Goal: Task Accomplishment & Management: Manage account settings

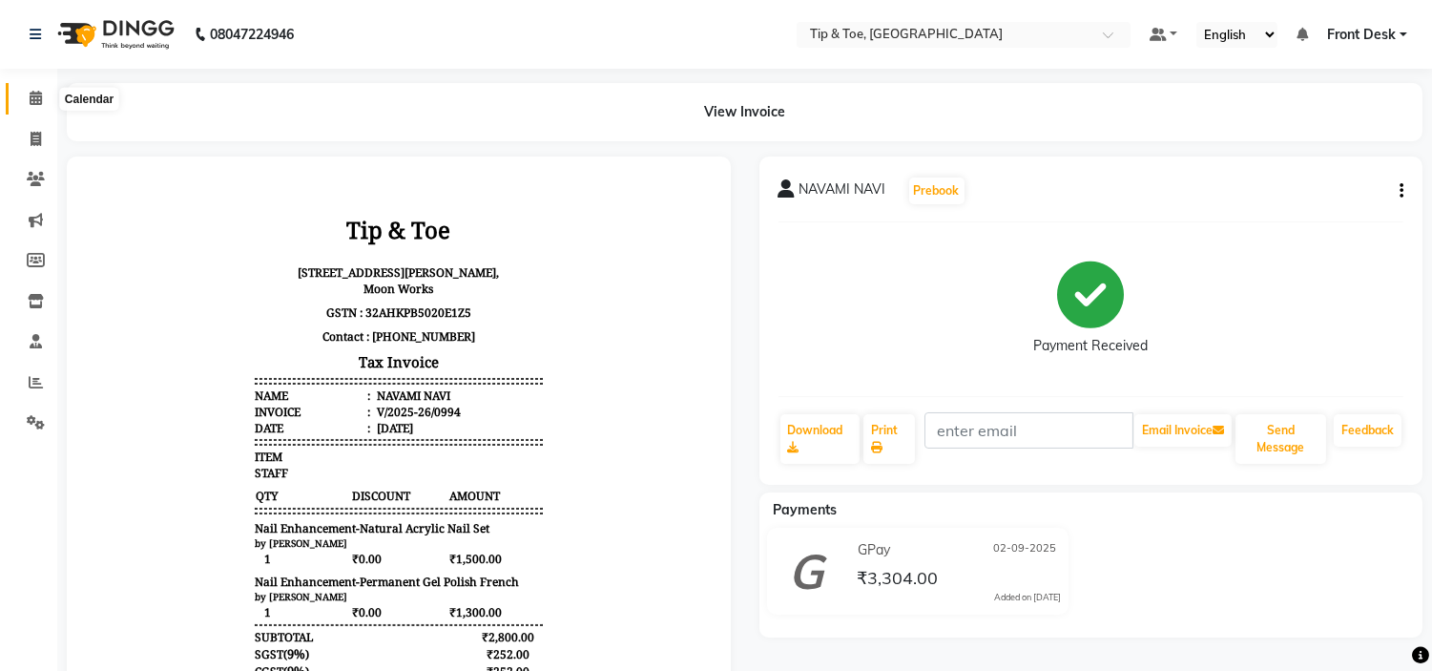
click at [45, 99] on span at bounding box center [35, 99] width 33 height 22
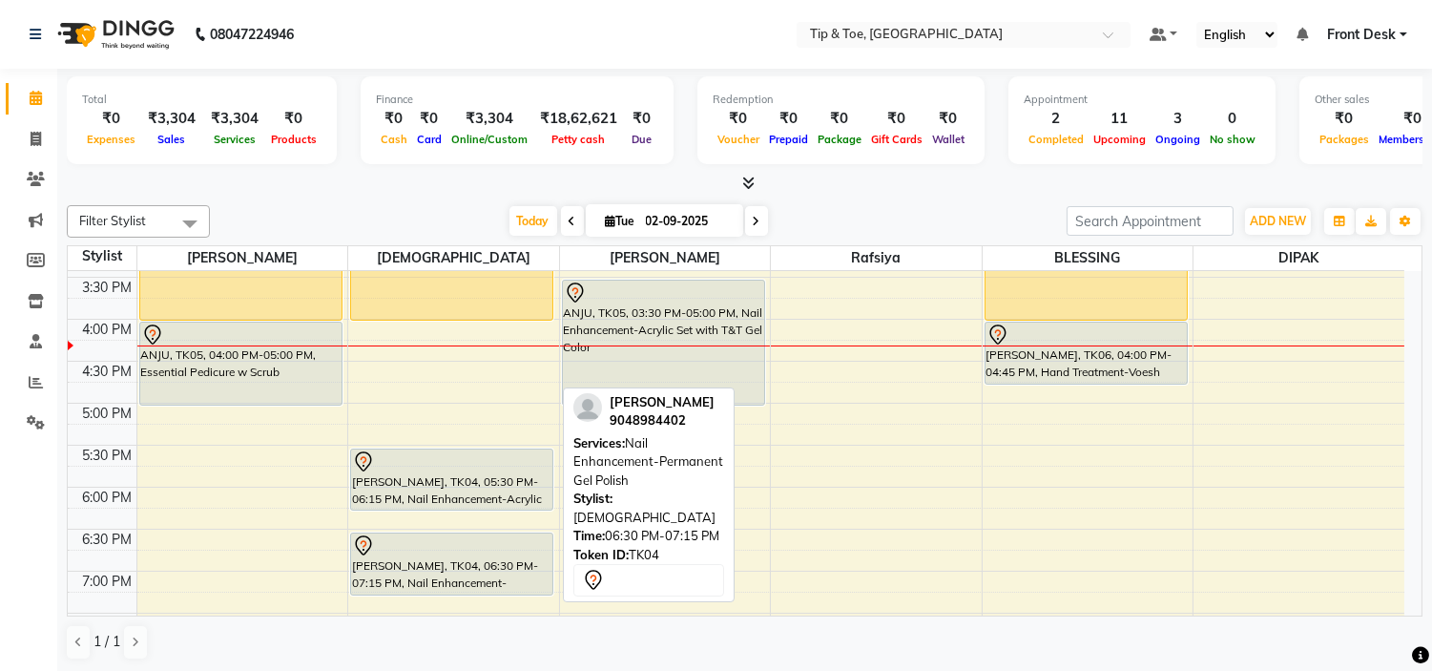
scroll to position [433, 0]
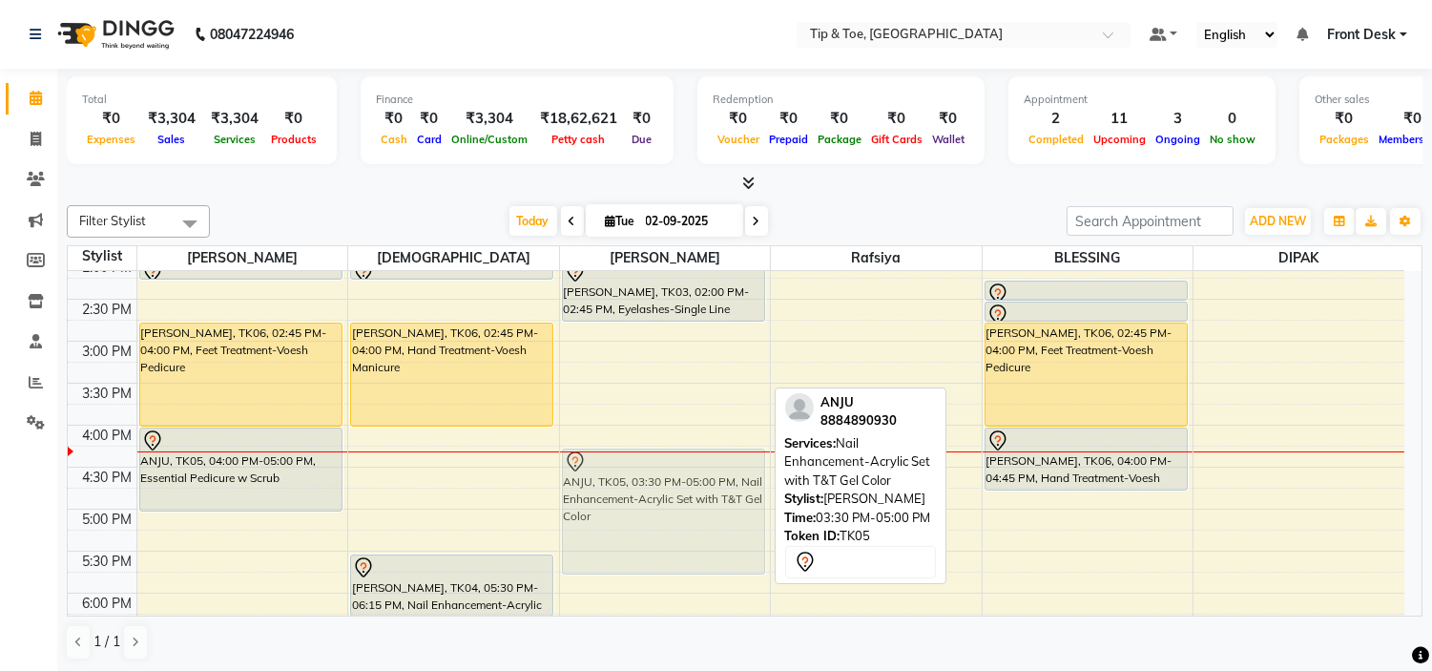
drag, startPoint x: 672, startPoint y: 413, endPoint x: 683, endPoint y: 485, distance: 72.5
click at [683, 485] on div "[PERSON_NAME], TK03, 02:00 PM-02:45 PM, Eyelashes-Single Line Lashes Extension …" at bounding box center [665, 383] width 211 height 1091
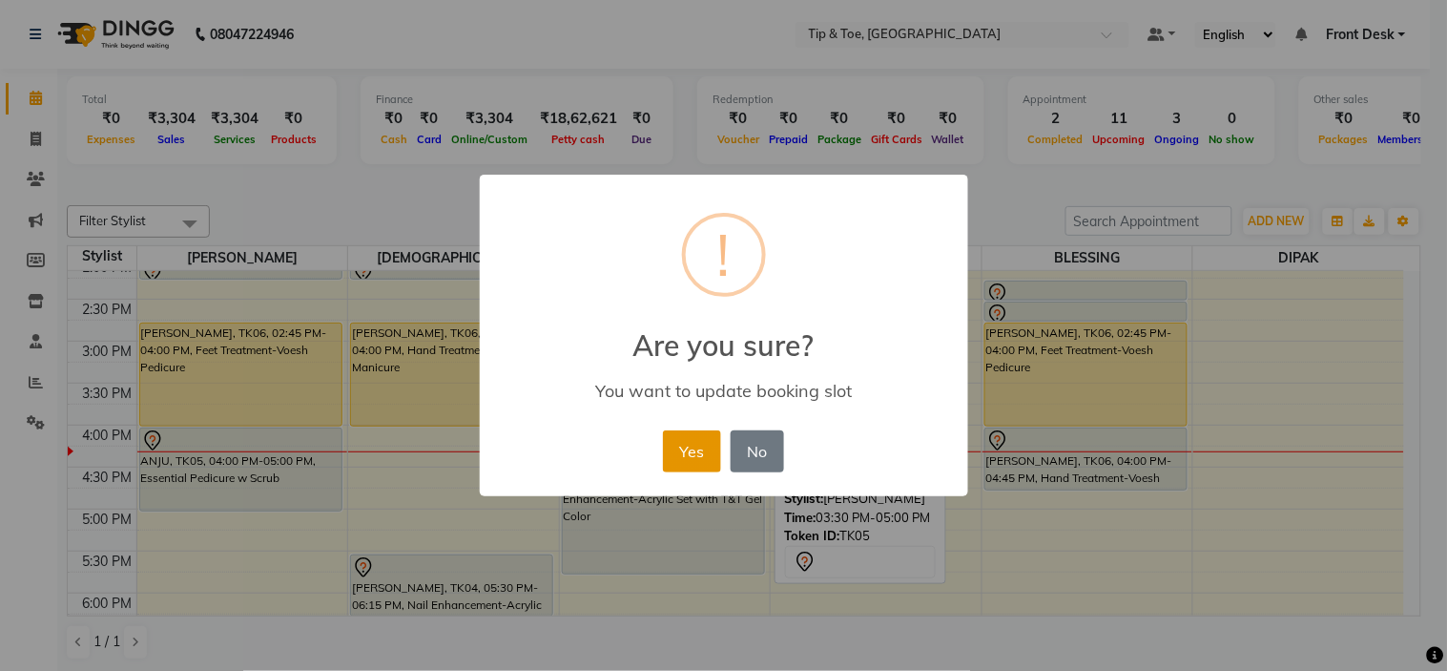
click at [689, 462] on button "Yes" at bounding box center [692, 451] width 58 height 42
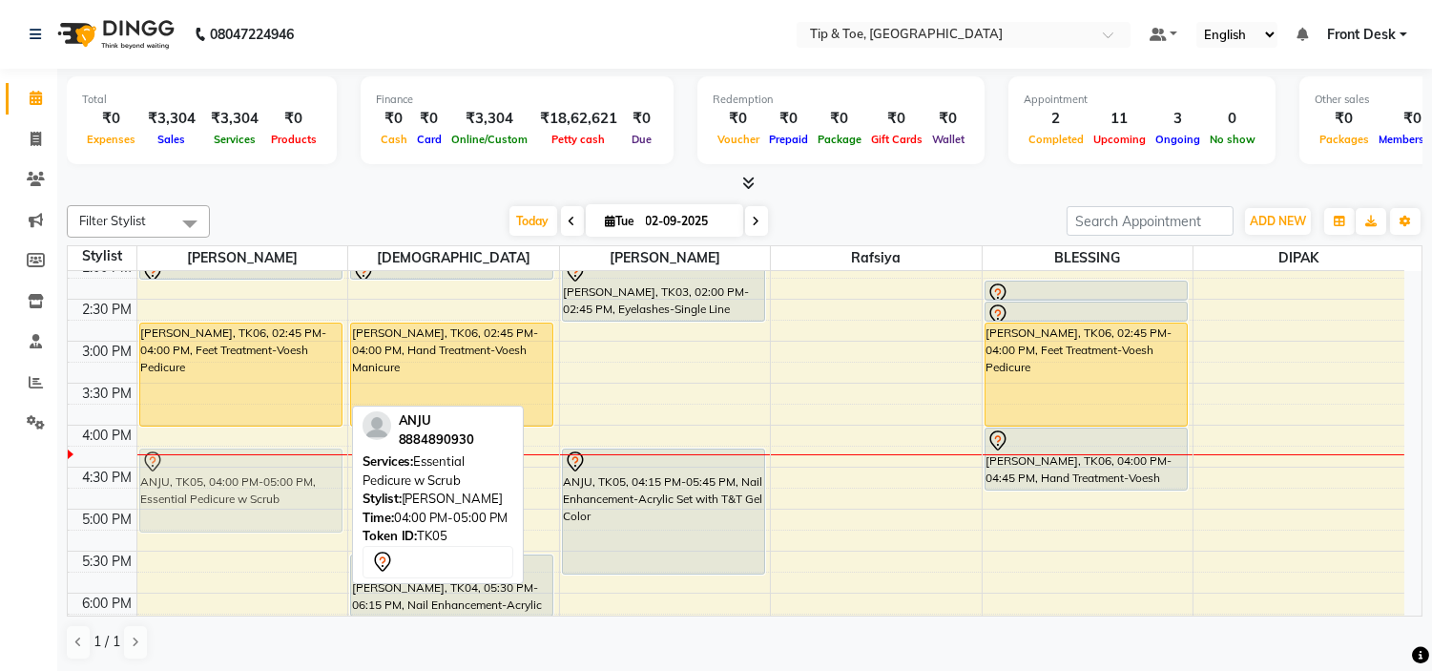
drag, startPoint x: 319, startPoint y: 478, endPoint x: 318, endPoint y: 496, distance: 18.2
click at [318, 496] on div "NEHA, TK01, 02:00 PM-02:15 PM, Essential Pedicure w Scrub [PERSON_NAME], TK06, …" at bounding box center [242, 383] width 211 height 1091
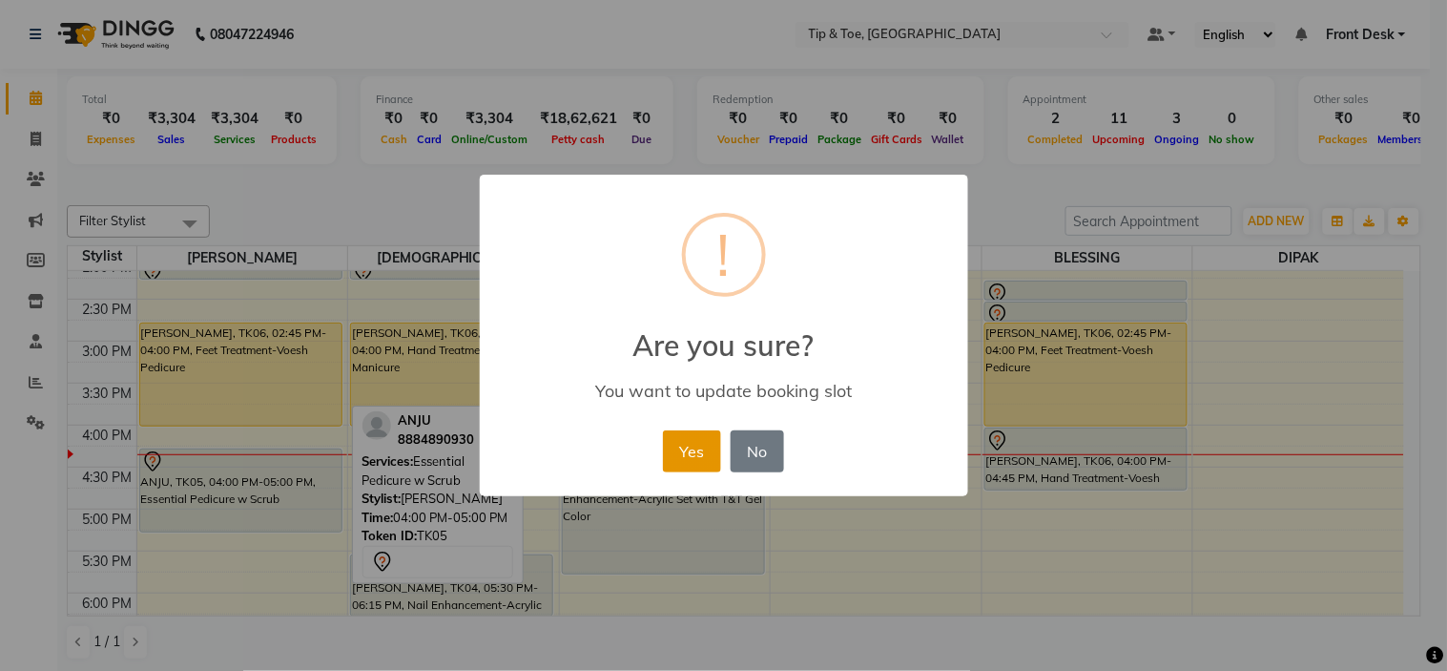
click at [687, 451] on button "Yes" at bounding box center [692, 451] width 58 height 42
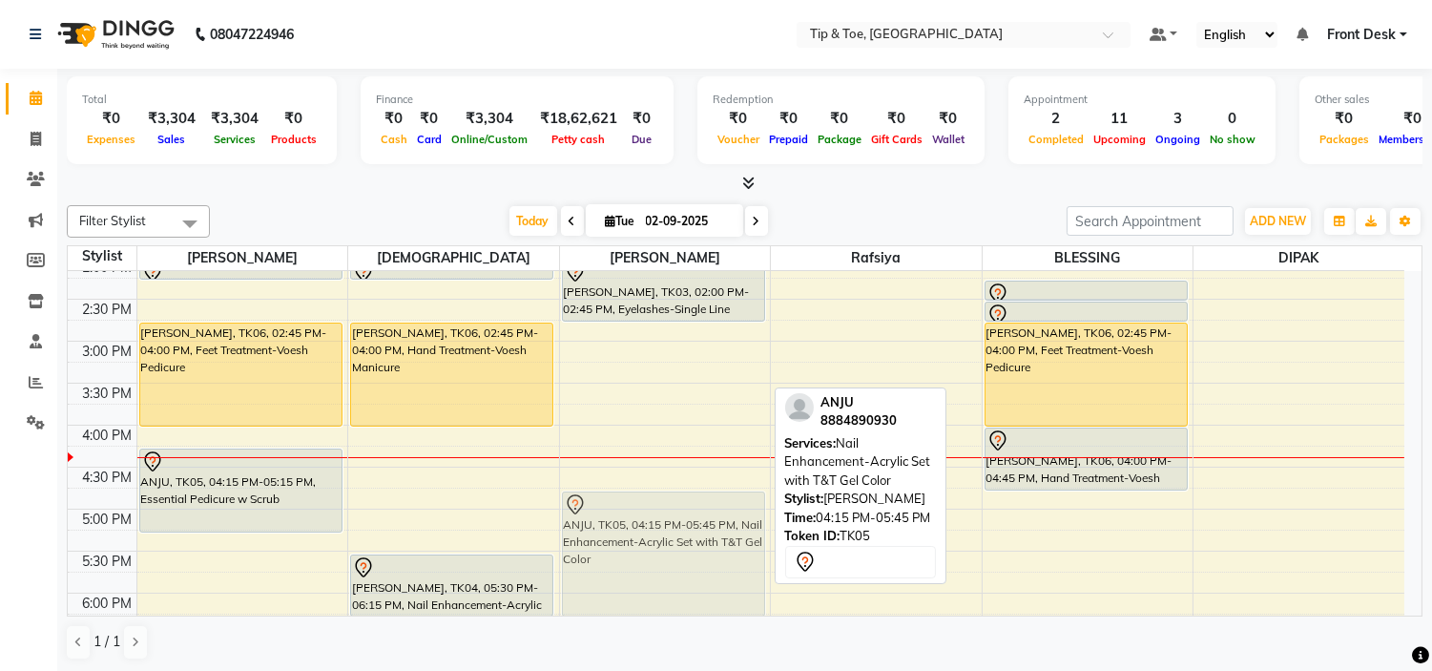
drag, startPoint x: 726, startPoint y: 482, endPoint x: 726, endPoint y: 520, distance: 38.2
click at [726, 520] on div "[PERSON_NAME], TK03, 02:00 PM-02:45 PM, Eyelashes-Single Line Lashes Extension …" at bounding box center [665, 383] width 211 height 1091
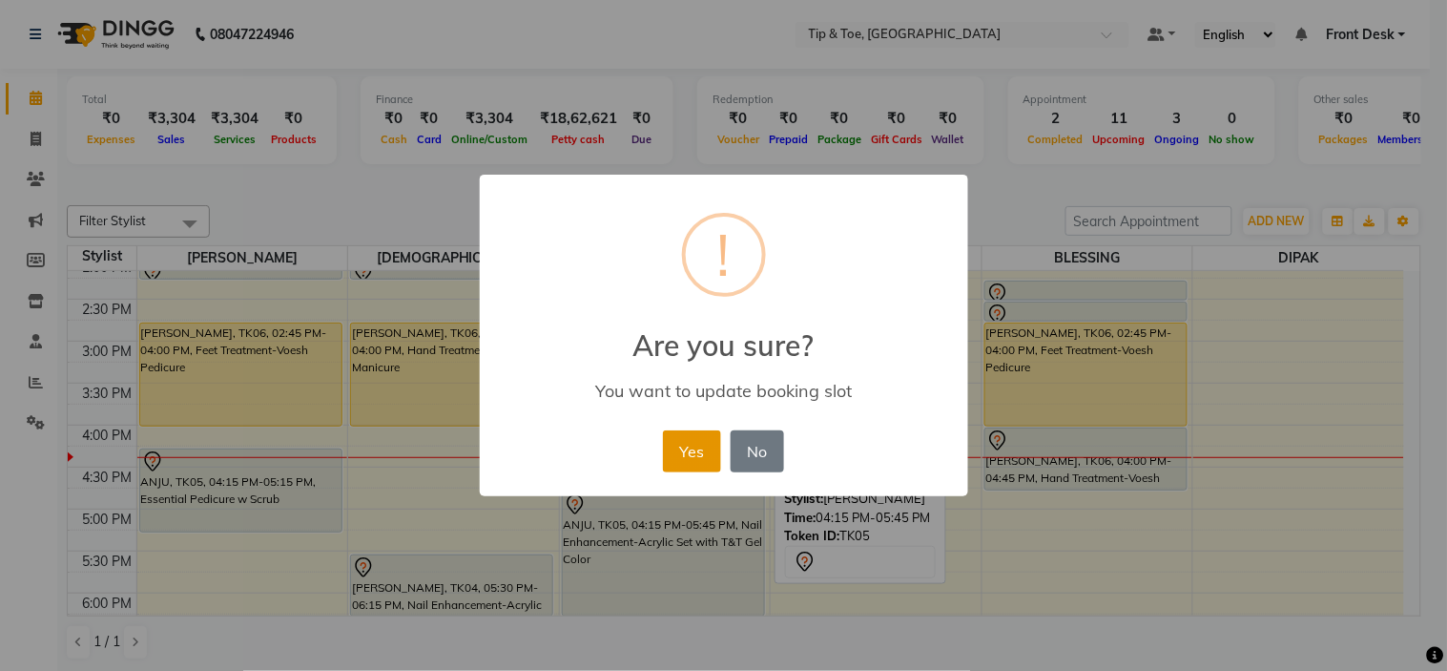
drag, startPoint x: 700, startPoint y: 452, endPoint x: 563, endPoint y: 477, distance: 139.6
click at [700, 451] on button "Yes" at bounding box center [692, 451] width 58 height 42
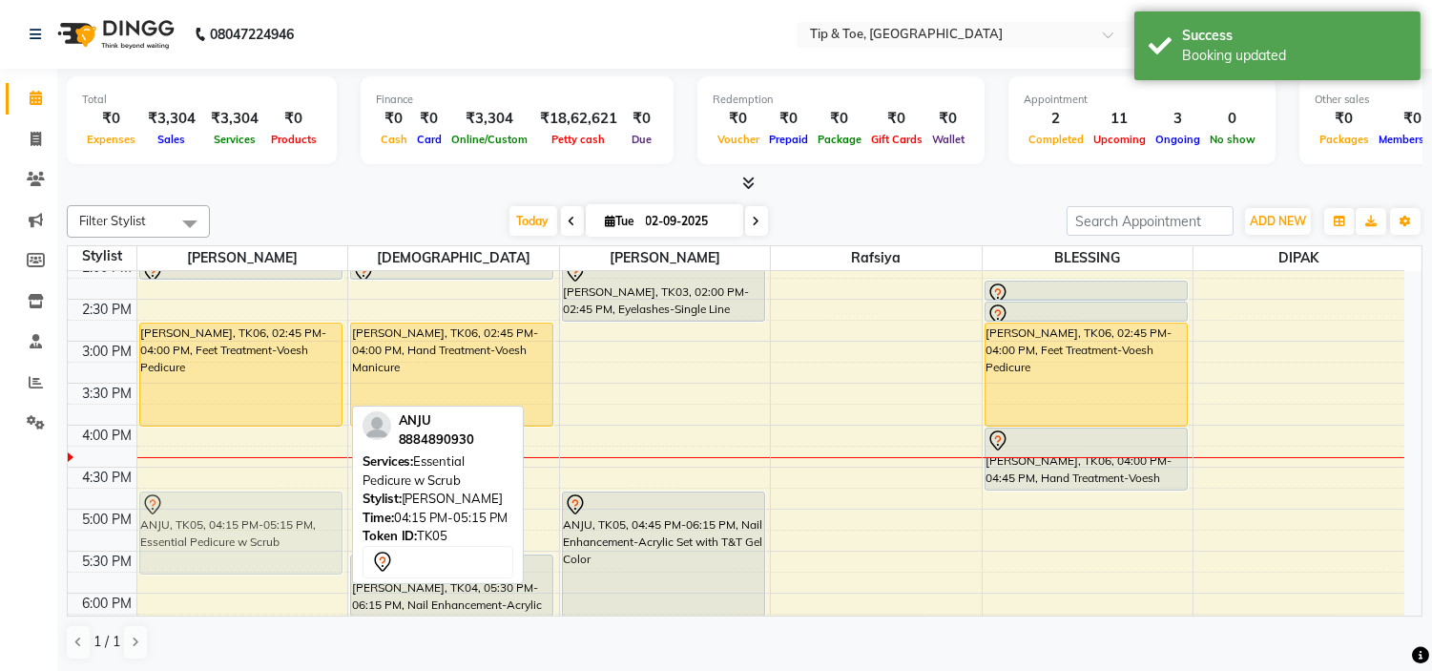
drag, startPoint x: 224, startPoint y: 489, endPoint x: 234, endPoint y: 535, distance: 47.7
click at [234, 535] on div "NEHA, TK01, 02:00 PM-02:15 PM, Essential Pedicure w Scrub [PERSON_NAME], TK06, …" at bounding box center [242, 383] width 211 height 1091
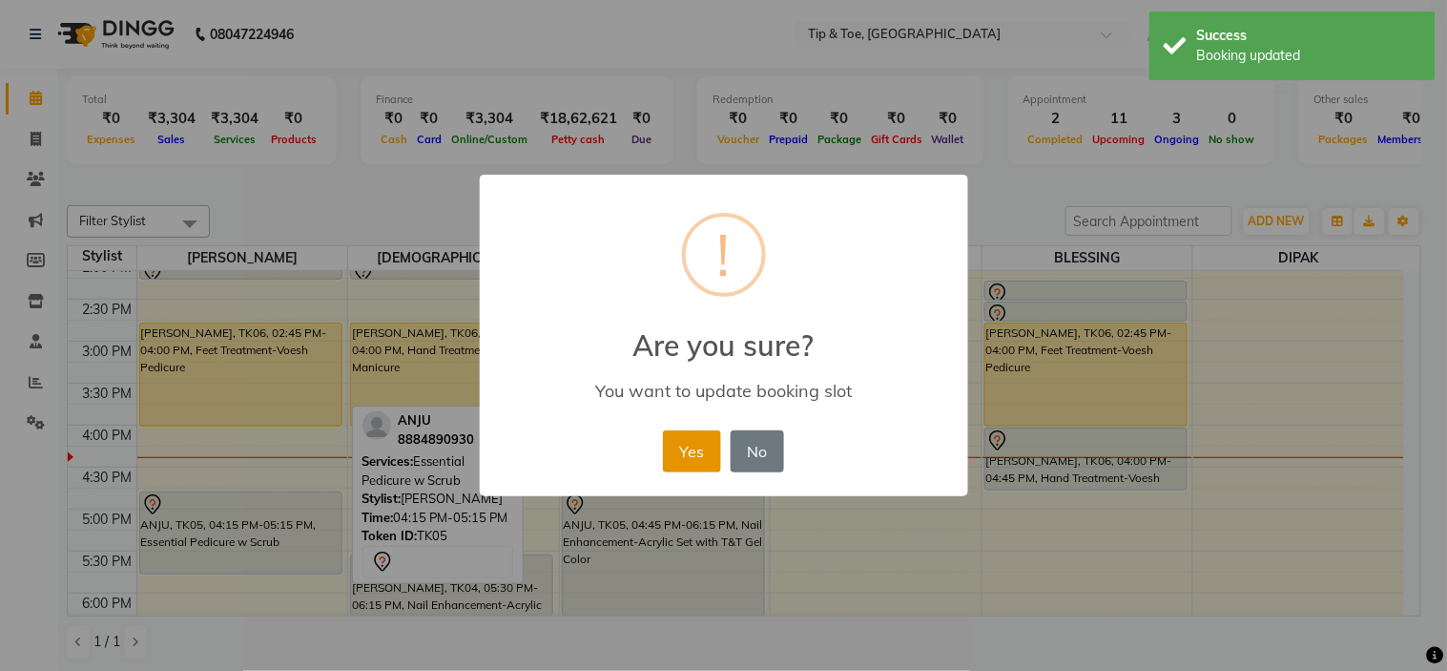
click at [691, 447] on button "Yes" at bounding box center [692, 451] width 58 height 42
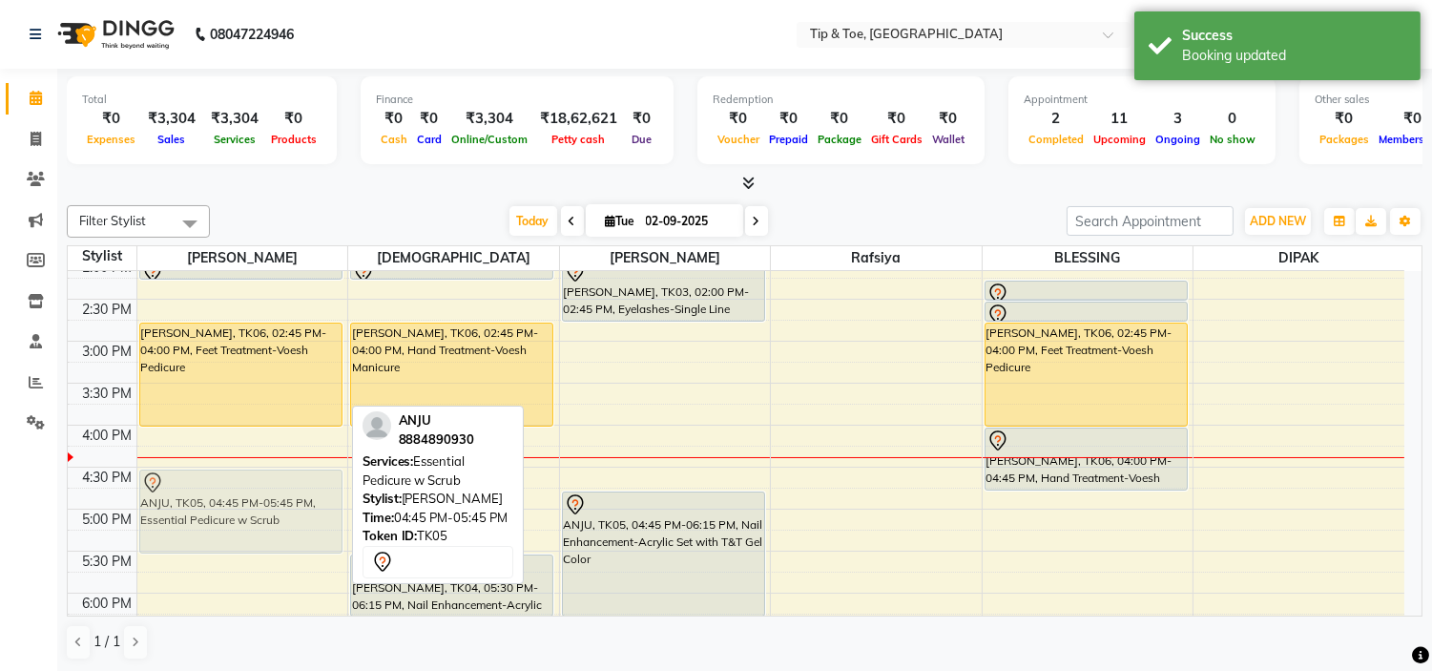
drag, startPoint x: 251, startPoint y: 523, endPoint x: 255, endPoint y: 506, distance: 17.6
click at [255, 506] on div "NEHA, TK01, 02:00 PM-02:15 PM, Essential Pedicure w Scrub [PERSON_NAME], TK06, …" at bounding box center [242, 383] width 211 height 1091
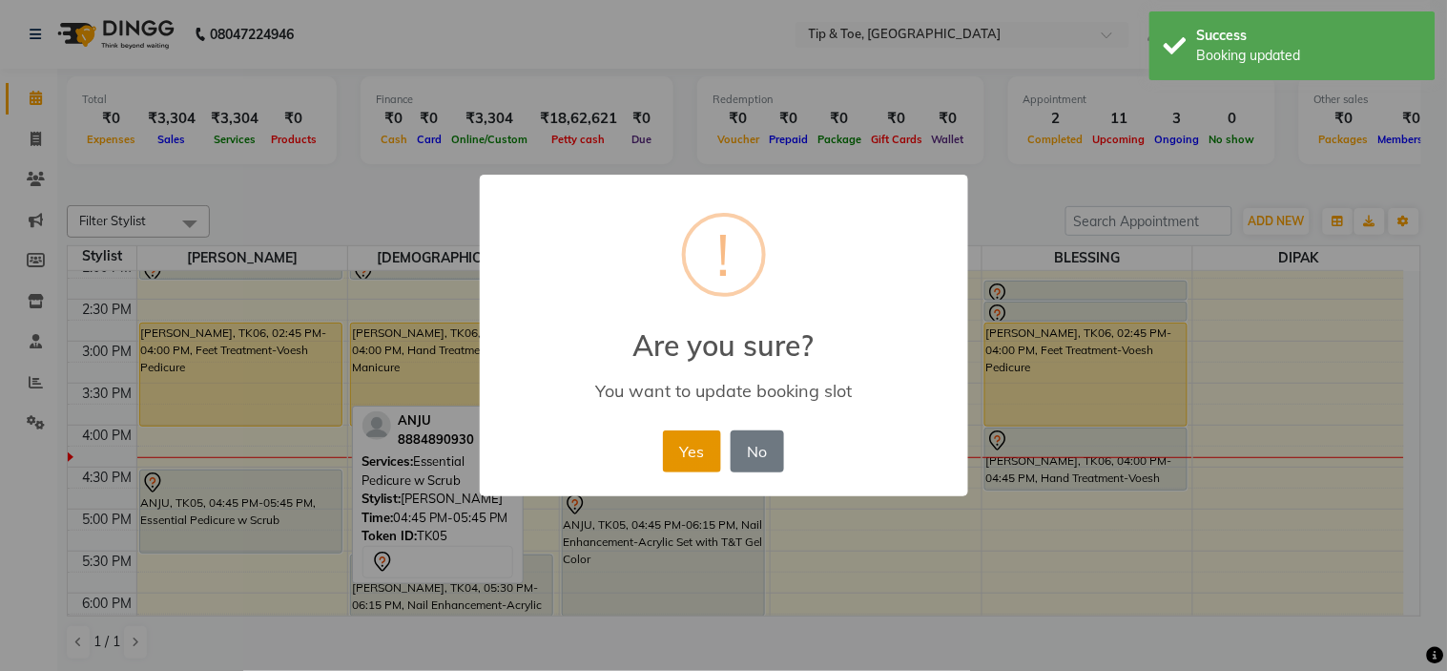
click at [690, 444] on button "Yes" at bounding box center [692, 451] width 58 height 42
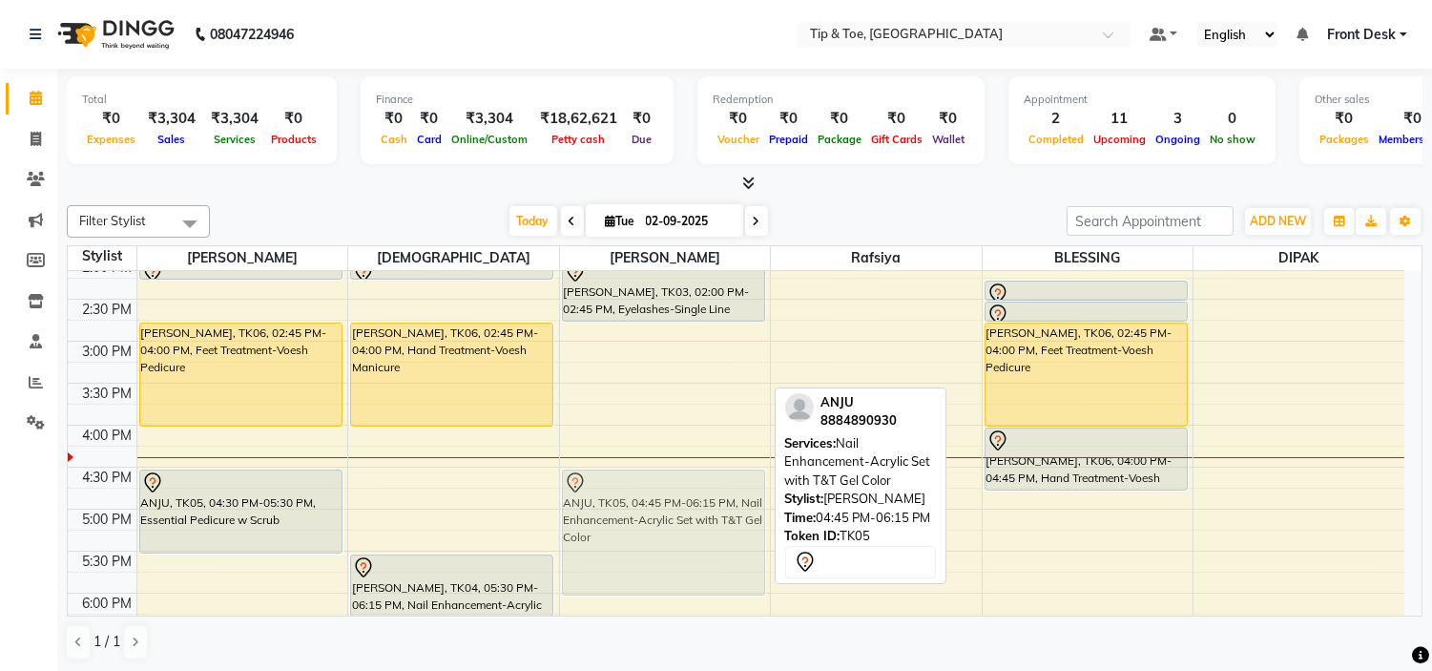
drag, startPoint x: 682, startPoint y: 529, endPoint x: 685, endPoint y: 510, distance: 19.3
click at [685, 510] on div "[PERSON_NAME], TK03, 02:00 PM-02:45 PM, Eyelashes-Single Line Lashes Extension …" at bounding box center [665, 383] width 211 height 1091
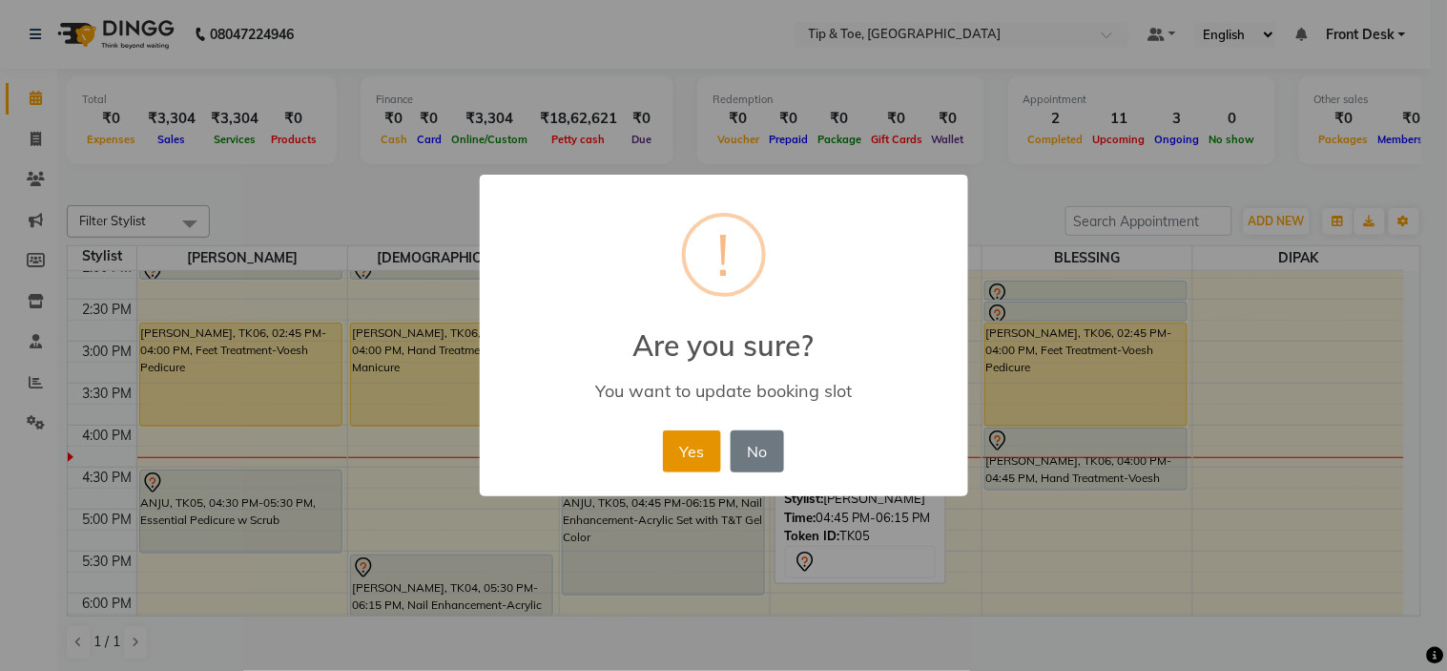
click at [680, 455] on button "Yes" at bounding box center [692, 451] width 58 height 42
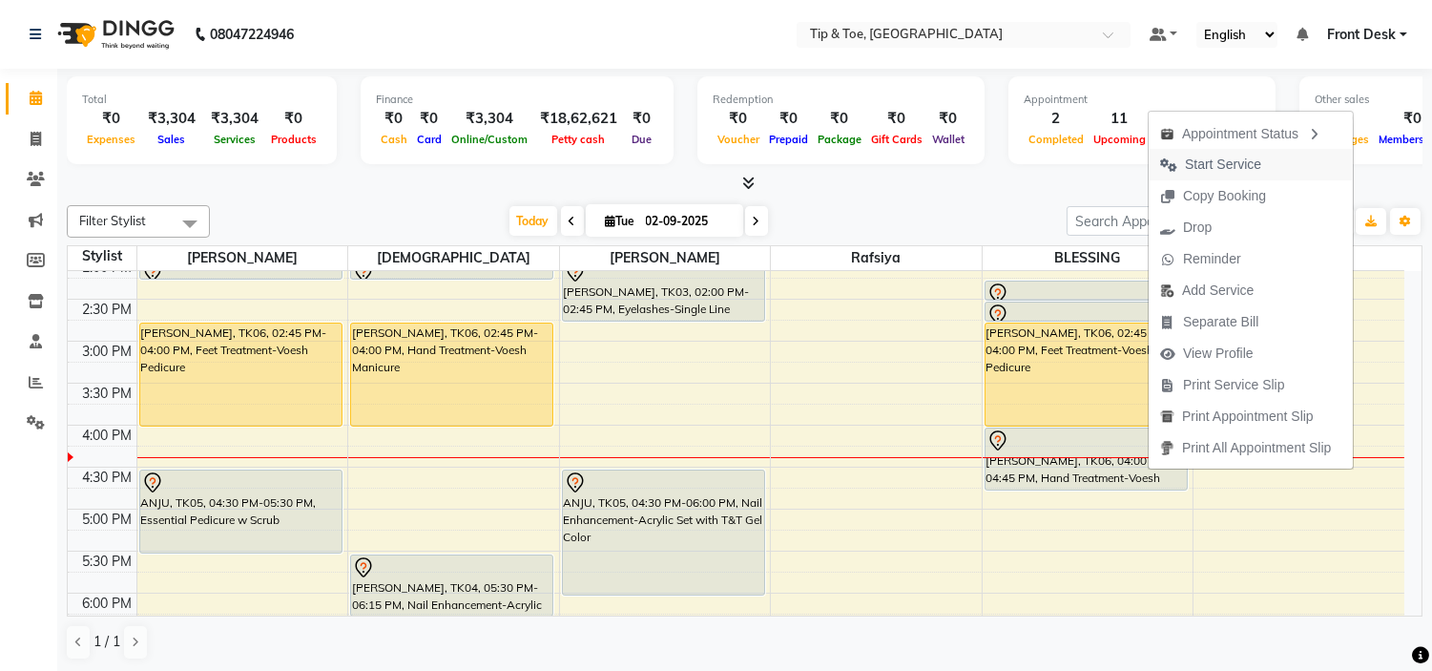
click at [1207, 167] on span "Start Service" at bounding box center [1223, 165] width 76 height 20
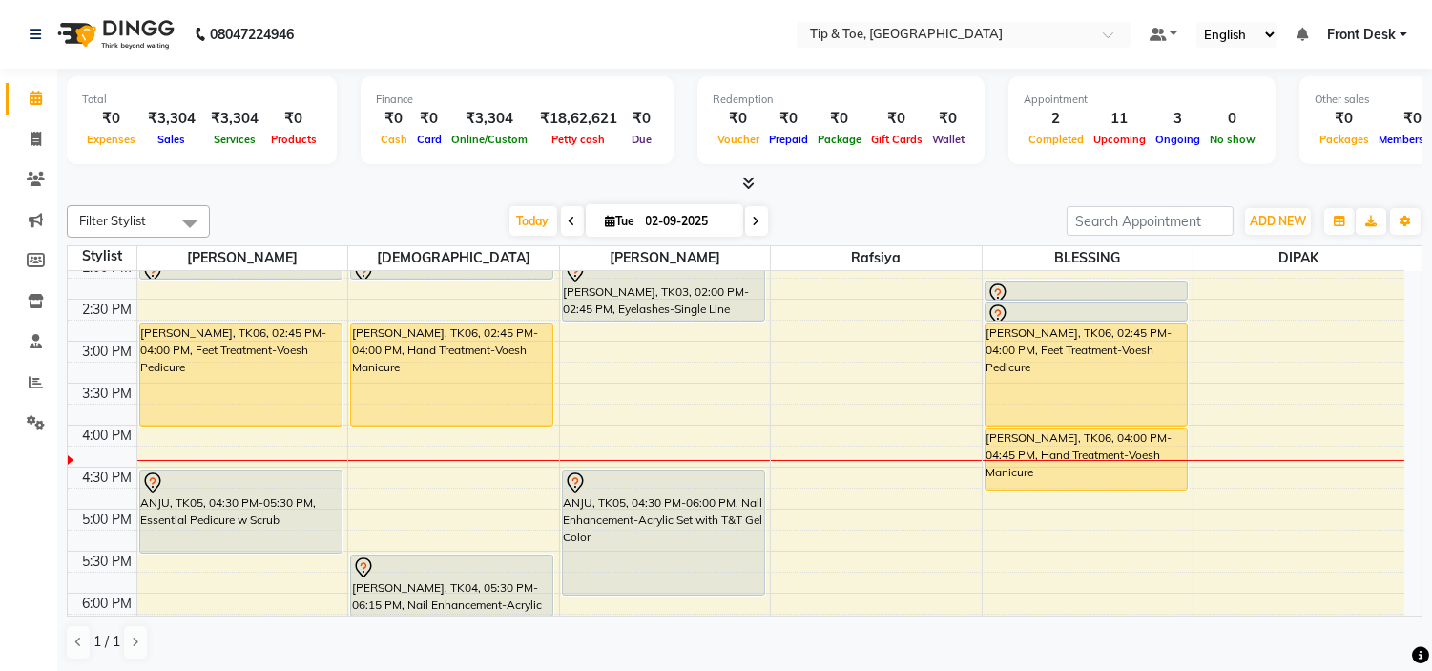
click at [631, 388] on div "9:00 AM 9:30 AM 10:00 AM 10:30 AM 11:00 AM 11:30 AM 12:00 PM 12:30 PM 1:00 PM 1…" at bounding box center [736, 383] width 1337 height 1091
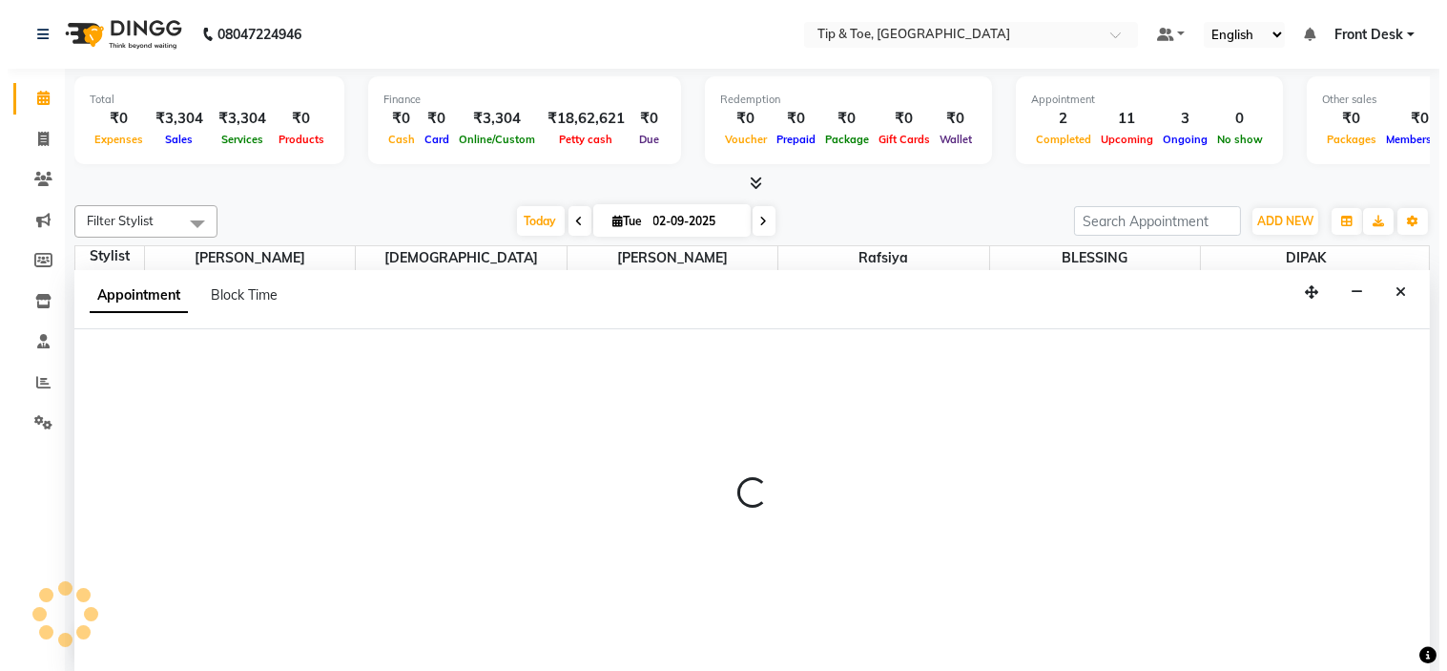
scroll to position [1, 0]
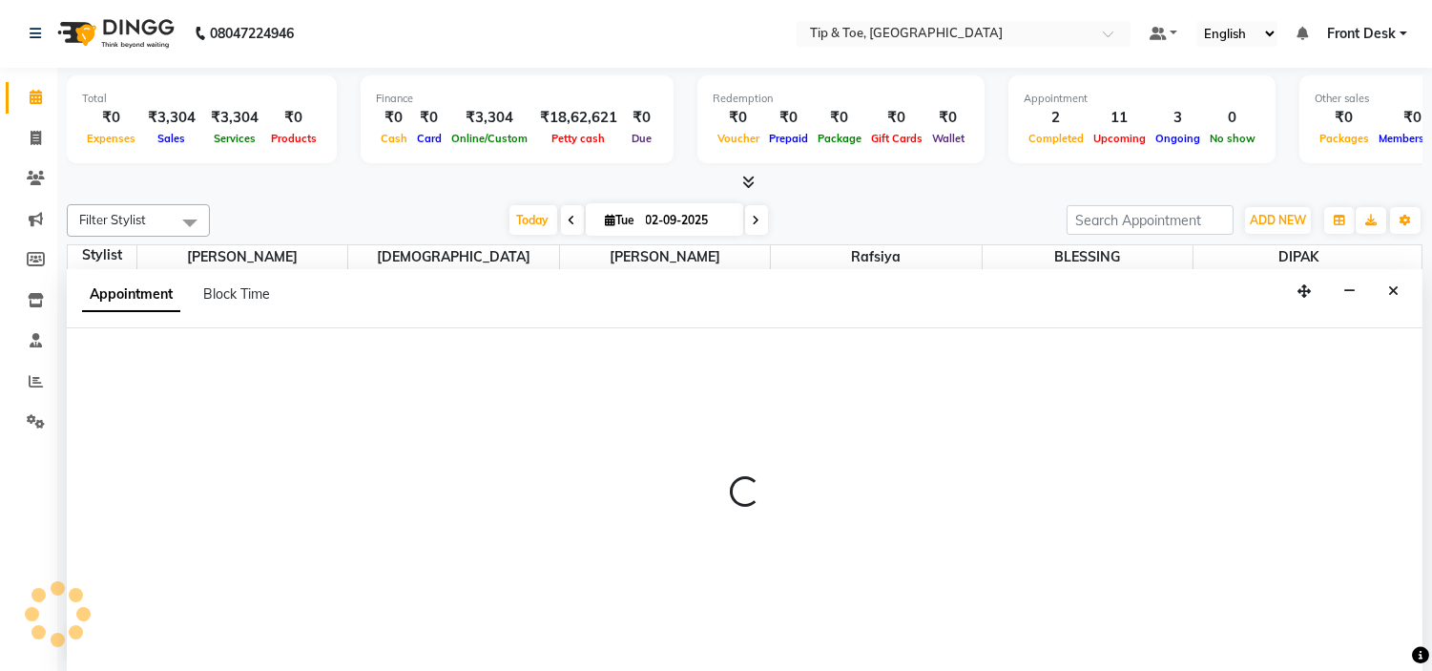
select select "46387"
select select "930"
select select "tentative"
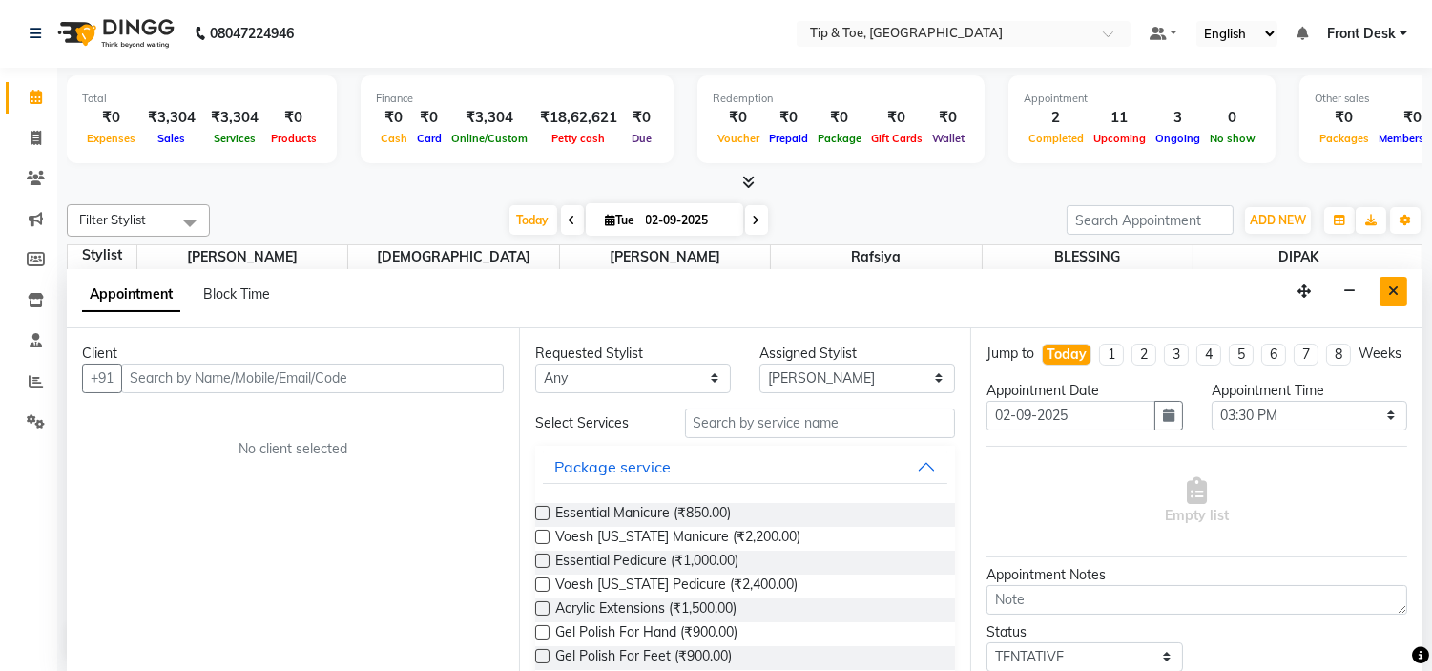
click at [1394, 289] on icon "Close" at bounding box center [1393, 290] width 10 height 13
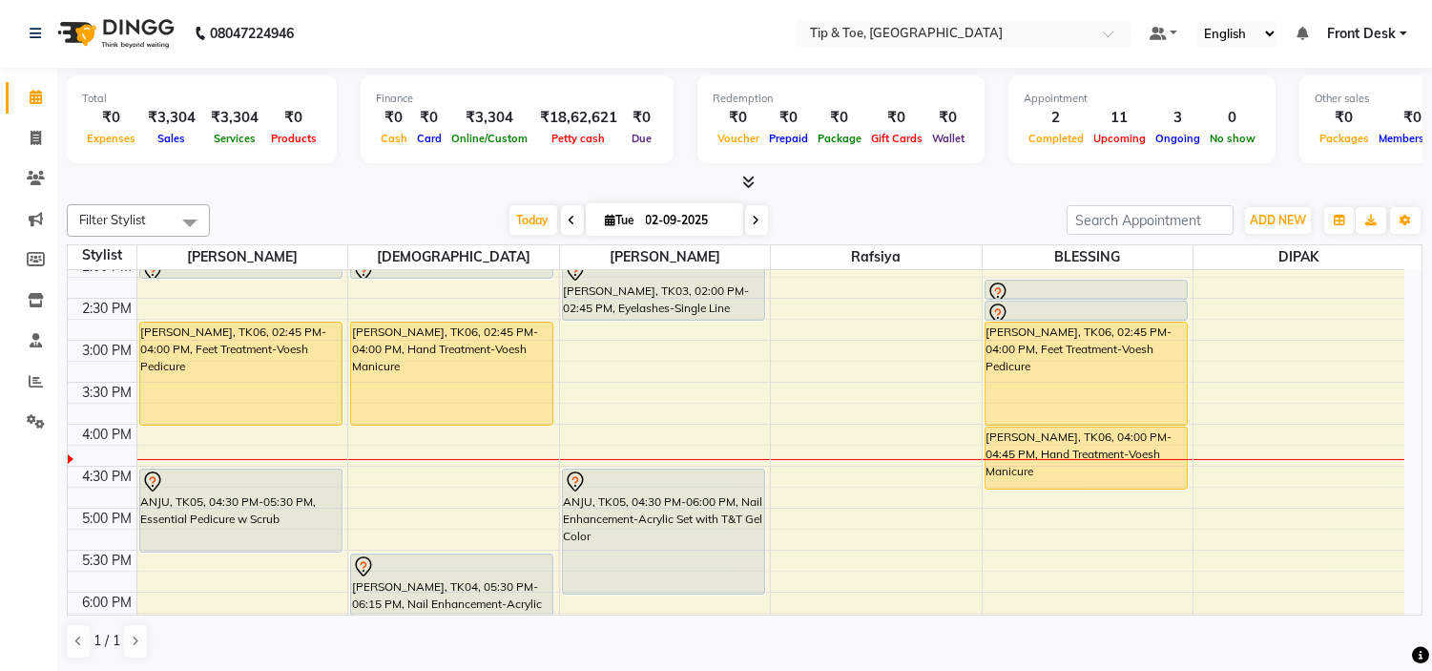
click at [632, 406] on div "9:00 AM 9:30 AM 10:00 AM 10:30 AM 11:00 AM 11:30 AM 12:00 PM 12:30 PM 1:00 PM 1…" at bounding box center [736, 382] width 1337 height 1091
select select "46387"
select select "945"
select select "tentative"
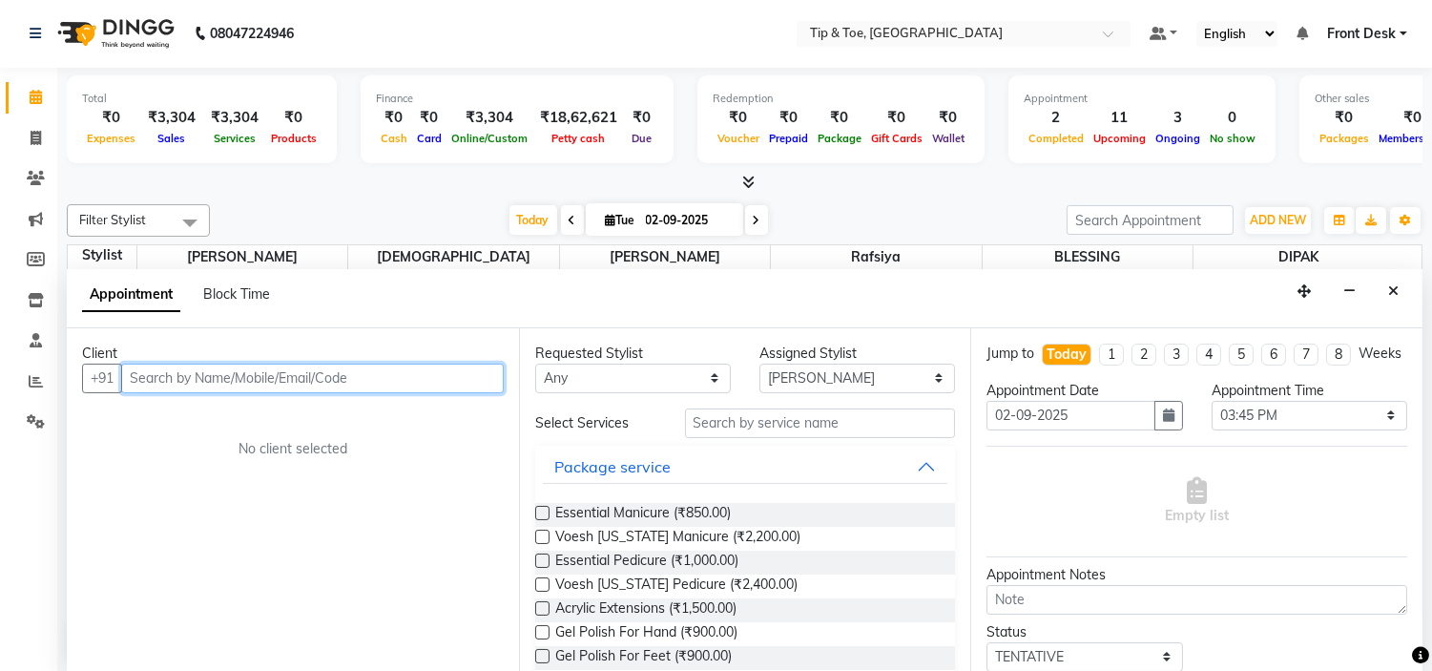
drag, startPoint x: 324, startPoint y: 364, endPoint x: 327, endPoint y: 375, distance: 10.9
click at [327, 375] on input "text" at bounding box center [312, 379] width 383 height 30
click at [328, 378] on input "text" at bounding box center [312, 379] width 383 height 30
type input "N"
type input "8157939079"
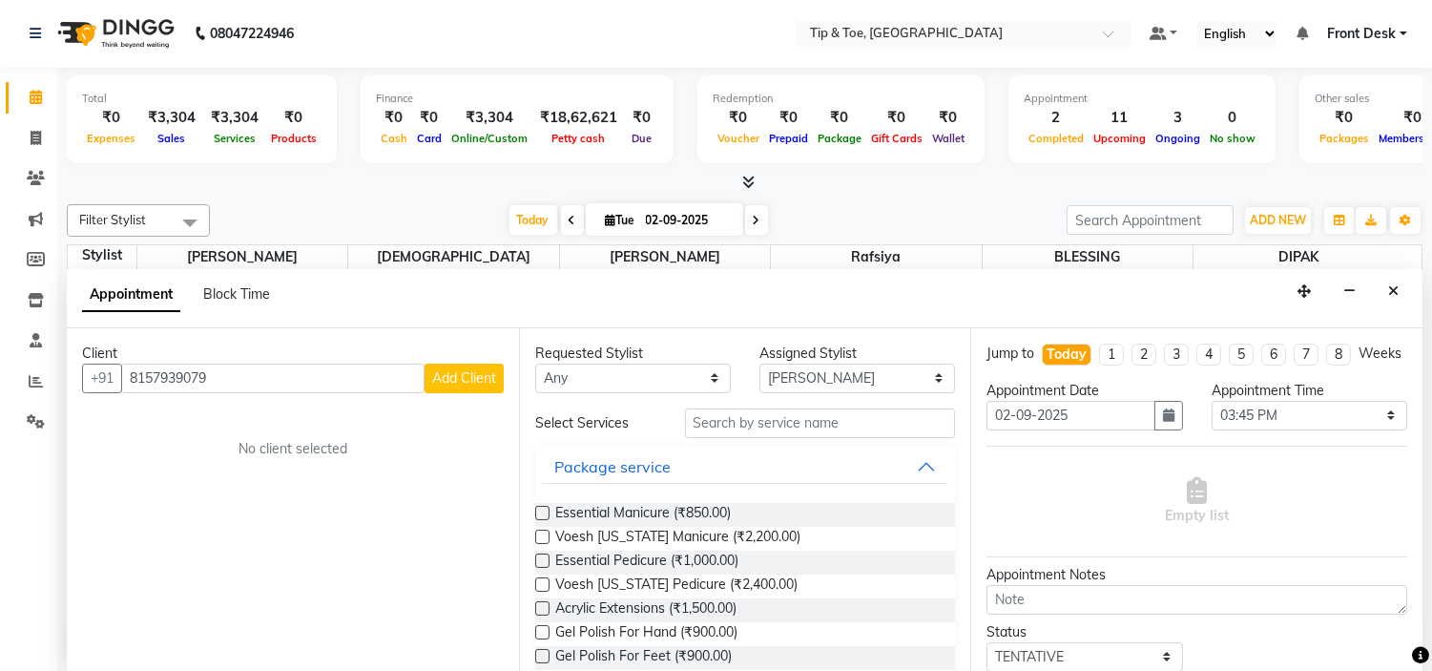
click at [485, 383] on span "Add Client" at bounding box center [464, 377] width 64 height 17
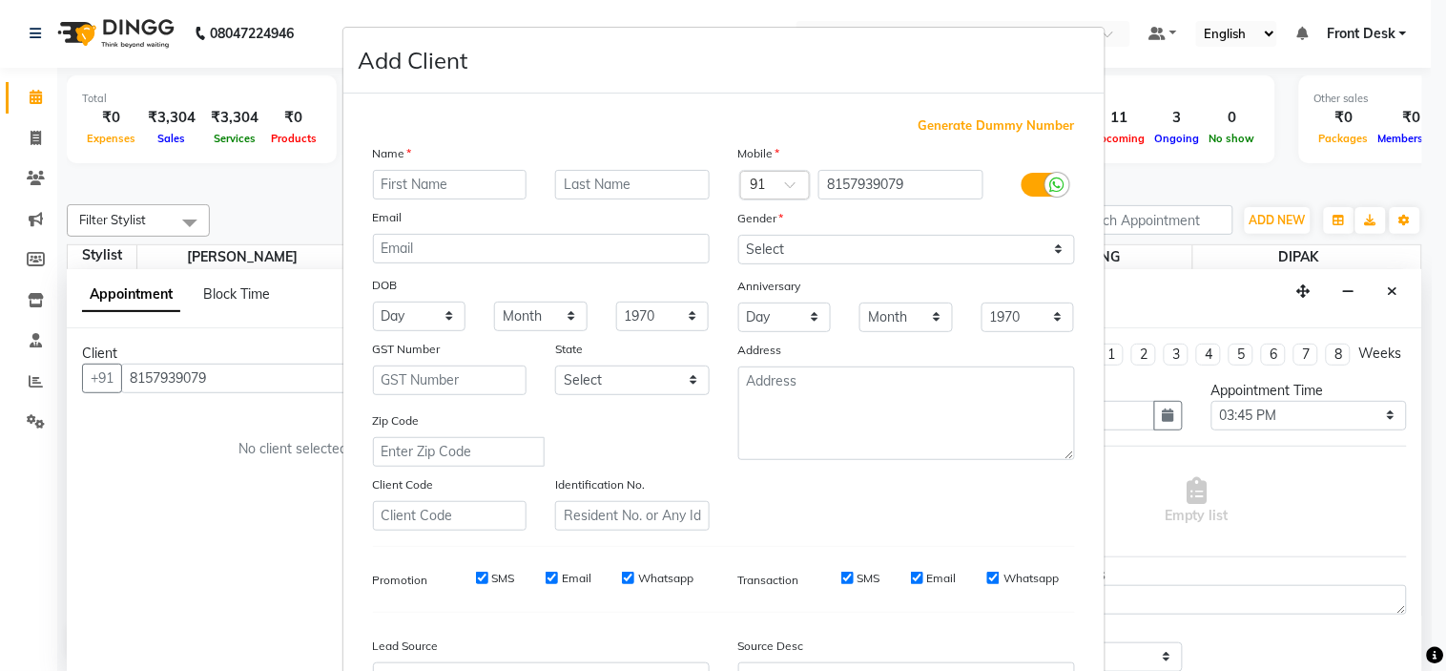
click at [399, 179] on input "text" at bounding box center [450, 185] width 155 height 30
type input "NEHA"
click at [755, 249] on select "Select [DEMOGRAPHIC_DATA] [DEMOGRAPHIC_DATA] Other Prefer Not To Say" at bounding box center [907, 250] width 337 height 30
select select "[DEMOGRAPHIC_DATA]"
click at [739, 235] on select "Select [DEMOGRAPHIC_DATA] [DEMOGRAPHIC_DATA] Other Prefer Not To Say" at bounding box center [907, 250] width 337 height 30
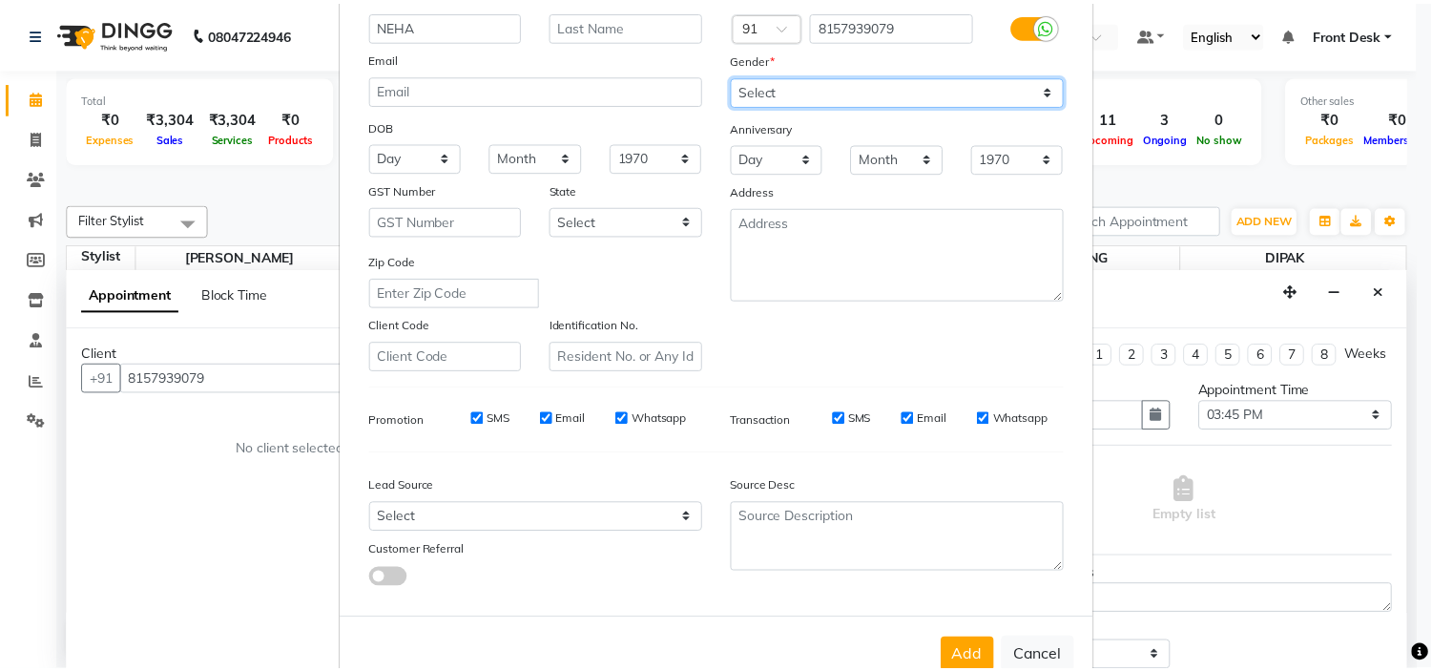
scroll to position [211, 0]
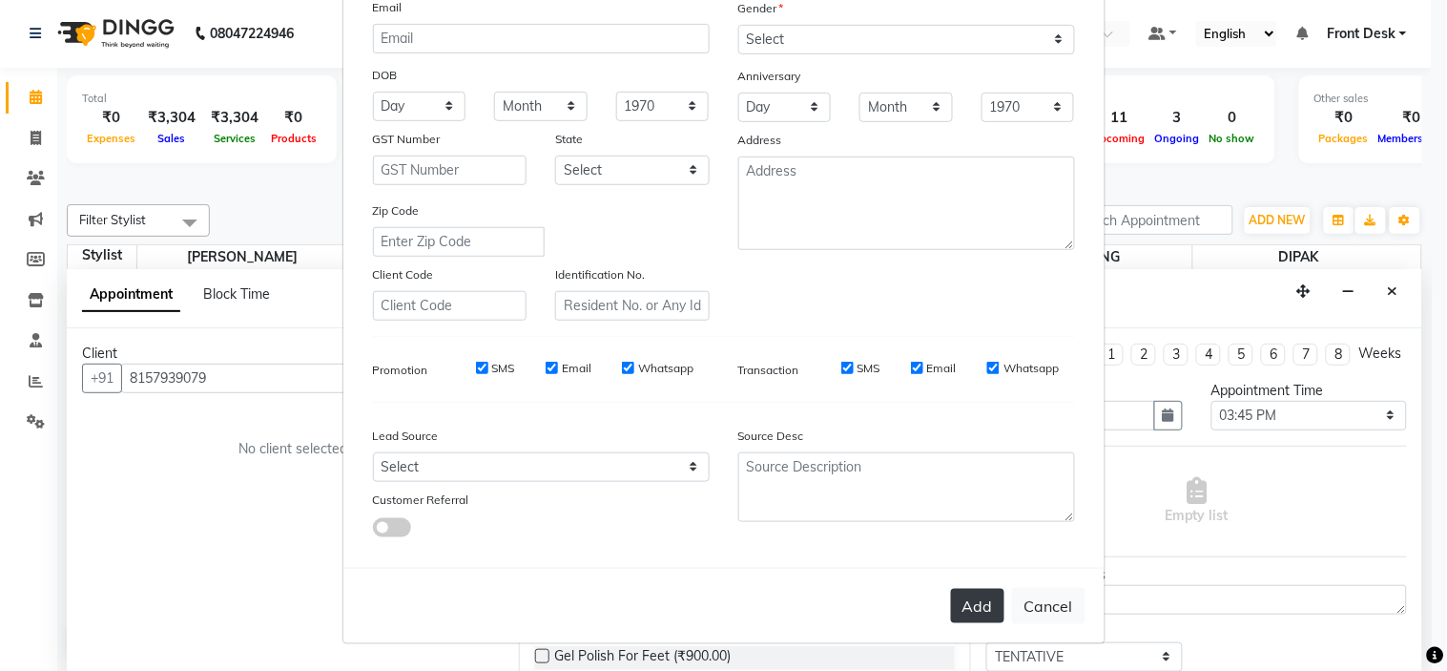
click at [985, 604] on button "Add" at bounding box center [977, 606] width 53 height 34
select select
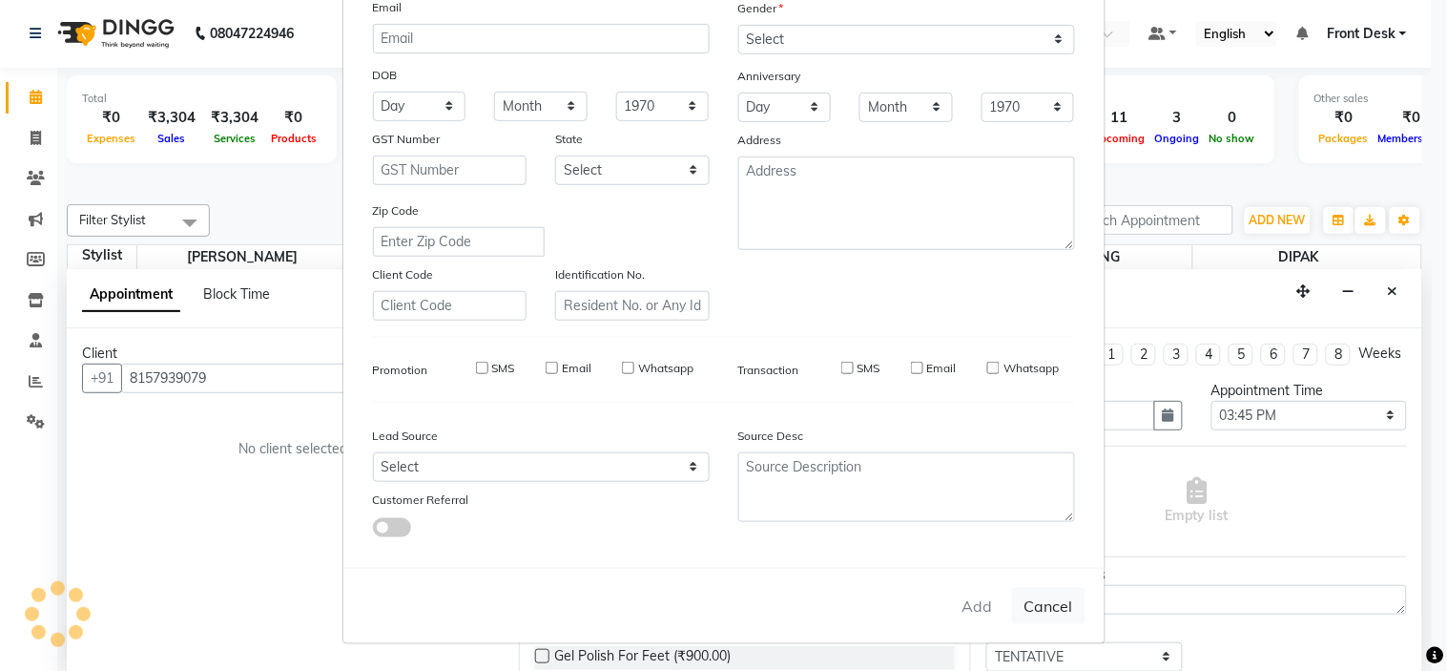
select select
checkbox input "false"
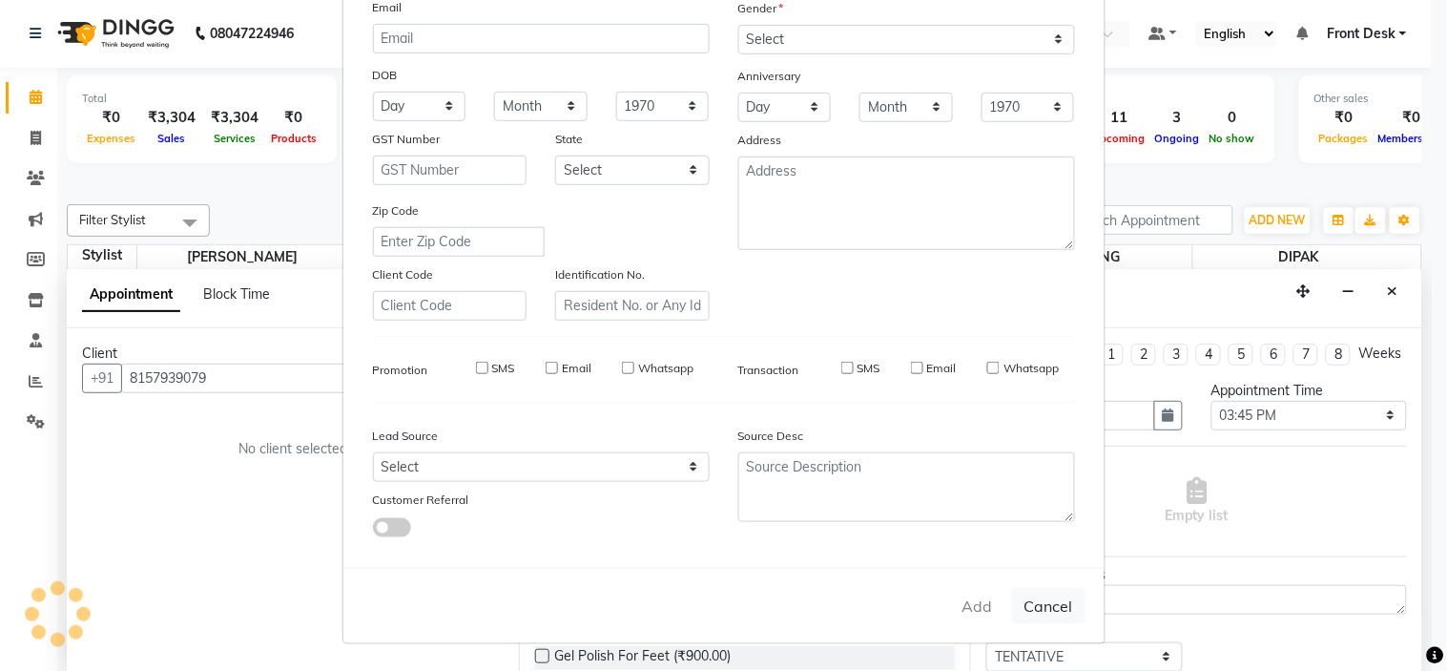
checkbox input "false"
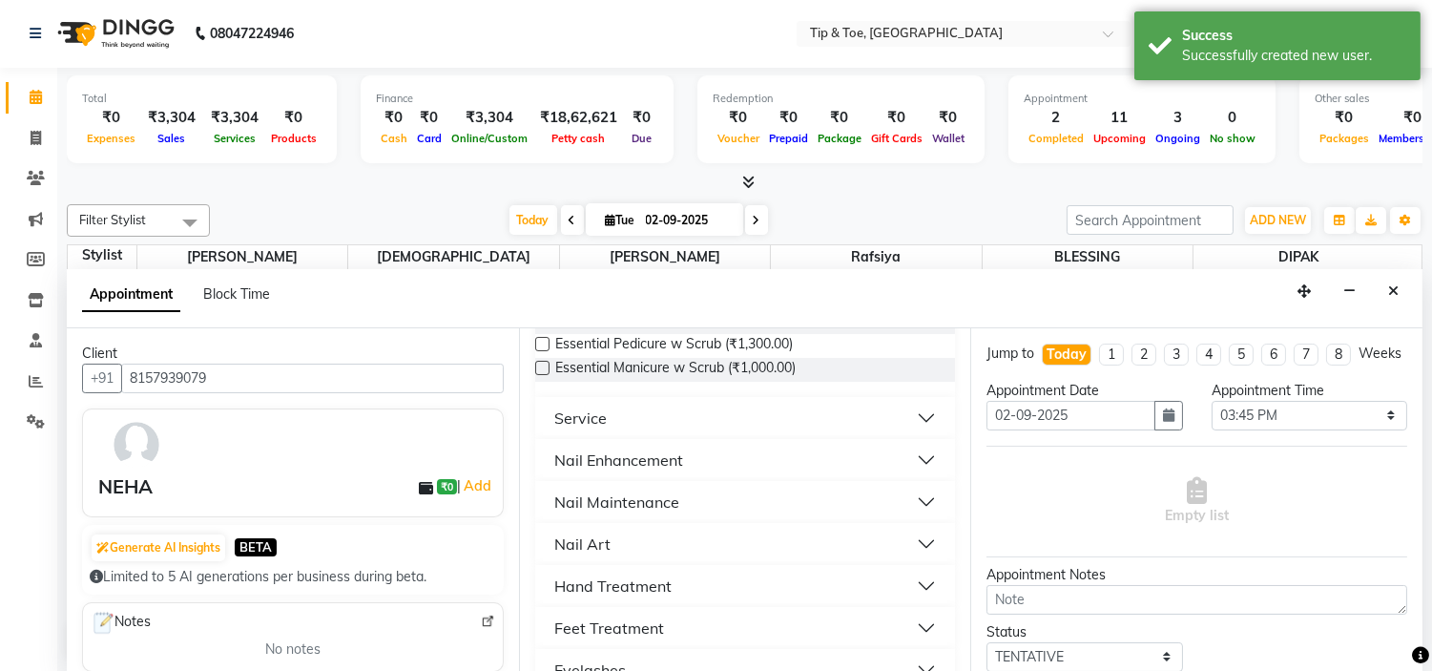
scroll to position [424, 0]
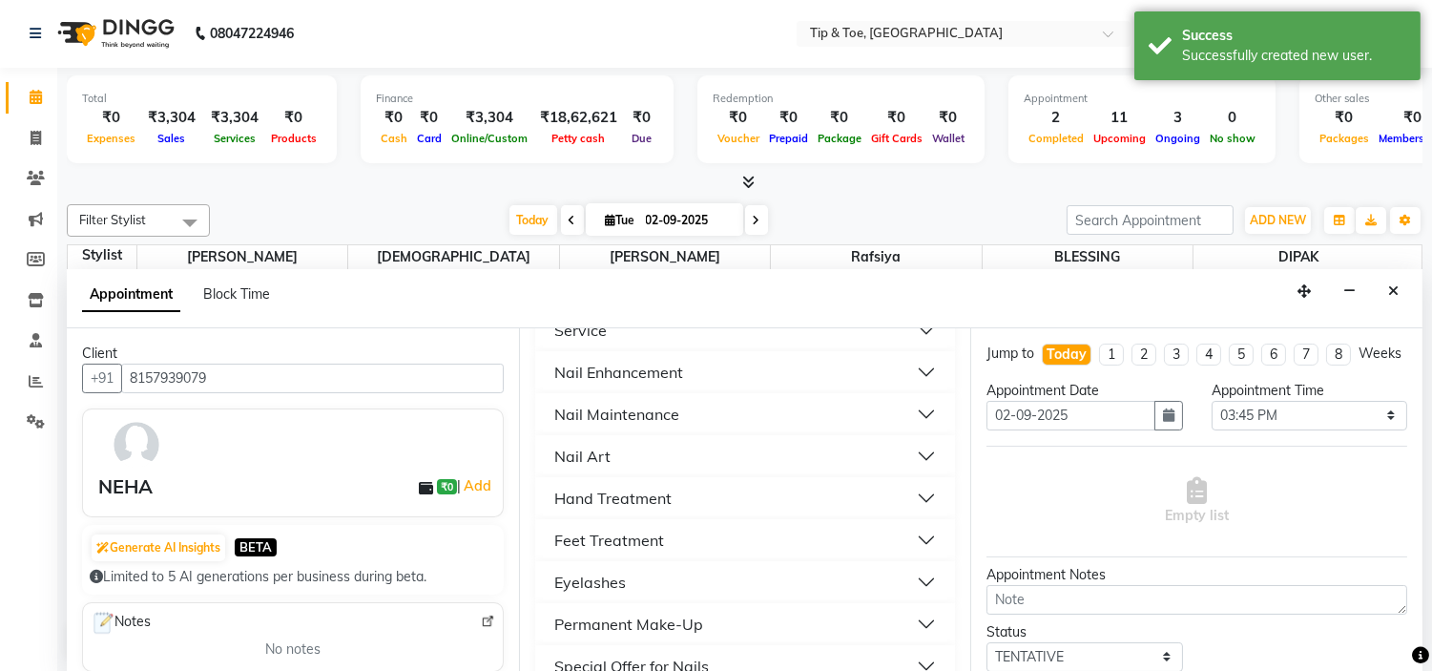
click at [702, 418] on button "Nail Maintenance" at bounding box center [746, 414] width 406 height 34
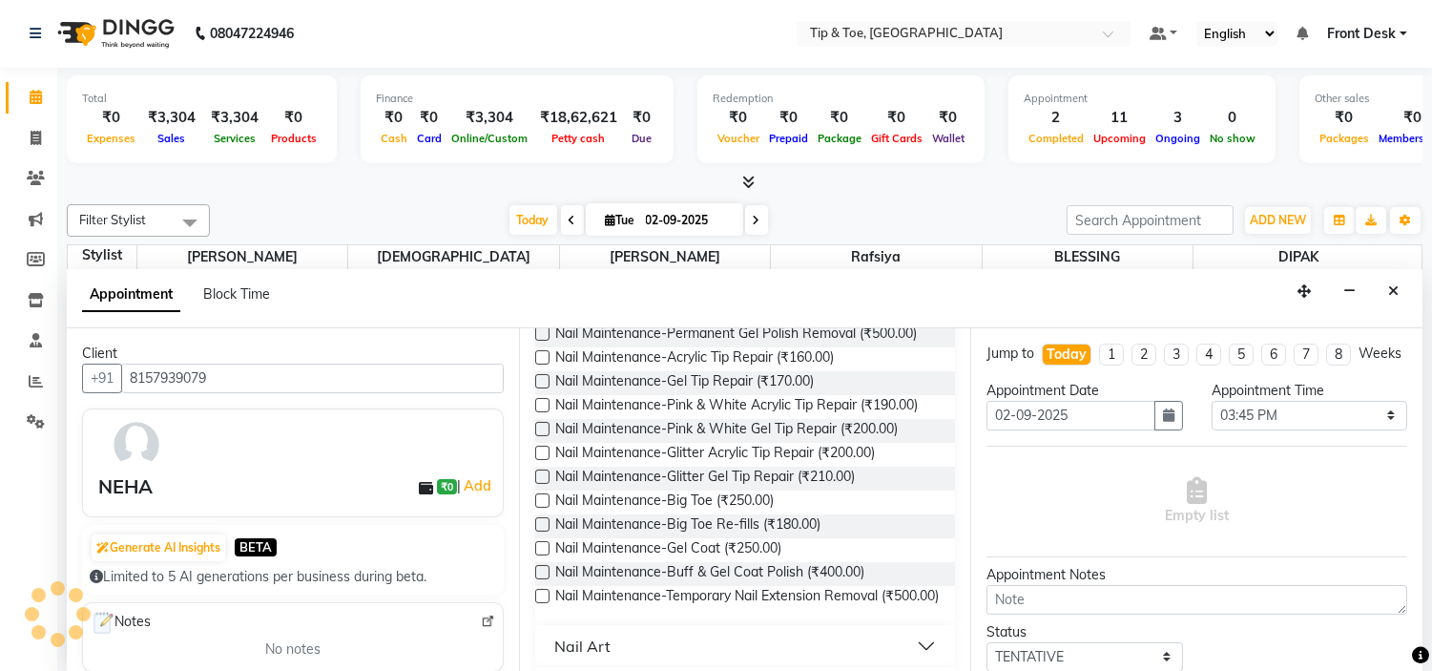
scroll to position [635, 0]
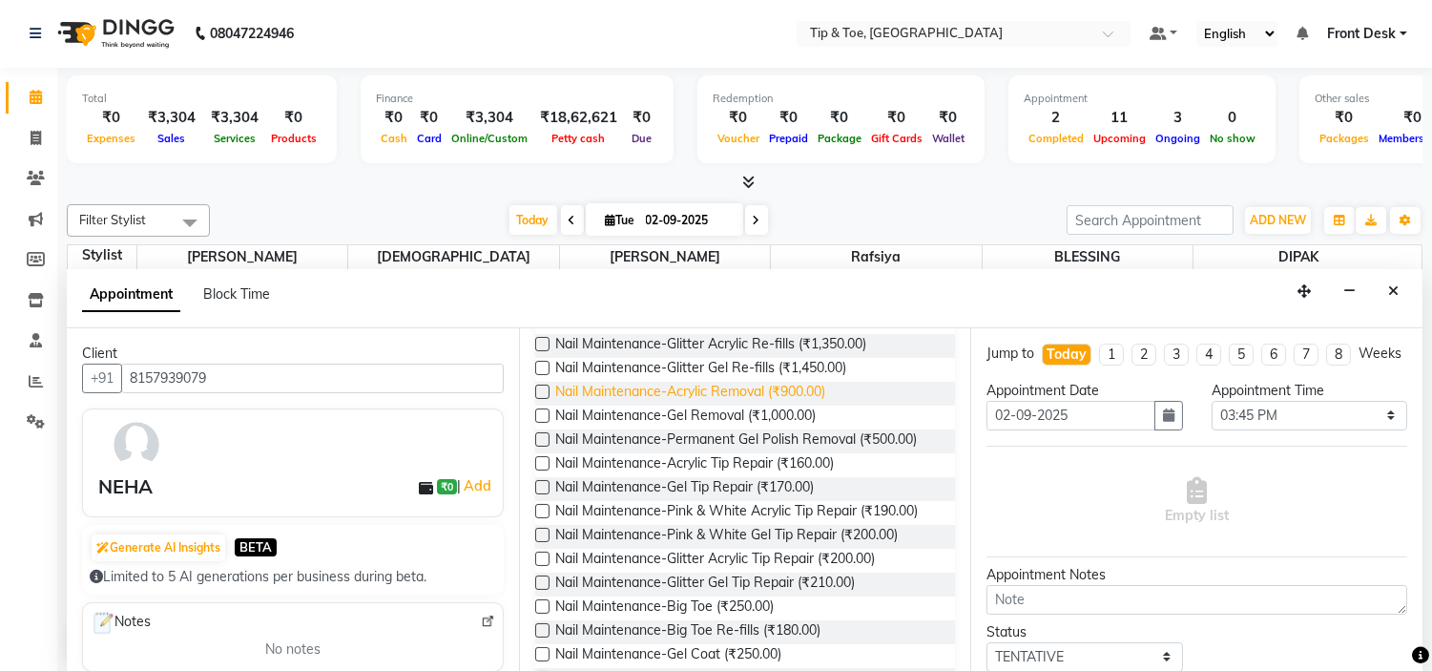
click at [800, 389] on span "Nail Maintenance-Acrylic Removal (₹900.00)" at bounding box center [690, 394] width 270 height 24
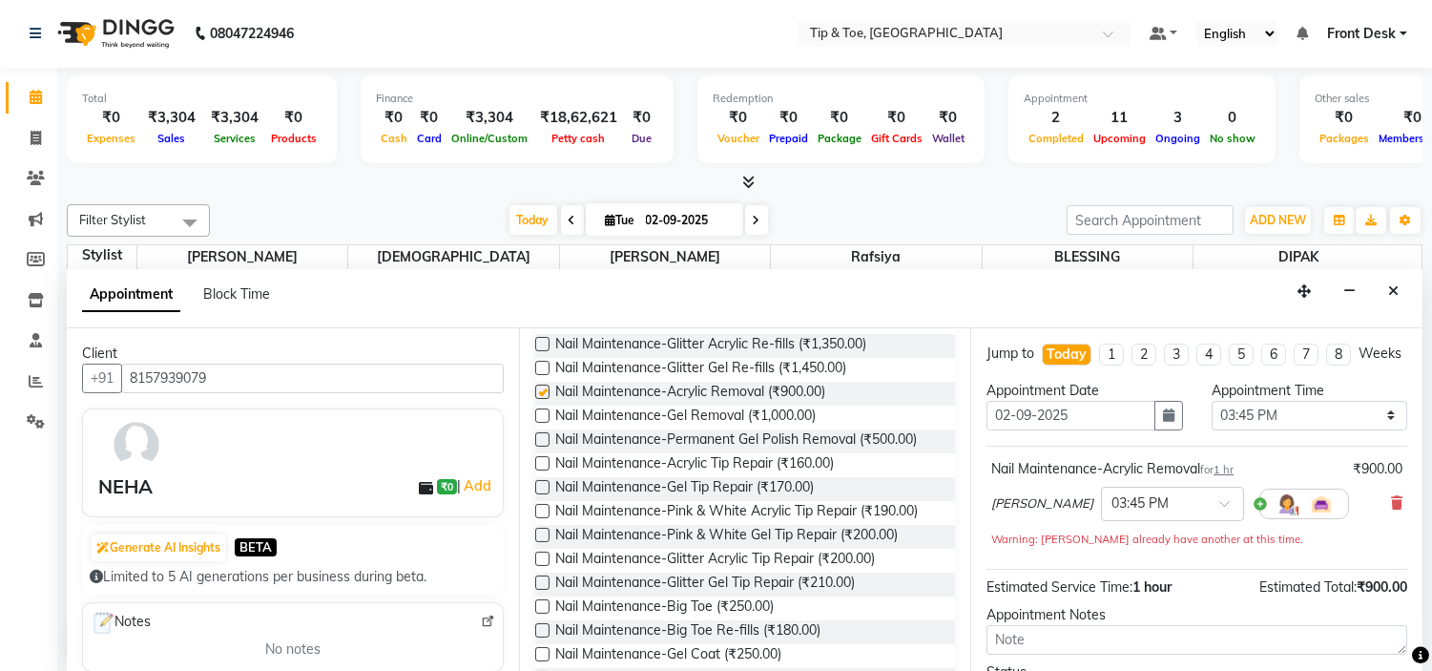
checkbox input "false"
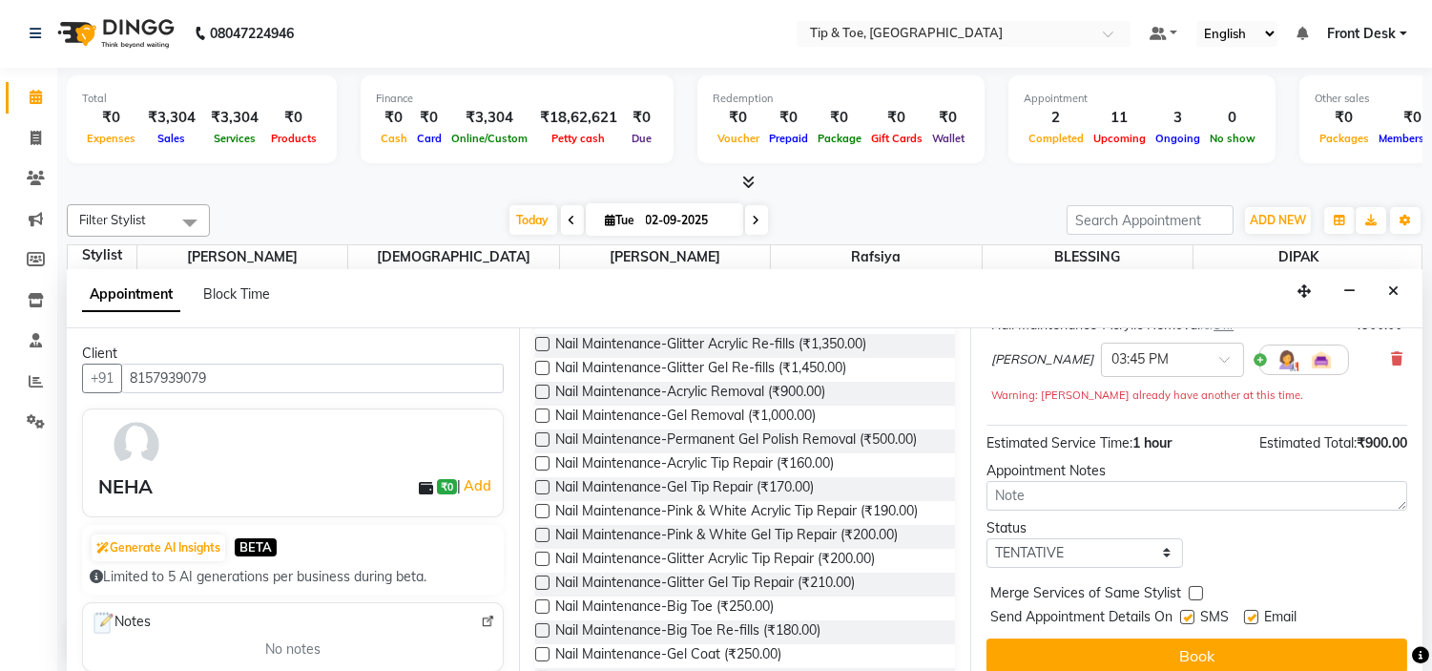
scroll to position [177, 0]
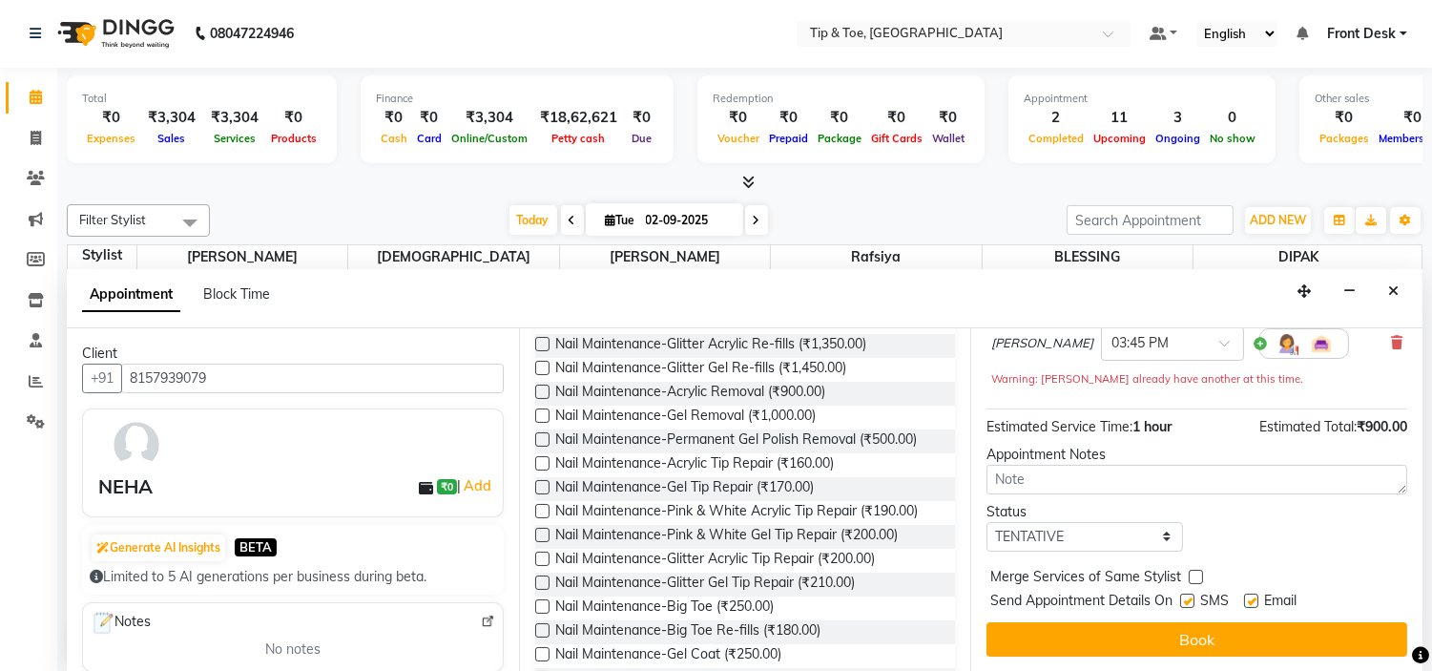
drag, startPoint x: 1251, startPoint y: 593, endPoint x: 1257, endPoint y: 603, distance: 12.0
click at [1256, 598] on label at bounding box center [1251, 600] width 14 height 14
click at [1256, 598] on input "checkbox" at bounding box center [1250, 602] width 12 height 12
checkbox input "false"
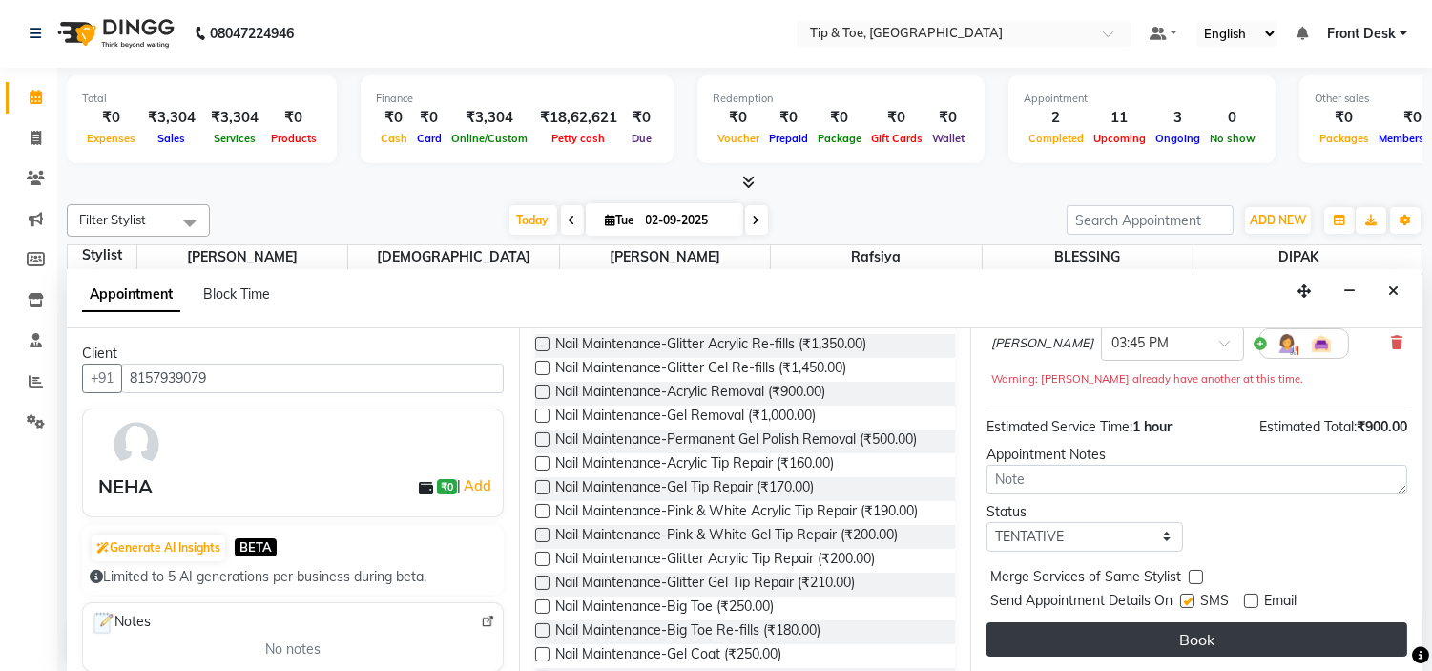
click at [1247, 637] on button "Book" at bounding box center [1197, 639] width 421 height 34
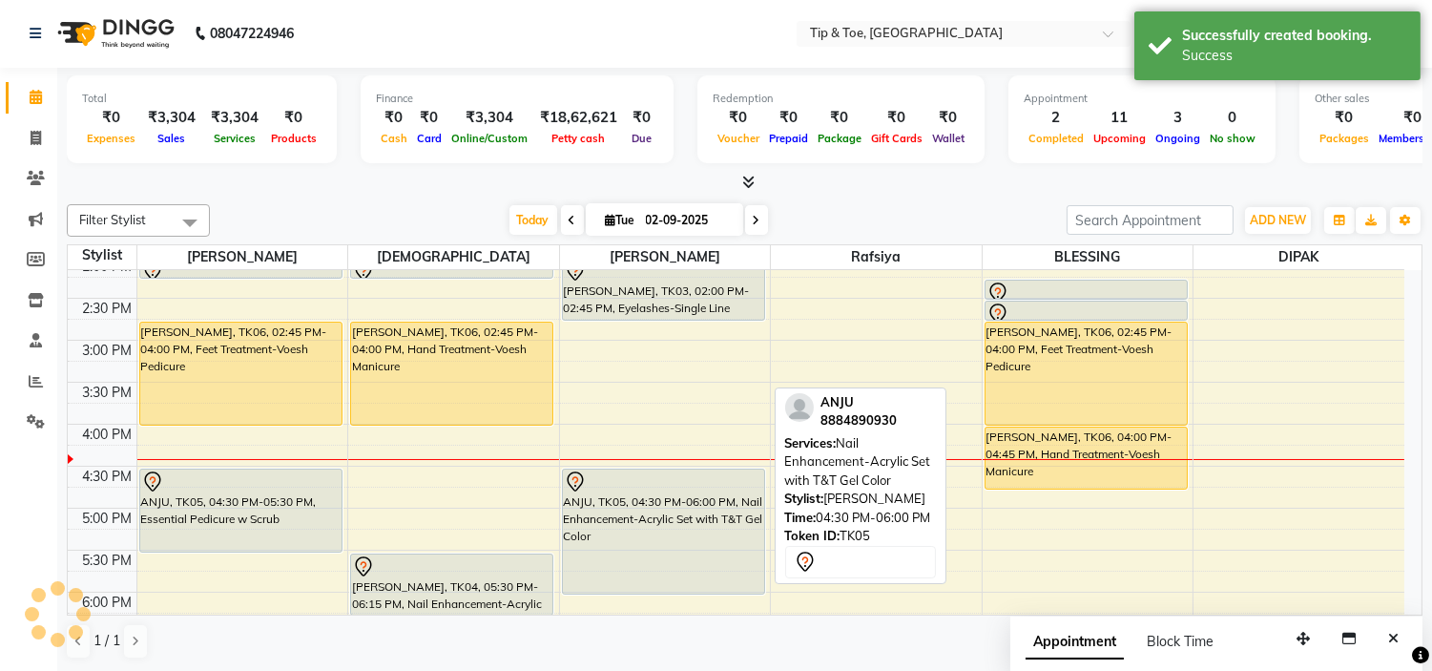
scroll to position [0, 0]
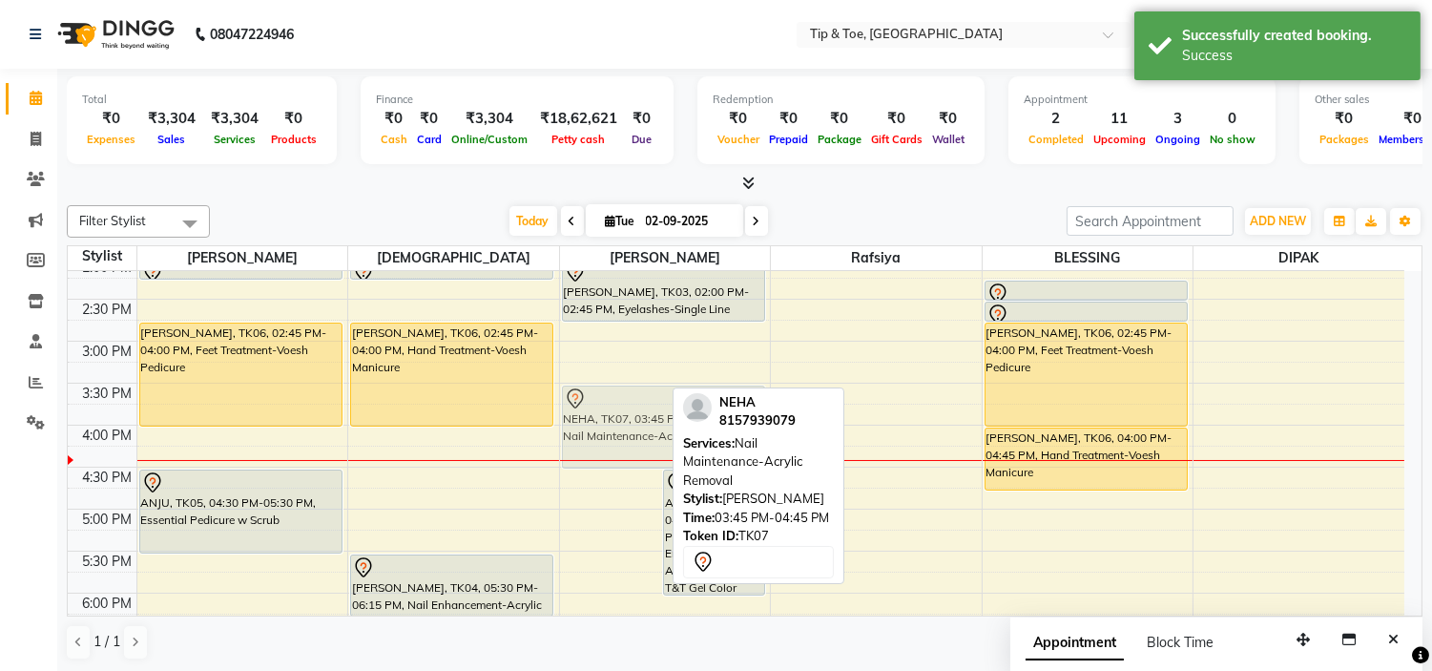
drag, startPoint x: 641, startPoint y: 449, endPoint x: 651, endPoint y: 429, distance: 22.2
click at [651, 429] on div "NEHA, TK07, 03:45 PM-04:45 PM, Nail Maintenance-Acrylic Removal ANJU, TK05, 04:…" at bounding box center [665, 383] width 211 height 1091
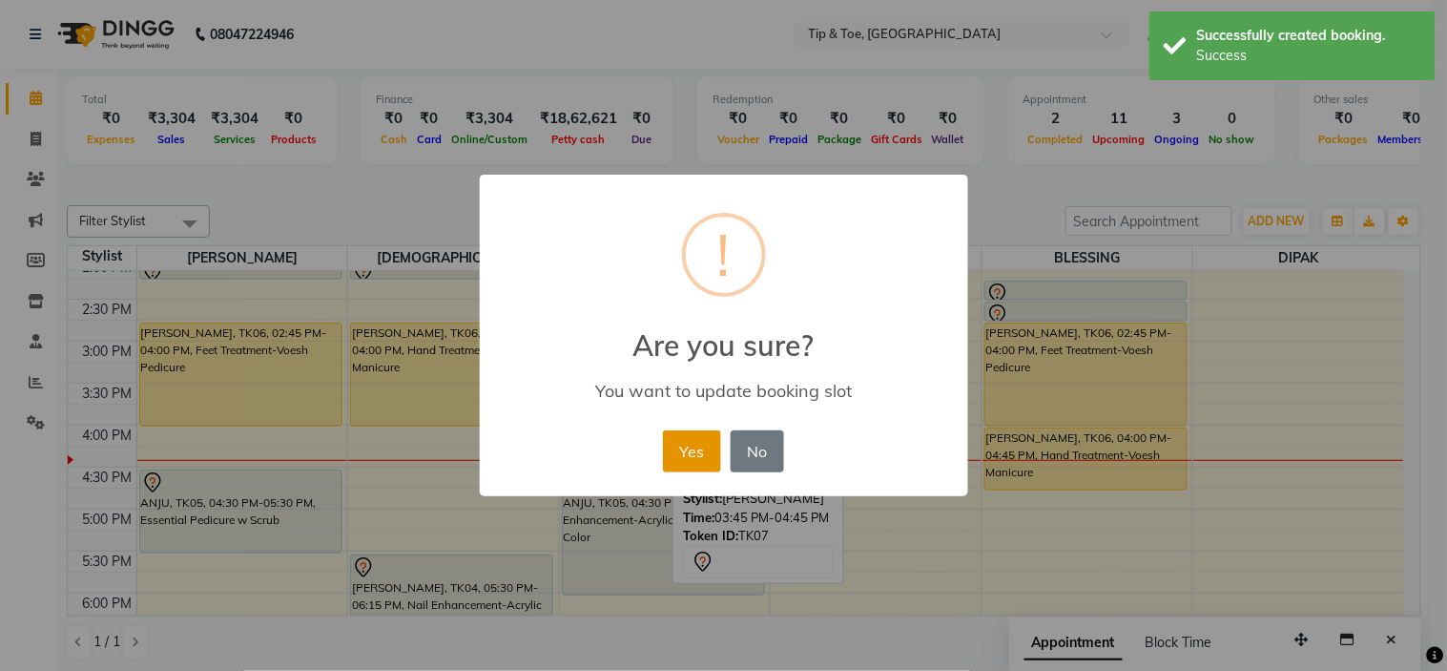
click at [697, 452] on button "Yes" at bounding box center [692, 451] width 58 height 42
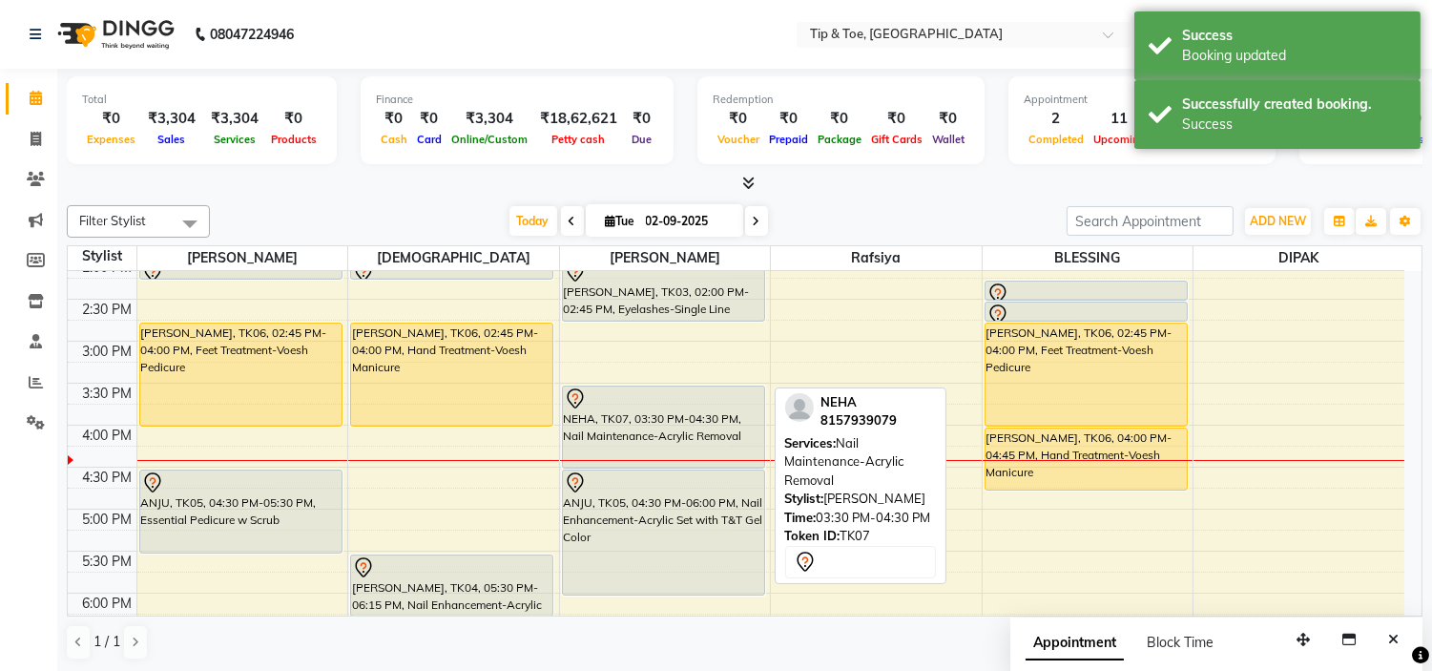
click at [656, 415] on div "NEHA, TK07, 03:30 PM-04:30 PM, Nail Maintenance-Acrylic Removal" at bounding box center [663, 426] width 201 height 81
click at [658, 416] on div "NEHA, TK07, 03:30 PM-04:30 PM, Nail Maintenance-Acrylic Removal" at bounding box center [663, 426] width 201 height 81
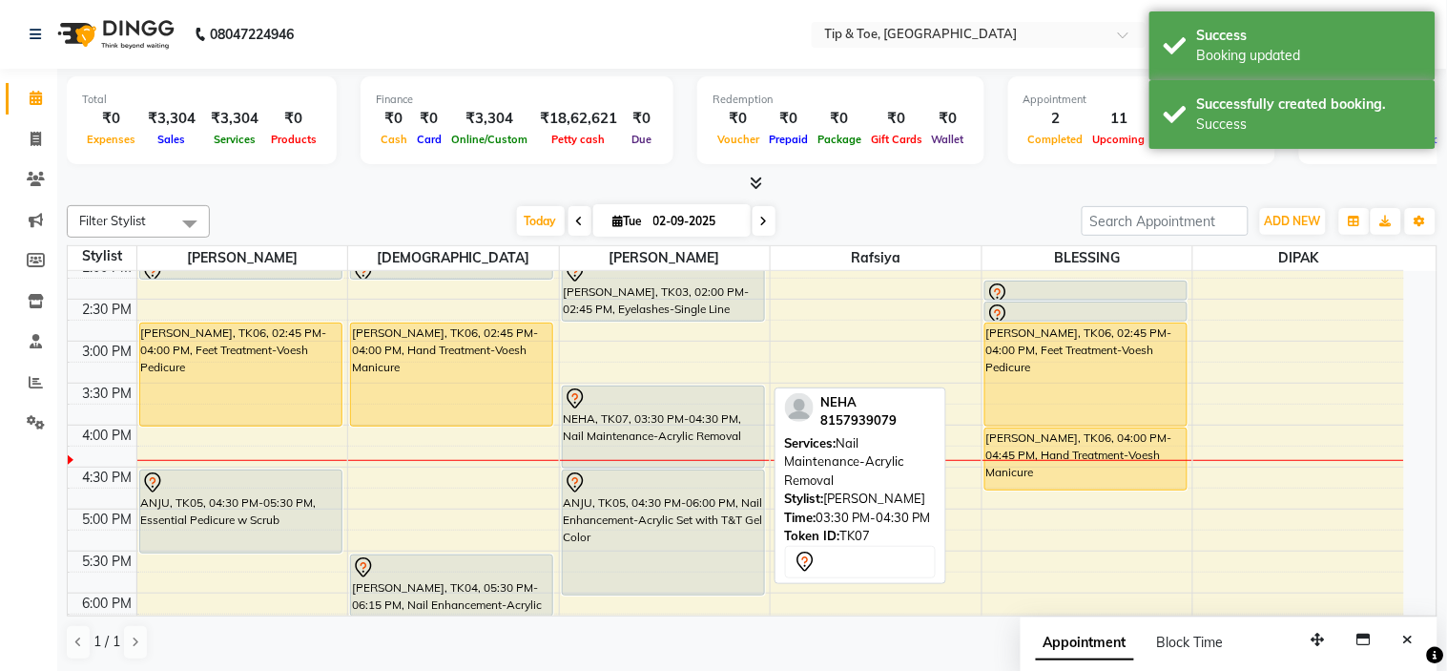
select select "7"
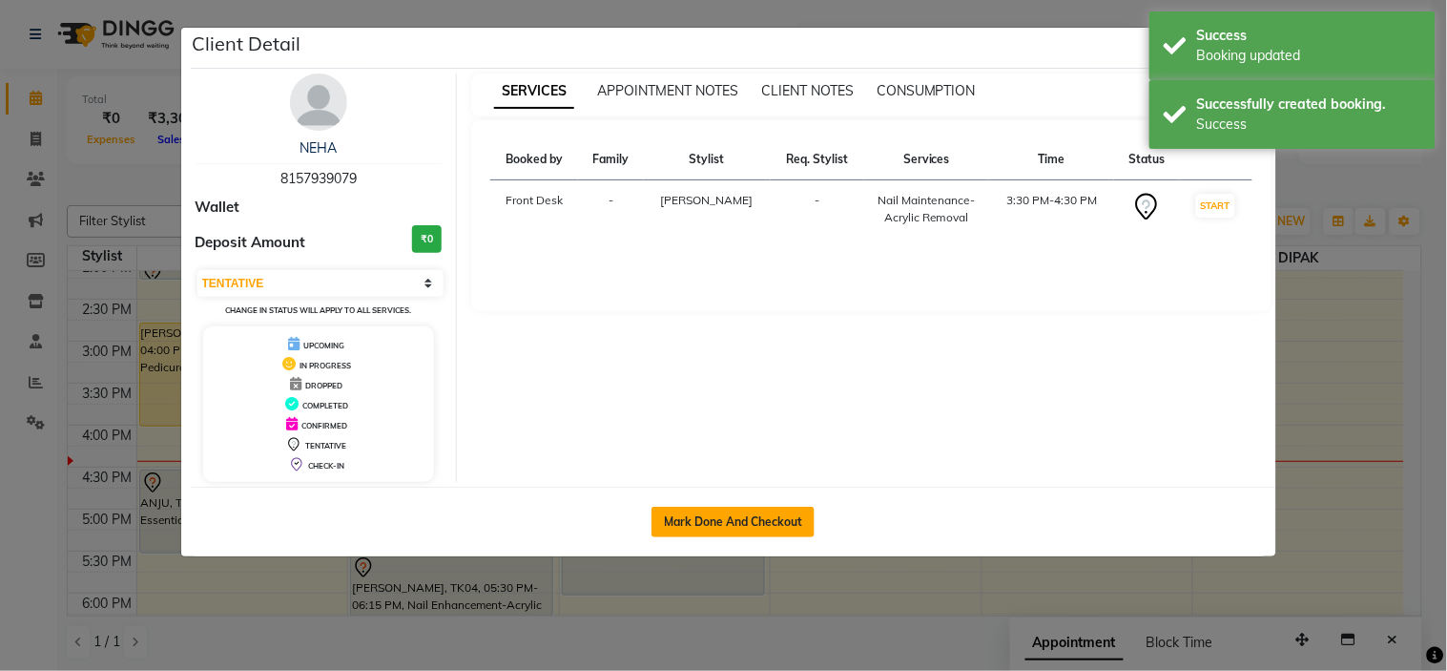
click at [694, 513] on button "Mark Done And Checkout" at bounding box center [733, 522] width 163 height 31
select select "service"
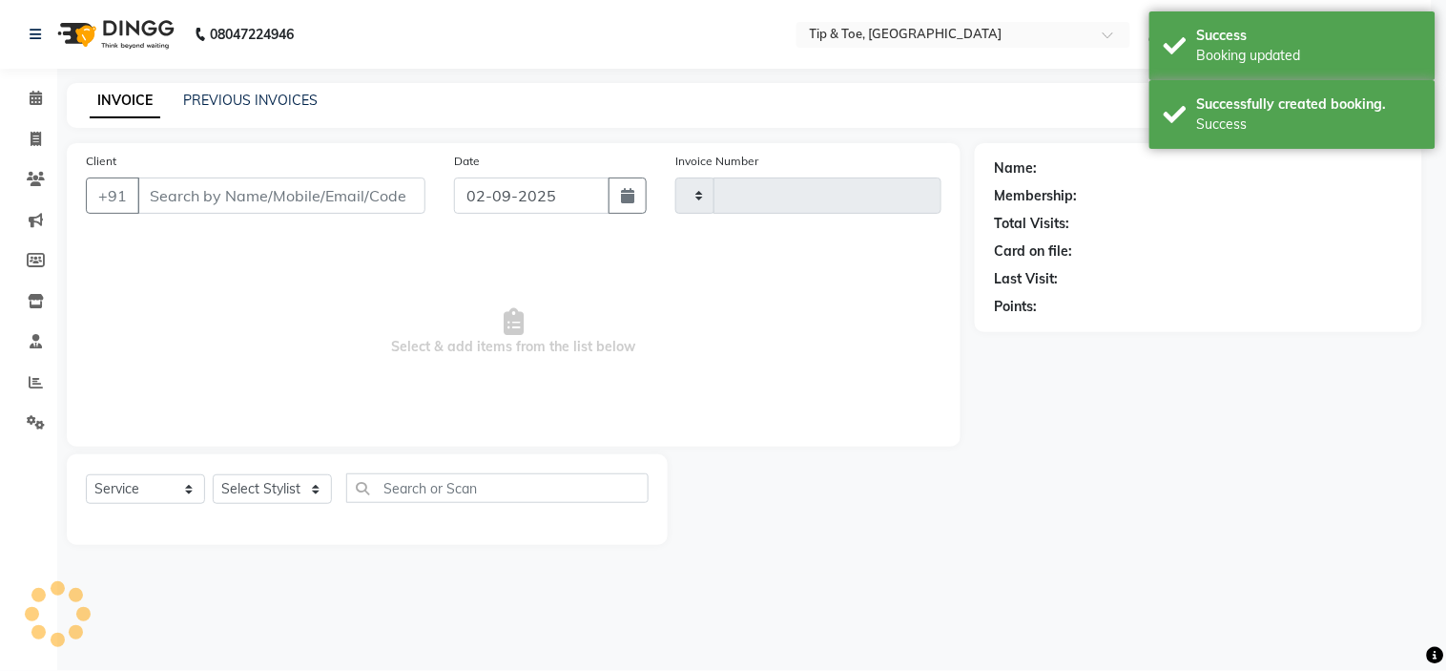
type input "0995"
select select "5360"
type input "8157939079"
select select "46387"
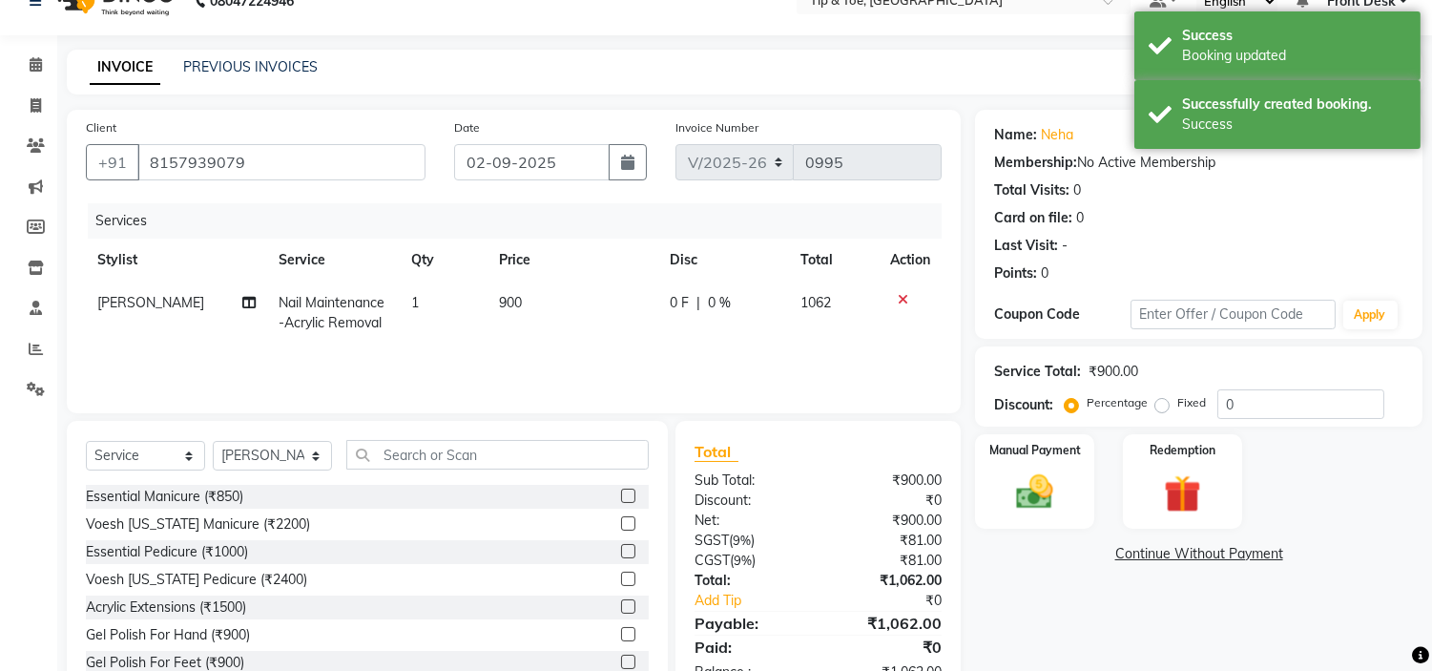
scroll to position [93, 0]
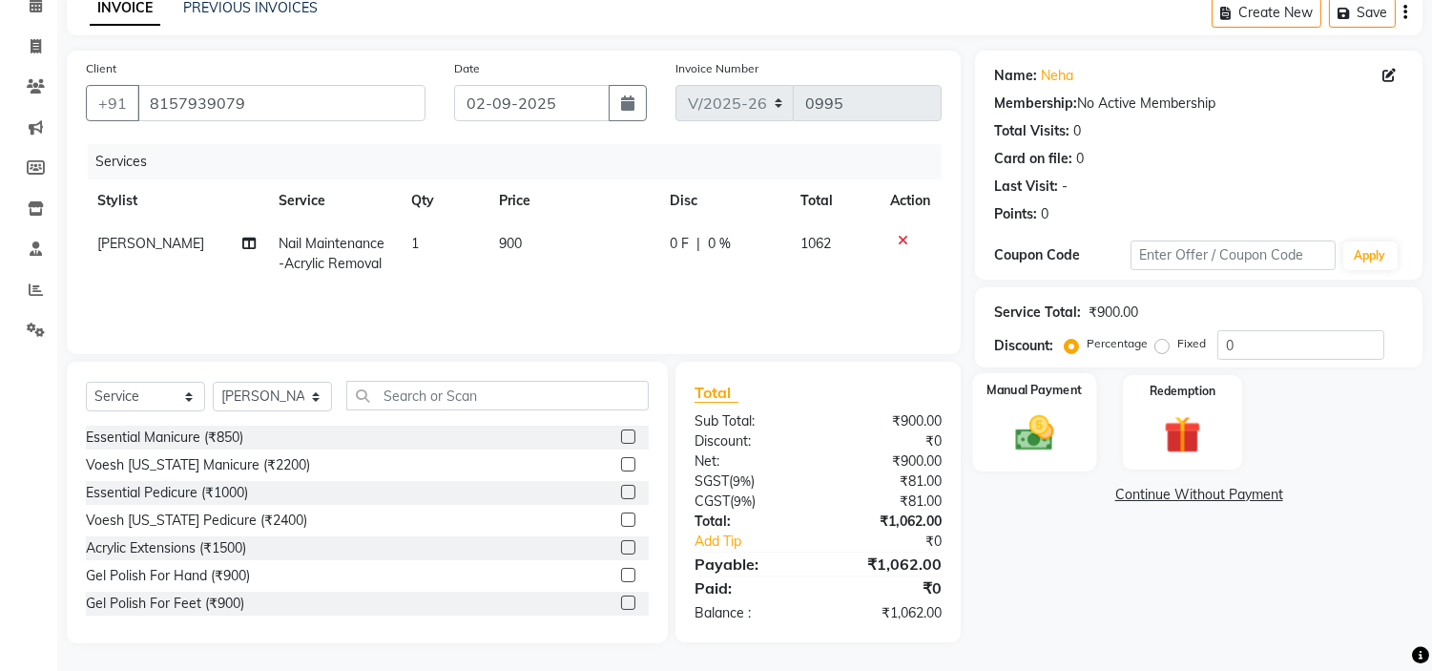
click at [1055, 429] on img at bounding box center [1035, 433] width 63 height 45
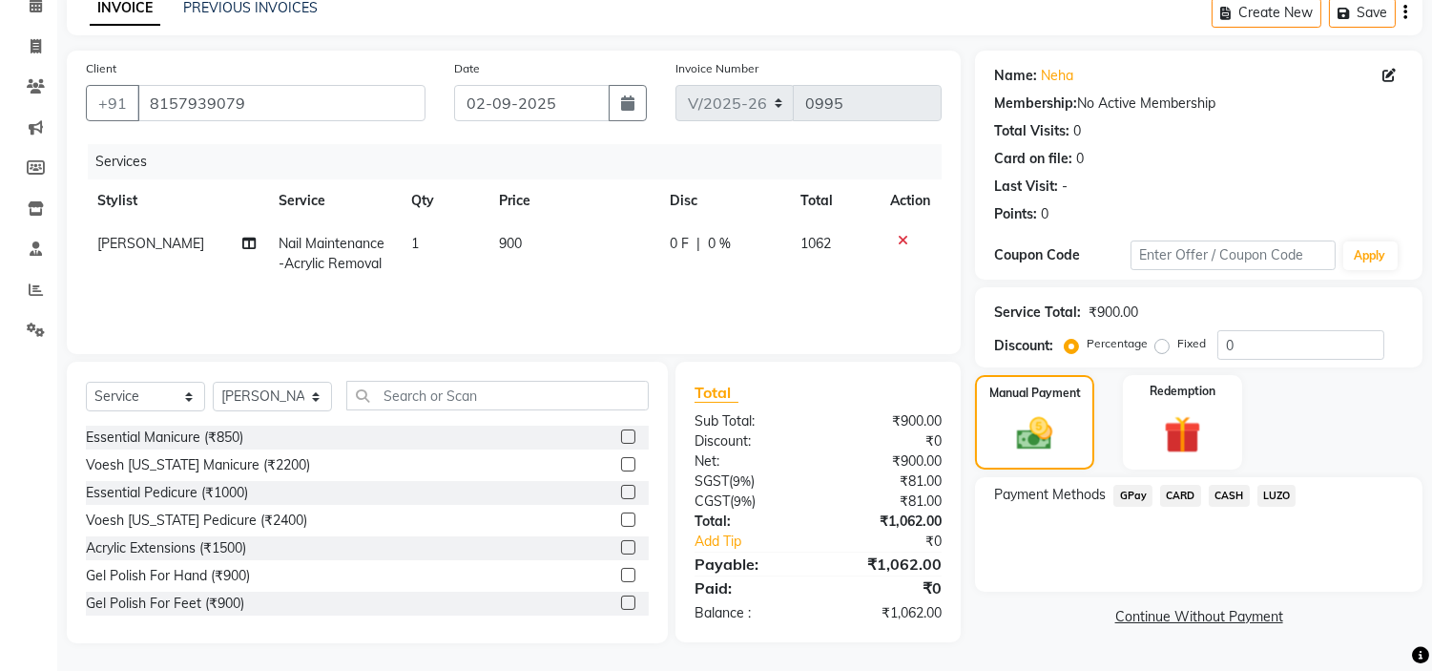
click at [1177, 499] on span "CARD" at bounding box center [1180, 496] width 41 height 22
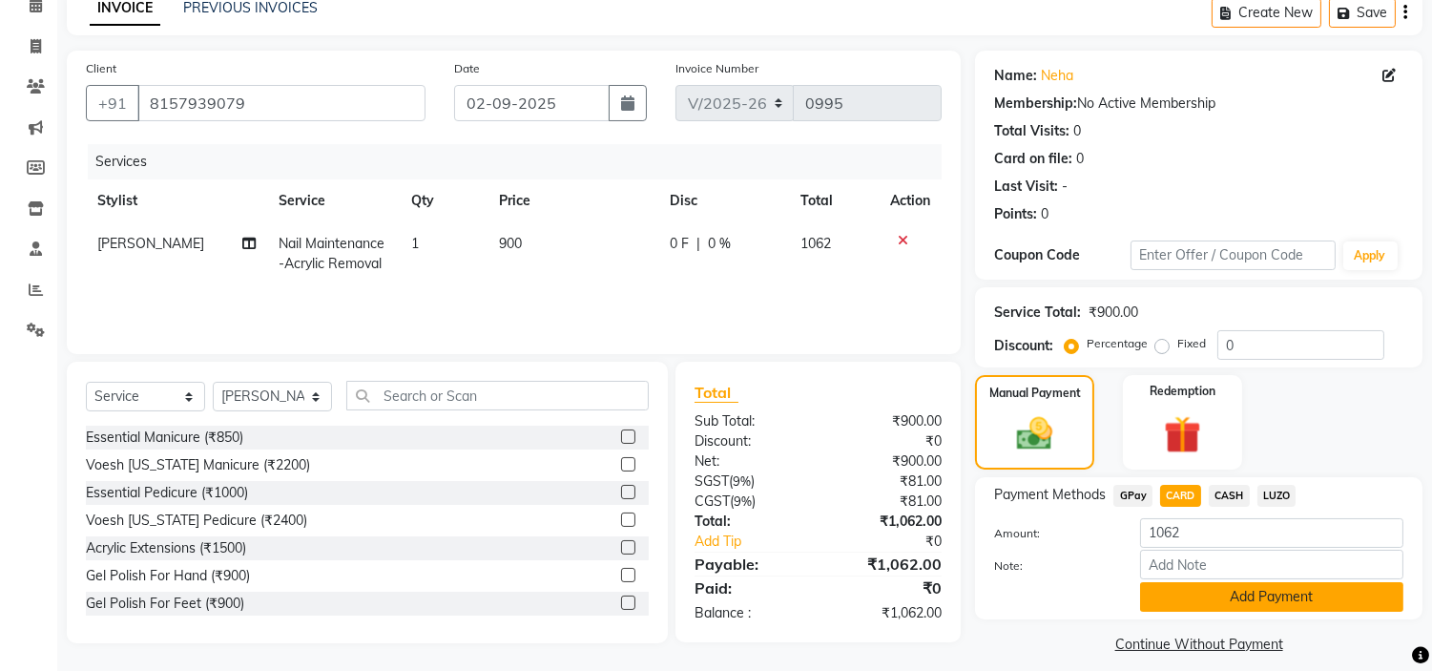
click at [1190, 593] on button "Add Payment" at bounding box center [1271, 597] width 263 height 30
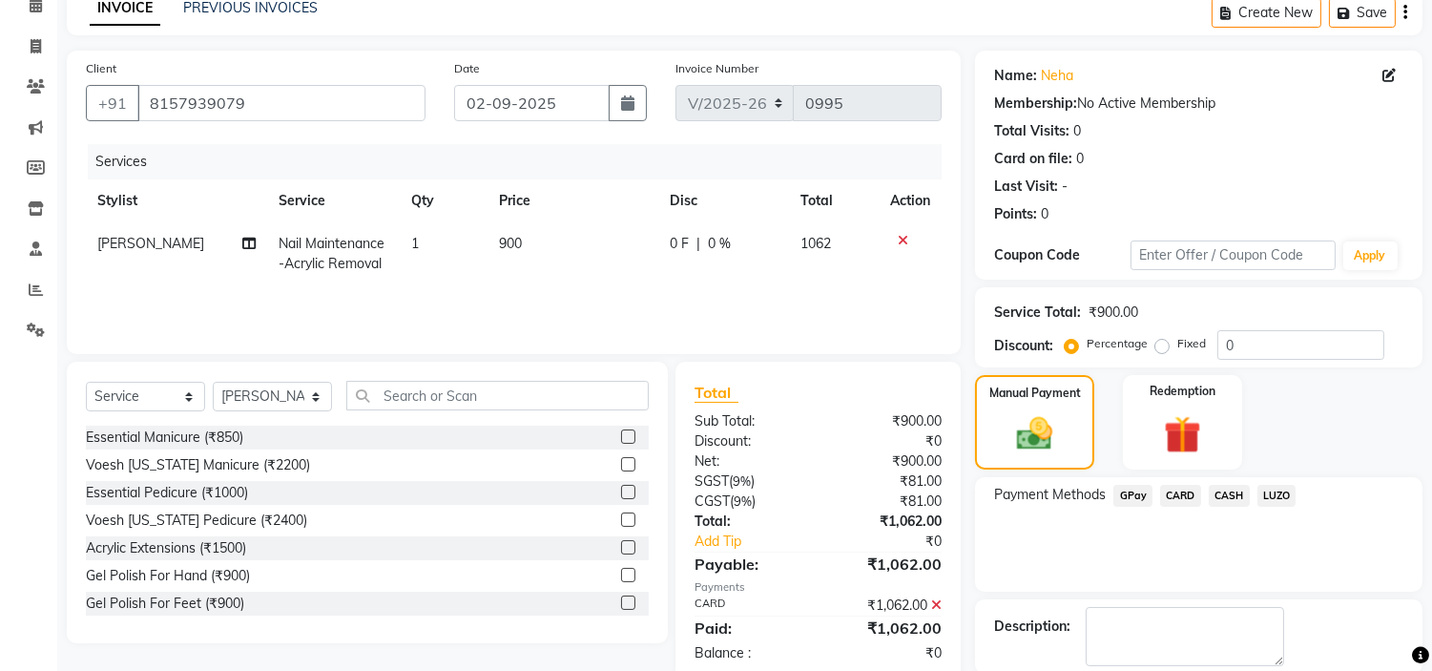
scroll to position [187, 0]
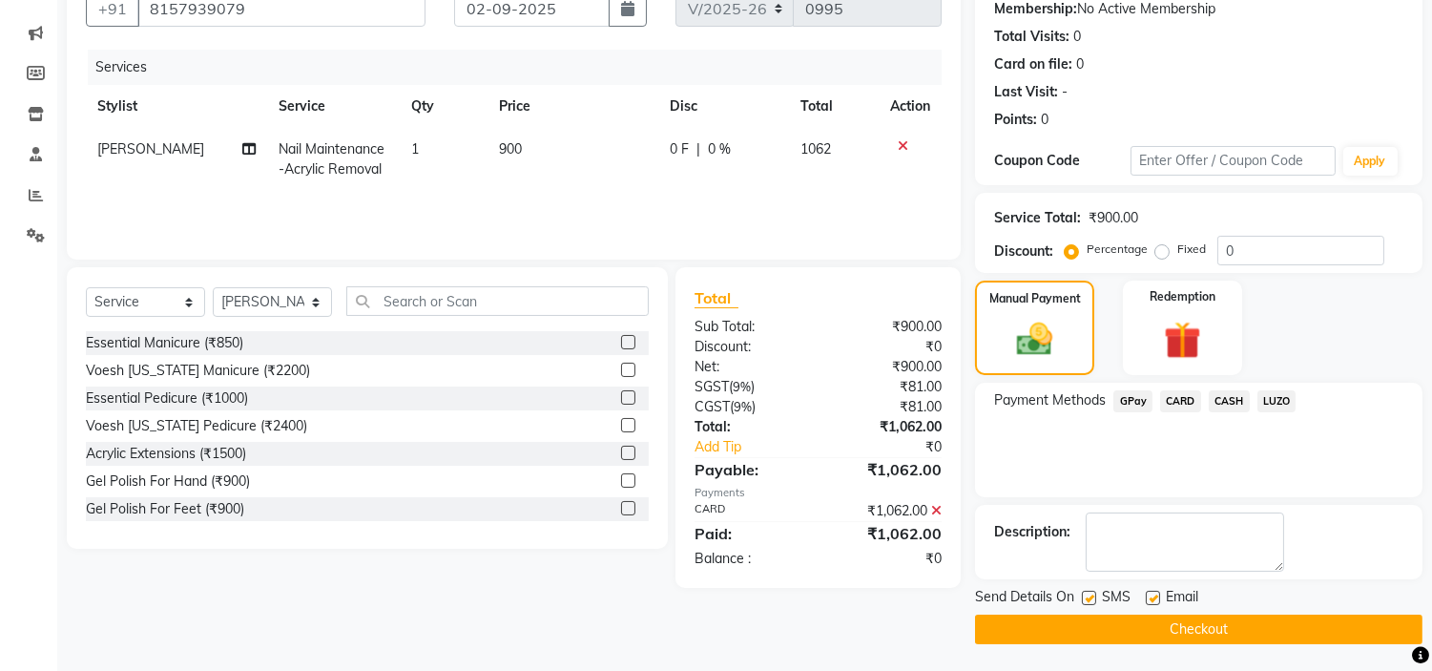
click at [1156, 593] on label at bounding box center [1153, 598] width 14 height 14
click at [1156, 593] on input "checkbox" at bounding box center [1152, 599] width 12 height 12
checkbox input "false"
click at [1172, 630] on button "Checkout" at bounding box center [1198, 629] width 447 height 30
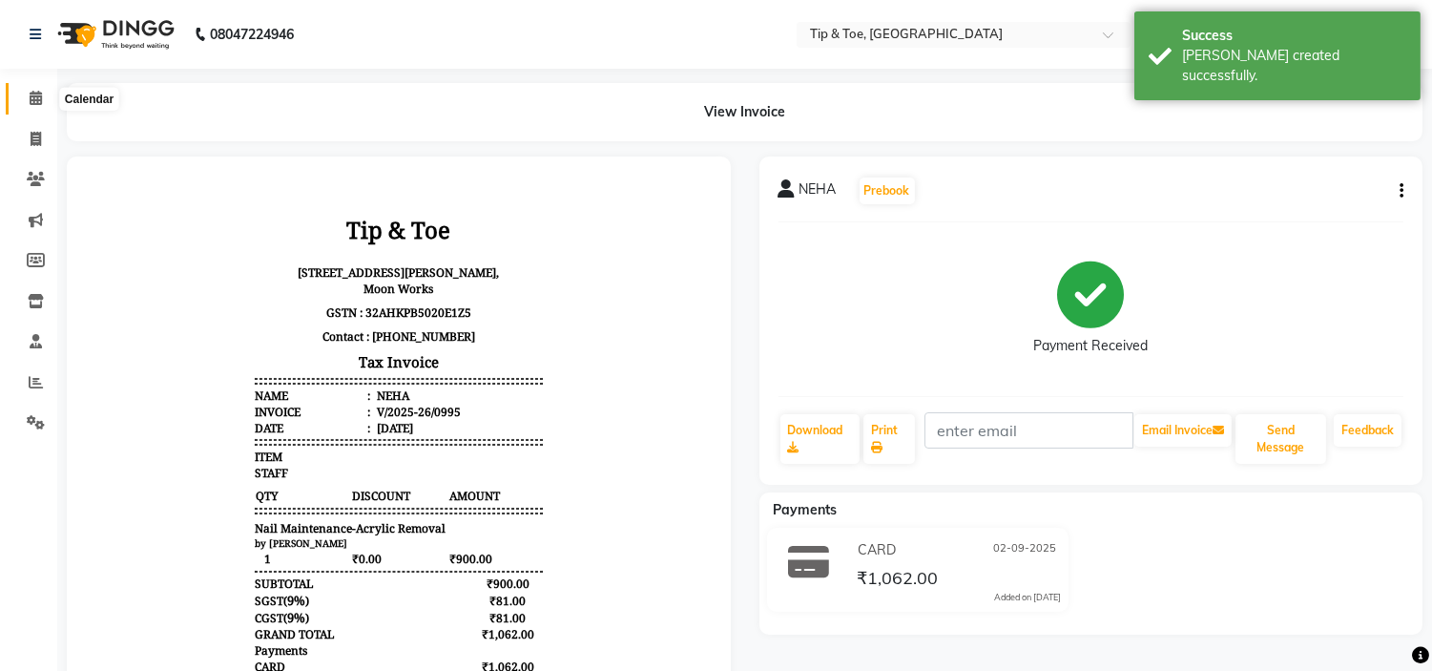
click at [41, 99] on span at bounding box center [35, 99] width 33 height 22
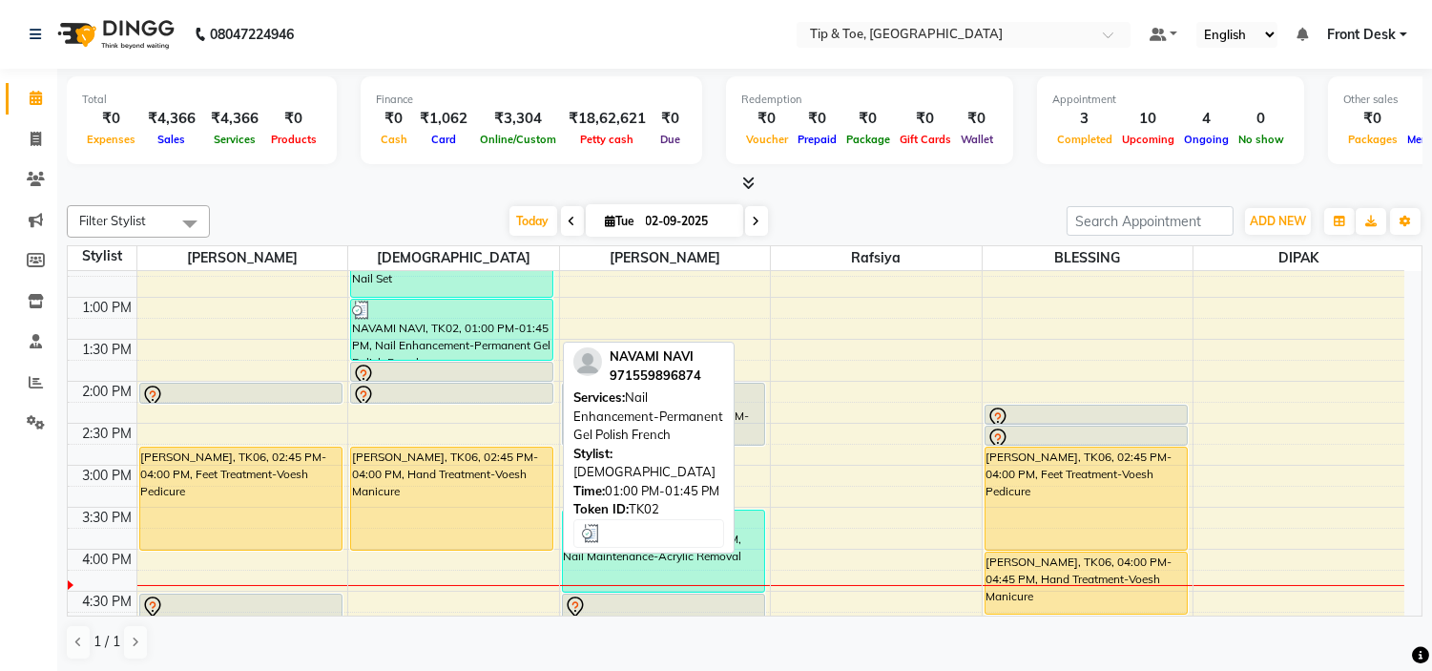
scroll to position [318, 0]
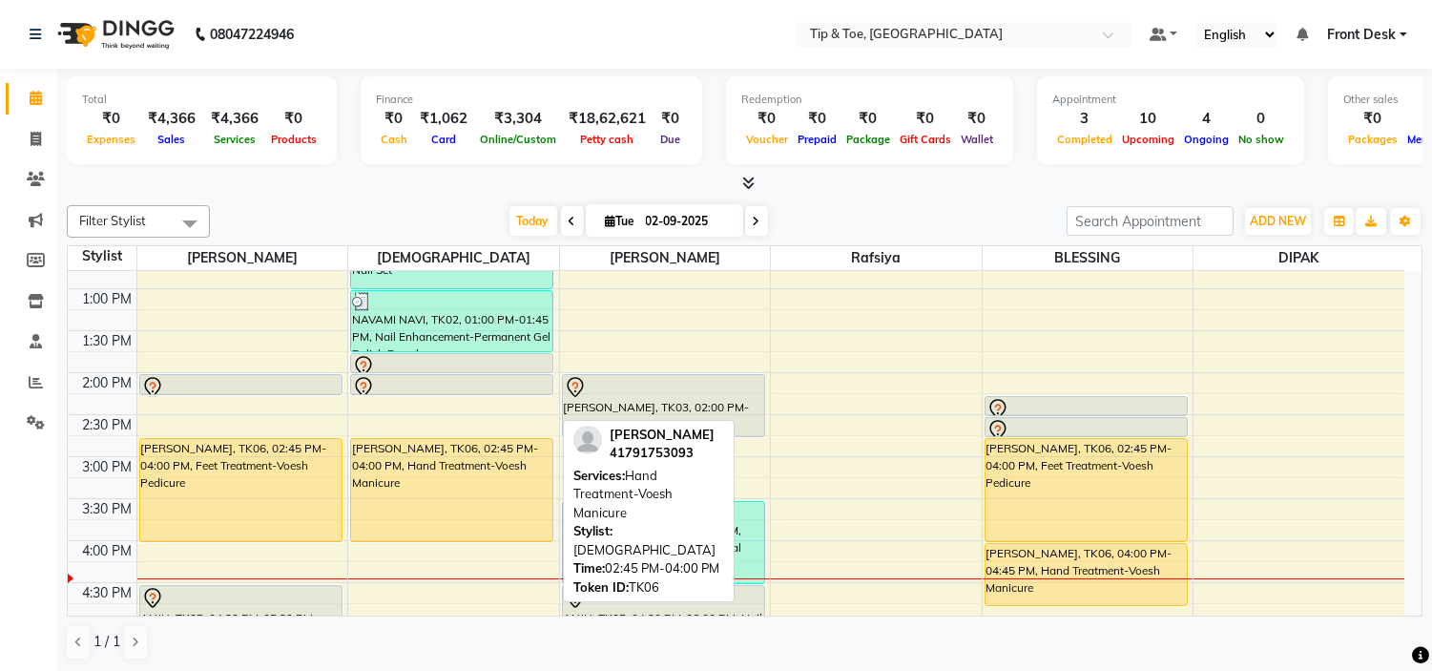
click at [401, 461] on div "[PERSON_NAME], TK06, 02:45 PM-04:00 PM, Hand Treatment-Voesh Manicure" at bounding box center [451, 490] width 201 height 102
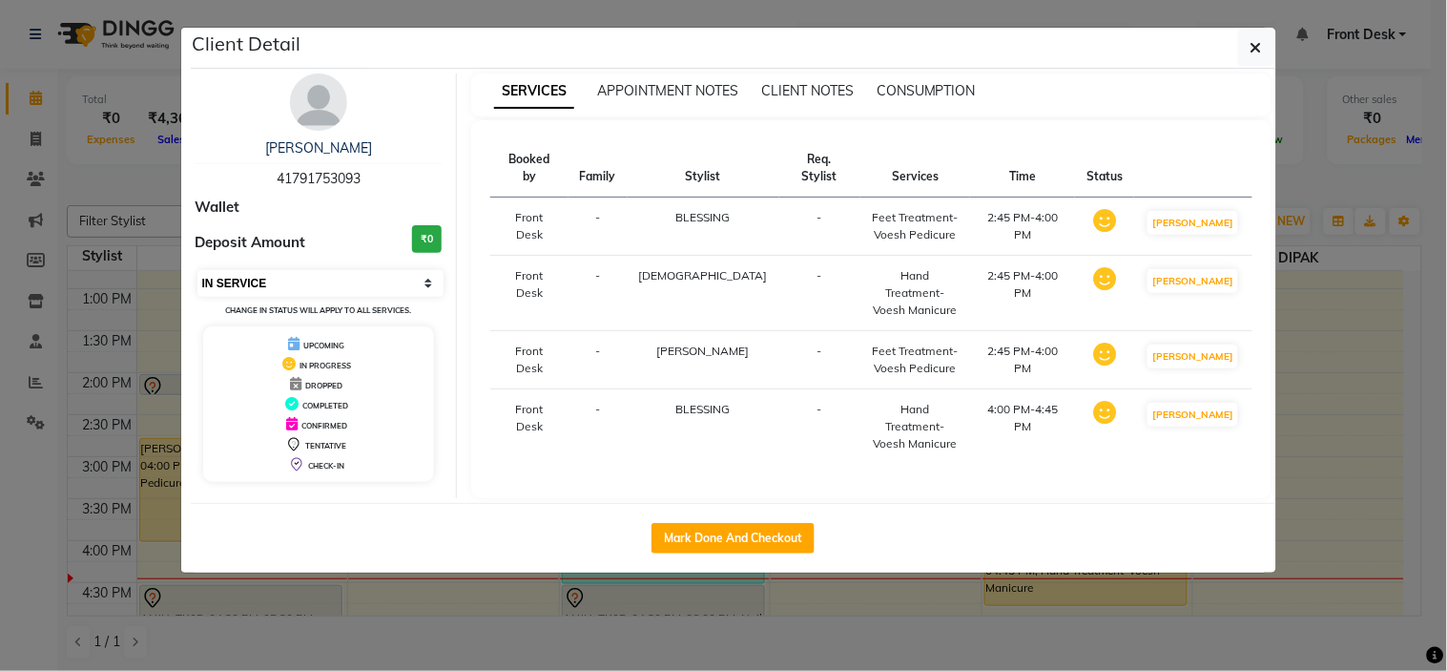
click at [321, 281] on select "Select IN SERVICE CONFIRMED TENTATIVE CHECK IN MARK DONE DROPPED UPCOMING" at bounding box center [321, 283] width 247 height 27
click at [198, 270] on select "Select IN SERVICE CONFIRMED TENTATIVE CHECK IN MARK DONE DROPPED UPCOMING" at bounding box center [321, 283] width 247 height 27
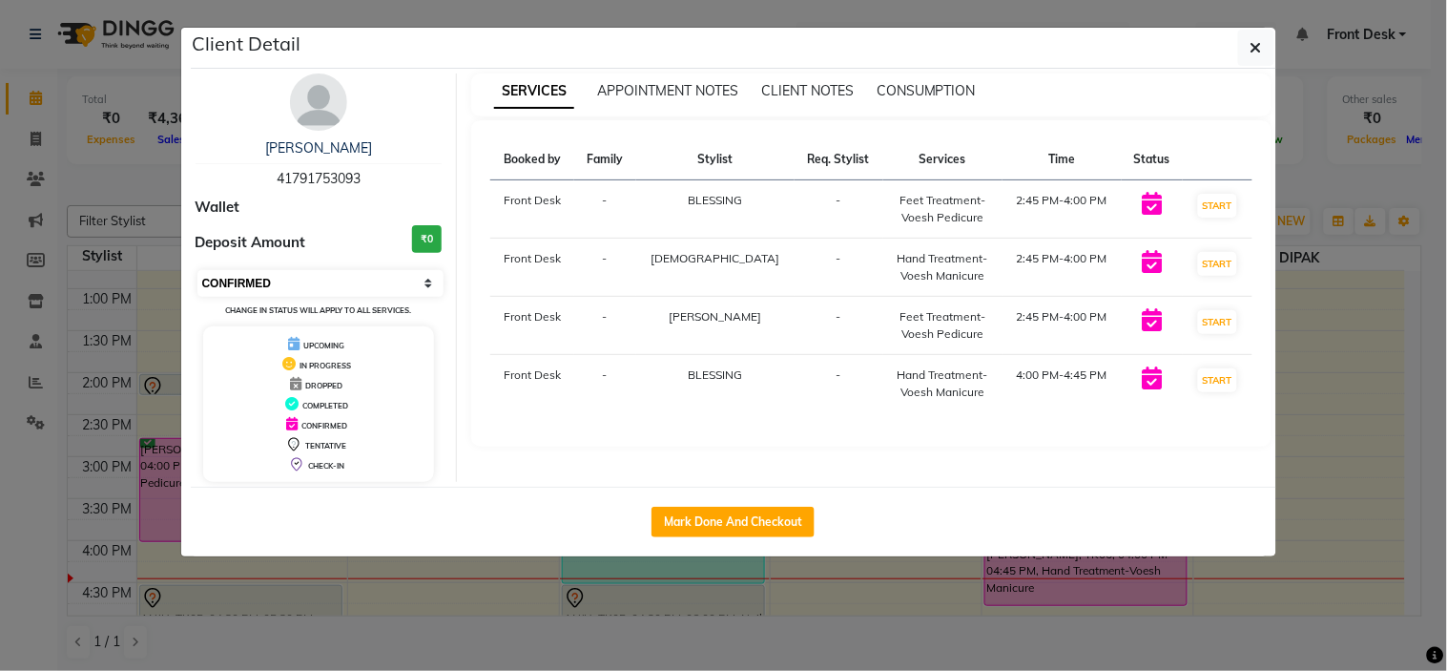
click at [356, 286] on select "Select IN SERVICE CONFIRMED TENTATIVE CHECK IN MARK DONE DROPPED UPCOMING" at bounding box center [321, 283] width 247 height 27
select select "7"
click at [198, 270] on select "Select IN SERVICE CONFIRMED TENTATIVE CHECK IN MARK DONE DROPPED UPCOMING" at bounding box center [321, 283] width 247 height 27
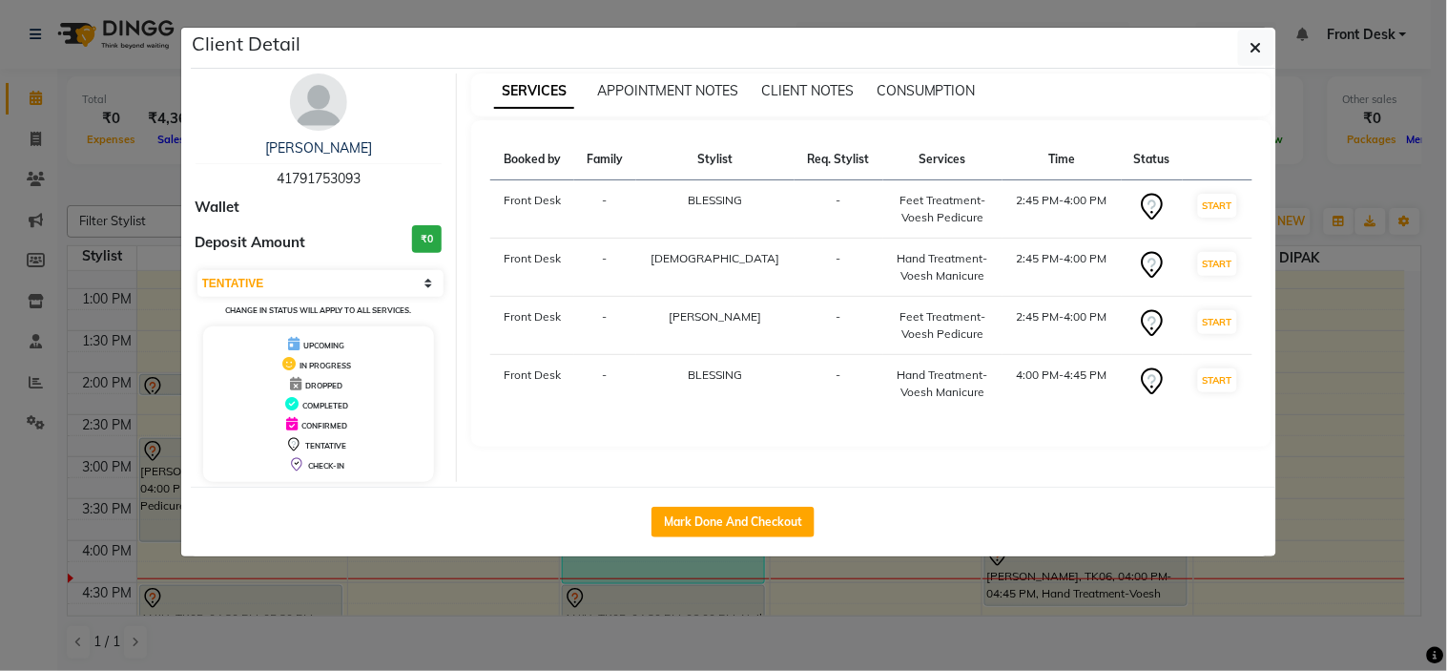
drag, startPoint x: 1269, startPoint y: 42, endPoint x: 1229, endPoint y: 77, distance: 53.4
click at [1266, 42] on button "button" at bounding box center [1256, 48] width 36 height 36
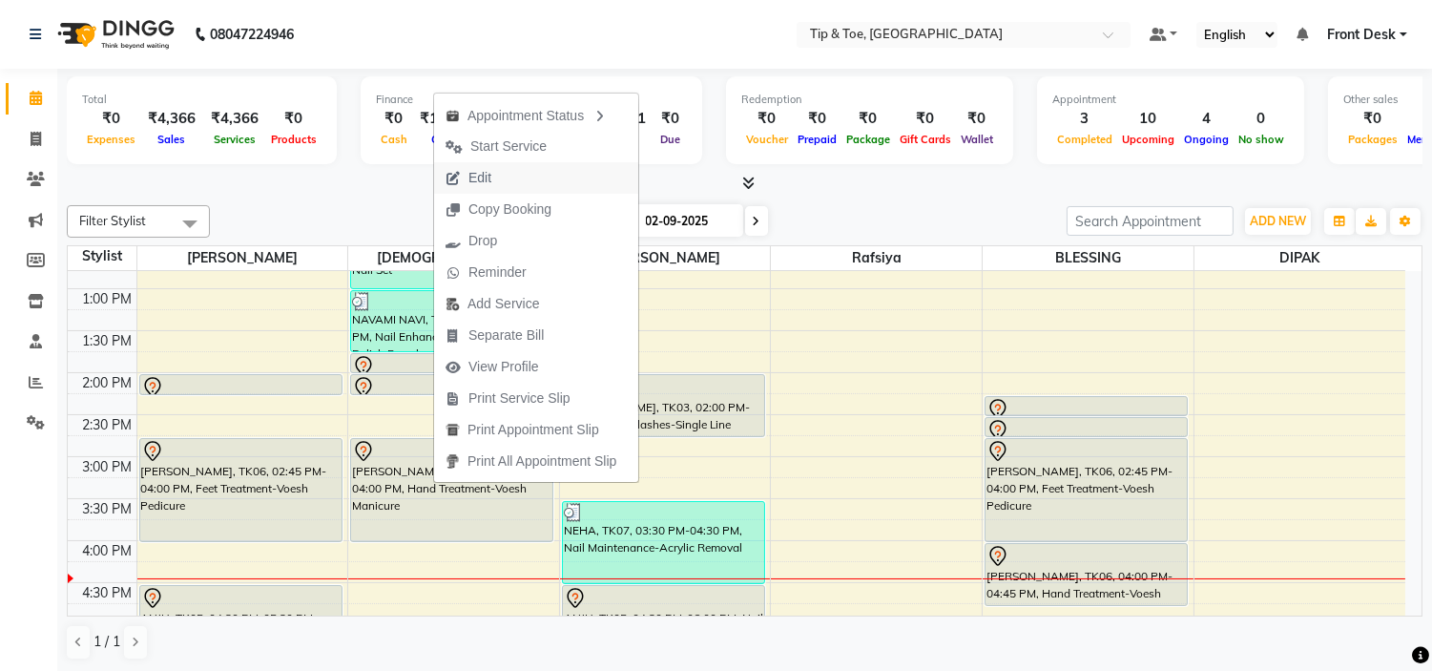
click at [546, 179] on button "Edit" at bounding box center [536, 177] width 204 height 31
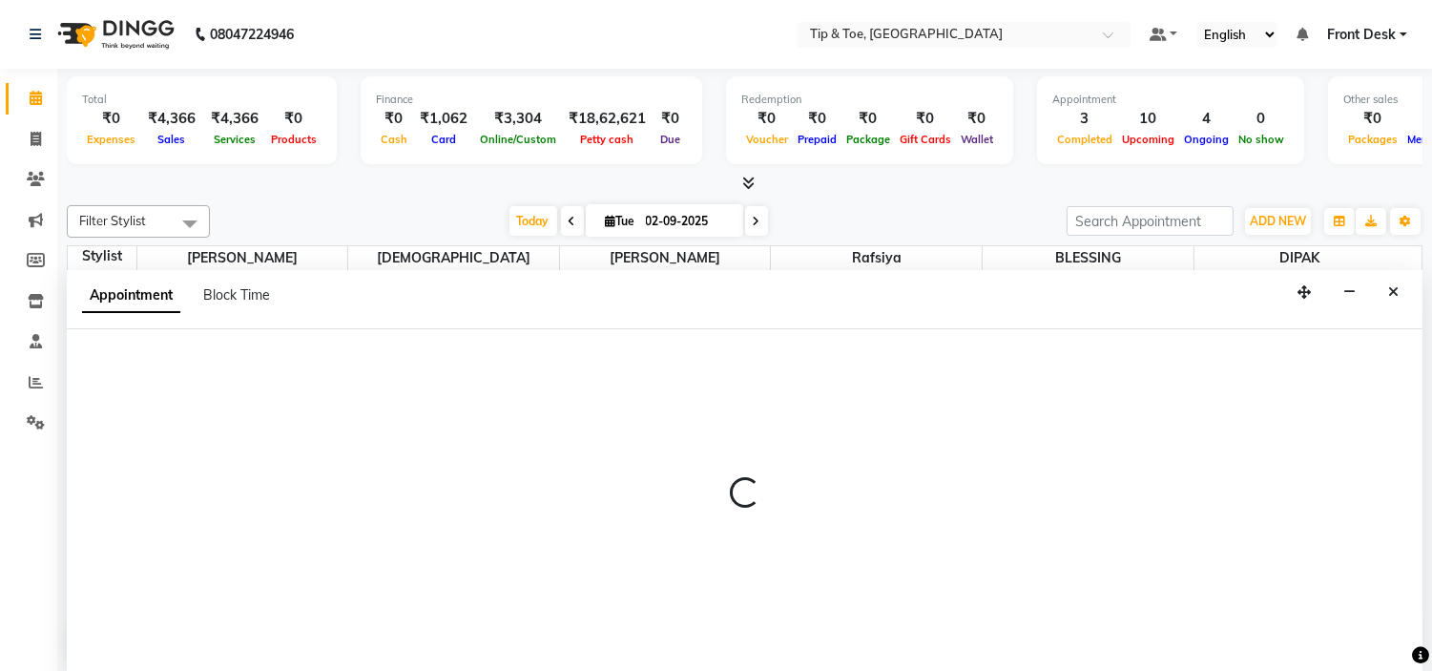
select select "tentative"
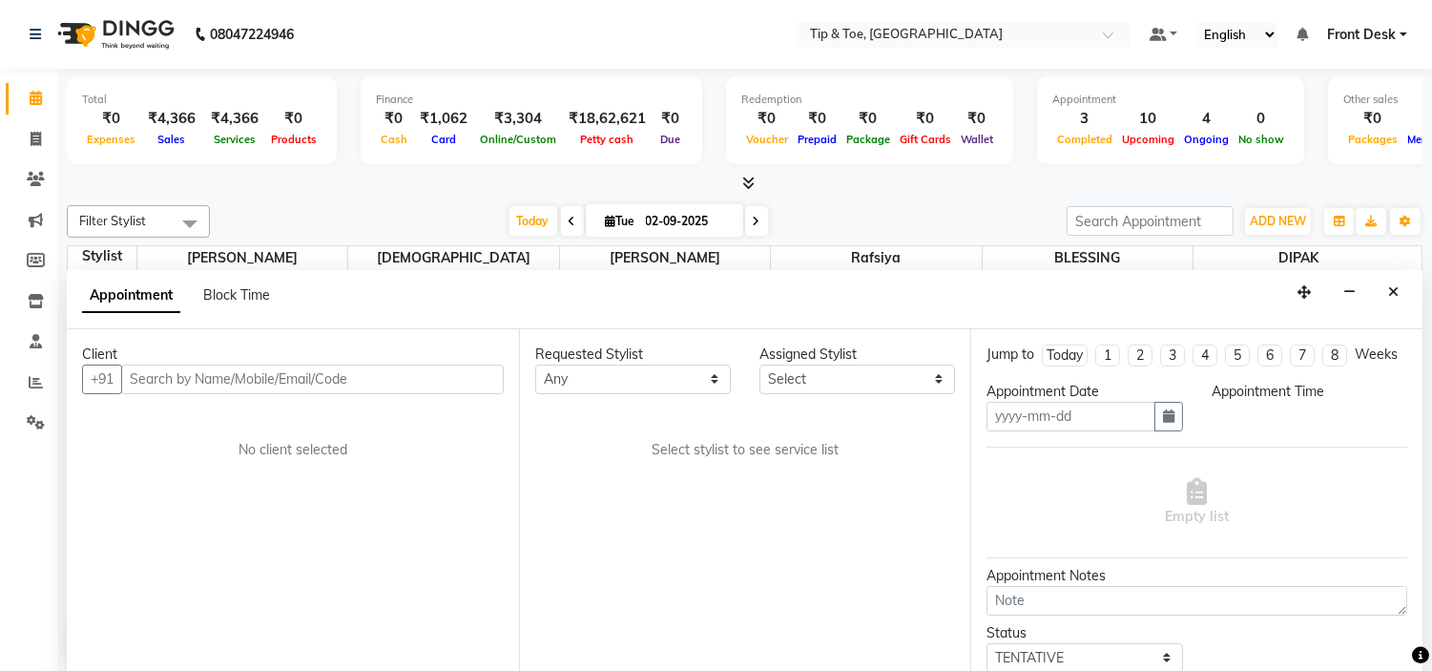
scroll to position [1, 0]
type input "02-09-2025"
select select "50942"
select select "885"
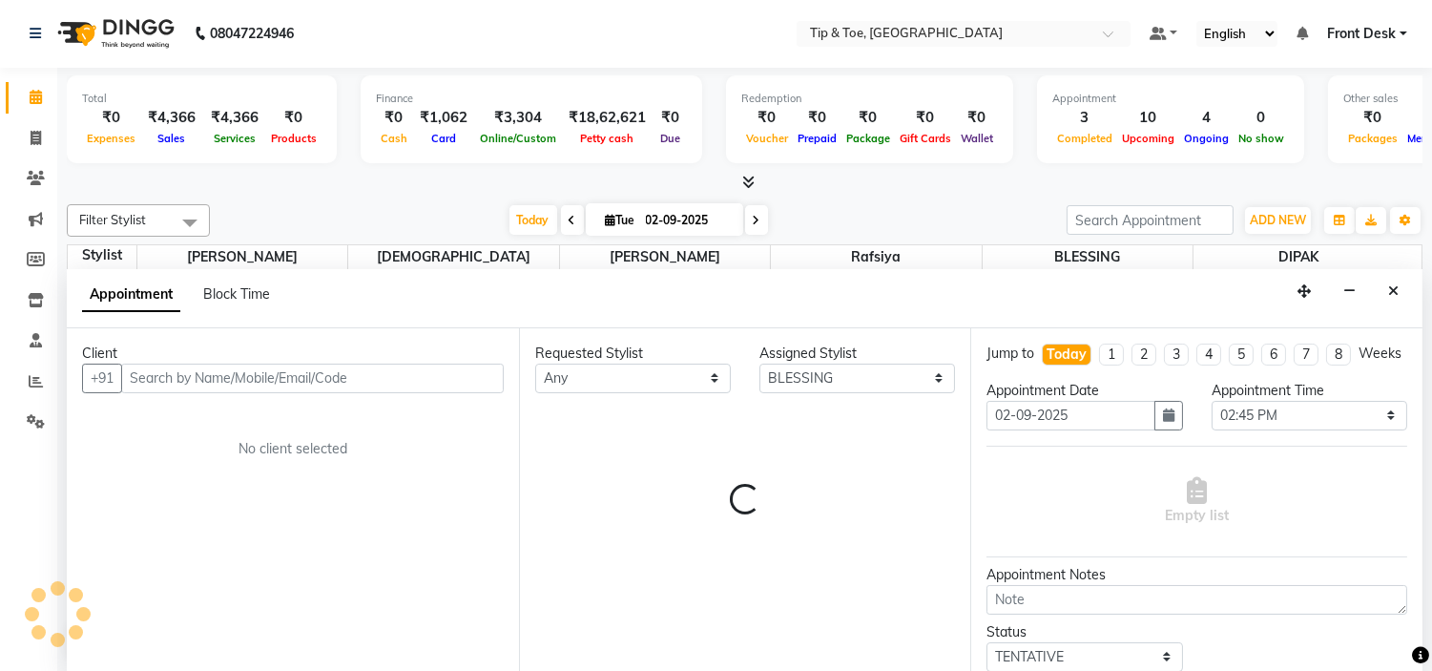
scroll to position [592, 0]
select select "2436"
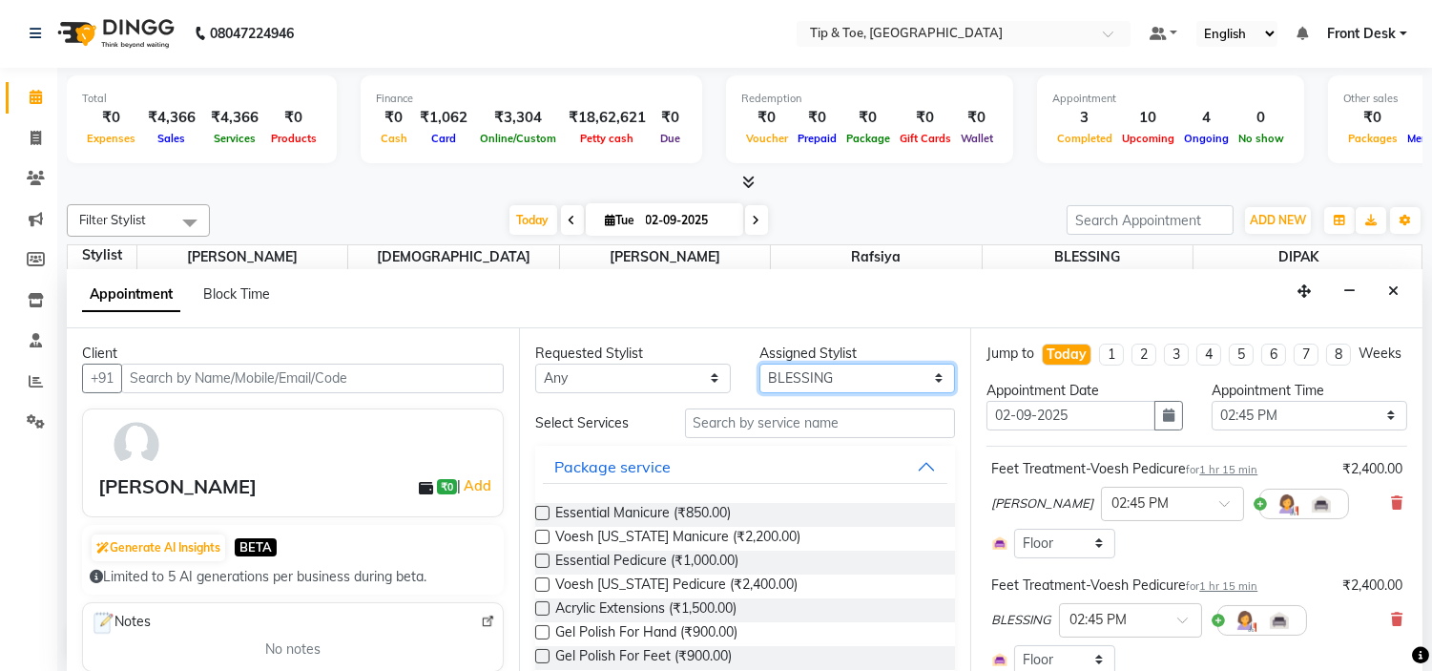
click at [783, 374] on select "Select [PERSON_NAME] [PERSON_NAME] Rafsiya [PERSON_NAME]" at bounding box center [857, 379] width 196 height 30
select select "37611"
click at [759, 364] on select "Select [PERSON_NAME] [PERSON_NAME] Rafsiya [PERSON_NAME]" at bounding box center [857, 379] width 196 height 30
click at [720, 633] on span "Gel Polish For Hand (₹900.00)" at bounding box center [646, 634] width 182 height 24
checkbox input "false"
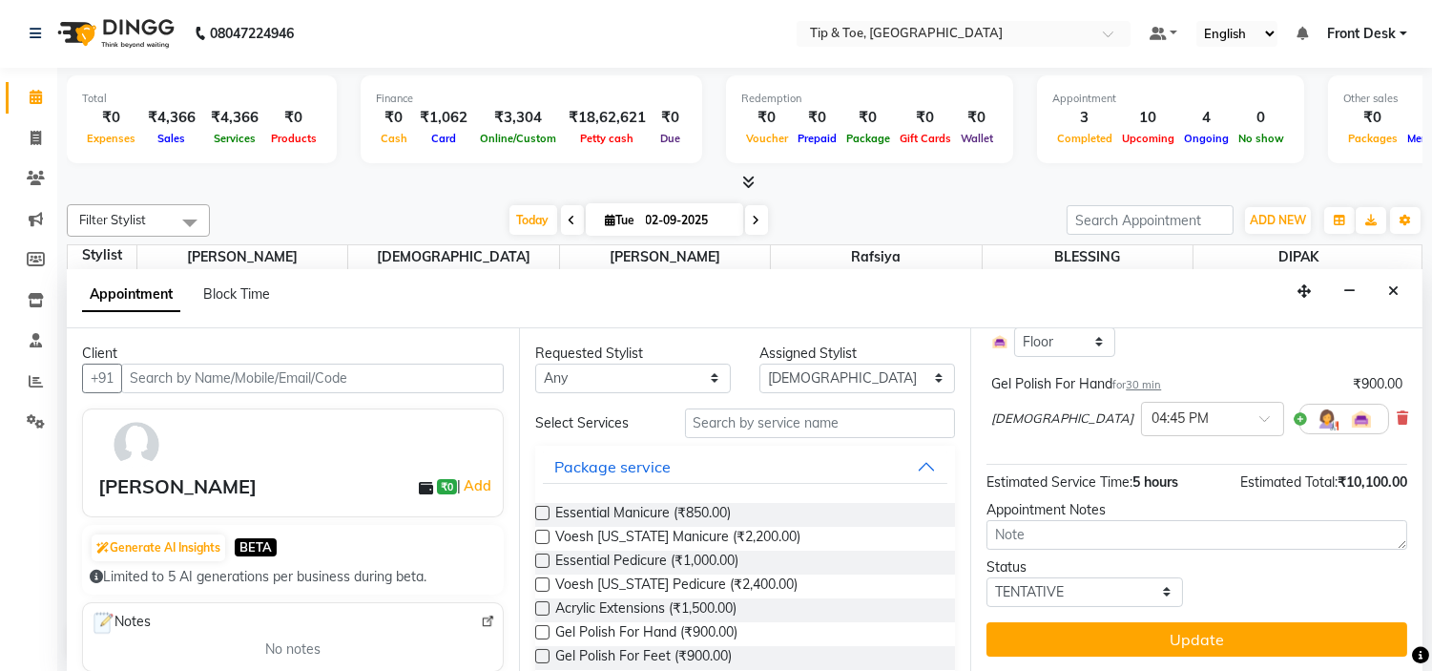
scroll to position [568, 0]
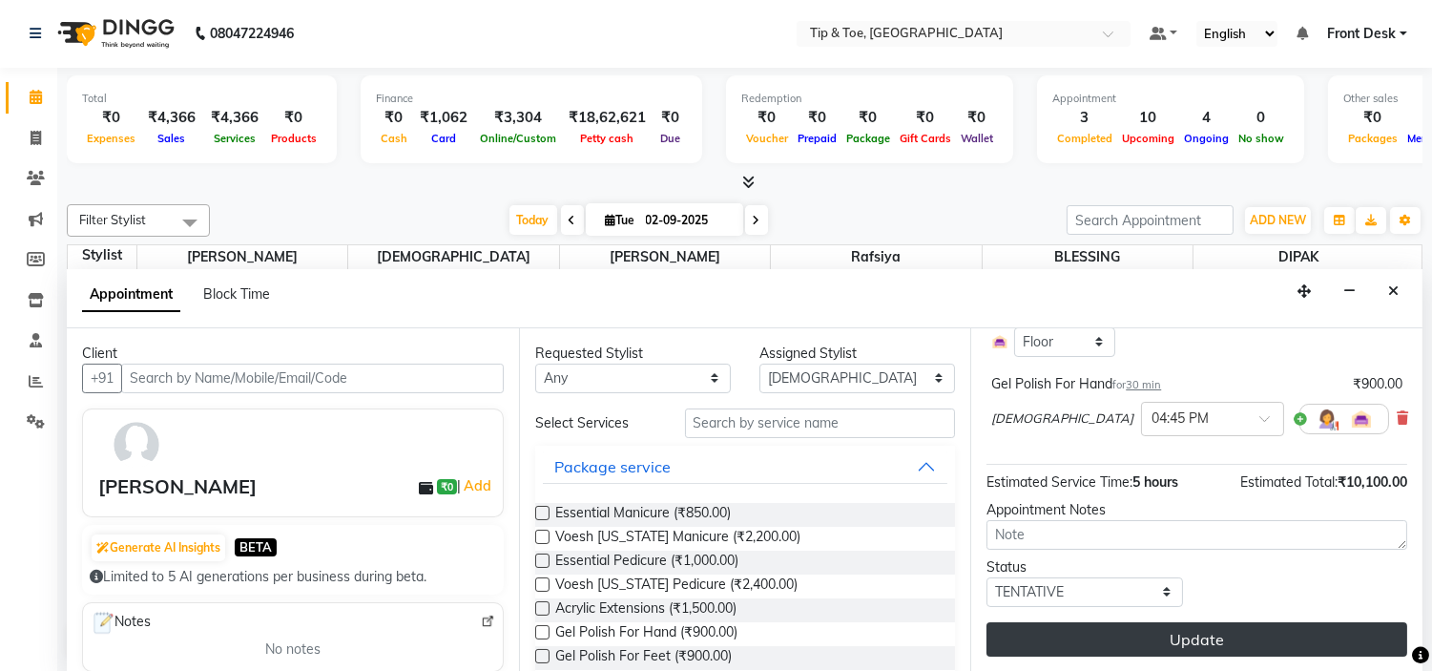
click at [1224, 626] on button "Update" at bounding box center [1197, 639] width 421 height 34
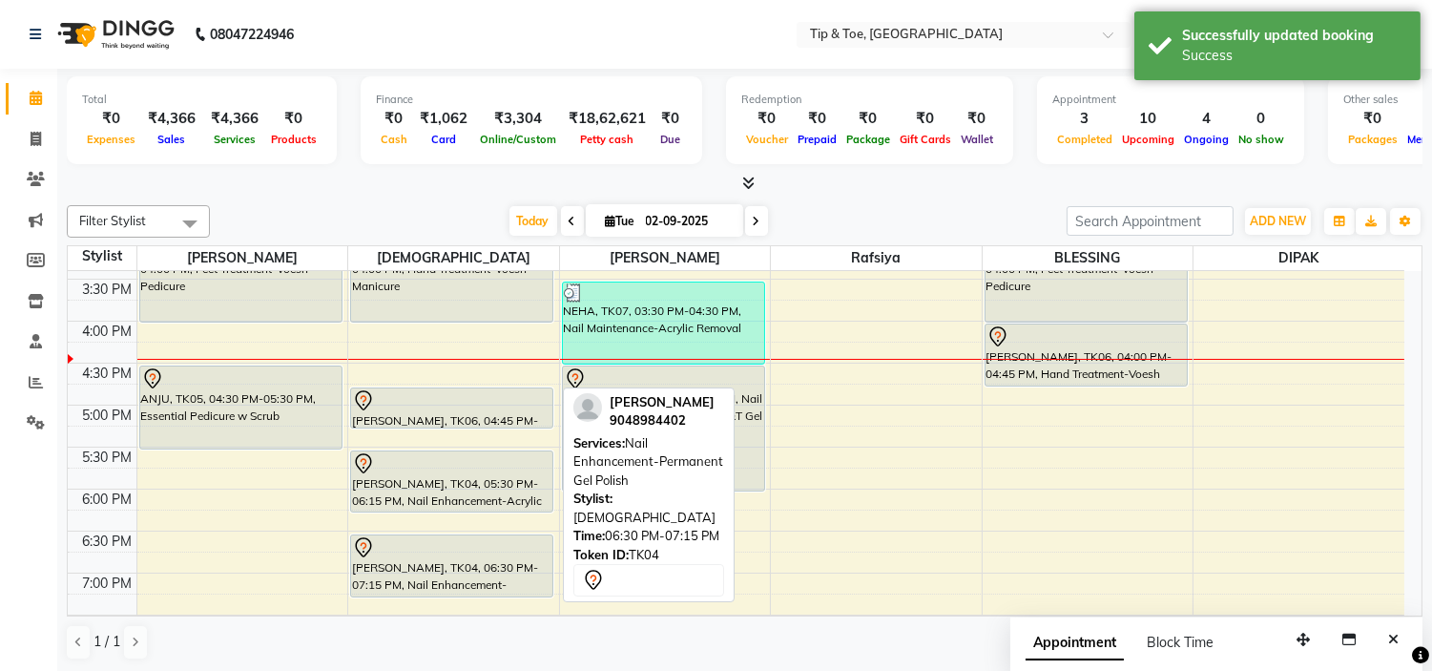
scroll to position [485, 0]
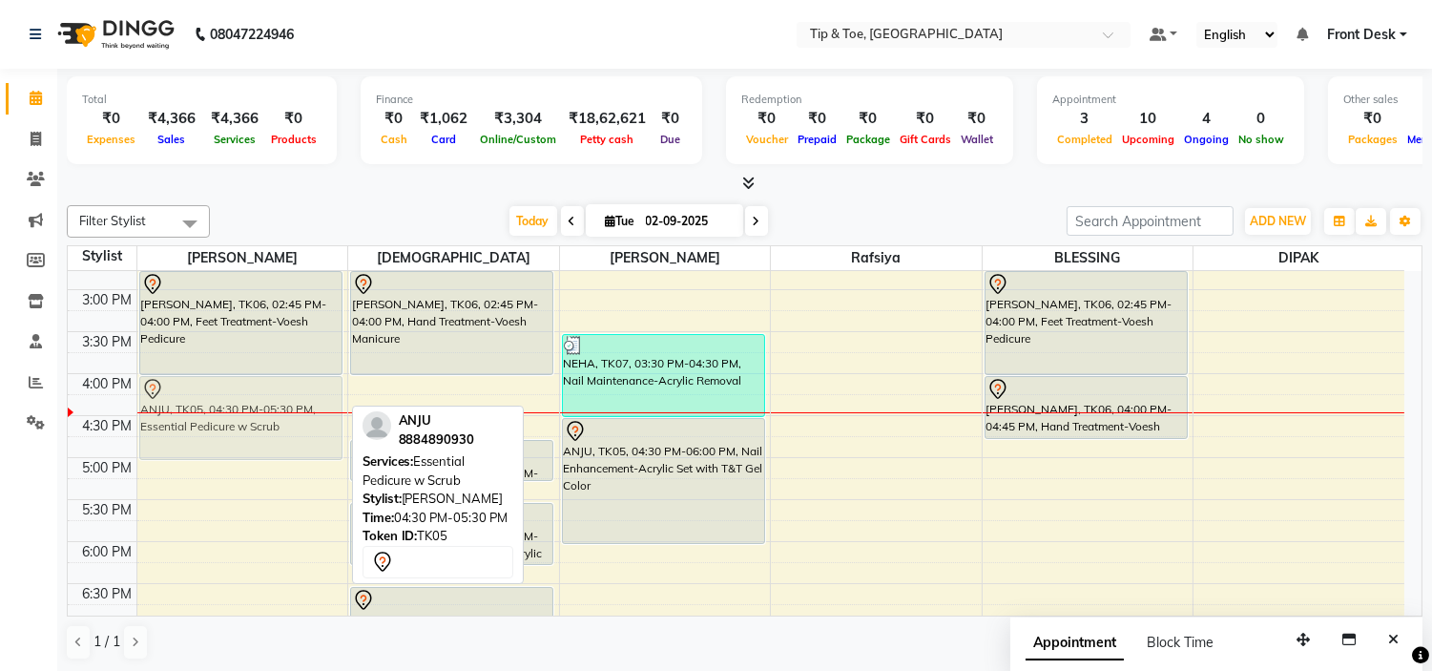
drag, startPoint x: 253, startPoint y: 442, endPoint x: 260, endPoint y: 399, distance: 43.6
click at [260, 399] on div "NEHA, TK01, 02:00 PM-02:15 PM, Essential Pedicure w Scrub [PERSON_NAME], TK06, …" at bounding box center [242, 331] width 211 height 1091
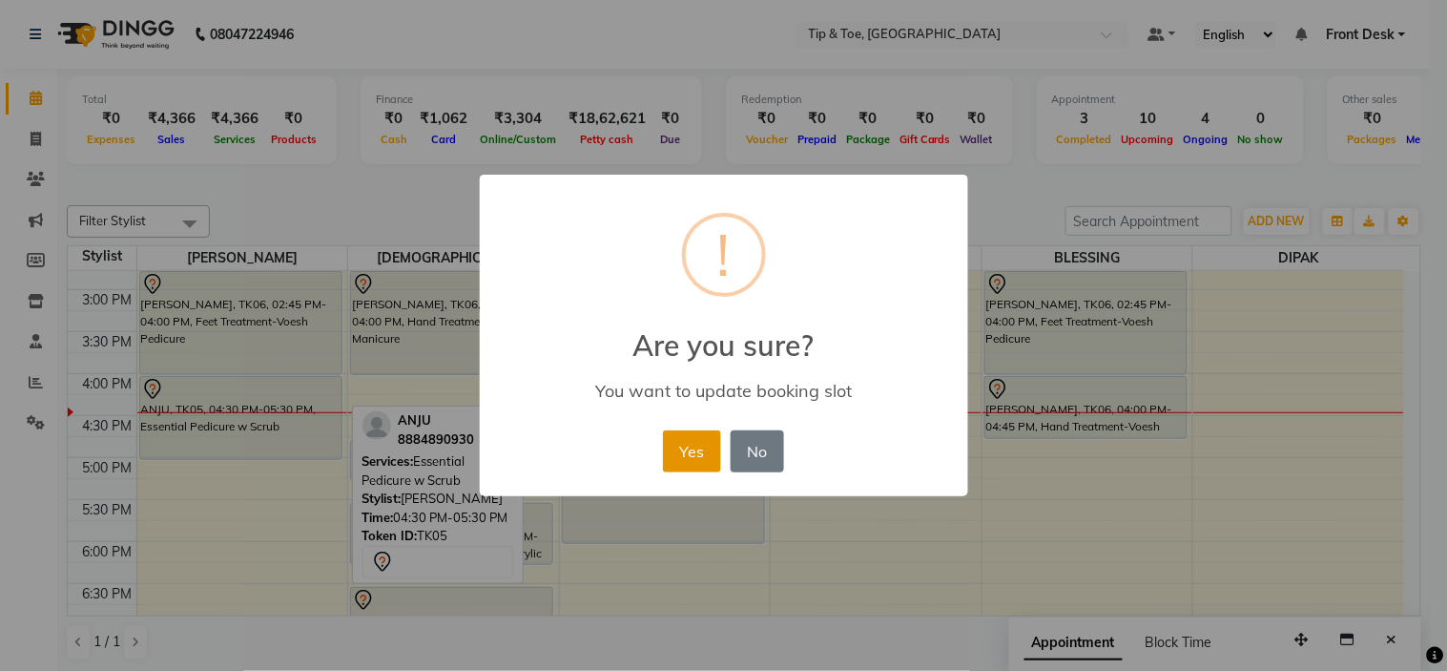
click at [674, 439] on button "Yes" at bounding box center [692, 451] width 58 height 42
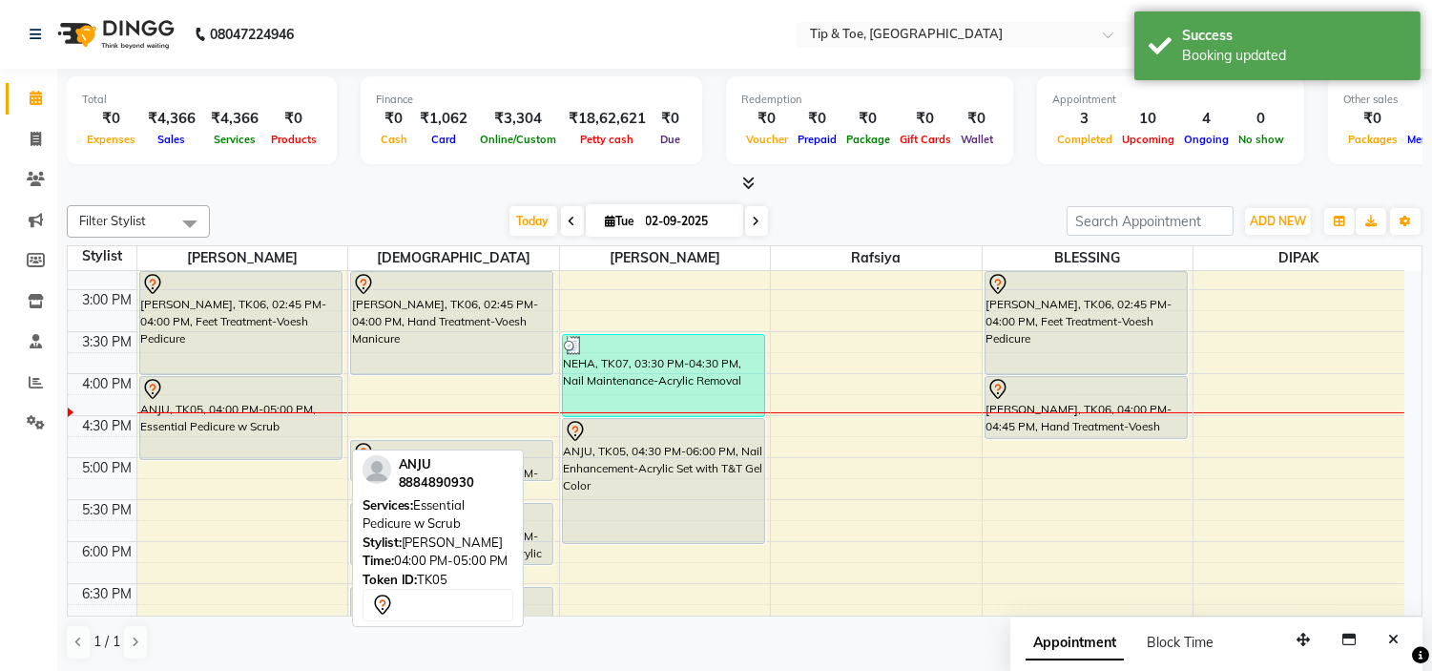
click at [244, 382] on div at bounding box center [240, 389] width 199 height 23
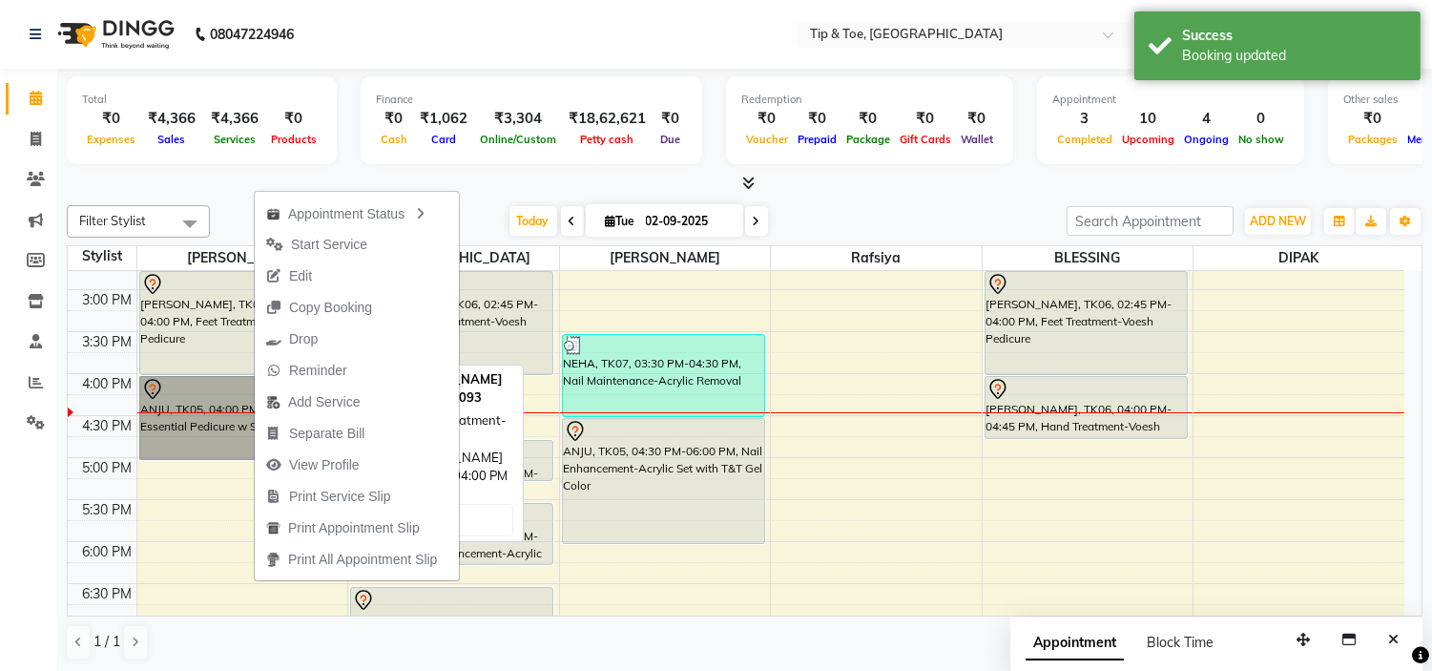
click at [166, 308] on div "[PERSON_NAME], TK06, 02:45 PM-04:00 PM, Feet Treatment-Voesh Pedicure" at bounding box center [240, 323] width 201 height 102
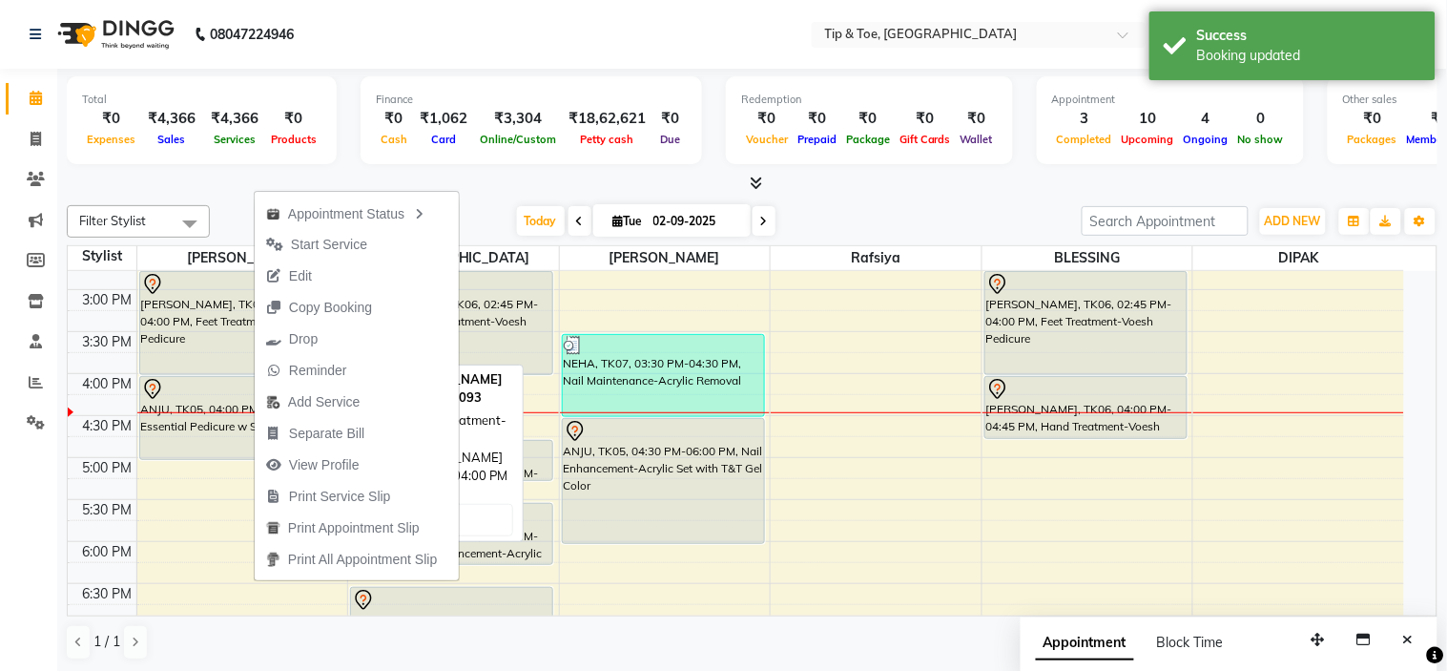
select select "7"
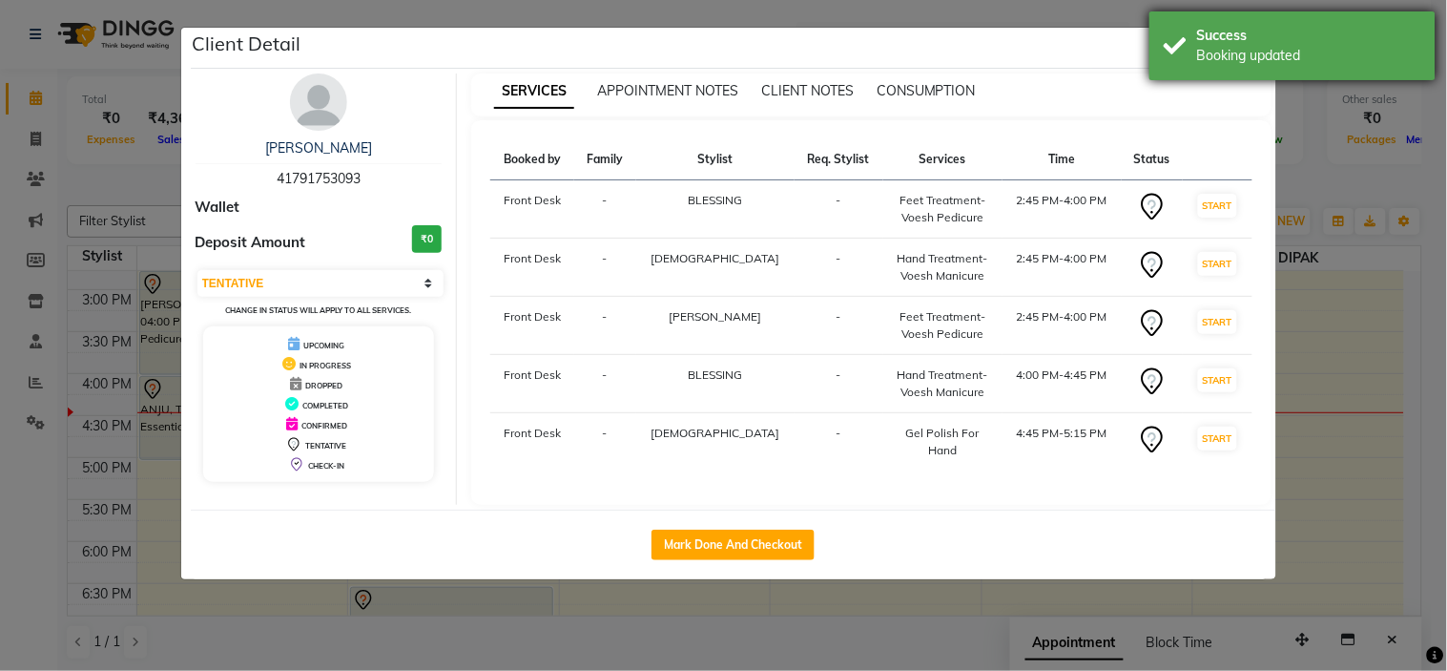
click at [1202, 64] on div "Booking updated" at bounding box center [1309, 56] width 224 height 20
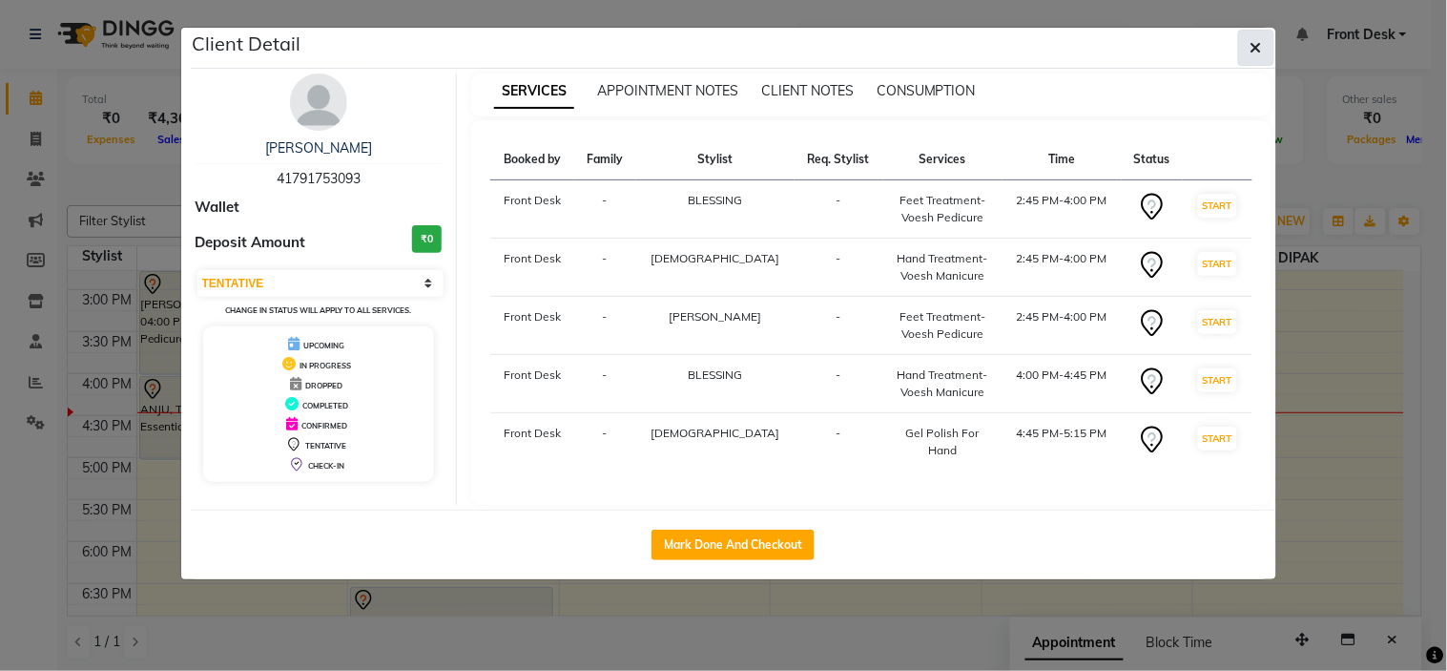
click at [1260, 44] on icon "button" at bounding box center [1256, 47] width 11 height 15
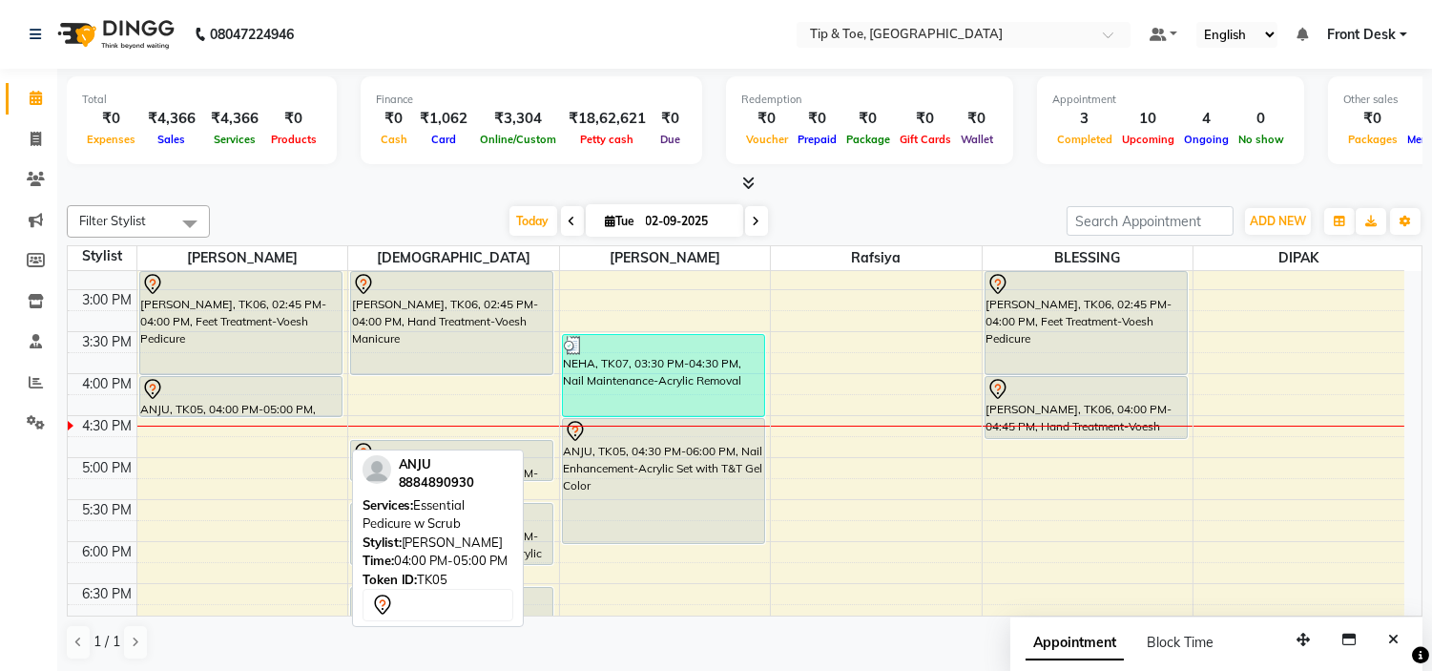
drag, startPoint x: 207, startPoint y: 460, endPoint x: 218, endPoint y: 420, distance: 41.4
click at [218, 420] on div "9:00 AM 9:30 AM 10:00 AM 10:30 AM 11:00 AM 11:30 AM 12:00 PM 12:30 PM 1:00 PM 1…" at bounding box center [736, 331] width 1337 height 1091
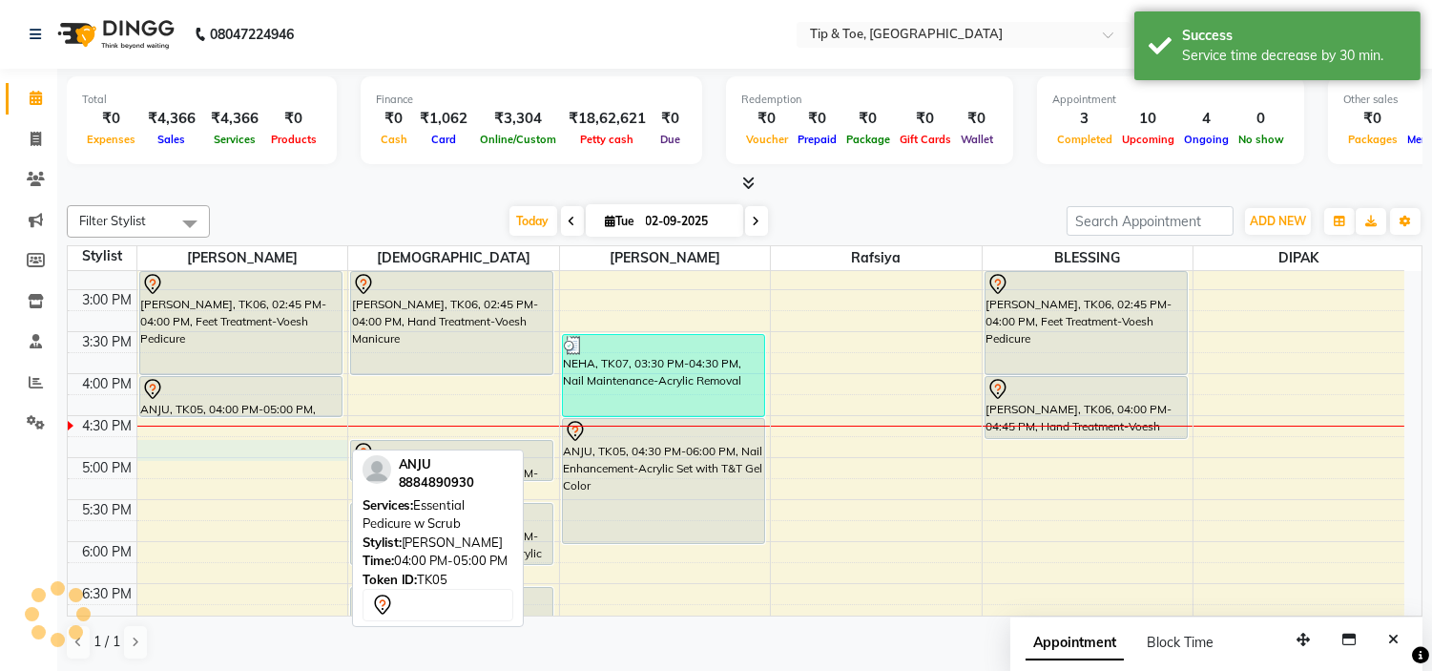
click at [222, 441] on div "9:00 AM 9:30 AM 10:00 AM 10:30 AM 11:00 AM 11:30 AM 12:00 PM 12:30 PM 1:00 PM 1…" at bounding box center [736, 331] width 1337 height 1091
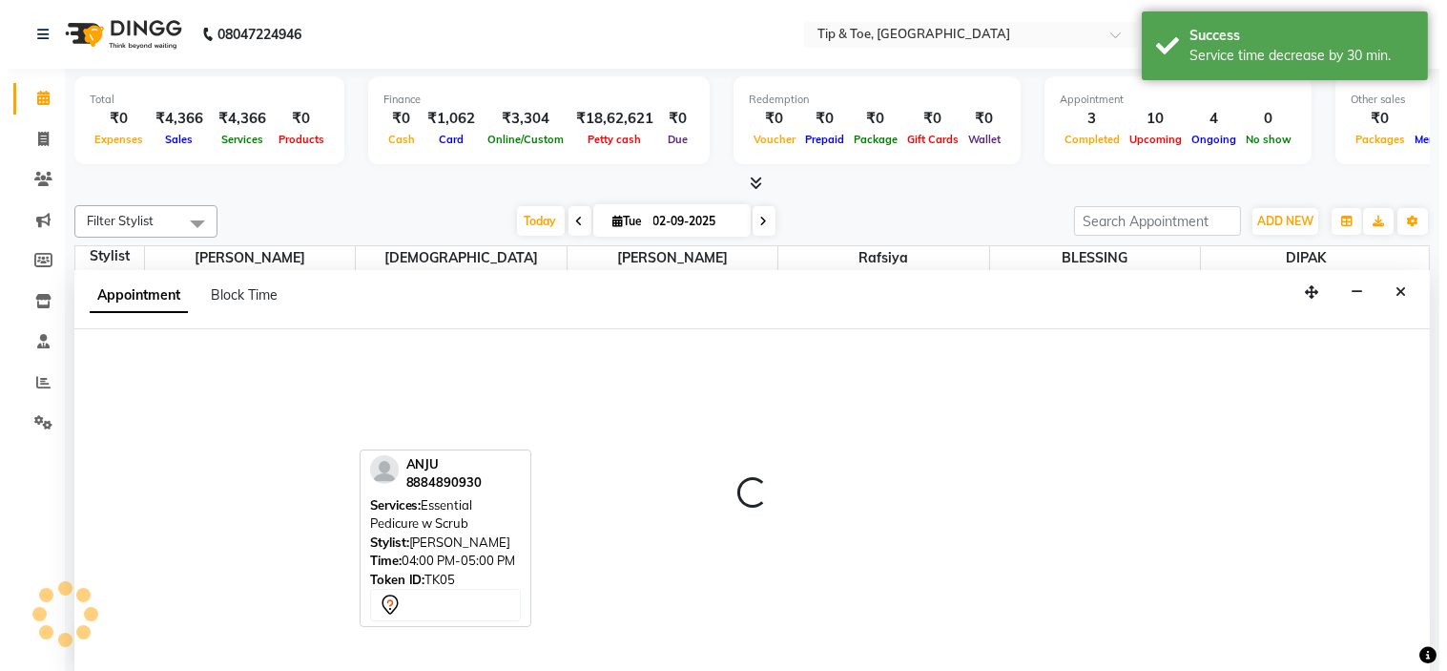
scroll to position [1, 0]
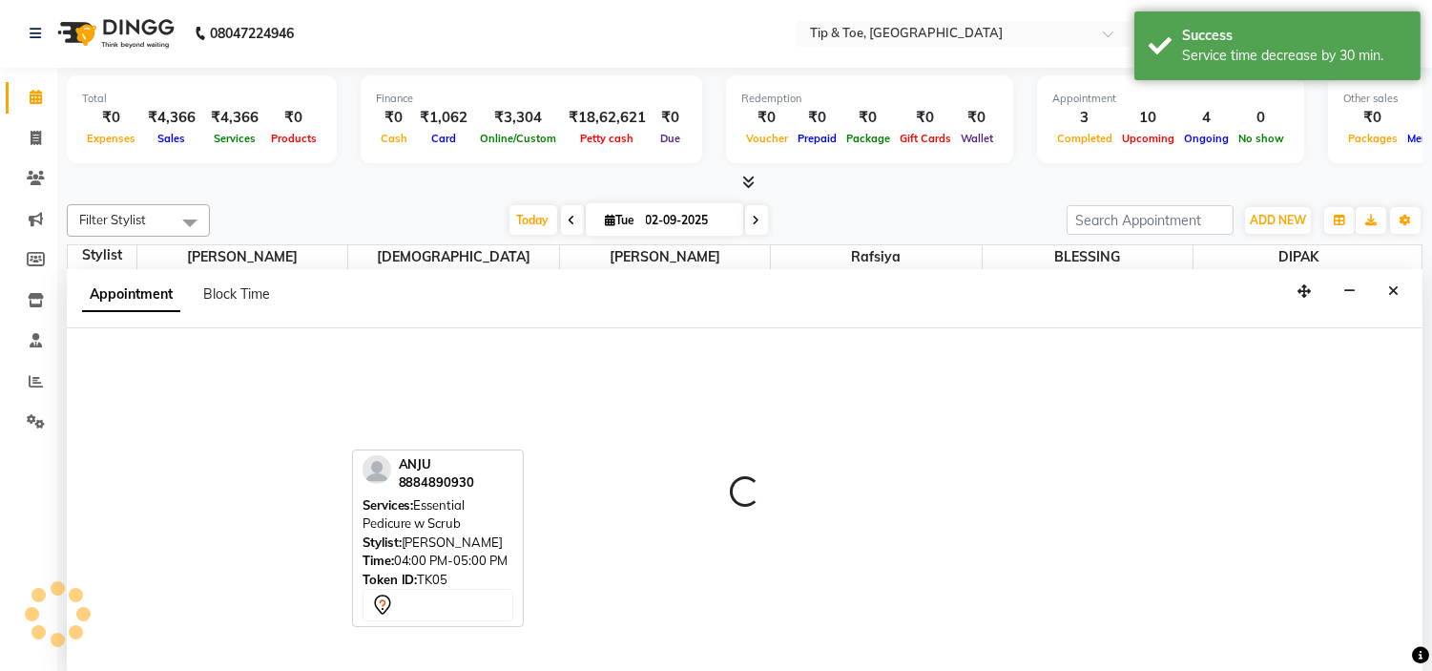
select select "35568"
select select "1005"
select select "tentative"
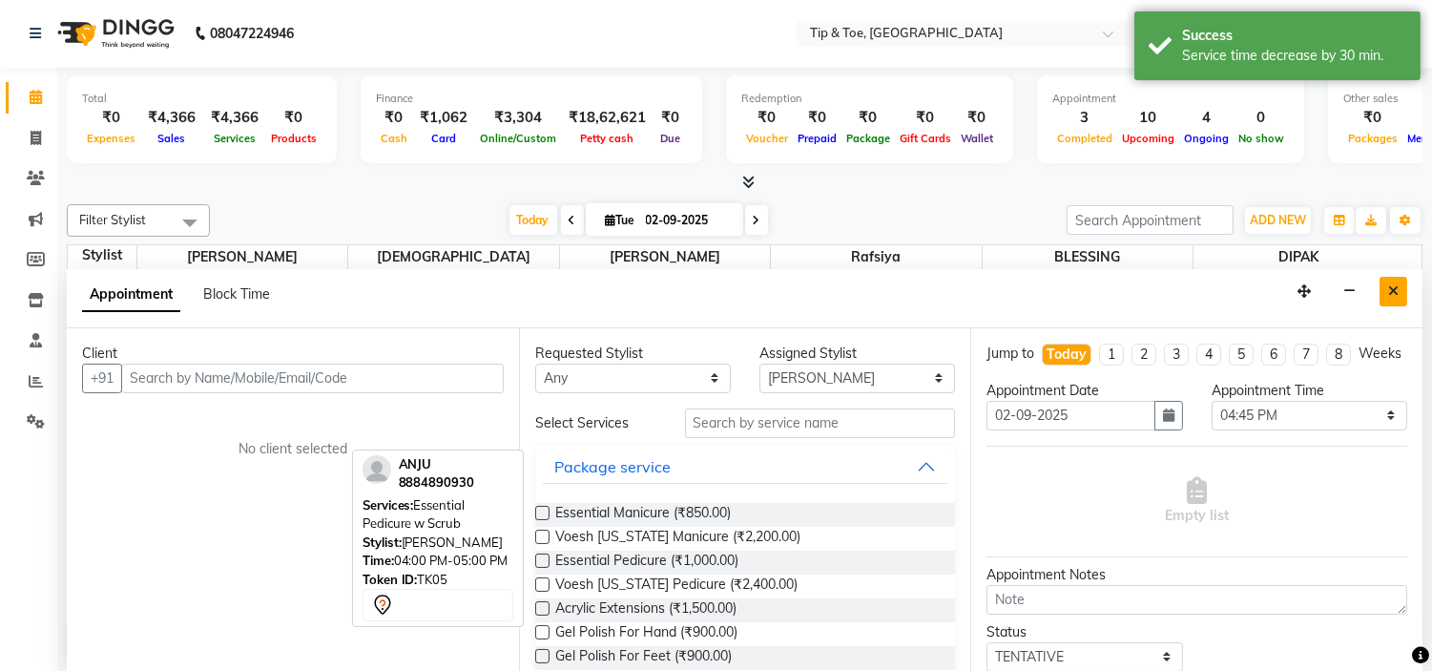
click at [1404, 287] on button "Close" at bounding box center [1394, 292] width 28 height 30
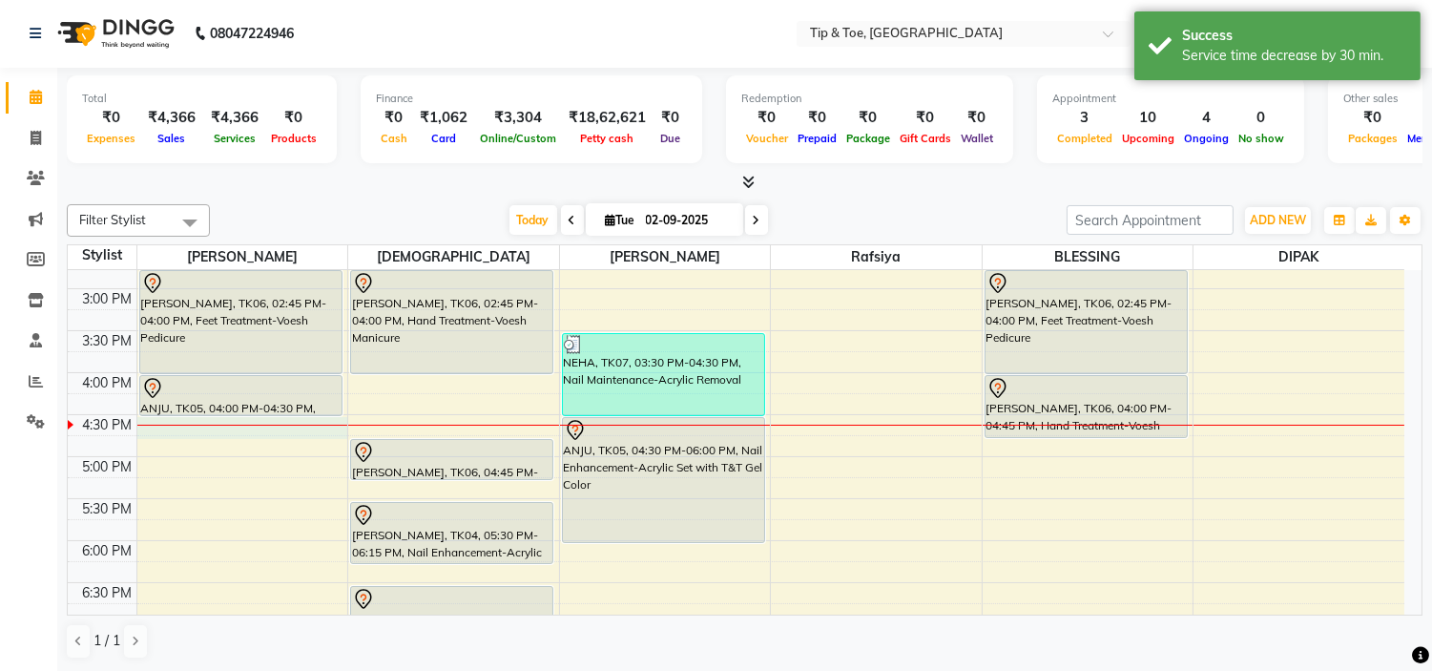
click at [191, 433] on div "9:00 AM 9:30 AM 10:00 AM 10:30 AM 11:00 AM 11:30 AM 12:00 PM 12:30 PM 1:00 PM 1…" at bounding box center [736, 330] width 1337 height 1091
select select "35568"
select select "990"
select select "tentative"
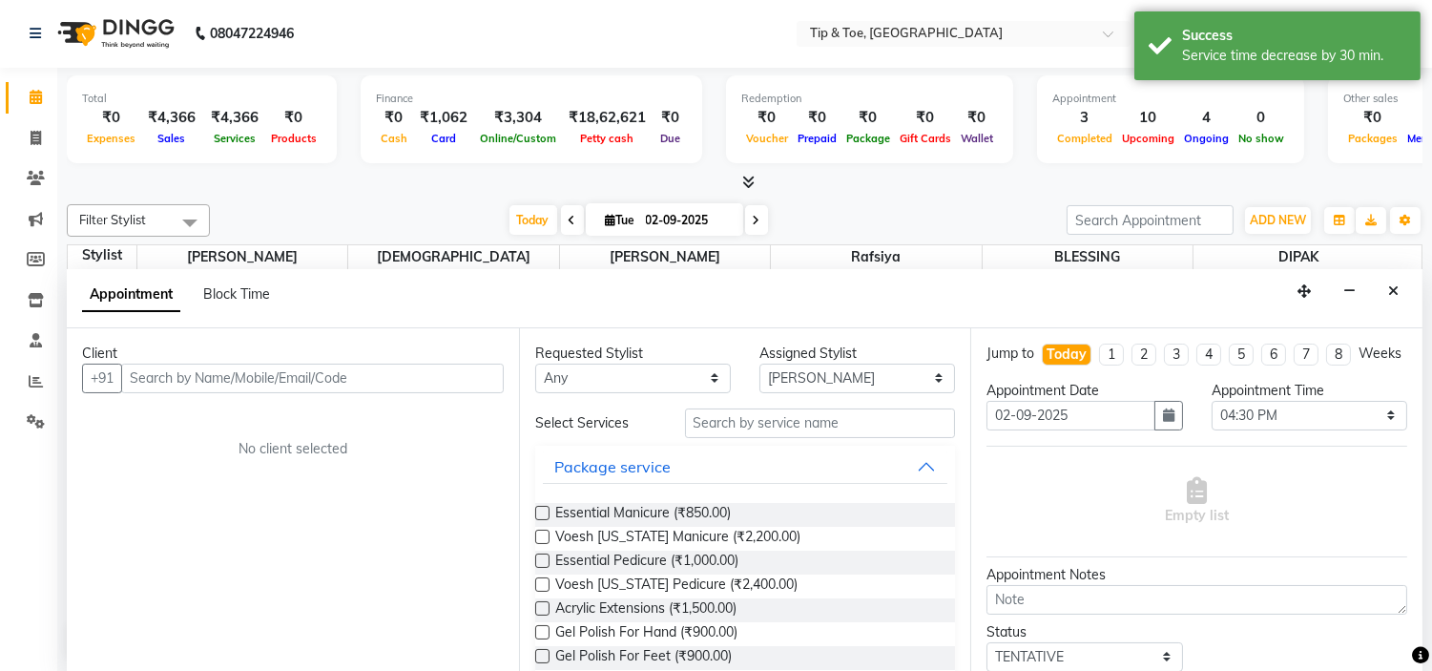
click at [172, 380] on input "text" at bounding box center [312, 379] width 383 height 30
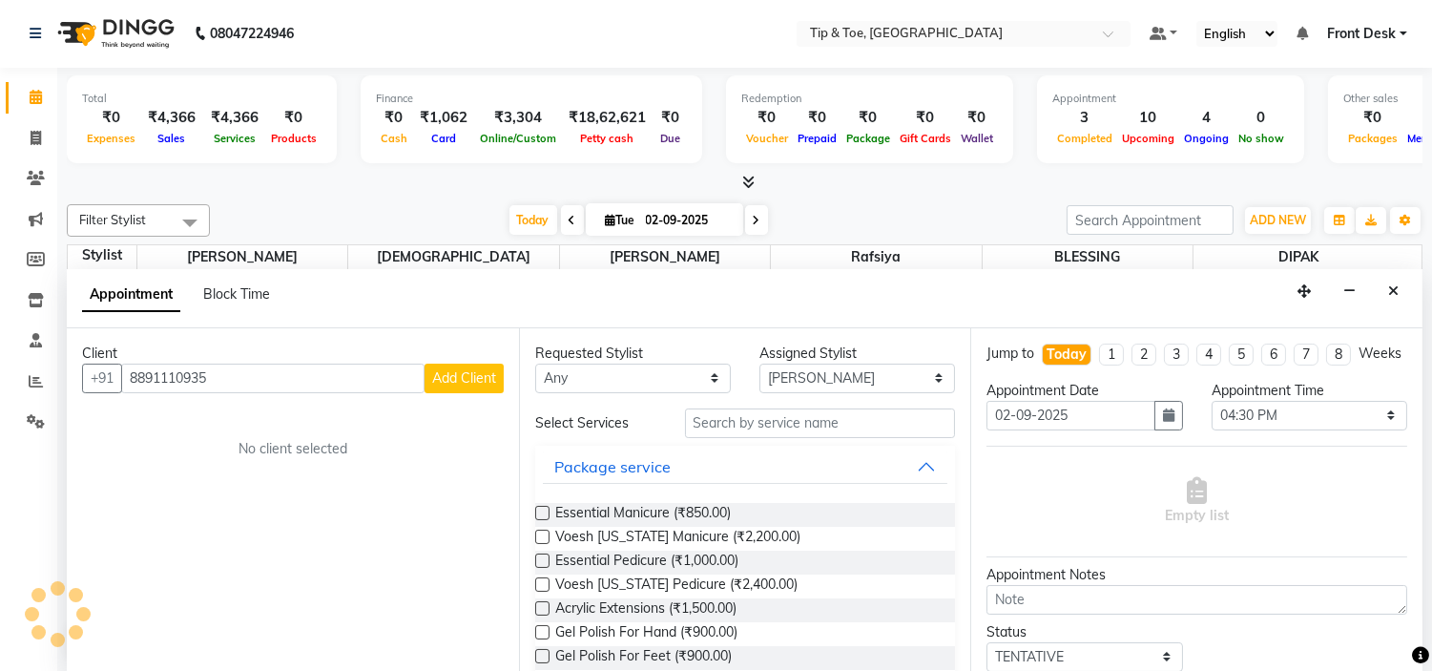
type input "8891110935"
click at [479, 375] on span "Add Client" at bounding box center [464, 377] width 64 height 17
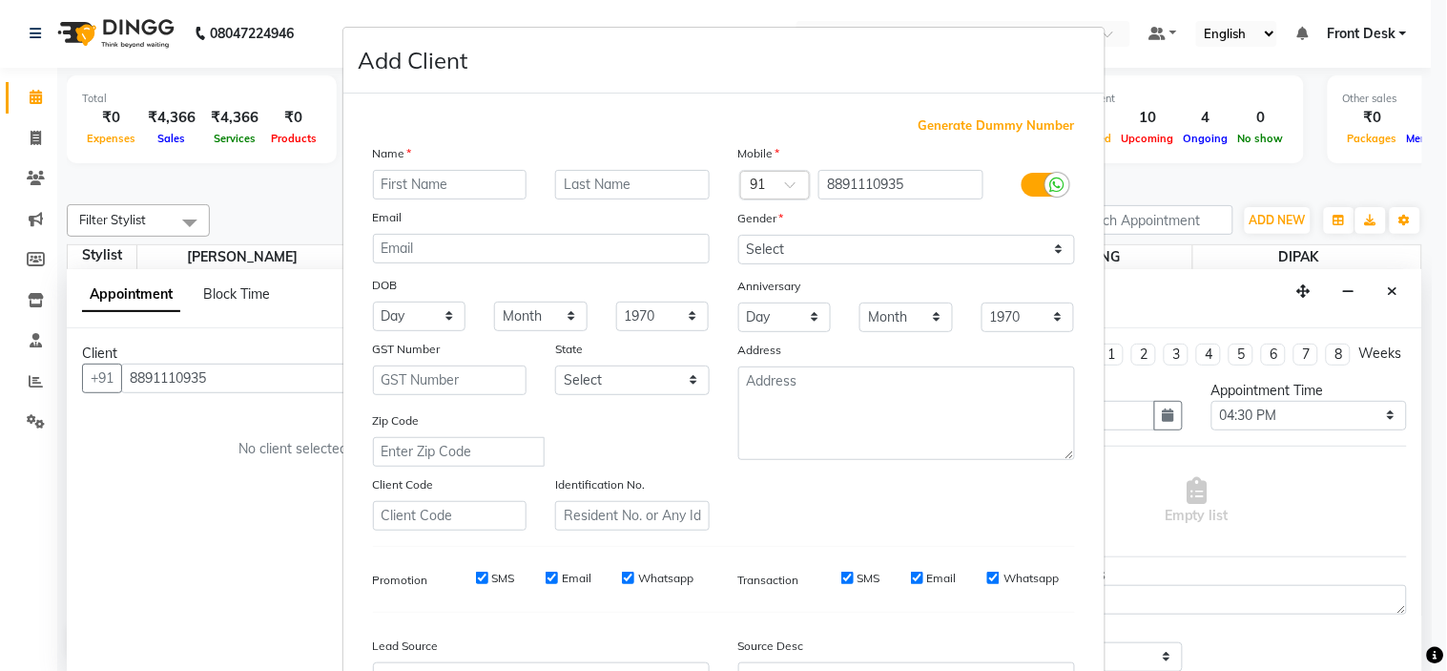
click at [407, 184] on input "text" at bounding box center [450, 185] width 155 height 30
type input "[PERSON_NAME]"
click at [853, 259] on select "Select [DEMOGRAPHIC_DATA] [DEMOGRAPHIC_DATA] Other Prefer Not To Say" at bounding box center [907, 250] width 337 height 30
select select "[DEMOGRAPHIC_DATA]"
click at [739, 235] on select "Select [DEMOGRAPHIC_DATA] [DEMOGRAPHIC_DATA] Other Prefer Not To Say" at bounding box center [907, 250] width 337 height 30
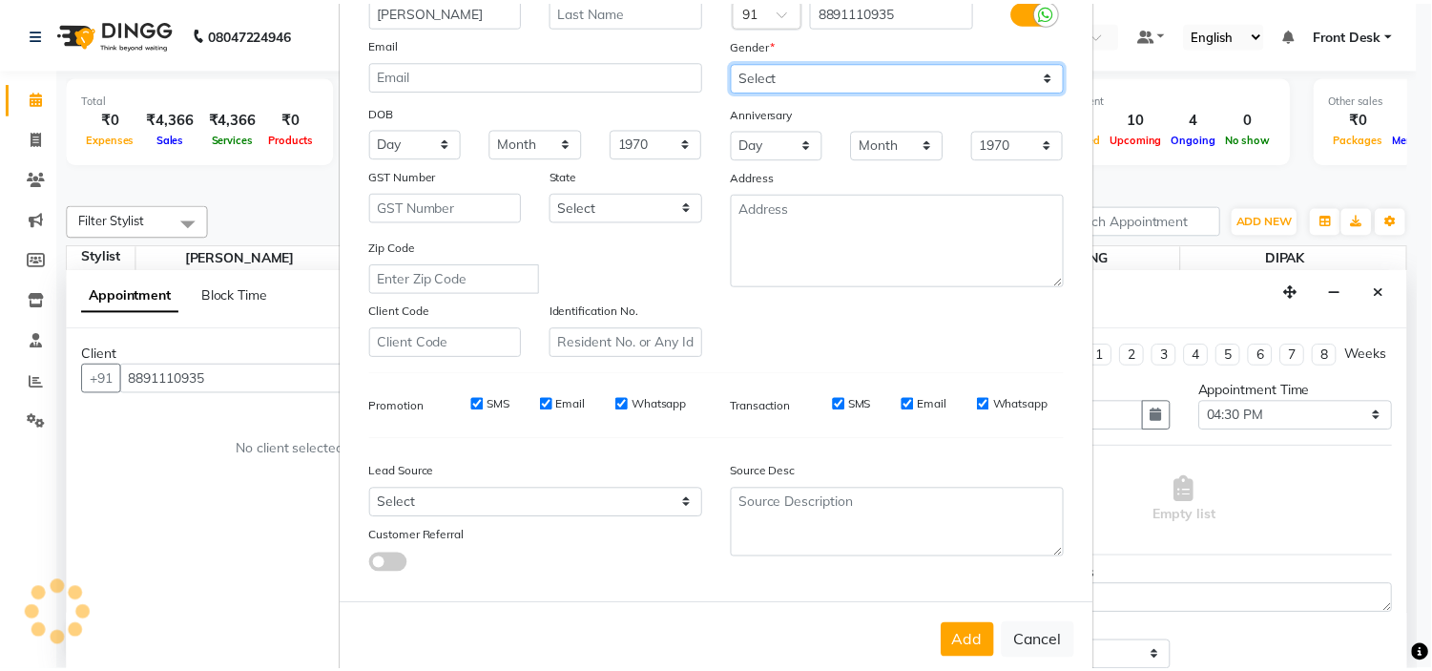
scroll to position [211, 0]
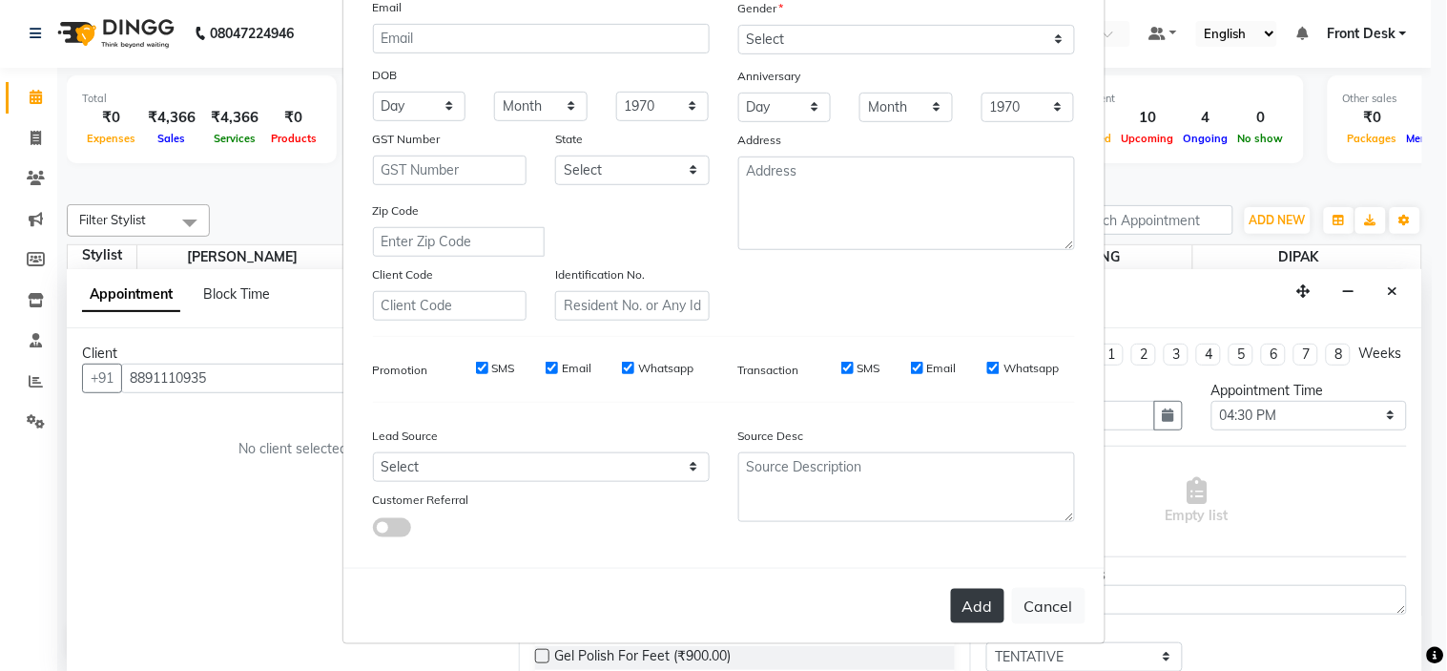
click at [985, 611] on button "Add" at bounding box center [977, 606] width 53 height 34
select select
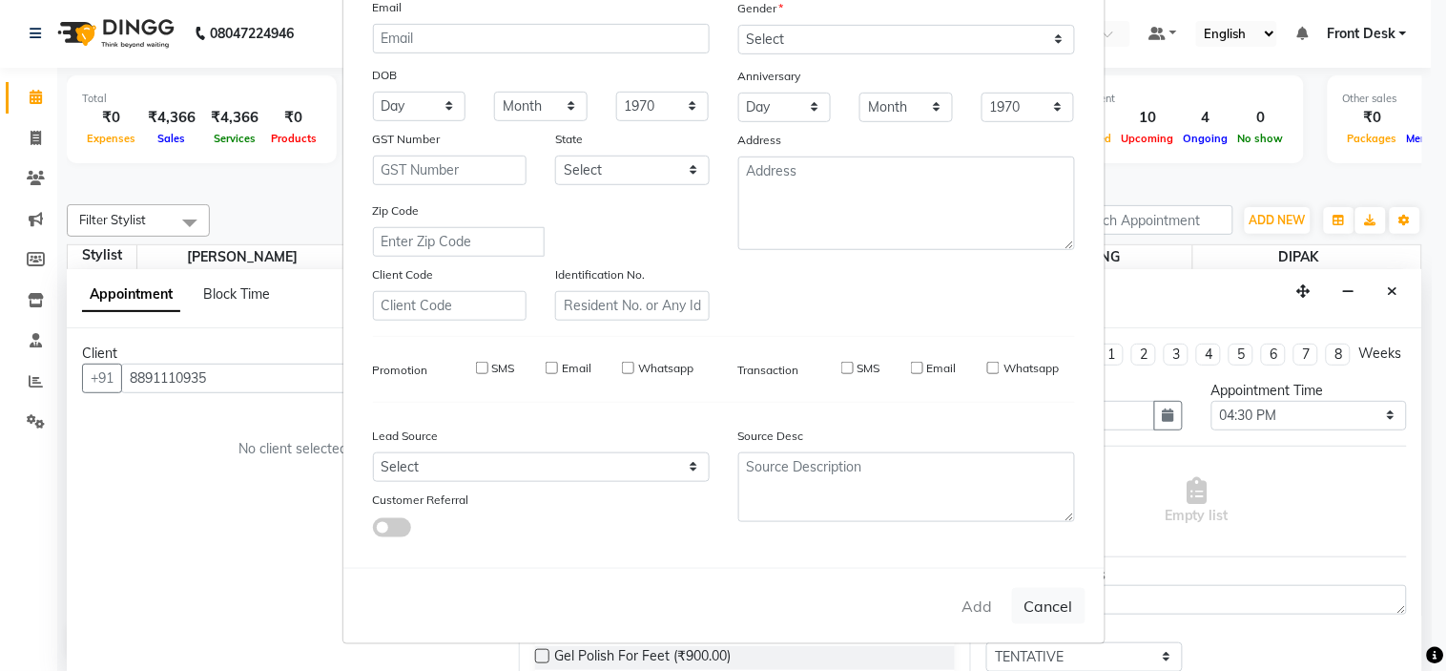
select select
checkbox input "false"
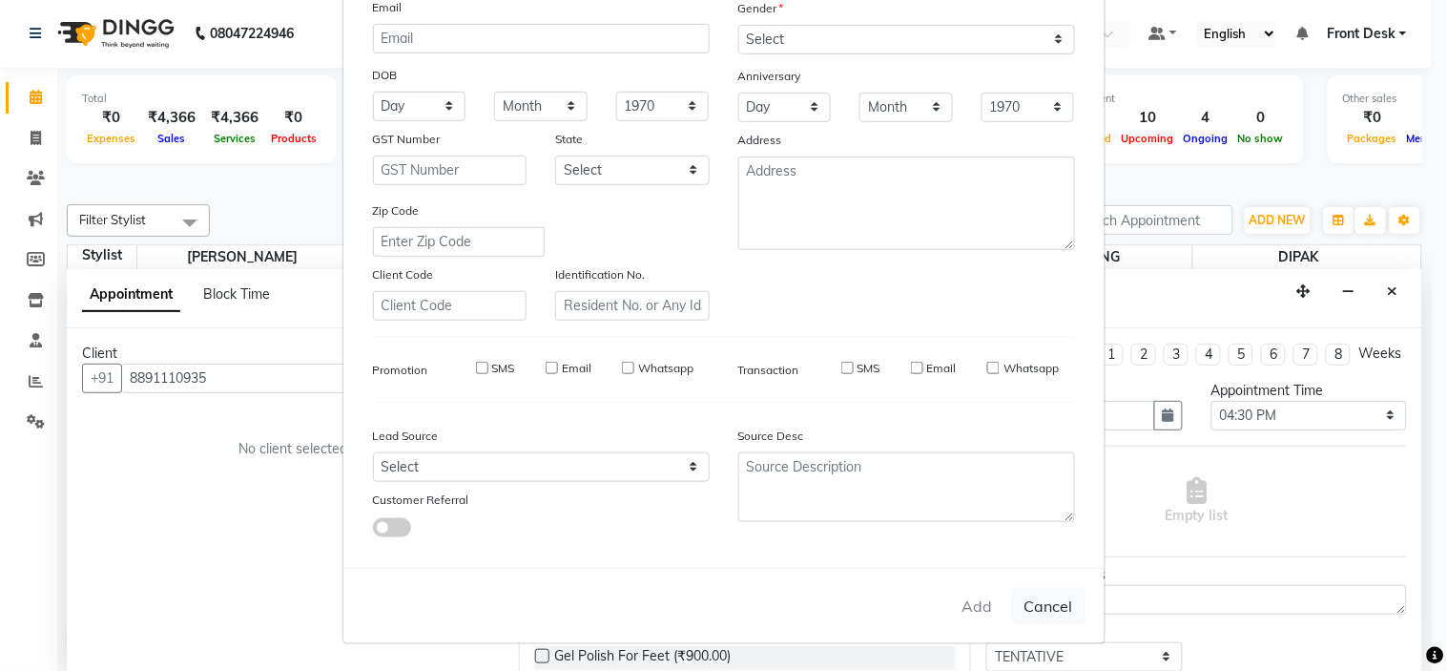
checkbox input "false"
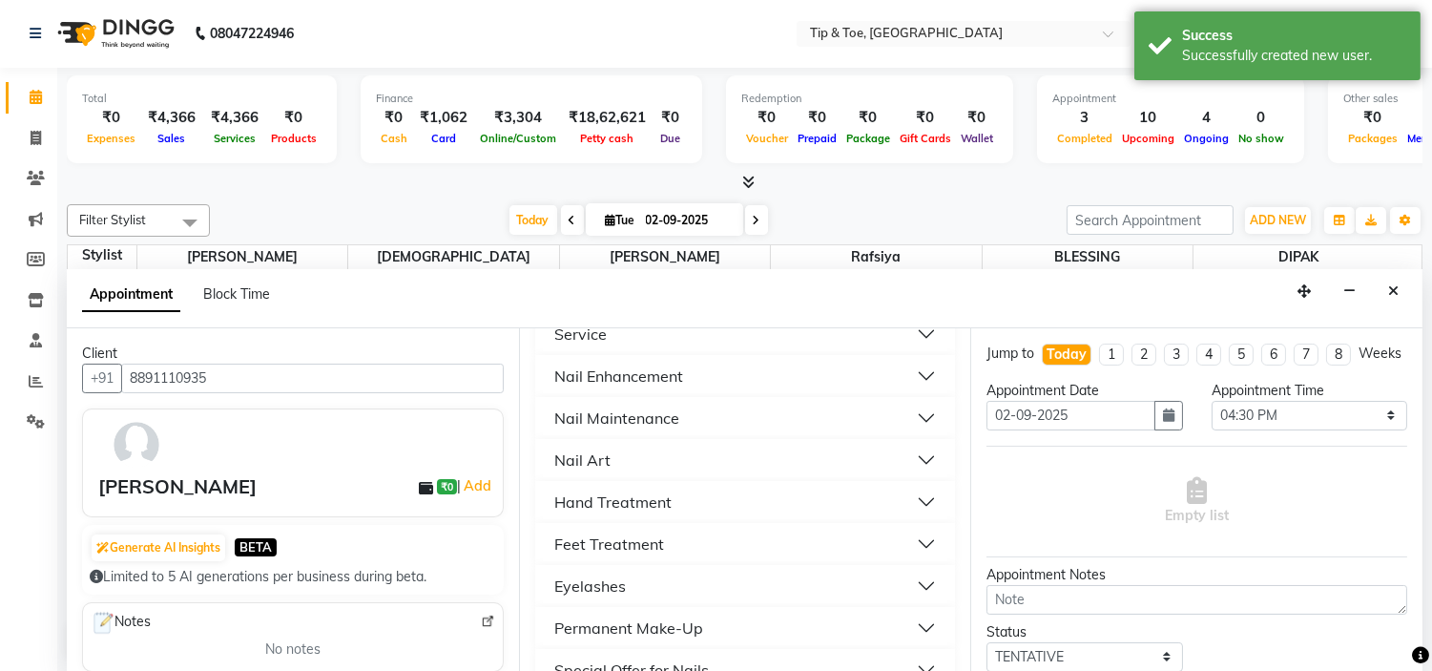
scroll to position [424, 0]
click at [716, 532] on button "Feet Treatment" at bounding box center [746, 540] width 406 height 34
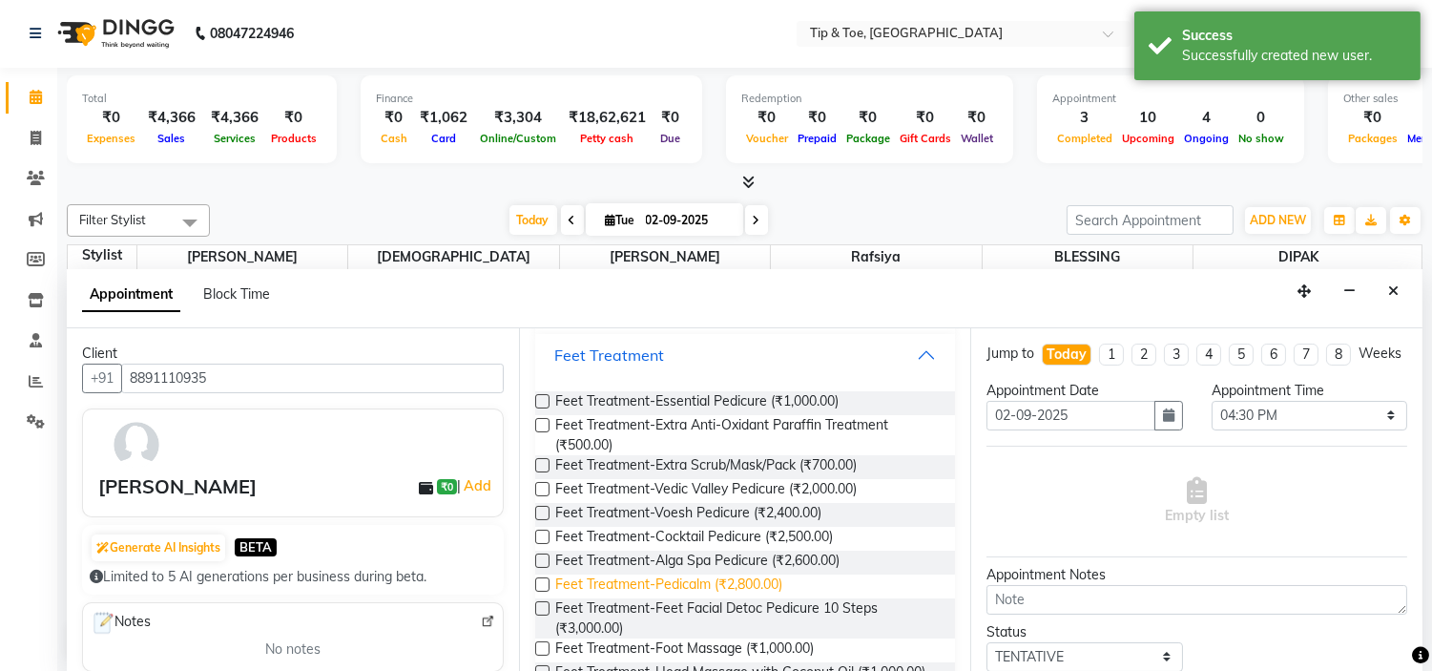
scroll to position [635, 0]
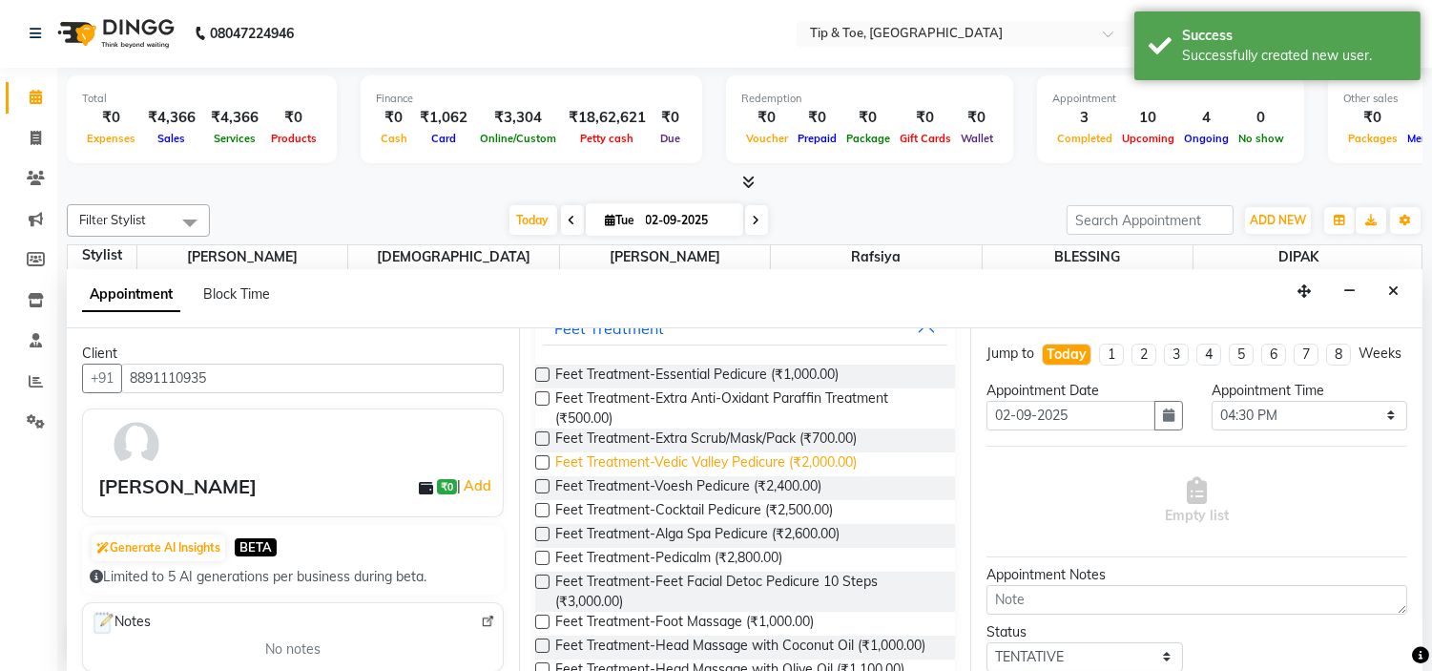
click at [821, 462] on span "Feet Treatment-Vedic Valley Pedicure (₹2,000.00)" at bounding box center [706, 464] width 302 height 24
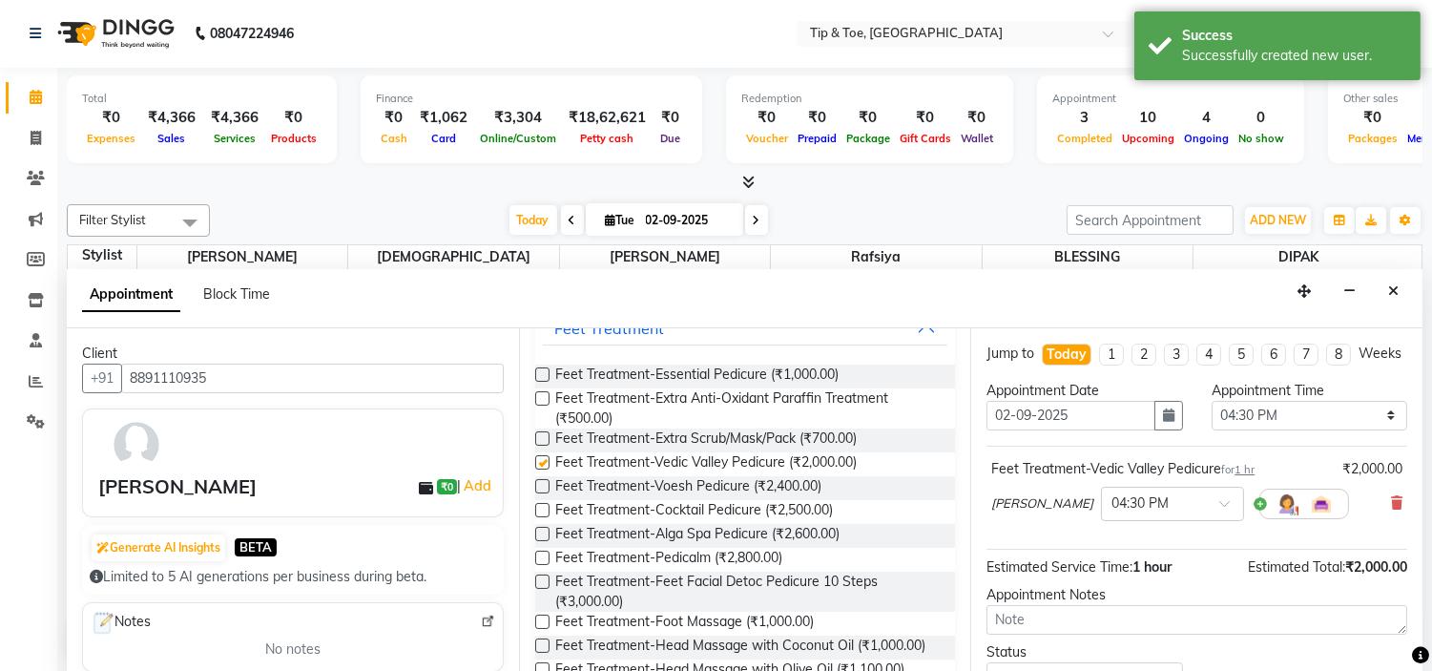
checkbox input "false"
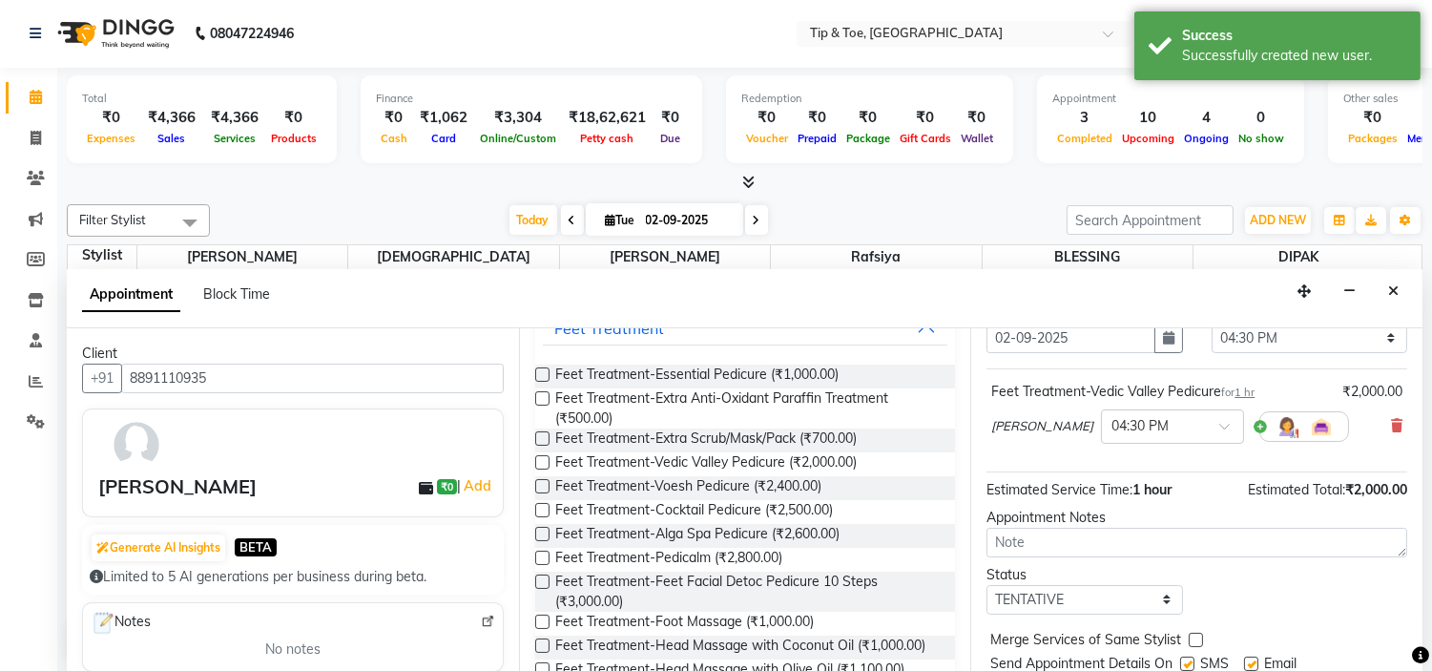
scroll to position [157, 0]
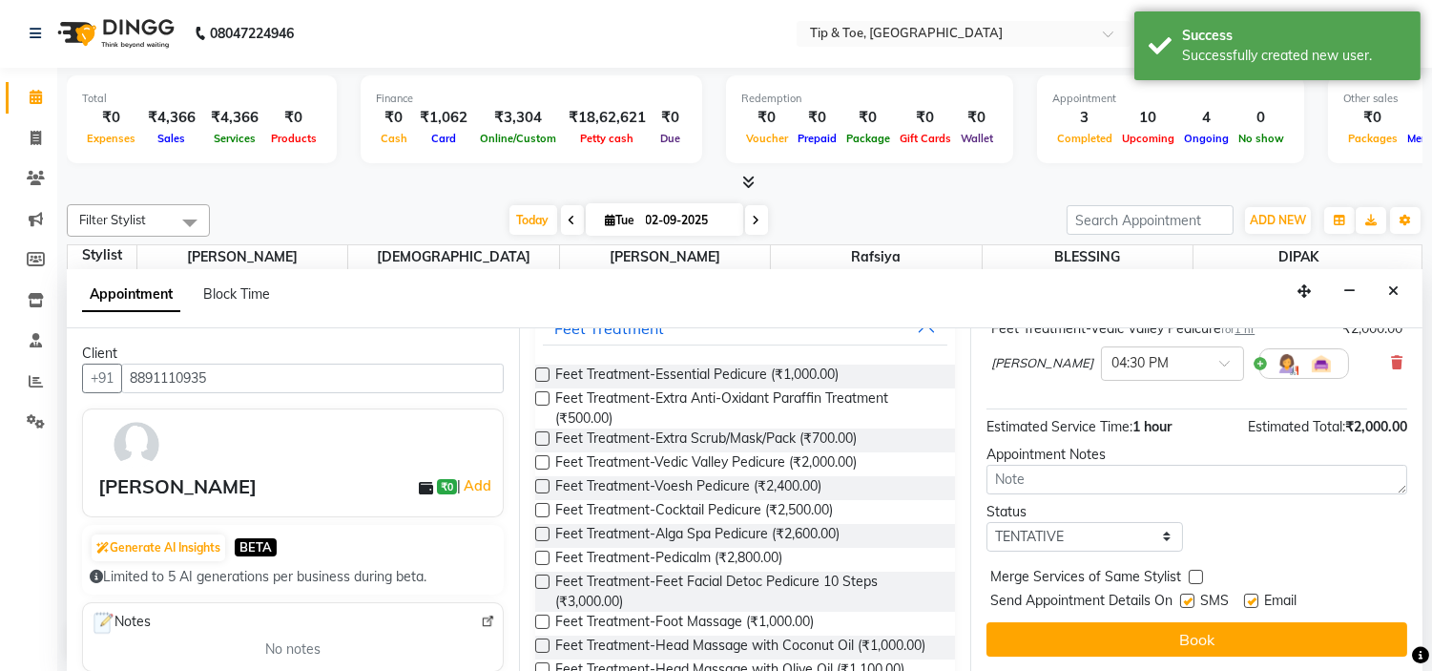
click at [1253, 593] on label at bounding box center [1251, 600] width 14 height 14
click at [1253, 596] on input "checkbox" at bounding box center [1250, 602] width 12 height 12
checkbox input "false"
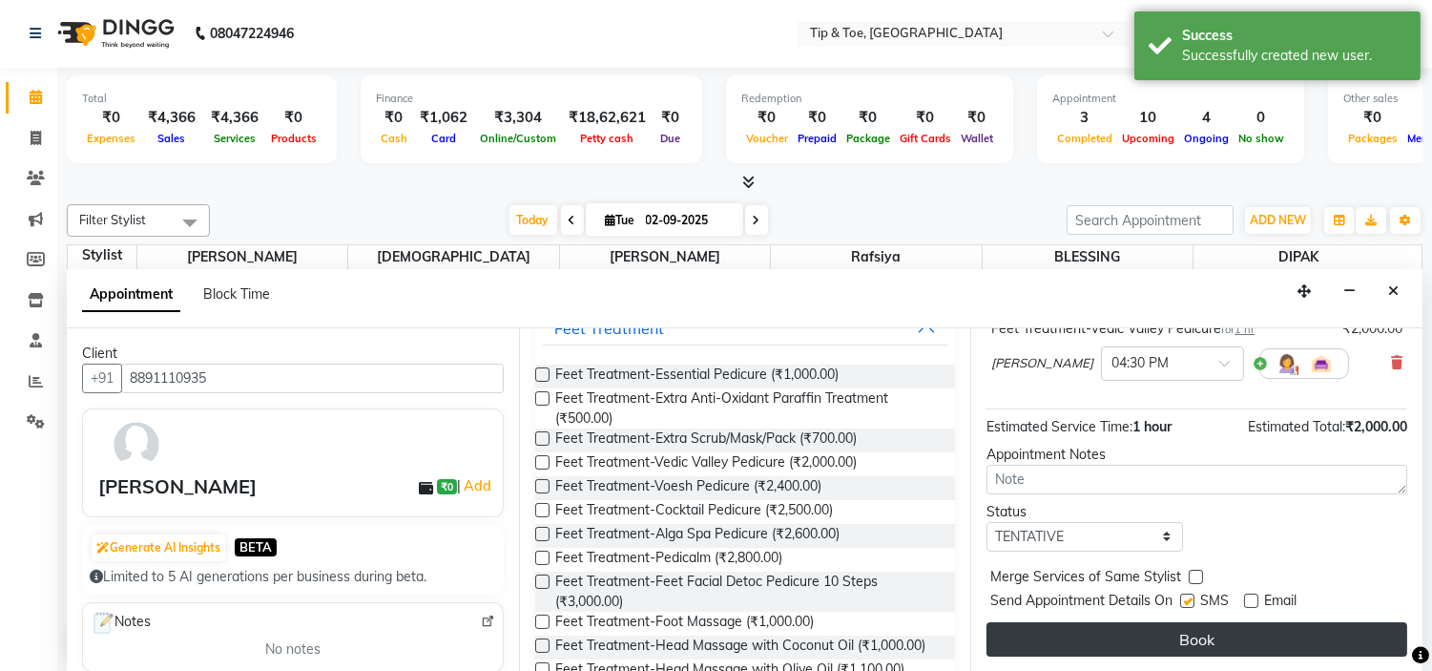
click at [1264, 637] on button "Book" at bounding box center [1197, 639] width 421 height 34
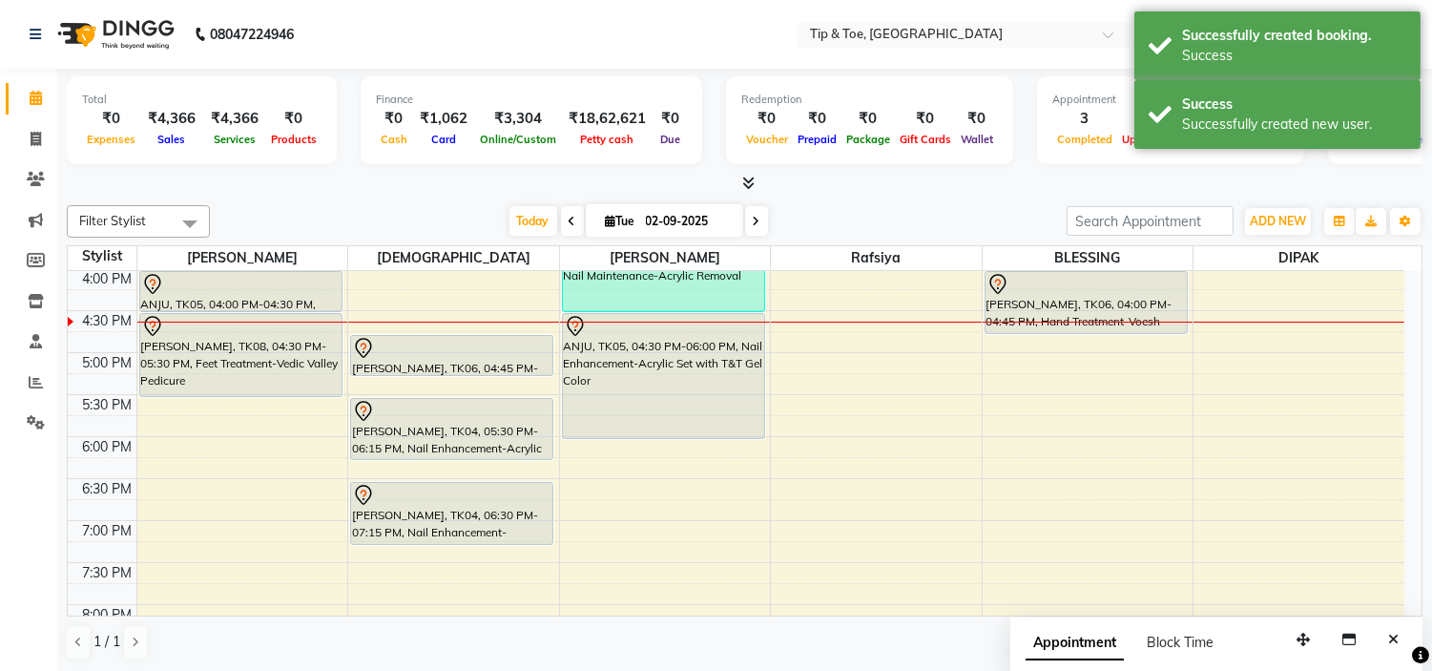
scroll to position [592, 0]
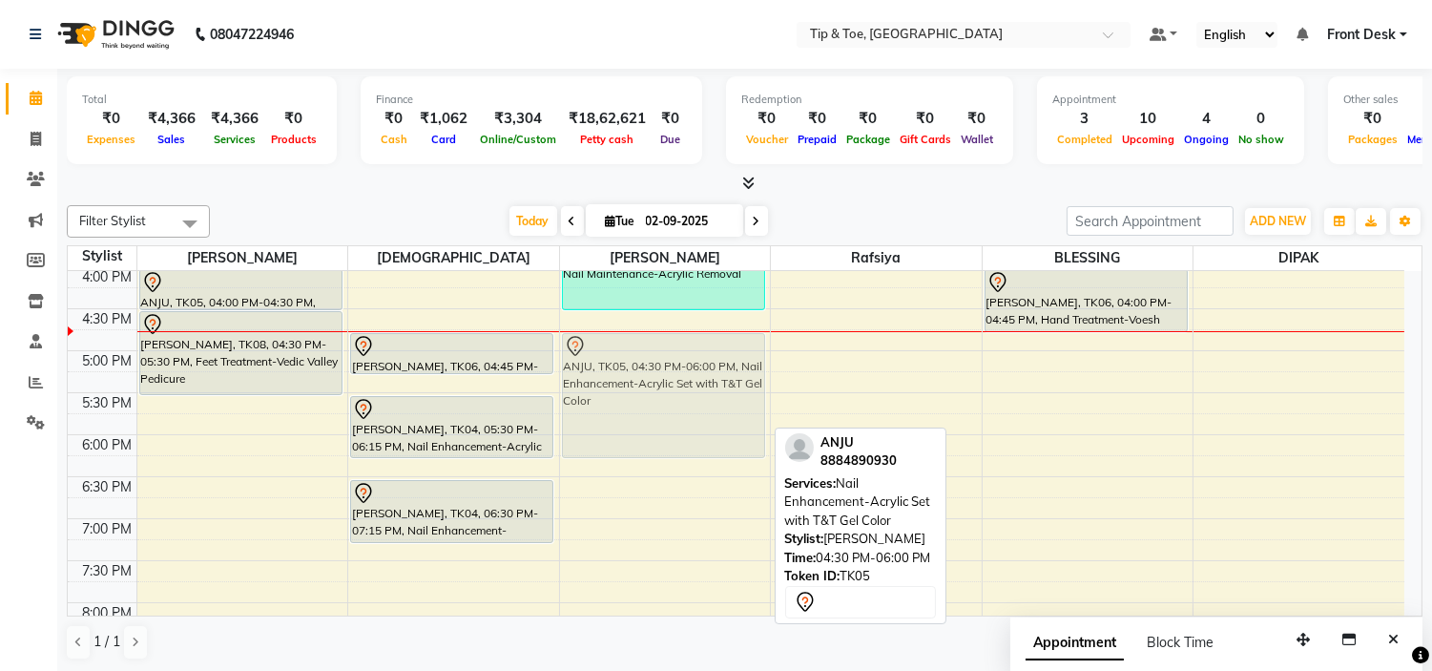
drag, startPoint x: 711, startPoint y: 364, endPoint x: 710, endPoint y: 384, distance: 19.1
click at [710, 384] on div "[PERSON_NAME], TK03, 02:00 PM-02:45 PM, Eyelashes-Single Line Lashes Extension …" at bounding box center [665, 224] width 211 height 1091
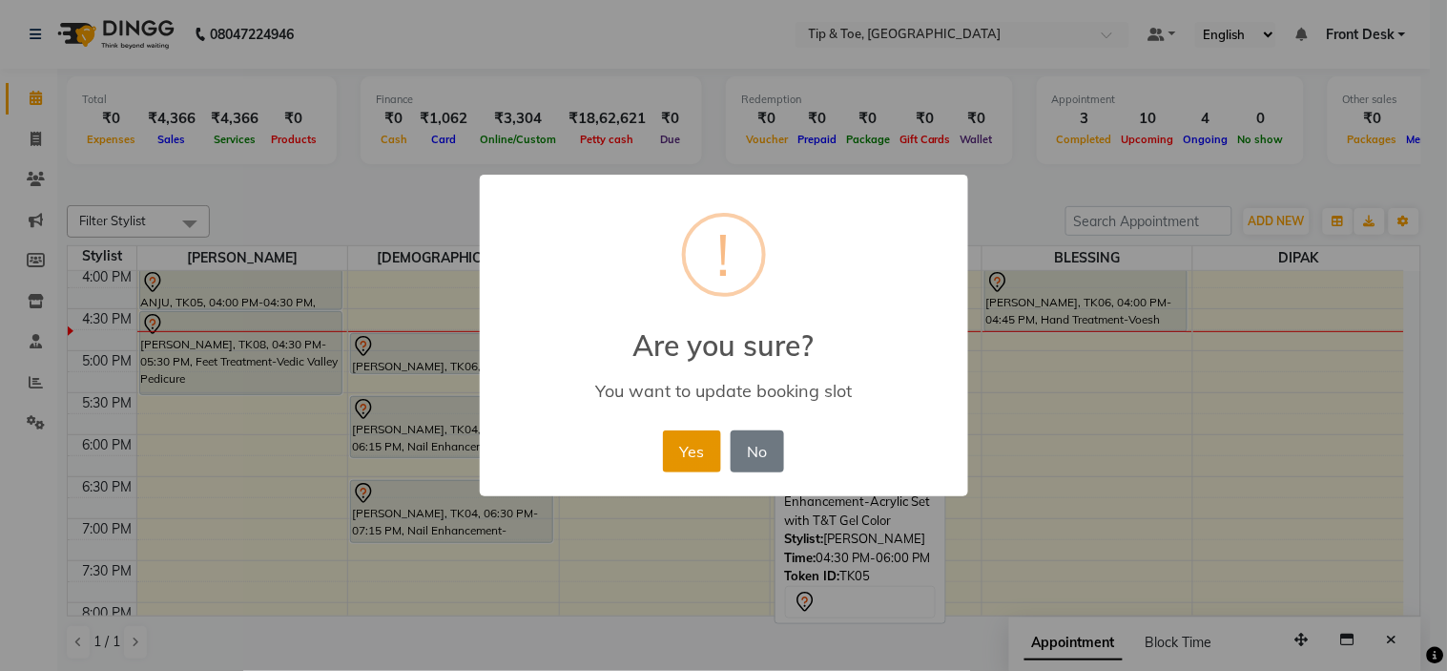
click at [704, 442] on button "Yes" at bounding box center [692, 451] width 58 height 42
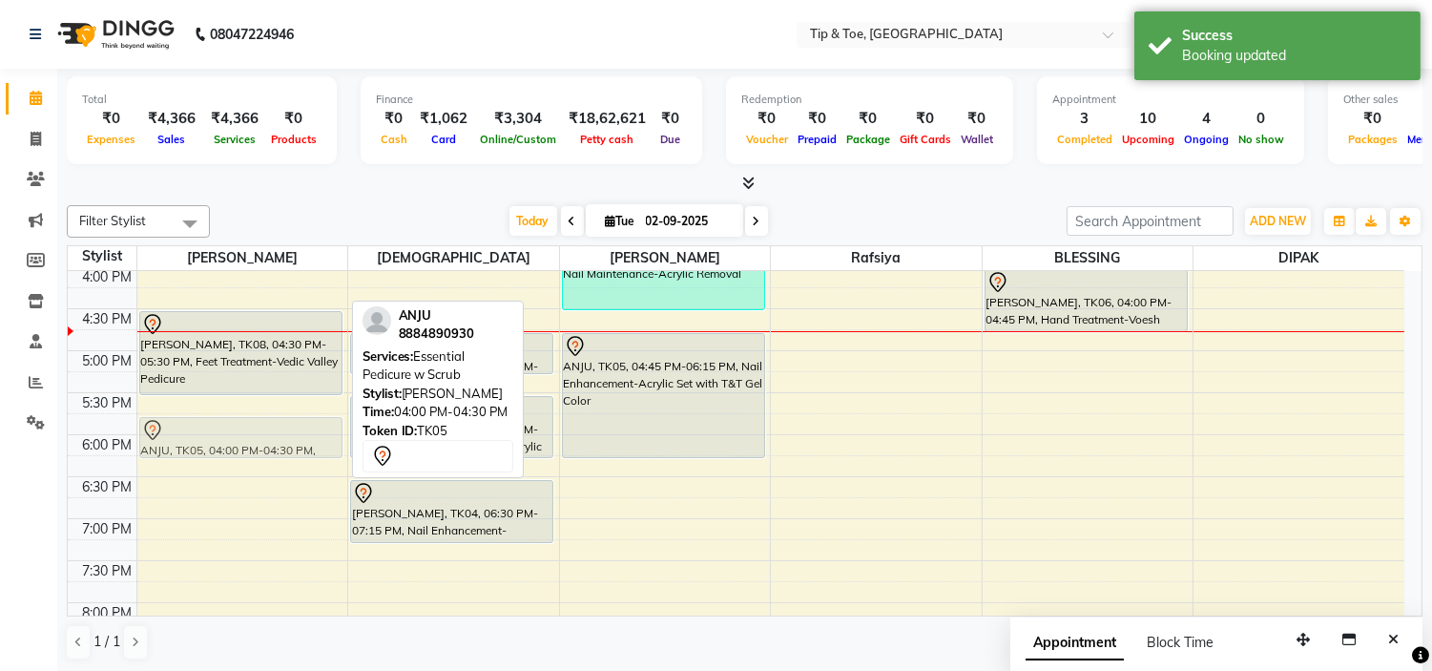
drag, startPoint x: 297, startPoint y: 280, endPoint x: 372, endPoint y: 418, distance: 157.6
click at [372, 418] on div "Filter Stylist Select All [PERSON_NAME] [PERSON_NAME] [PERSON_NAME] [DATE] [DAT…" at bounding box center [745, 433] width 1356 height 470
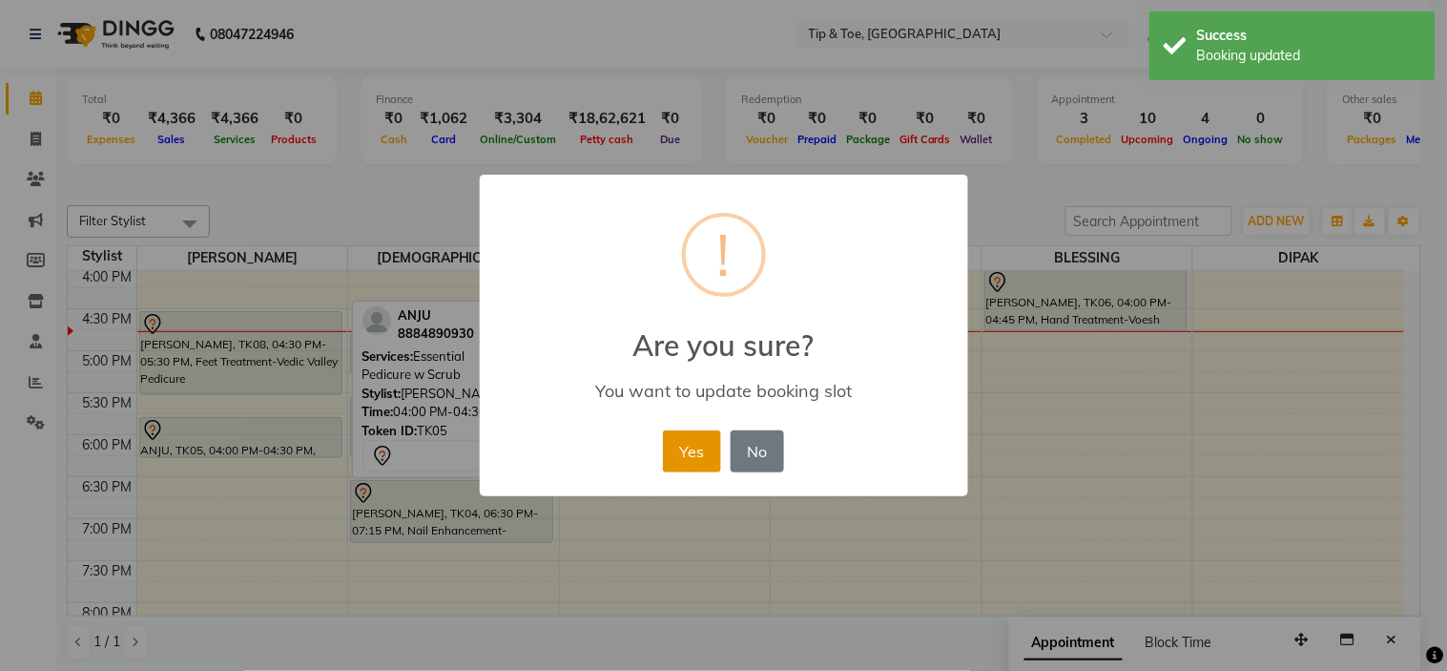
click at [684, 460] on button "Yes" at bounding box center [692, 451] width 58 height 42
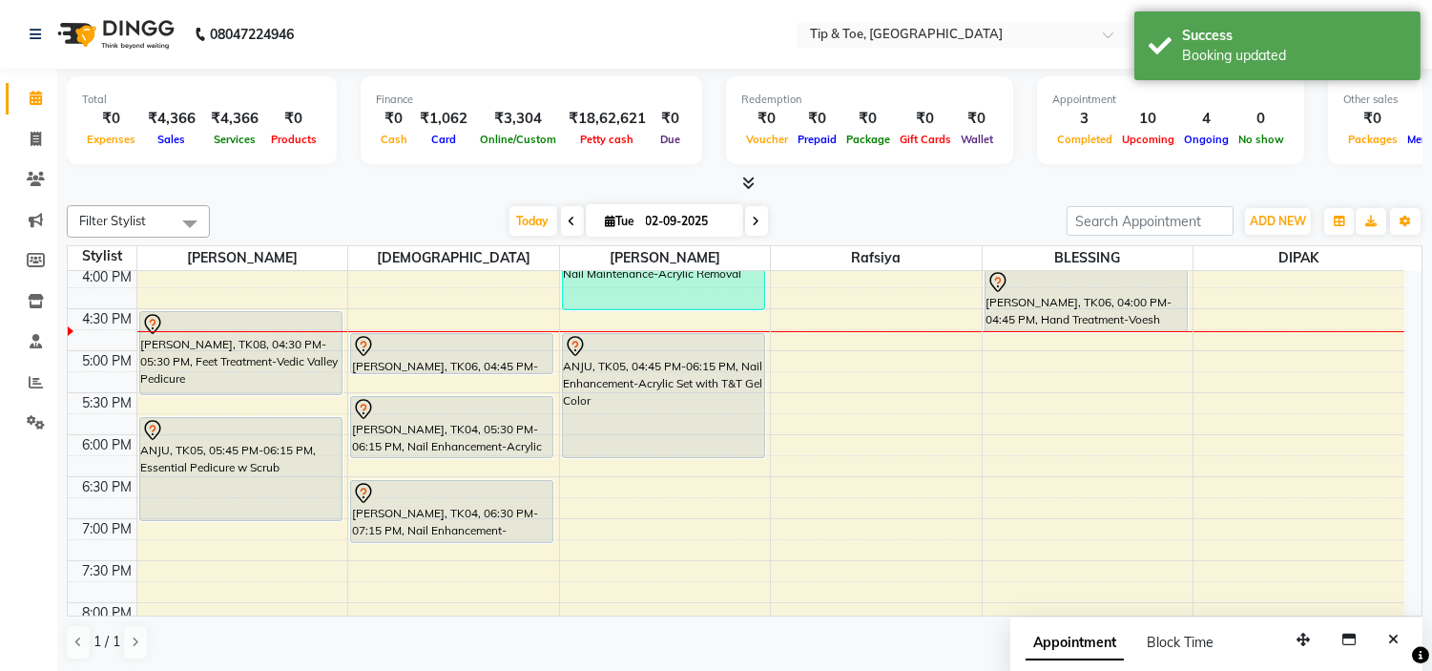
drag, startPoint x: 264, startPoint y: 458, endPoint x: 264, endPoint y: 503, distance: 44.8
click at [264, 503] on div "NEHA, TK01, 02:00 PM-02:15 PM, Essential Pedicure w Scrub [PERSON_NAME], TK06, …" at bounding box center [242, 224] width 211 height 1091
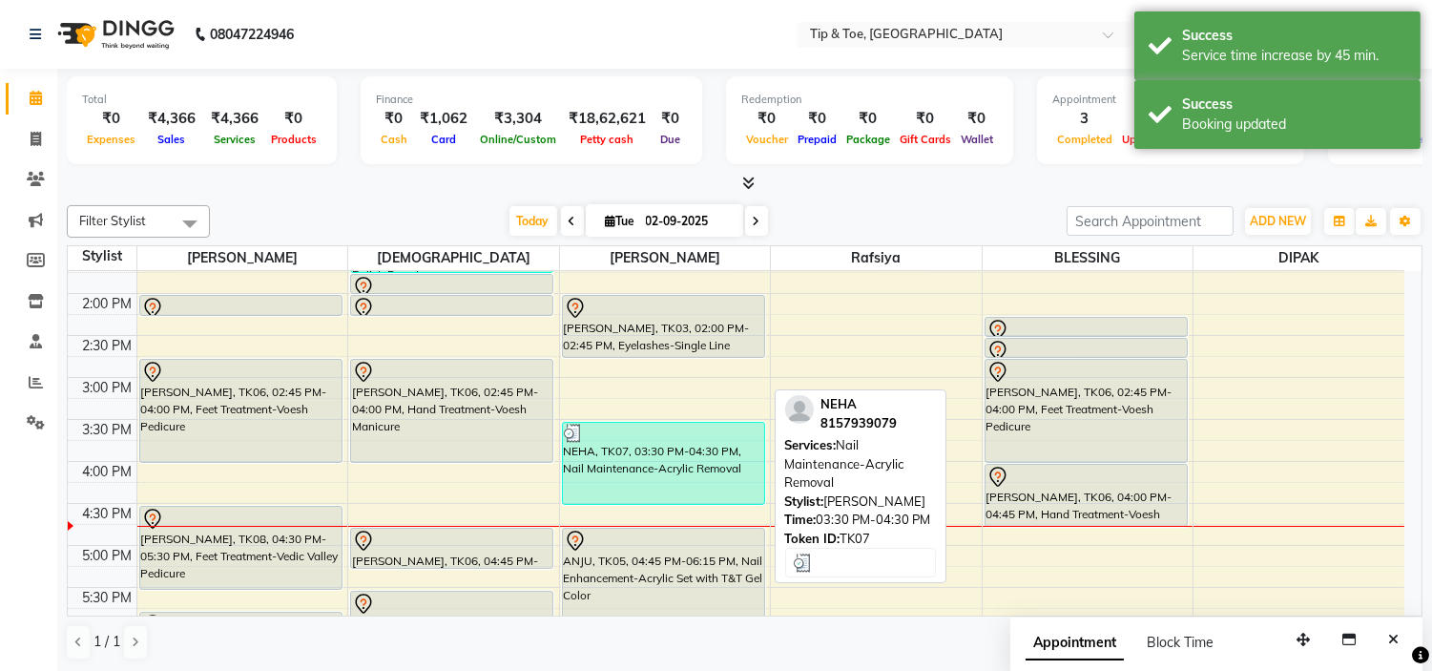
scroll to position [379, 0]
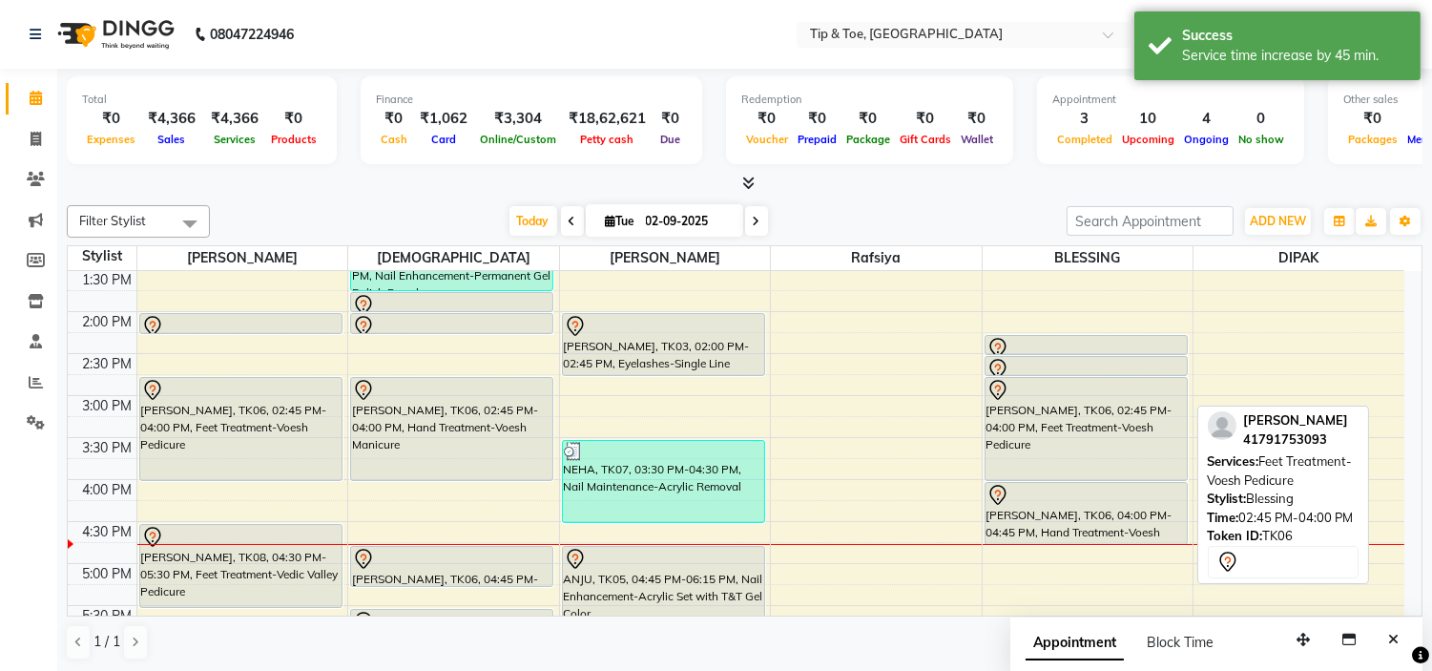
click at [1099, 471] on div "[PERSON_NAME], TK06, 02:45 PM-04:00 PM, Feet Treatment-Voesh Pedicure" at bounding box center [1086, 429] width 201 height 102
click at [1071, 418] on div "[PERSON_NAME], TK06, 02:45 PM-04:00 PM, Feet Treatment-Voesh Pedicure" at bounding box center [1086, 429] width 201 height 102
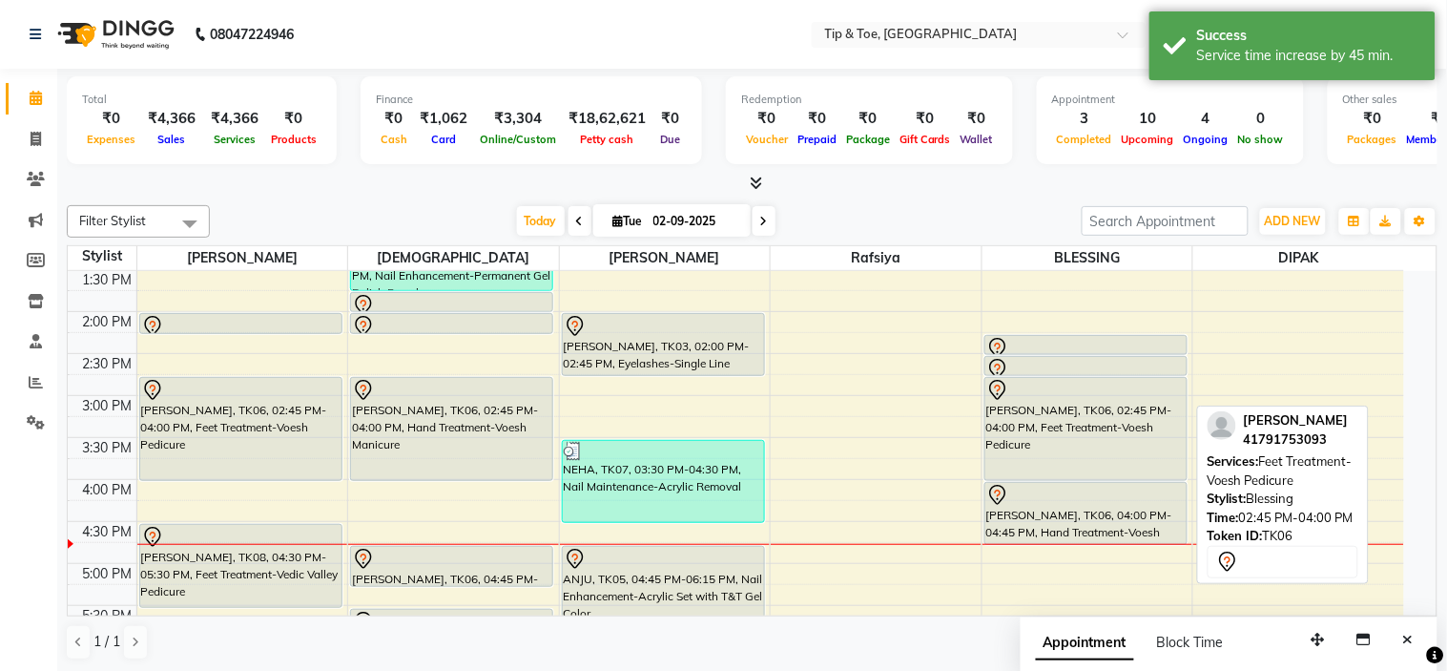
select select "7"
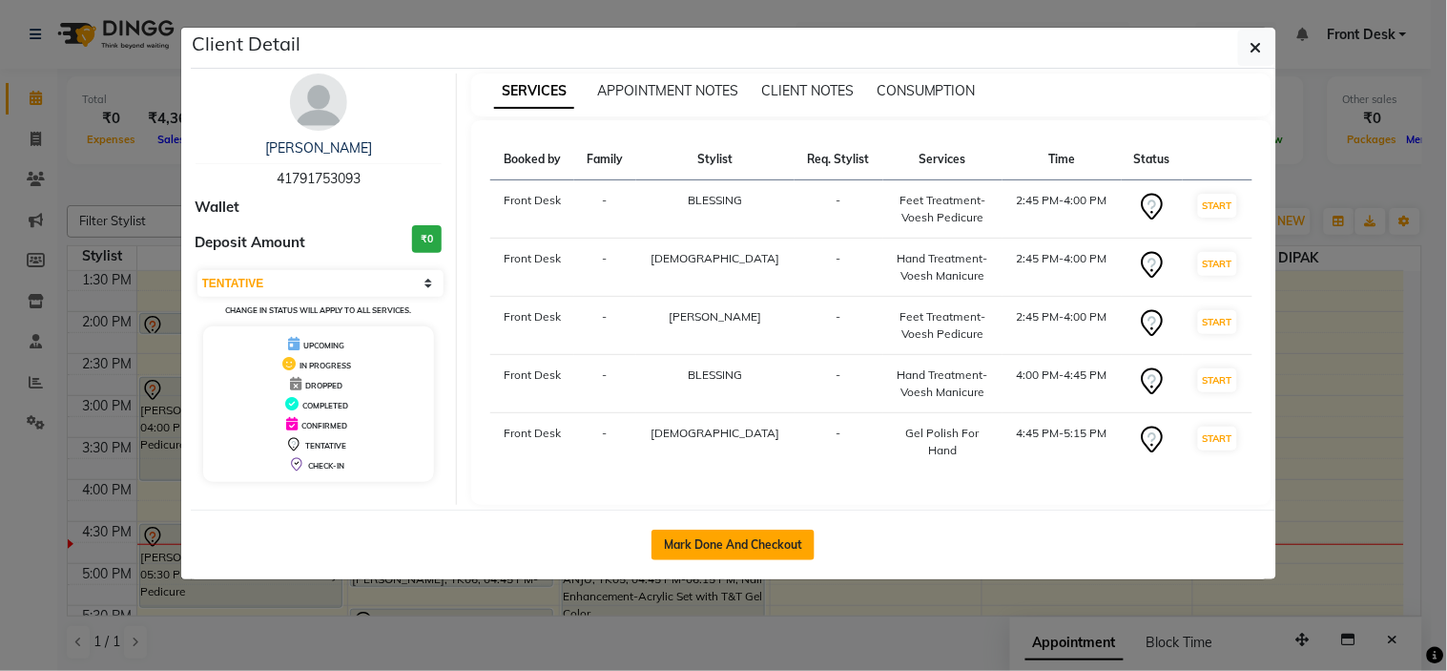
click at [797, 535] on button "Mark Done And Checkout" at bounding box center [733, 545] width 163 height 31
select select "service"
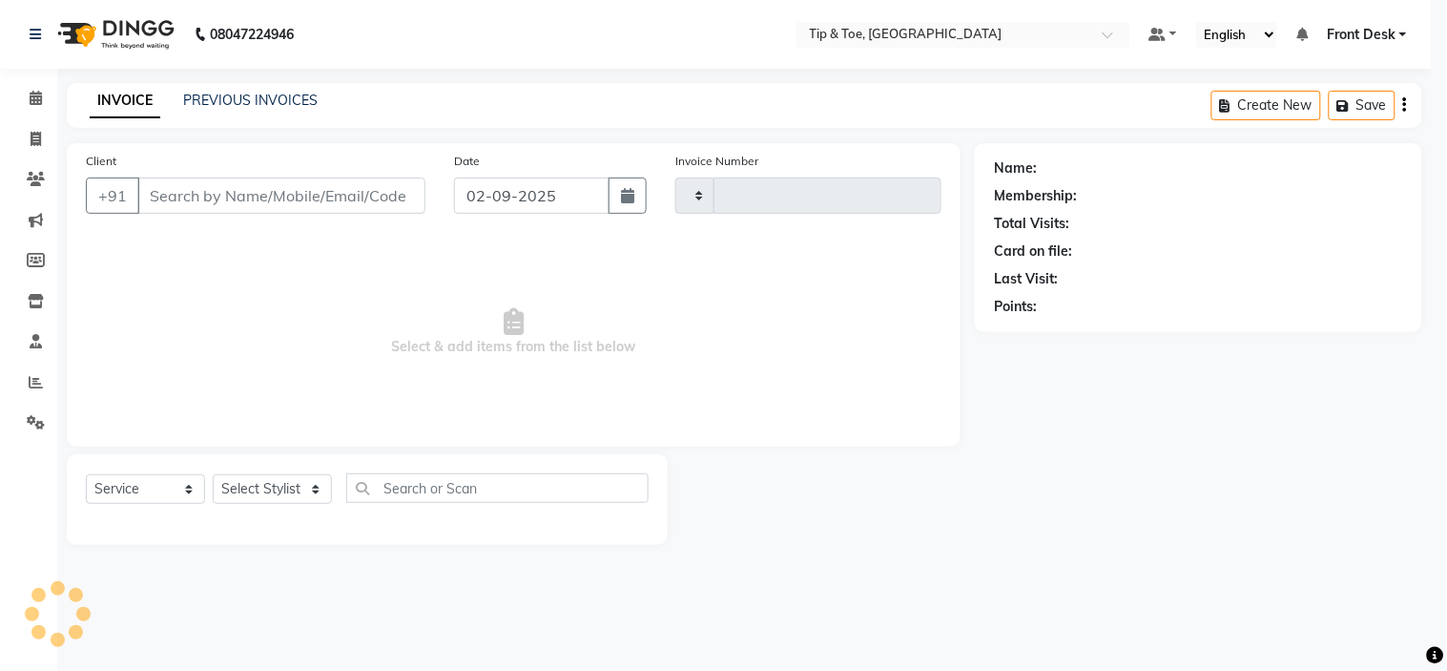
type input "0996"
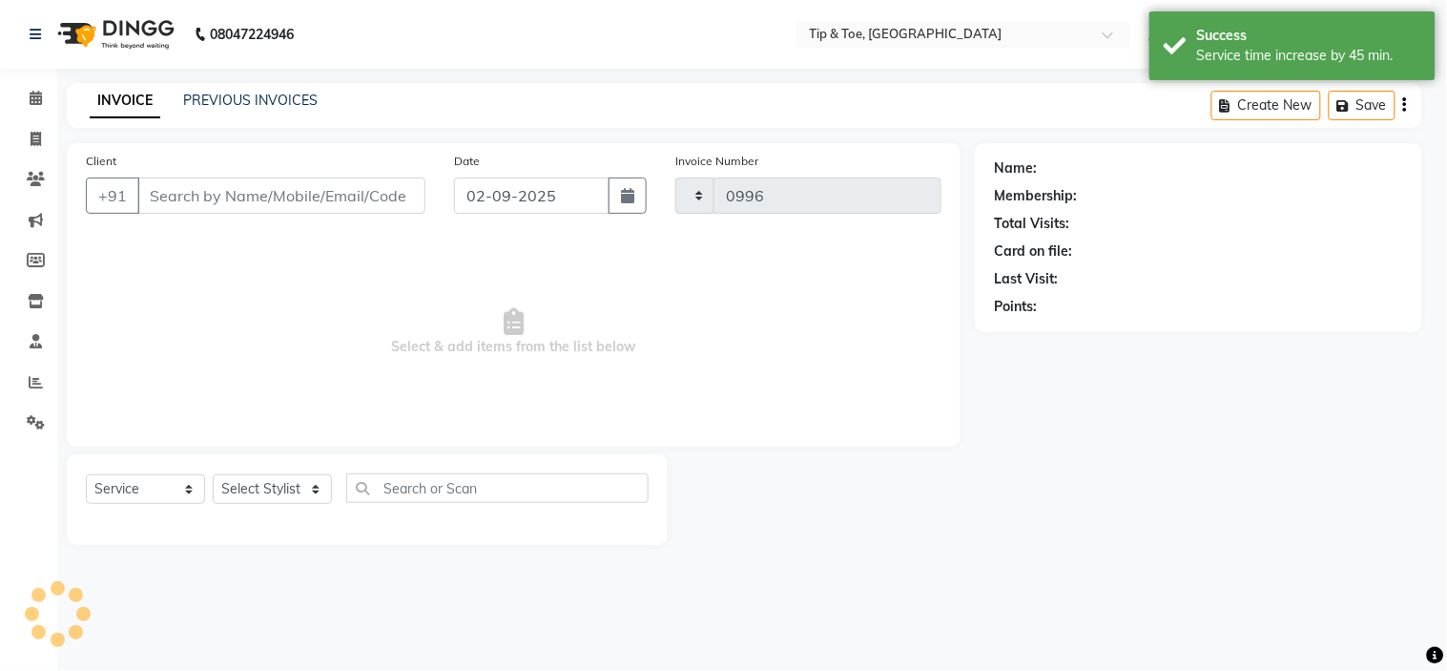
select select "5360"
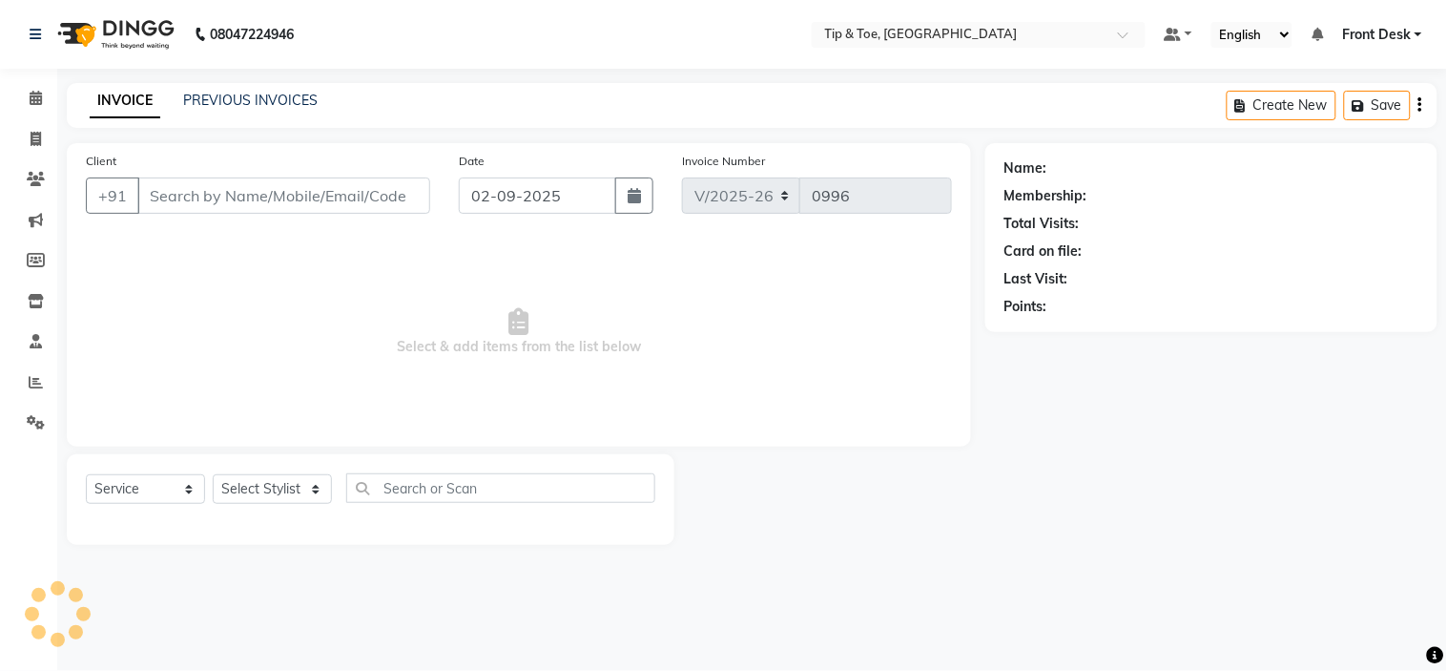
type input "41791753093"
select select "37611"
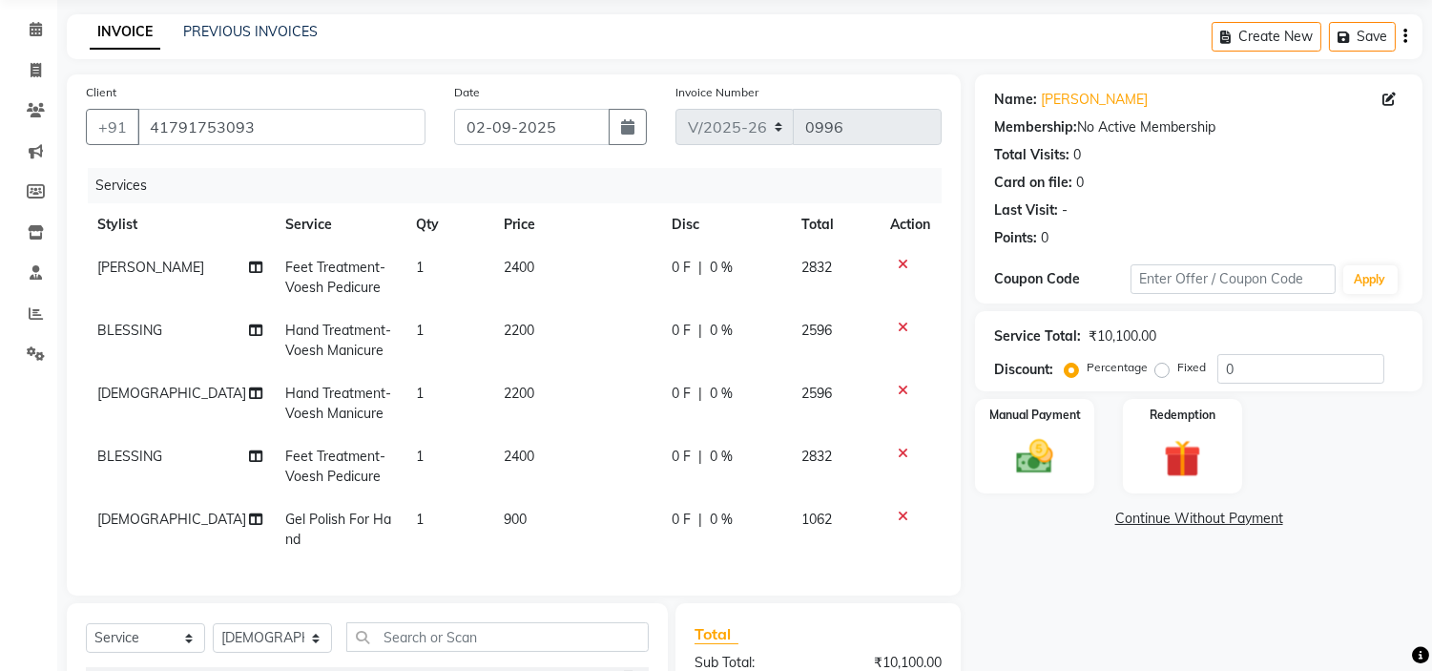
scroll to position [106, 0]
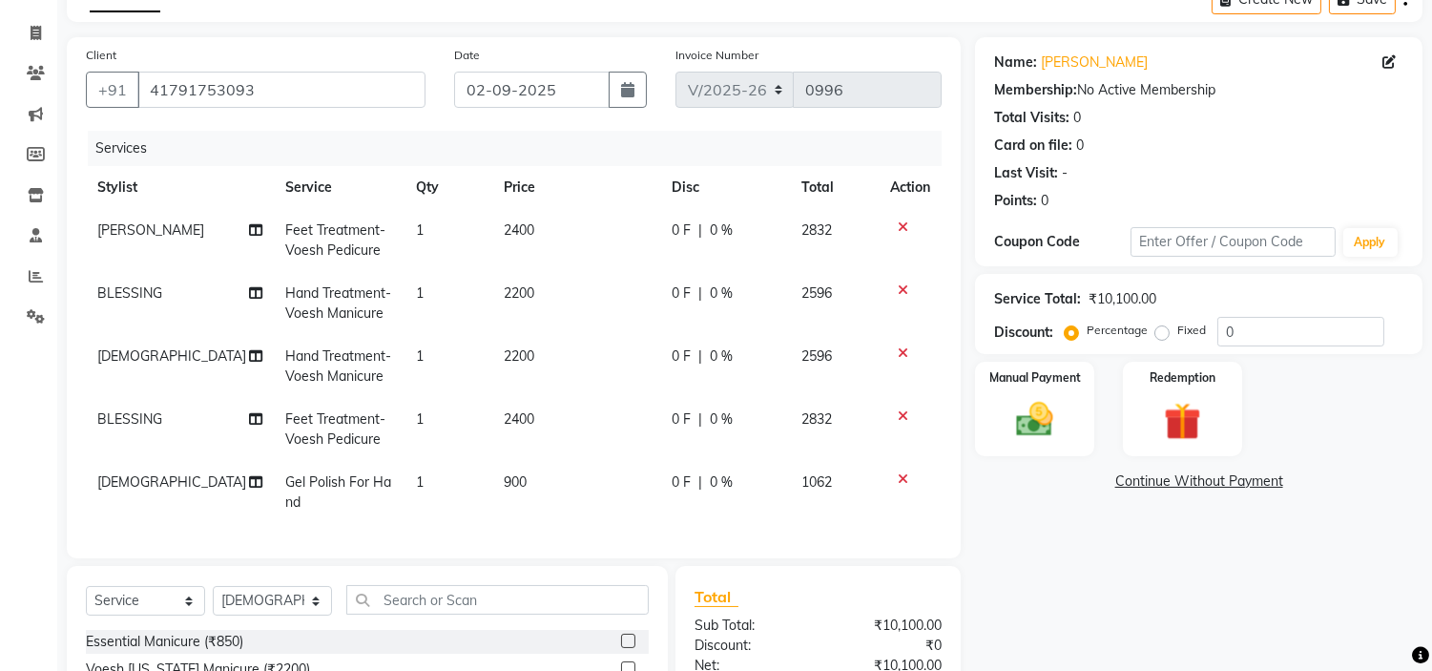
click at [439, 480] on td "1" at bounding box center [448, 492] width 87 height 63
select select "37611"
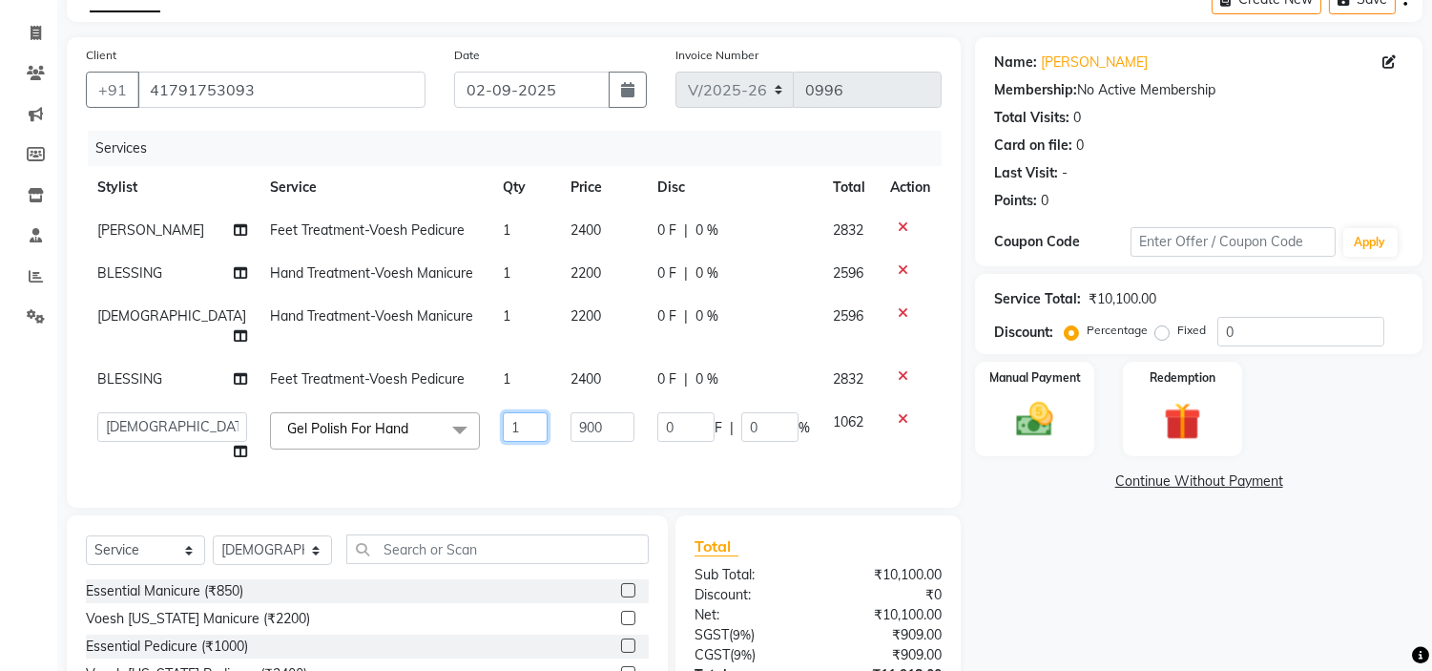
click at [503, 412] on input "1" at bounding box center [525, 427] width 45 height 30
type input "2"
click at [475, 436] on tbody "Khalid Feet Treatment-Voesh Pedicure 1 2400 0 F | 0 % 2832 BLESSING Hand Treatm…" at bounding box center [514, 341] width 856 height 264
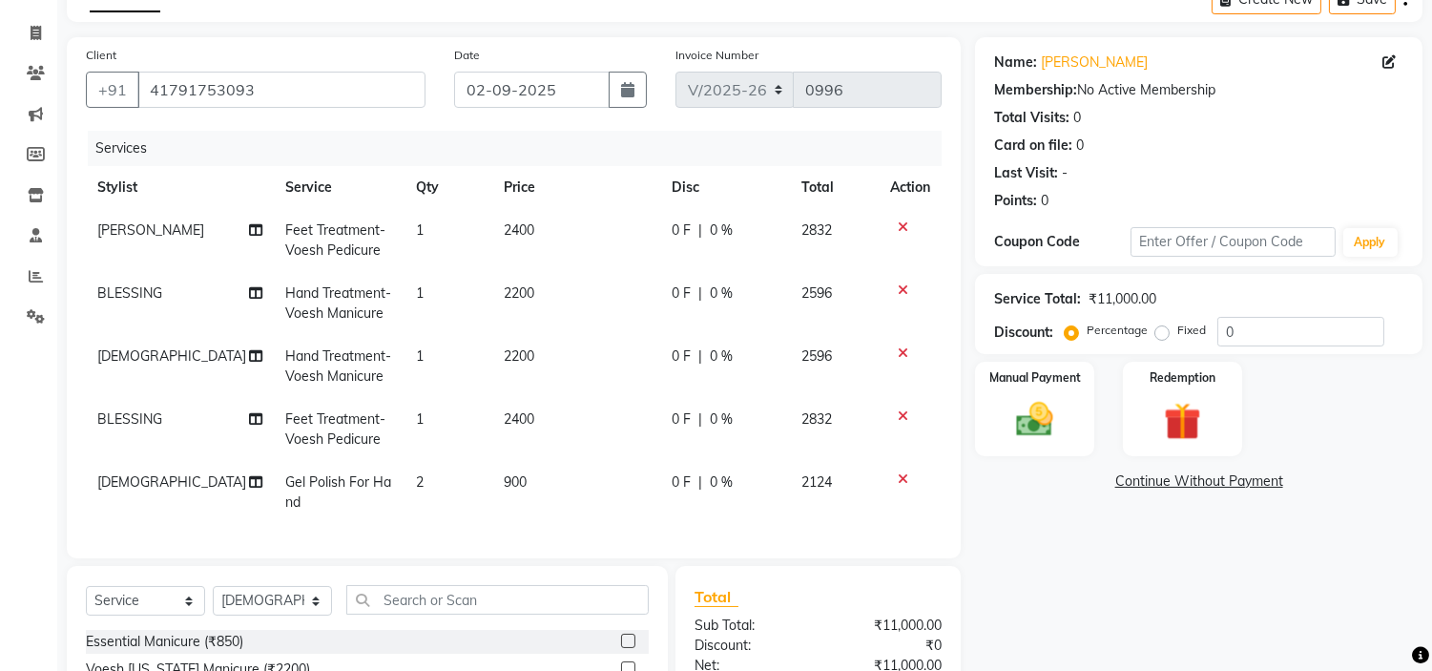
scroll to position [326, 0]
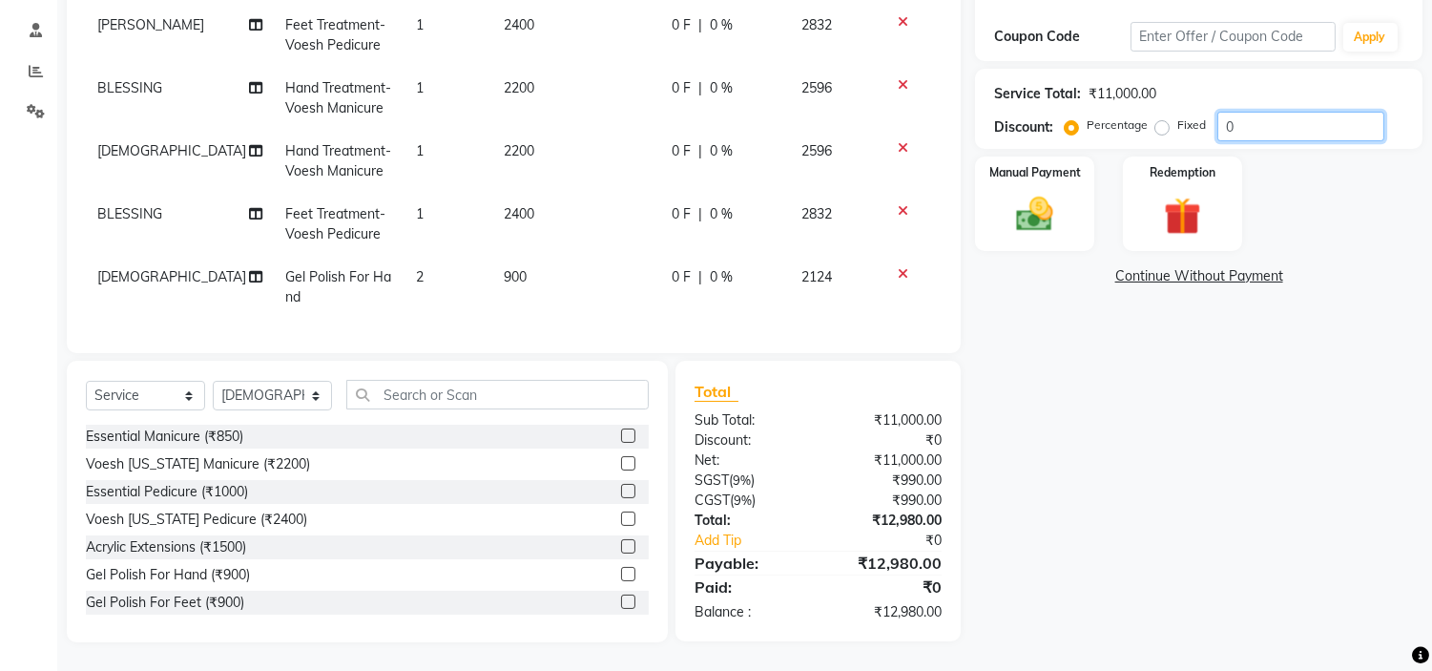
click at [1244, 112] on input "0" at bounding box center [1300, 127] width 167 height 30
type input "10"
click at [1141, 344] on div "Name: [PERSON_NAME] Membership: No Active Membership Total Visits: 0 Card on fi…" at bounding box center [1206, 237] width 462 height 810
click at [1026, 198] on img at bounding box center [1035, 215] width 63 height 45
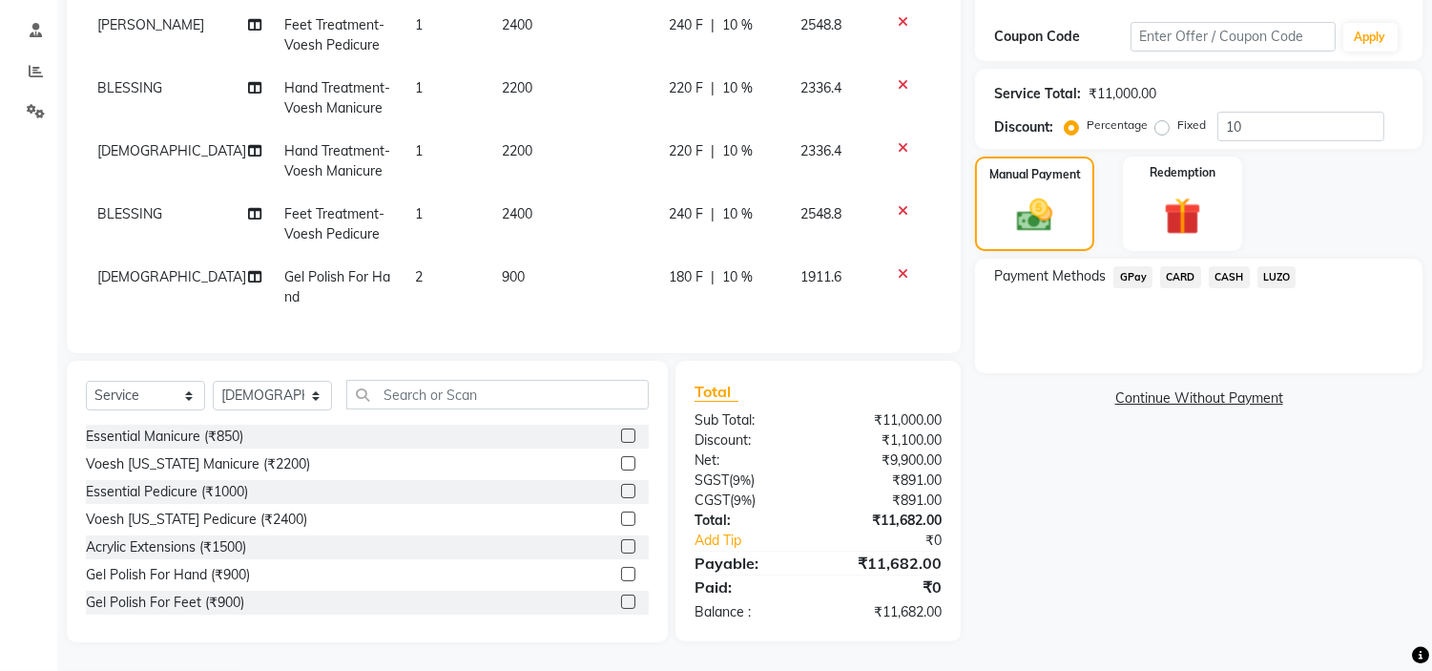
click at [1172, 266] on span "CARD" at bounding box center [1180, 277] width 41 height 22
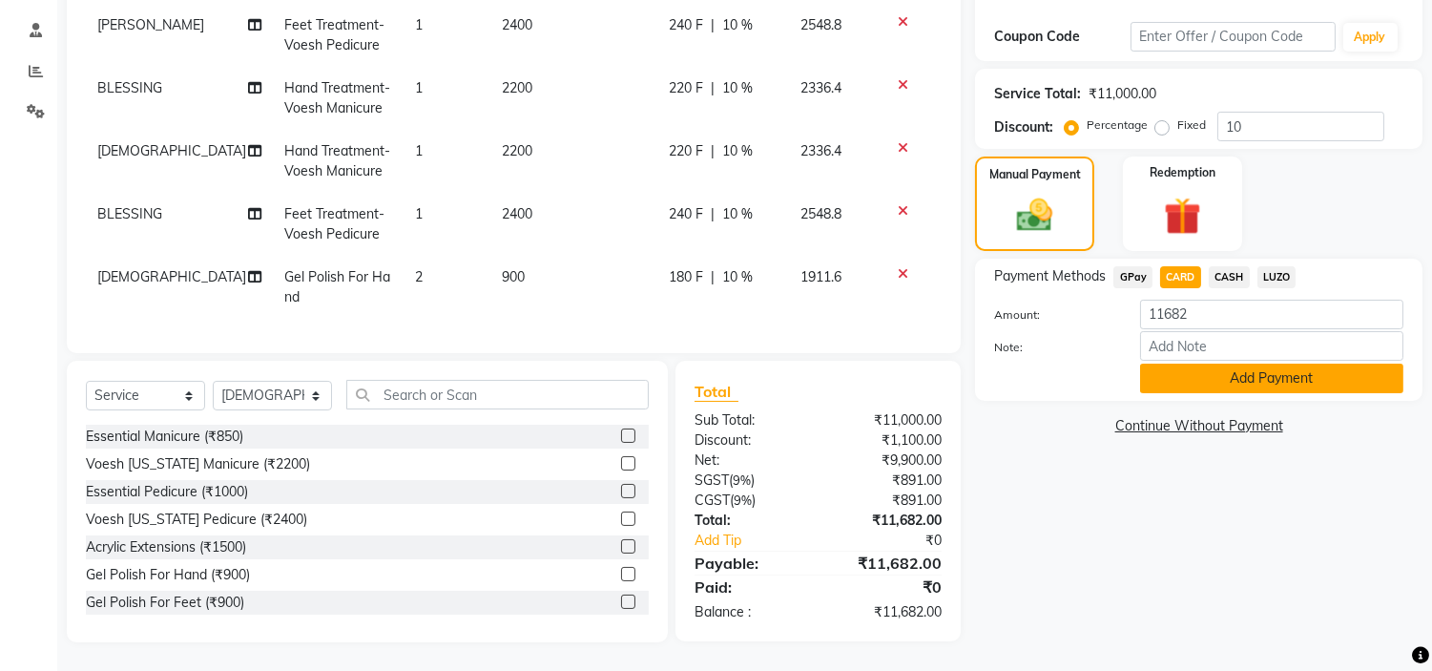
click at [1262, 375] on button "Add Payment" at bounding box center [1271, 379] width 263 height 30
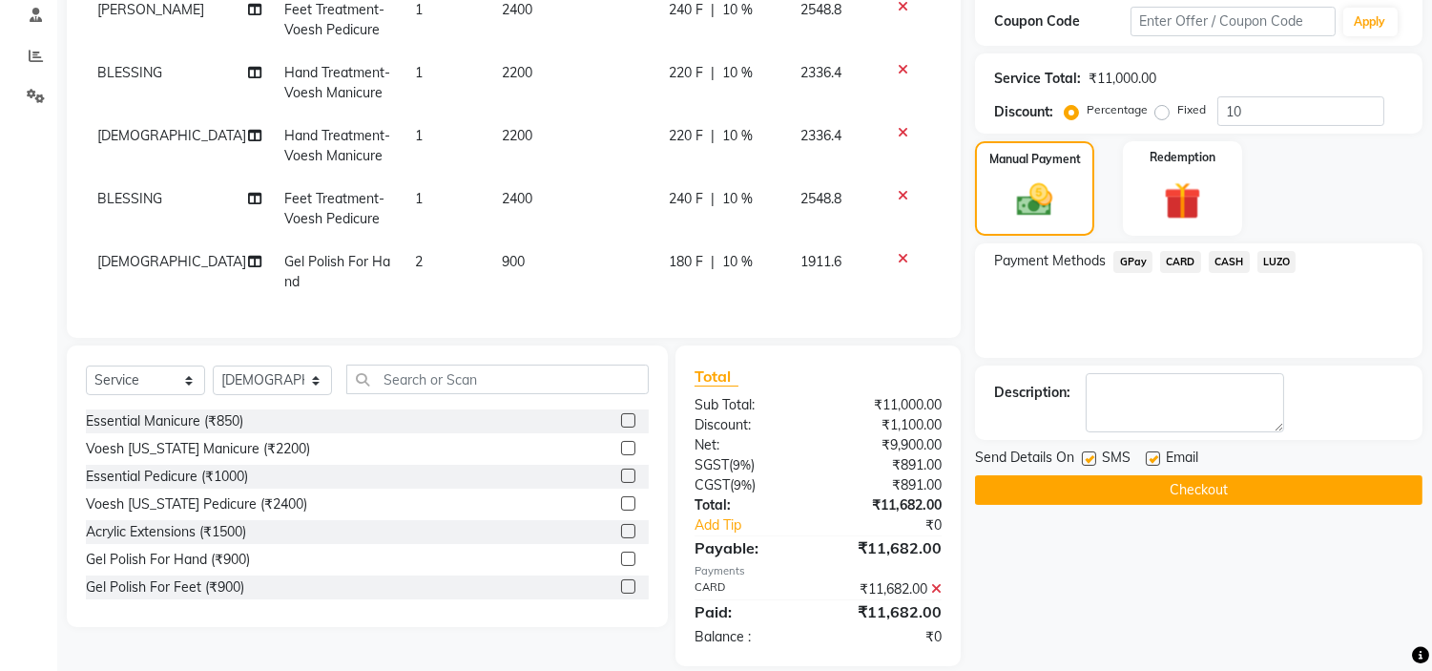
click at [1155, 459] on label at bounding box center [1153, 458] width 14 height 14
click at [1155, 459] on input "checkbox" at bounding box center [1152, 459] width 12 height 12
checkbox input "false"
click at [1202, 493] on button "Checkout" at bounding box center [1198, 490] width 447 height 30
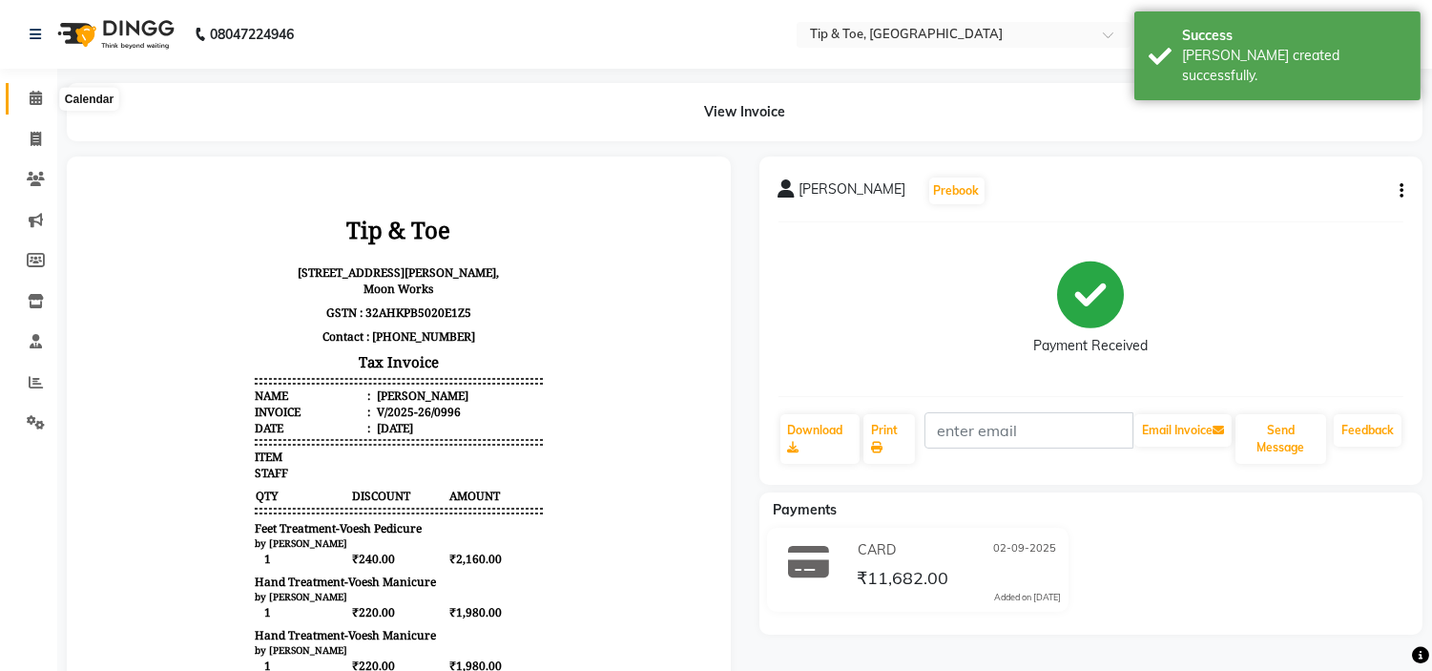
click at [43, 98] on span at bounding box center [35, 99] width 33 height 22
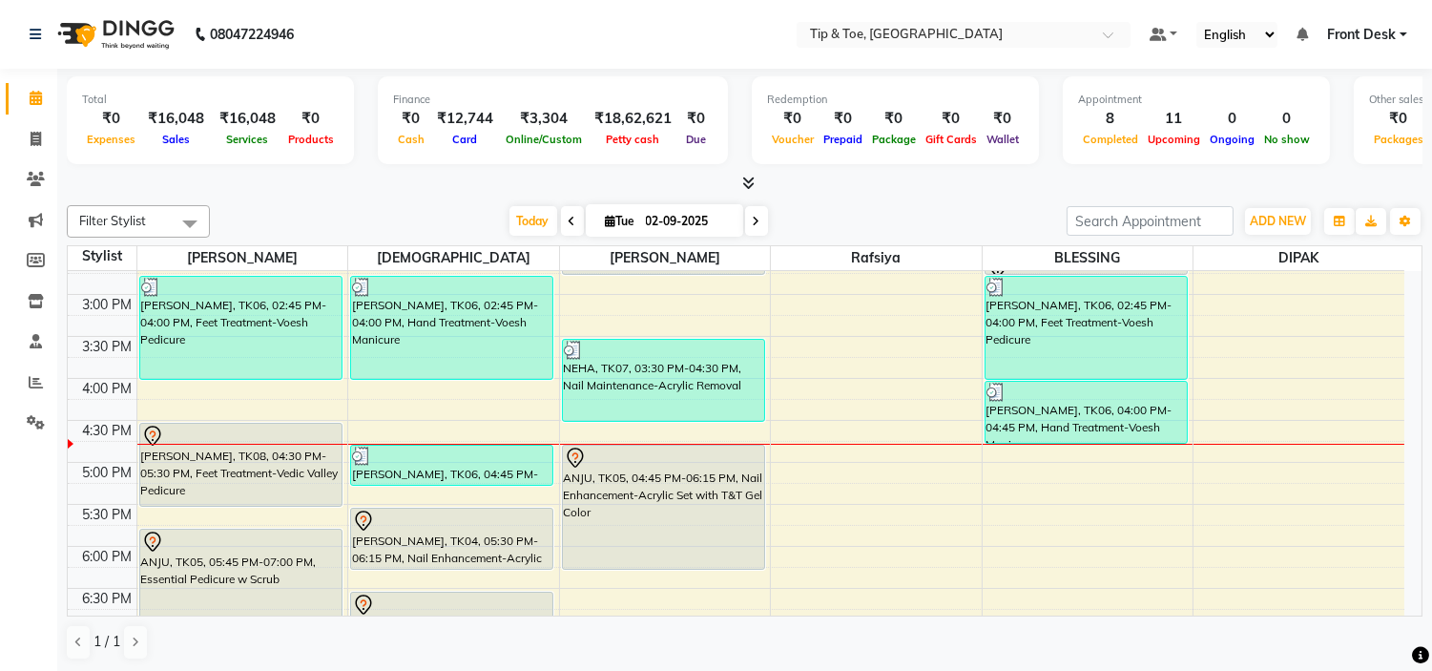
scroll to position [530, 0]
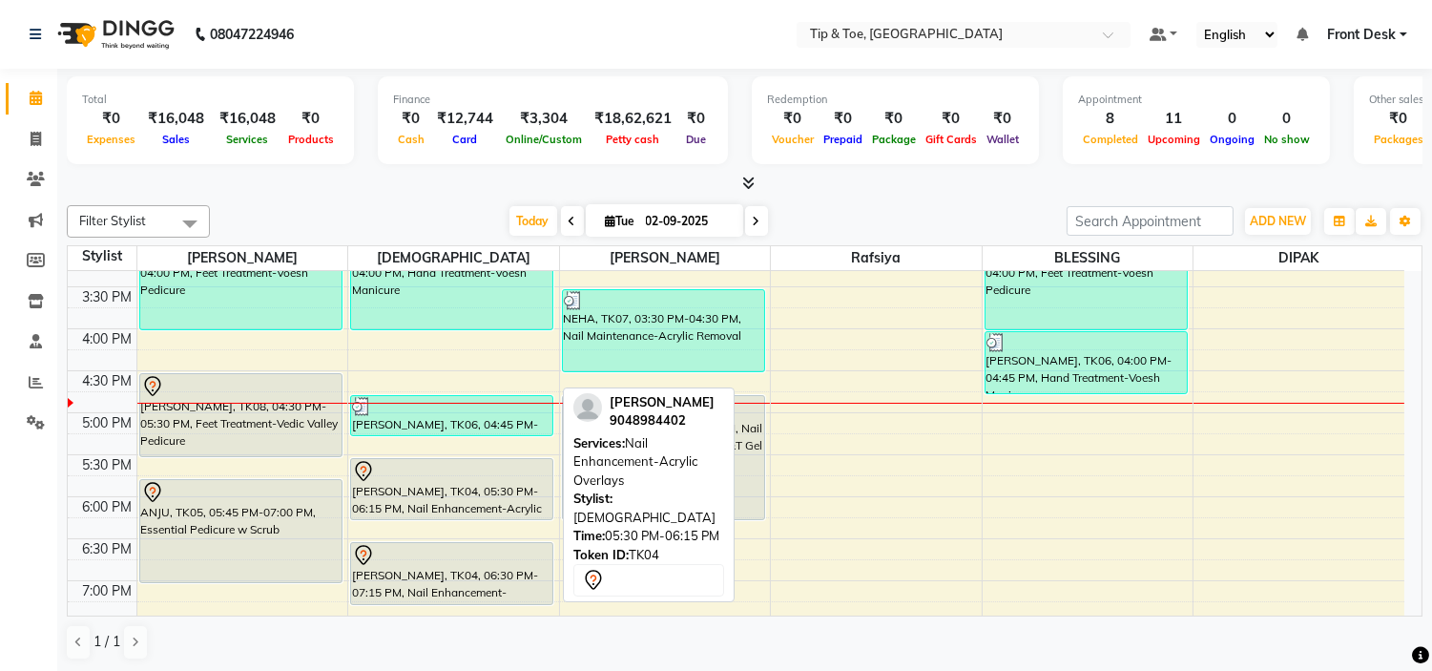
click at [465, 516] on div at bounding box center [451, 519] width 201 height 8
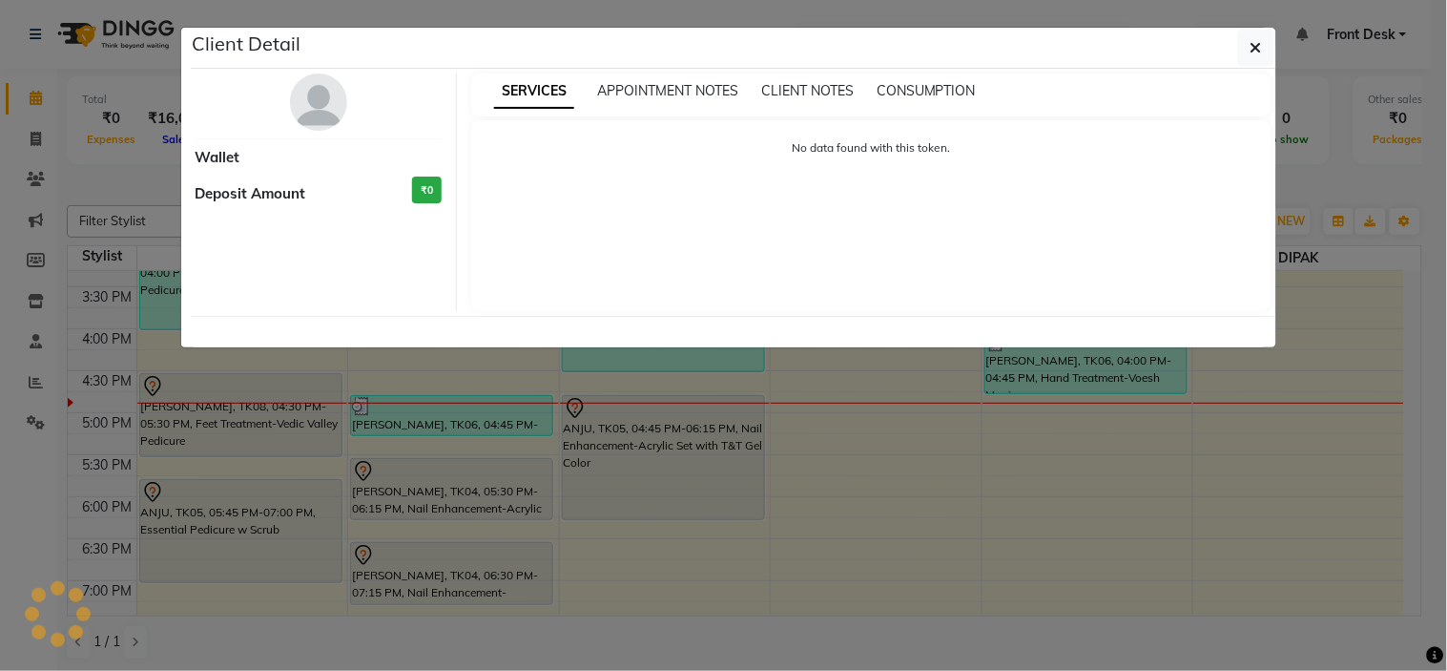
select select "7"
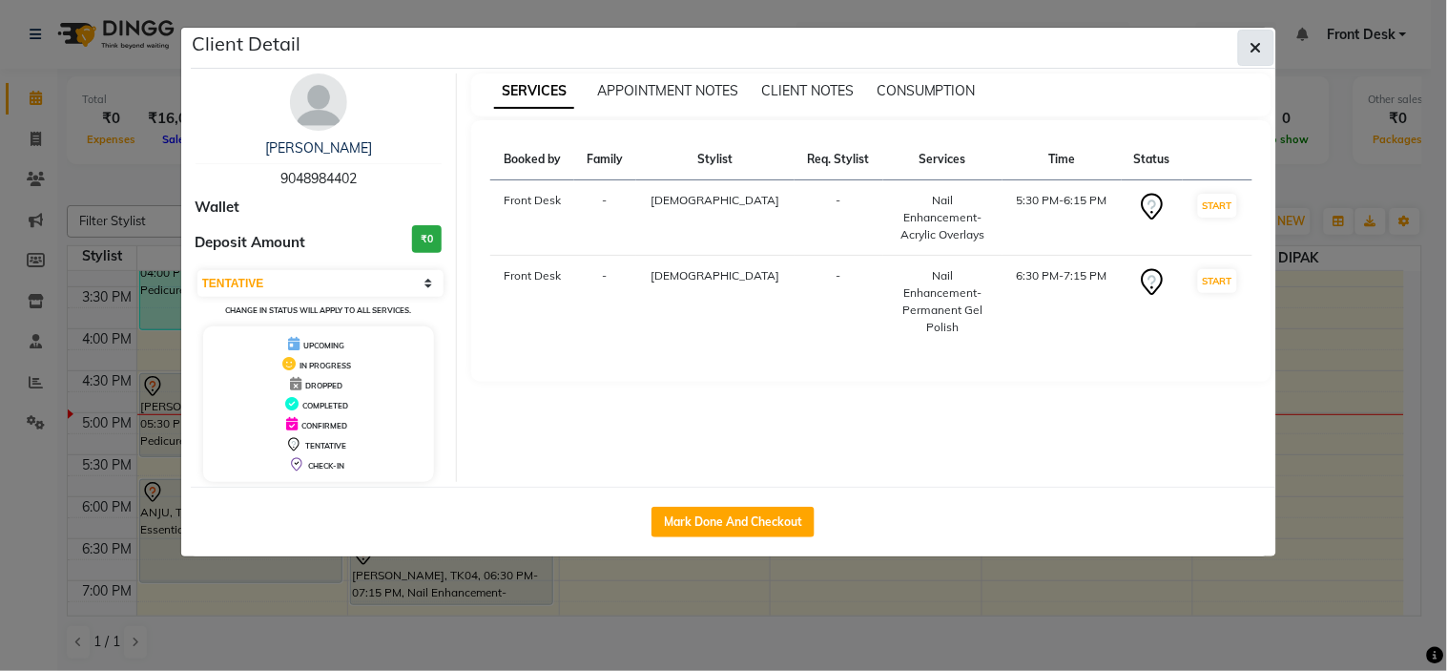
click at [1244, 43] on button "button" at bounding box center [1256, 48] width 36 height 36
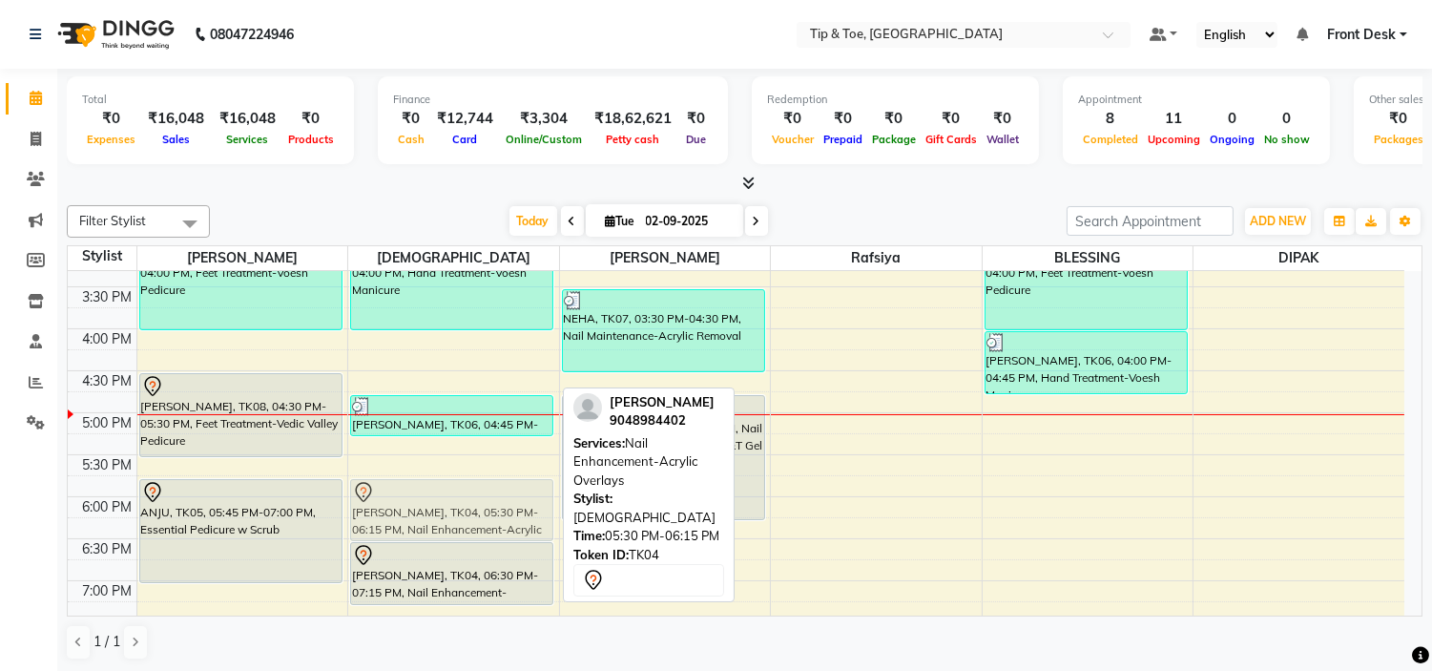
drag, startPoint x: 431, startPoint y: 468, endPoint x: 435, endPoint y: 488, distance: 19.5
click at [435, 488] on div "NAVAMI NAVI, TK02, 12:00 PM-01:00 PM, Nail Enhancement-Natural Acrylic Nail Set…" at bounding box center [453, 286] width 211 height 1091
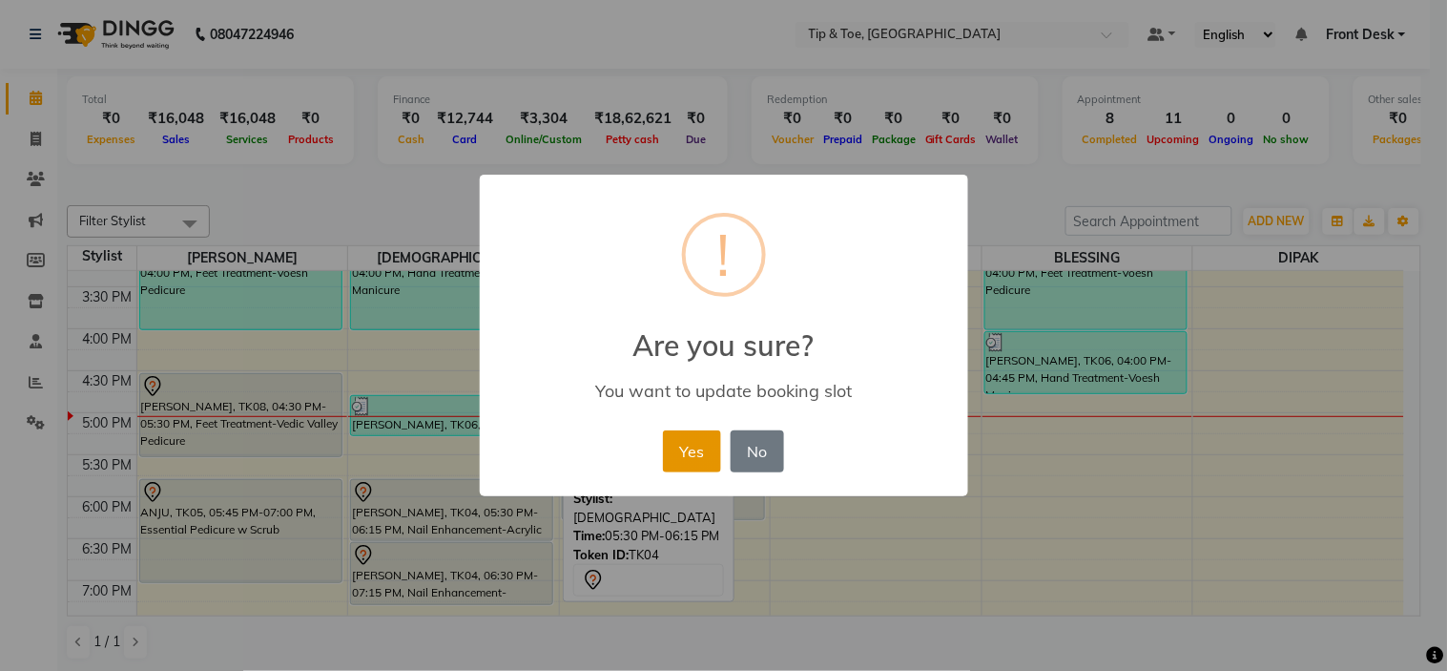
click at [687, 456] on button "Yes" at bounding box center [692, 451] width 58 height 42
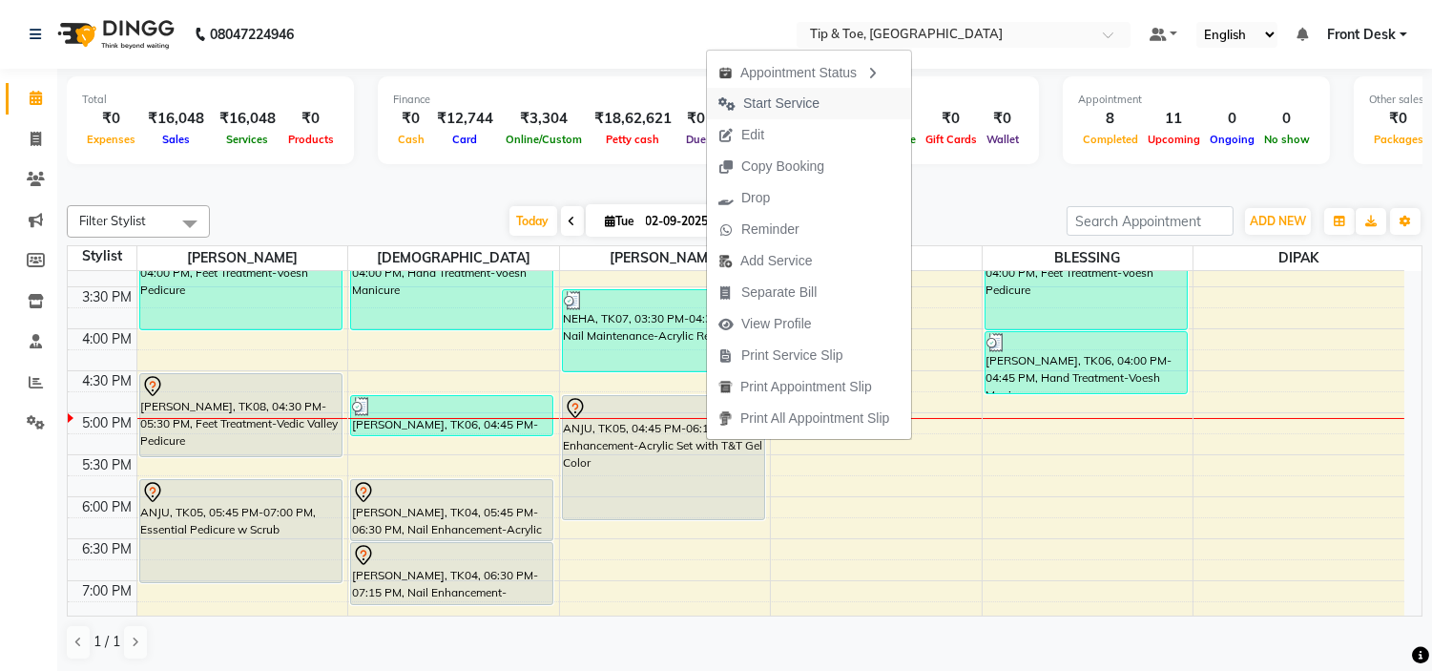
click at [778, 101] on span "Start Service" at bounding box center [781, 104] width 76 height 20
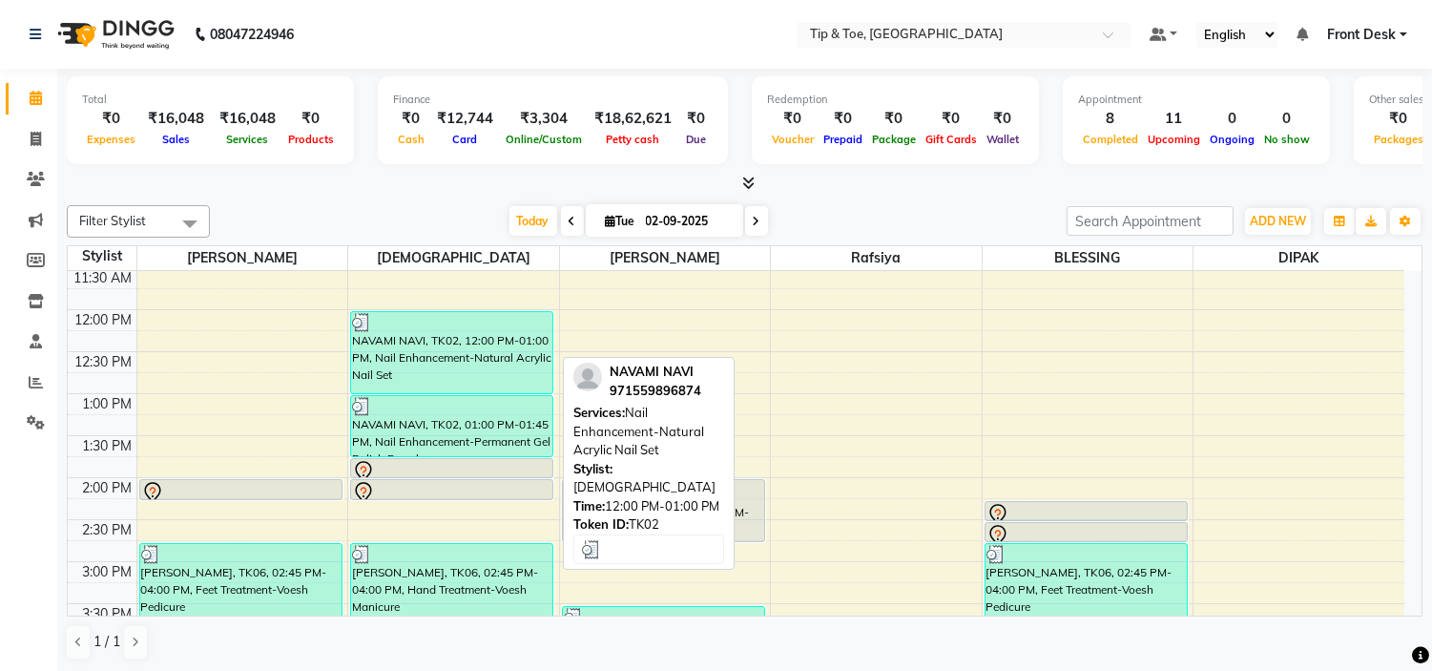
scroll to position [212, 0]
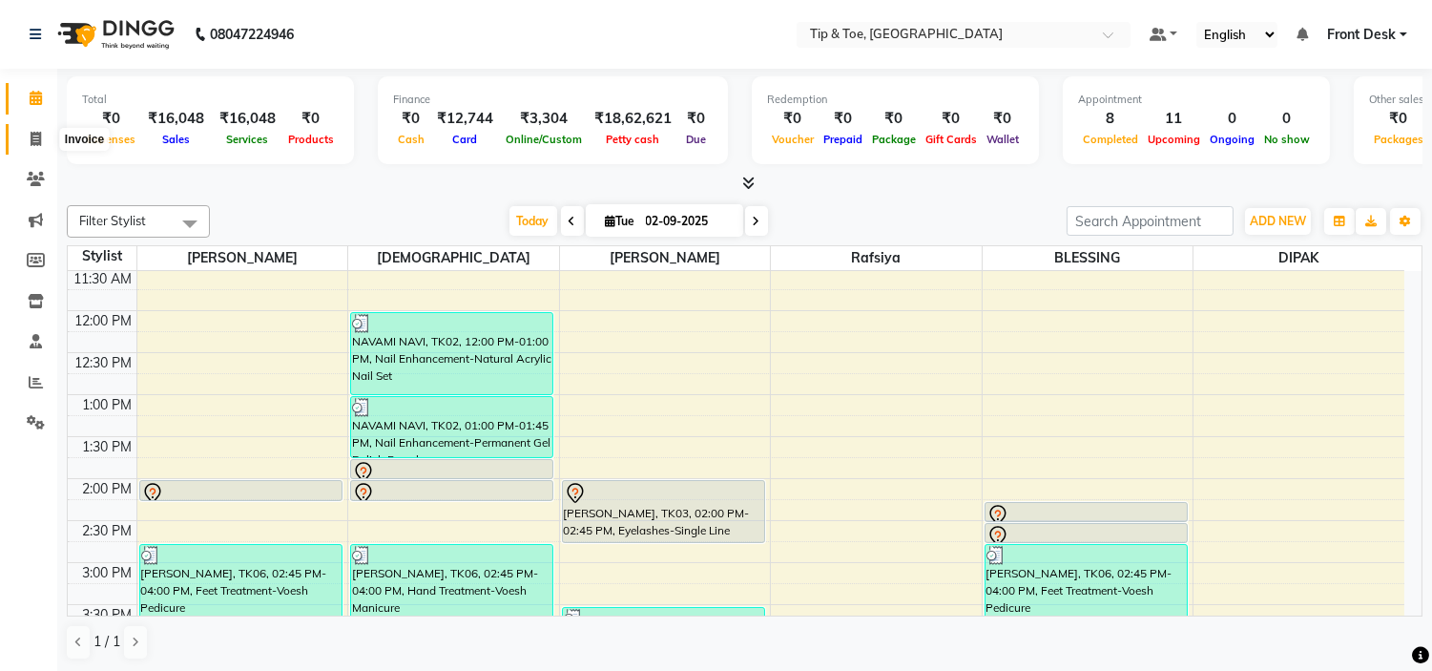
click at [26, 146] on span at bounding box center [35, 140] width 33 height 22
select select "service"
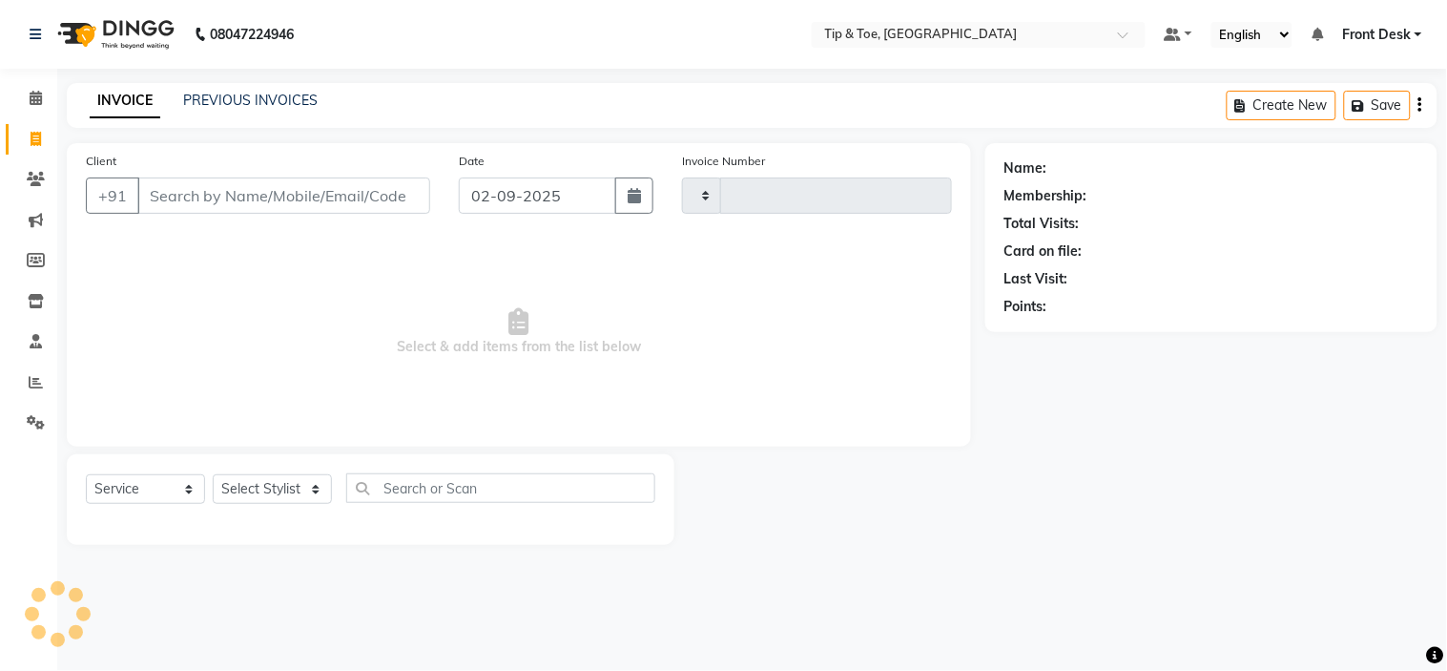
type input "0997"
select select "5360"
click at [235, 96] on link "PREVIOUS INVOICES" at bounding box center [250, 100] width 135 height 17
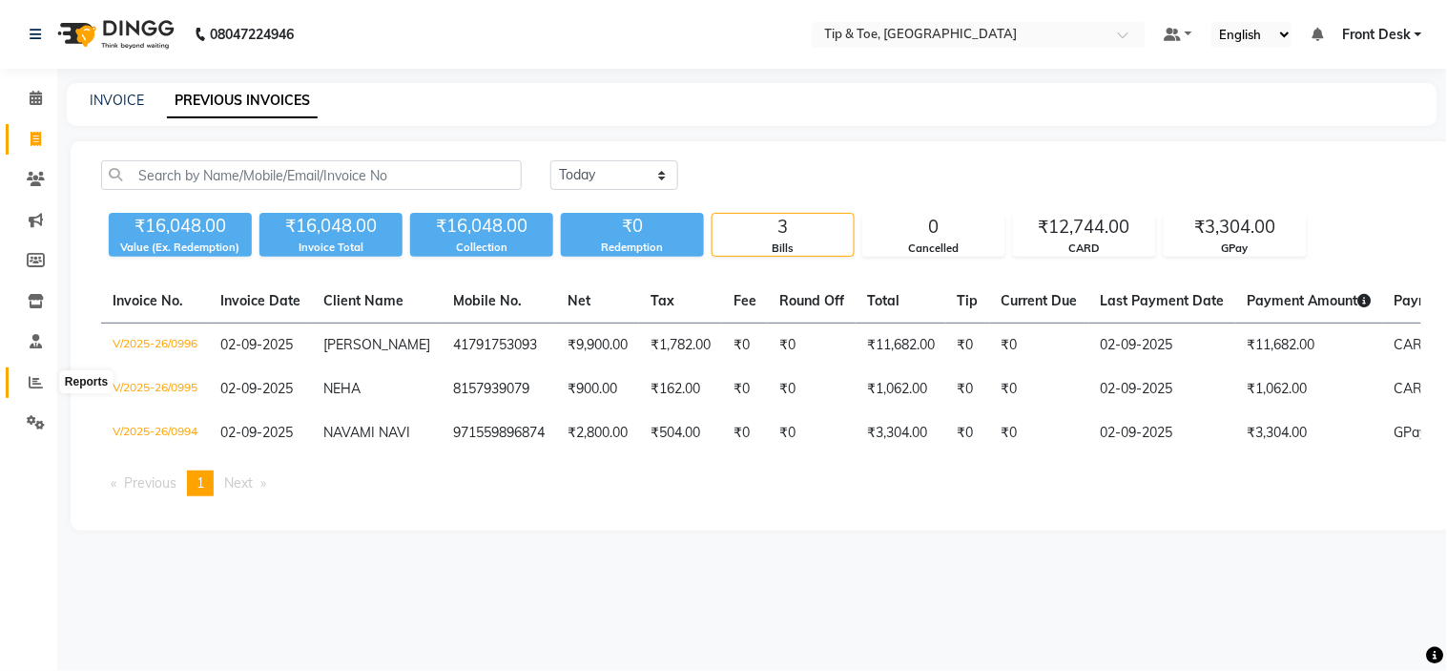
drag, startPoint x: 32, startPoint y: 384, endPoint x: 54, endPoint y: 360, distance: 32.4
click at [31, 382] on icon at bounding box center [36, 382] width 14 height 14
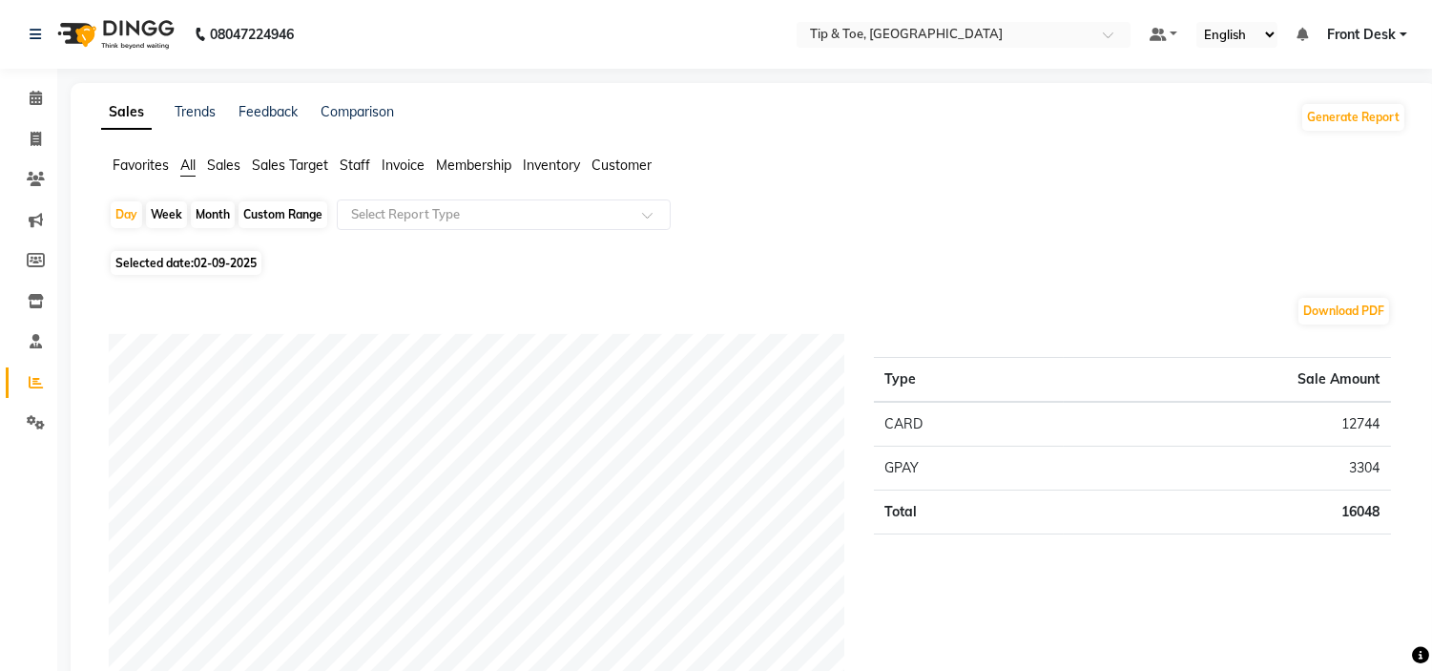
click at [364, 168] on span "Staff" at bounding box center [355, 164] width 31 height 17
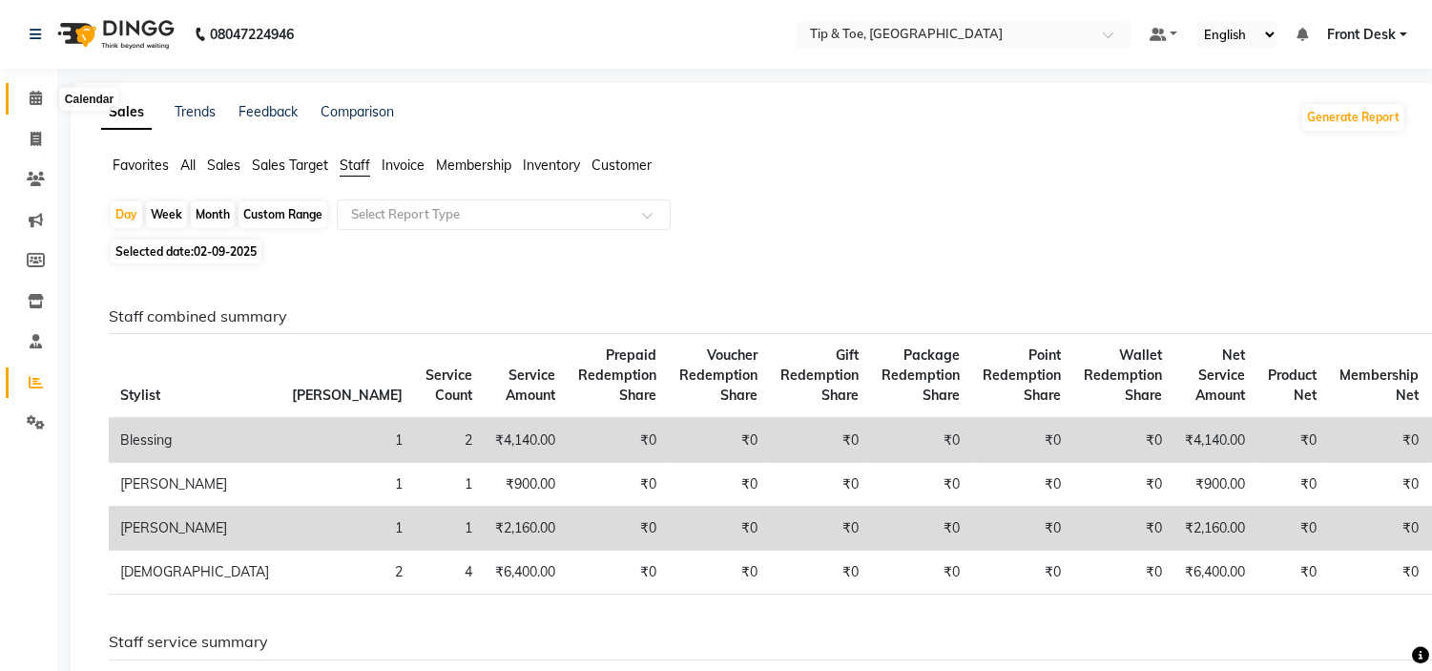
click at [23, 97] on span at bounding box center [35, 99] width 33 height 22
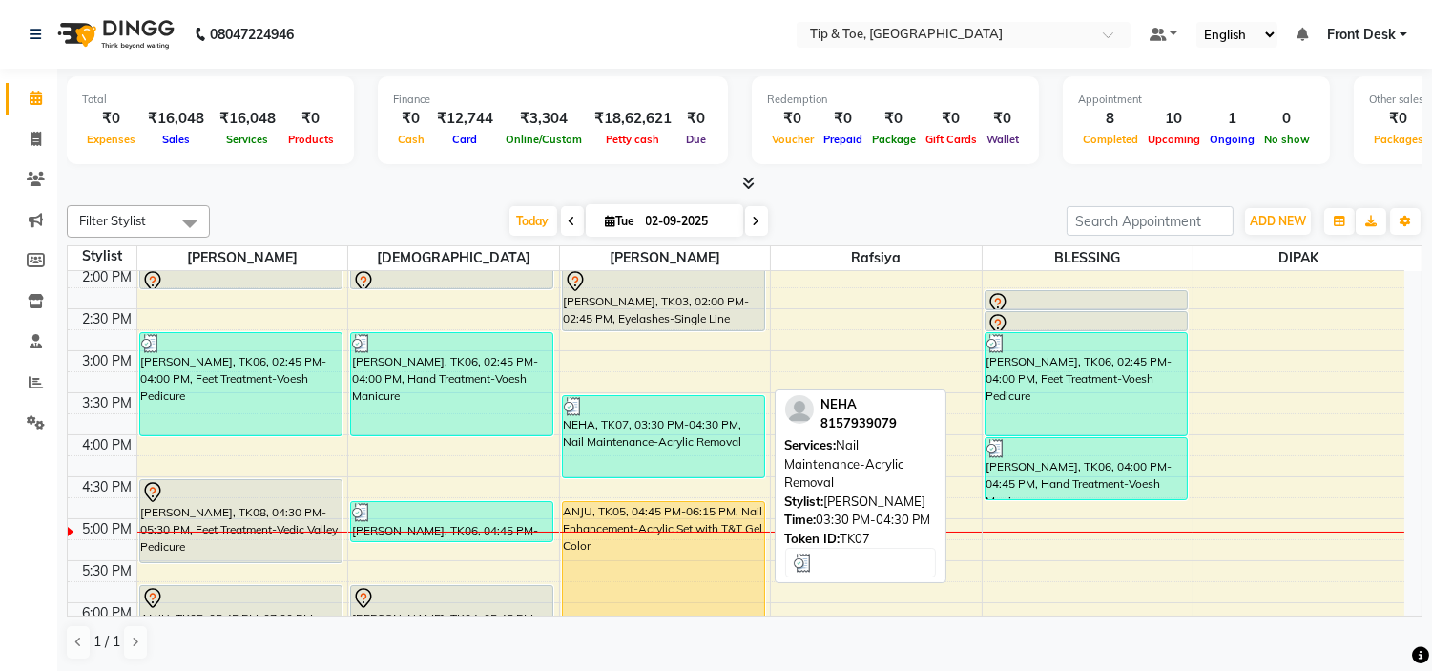
scroll to position [530, 0]
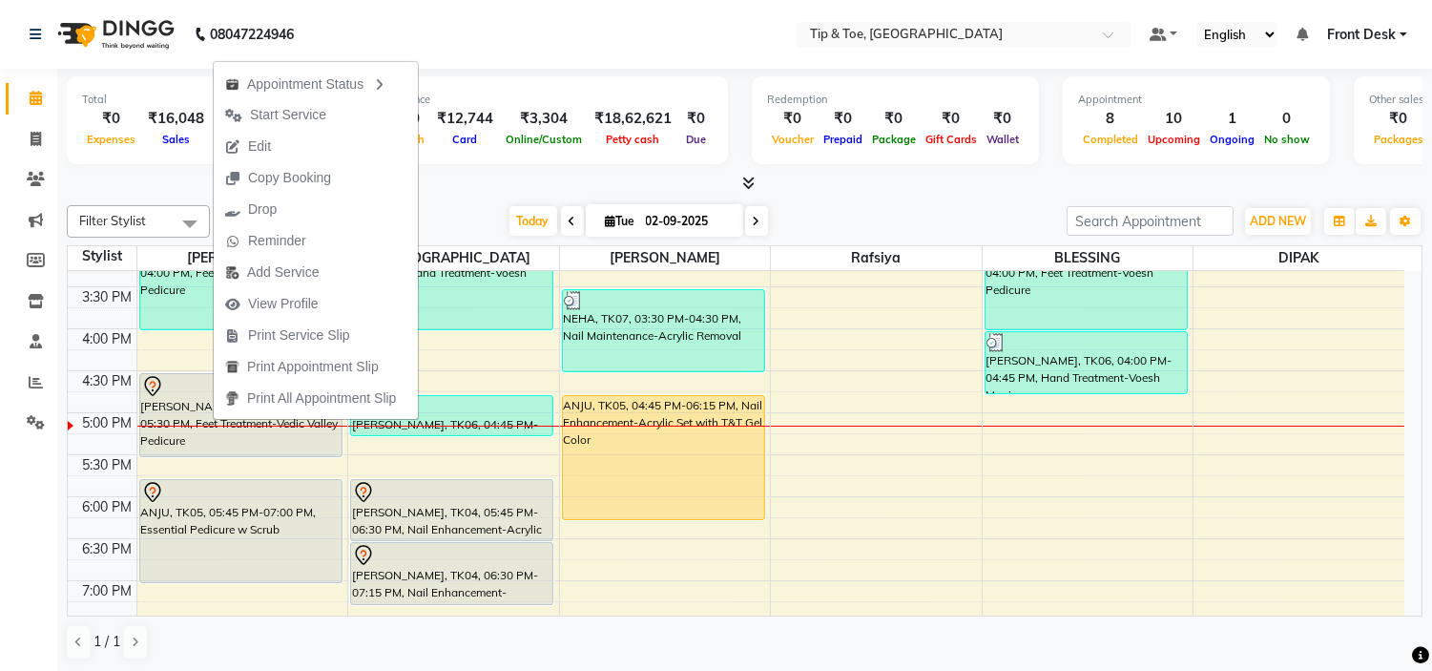
click at [322, 150] on button "Edit" at bounding box center [316, 146] width 204 height 31
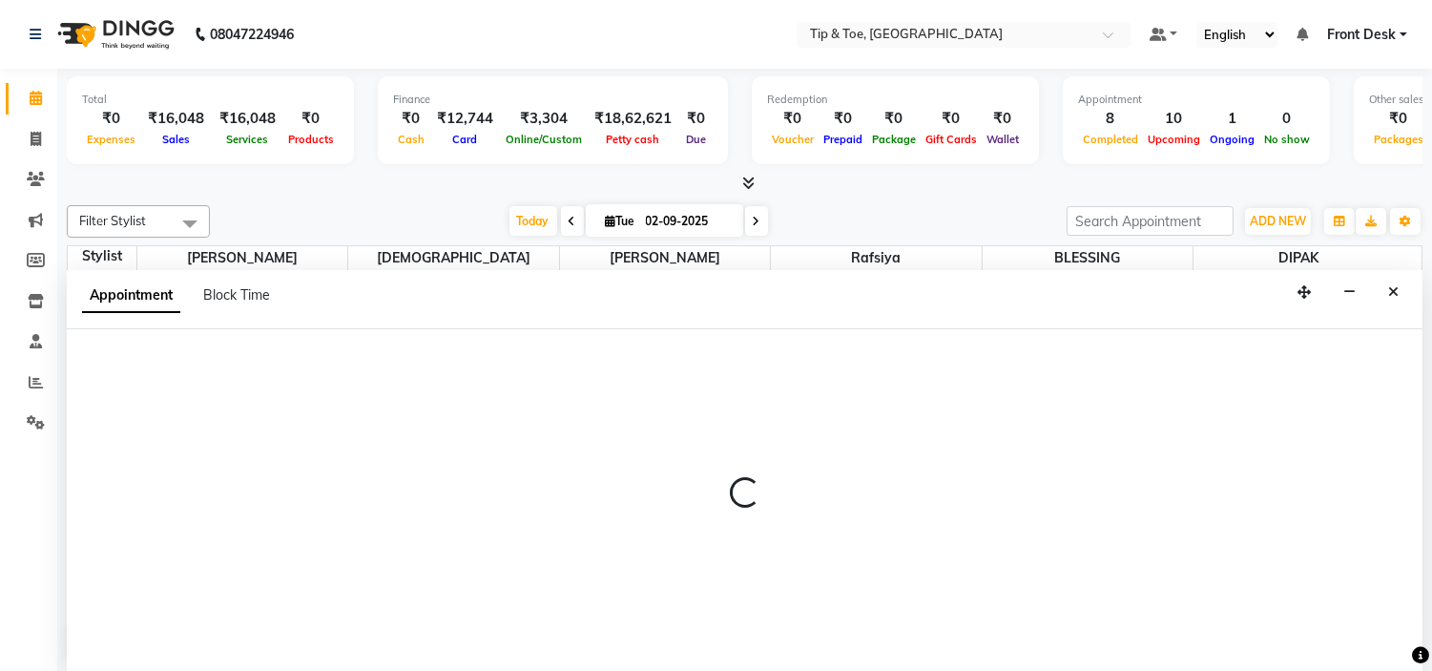
scroll to position [1, 0]
select select "tentative"
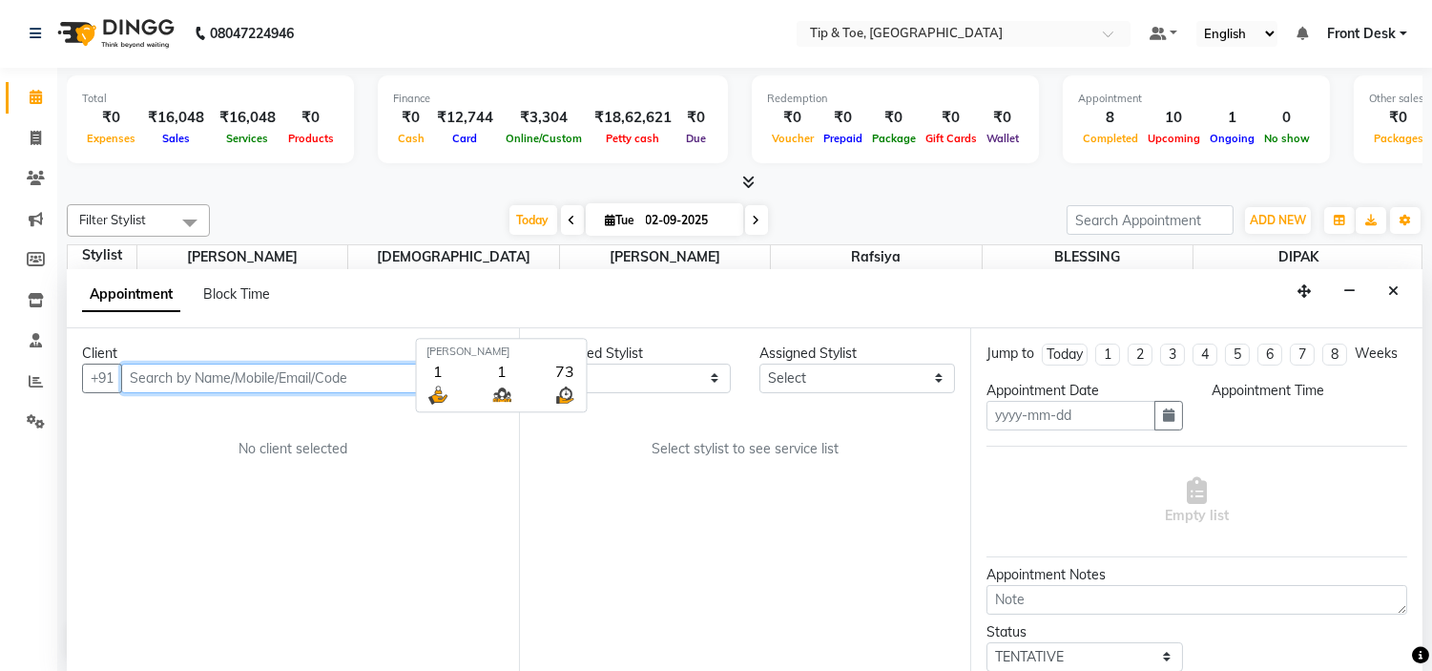
type input "02-09-2025"
select select "990"
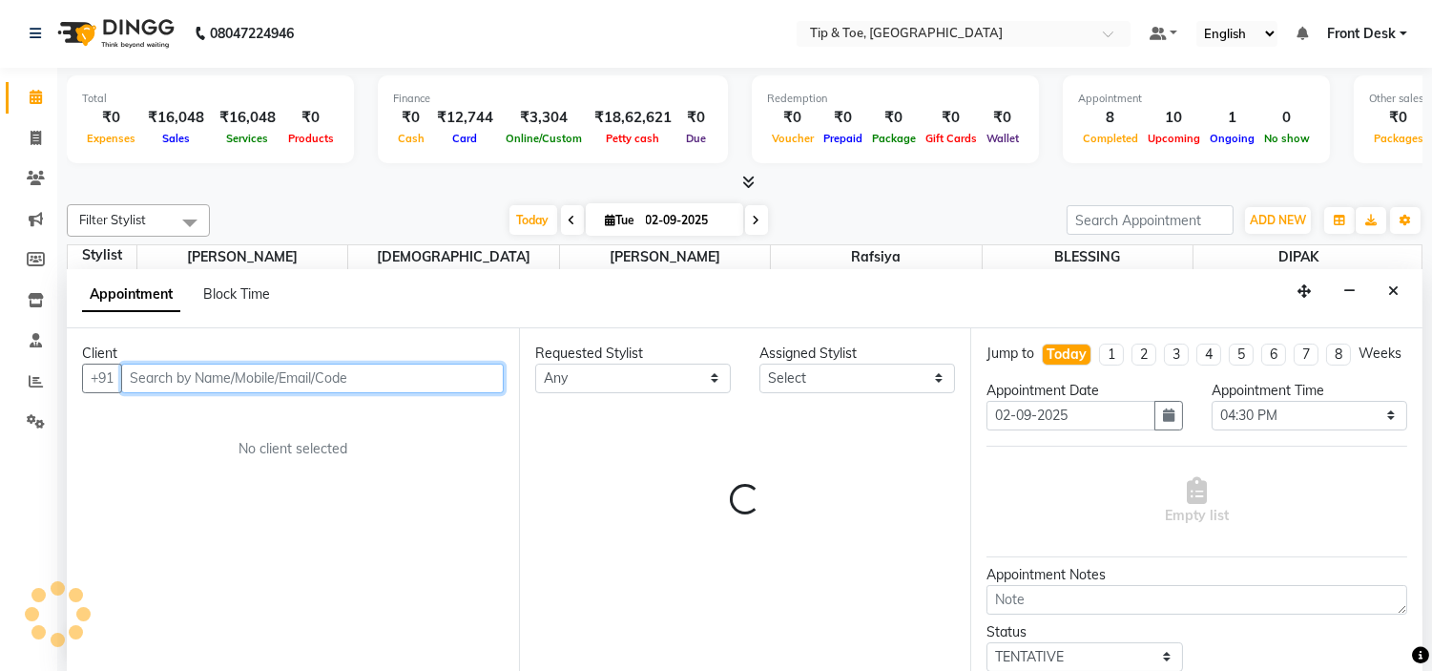
scroll to position [675, 0]
select select "35568"
select select "2436"
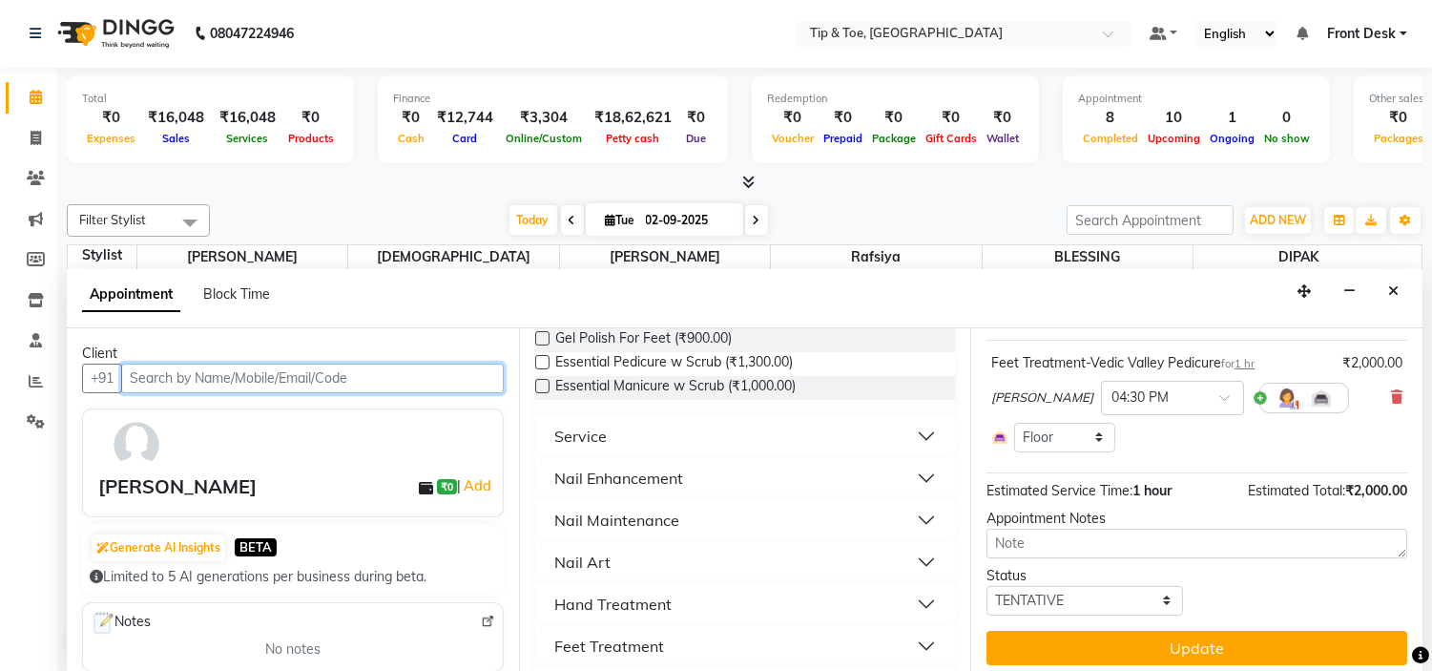
scroll to position [424, 0]
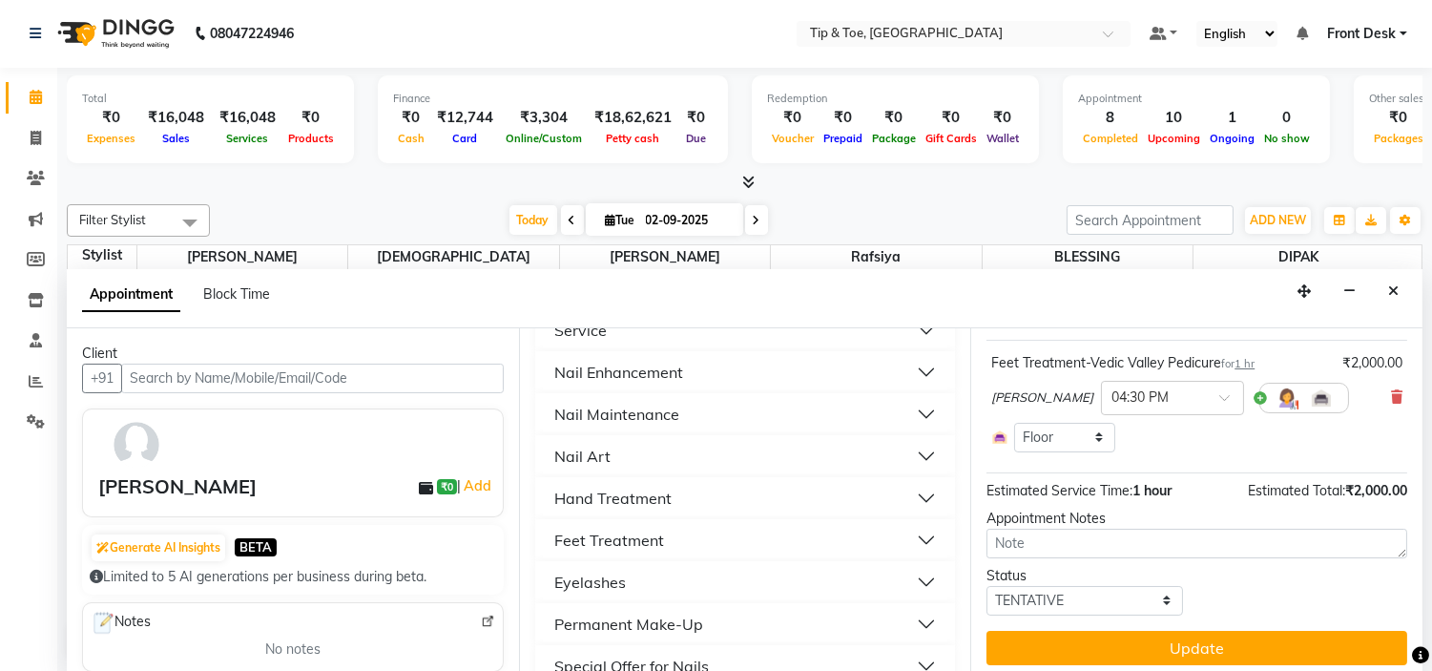
click at [701, 545] on button "Feet Treatment" at bounding box center [746, 540] width 406 height 34
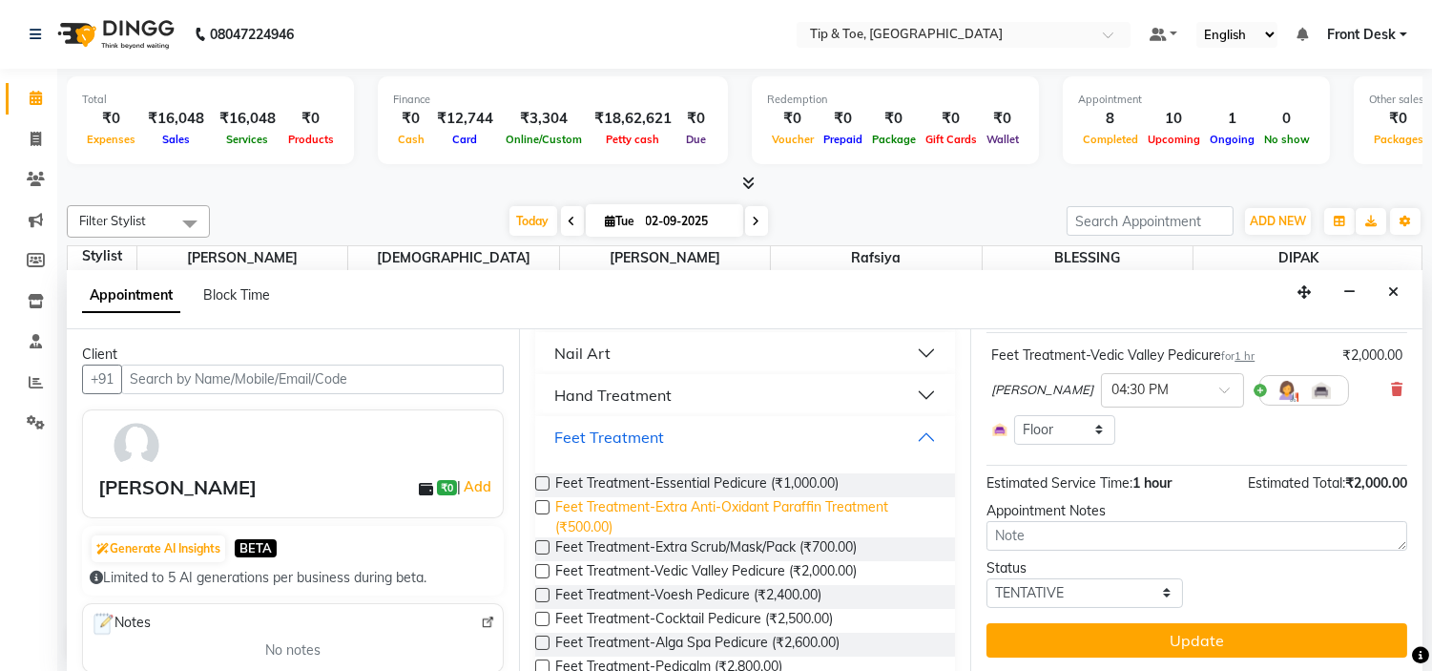
scroll to position [530, 0]
click at [710, 385] on button "Hand Treatment" at bounding box center [746, 393] width 406 height 34
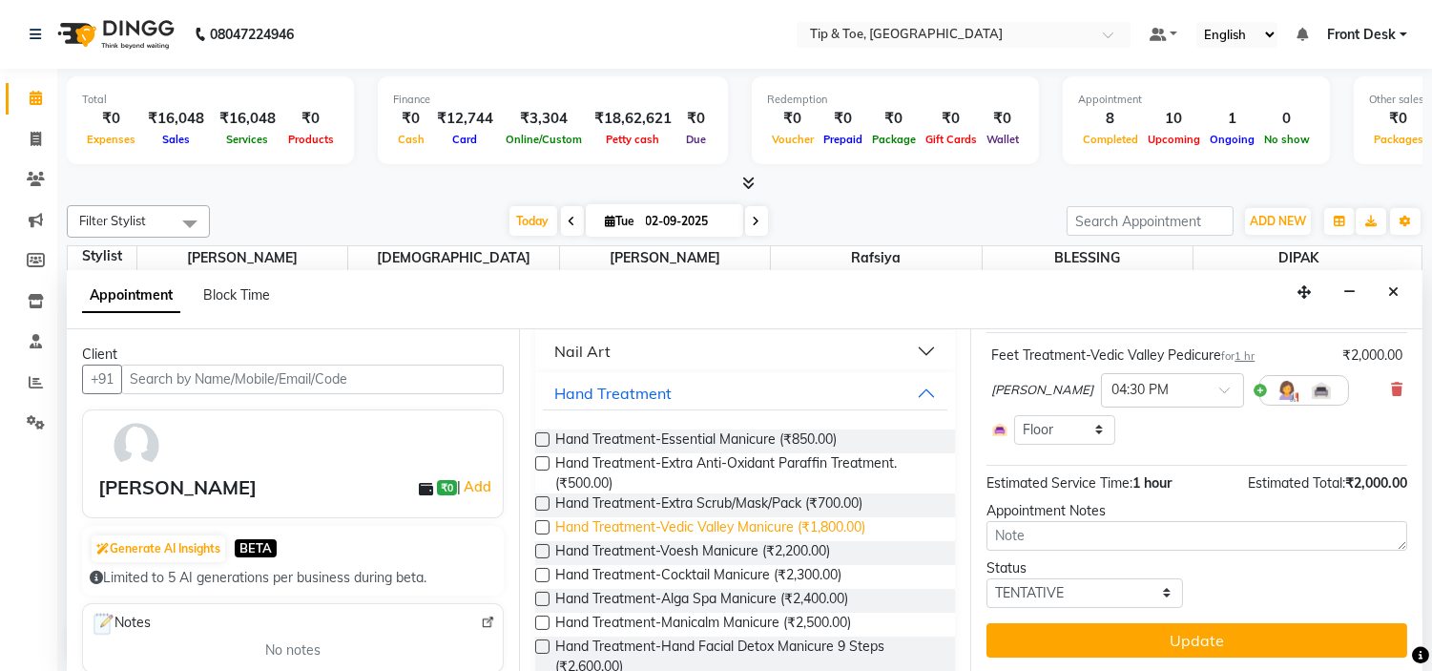
click at [828, 522] on span "Hand Treatment-Vedic Valley Manicure (₹1,800.00)" at bounding box center [710, 529] width 310 height 24
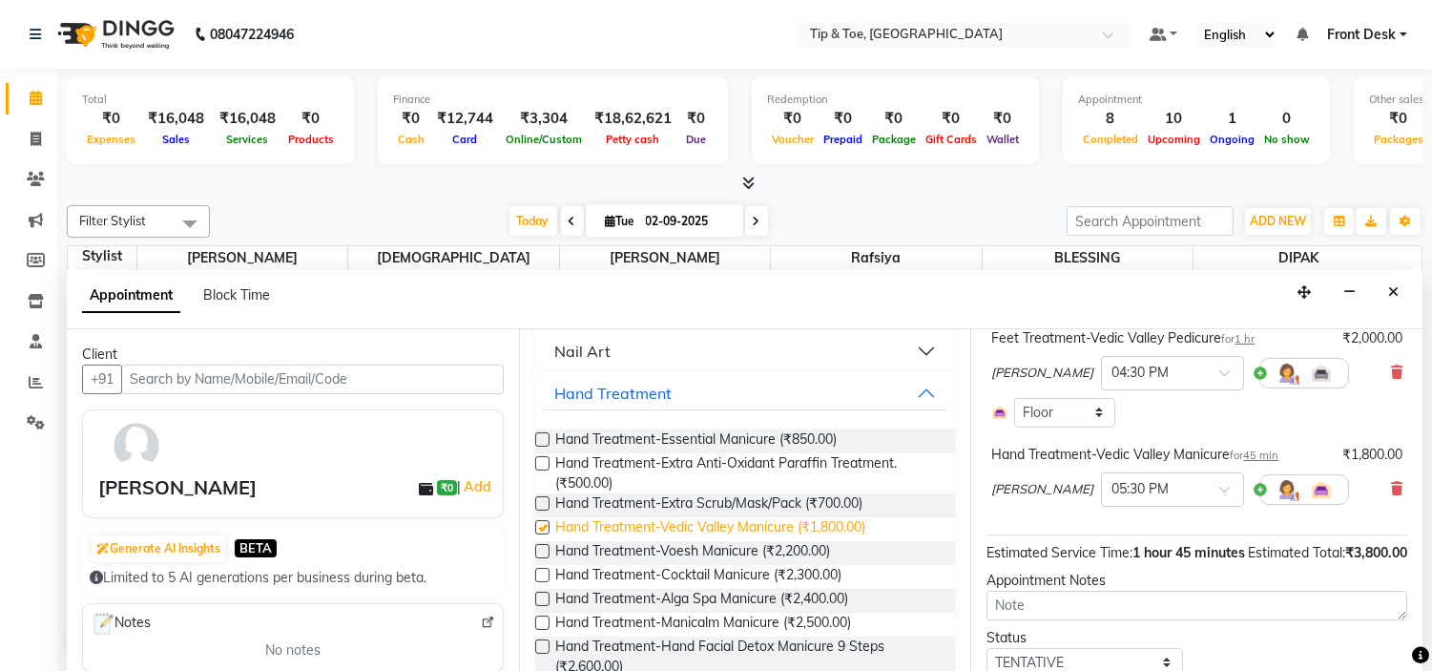
checkbox input "false"
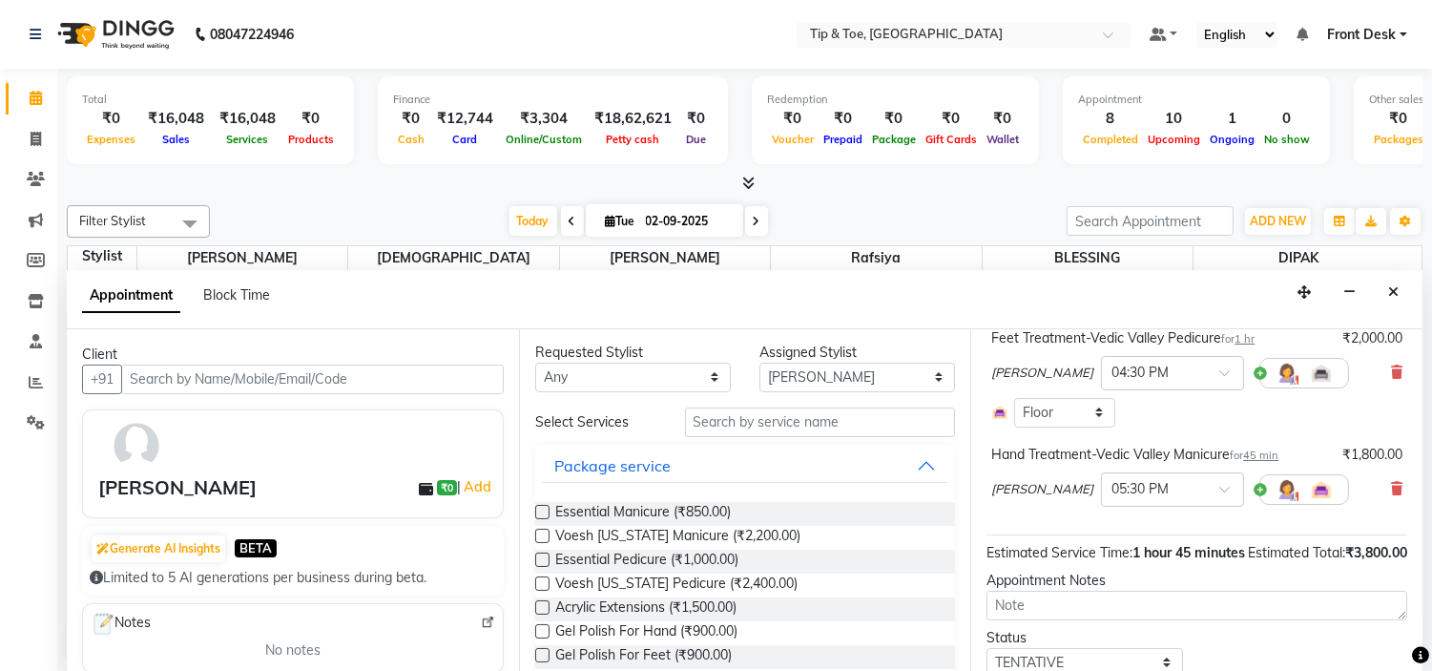
scroll to position [0, 0]
click at [830, 382] on select "Select [PERSON_NAME] [PERSON_NAME] Rafsiya [PERSON_NAME]" at bounding box center [857, 379] width 196 height 30
click at [830, 376] on select "Select [PERSON_NAME] [PERSON_NAME] Rafsiya [PERSON_NAME]" at bounding box center [857, 379] width 196 height 30
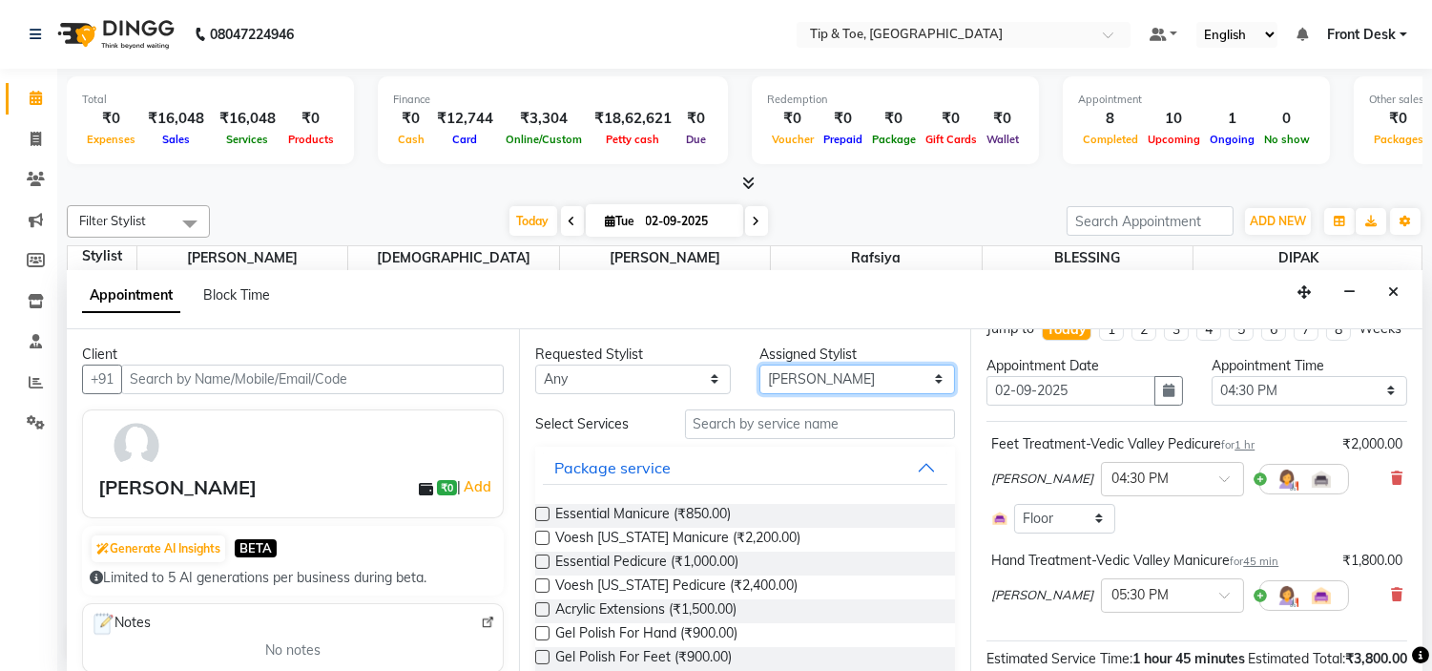
click at [863, 380] on select "Select [PERSON_NAME] [PERSON_NAME] Rafsiya [PERSON_NAME]" at bounding box center [857, 379] width 196 height 30
click at [863, 378] on select "Select [PERSON_NAME] [PERSON_NAME] Rafsiya [PERSON_NAME]" at bounding box center [857, 379] width 196 height 30
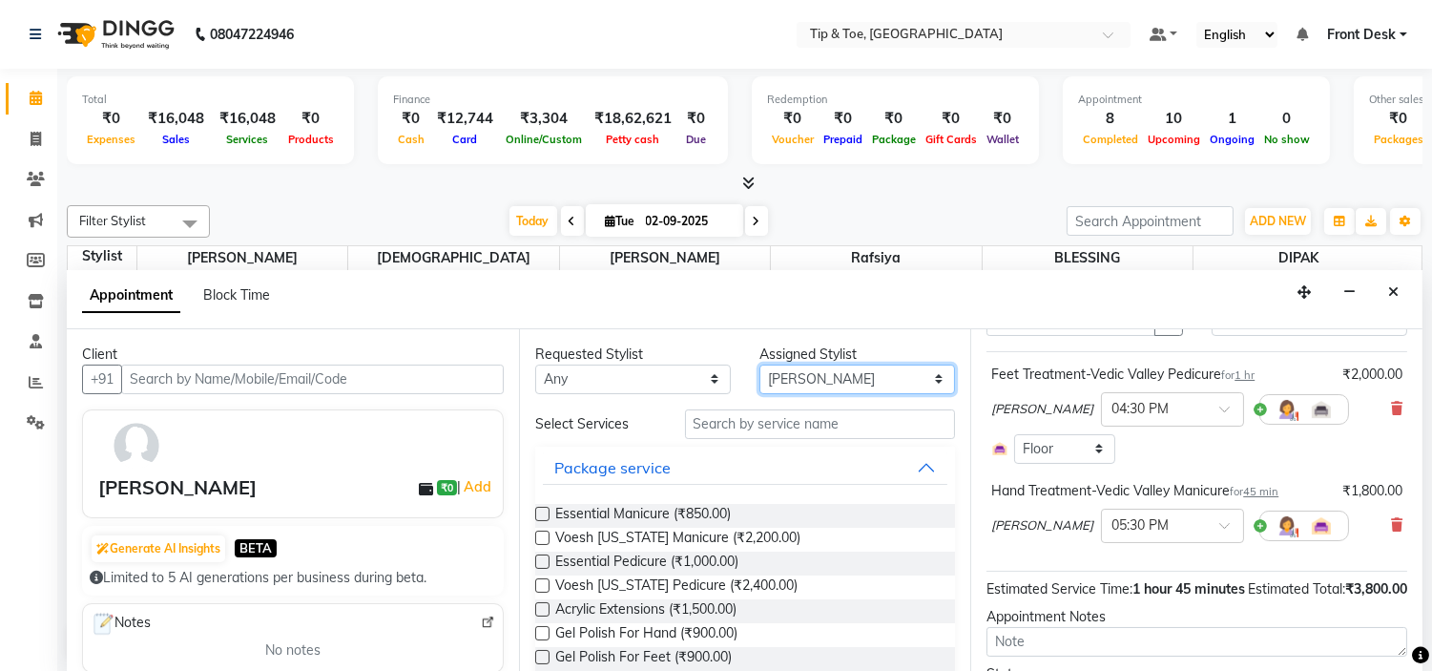
scroll to position [132, 0]
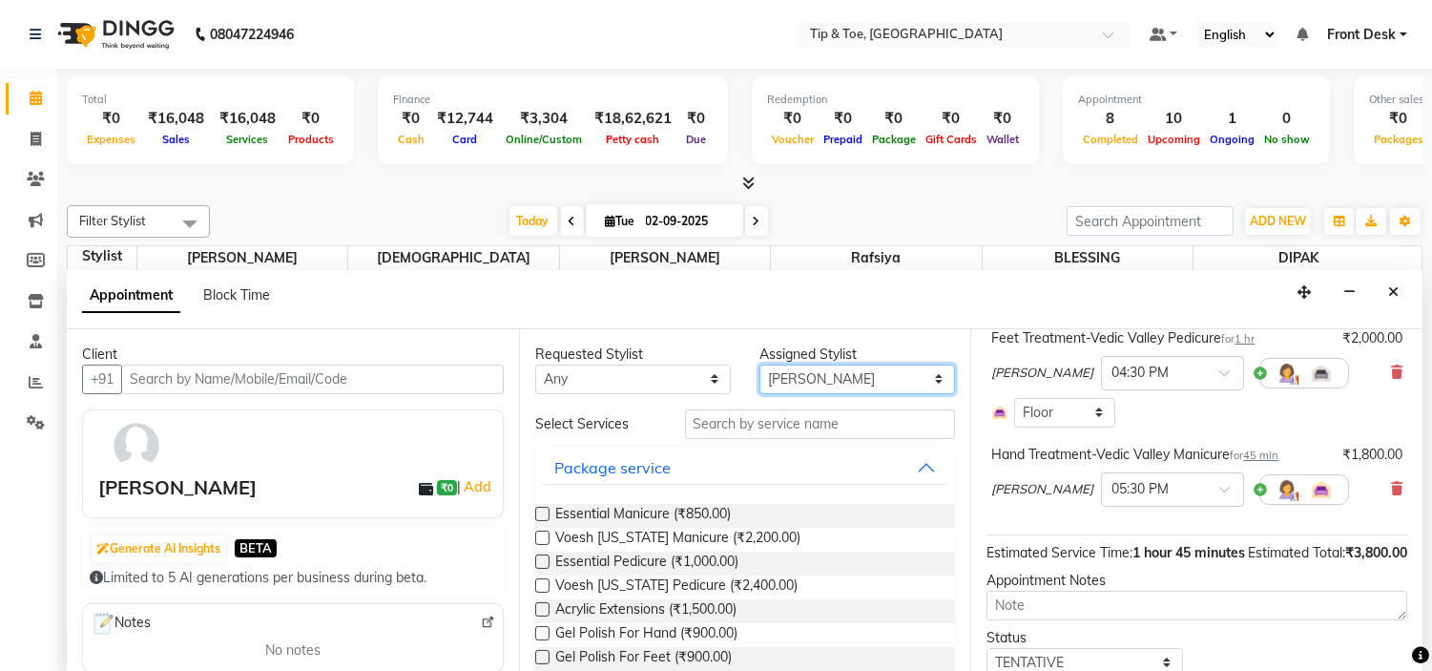
click at [863, 376] on select "Select [PERSON_NAME] [PERSON_NAME] Rafsiya [PERSON_NAME]" at bounding box center [857, 379] width 196 height 30
select select "50942"
click at [759, 364] on select "Select [PERSON_NAME] [PERSON_NAME] Rafsiya [PERSON_NAME]" at bounding box center [857, 379] width 196 height 30
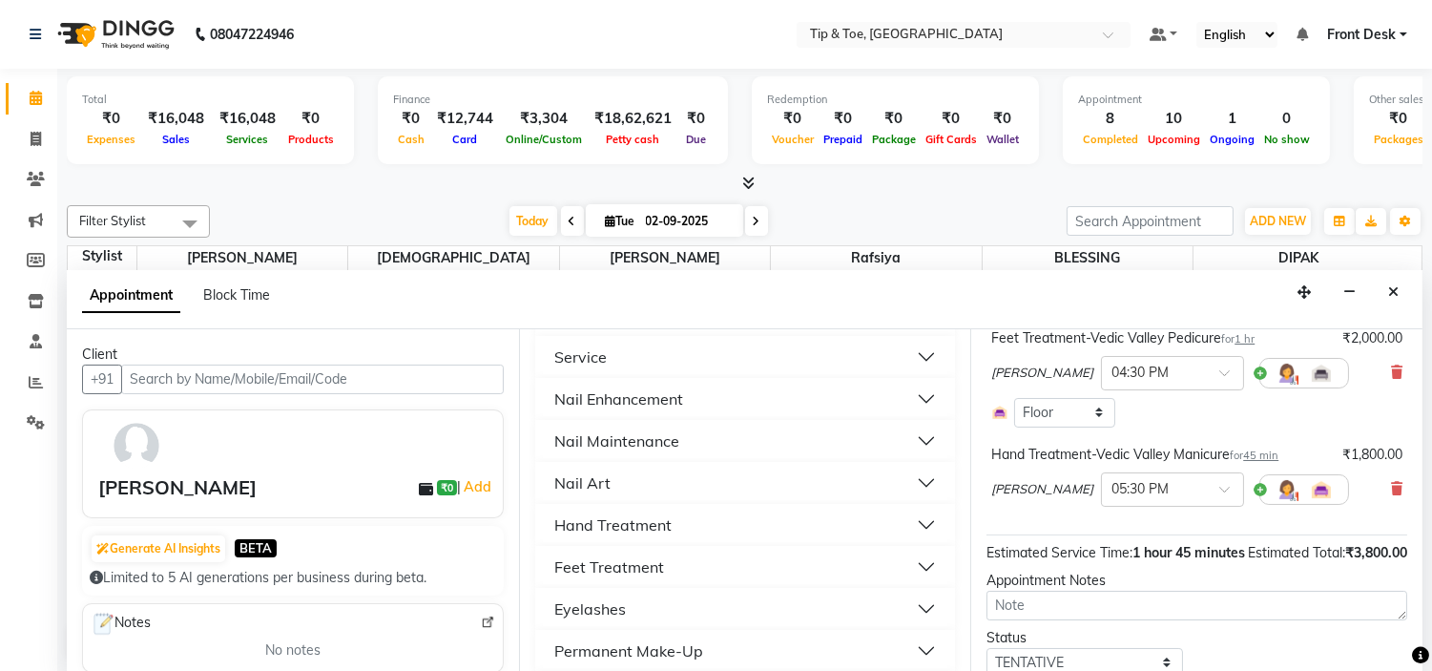
scroll to position [424, 0]
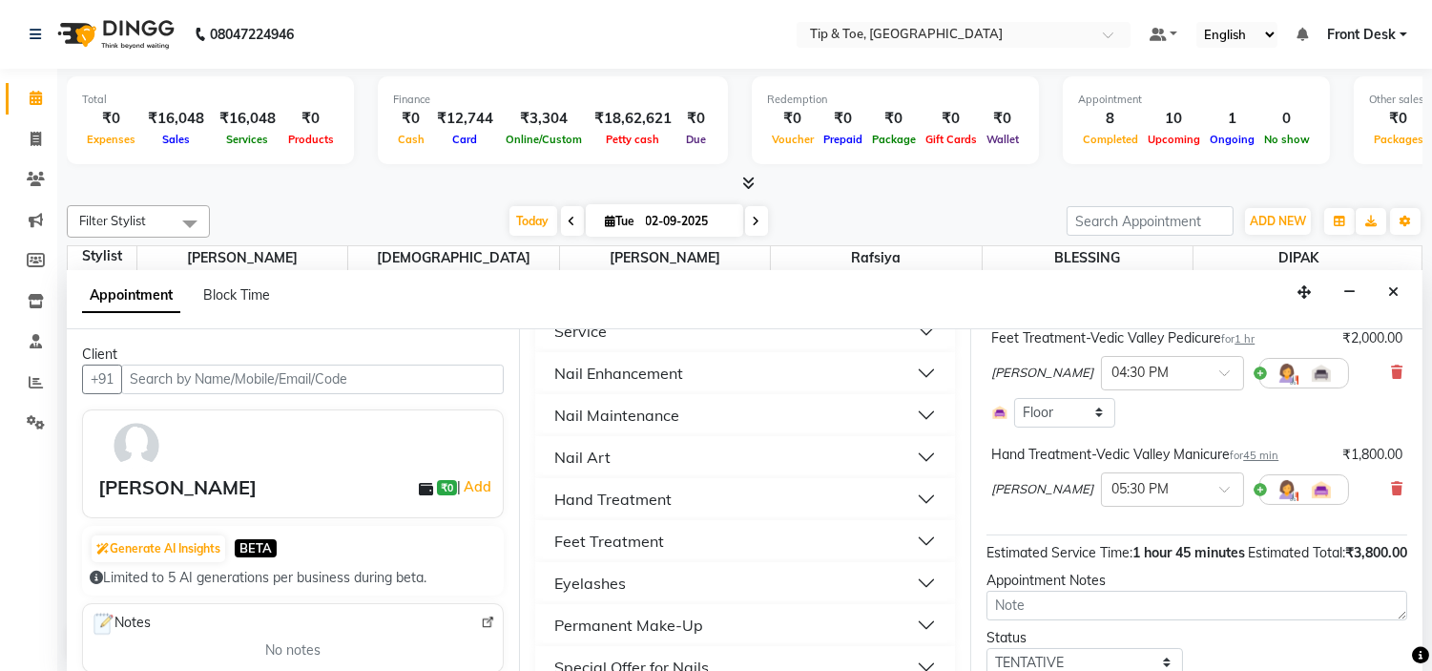
click at [710, 541] on button "Feet Treatment" at bounding box center [746, 541] width 406 height 34
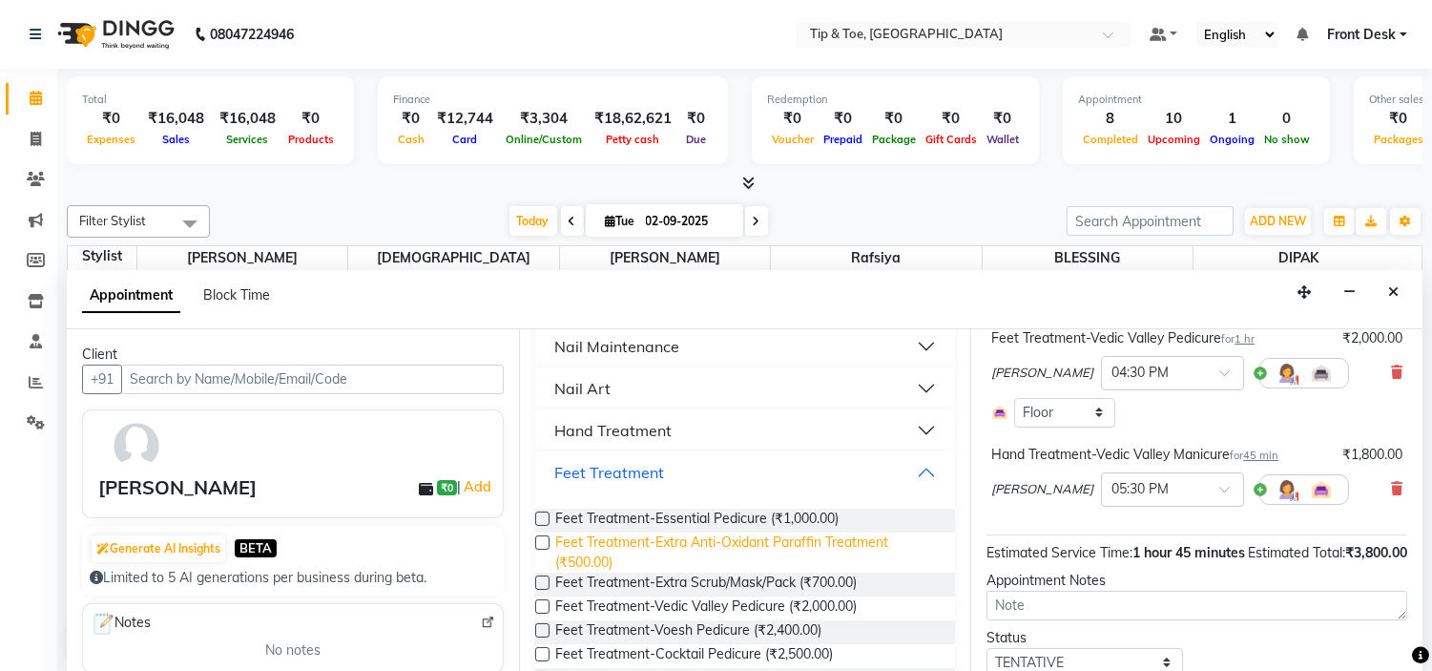
scroll to position [530, 0]
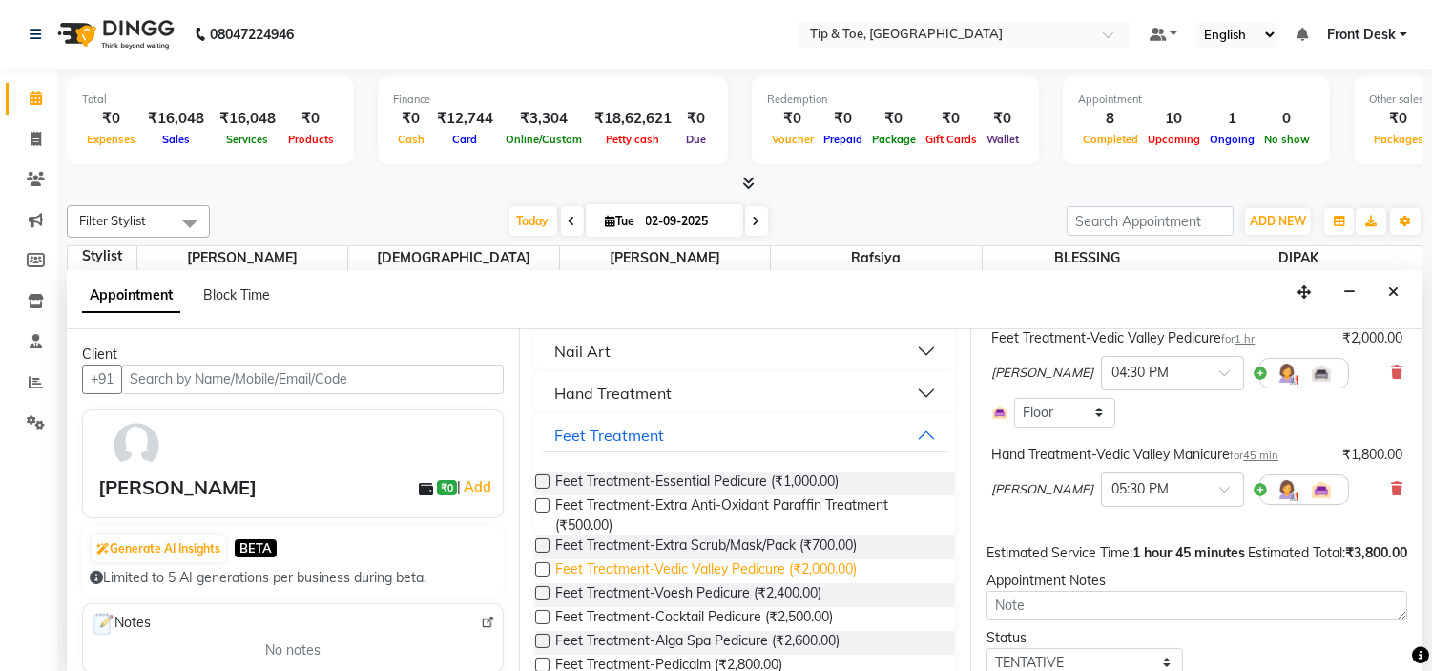
click at [797, 564] on span "Feet Treatment-Vedic Valley Pedicure (₹2,000.00)" at bounding box center [706, 571] width 302 height 24
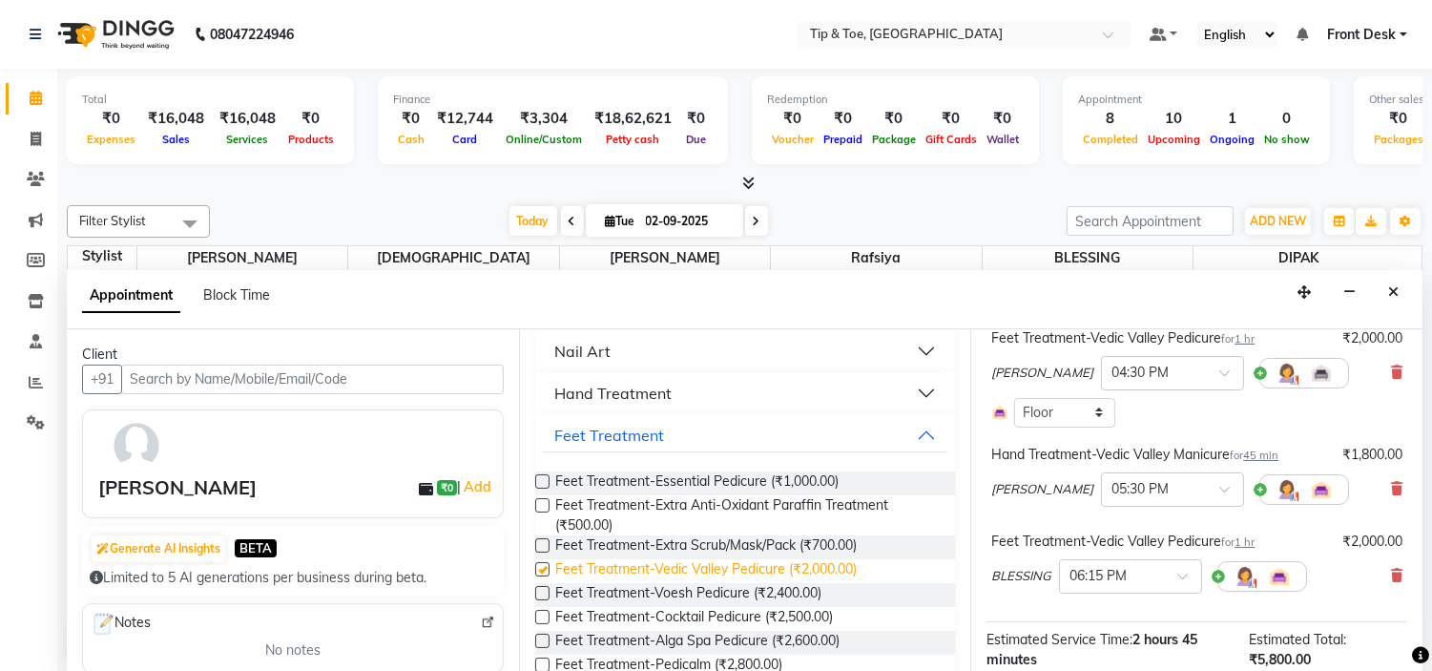
checkbox input "false"
click at [740, 437] on button "Feet Treatment" at bounding box center [746, 435] width 406 height 34
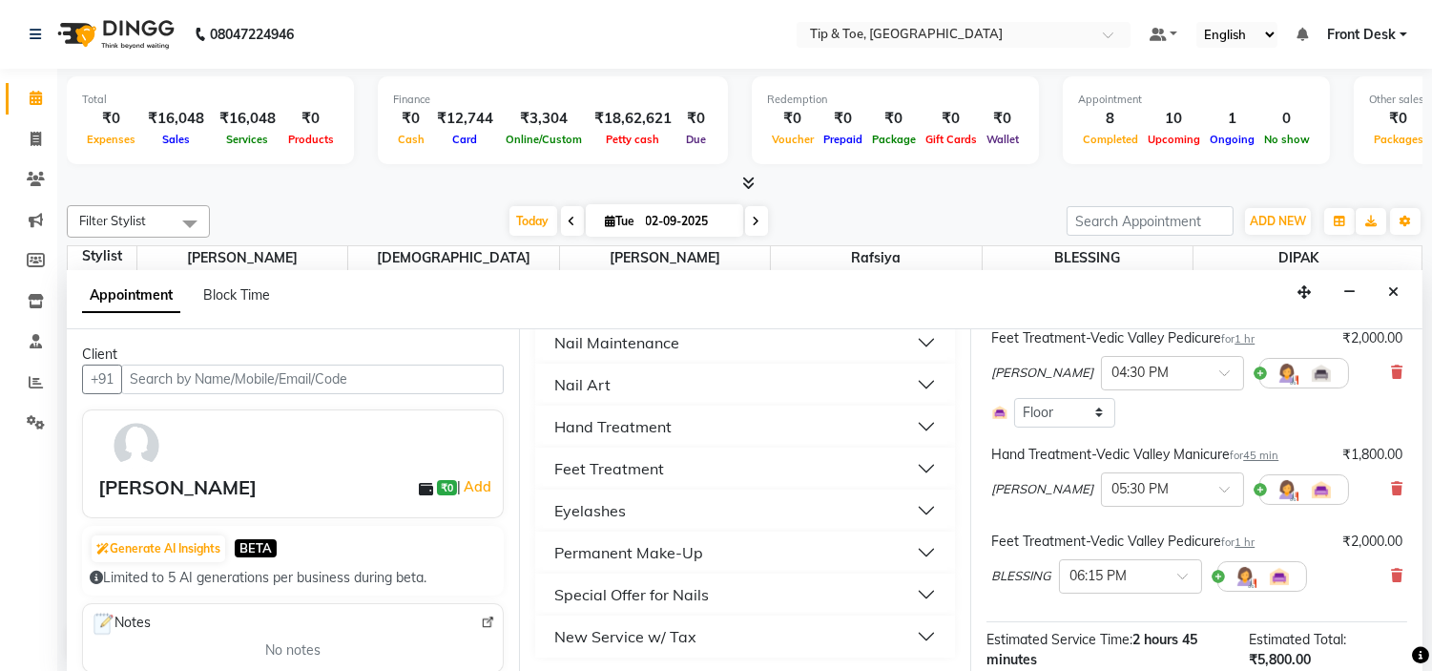
scroll to position [496, 0]
drag, startPoint x: 751, startPoint y: 369, endPoint x: 748, endPoint y: 393, distance: 24.0
click at [751, 373] on button "Nail Art" at bounding box center [746, 384] width 406 height 34
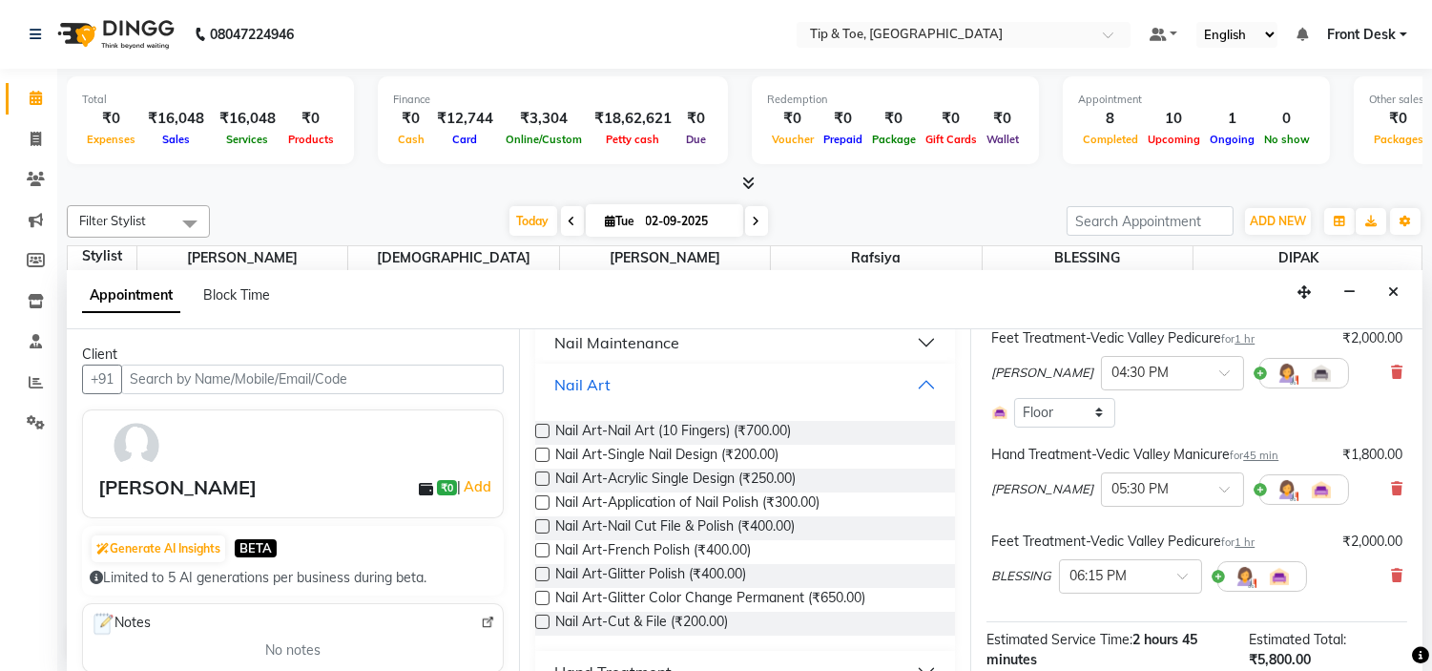
click at [735, 382] on button "Nail Art" at bounding box center [746, 384] width 406 height 34
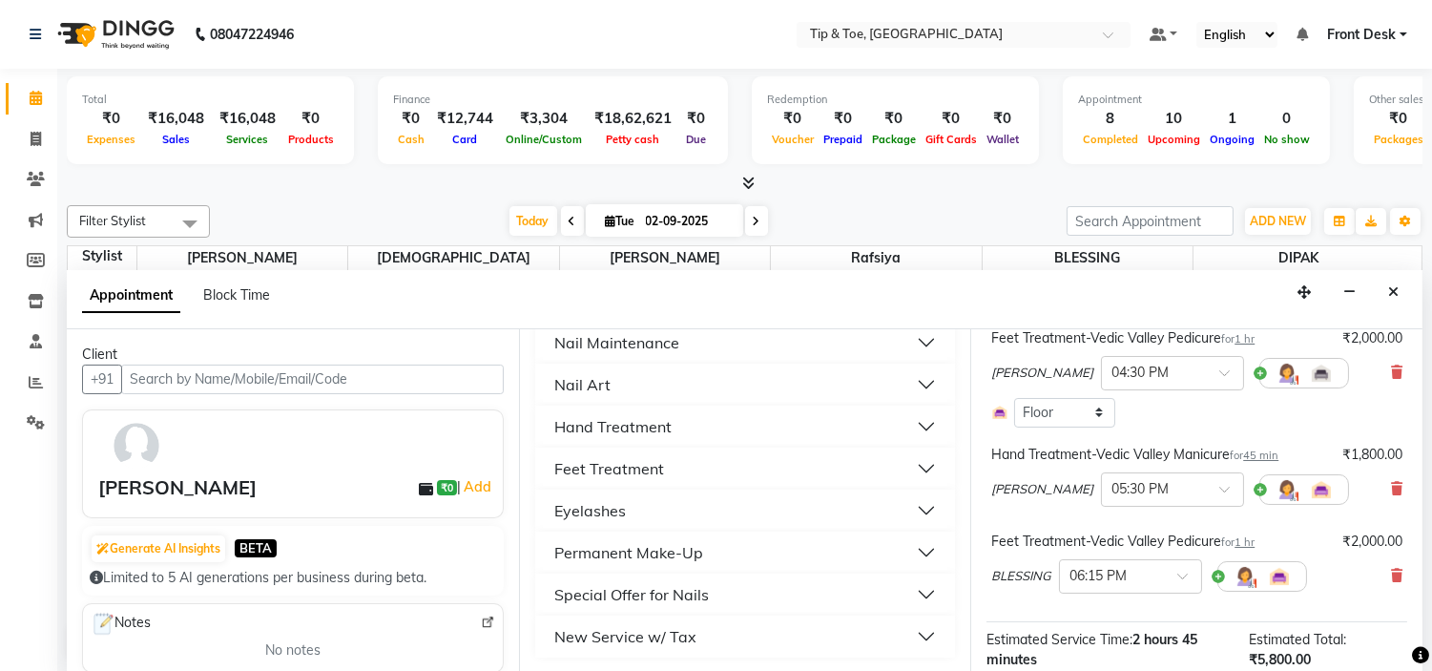
click at [687, 425] on button "Hand Treatment" at bounding box center [746, 426] width 406 height 34
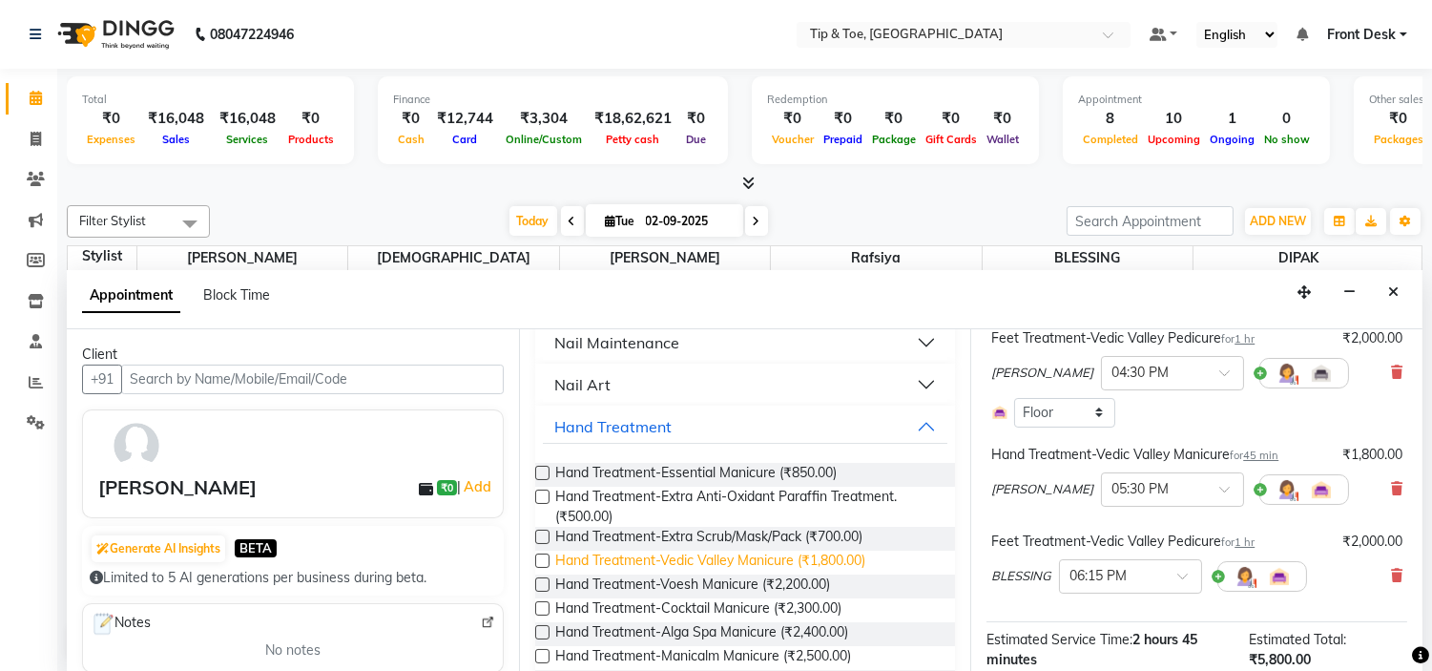
click at [813, 561] on span "Hand Treatment-Vedic Valley Manicure (₹1,800.00)" at bounding box center [710, 563] width 310 height 24
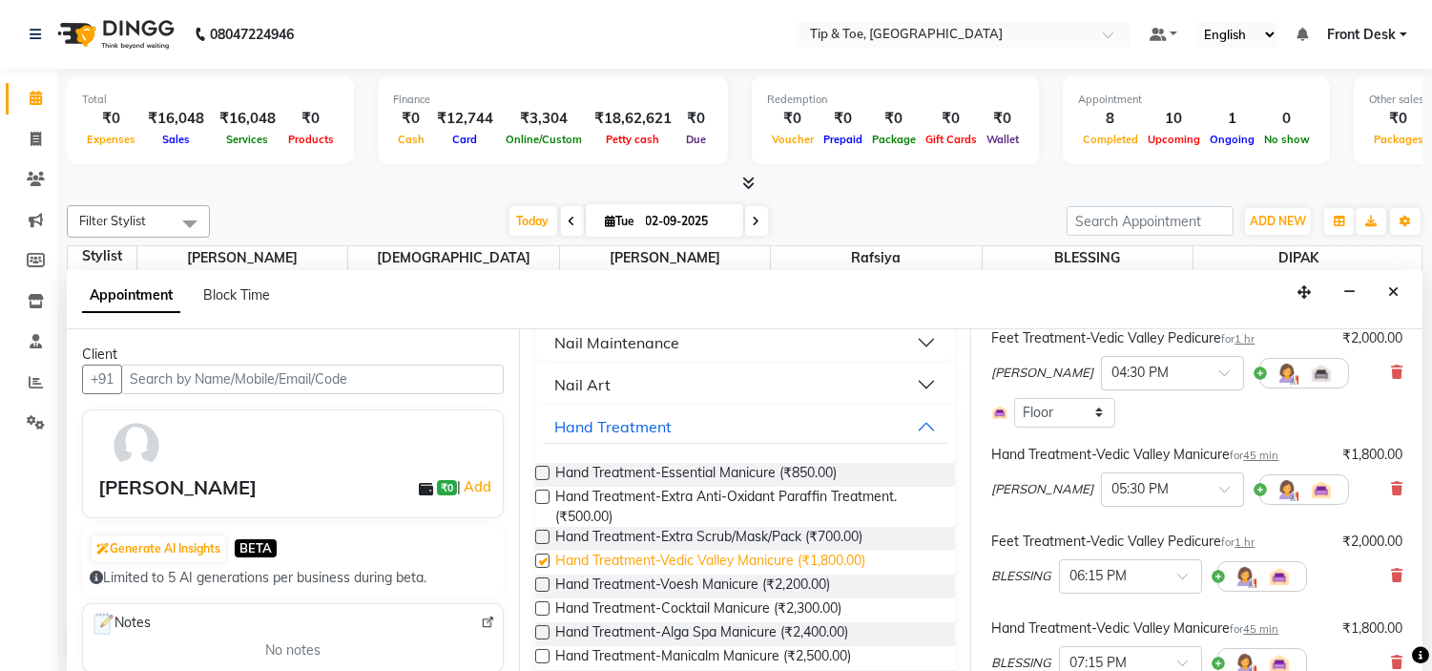
checkbox input "false"
click at [682, 414] on button "Hand Treatment" at bounding box center [746, 426] width 406 height 34
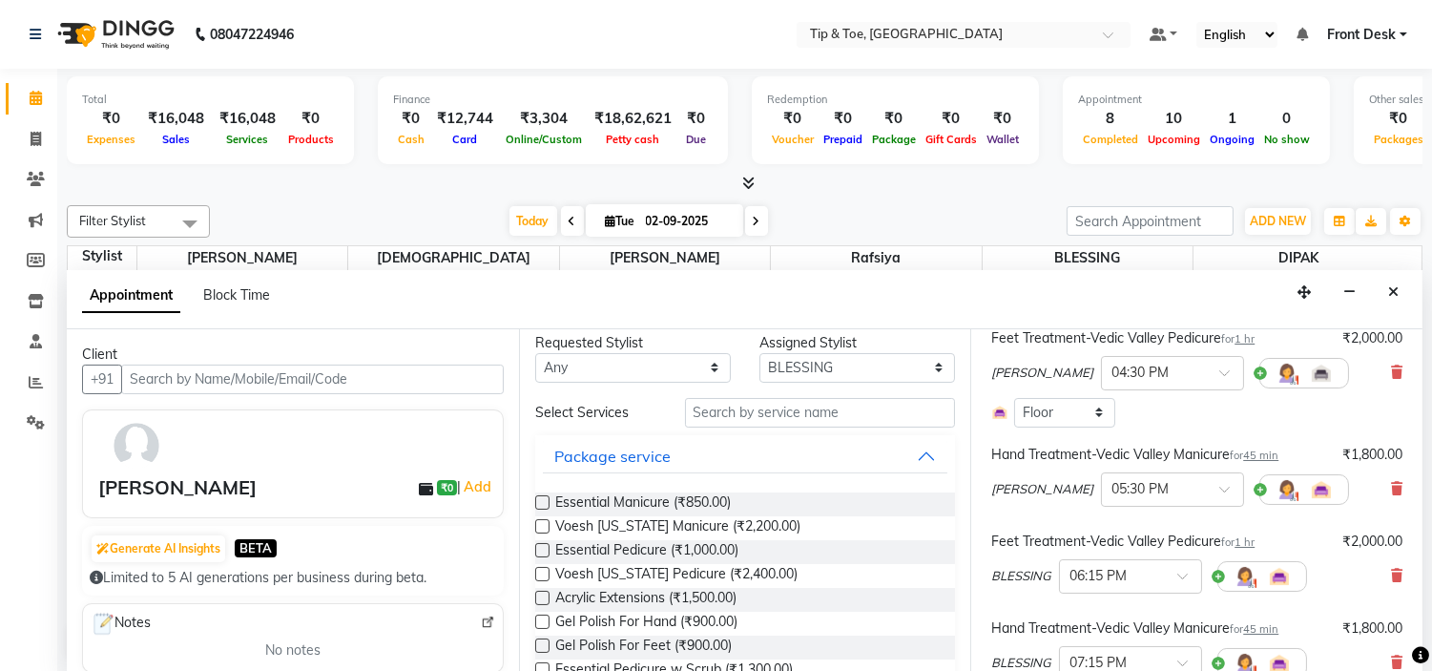
scroll to position [0, 0]
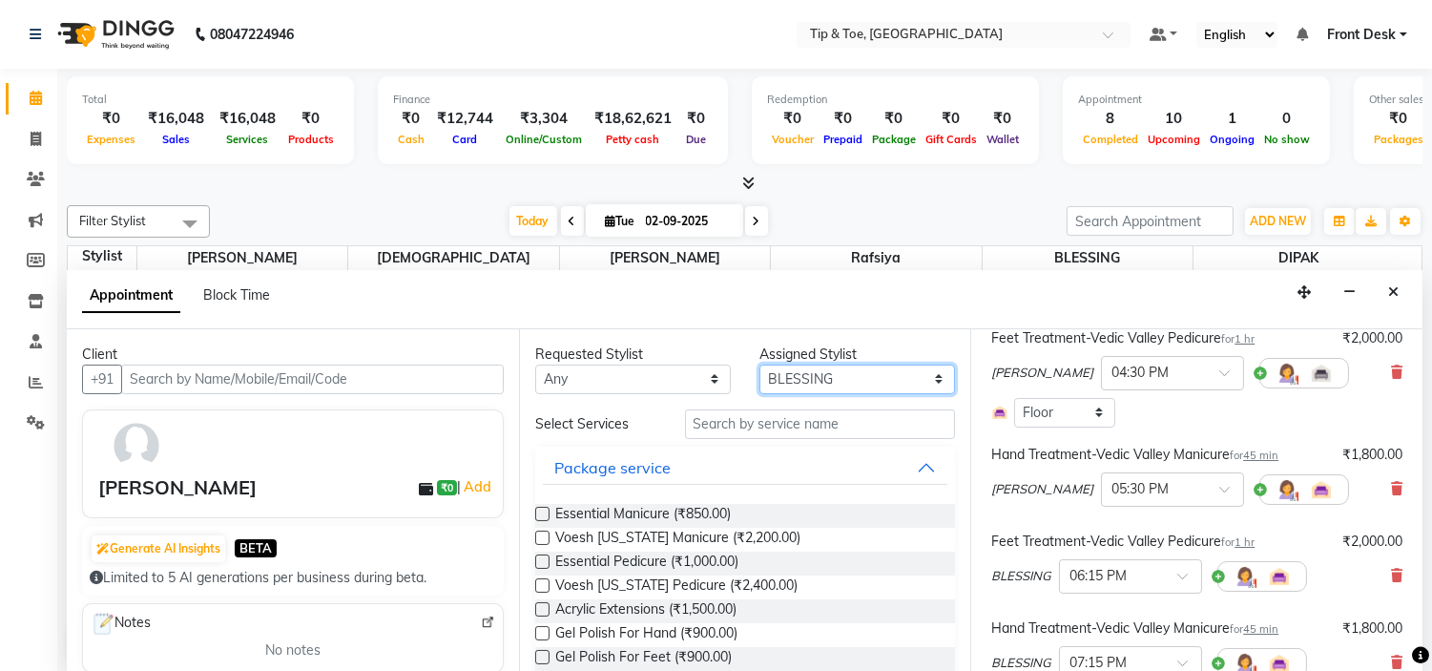
click at [832, 370] on select "Select [PERSON_NAME] [PERSON_NAME] Rafsiya [PERSON_NAME]" at bounding box center [857, 379] width 196 height 30
select select "37611"
click at [759, 364] on select "Select [PERSON_NAME] [PERSON_NAME] Rafsiya [PERSON_NAME]" at bounding box center [857, 379] width 196 height 30
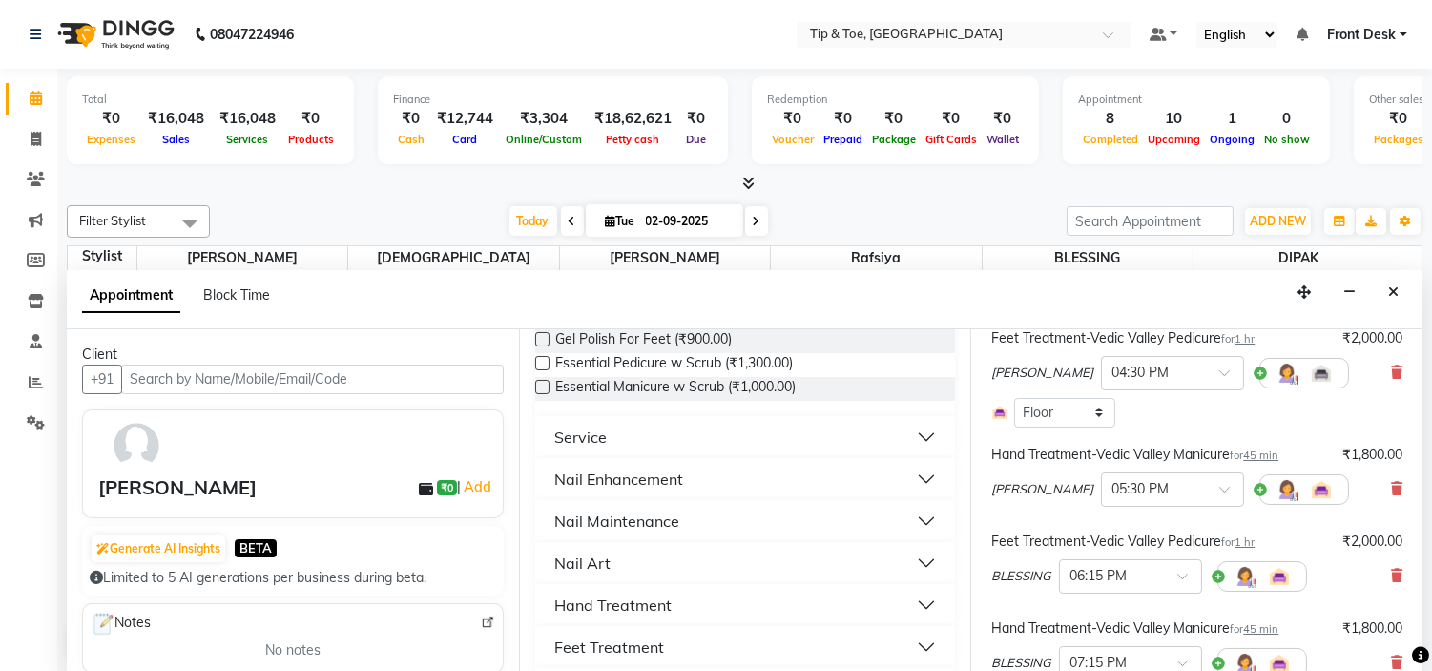
scroll to position [424, 0]
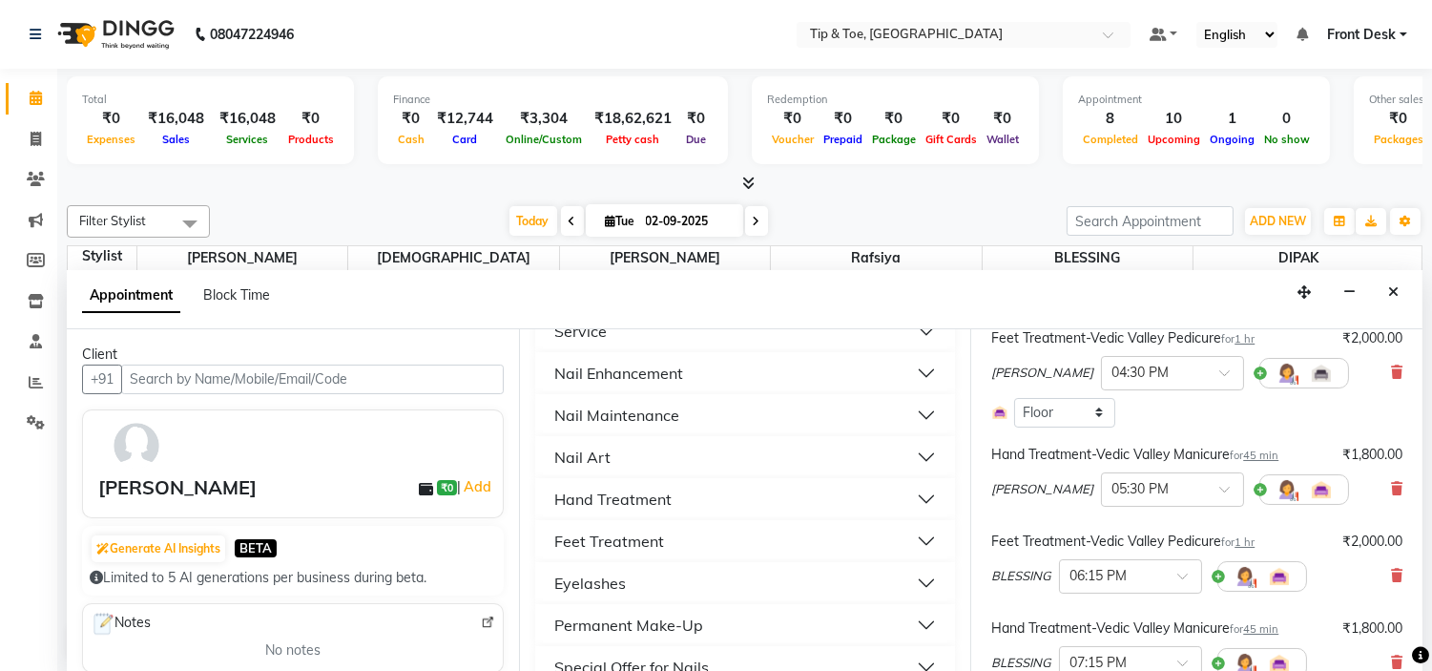
click at [768, 404] on button "Nail Maintenance" at bounding box center [746, 415] width 406 height 34
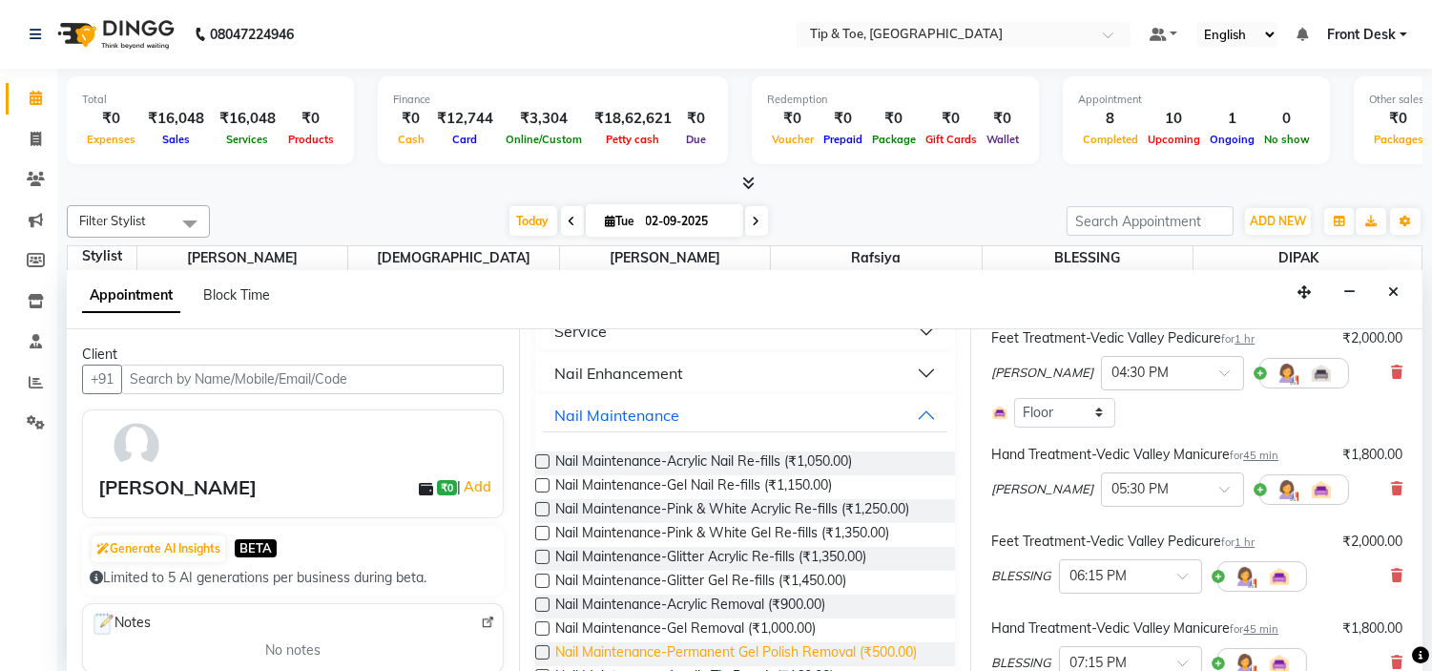
click at [888, 646] on span "Nail Maintenance-Permanent Gel Polish Removal (₹500.00)" at bounding box center [736, 654] width 362 height 24
checkbox input "false"
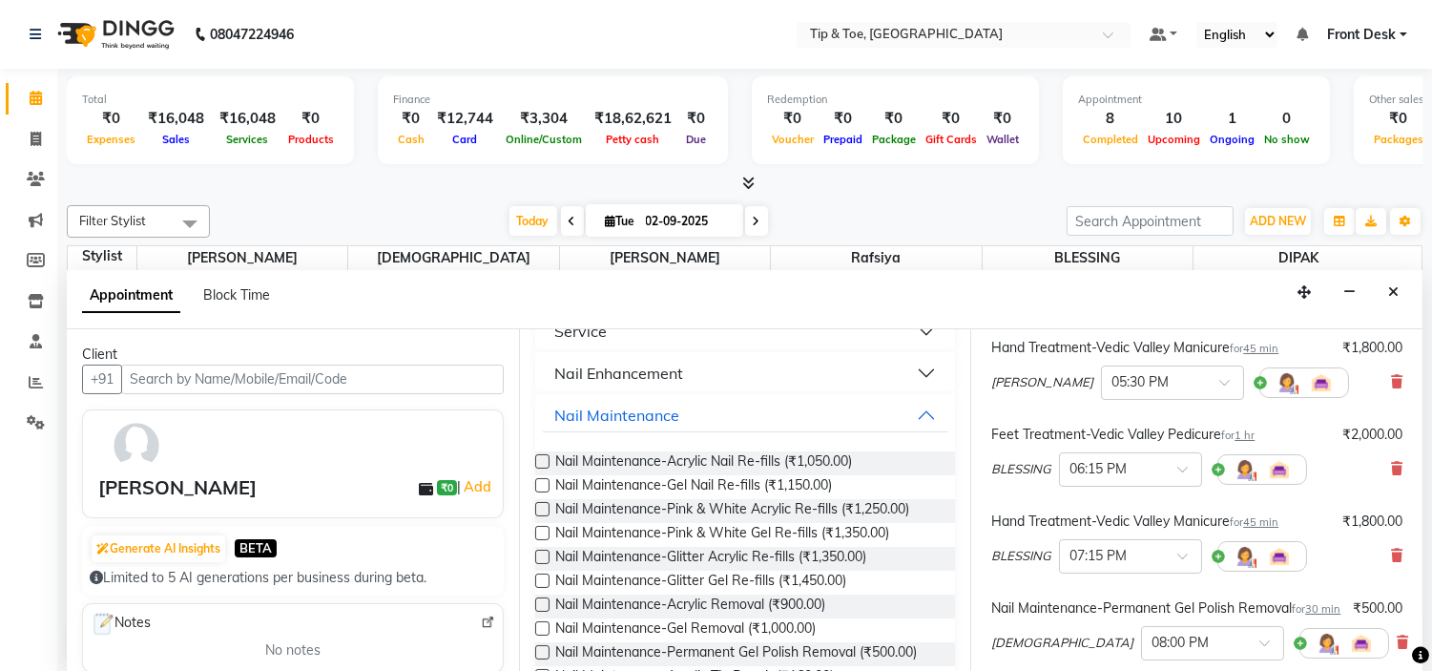
scroll to position [344, 0]
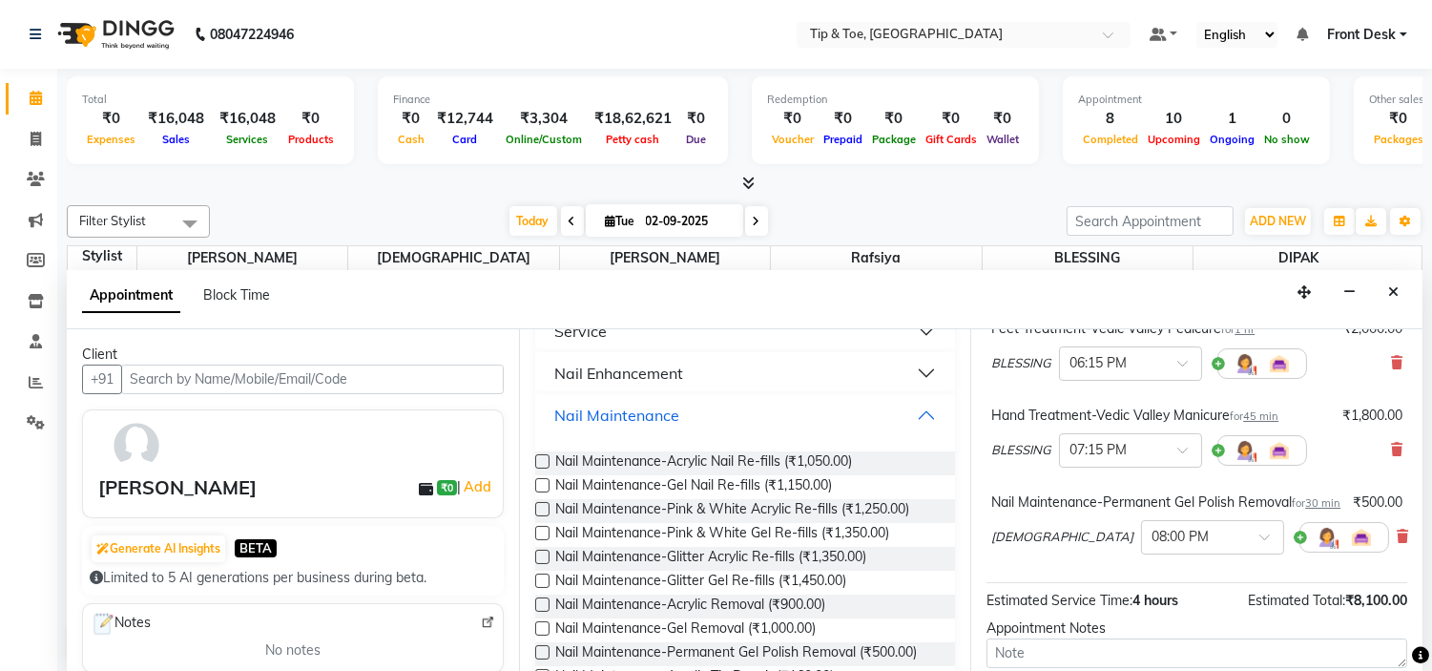
click at [746, 408] on button "Nail Maintenance" at bounding box center [746, 415] width 406 height 34
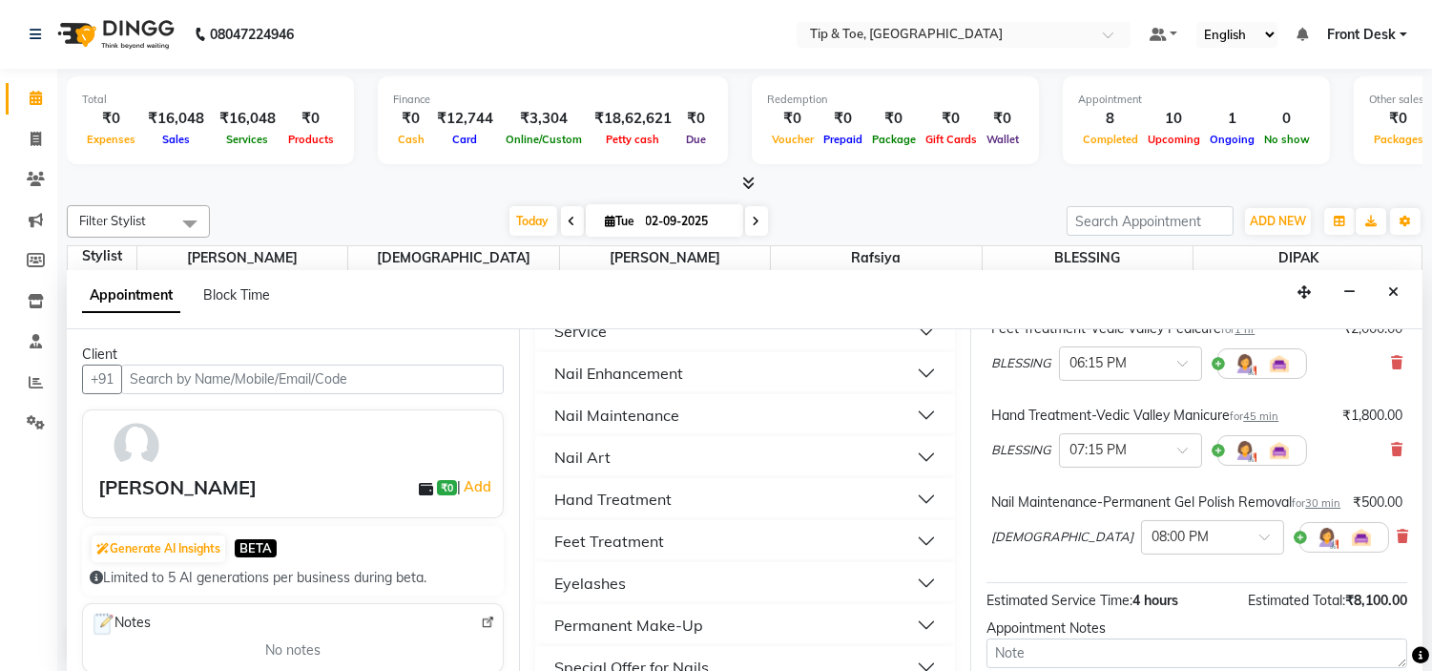
click at [635, 532] on div "Feet Treatment" at bounding box center [609, 541] width 110 height 23
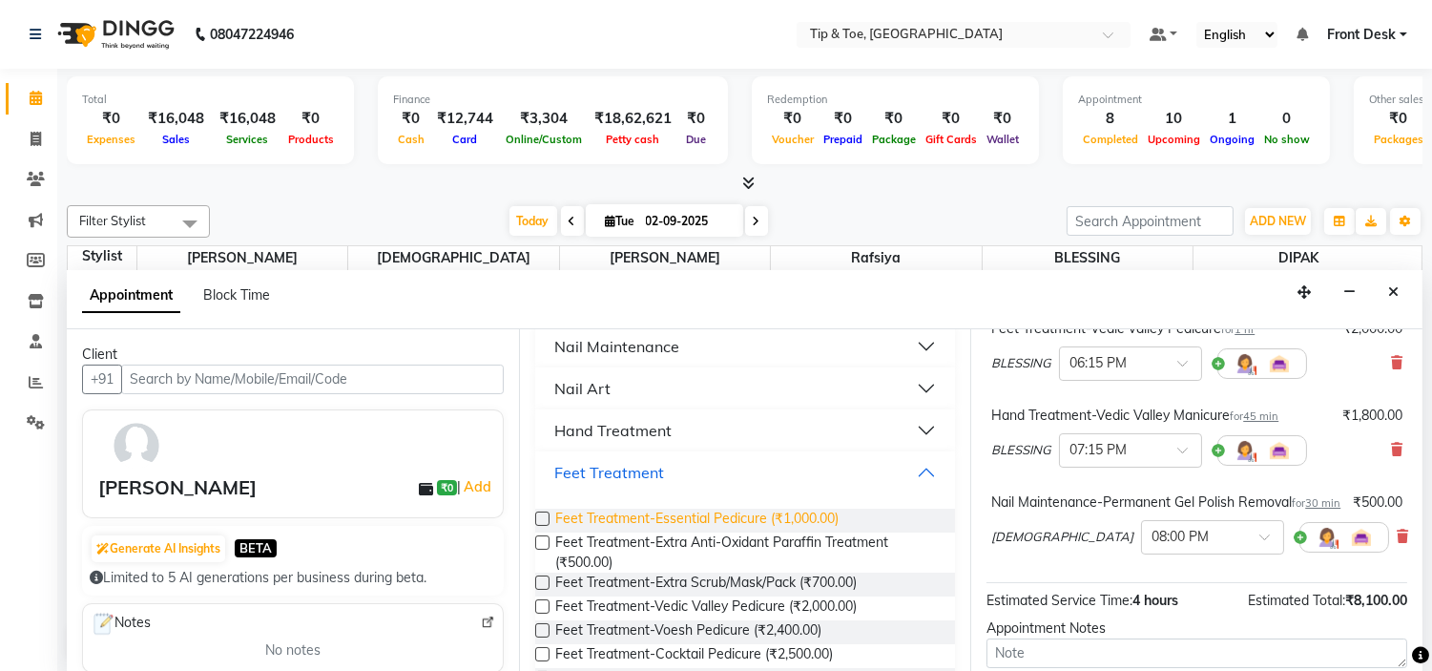
scroll to position [530, 0]
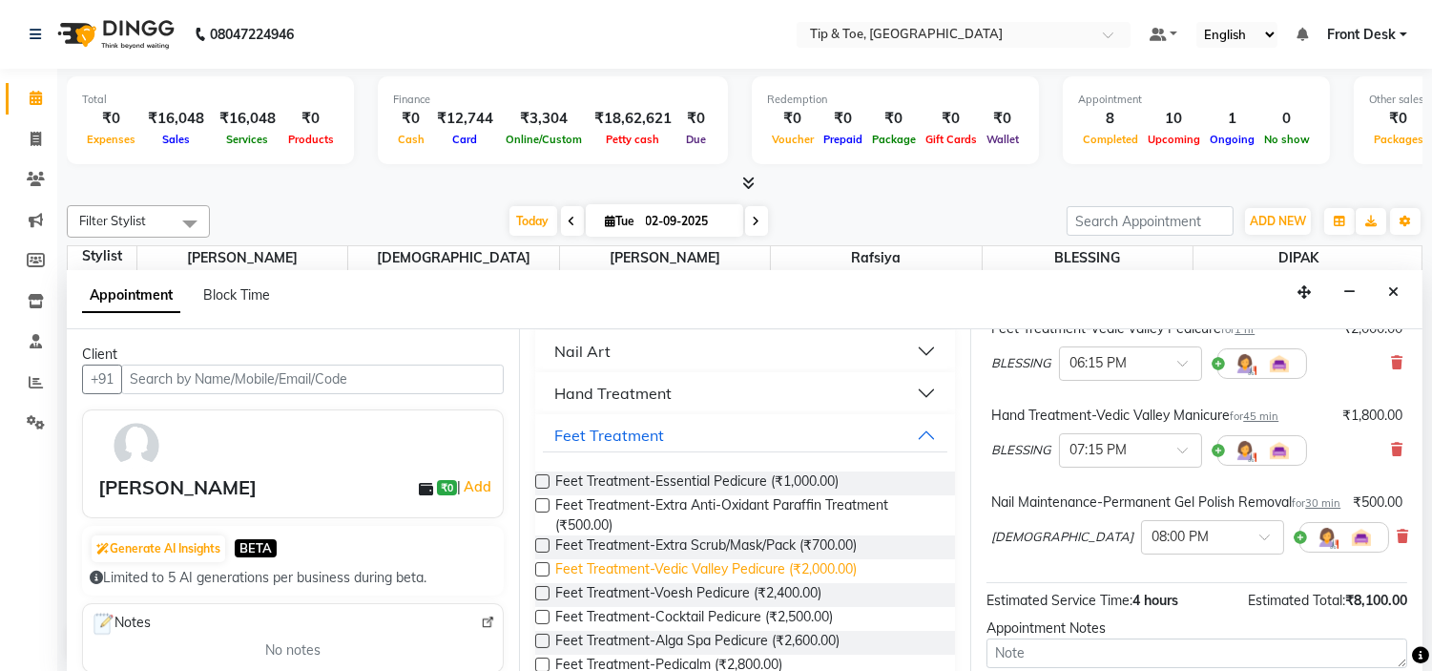
click at [797, 568] on span "Feet Treatment-Vedic Valley Pedicure (₹2,000.00)" at bounding box center [706, 571] width 302 height 24
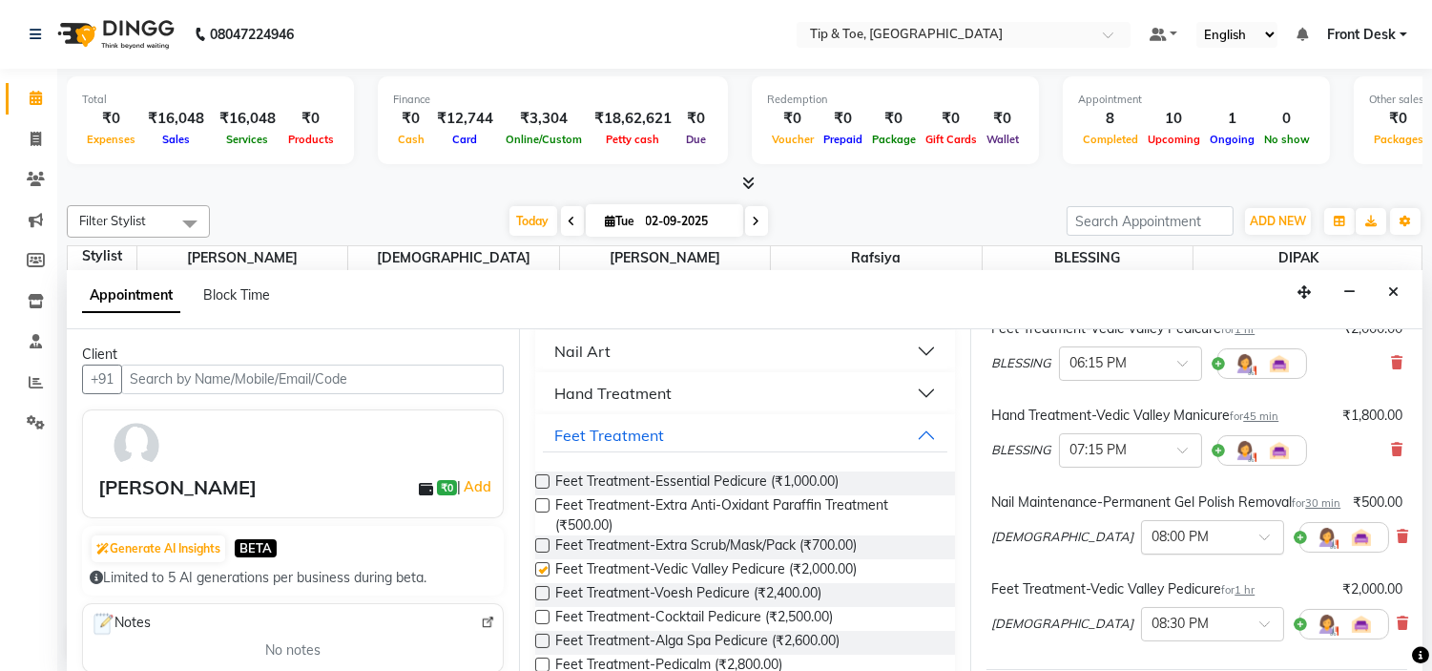
checkbox input "false"
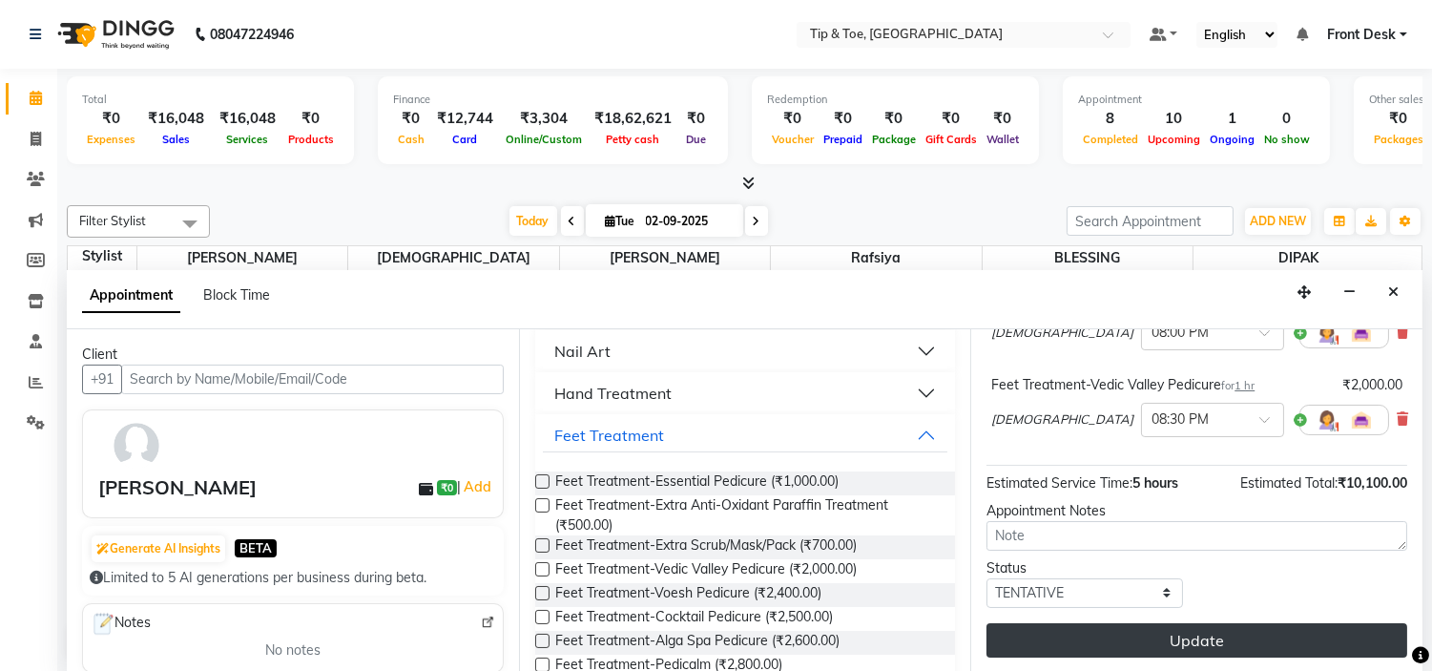
scroll to position [586, 0]
click at [1274, 643] on button "Update" at bounding box center [1197, 640] width 421 height 34
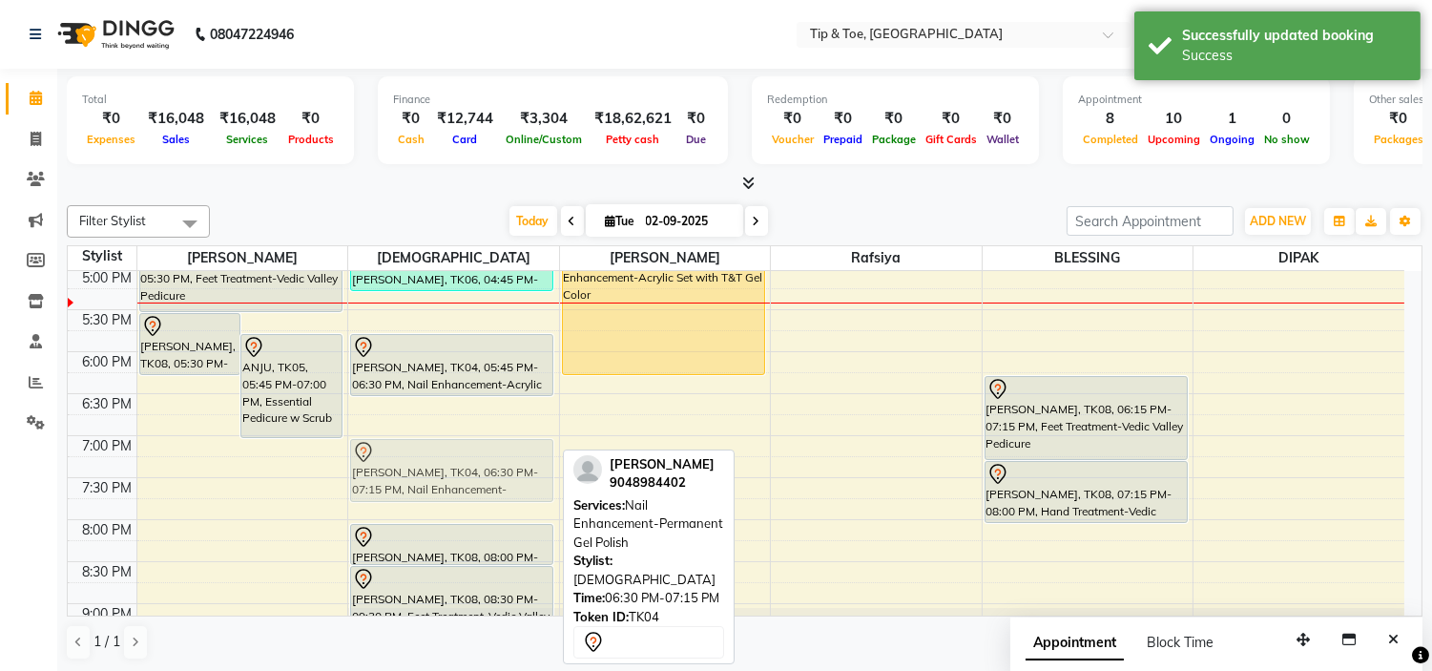
drag, startPoint x: 506, startPoint y: 425, endPoint x: 522, endPoint y: 461, distance: 39.7
click at [522, 461] on div "NAVAMI NAVI, TK02, 12:00 PM-01:00 PM, Nail Enhancement-Natural Acrylic Nail Set…" at bounding box center [453, 141] width 211 height 1091
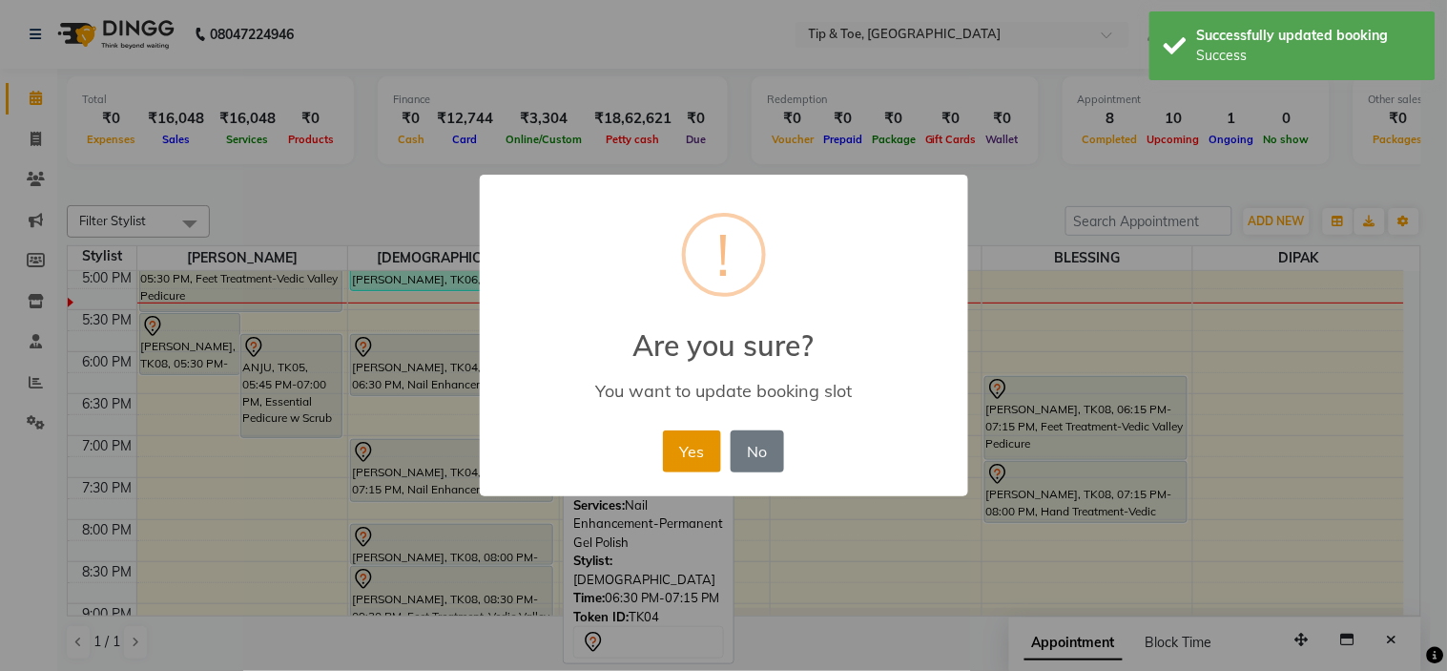
click at [692, 455] on button "Yes" at bounding box center [692, 451] width 58 height 42
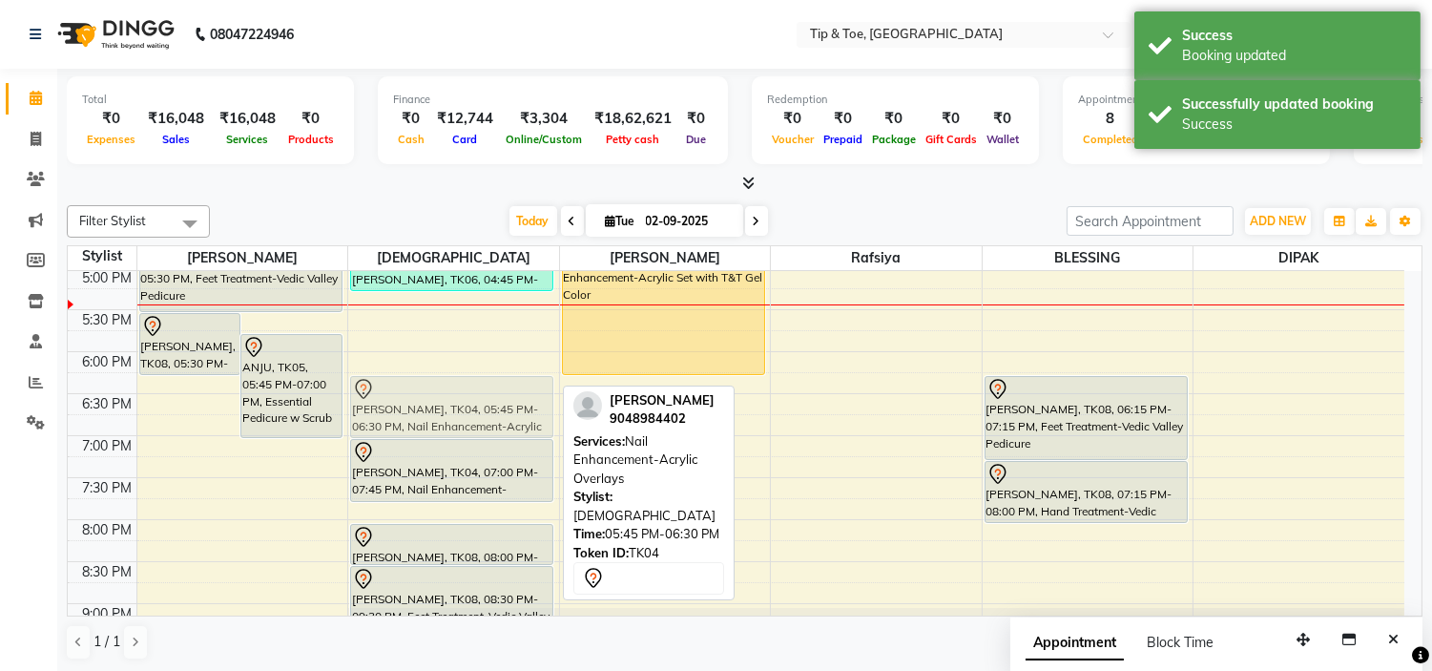
drag, startPoint x: 443, startPoint y: 354, endPoint x: 453, endPoint y: 392, distance: 39.6
click at [453, 392] on div "NAVAMI NAVI, TK02, 12:00 PM-01:00 PM, Nail Enhancement-Natural Acrylic Nail Set…" at bounding box center [453, 141] width 211 height 1091
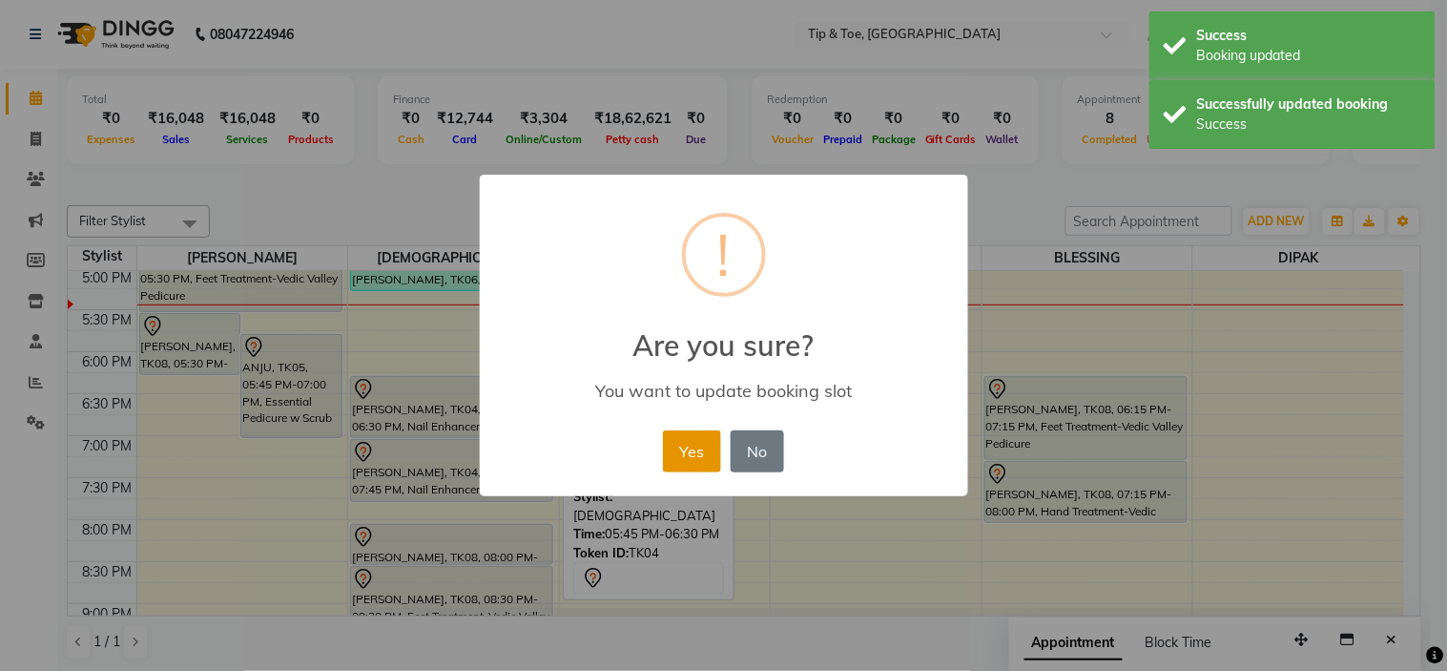
click at [691, 447] on button "Yes" at bounding box center [692, 451] width 58 height 42
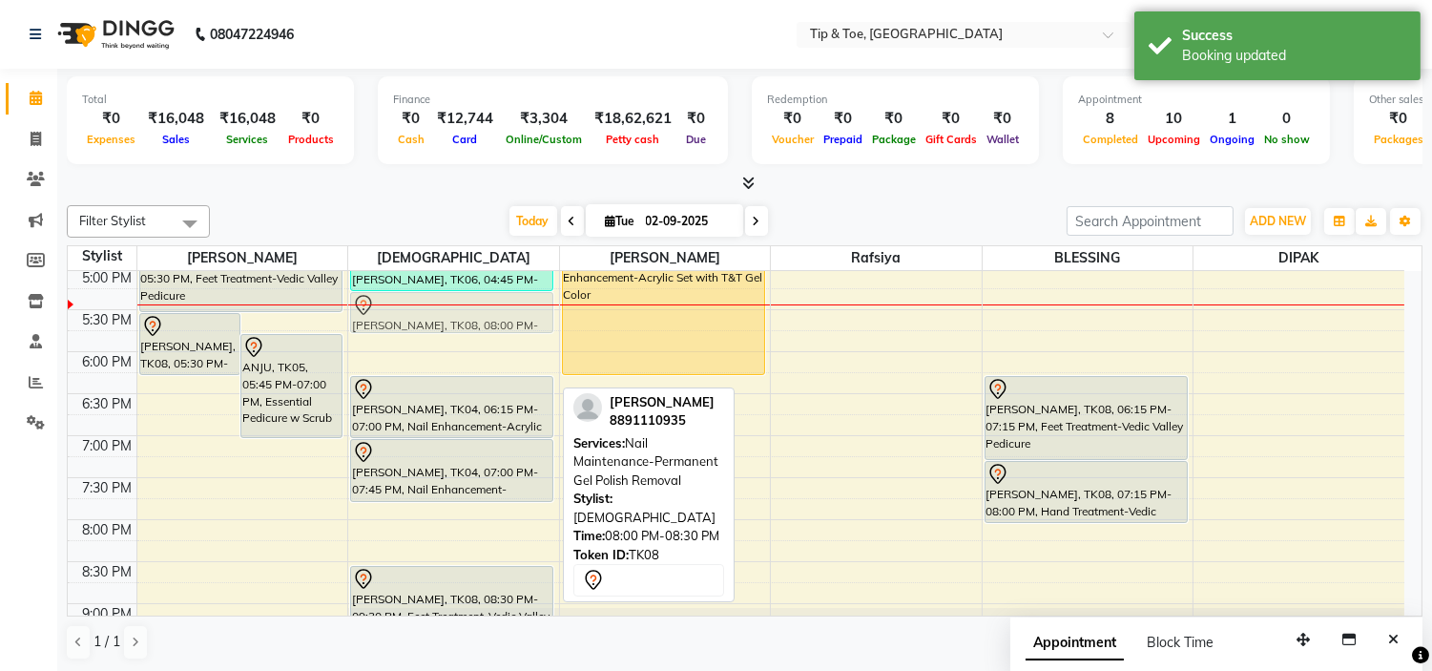
scroll to position [674, 0]
drag, startPoint x: 437, startPoint y: 546, endPoint x: 462, endPoint y: 311, distance: 236.0
click at [462, 311] on div "NAVAMI NAVI, TK02, 12:00 PM-01:00 PM, Nail Enhancement-Natural Acrylic Nail Set…" at bounding box center [453, 142] width 211 height 1091
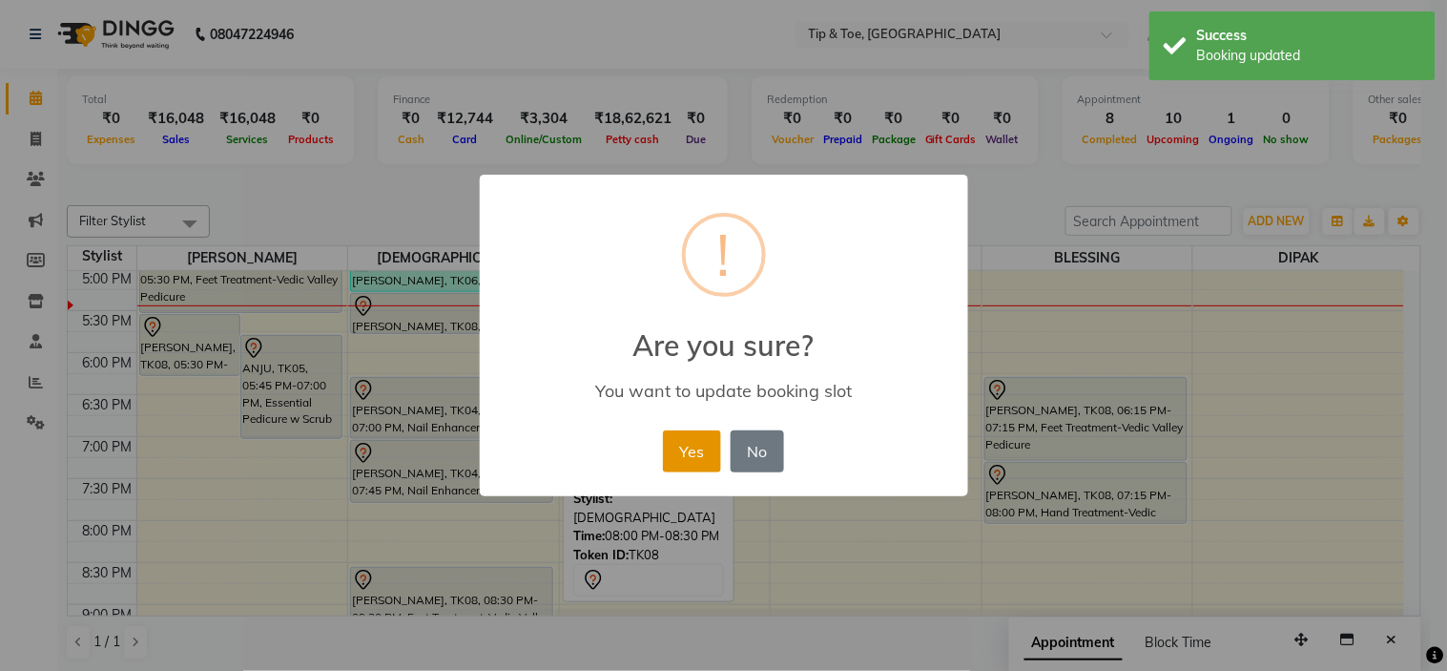
click at [699, 458] on button "Yes" at bounding box center [692, 451] width 58 height 42
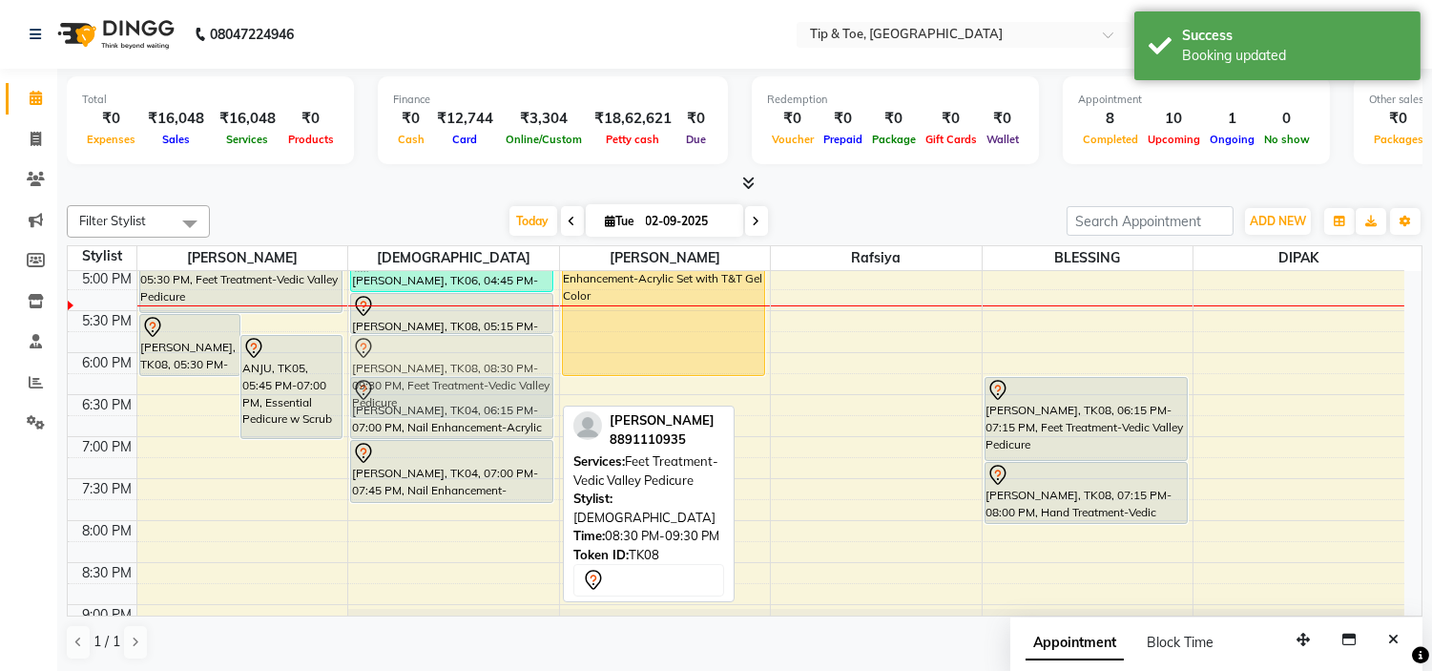
drag, startPoint x: 519, startPoint y: 585, endPoint x: 538, endPoint y: 349, distance: 236.4
click at [538, 349] on div "NAVAMI NAVI, TK02, 12:00 PM-01:00 PM, Nail Enhancement-Natural Acrylic Nail Set…" at bounding box center [453, 142] width 211 height 1091
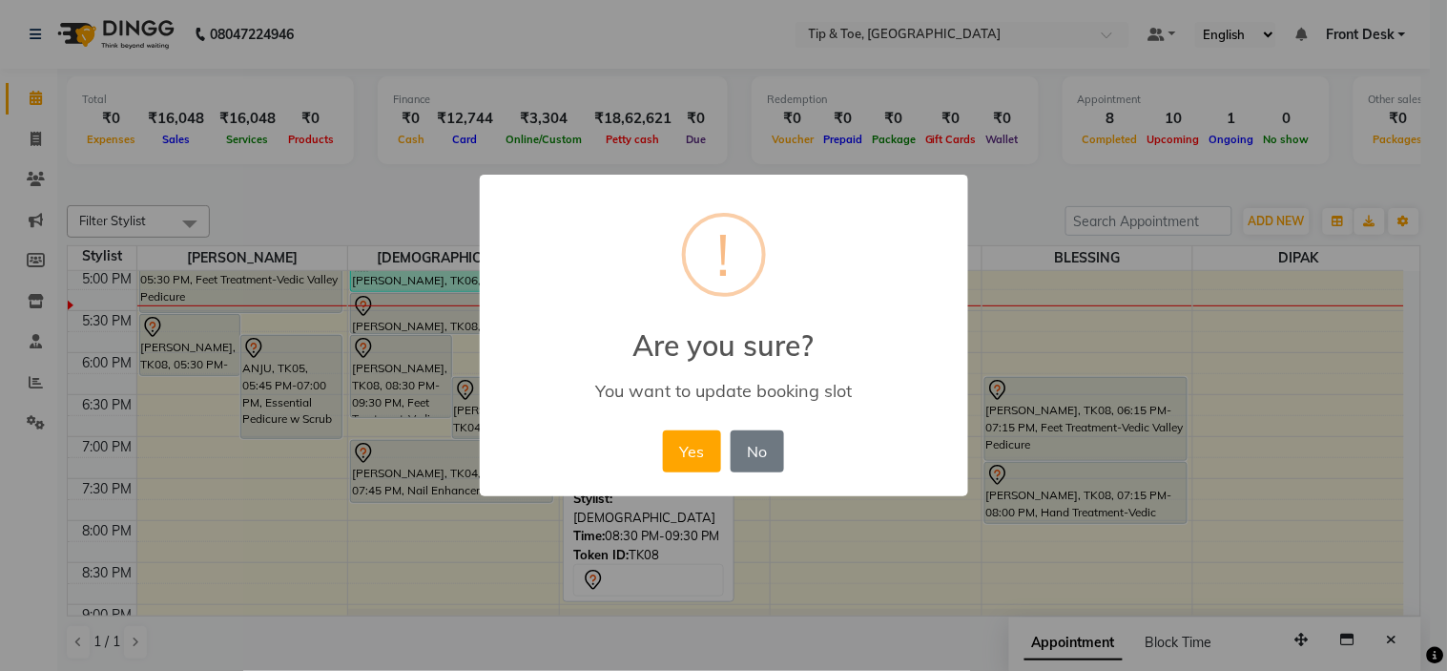
drag, startPoint x: 683, startPoint y: 466, endPoint x: 673, endPoint y: 455, distance: 14.8
click at [684, 466] on button "Yes" at bounding box center [692, 451] width 58 height 42
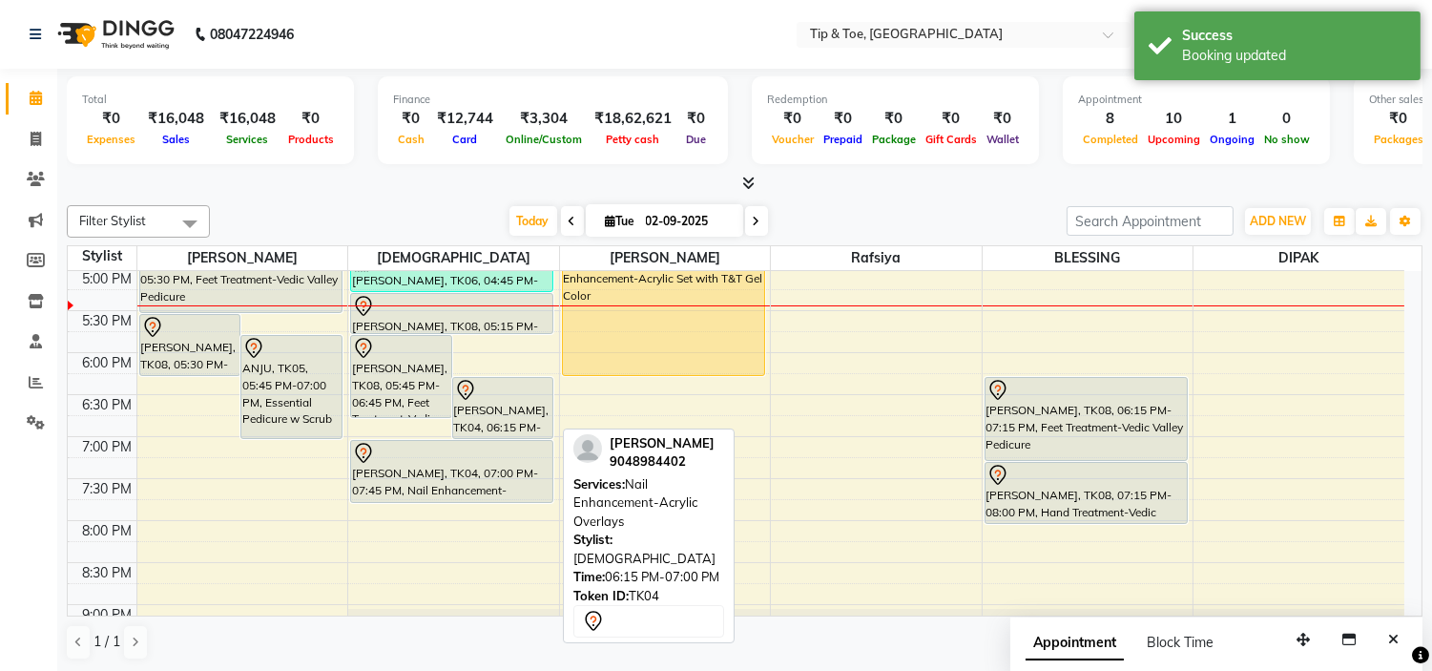
click at [482, 407] on div "[PERSON_NAME], TK04, 06:15 PM-07:00 PM, Nail Enhancement-Acrylic Overlays" at bounding box center [503, 408] width 100 height 60
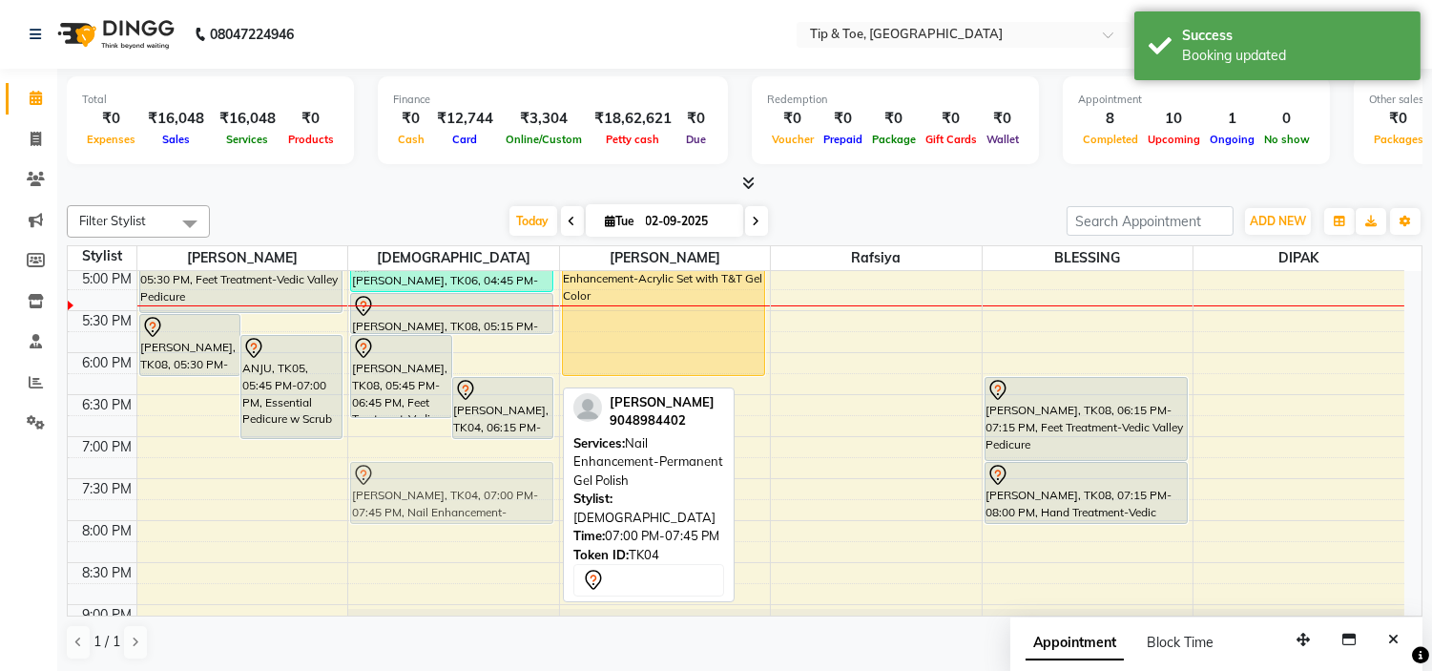
click at [481, 481] on div "[PERSON_NAME], TK08, 05:45 PM-06:45 PM, Feet Treatment-Vedic Valley Pedicure [P…" at bounding box center [453, 142] width 211 height 1091
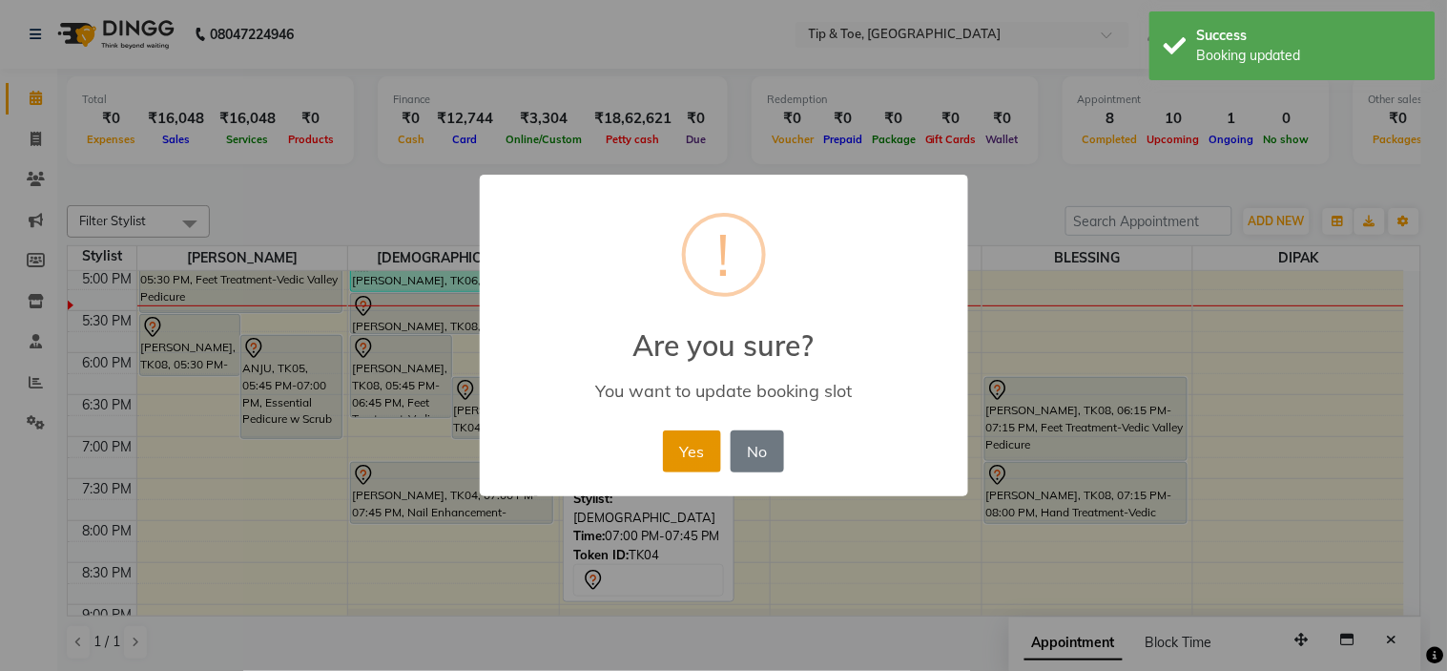
click at [694, 460] on button "Yes" at bounding box center [692, 451] width 58 height 42
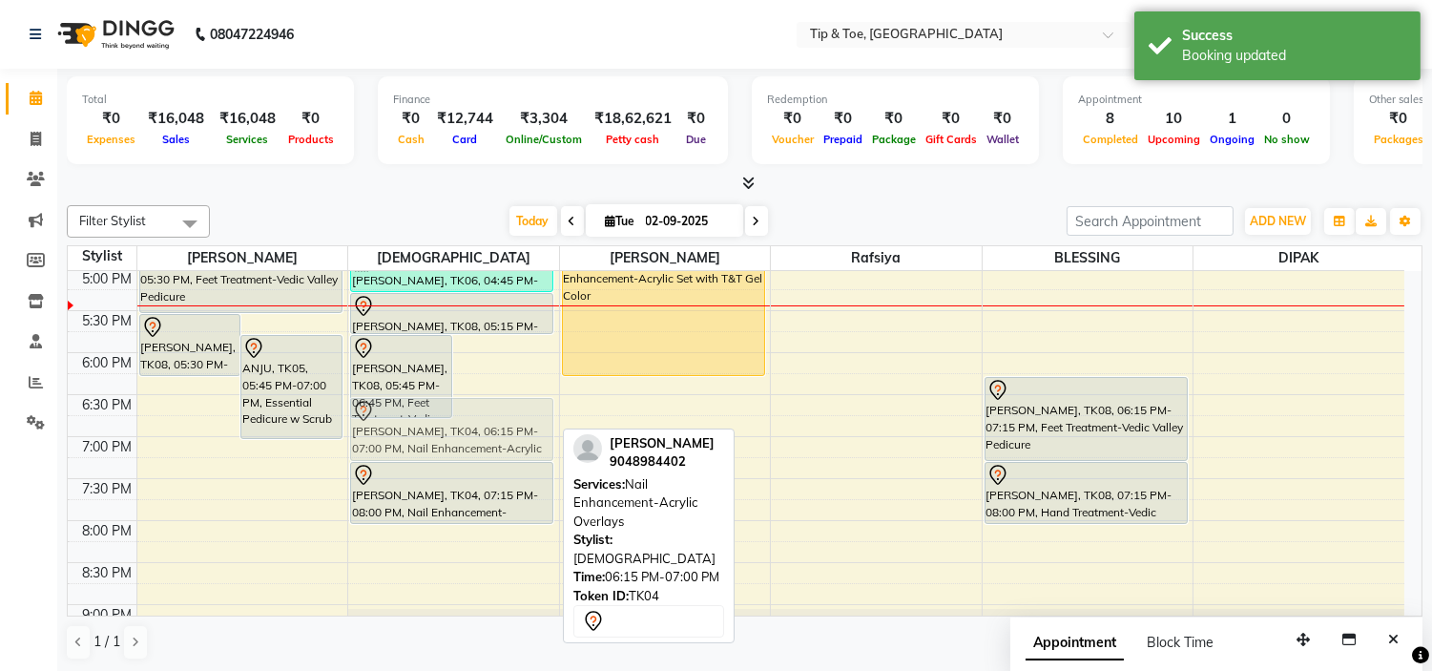
drag, startPoint x: 529, startPoint y: 396, endPoint x: 527, endPoint y: 421, distance: 24.9
click at [527, 421] on div "[PERSON_NAME], TK08, 05:45 PM-06:45 PM, Feet Treatment-Vedic Valley Pedicure [P…" at bounding box center [453, 142] width 211 height 1091
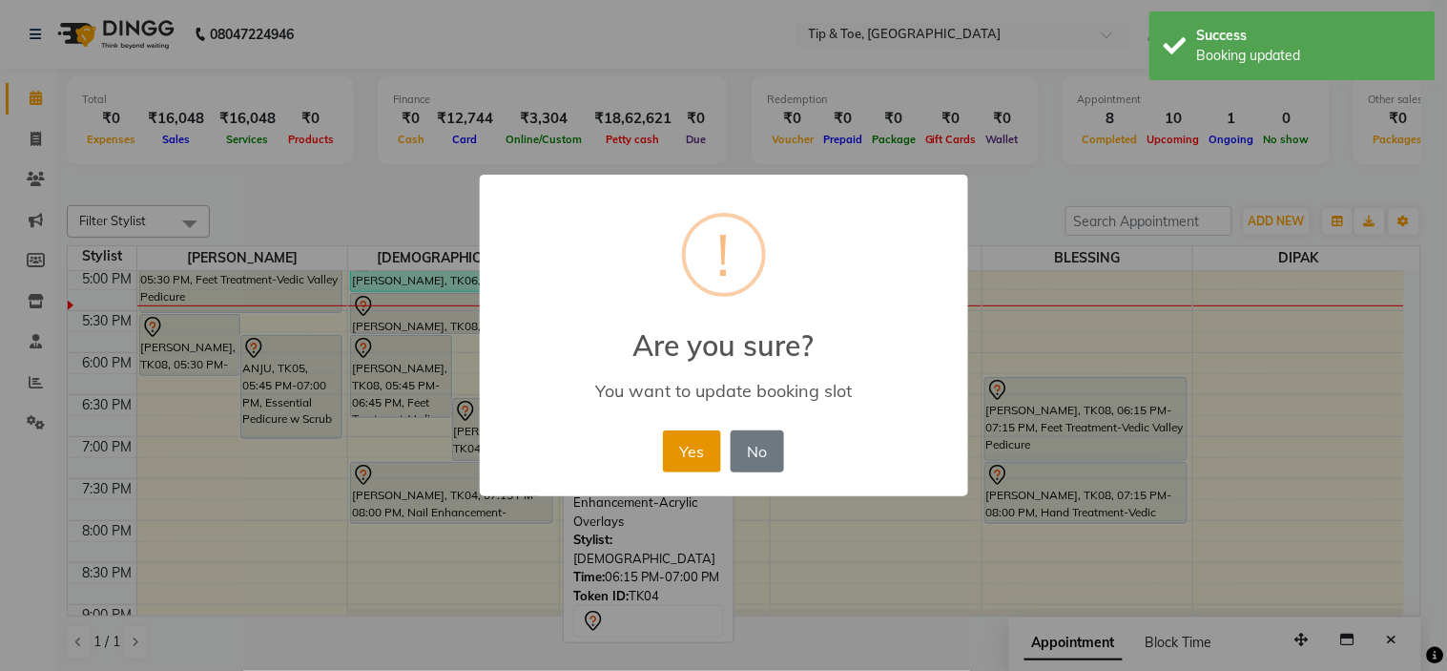
click at [683, 445] on button "Yes" at bounding box center [692, 451] width 58 height 42
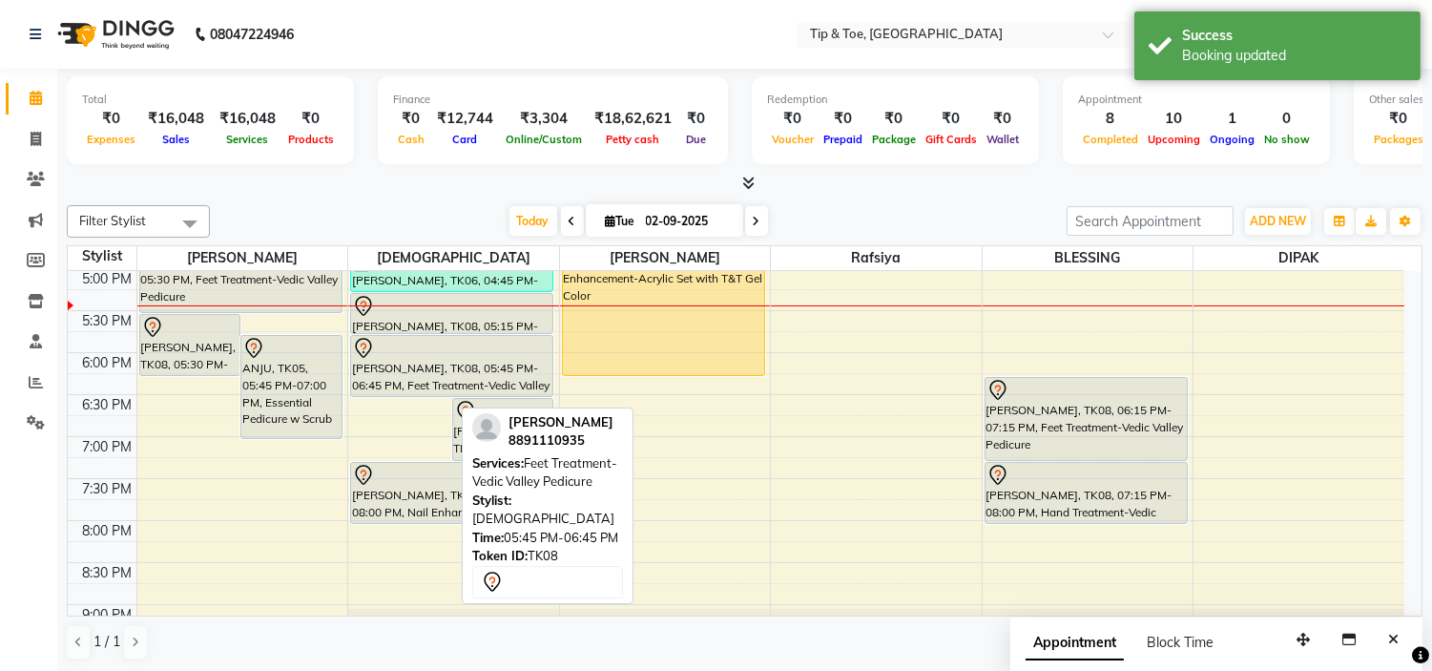
drag, startPoint x: 405, startPoint y: 410, endPoint x: 406, endPoint y: 397, distance: 13.5
click at [406, 397] on div "[PERSON_NAME], TK08, 05:45 PM-06:45 PM, Feet Treatment-Vedic Valley Pedicure [P…" at bounding box center [453, 142] width 211 height 1091
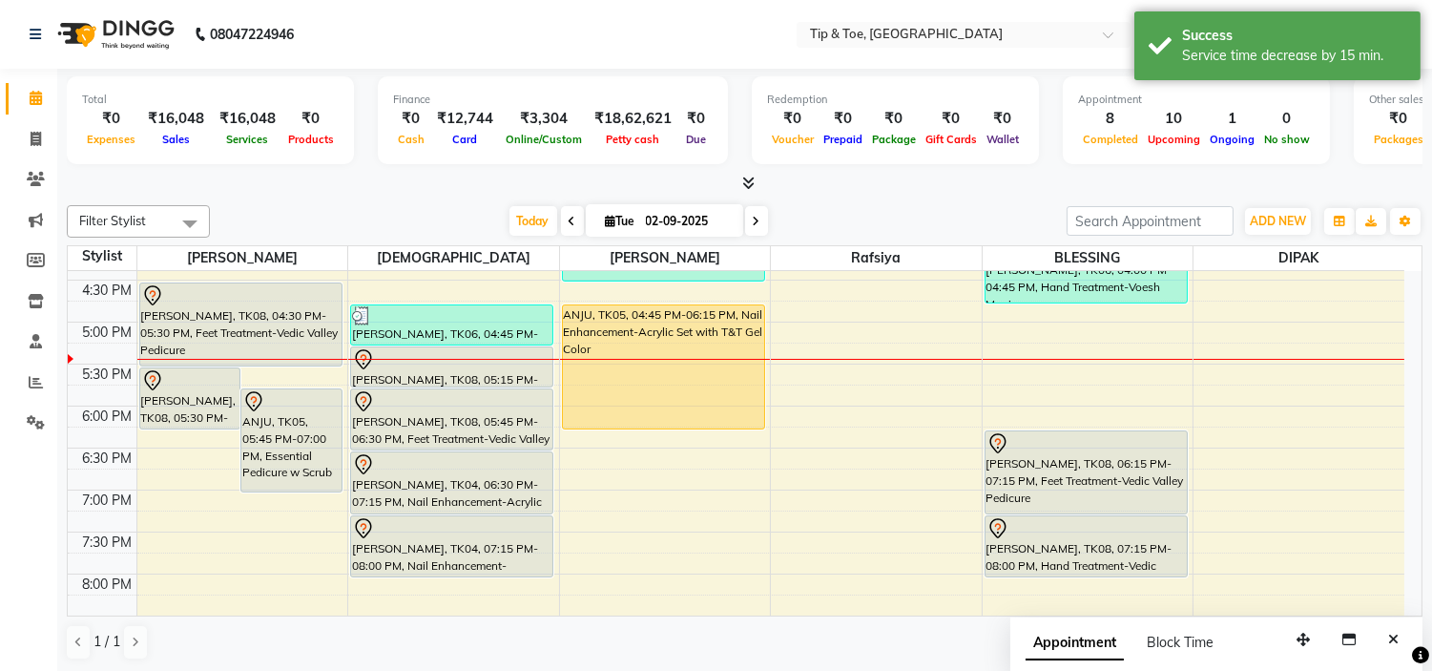
scroll to position [568, 0]
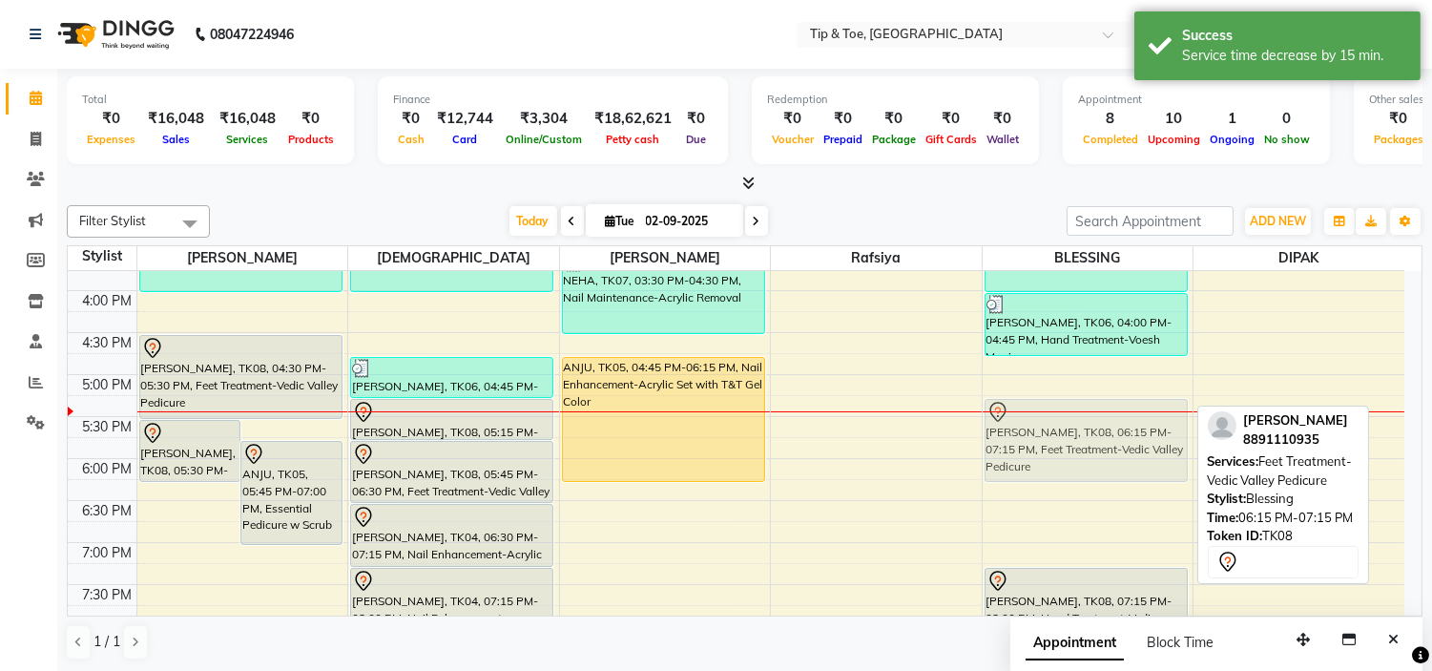
drag, startPoint x: 1113, startPoint y: 506, endPoint x: 1103, endPoint y: 420, distance: 86.4
click at [1103, 420] on div "NEHA, TK01, 02:15 PM-02:30 PM, Essential Pedicure w Scrub NEHA, TK01, 02:30 PM-…" at bounding box center [1088, 248] width 211 height 1091
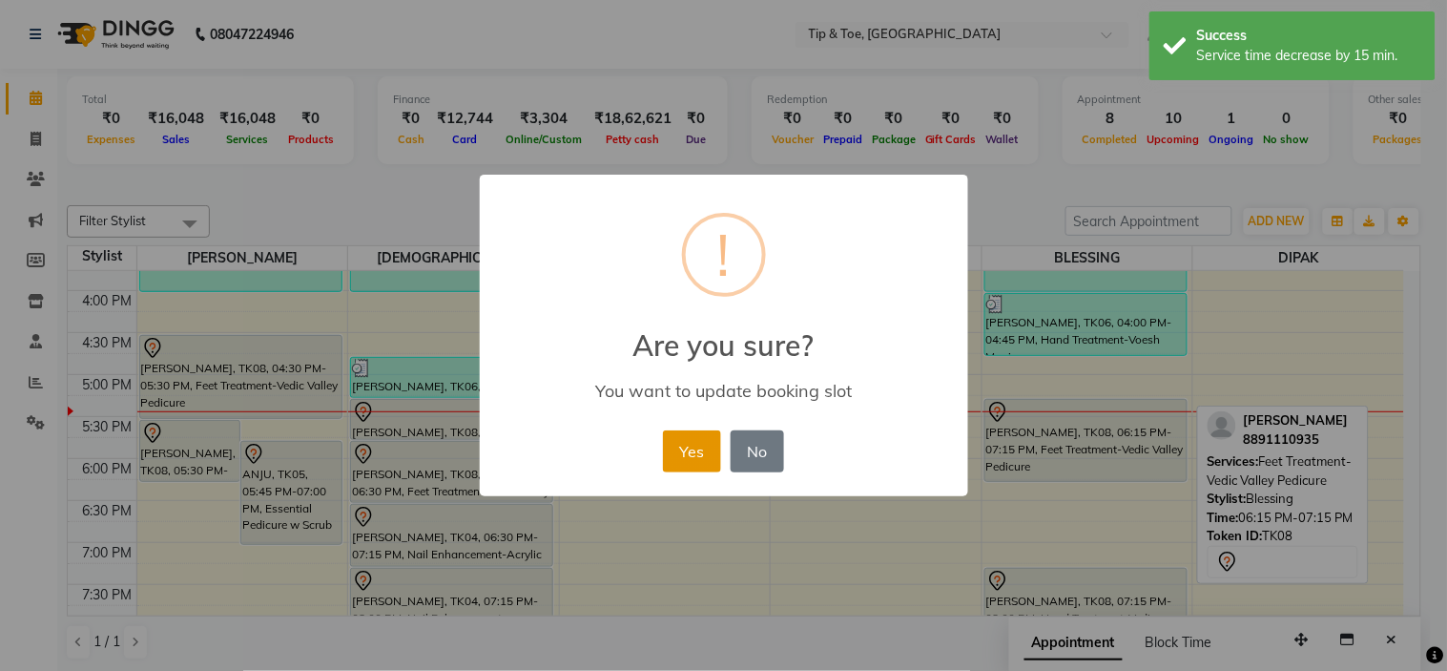
click at [718, 445] on button "Yes" at bounding box center [692, 451] width 58 height 42
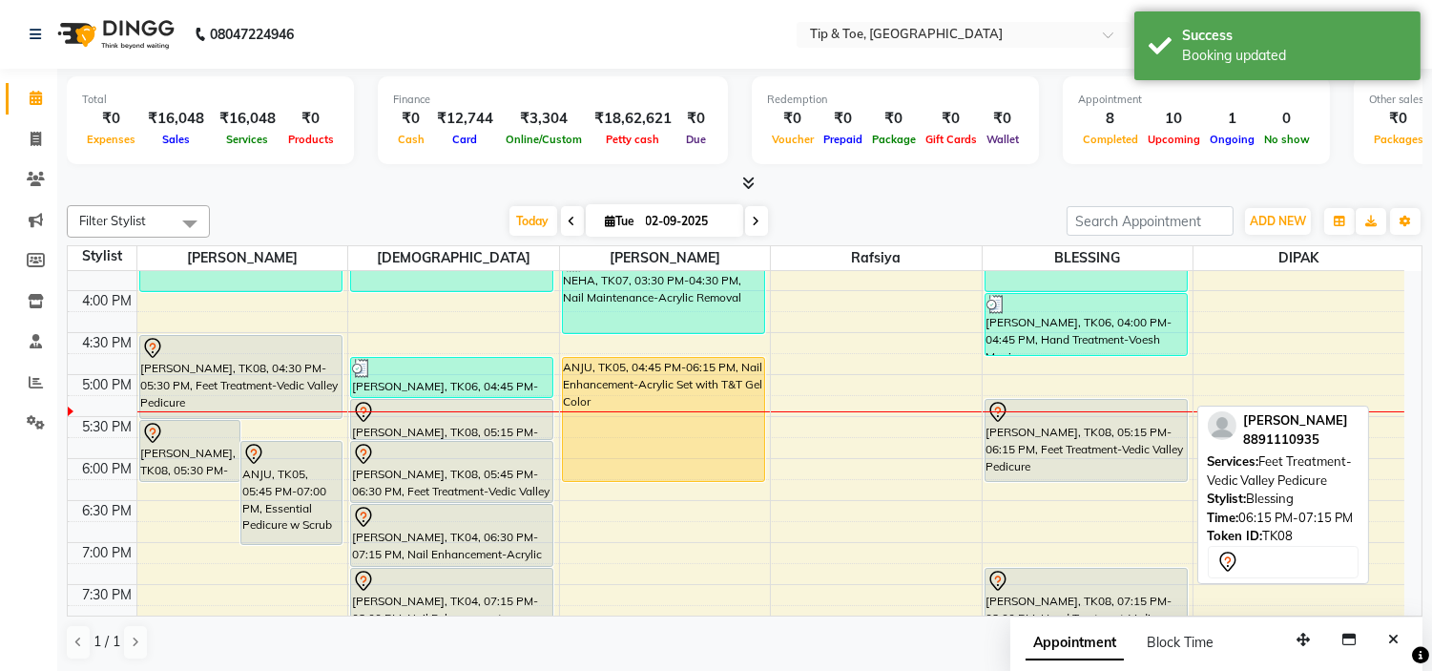
scroll to position [674, 0]
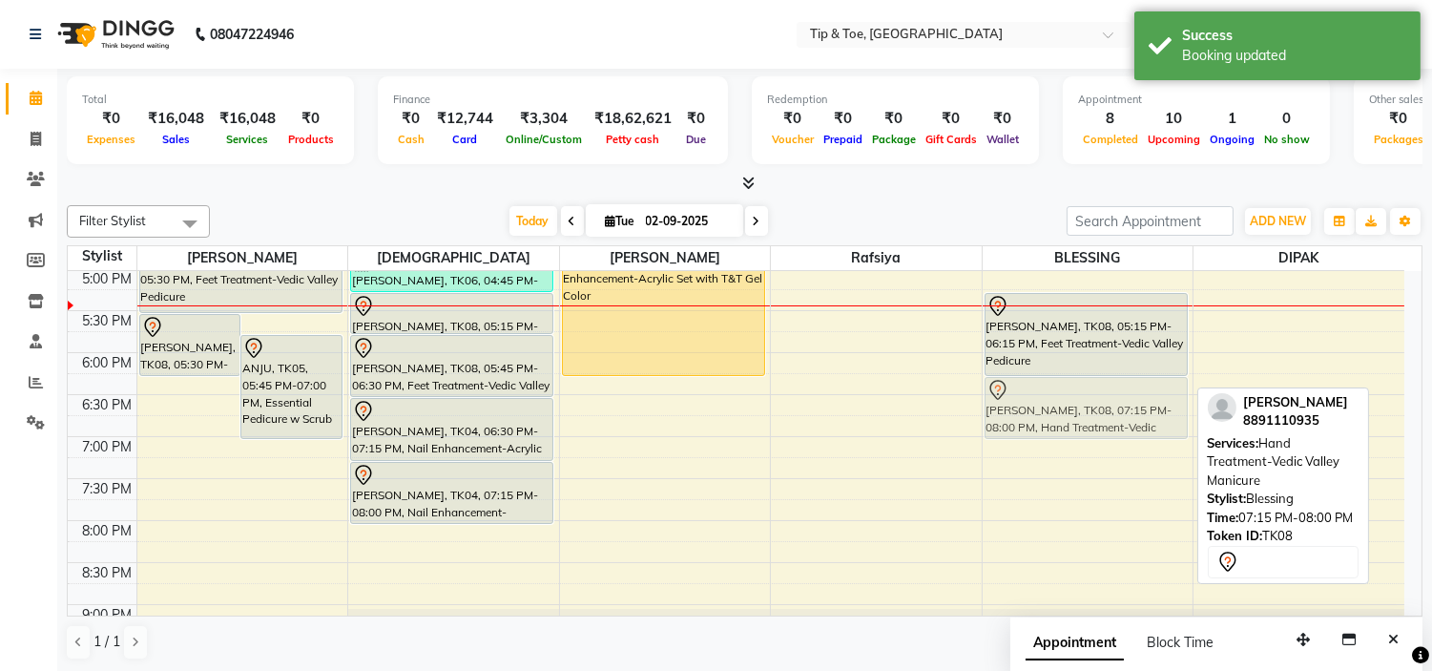
drag, startPoint x: 1083, startPoint y: 500, endPoint x: 1095, endPoint y: 412, distance: 88.7
click at [1095, 412] on div "NEHA, TK01, 02:15 PM-02:30 PM, Essential Pedicure w Scrub NEHA, TK01, 02:30 PM-…" at bounding box center [1088, 142] width 211 height 1091
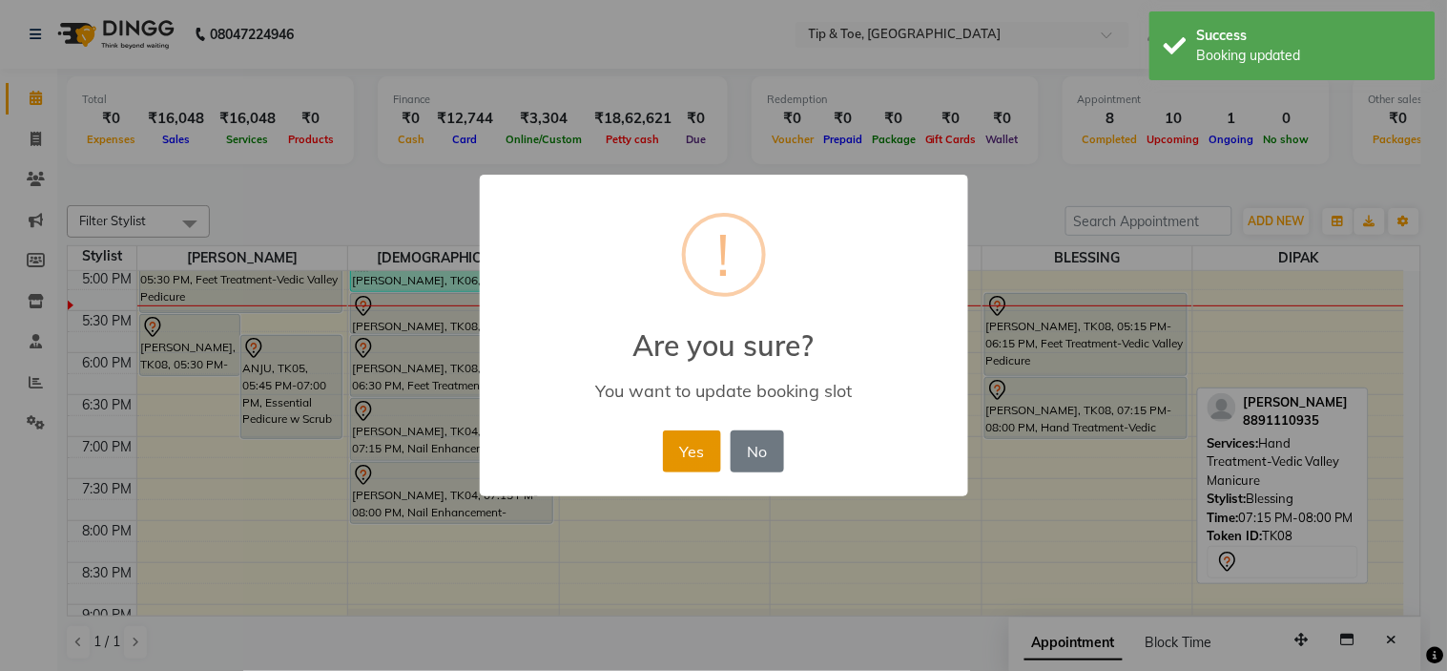
click at [702, 461] on button "Yes" at bounding box center [692, 451] width 58 height 42
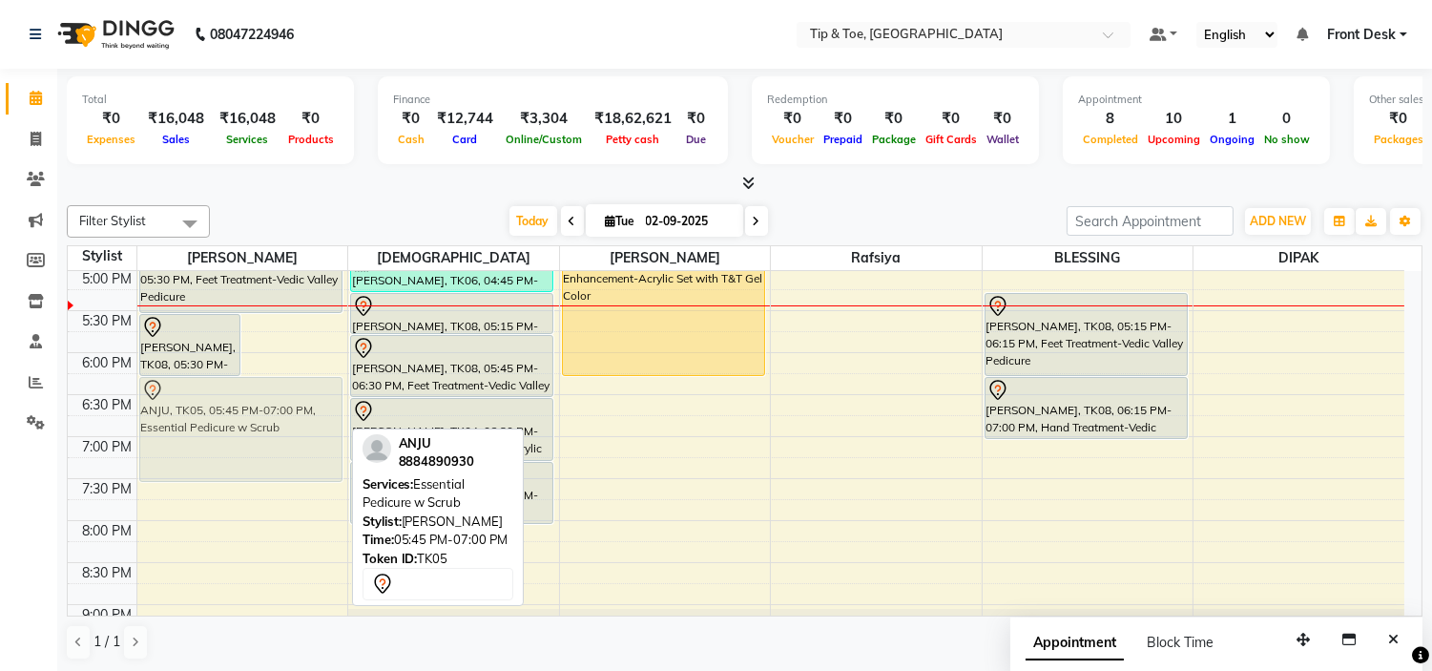
drag, startPoint x: 275, startPoint y: 388, endPoint x: 283, endPoint y: 427, distance: 40.1
click at [283, 427] on div "[PERSON_NAME], TK08, 05:30 PM-06:15 PM, Hand Treatment-[GEOGRAPHIC_DATA], TK05,…" at bounding box center [242, 142] width 211 height 1091
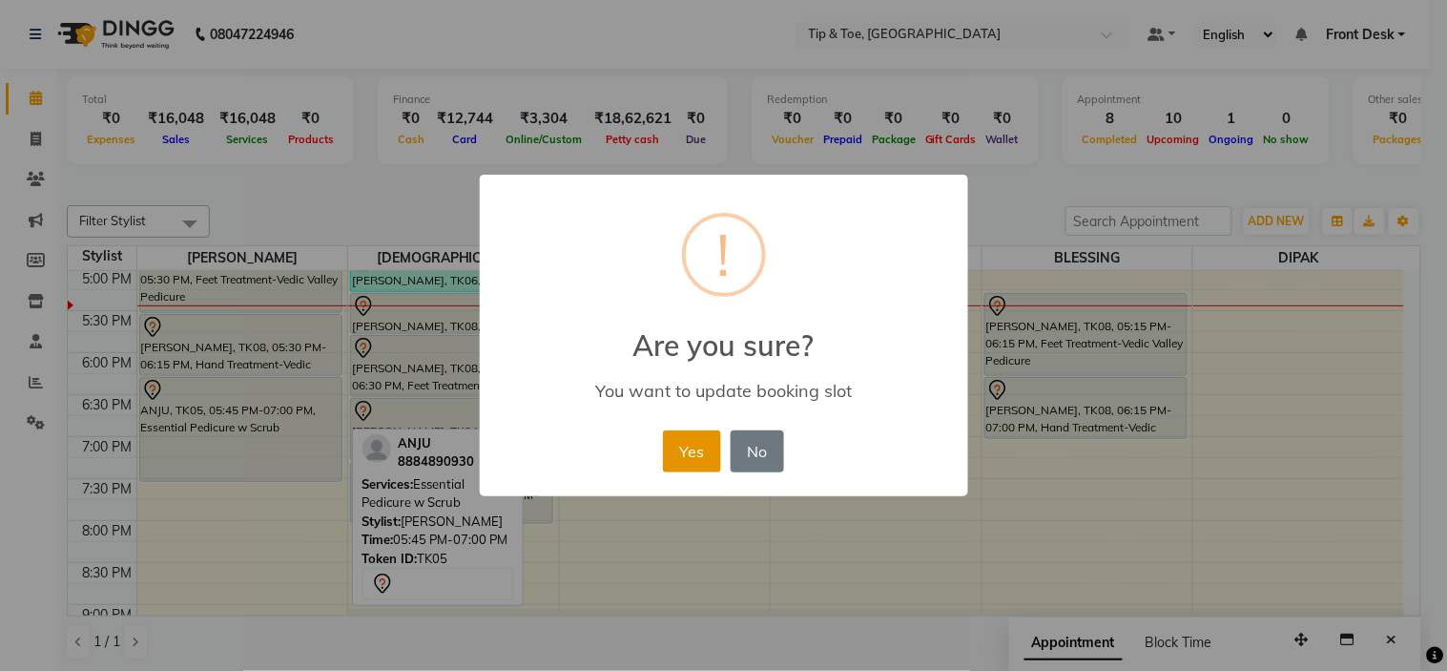
click at [704, 451] on button "Yes" at bounding box center [692, 451] width 58 height 42
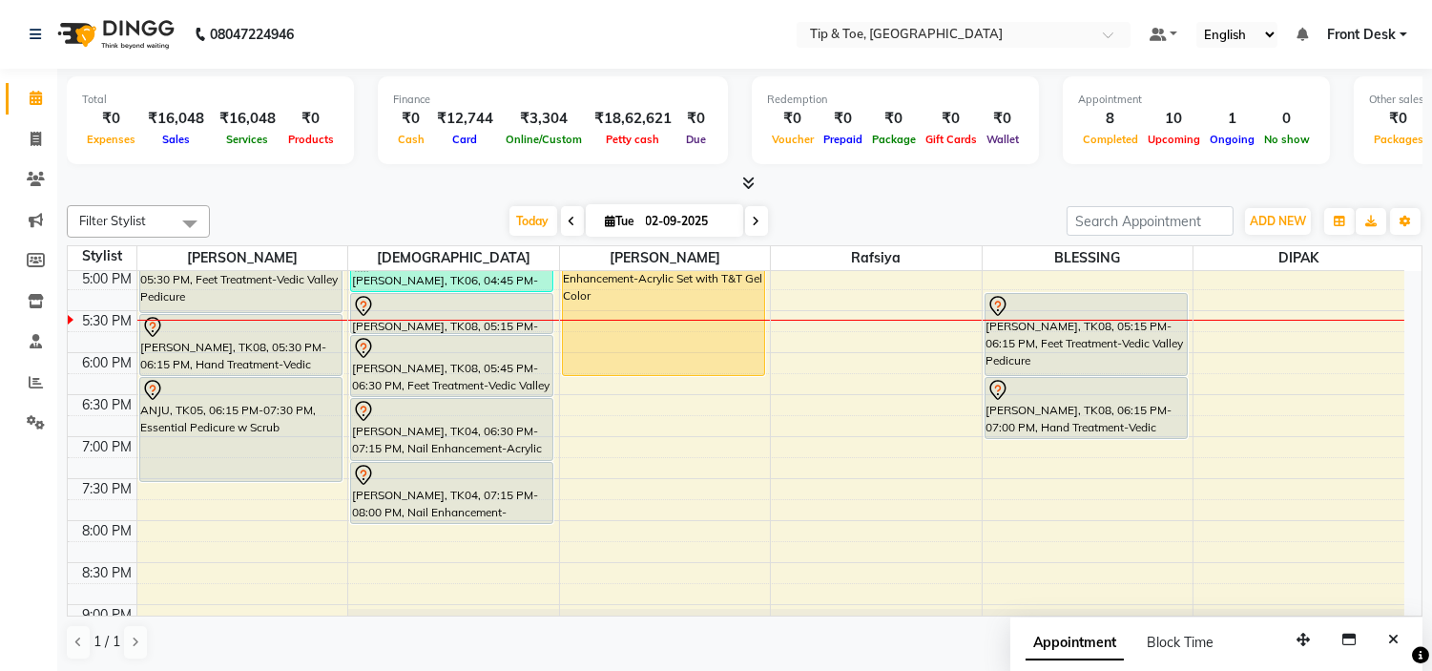
scroll to position [1, 0]
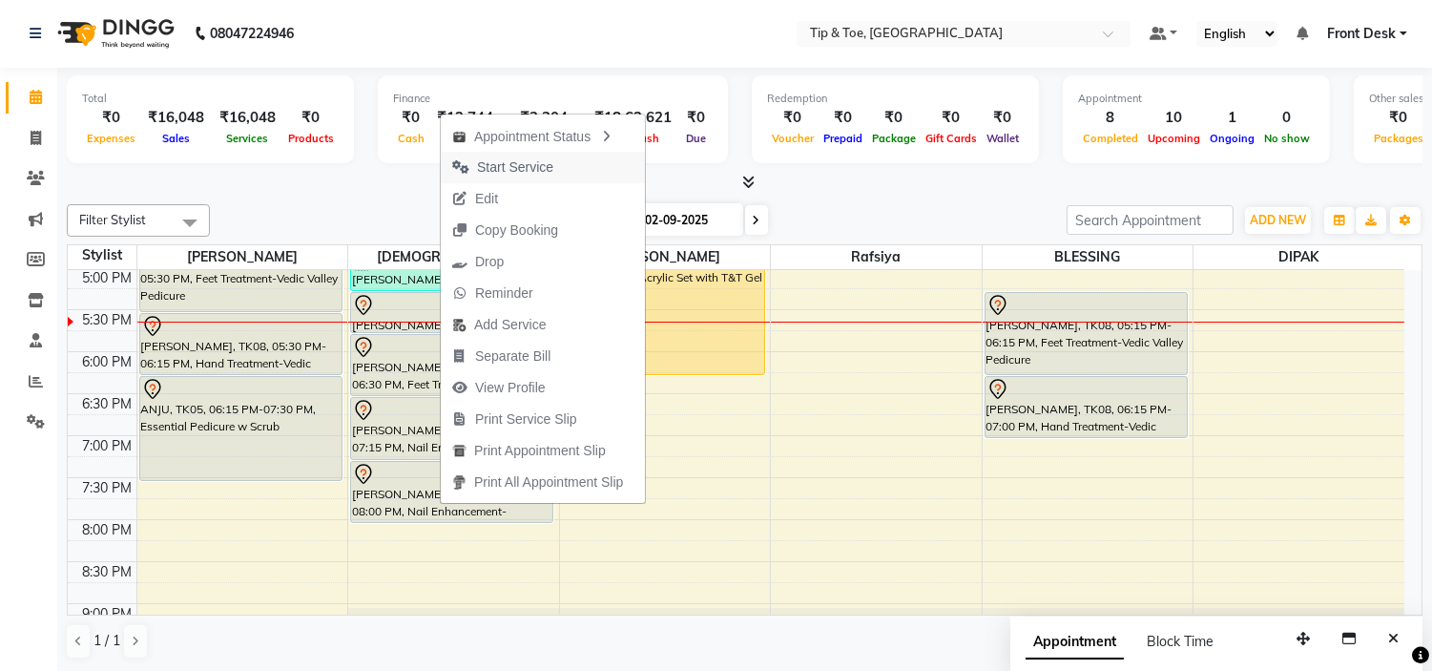
click at [502, 170] on span "Start Service" at bounding box center [515, 167] width 76 height 20
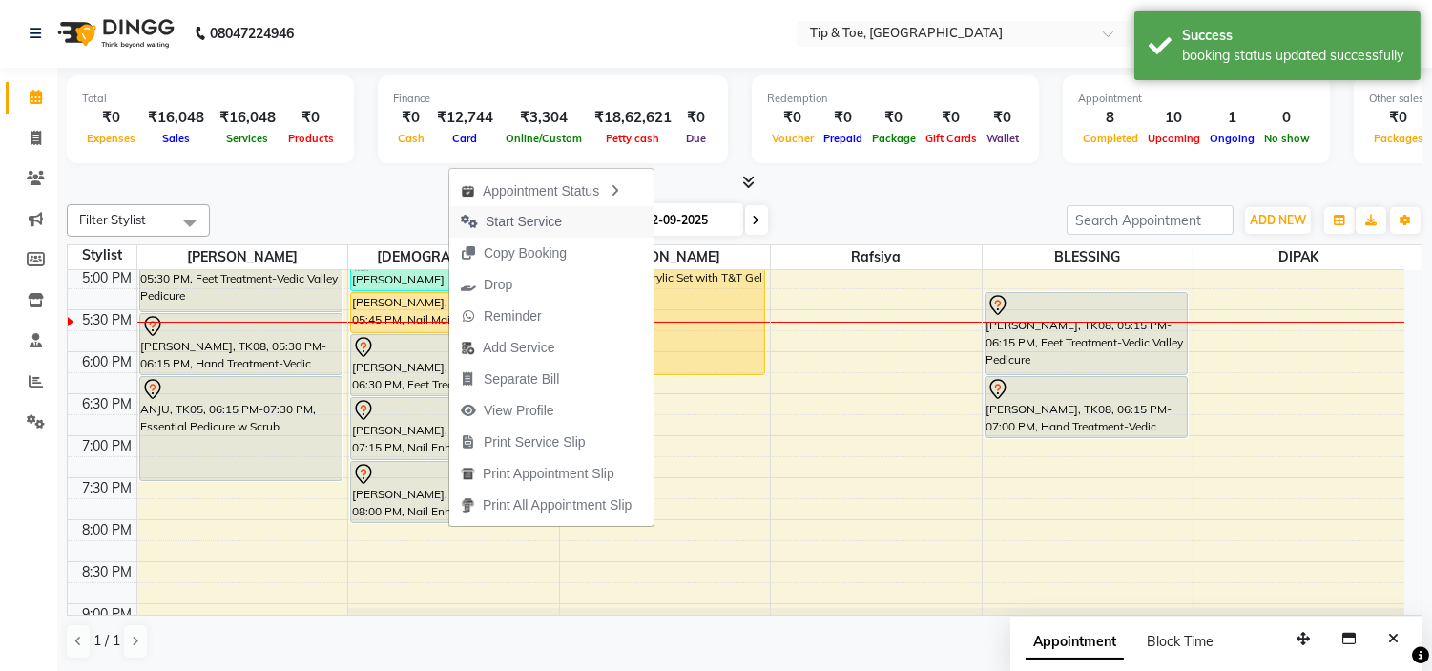
click at [494, 222] on span "Start Service" at bounding box center [524, 222] width 76 height 20
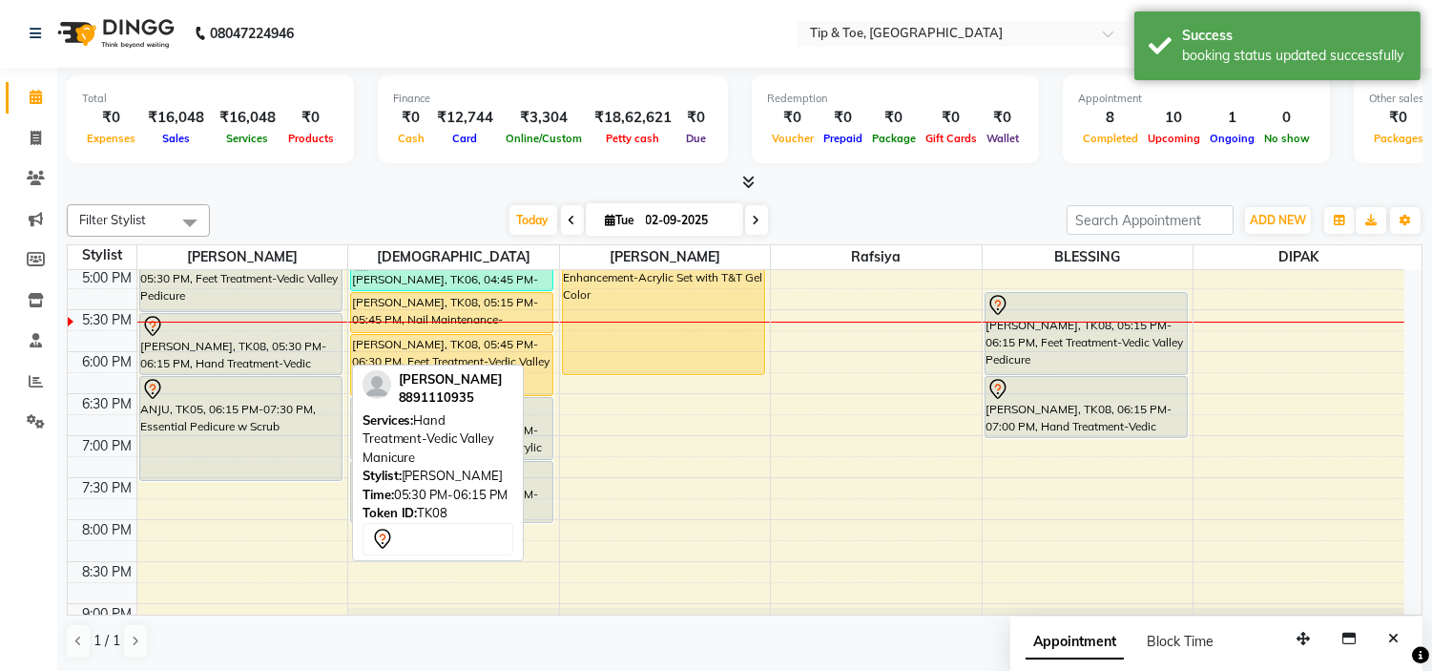
scroll to position [568, 0]
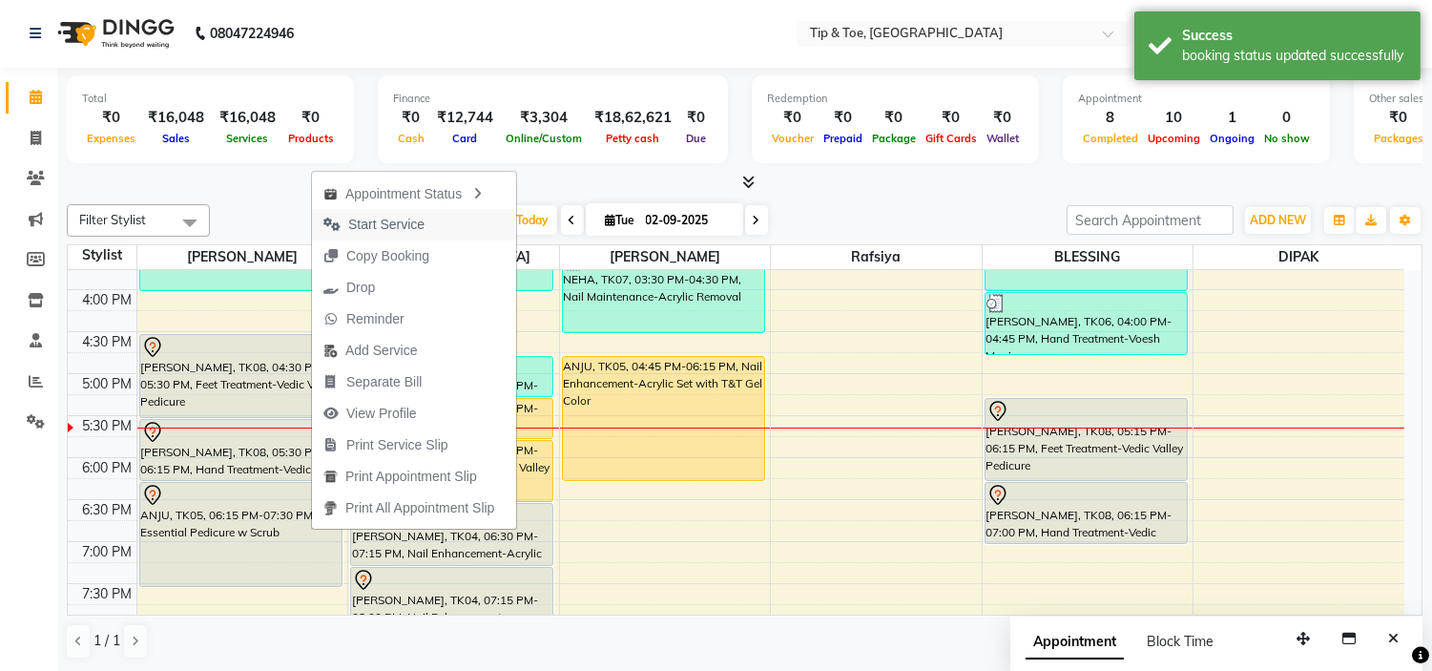
click at [363, 227] on span "Start Service" at bounding box center [386, 225] width 76 height 20
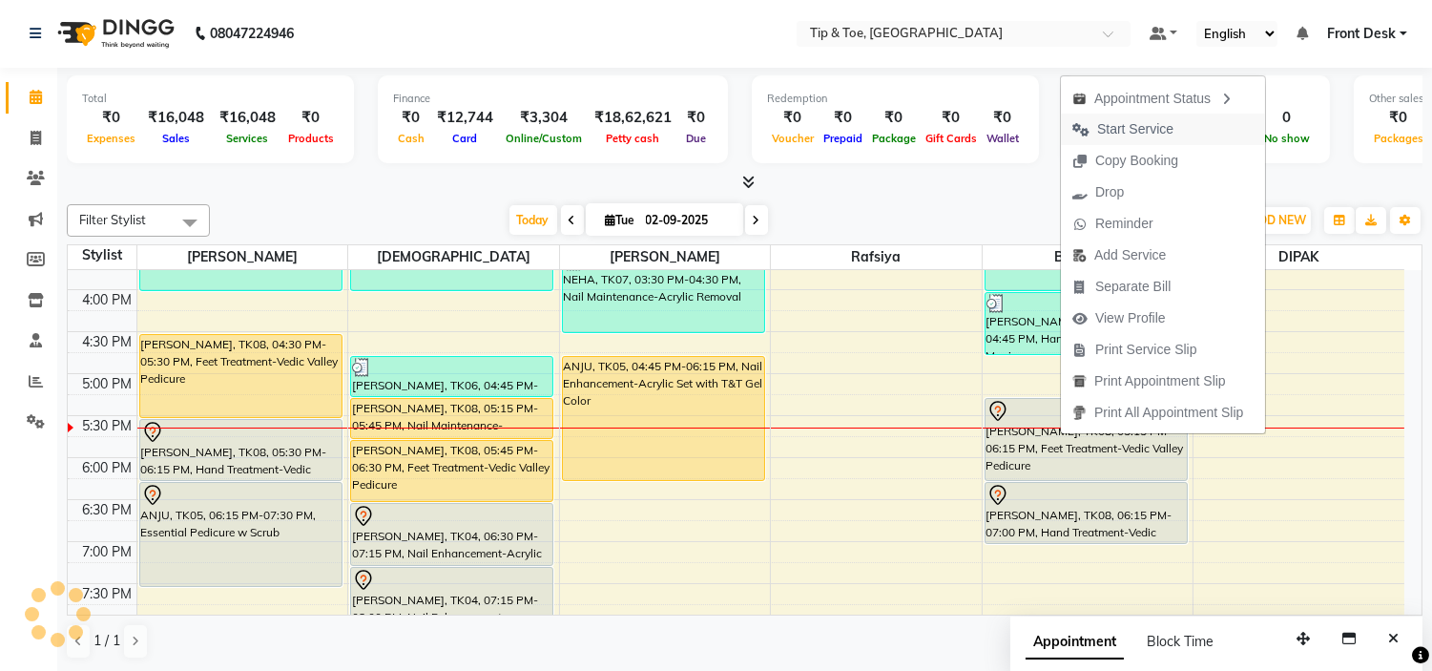
click at [1131, 134] on span "Start Service" at bounding box center [1135, 129] width 76 height 20
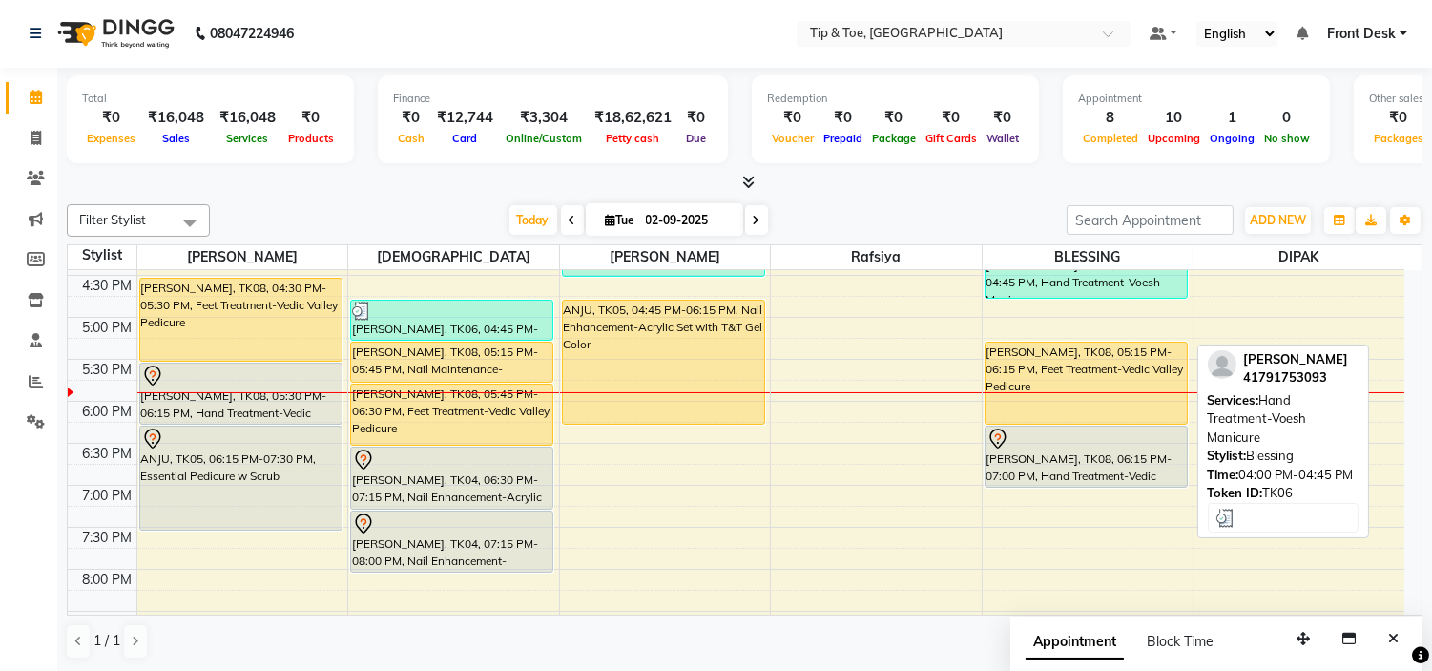
scroll to position [674, 0]
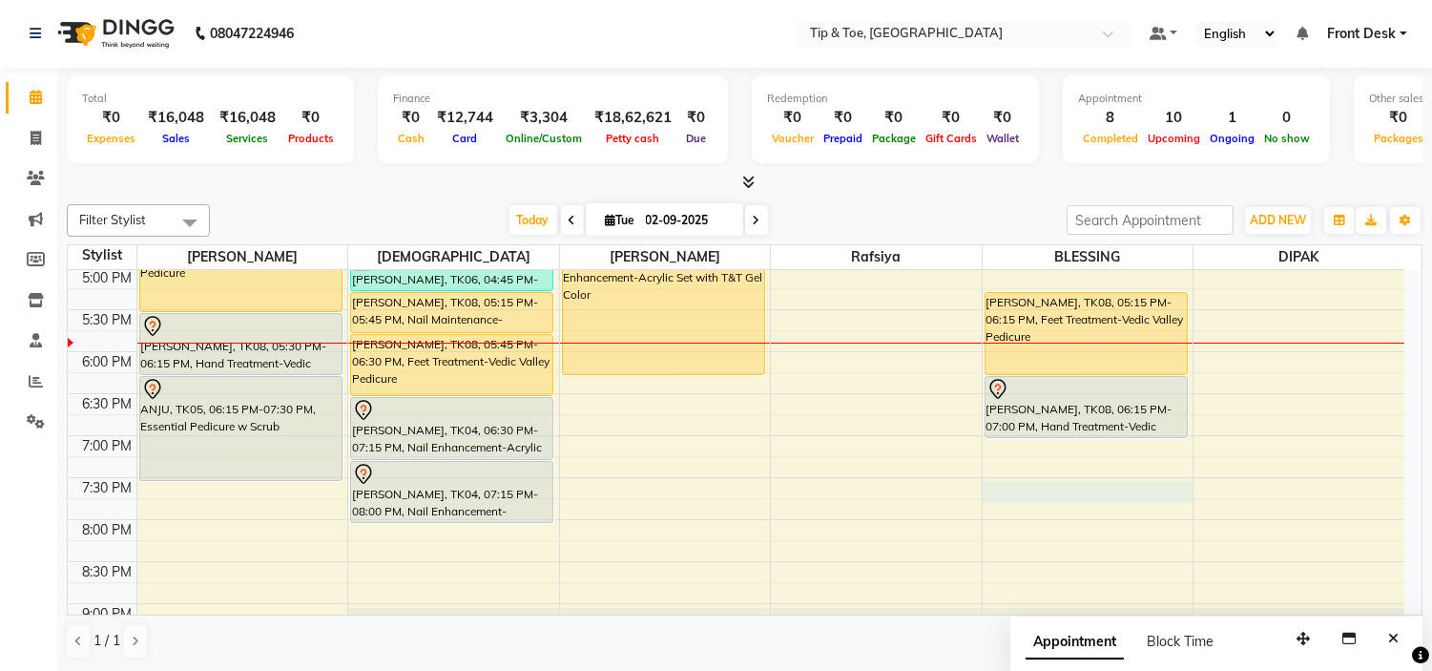
click at [1057, 488] on div "9:00 AM 9:30 AM 10:00 AM 10:30 AM 11:00 AM 11:30 AM 12:00 PM 12:30 PM 1:00 PM 1…" at bounding box center [736, 141] width 1337 height 1091
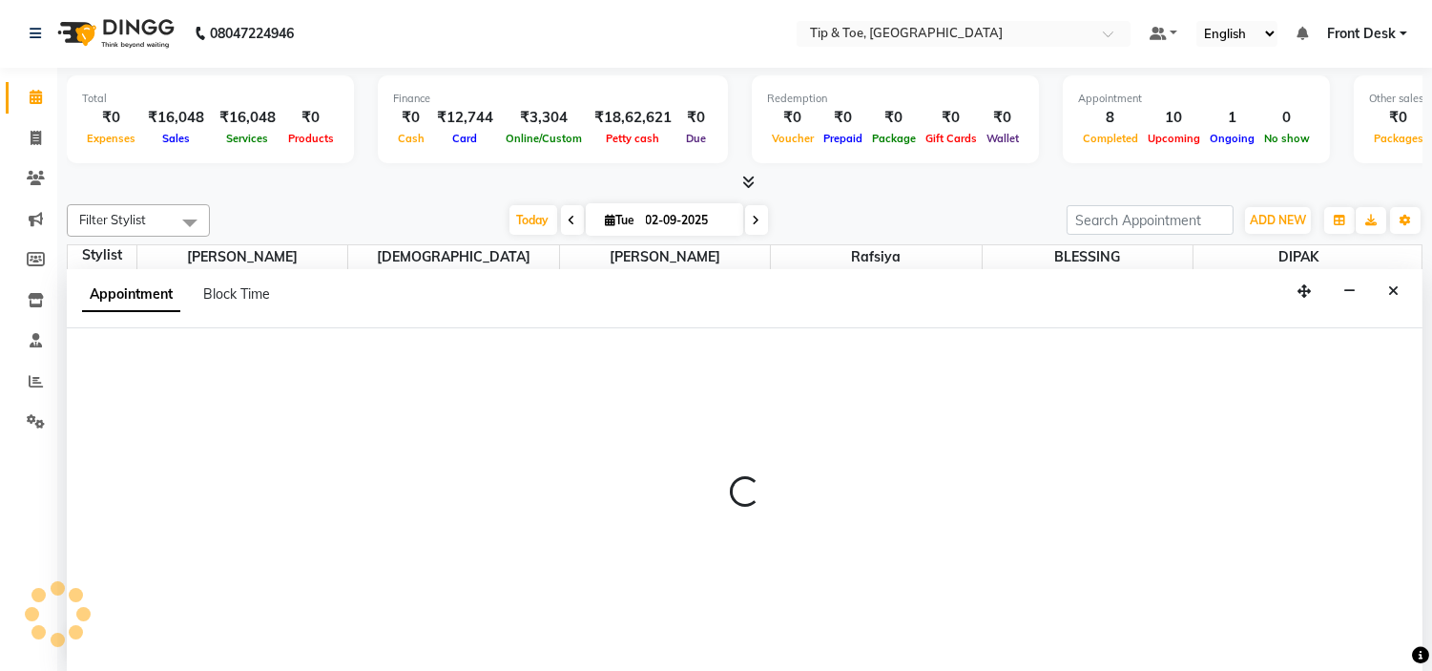
select select "50942"
select select "1170"
select select "tentative"
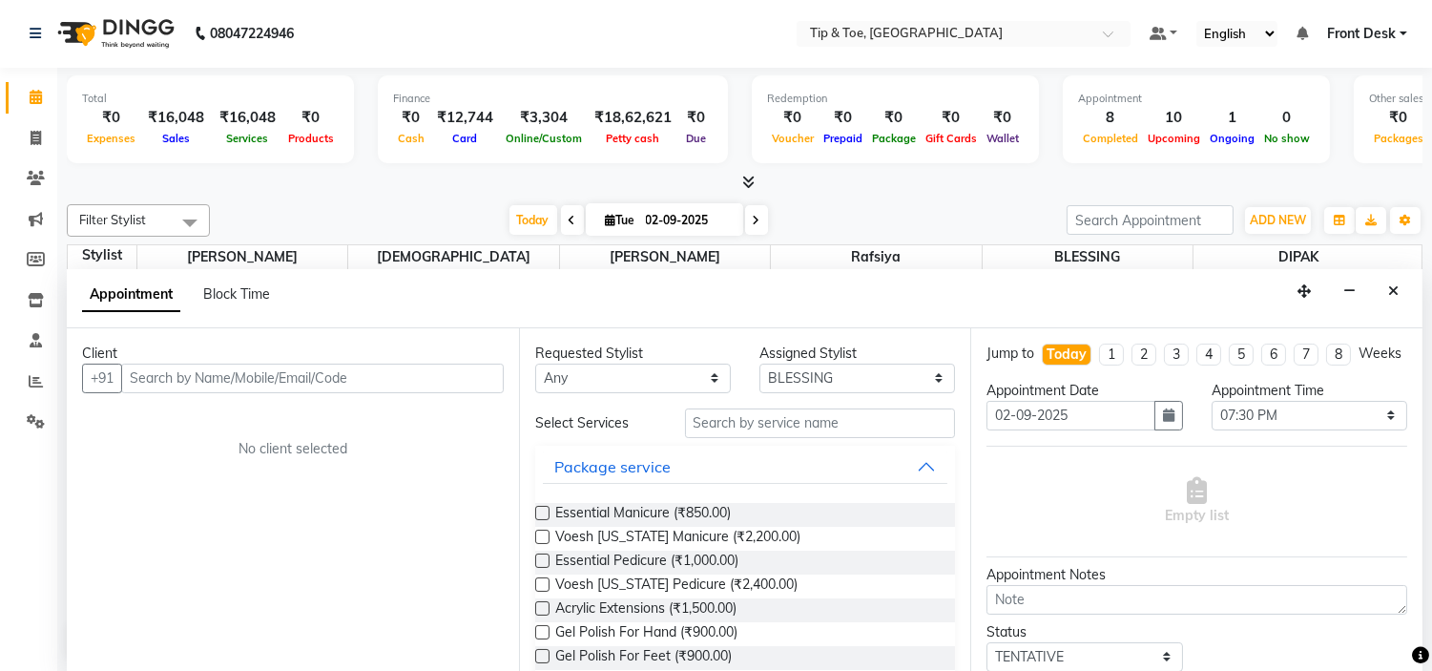
click at [399, 376] on input "text" at bounding box center [312, 379] width 383 height 30
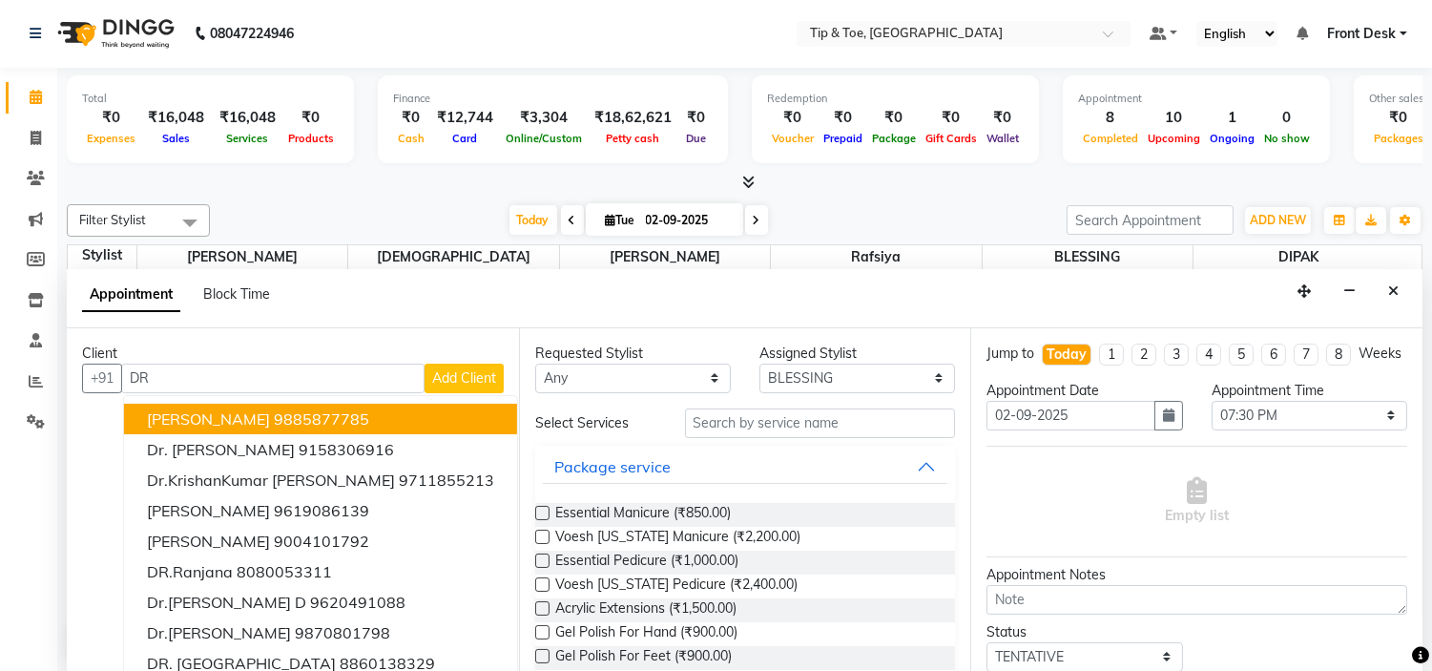
type input "D"
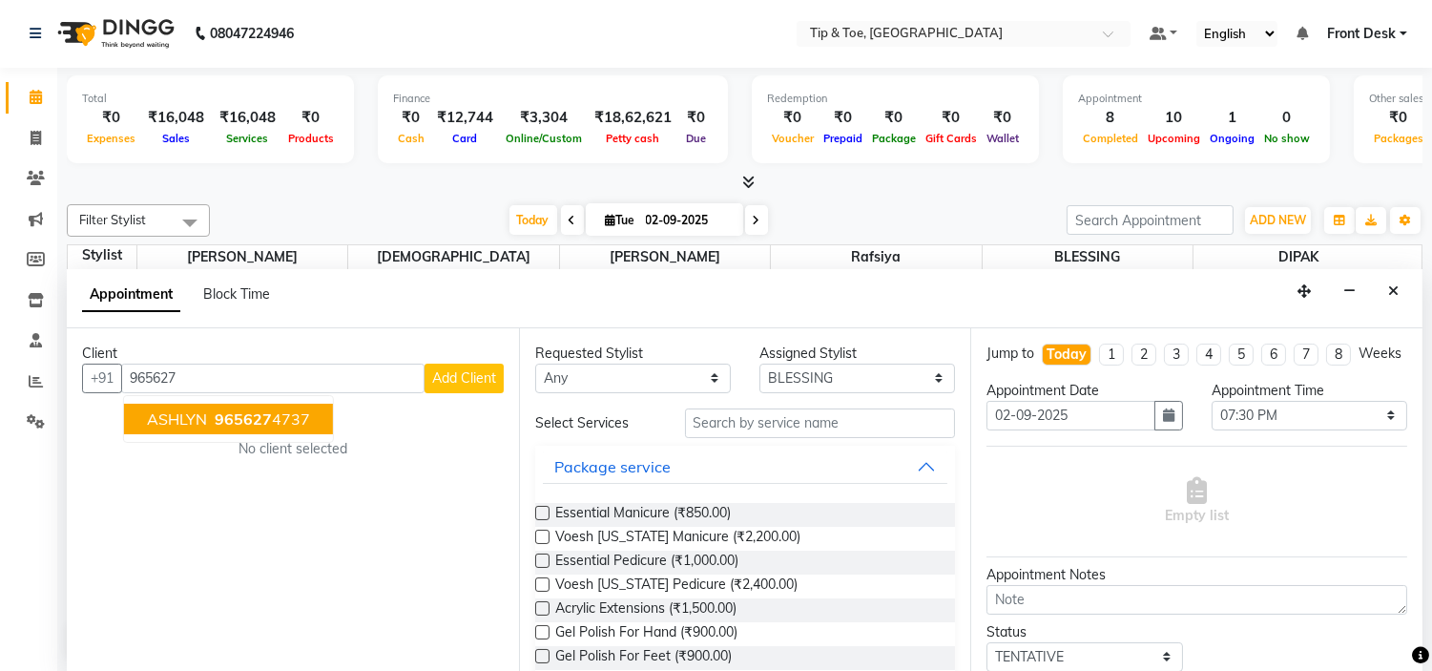
click at [259, 411] on span "965627" at bounding box center [243, 418] width 57 height 19
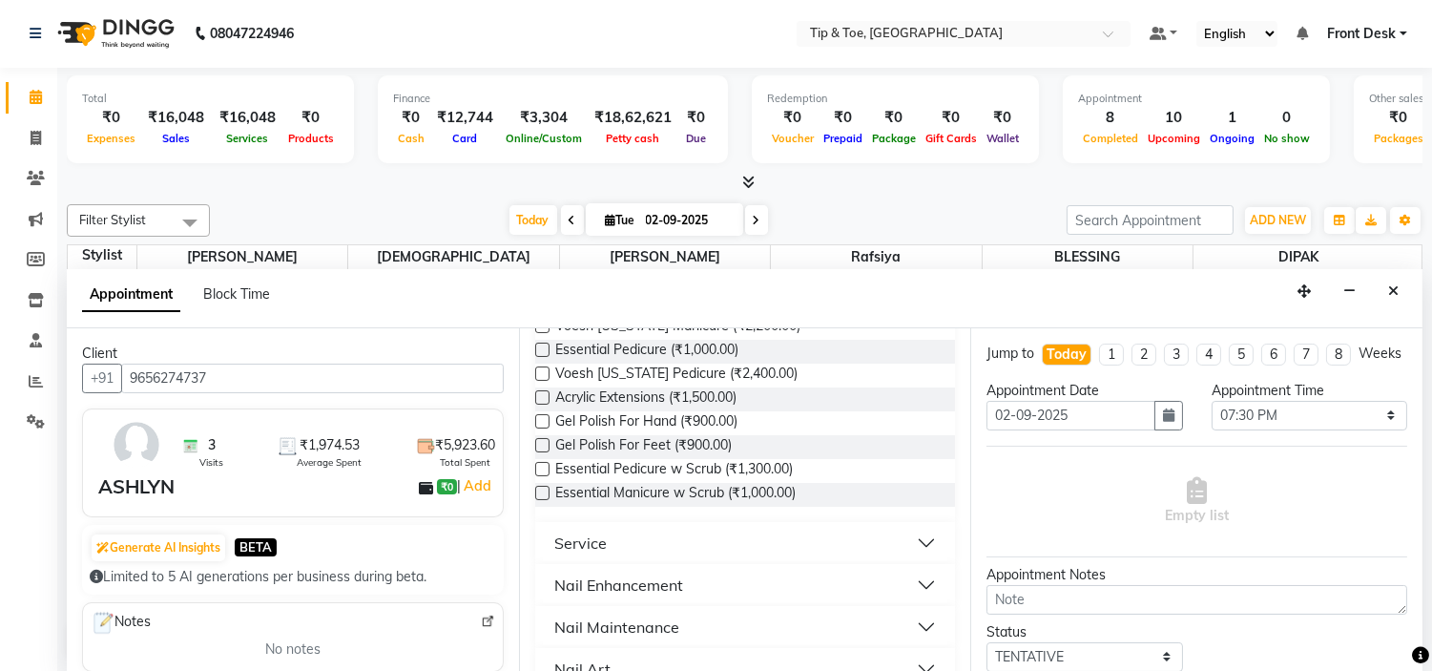
scroll to position [212, 0]
type input "9656274737"
click at [718, 635] on button "Nail Maintenance" at bounding box center [746, 626] width 406 height 34
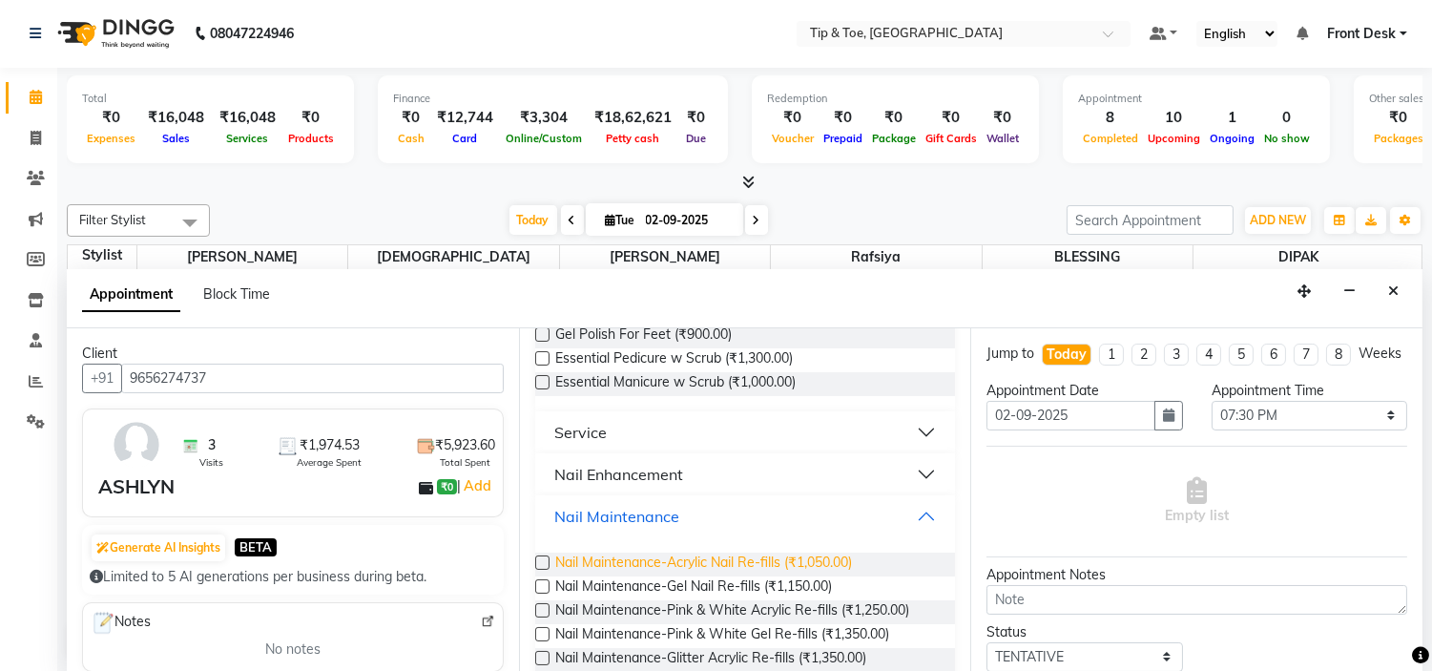
scroll to position [424, 0]
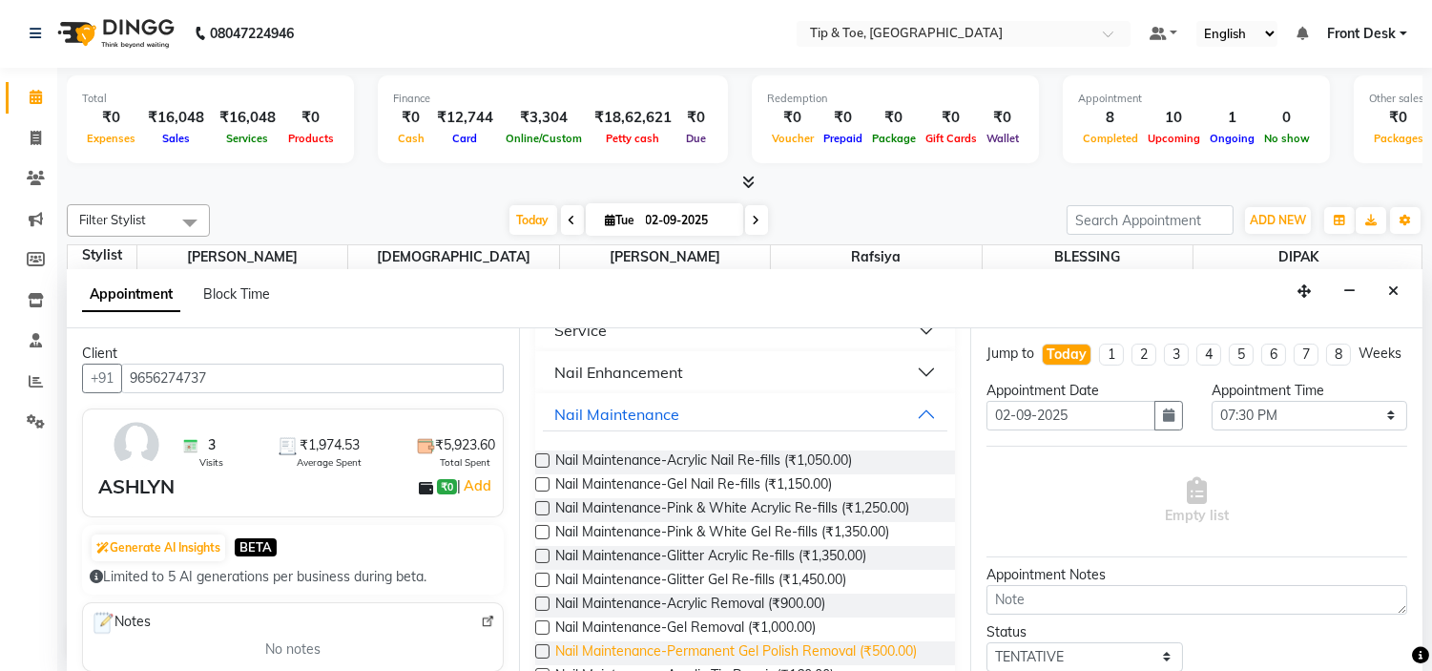
click at [773, 650] on span "Nail Maintenance-Permanent Gel Polish Removal (₹500.00)" at bounding box center [736, 653] width 362 height 24
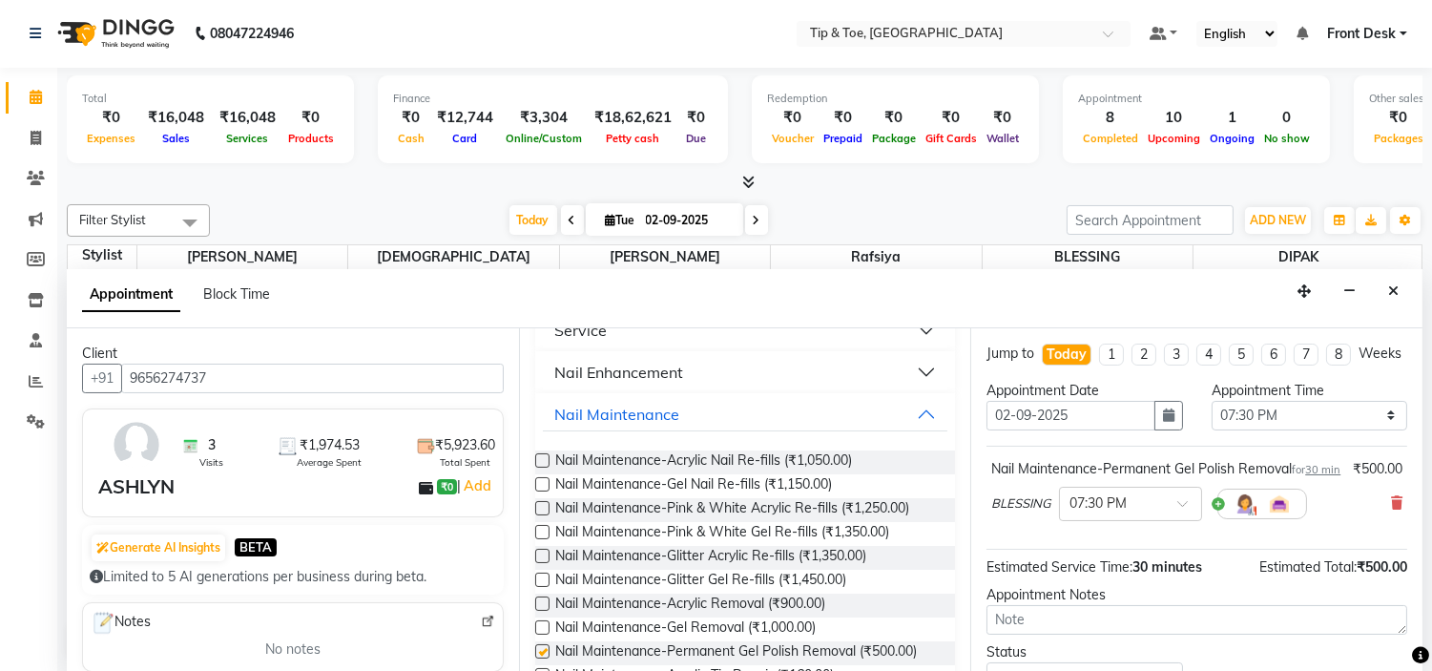
checkbox input "false"
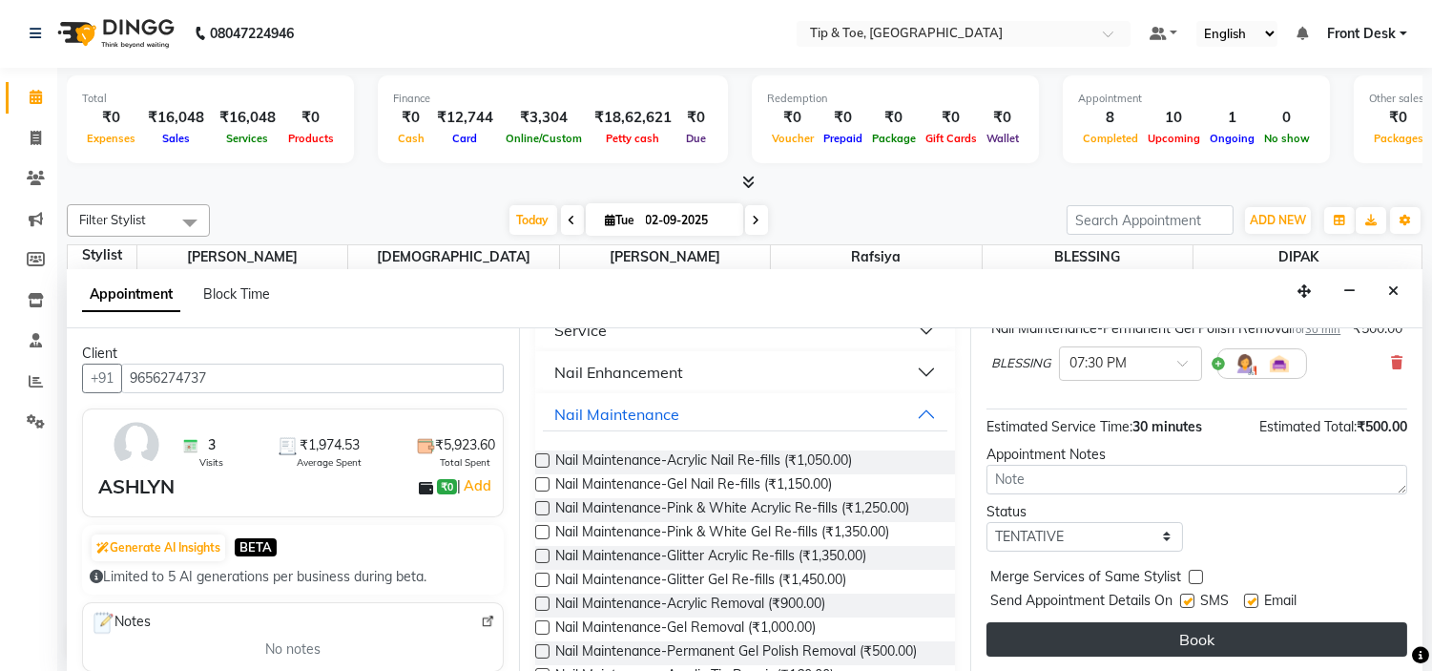
scroll to position [177, 0]
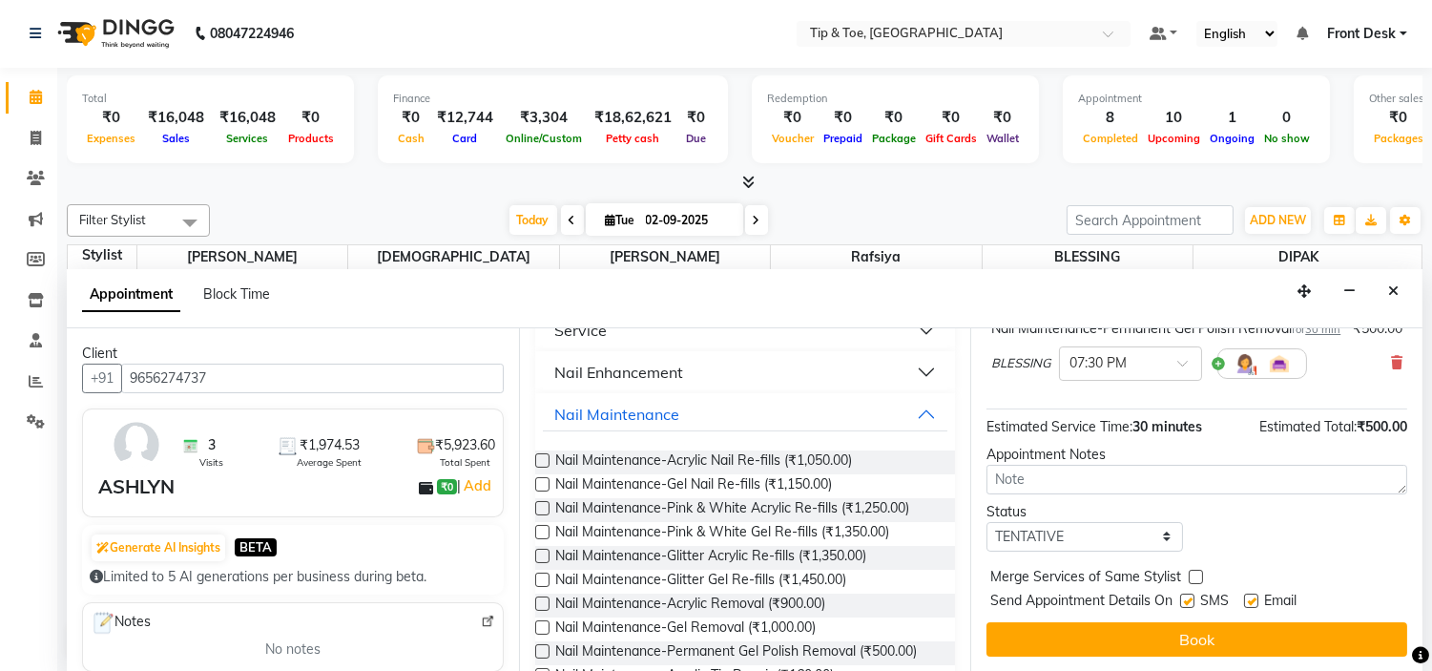
click at [1252, 605] on label at bounding box center [1251, 600] width 14 height 14
click at [1252, 605] on input "checkbox" at bounding box center [1250, 602] width 12 height 12
checkbox input "false"
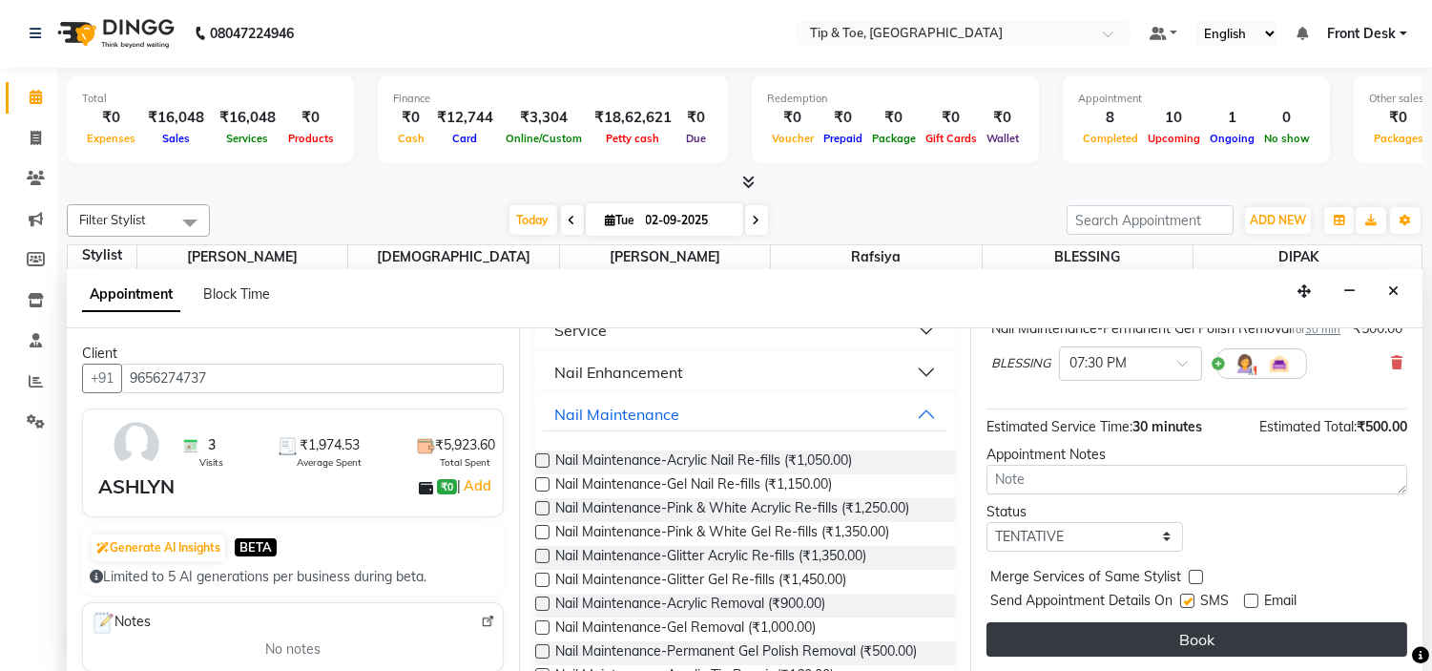
click at [1255, 635] on button "Book" at bounding box center [1197, 639] width 421 height 34
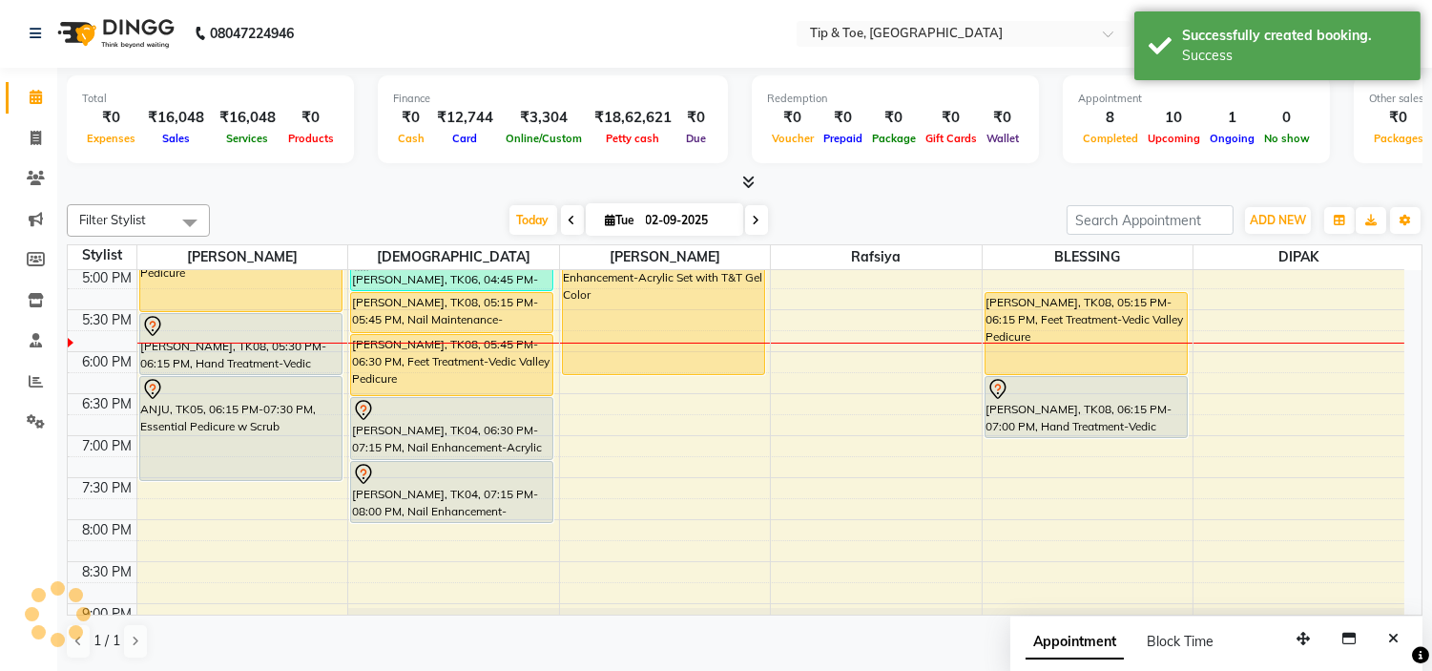
scroll to position [0, 0]
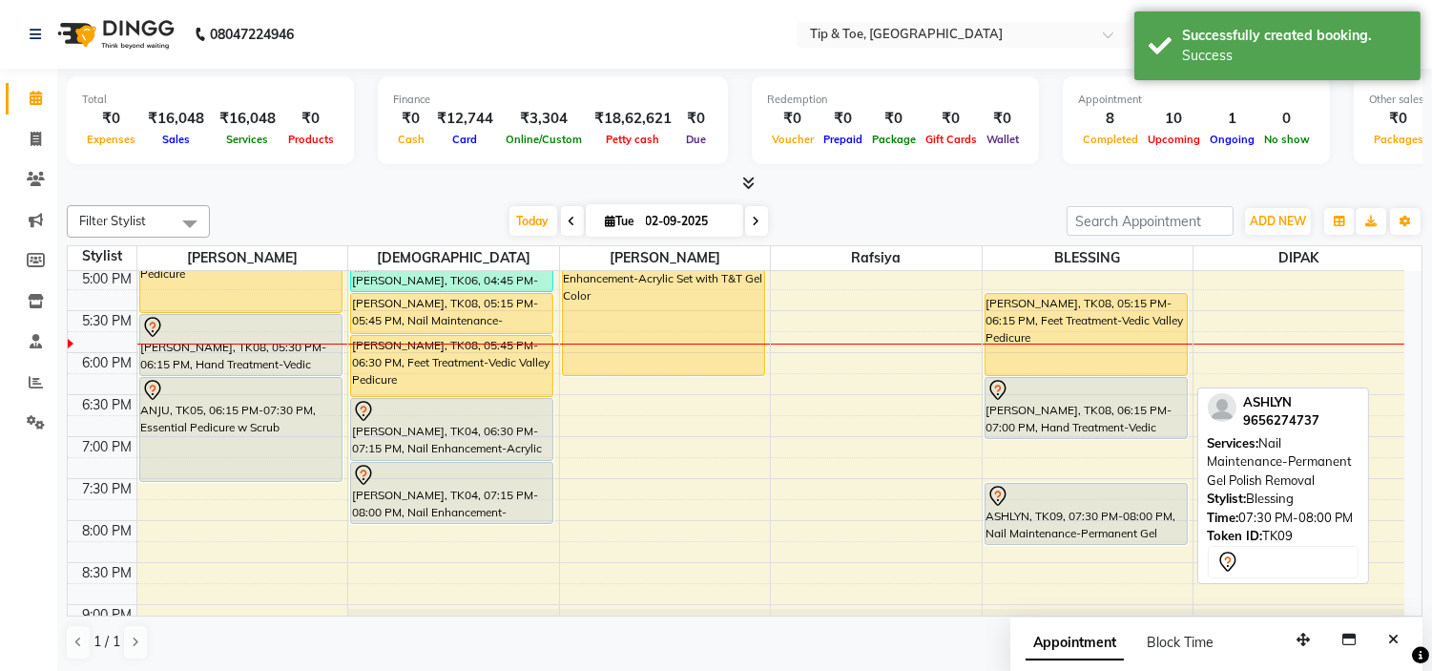
click at [1079, 532] on div "NEHA, TK01, 02:15 PM-02:30 PM, Essential Pedicure w Scrub NEHA, TK01, 02:30 PM-…" at bounding box center [1088, 142] width 211 height 1091
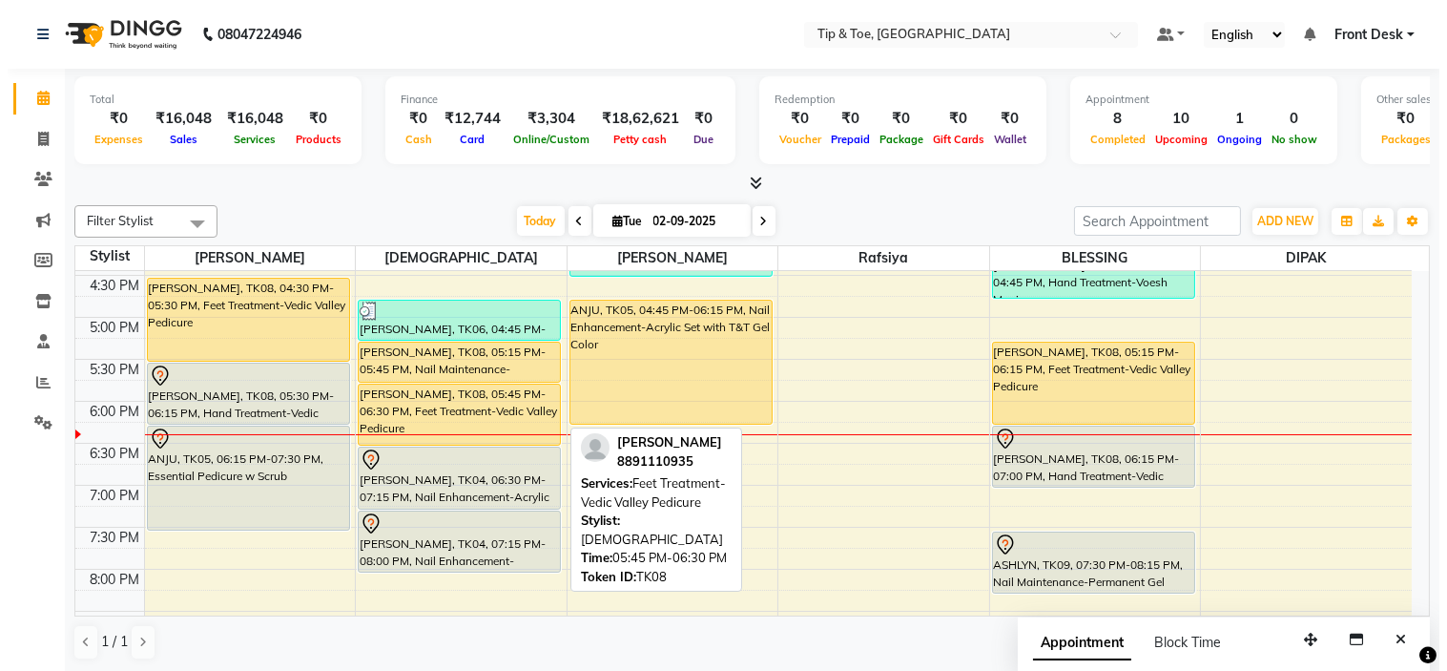
scroll to position [635, 0]
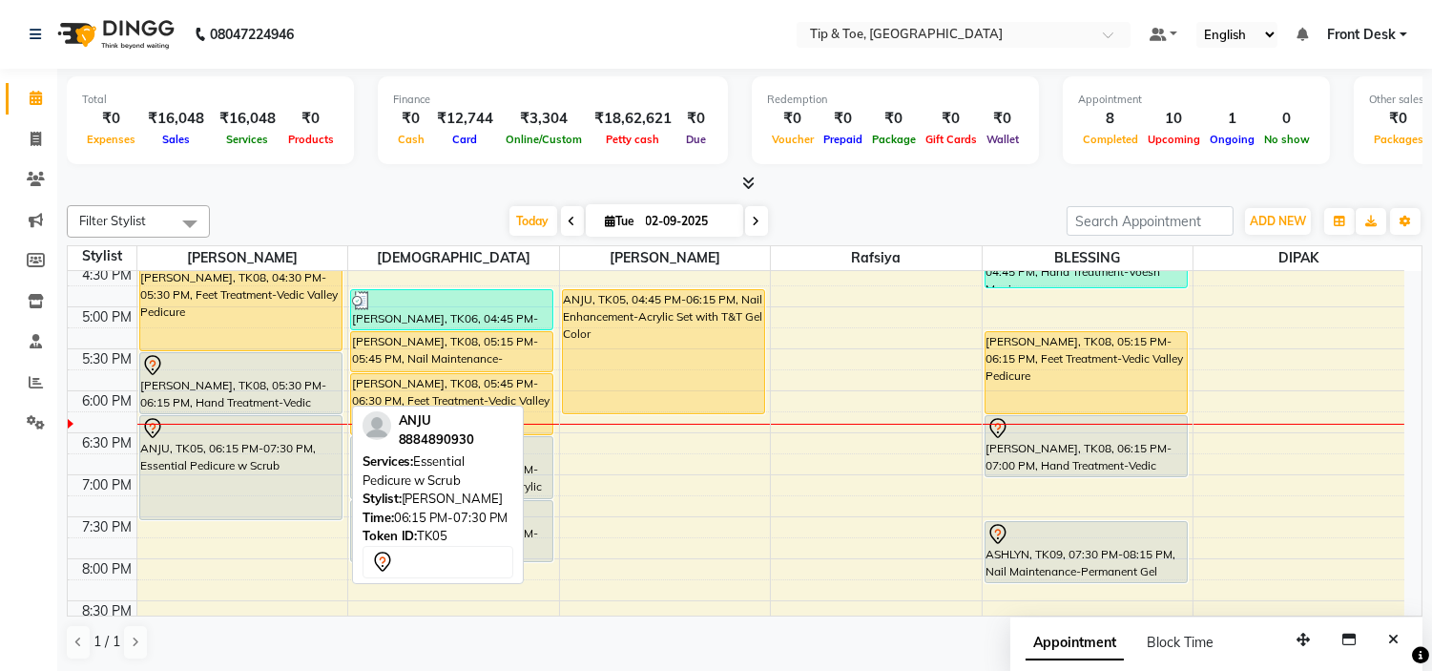
click at [277, 462] on div "ANJU, TK05, 06:15 PM-07:30 PM, Essential Pedicure w Scrub" at bounding box center [240, 467] width 201 height 103
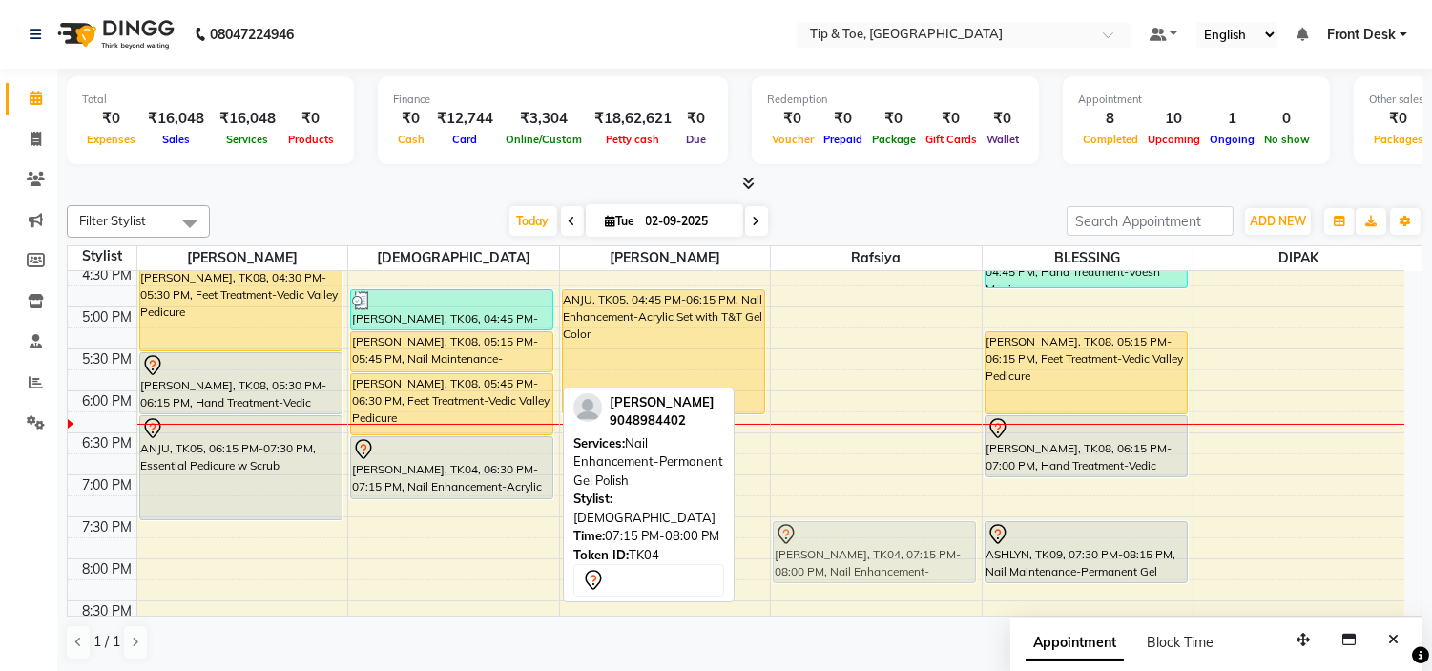
drag, startPoint x: 470, startPoint y: 540, endPoint x: 792, endPoint y: 554, distance: 321.9
click at [792, 554] on tr "NEHA, TK01, 02:00 PM-02:15 PM, Essential Pedicure w Scrub [PERSON_NAME], TK06, …" at bounding box center [736, 181] width 1337 height 1091
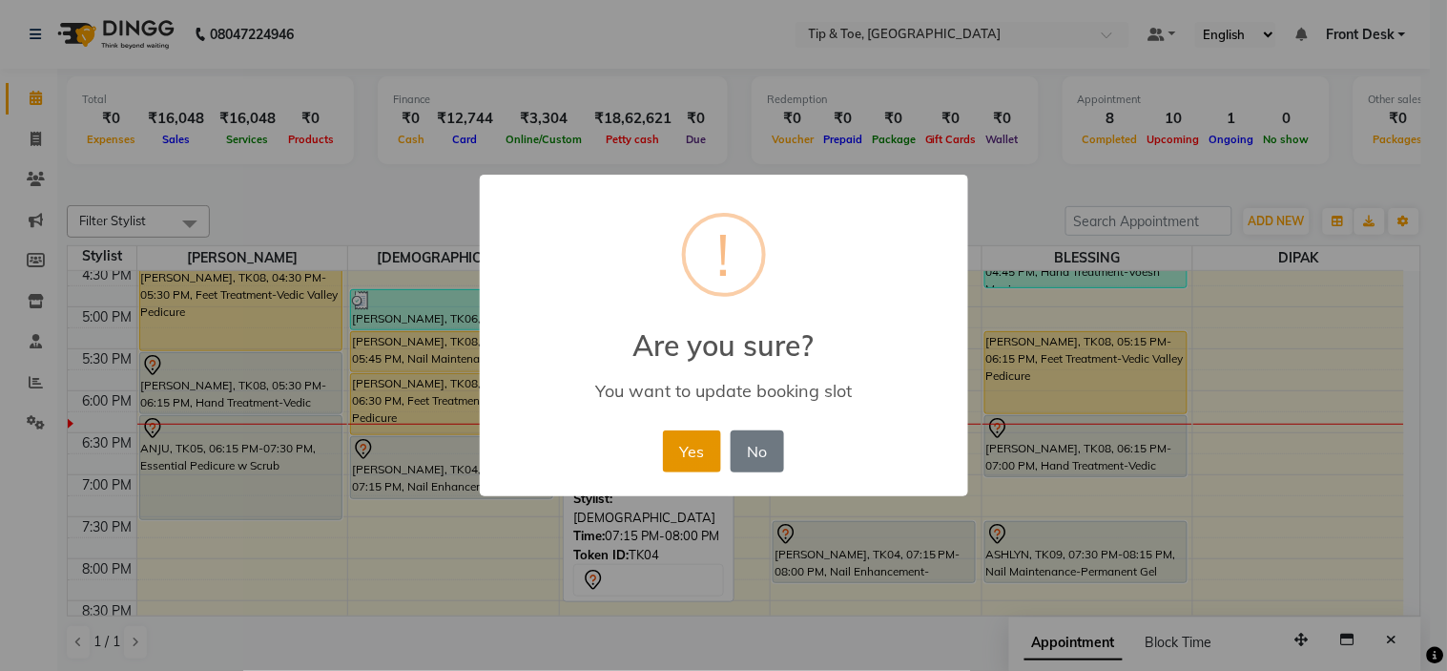
click at [672, 433] on button "Yes" at bounding box center [692, 451] width 58 height 42
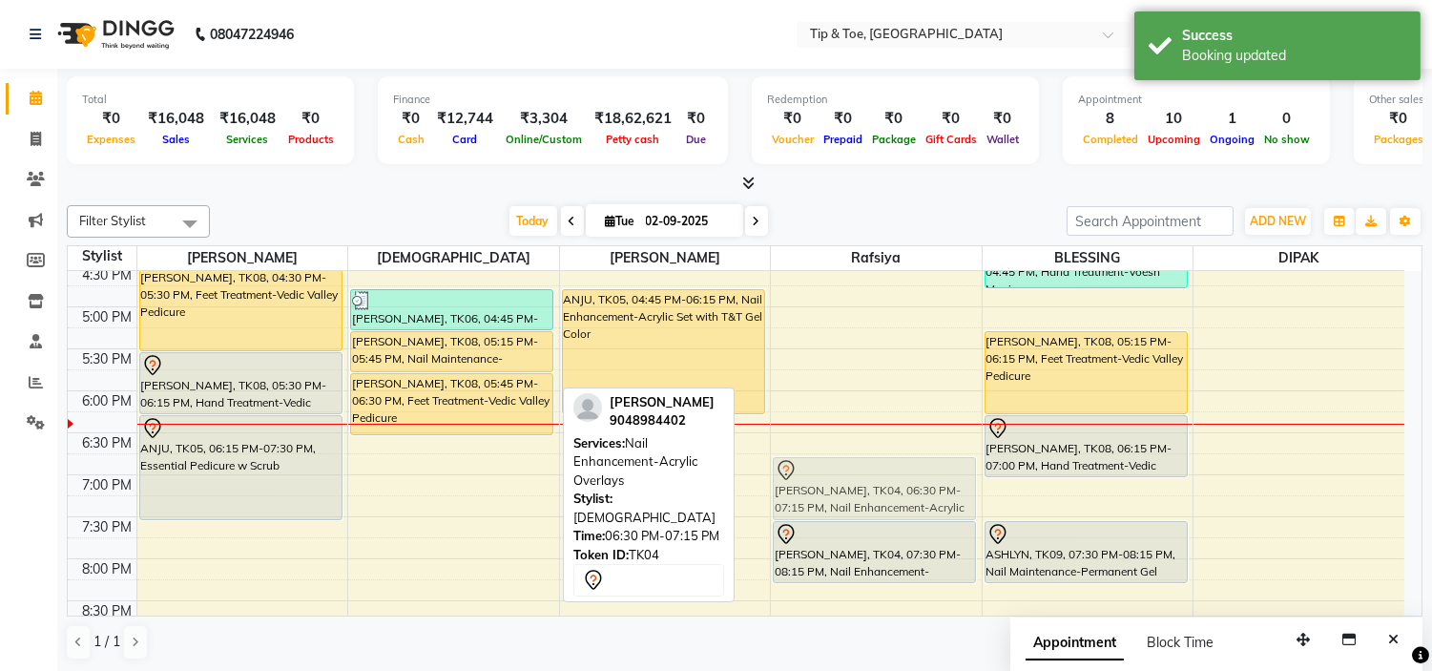
drag, startPoint x: 472, startPoint y: 482, endPoint x: 894, endPoint y: 510, distance: 422.6
click at [899, 509] on tr "NEHA, TK01, 02:00 PM-02:15 PM, Essential Pedicure w Scrub [PERSON_NAME], TK06, …" at bounding box center [736, 181] width 1337 height 1091
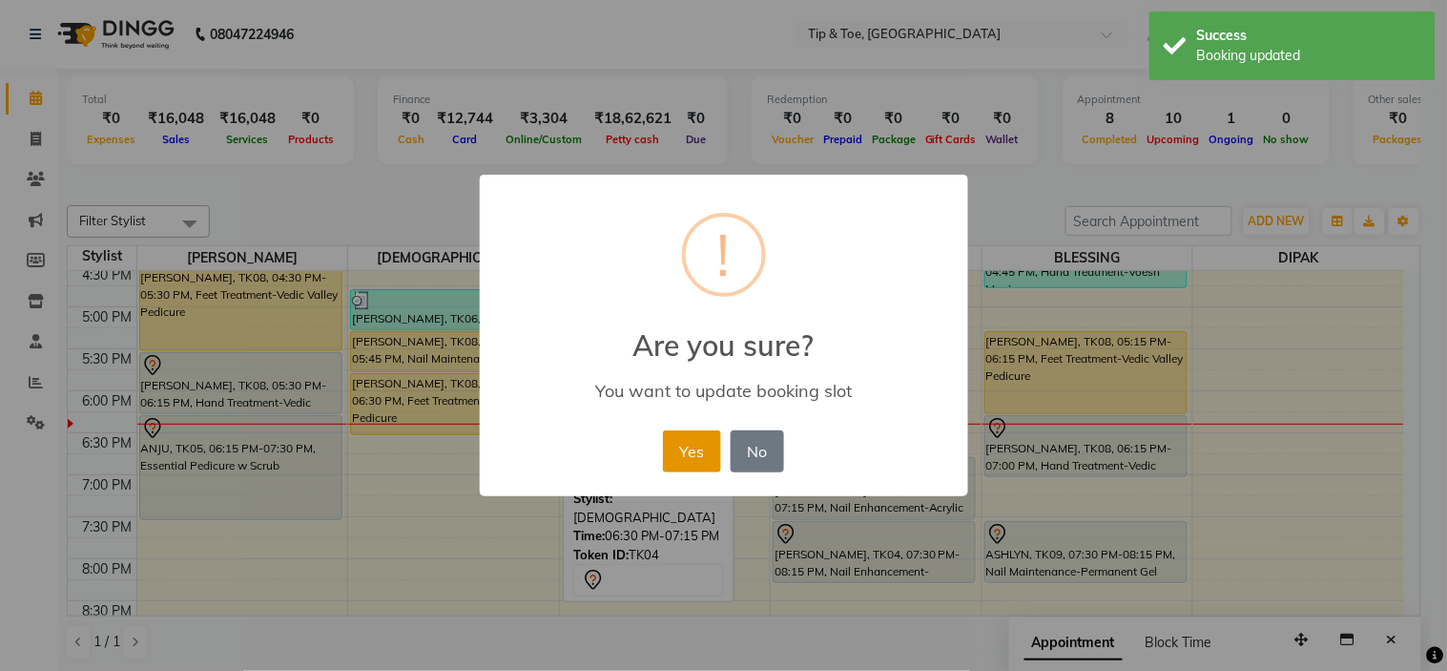
click at [697, 458] on button "Yes" at bounding box center [692, 451] width 58 height 42
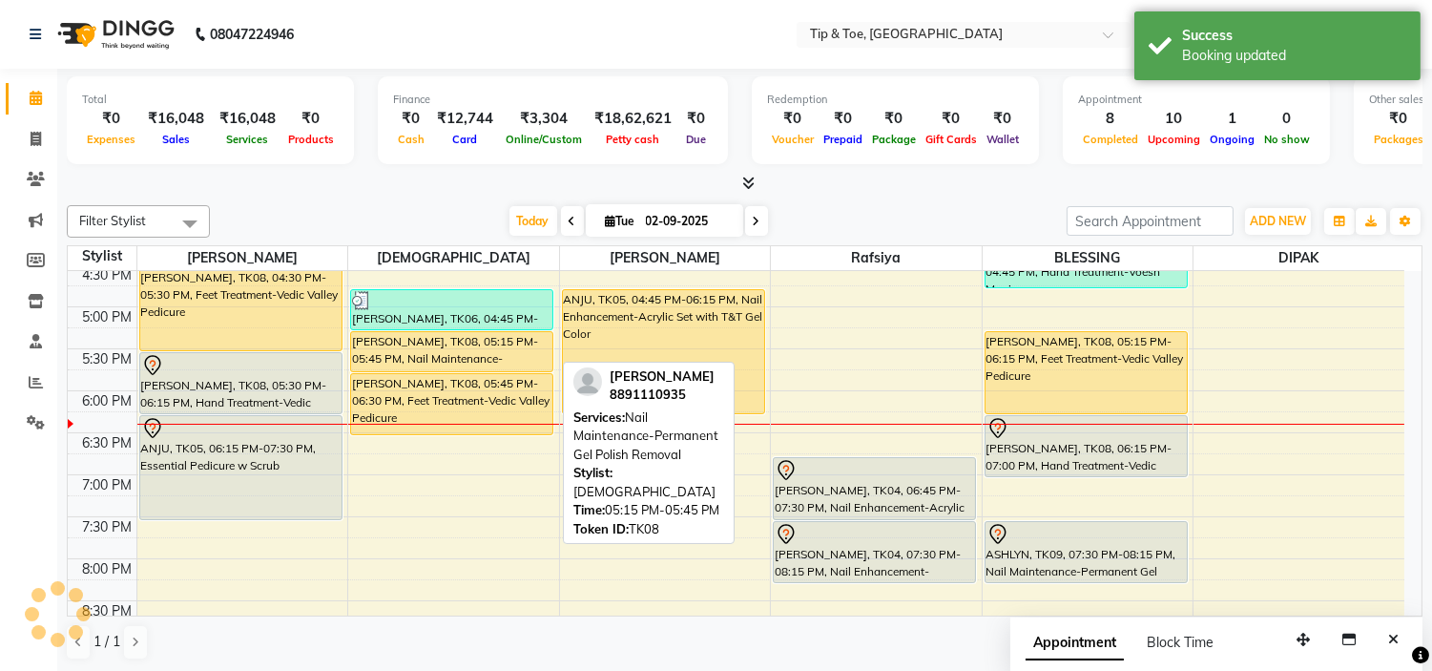
click at [480, 367] on div at bounding box center [451, 371] width 201 height 8
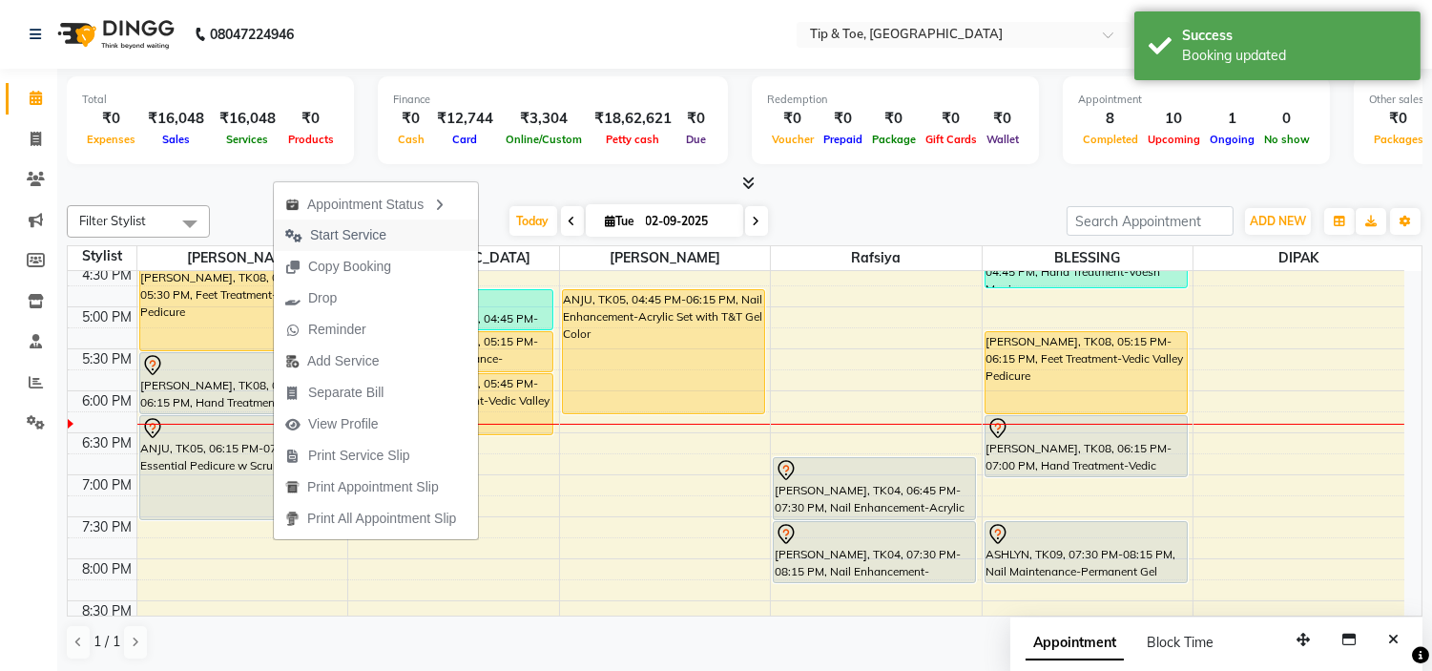
click at [359, 234] on span "Start Service" at bounding box center [348, 235] width 76 height 20
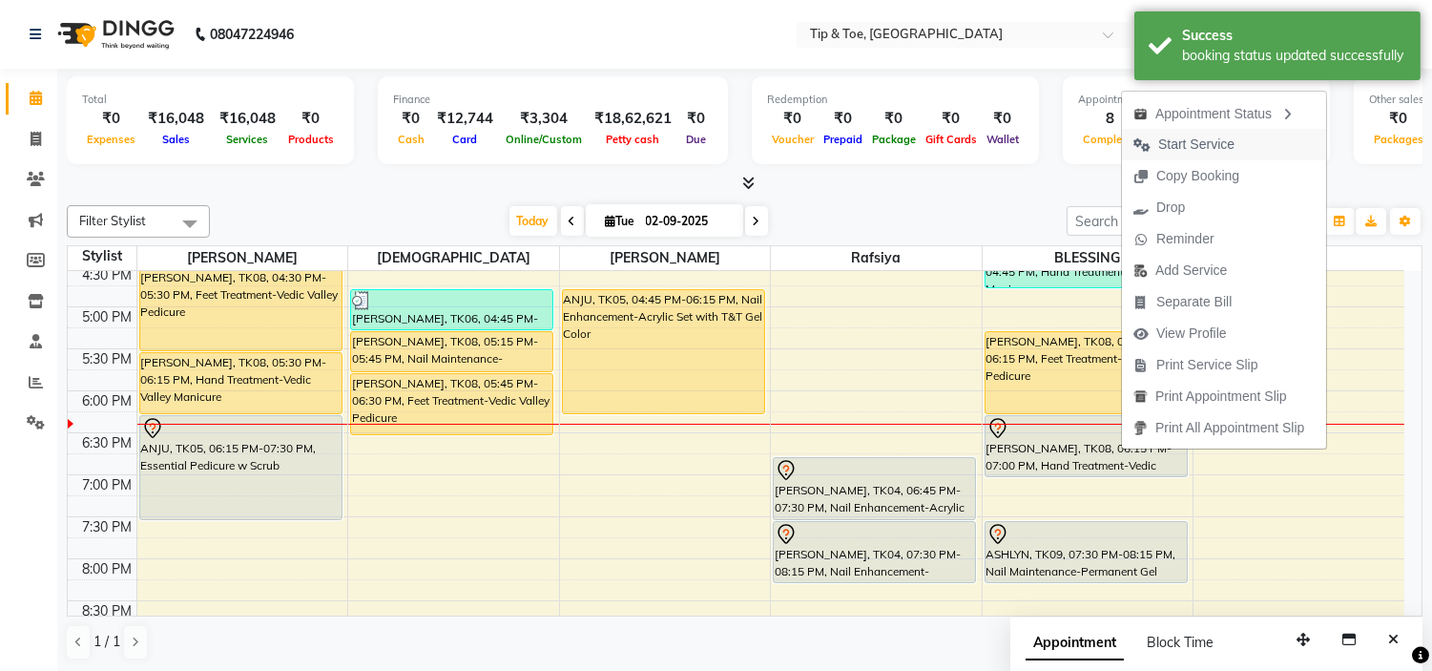
click at [1176, 148] on span "Start Service" at bounding box center [1196, 145] width 76 height 20
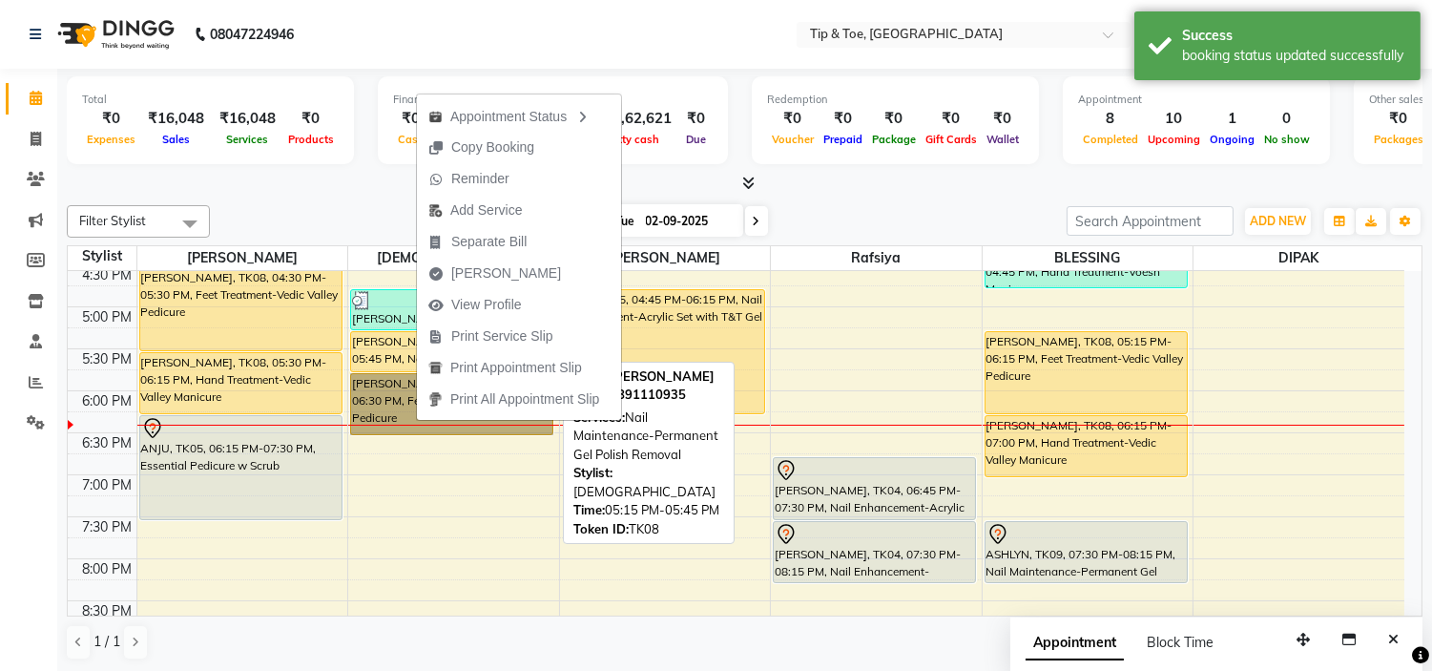
click at [372, 354] on div "[PERSON_NAME], TK08, 05:15 PM-05:45 PM, Nail Maintenance-Permanent Gel Polish R…" at bounding box center [451, 351] width 201 height 39
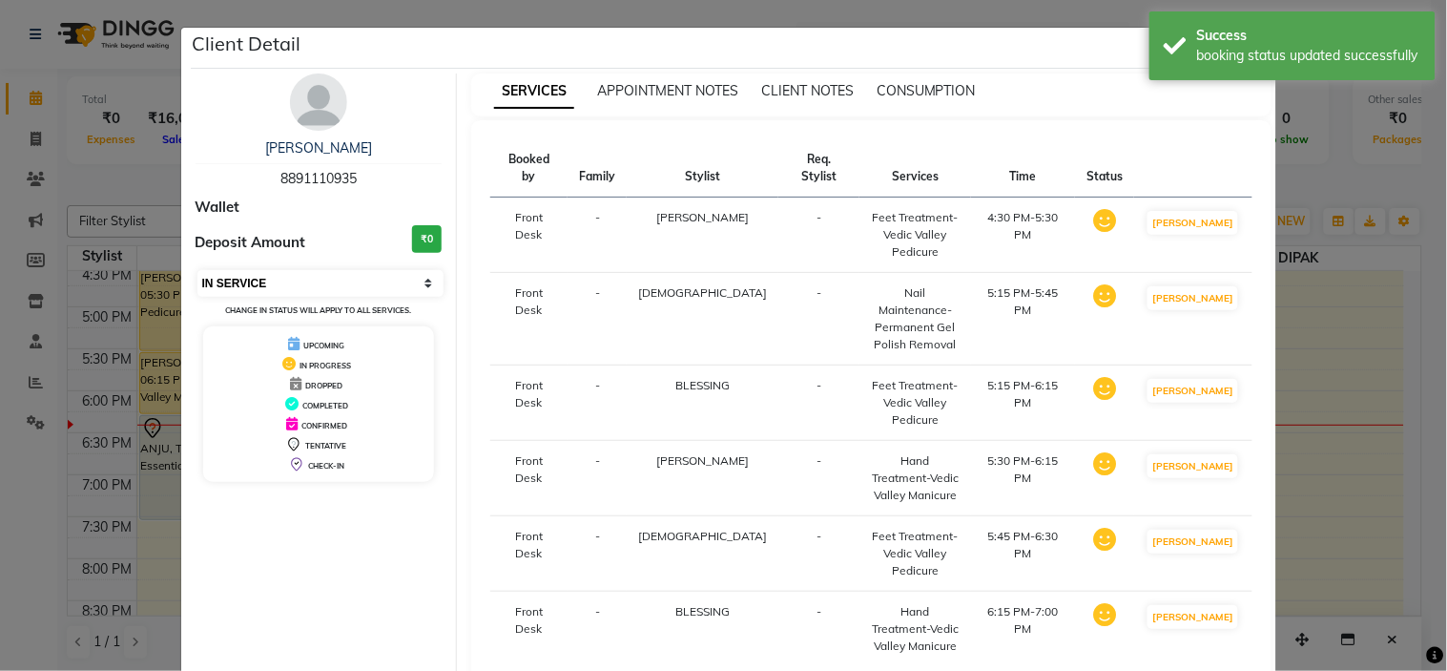
click at [308, 284] on select "Select IN SERVICE CONFIRMED TENTATIVE CHECK IN MARK DONE DROPPED UPCOMING" at bounding box center [321, 283] width 247 height 27
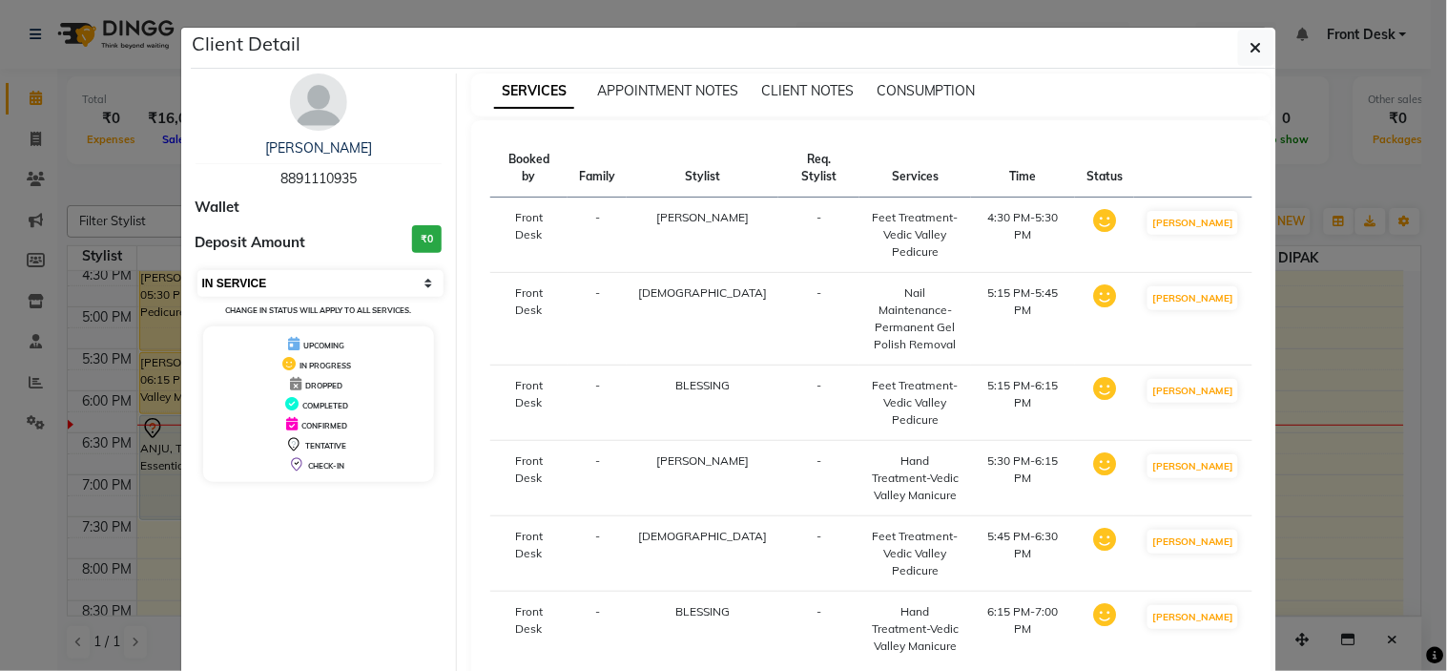
select select "7"
click at [198, 270] on select "Select IN SERVICE CONFIRMED TENTATIVE CHECK IN MARK DONE DROPPED UPCOMING" at bounding box center [321, 283] width 247 height 27
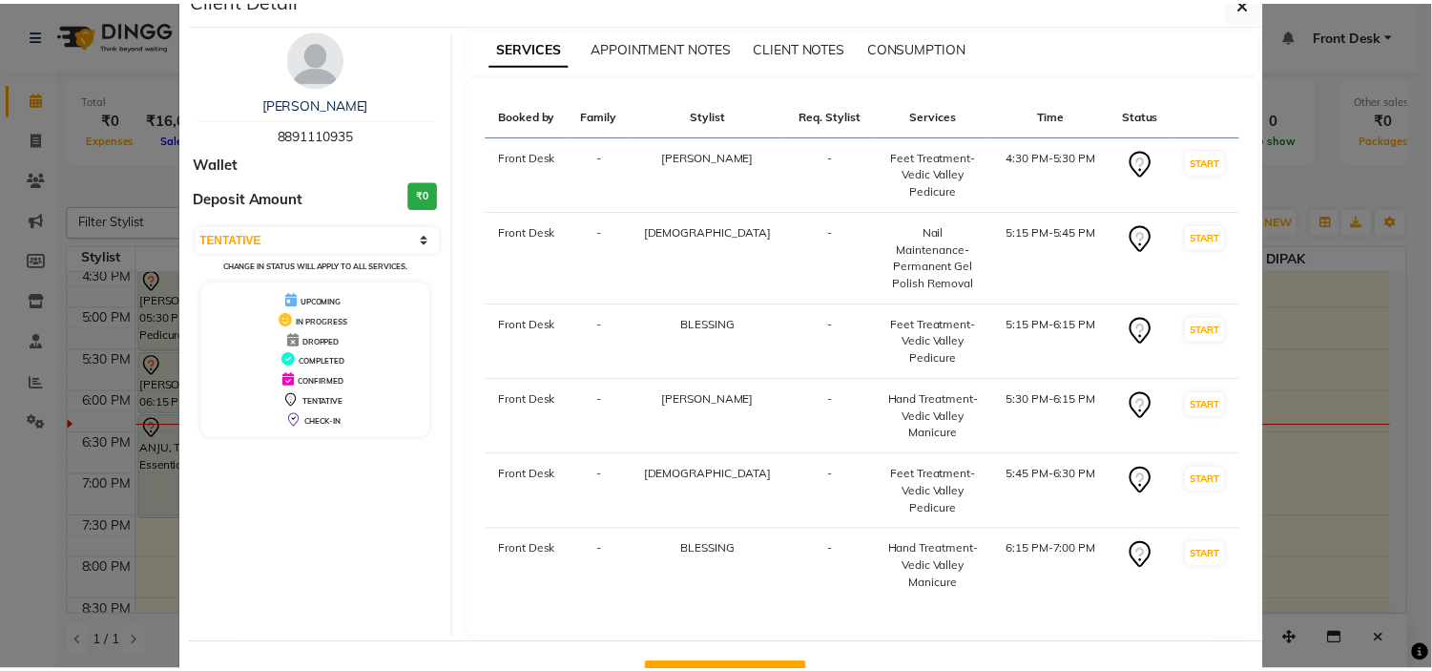
scroll to position [0, 0]
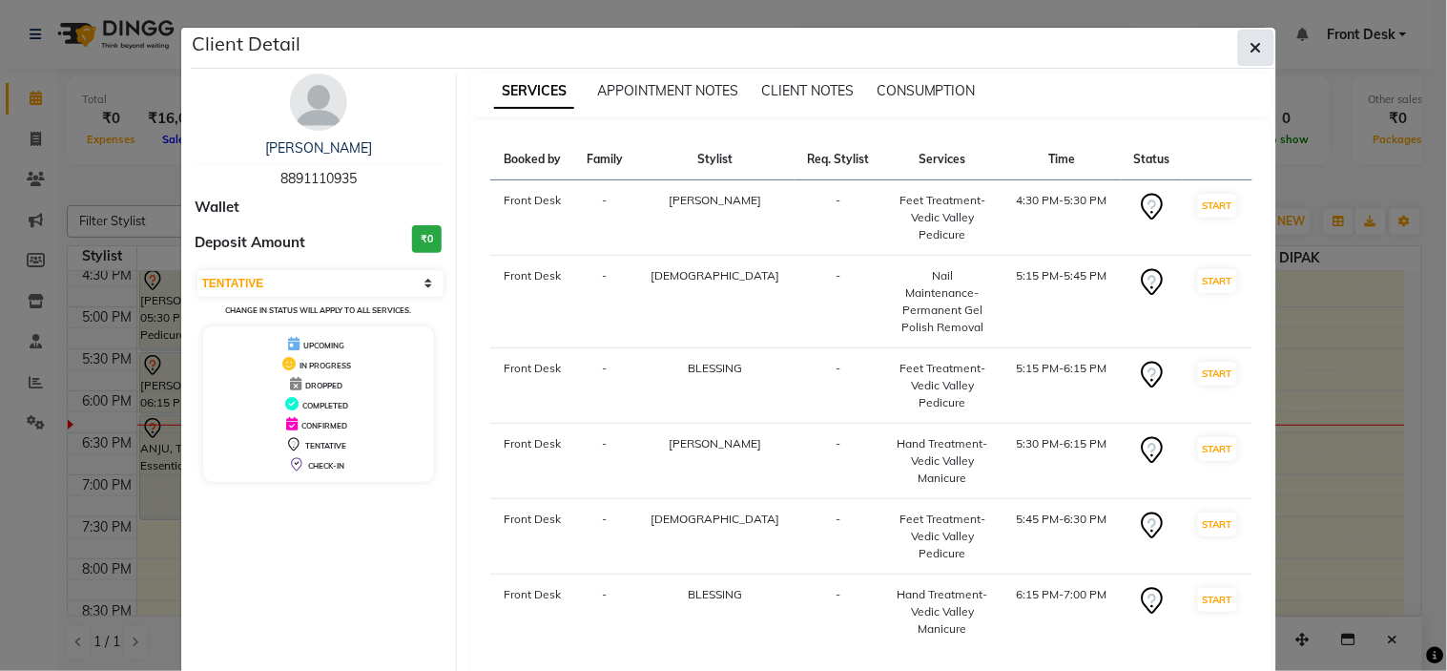
click at [1238, 48] on button "button" at bounding box center [1256, 48] width 36 height 36
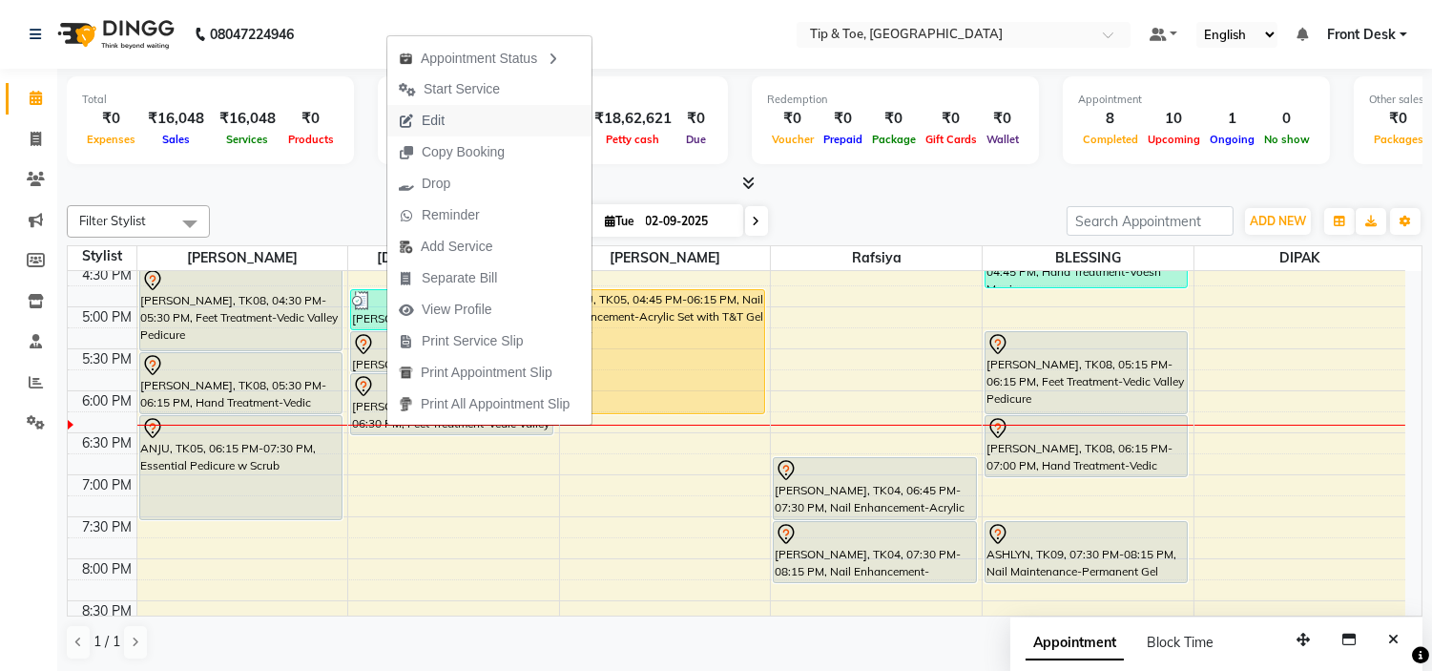
click at [460, 129] on button "Edit" at bounding box center [489, 120] width 204 height 31
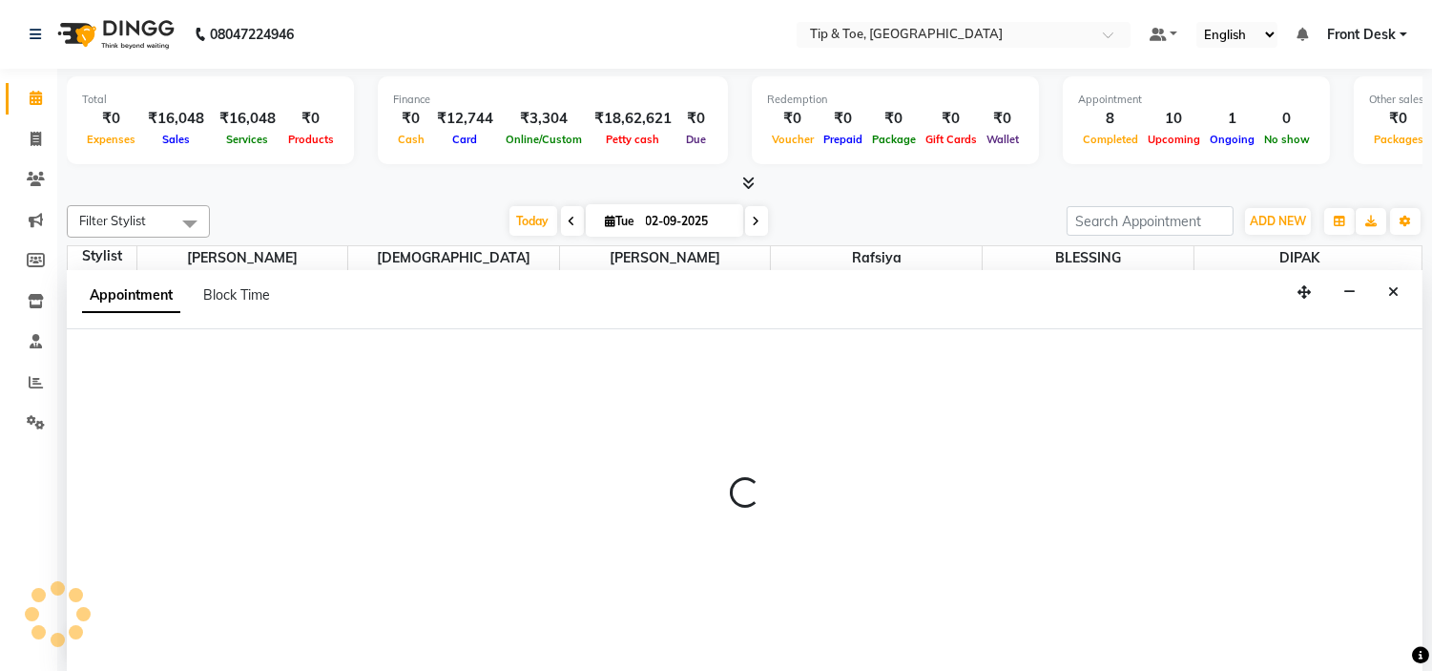
scroll to position [1, 0]
select select "tentative"
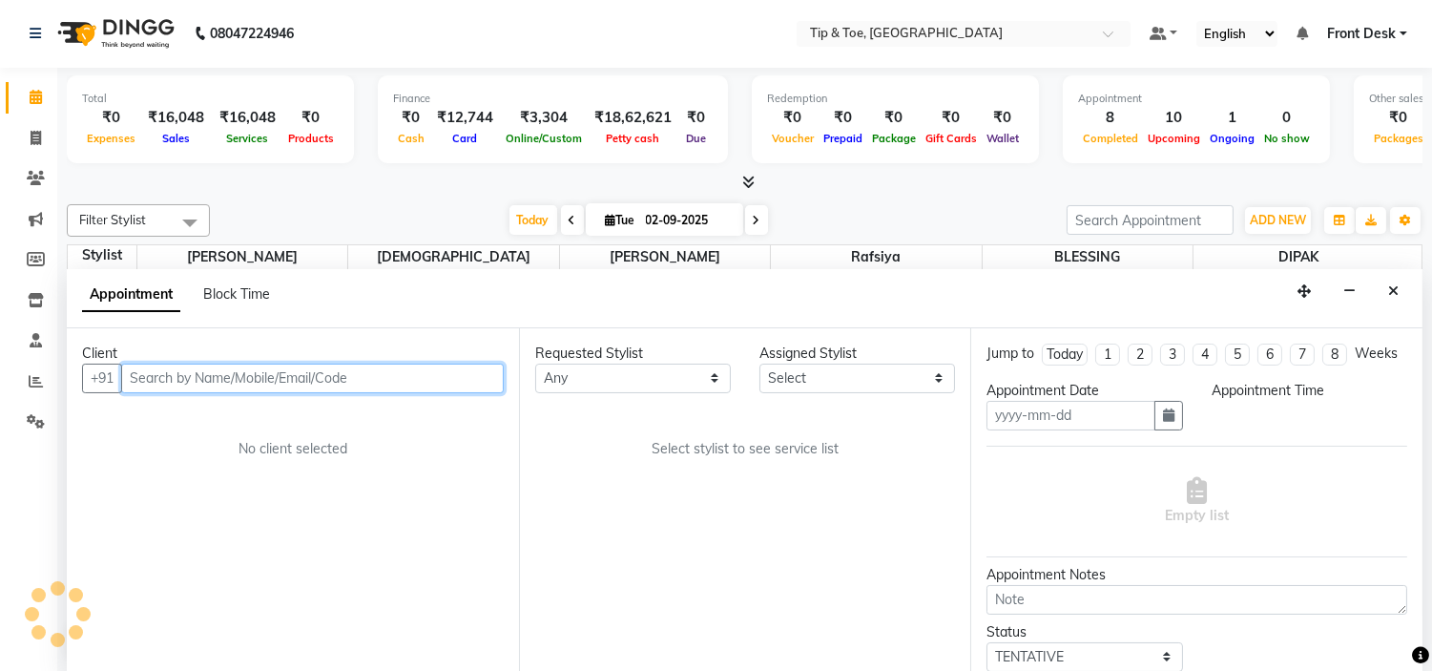
type input "02-09-2025"
select select "990"
select select "50942"
select select "2436"
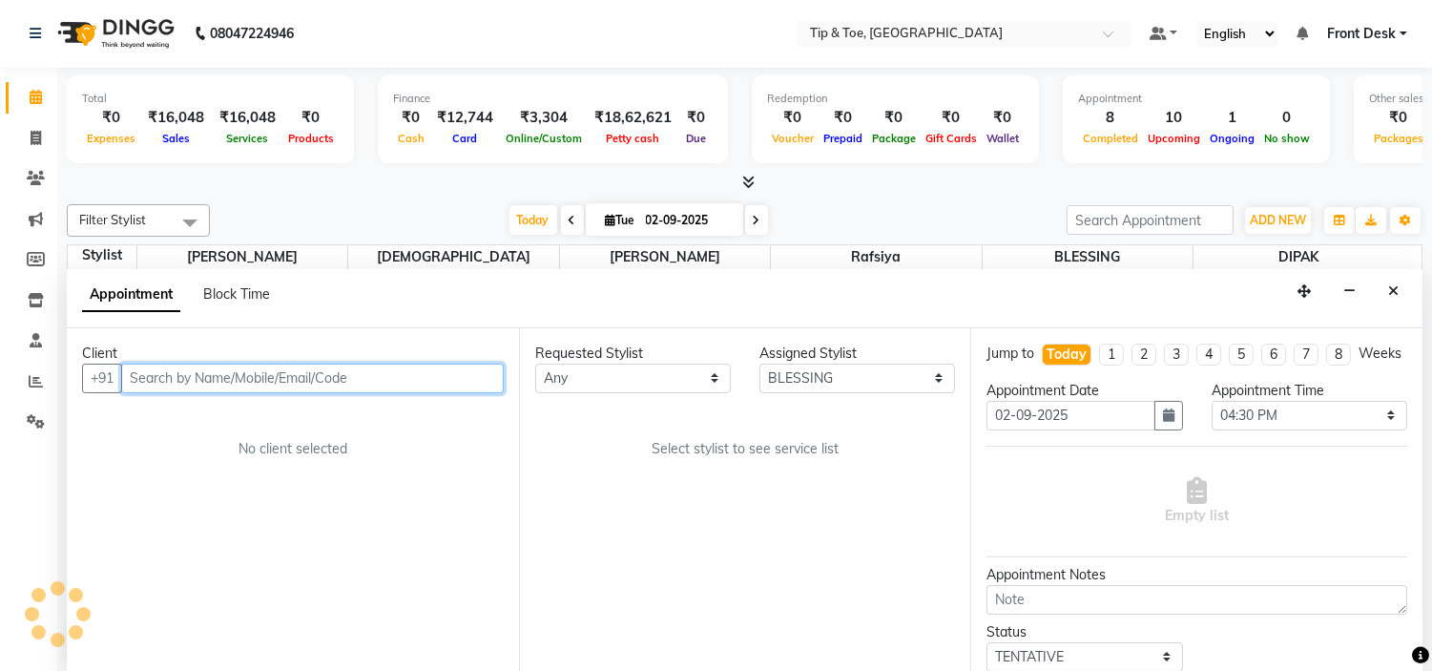
select select "2436"
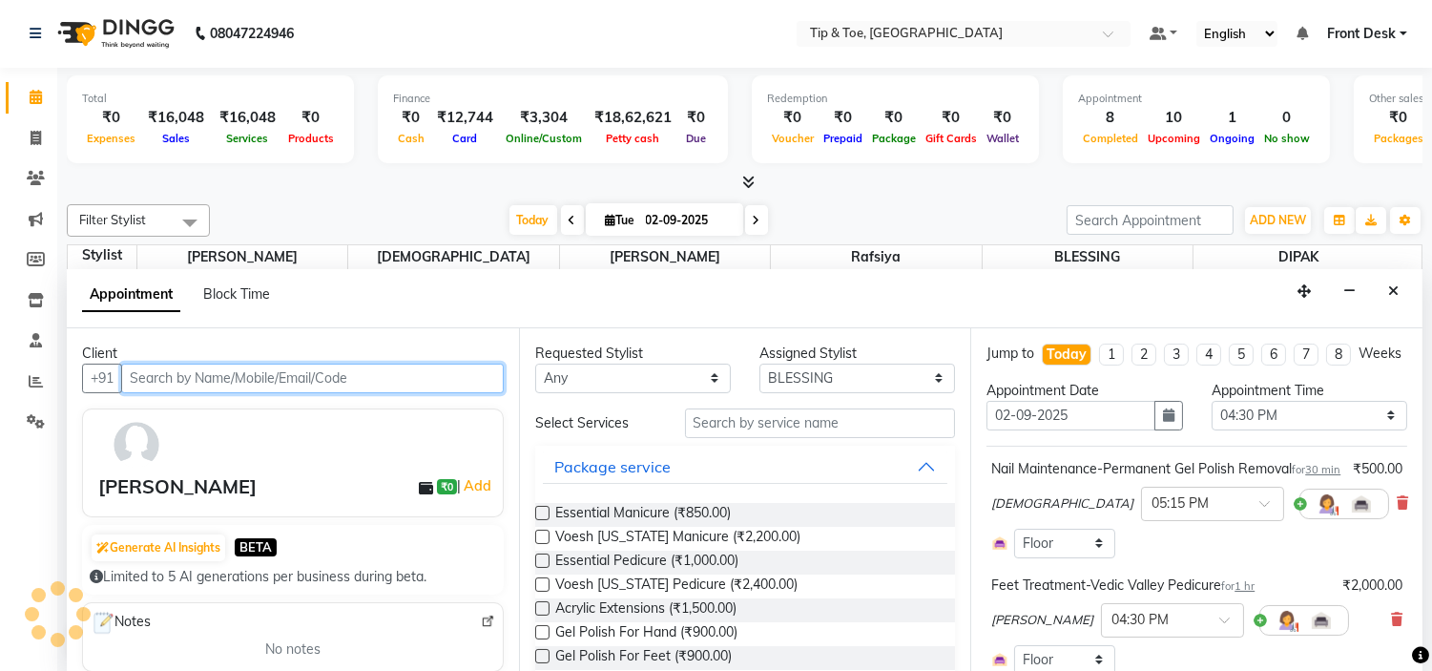
scroll to position [751, 0]
select select "2436"
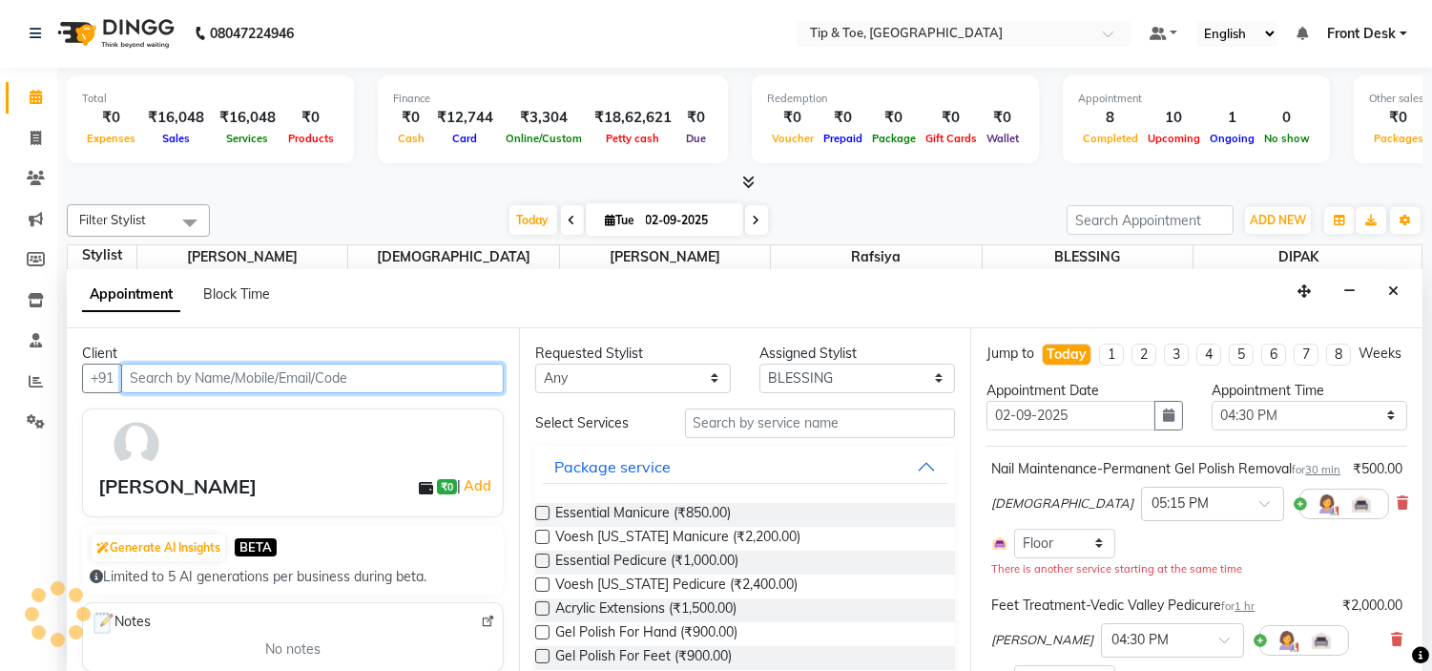
select select "2436"
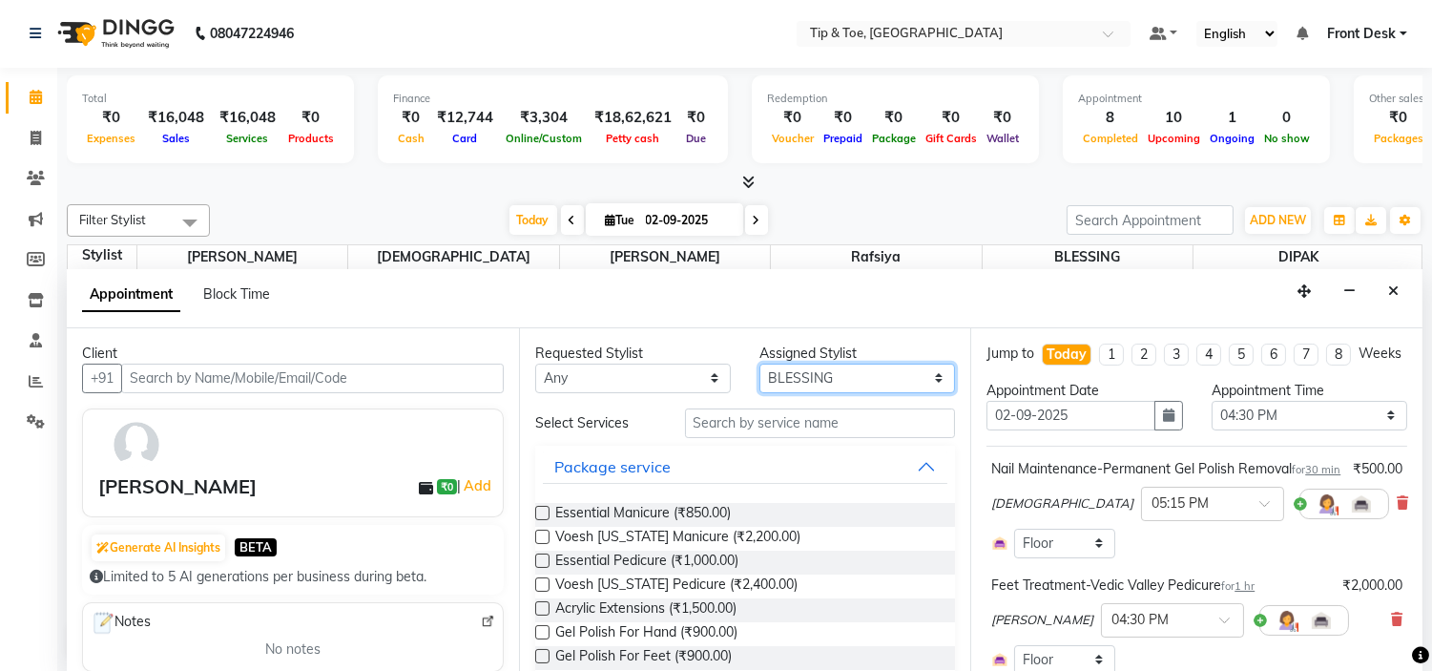
click at [825, 366] on select "Select [PERSON_NAME] [PERSON_NAME] Rafsiya [PERSON_NAME]" at bounding box center [857, 379] width 196 height 30
select select "37611"
click at [759, 364] on select "Select [PERSON_NAME] [PERSON_NAME] Rafsiya [PERSON_NAME]" at bounding box center [857, 379] width 196 height 30
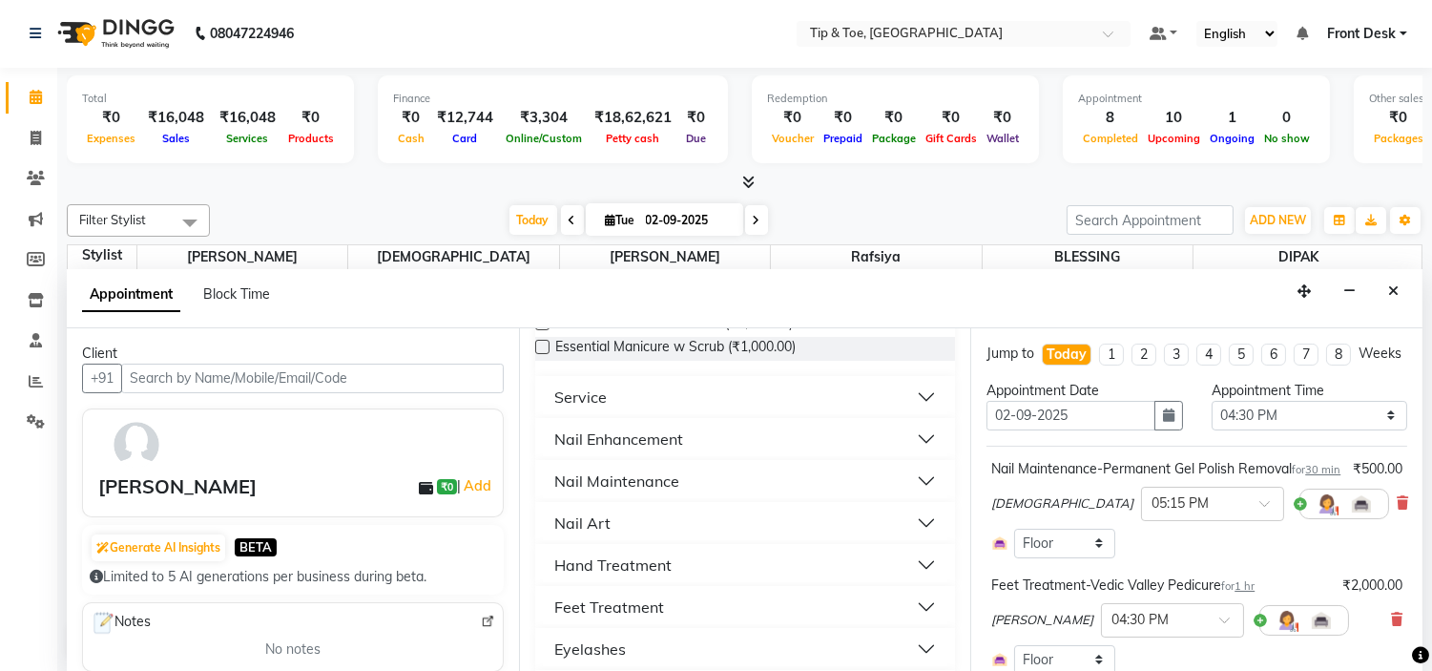
scroll to position [424, 0]
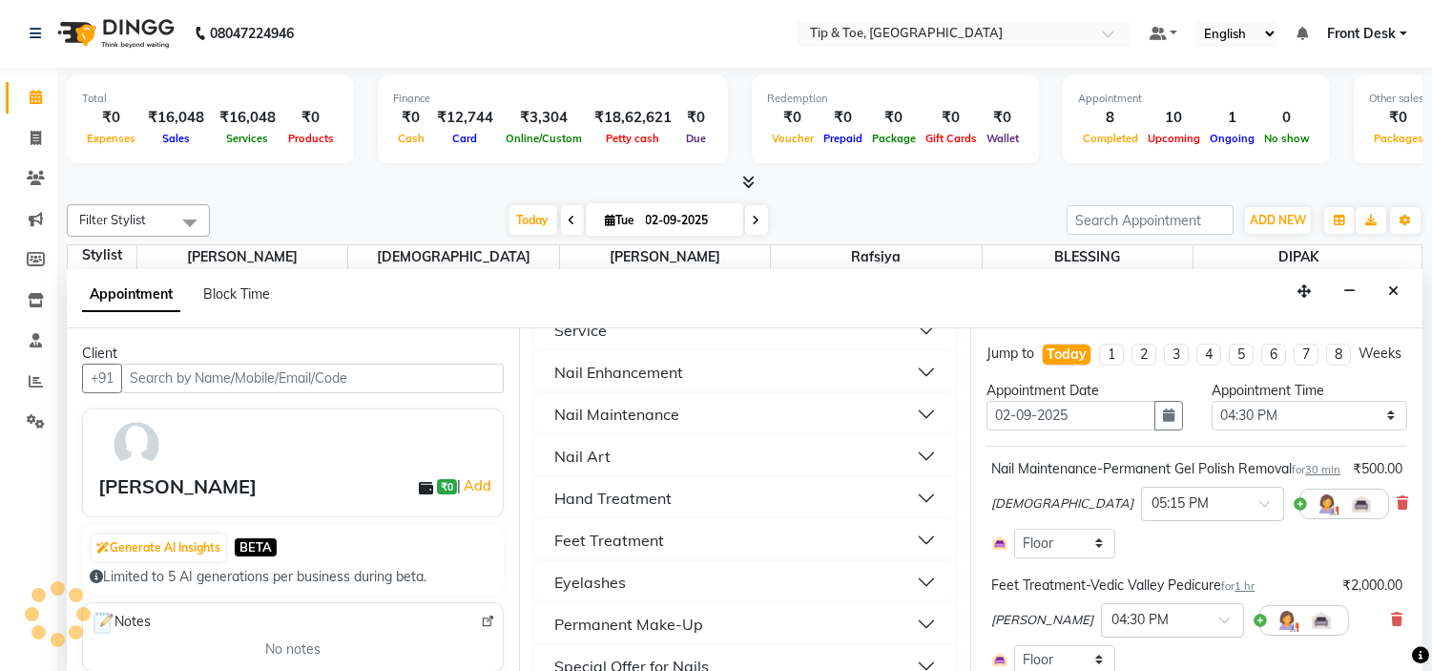
click at [678, 532] on button "Feet Treatment" at bounding box center [746, 540] width 406 height 34
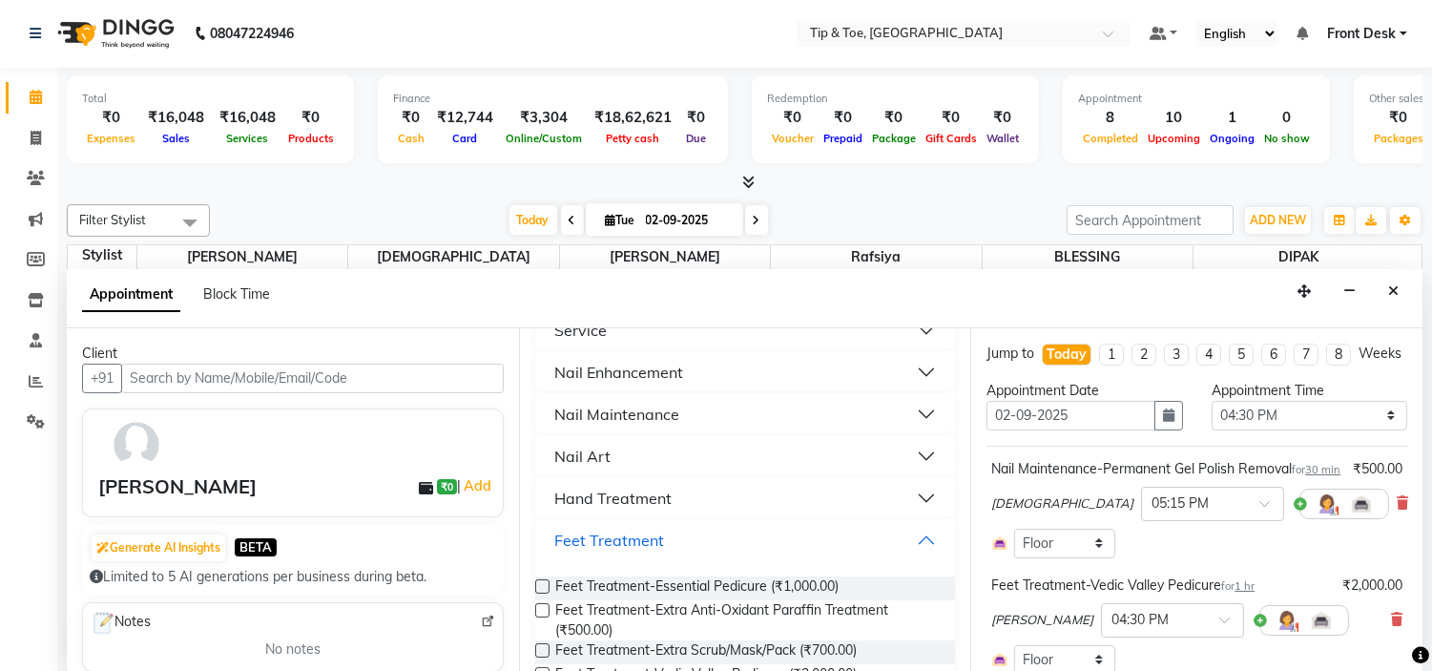
click at [678, 531] on button "Feet Treatment" at bounding box center [746, 540] width 406 height 34
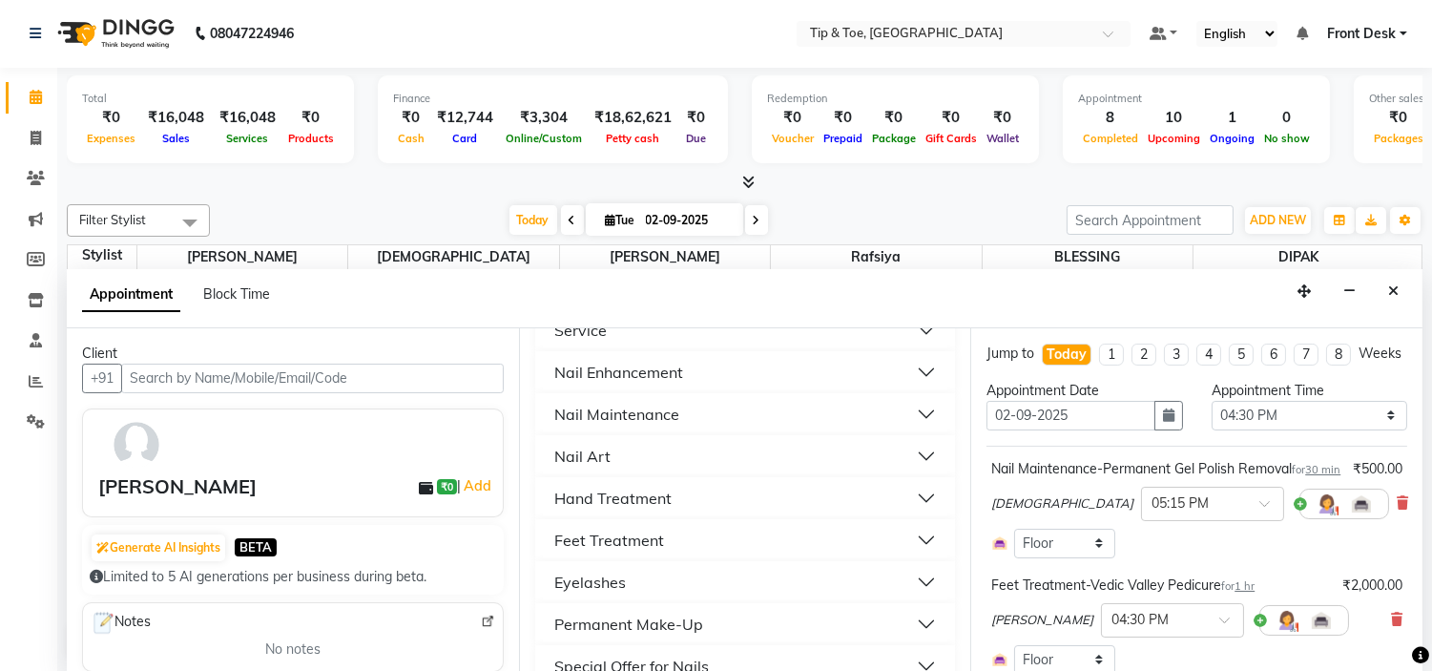
click at [690, 500] on button "Hand Treatment" at bounding box center [746, 498] width 406 height 34
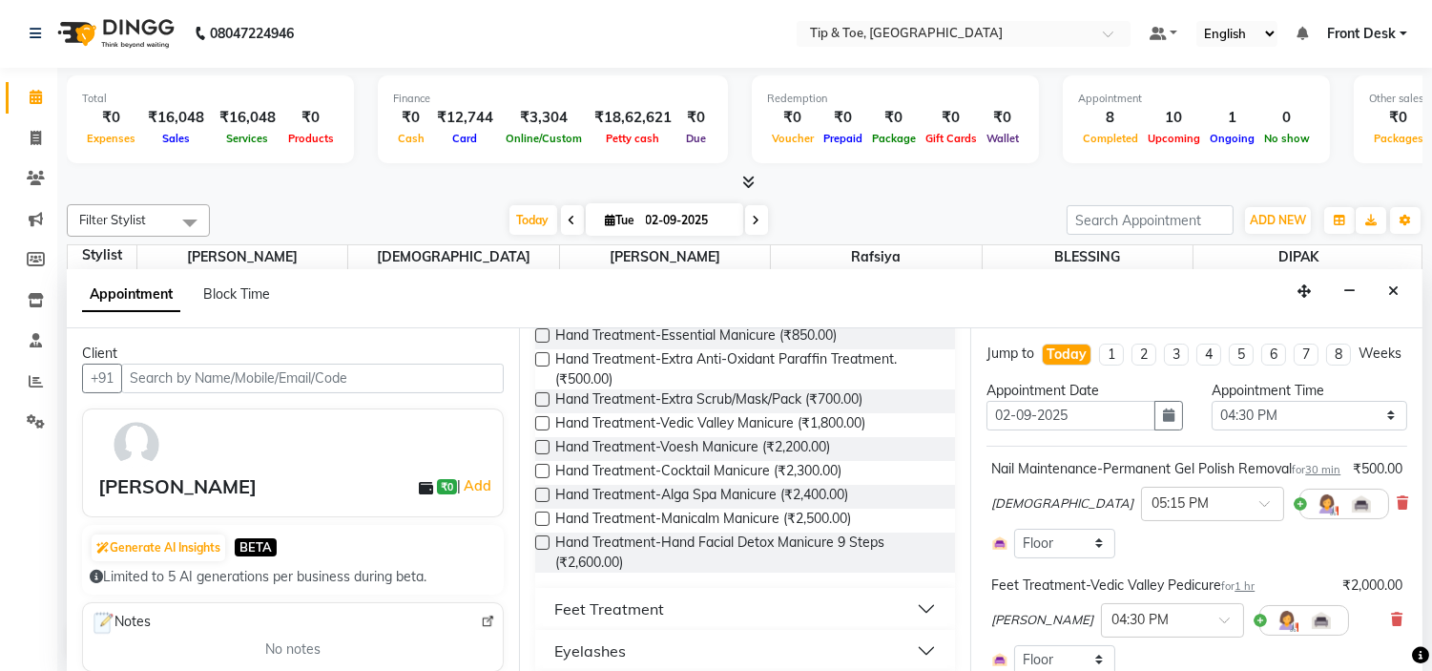
scroll to position [635, 0]
click at [793, 421] on span "Hand Treatment-Vedic Valley Manicure (₹1,800.00)" at bounding box center [710, 422] width 310 height 24
checkbox input "false"
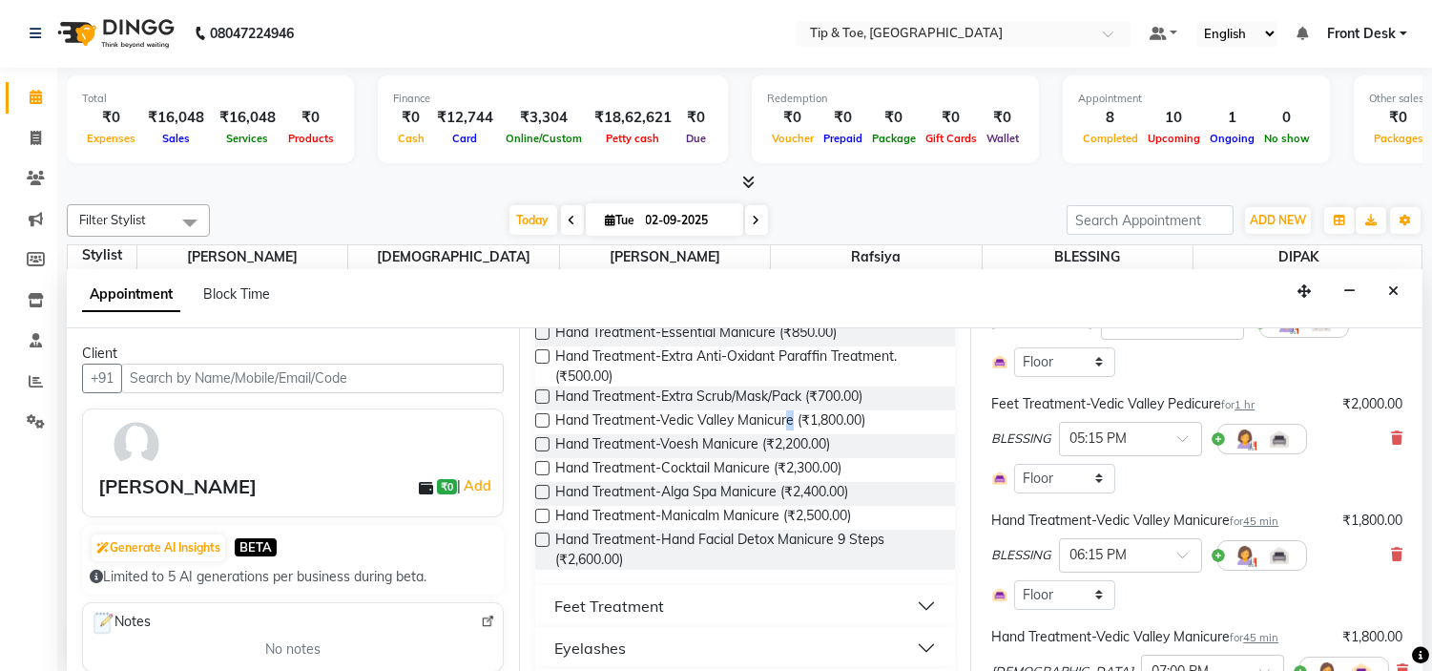
scroll to position [841, 0]
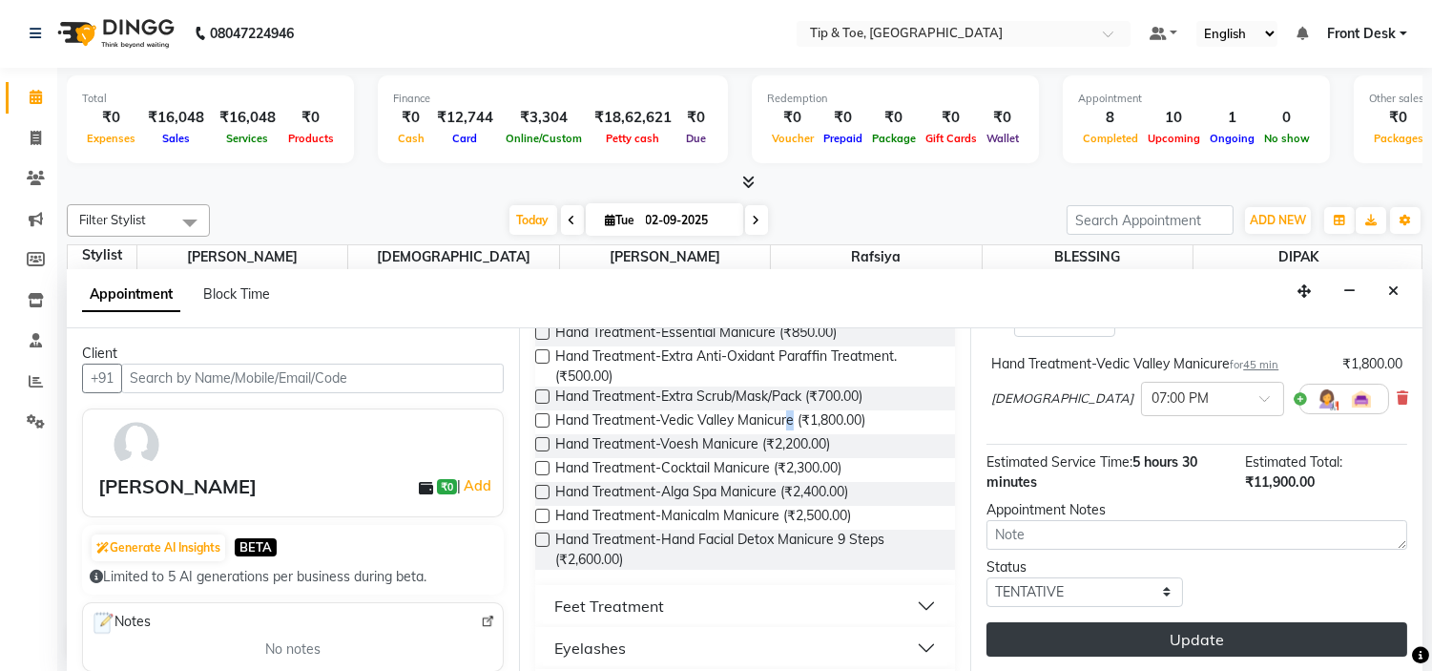
click at [1237, 644] on button "Update" at bounding box center [1197, 639] width 421 height 34
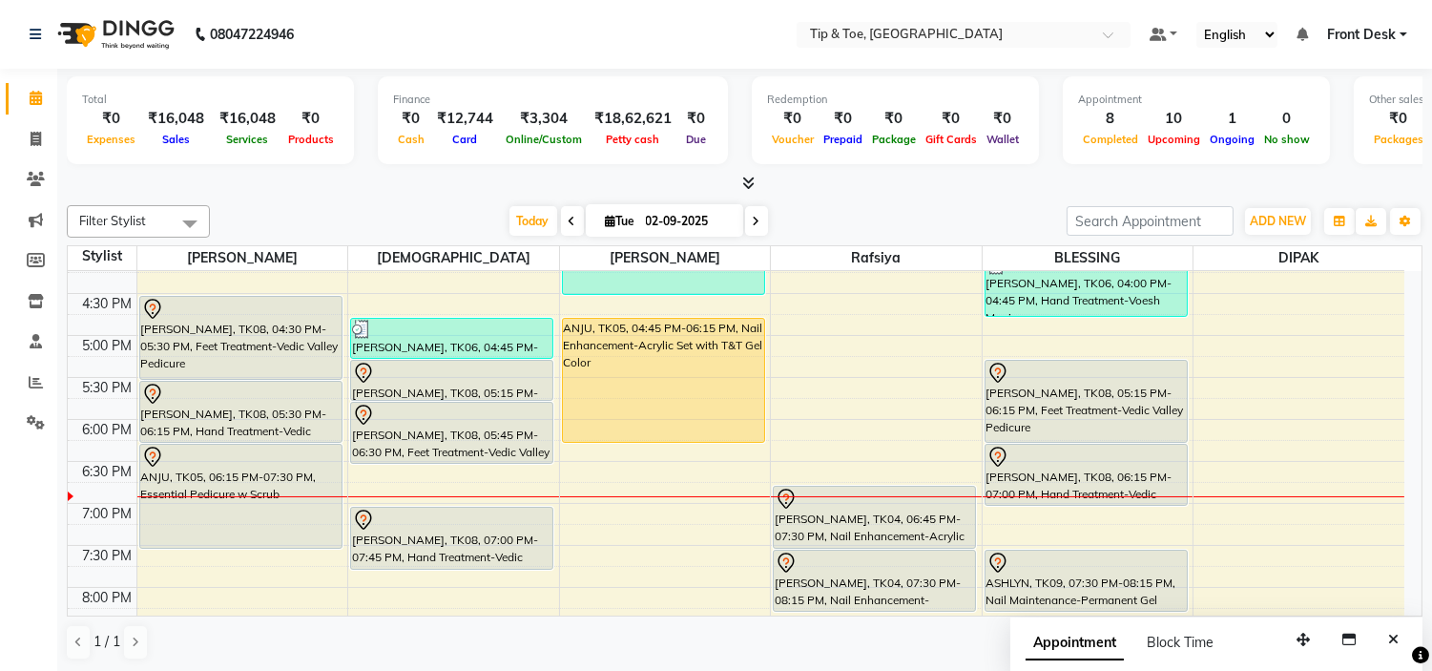
scroll to position [539, 0]
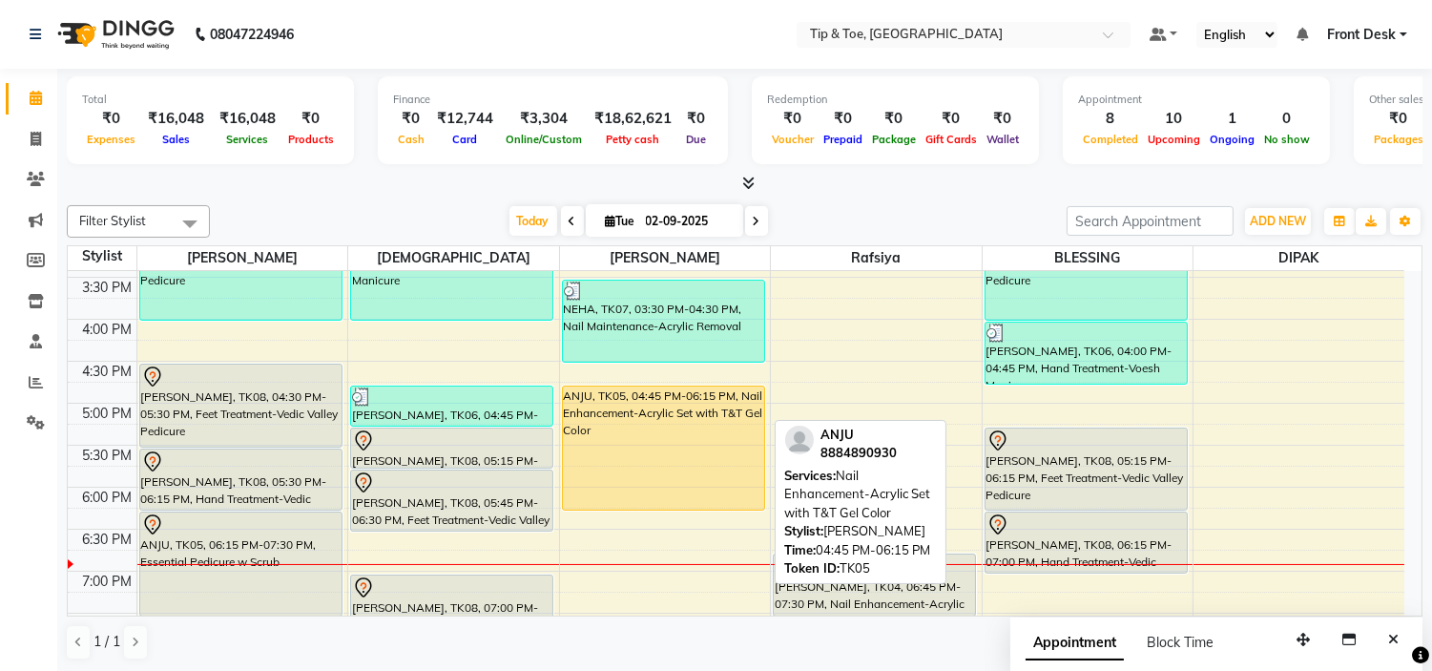
click at [684, 477] on div "ANJU, TK05, 04:45 PM-06:15 PM, Nail Enhancement-Acrylic Set with T&T Gel Color" at bounding box center [663, 447] width 201 height 123
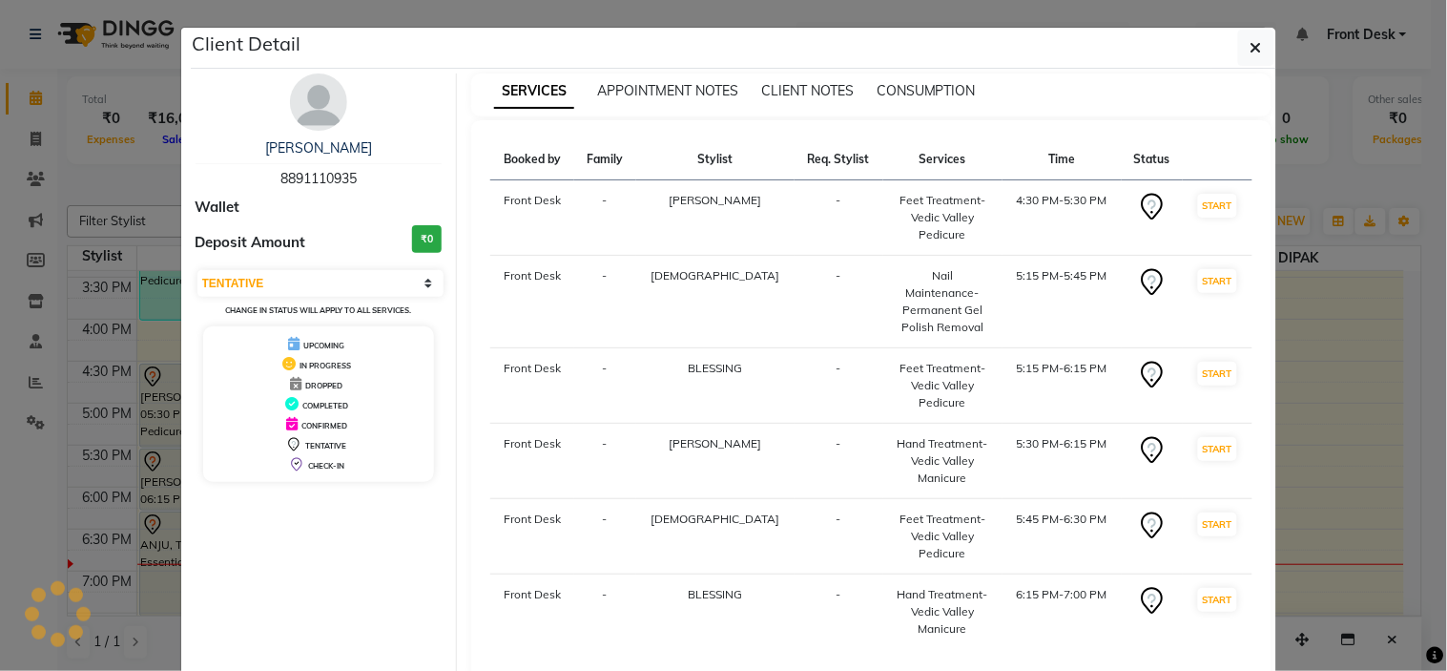
select select "select"
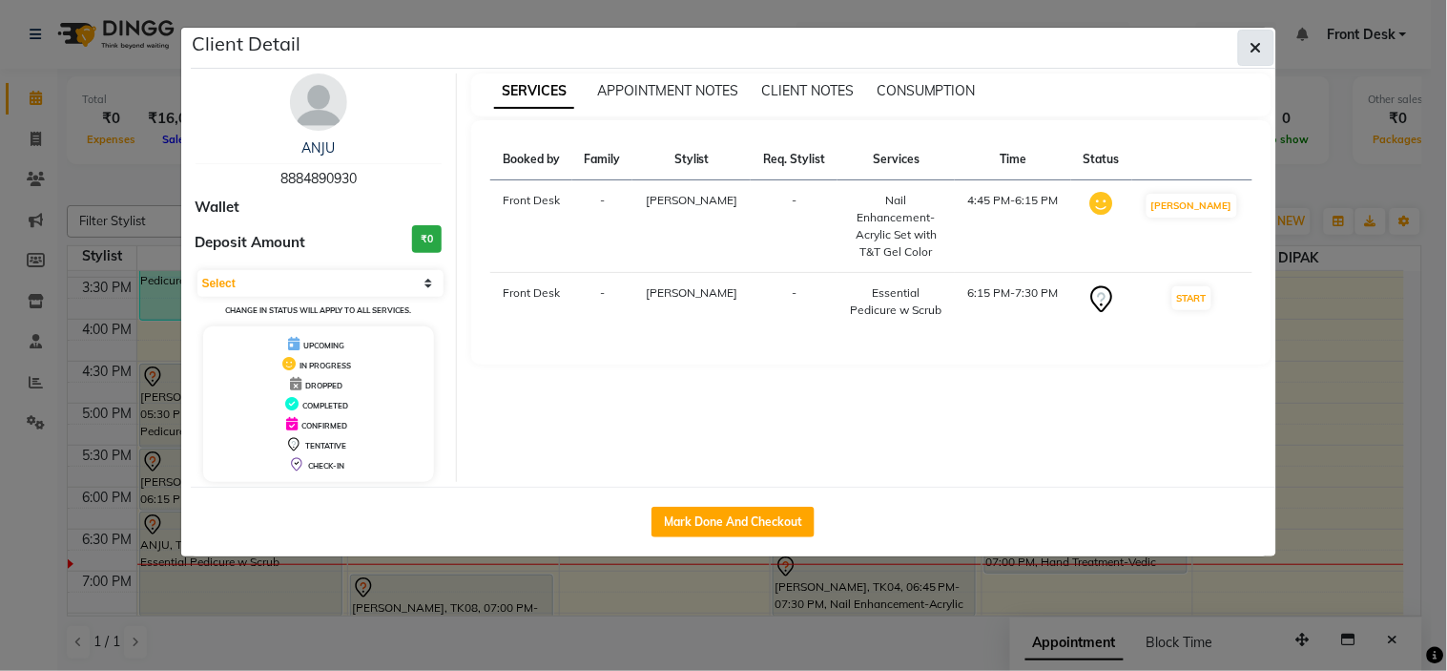
click at [1253, 50] on icon "button" at bounding box center [1256, 47] width 11 height 15
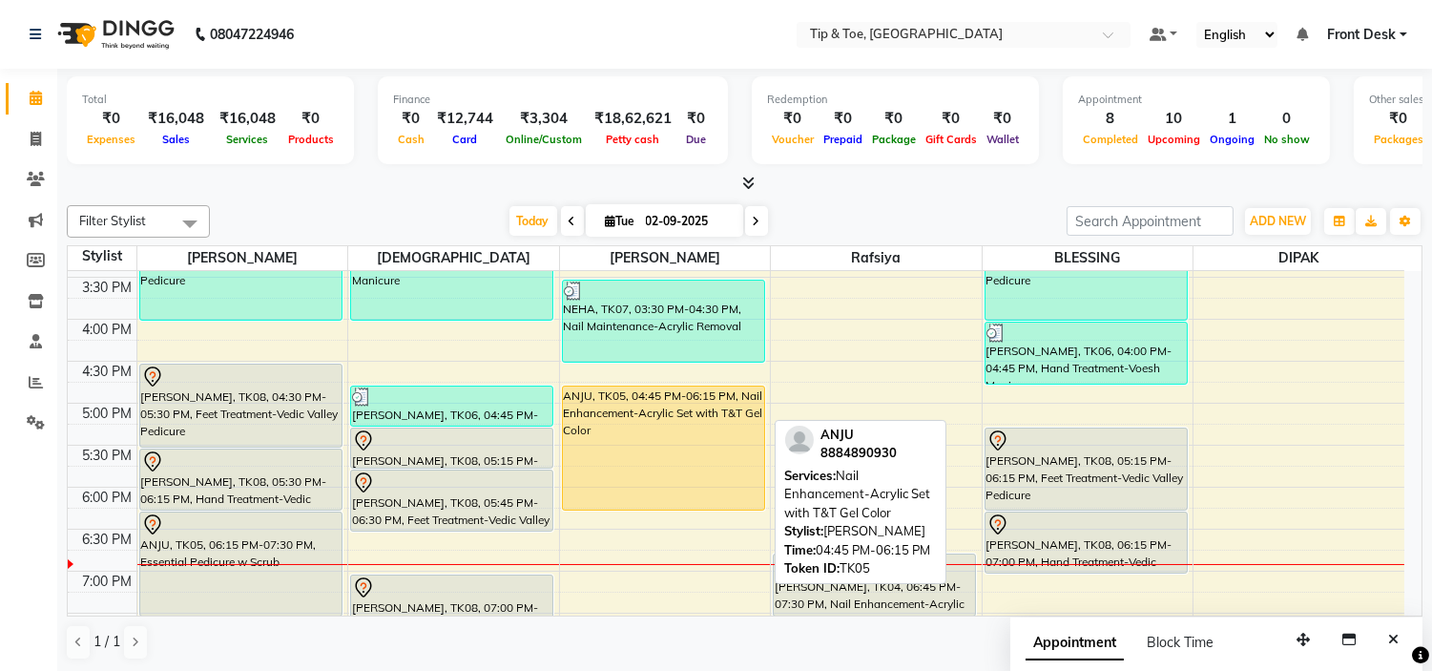
click at [640, 468] on div "ANJU, TK05, 04:45 PM-06:15 PM, Nail Enhancement-Acrylic Set with T&T Gel Color" at bounding box center [663, 447] width 201 height 123
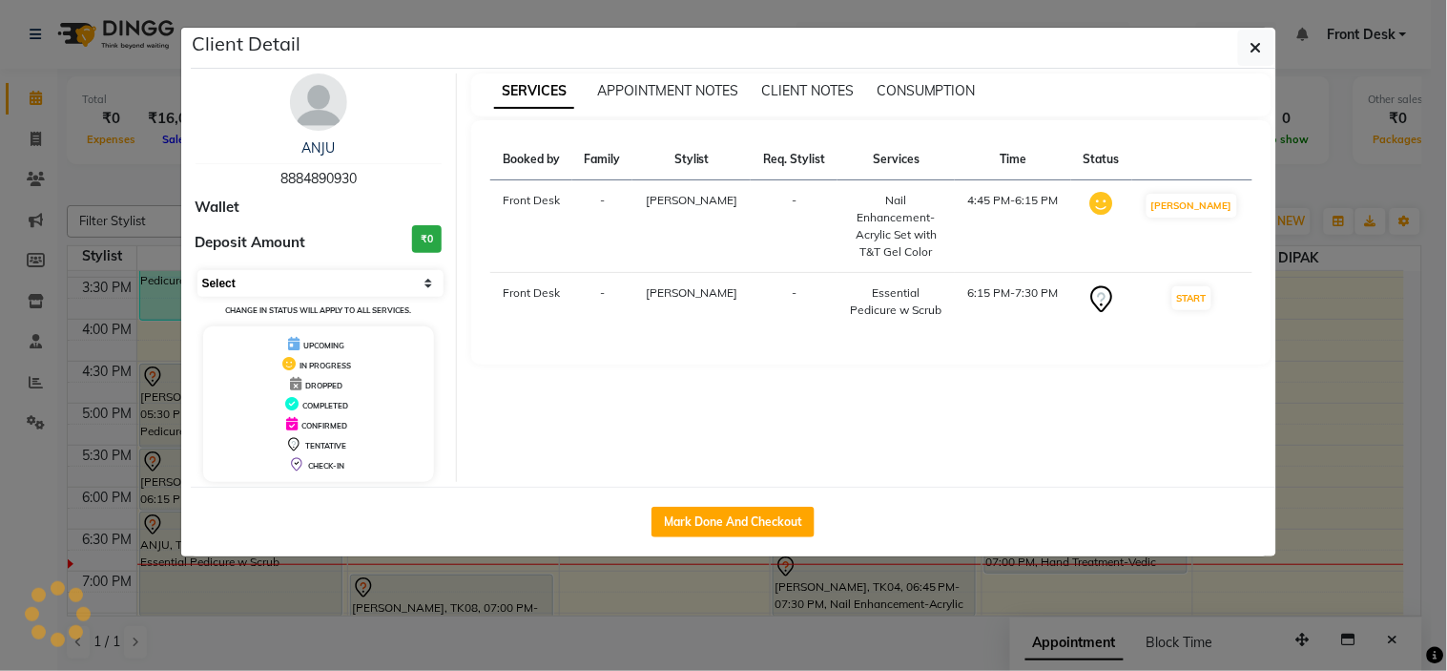
click at [297, 273] on select "Select IN SERVICE CONFIRMED TENTATIVE CHECK IN MARK DONE DROPPED UPCOMING" at bounding box center [321, 283] width 247 height 27
select select "7"
click at [198, 270] on select "Select IN SERVICE CONFIRMED TENTATIVE CHECK IN MARK DONE DROPPED UPCOMING" at bounding box center [321, 283] width 247 height 27
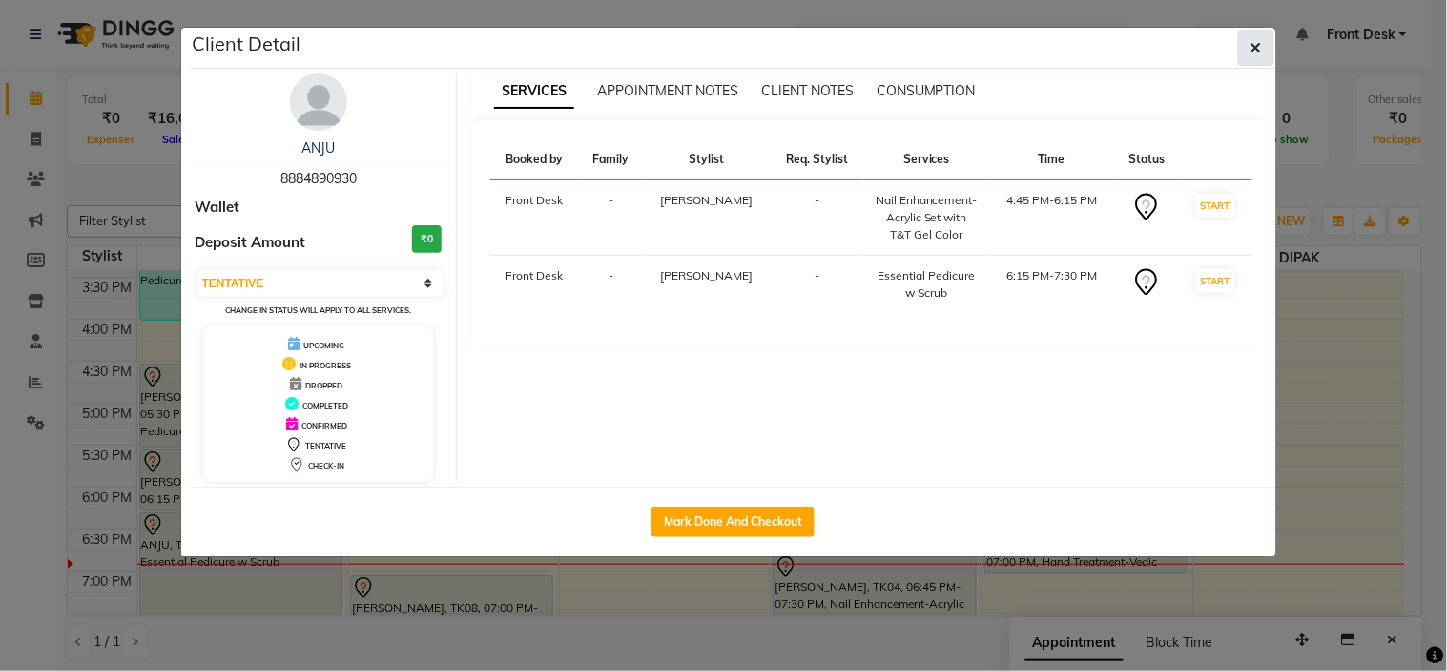
click at [1259, 41] on icon "button" at bounding box center [1256, 47] width 11 height 15
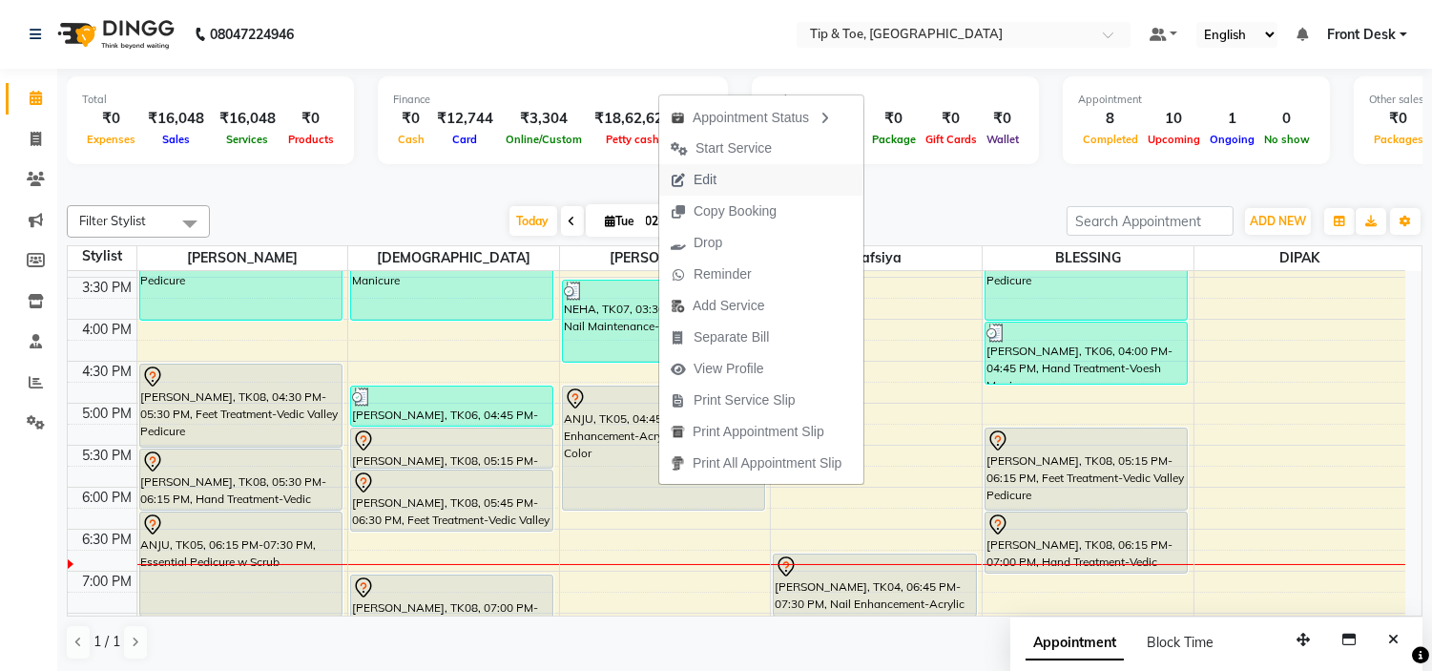
click at [744, 175] on button "Edit" at bounding box center [761, 179] width 204 height 31
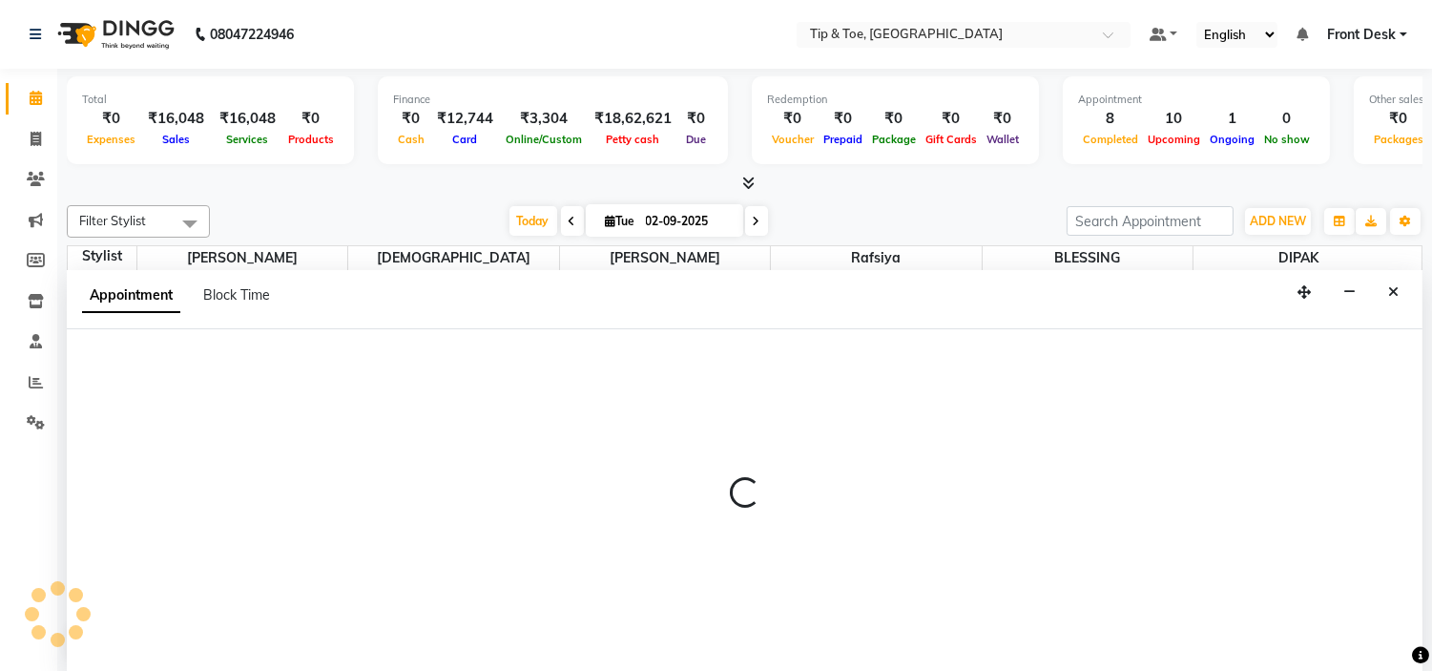
scroll to position [1, 0]
select select "tentative"
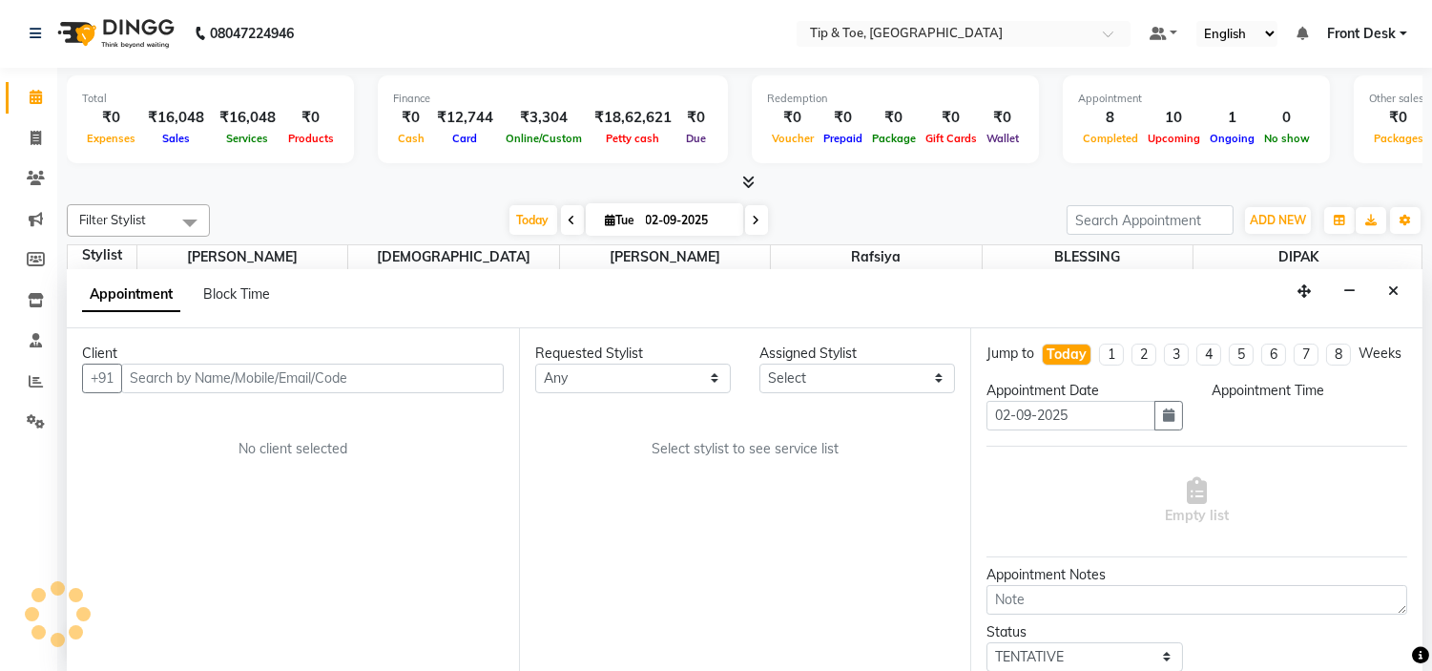
scroll to position [0, 0]
select select "35568"
select select "1005"
select select "2436"
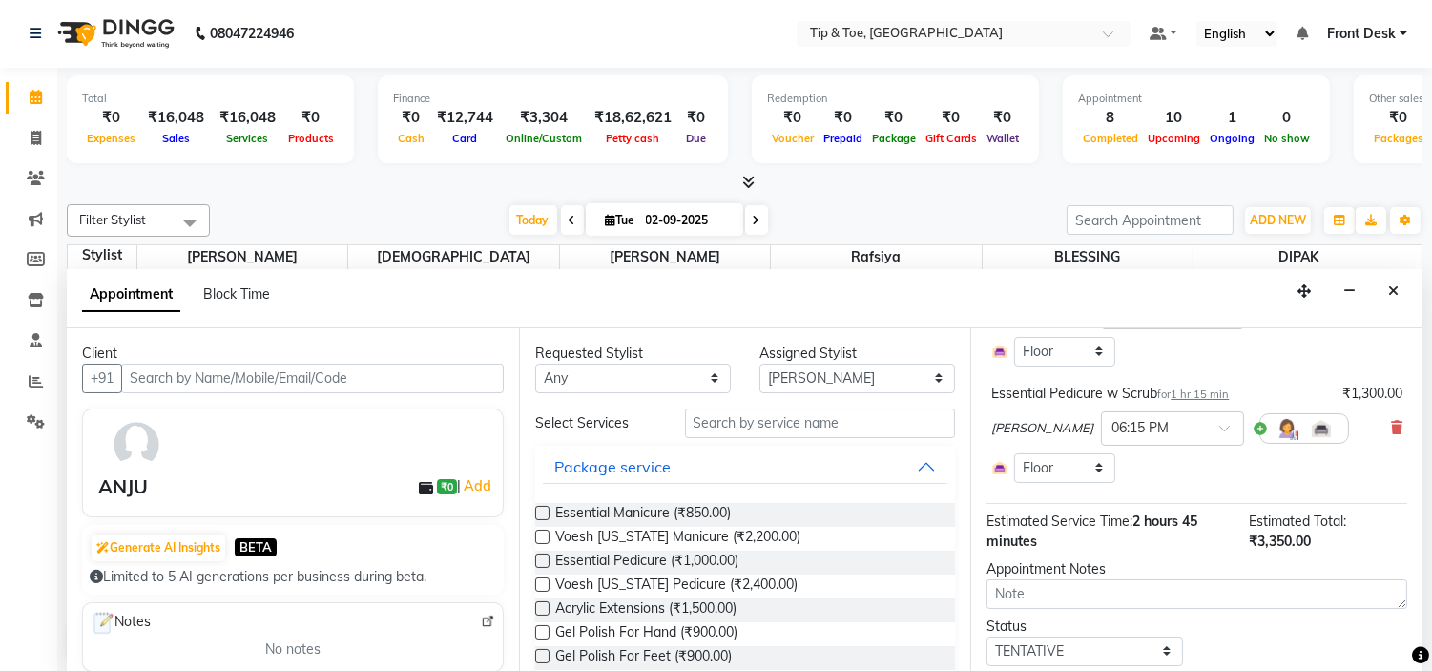
scroll to position [106, 0]
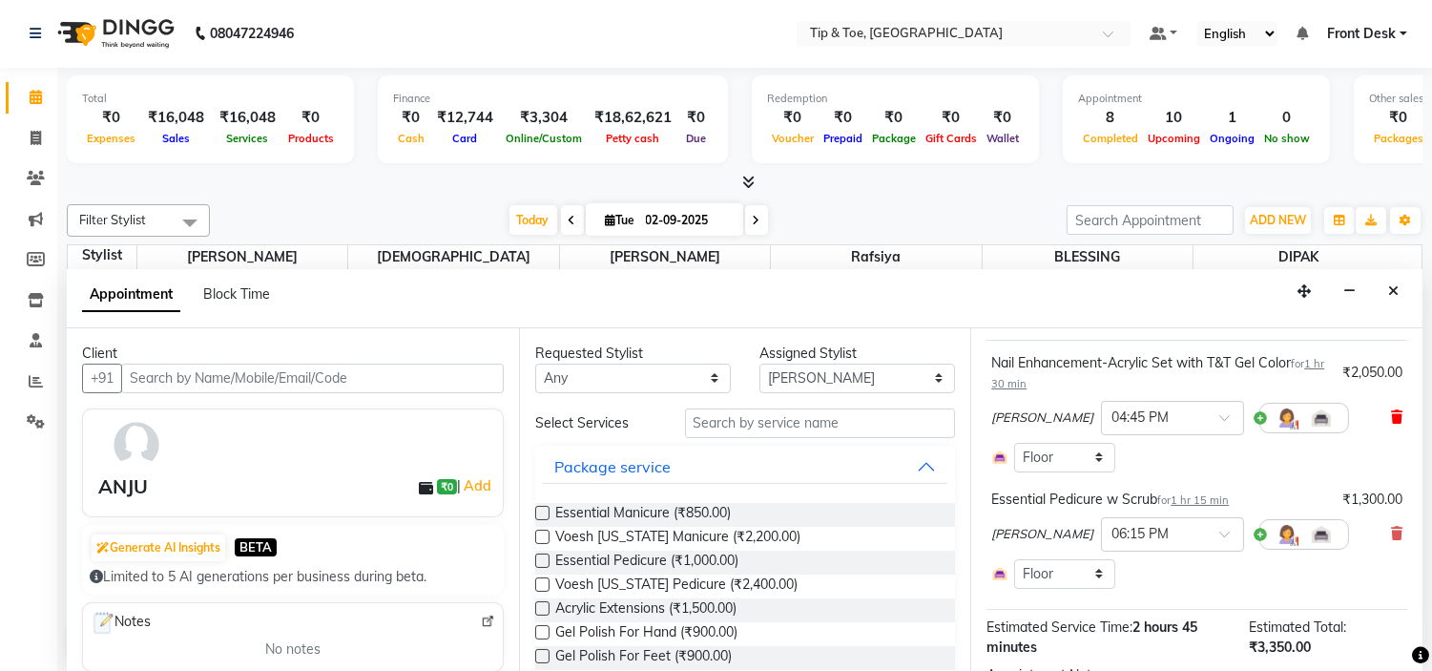
click at [1391, 424] on icon at bounding box center [1396, 416] width 11 height 13
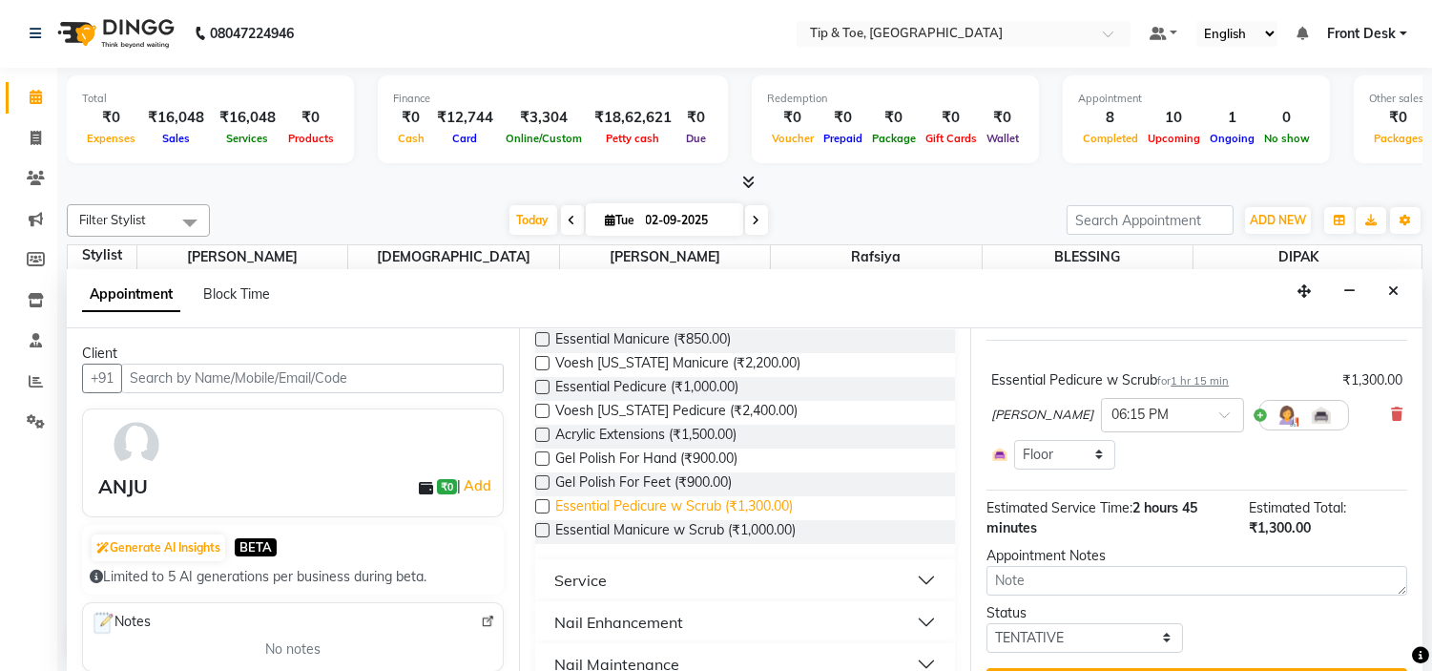
scroll to position [212, 0]
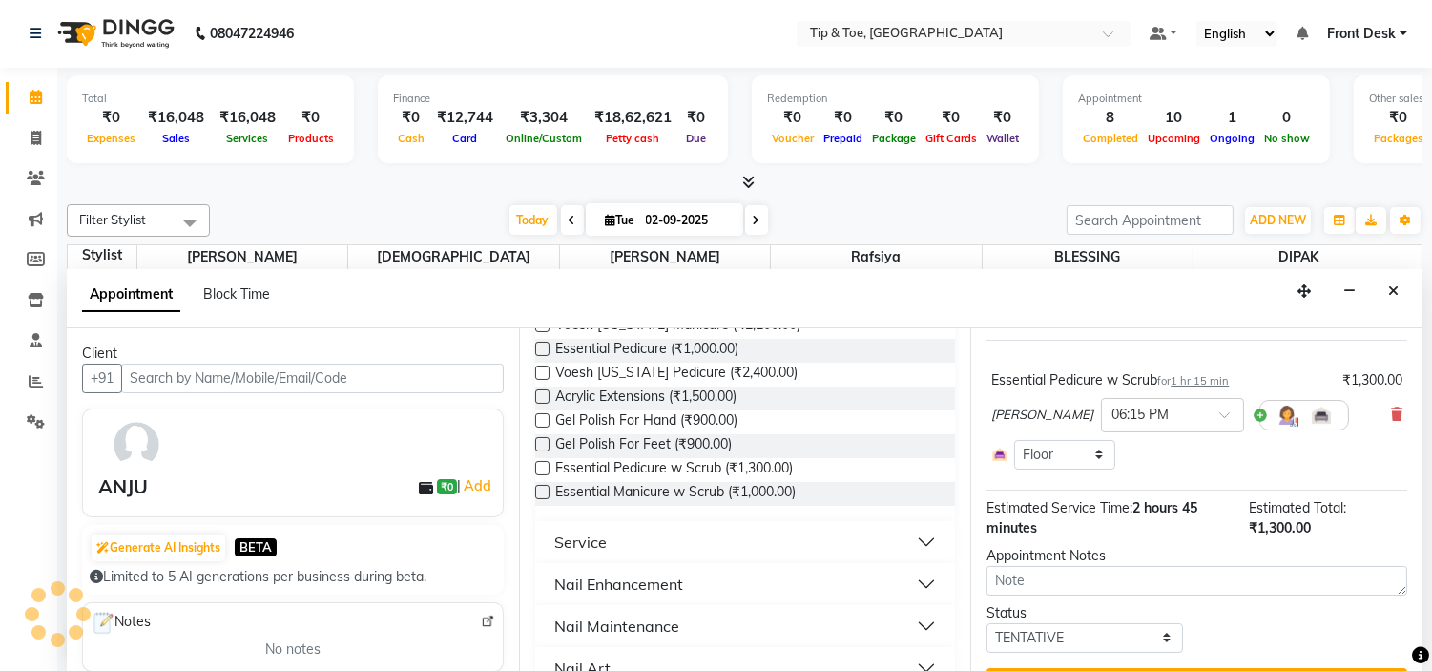
click at [693, 579] on button "Nail Enhancement" at bounding box center [746, 584] width 406 height 34
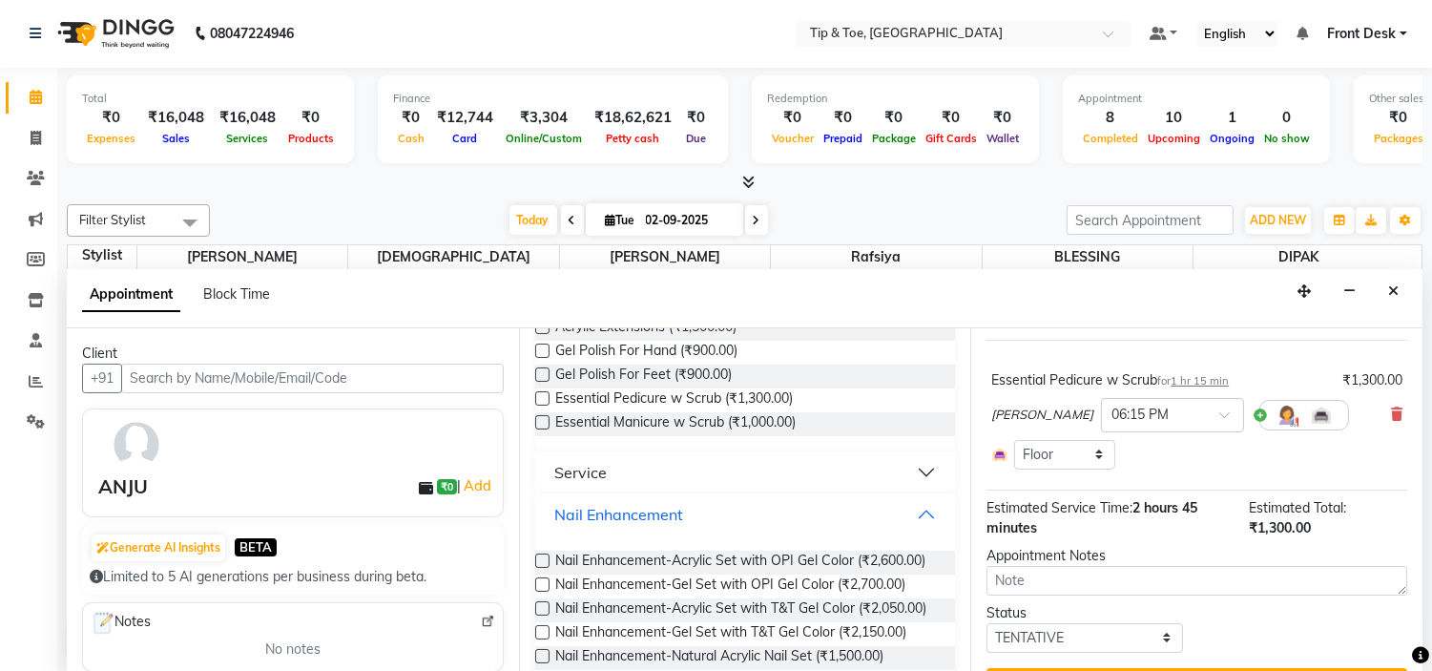
scroll to position [318, 0]
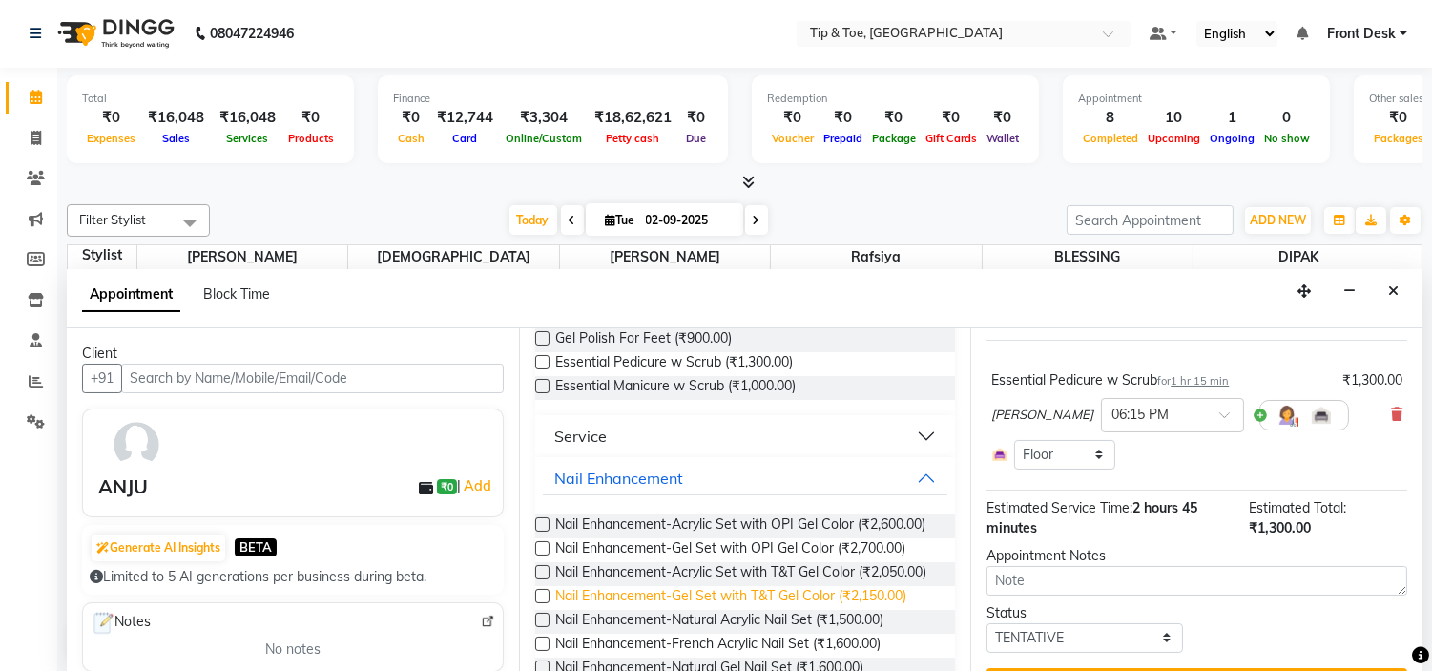
click at [868, 610] on span "Nail Enhancement-Gel Set with T&T Gel Color (₹2,150.00)" at bounding box center [730, 598] width 351 height 24
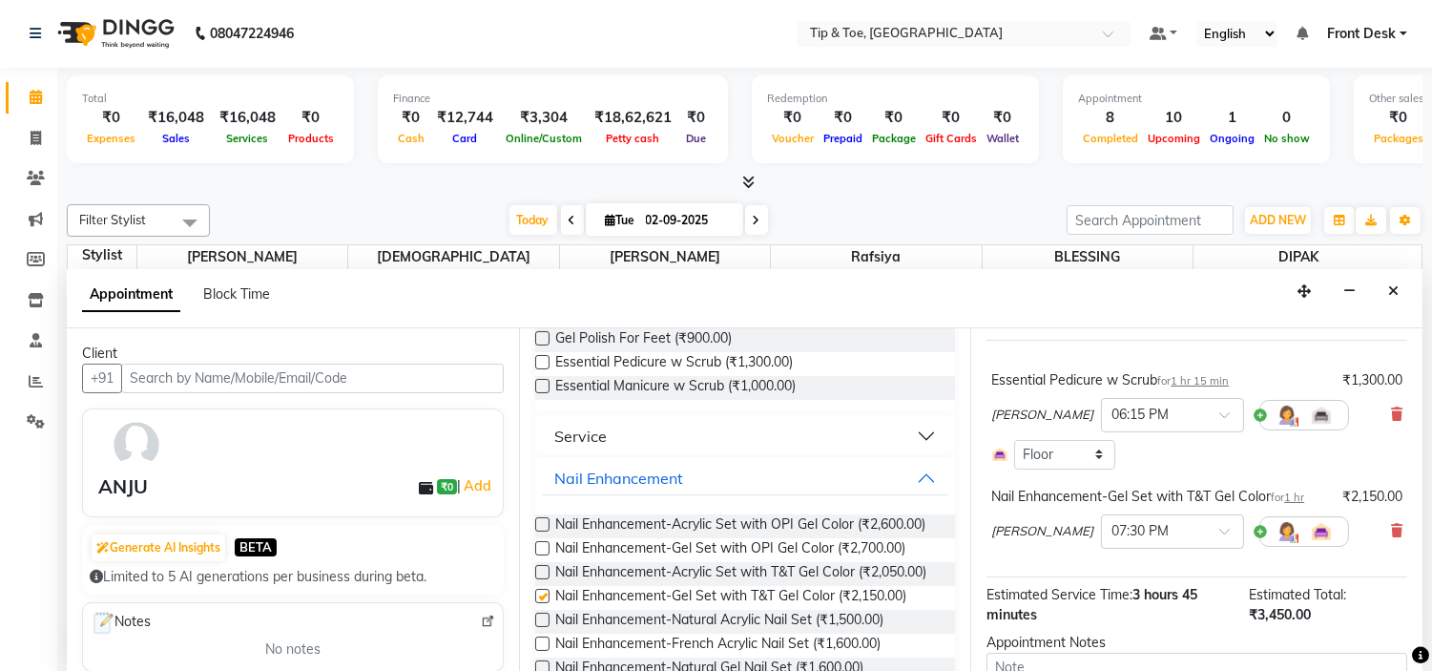
checkbox input "false"
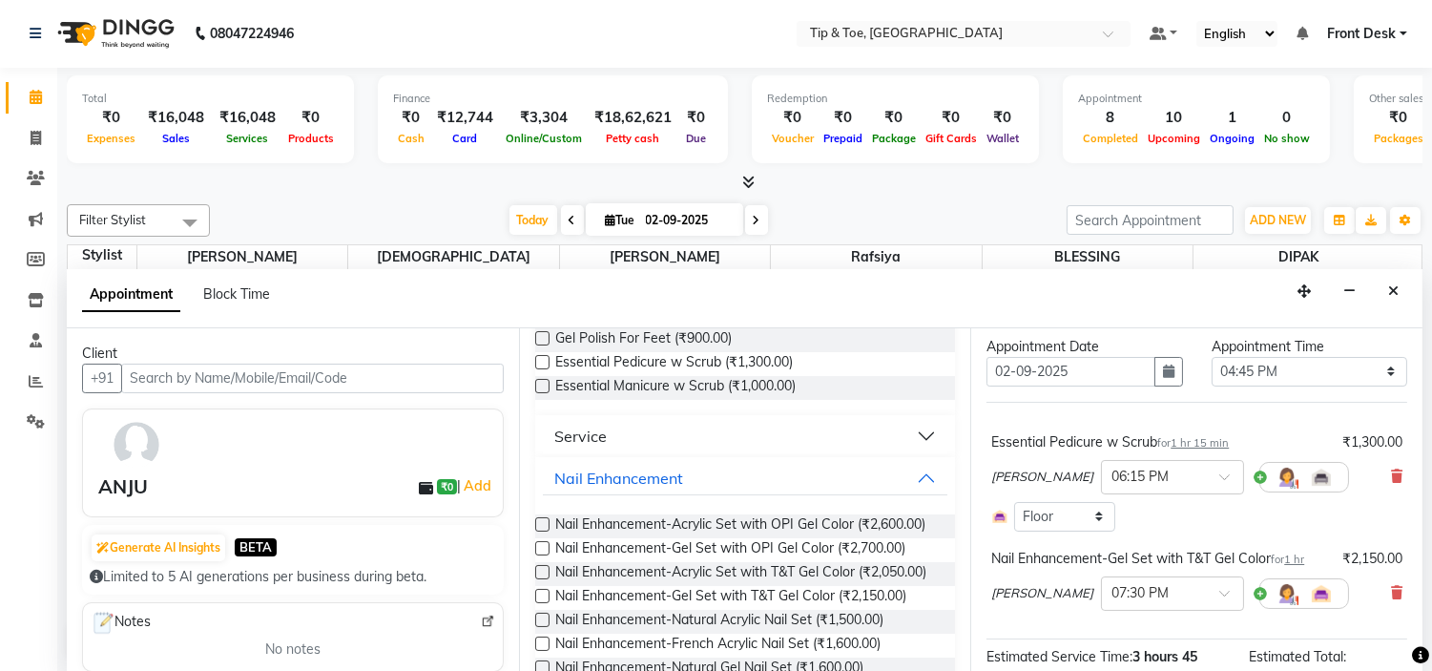
scroll to position [256, 0]
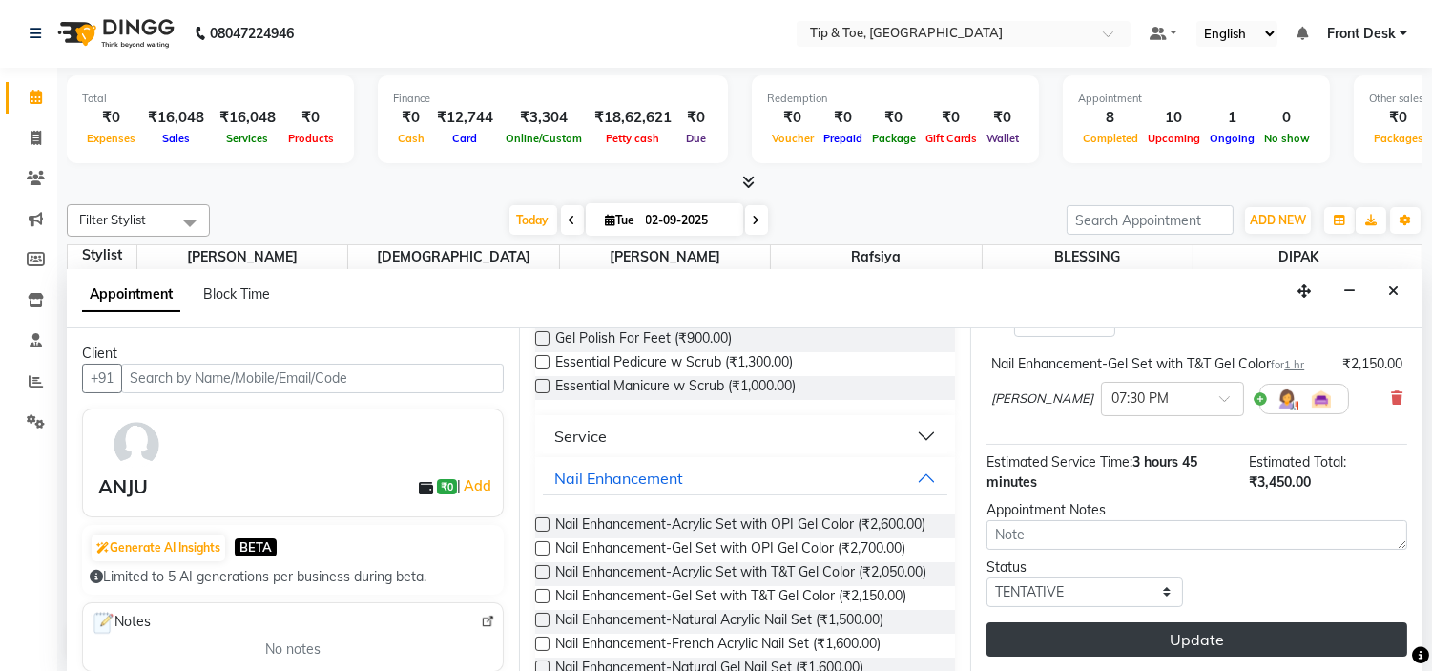
click at [1275, 641] on button "Update" at bounding box center [1197, 639] width 421 height 34
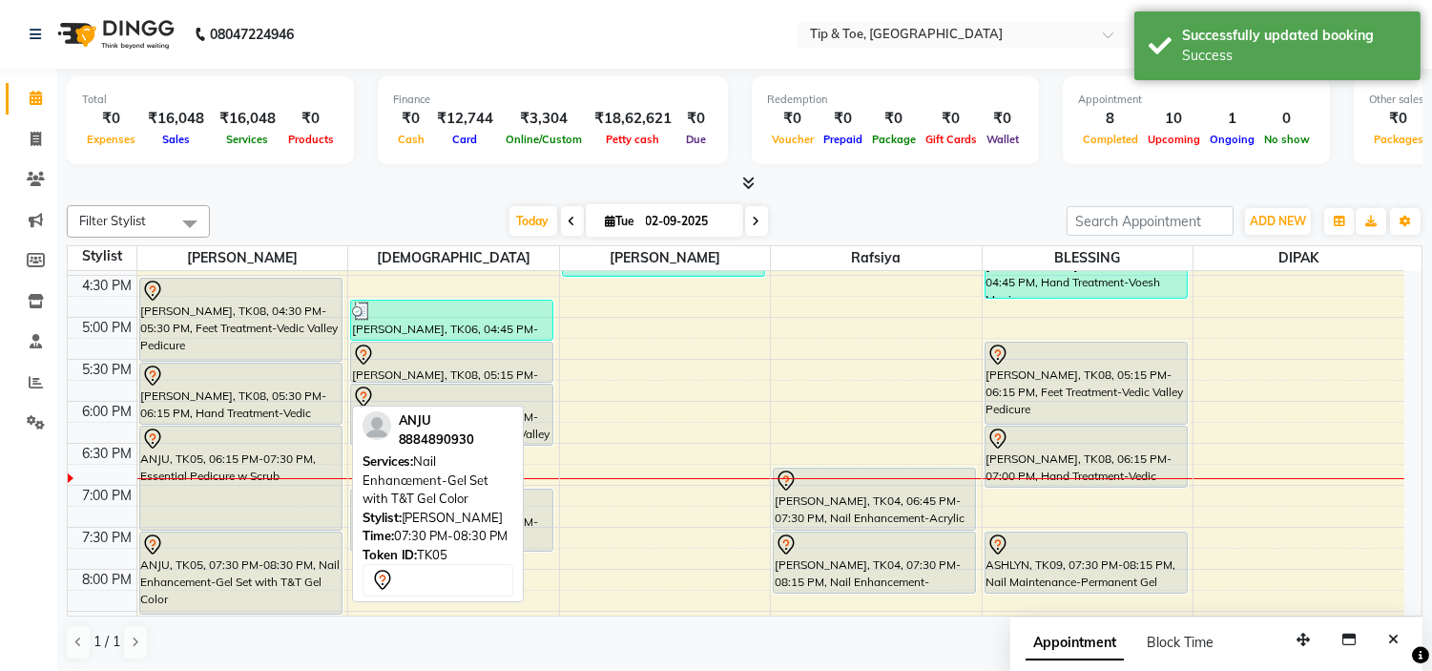
scroll to position [751, 0]
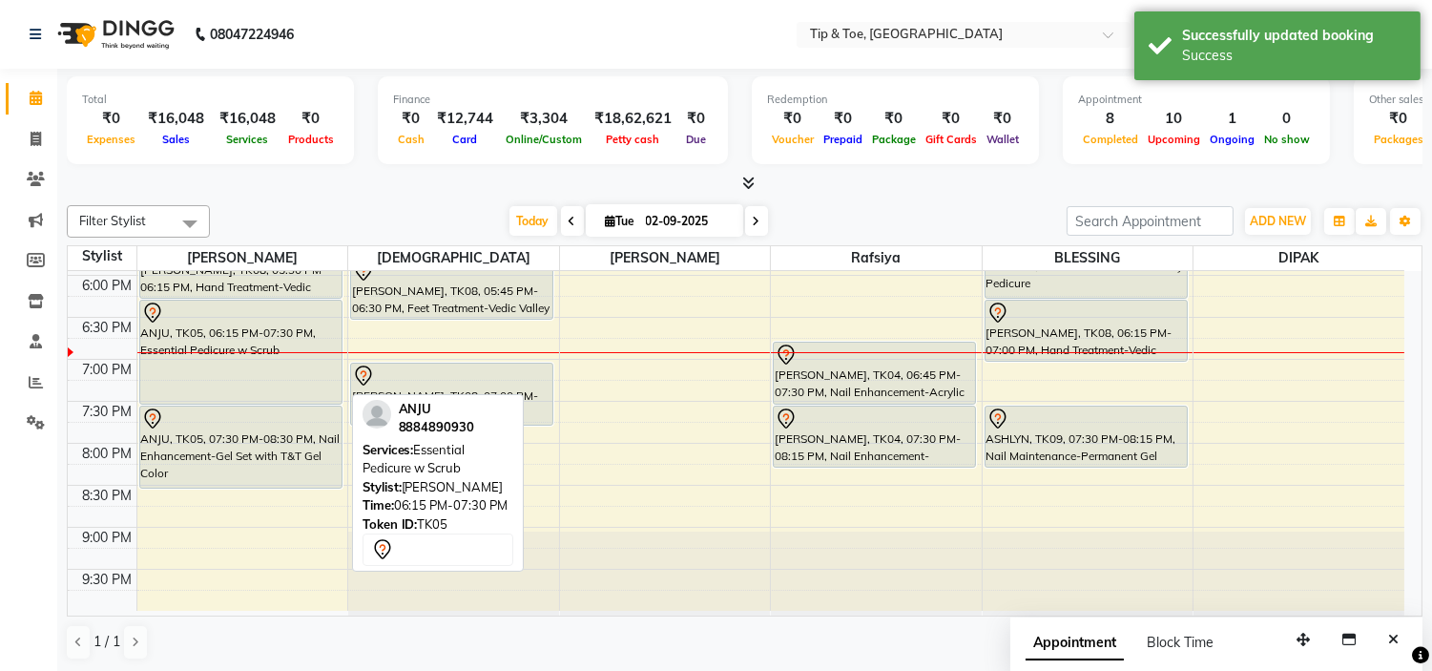
click at [283, 347] on div "ANJU, TK05, 06:15 PM-07:30 PM, Essential Pedicure w Scrub" at bounding box center [240, 352] width 201 height 103
select select "7"
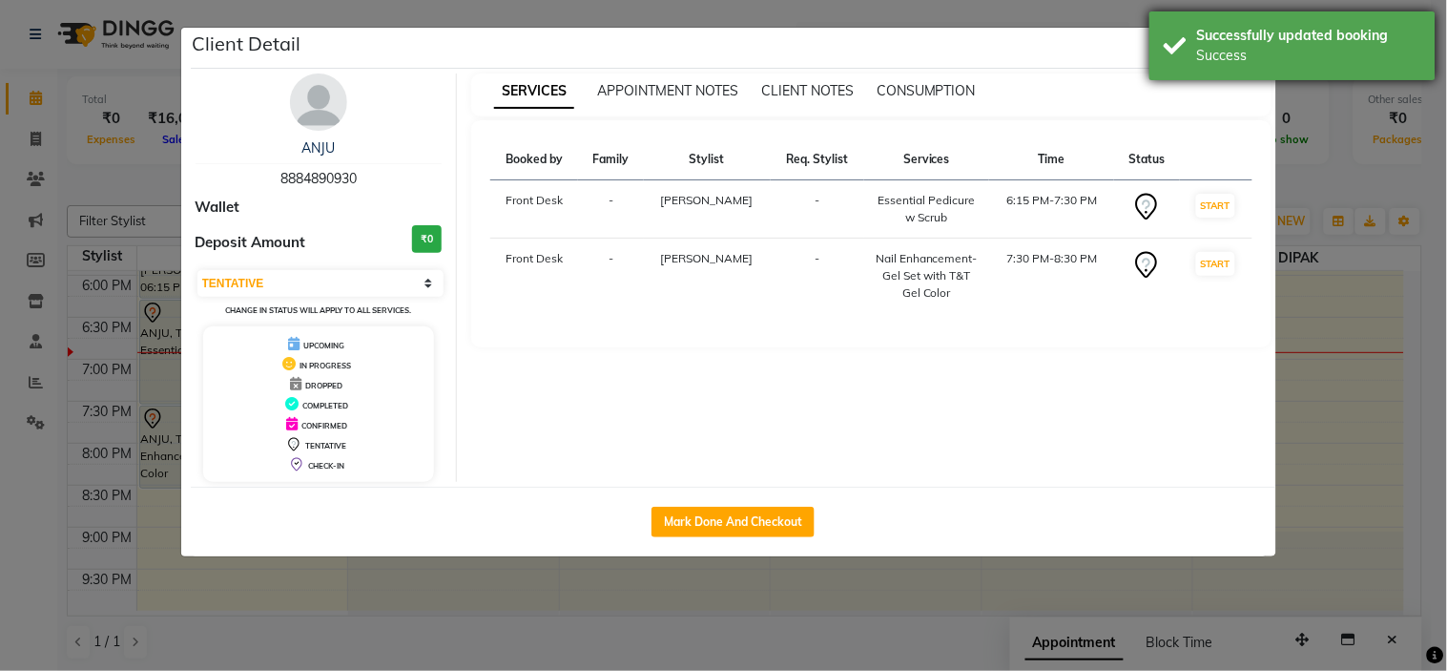
click at [1225, 46] on div "Success" at bounding box center [1309, 56] width 224 height 20
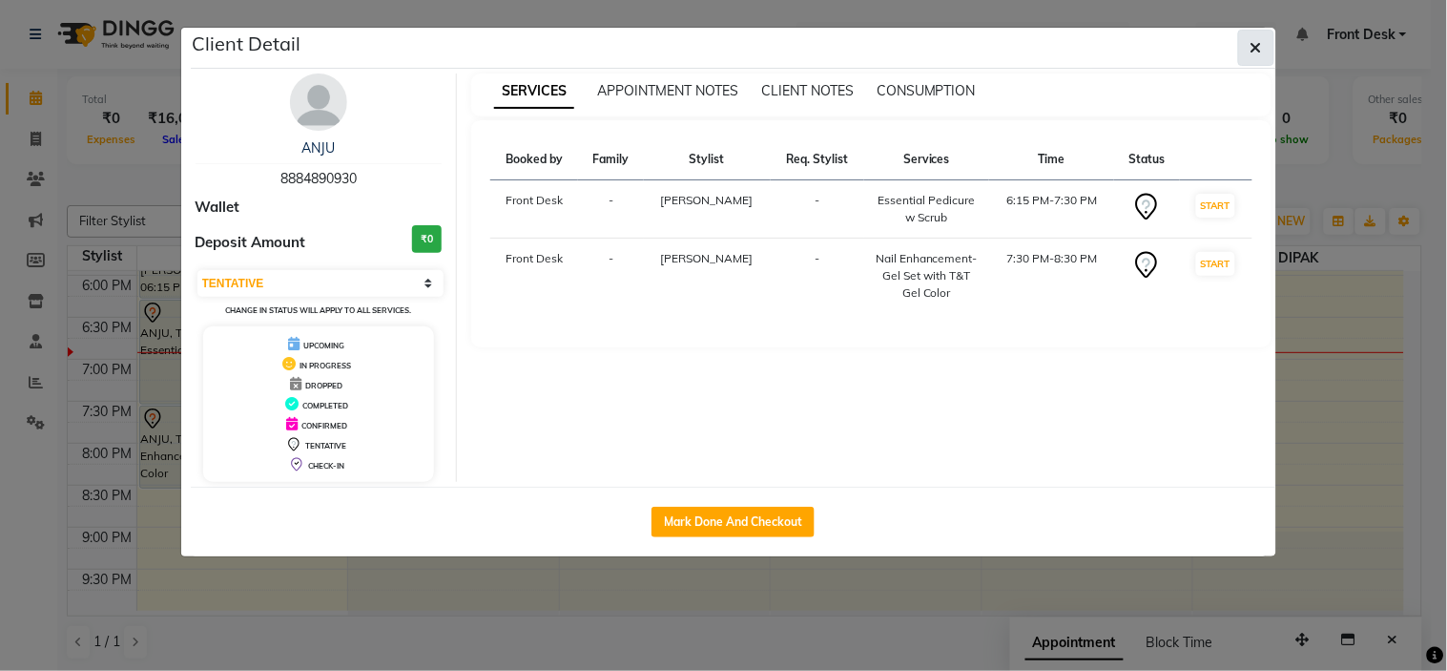
click at [1254, 50] on icon "button" at bounding box center [1256, 47] width 11 height 15
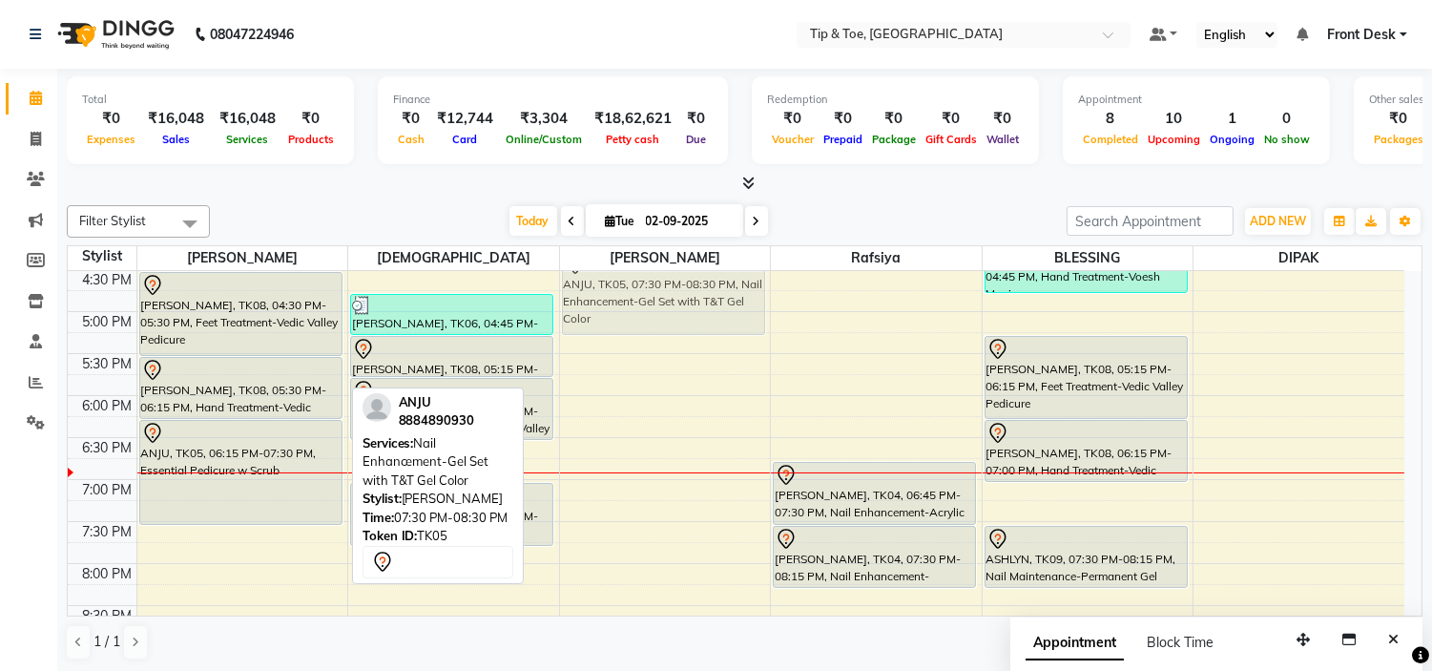
scroll to position [611, 0]
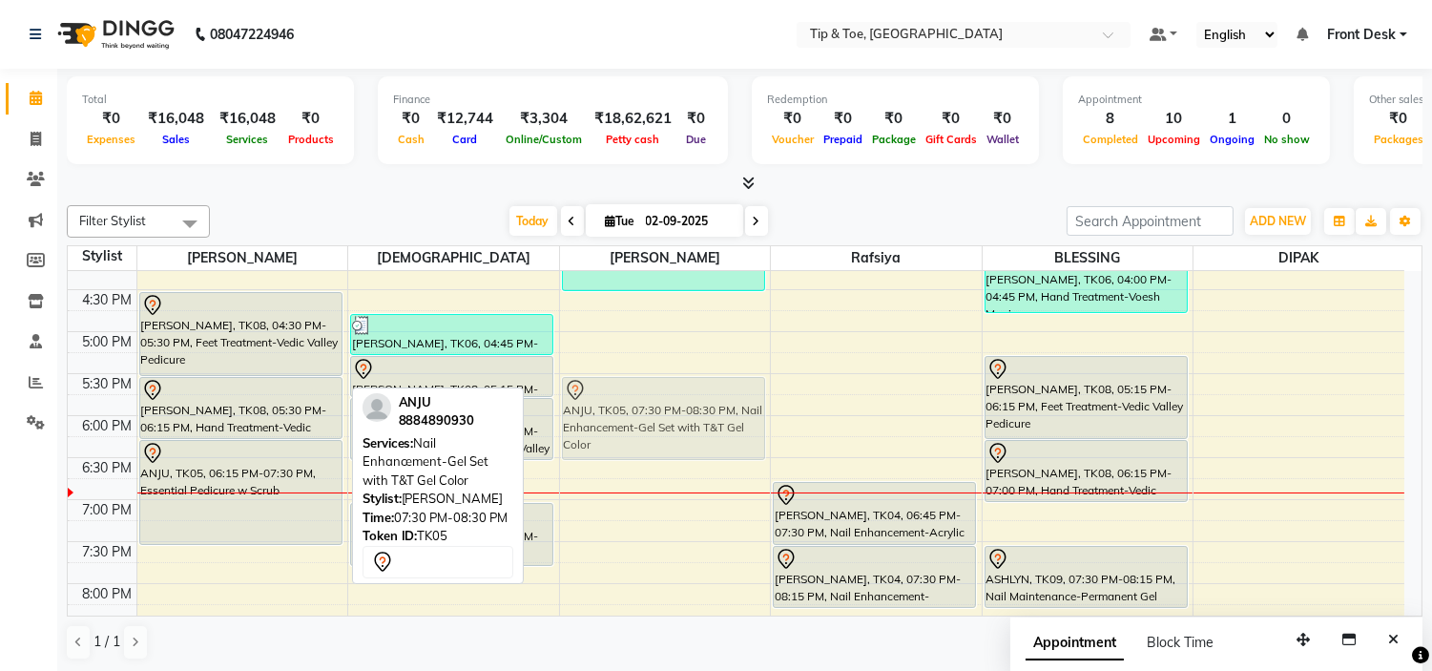
drag, startPoint x: 296, startPoint y: 443, endPoint x: 702, endPoint y: 416, distance: 407.3
click at [702, 416] on tr "NEHA, TK01, 02:00 PM-02:15 PM, Essential Pedicure w Scrub [PERSON_NAME], TK06, …" at bounding box center [736, 205] width 1337 height 1091
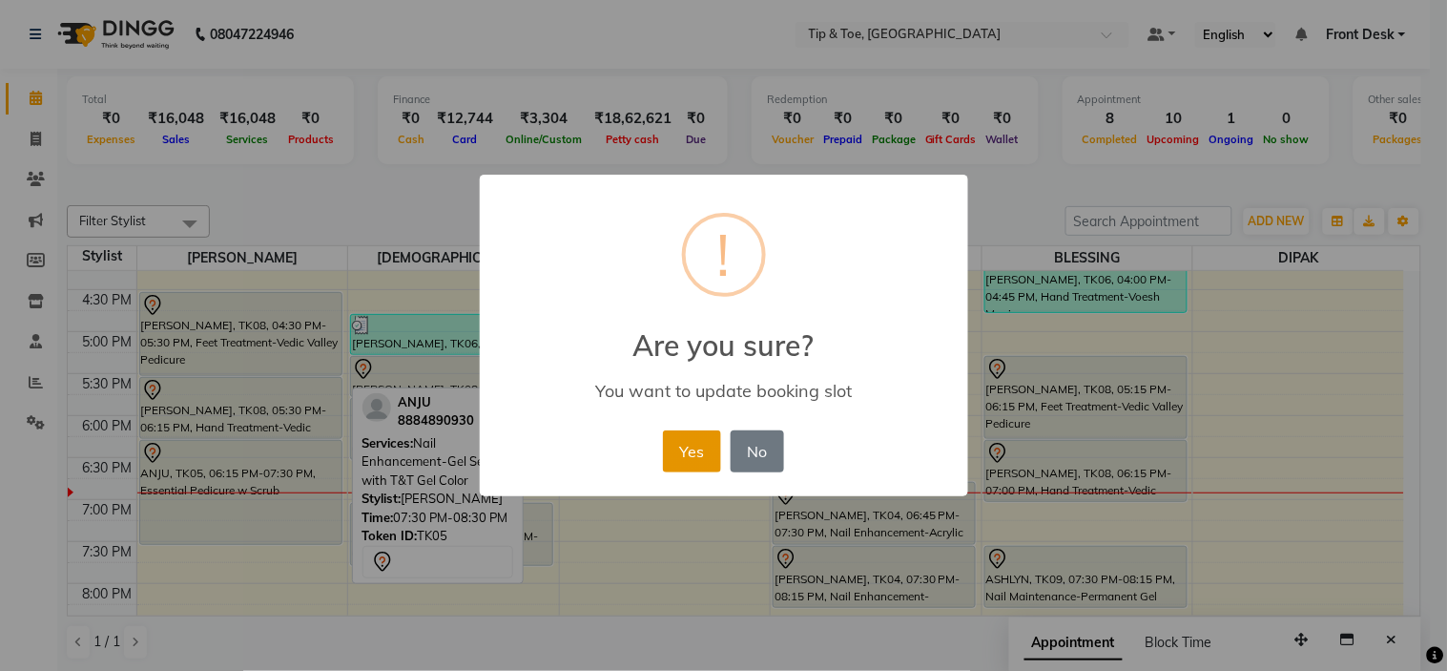
click at [693, 450] on button "Yes" at bounding box center [692, 451] width 58 height 42
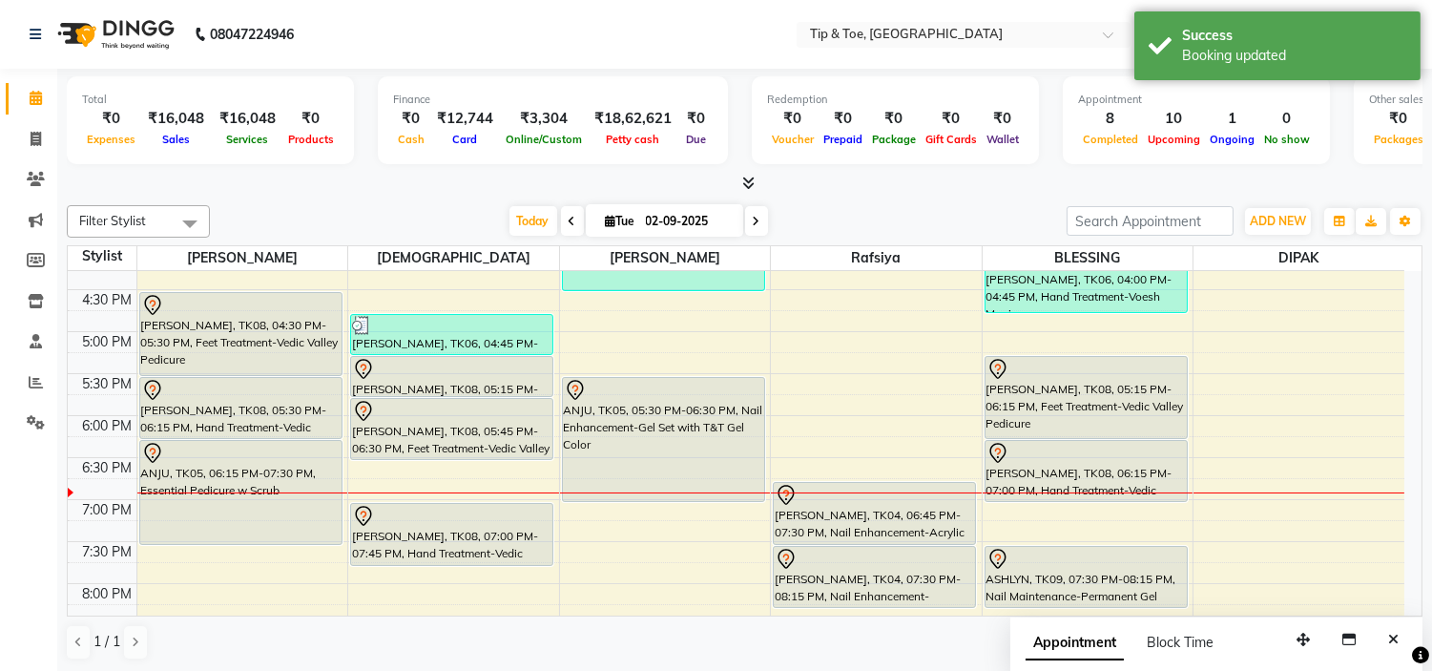
drag, startPoint x: 663, startPoint y: 458, endPoint x: 672, endPoint y: 482, distance: 25.4
click at [672, 482] on div "[PERSON_NAME], TK03, 02:00 PM-02:45 PM, Eyelashes-Single Line Lashes Extension …" at bounding box center [665, 205] width 211 height 1091
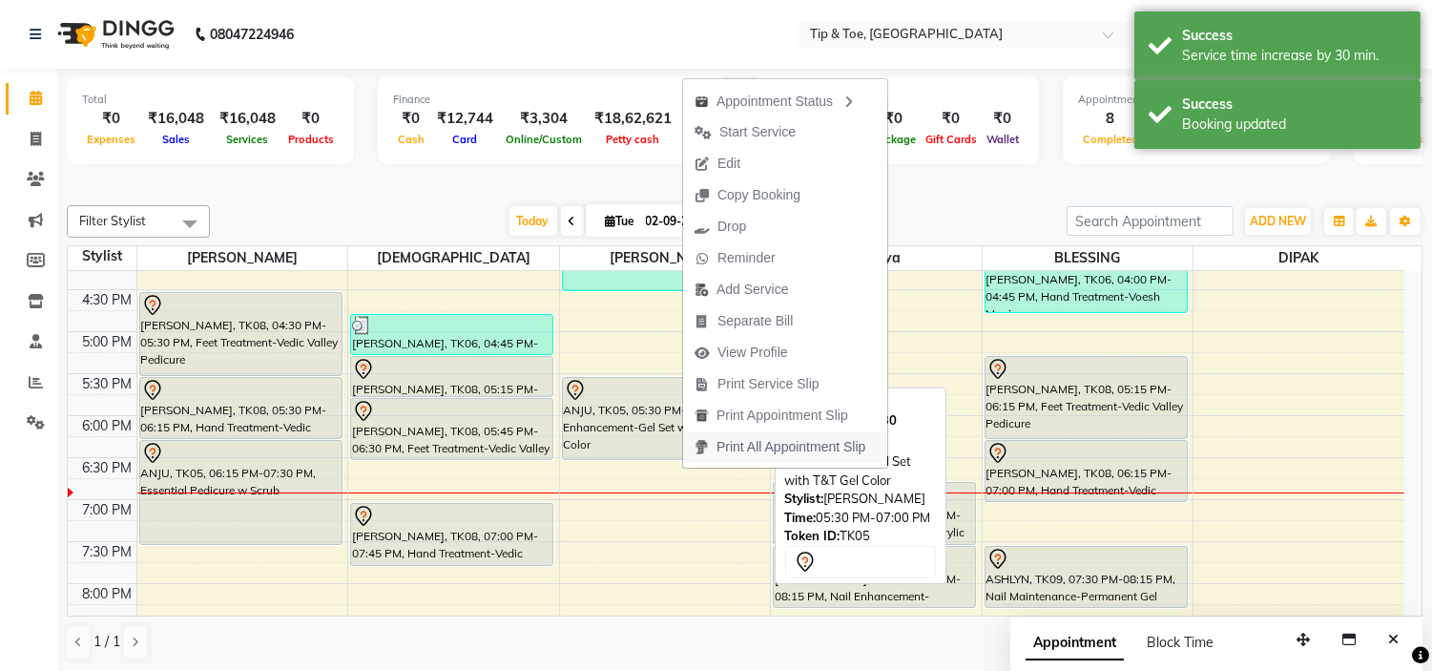
drag, startPoint x: 707, startPoint y: 503, endPoint x: 703, endPoint y: 452, distance: 50.7
click at [703, 452] on body "08047224946 Select Location × Tip & Toe, Ernakulam Default Panel My Panel Engli…" at bounding box center [716, 335] width 1432 height 671
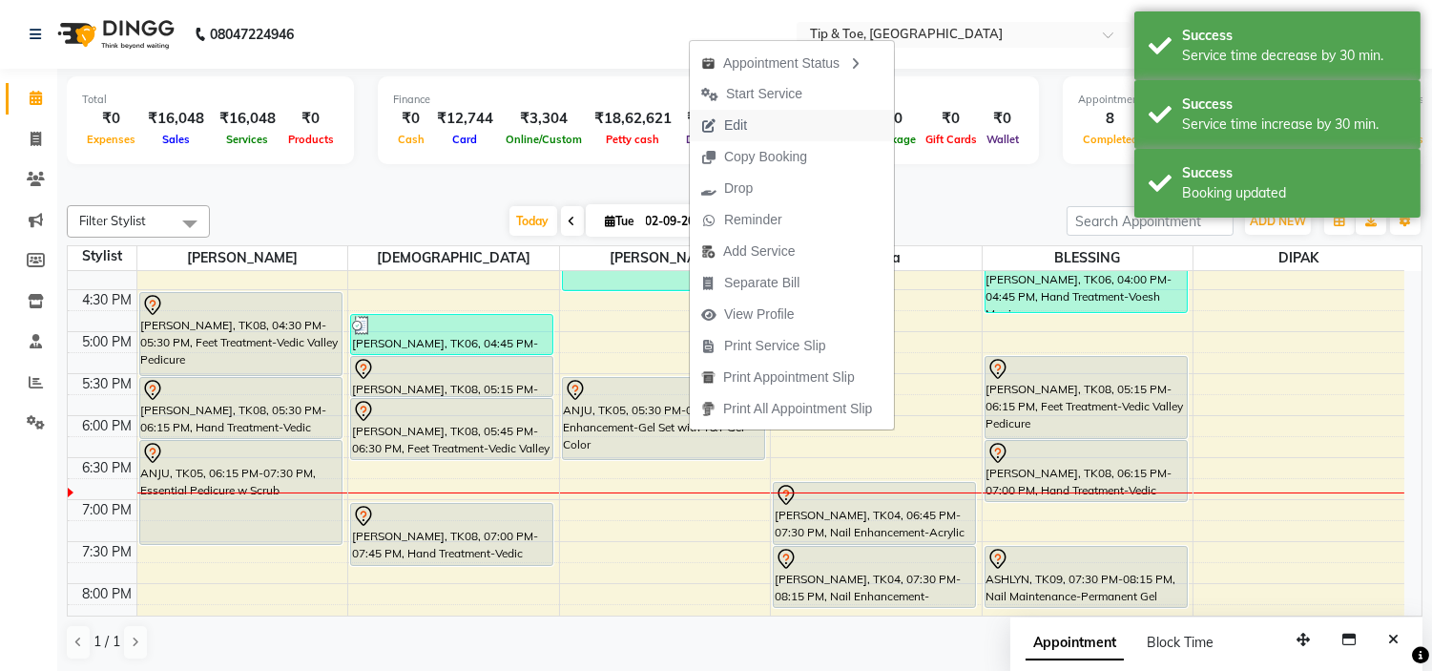
click at [765, 118] on button "Edit" at bounding box center [792, 125] width 204 height 31
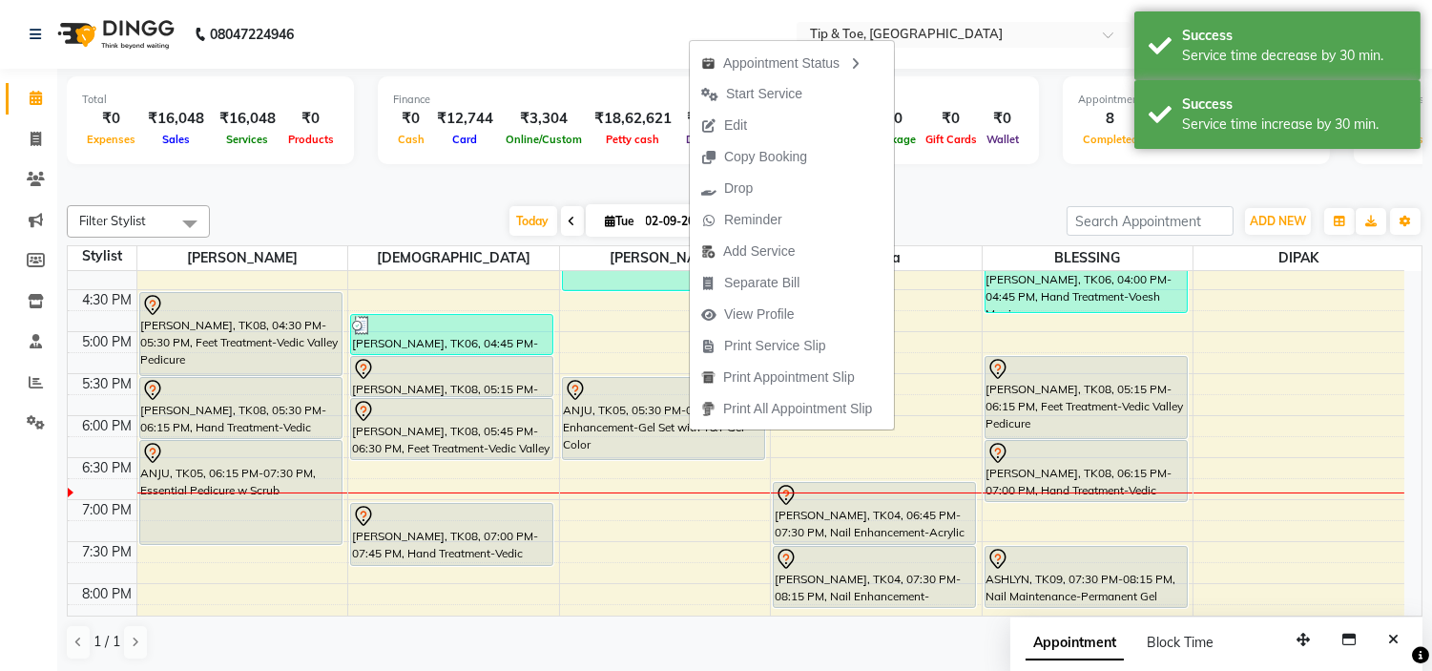
select select "tentative"
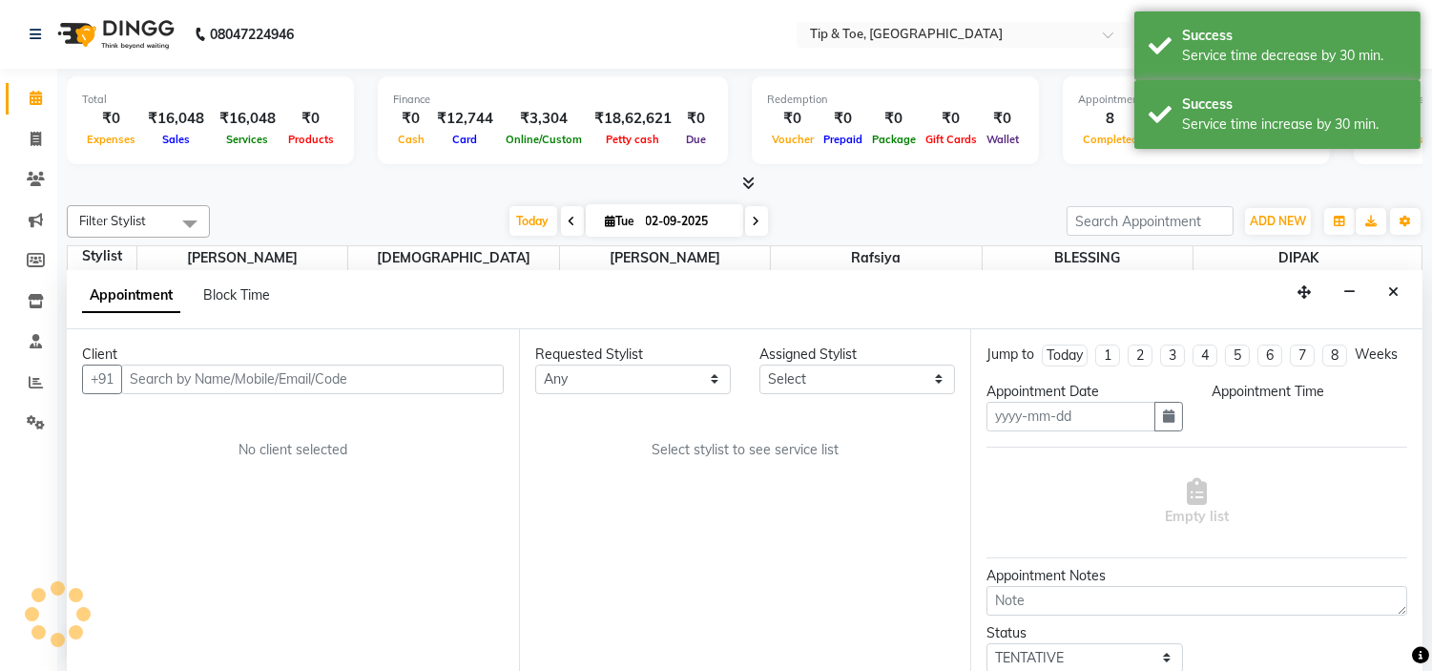
scroll to position [1, 0]
type input "02-09-2025"
select select "1050"
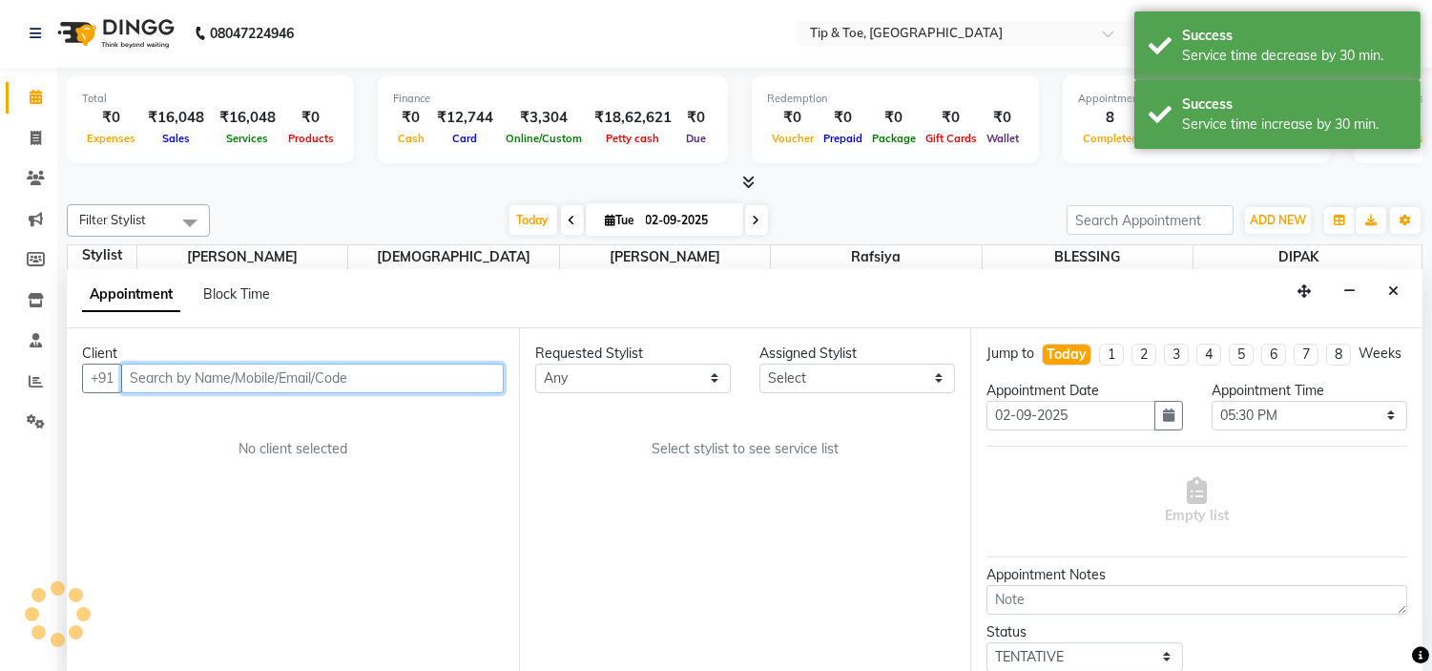
scroll to position [751, 0]
select select "35568"
select select "2436"
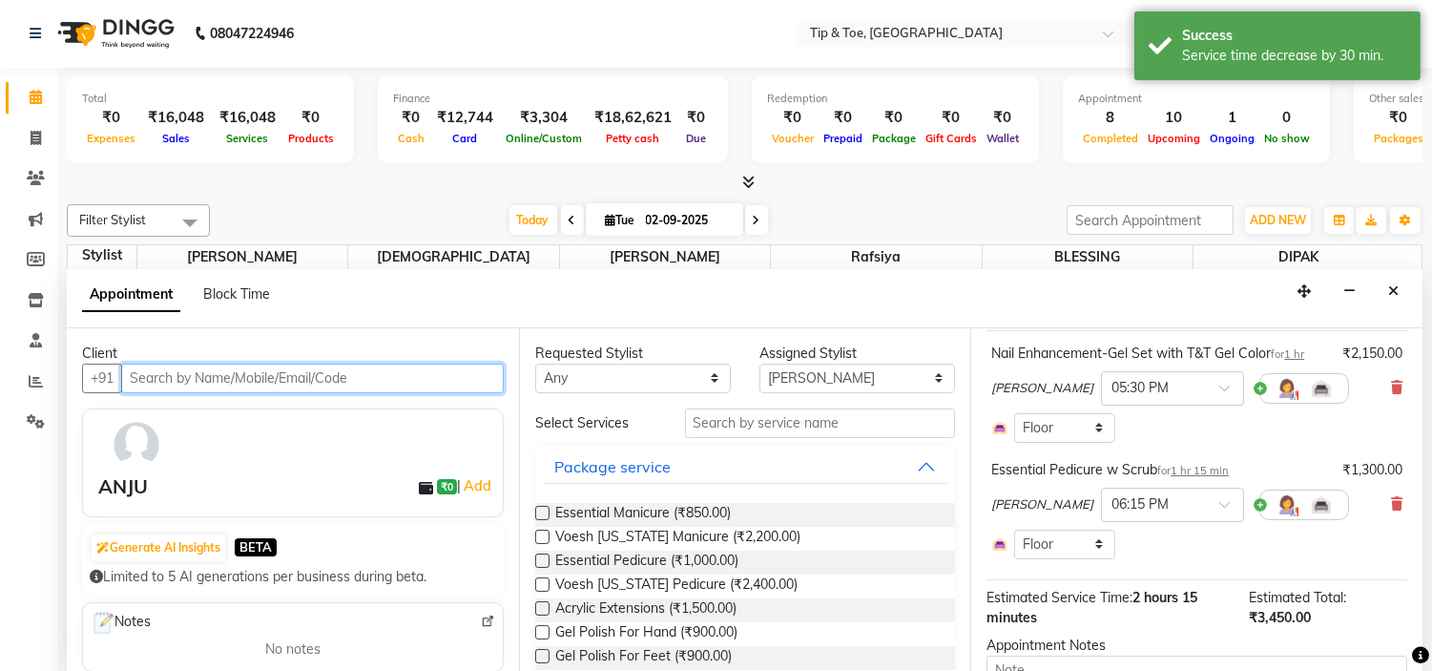
scroll to position [212, 0]
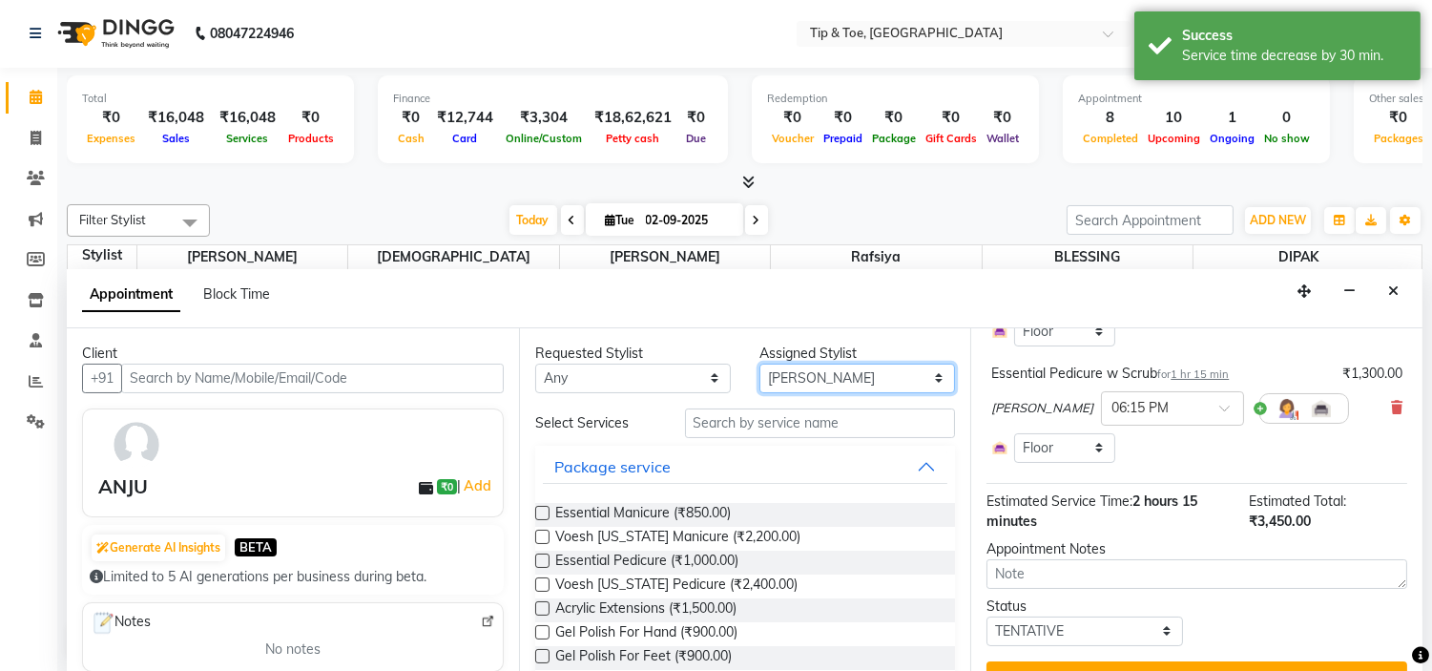
click at [784, 373] on select "Select [PERSON_NAME] [PERSON_NAME] Rafsiya [PERSON_NAME]" at bounding box center [857, 379] width 196 height 30
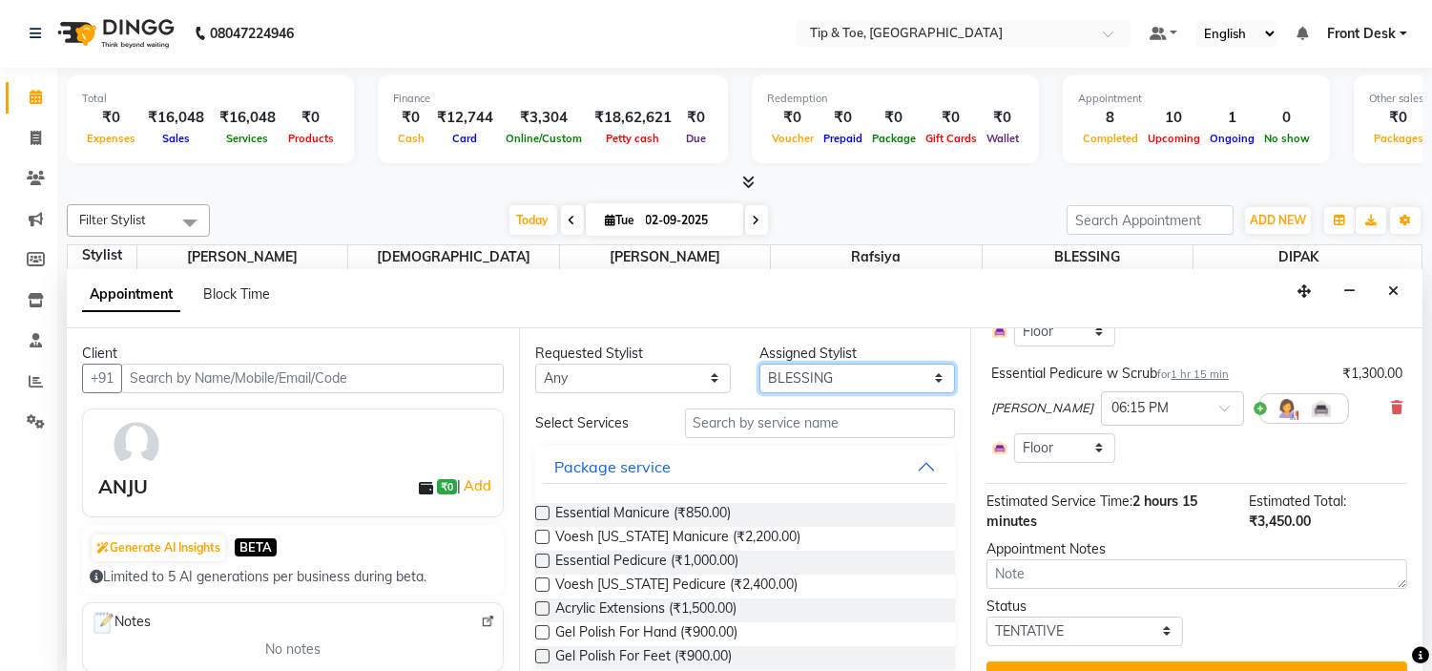
click at [759, 364] on select "Select [PERSON_NAME] [PERSON_NAME] Rafsiya [PERSON_NAME]" at bounding box center [857, 379] width 196 height 30
click at [918, 377] on select "Select [PERSON_NAME] [PERSON_NAME] Rafsiya [PERSON_NAME]" at bounding box center [857, 379] width 196 height 30
click at [856, 377] on select "Select [PERSON_NAME] [PERSON_NAME] Rafsiya [PERSON_NAME]" at bounding box center [857, 379] width 196 height 30
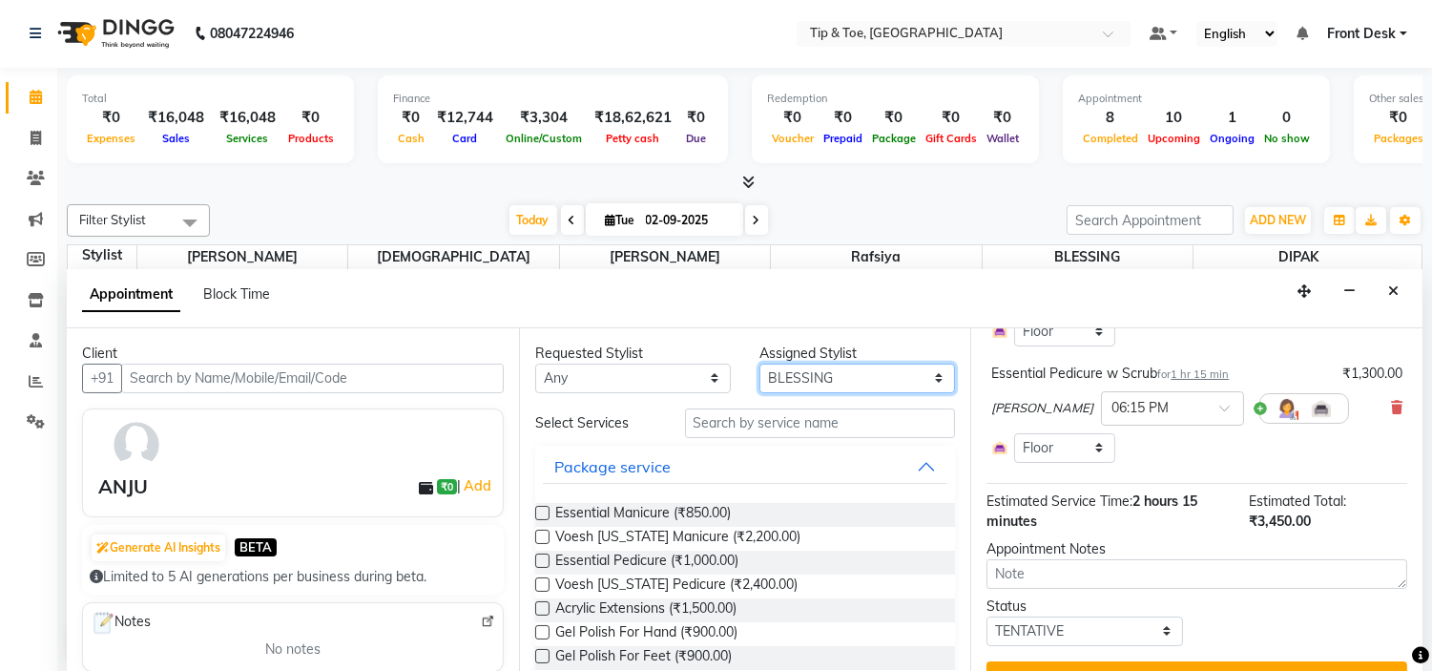
click at [855, 377] on select "Select [PERSON_NAME] [PERSON_NAME] Rafsiya [PERSON_NAME]" at bounding box center [857, 379] width 196 height 30
select select "46387"
click at [759, 364] on select "Select [PERSON_NAME] [PERSON_NAME] Rafsiya [PERSON_NAME]" at bounding box center [857, 379] width 196 height 30
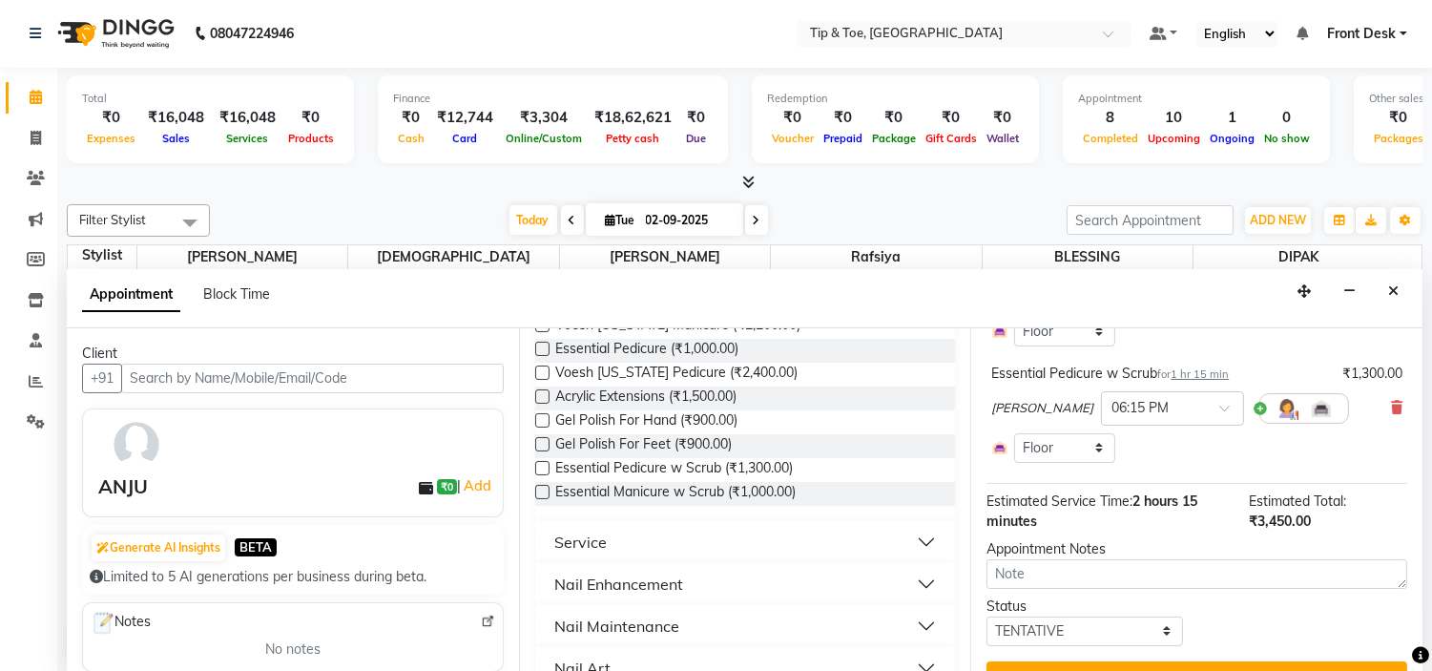
scroll to position [318, 0]
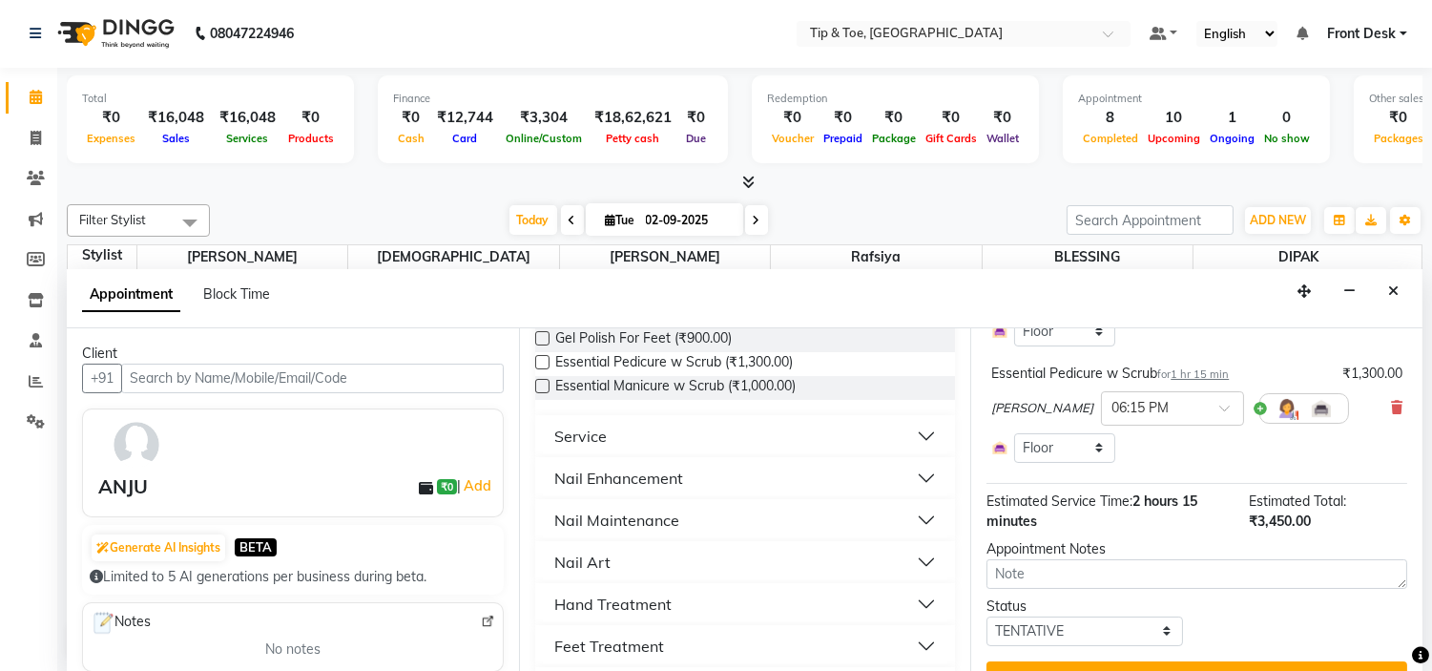
click at [712, 553] on button "Nail Art" at bounding box center [746, 562] width 406 height 34
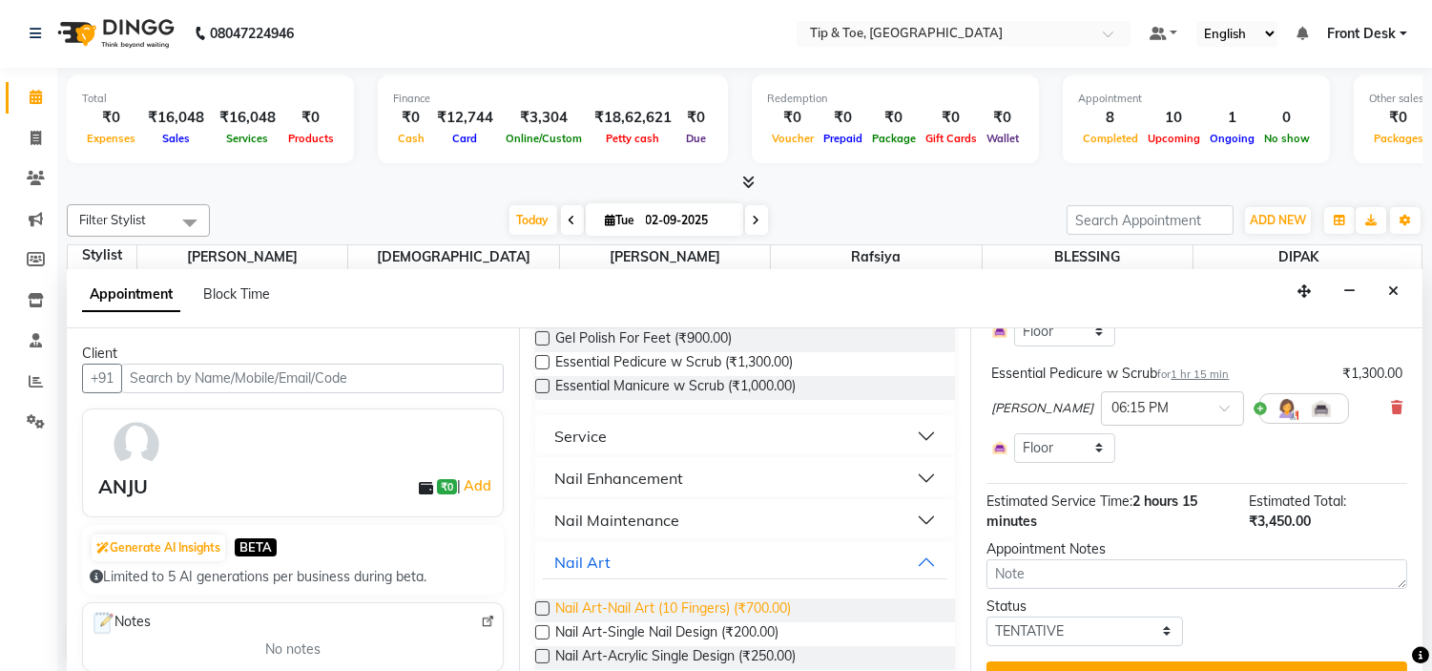
click at [730, 607] on span "Nail Art-Nail Art (10 Fingers) (₹700.00)" at bounding box center [673, 610] width 236 height 24
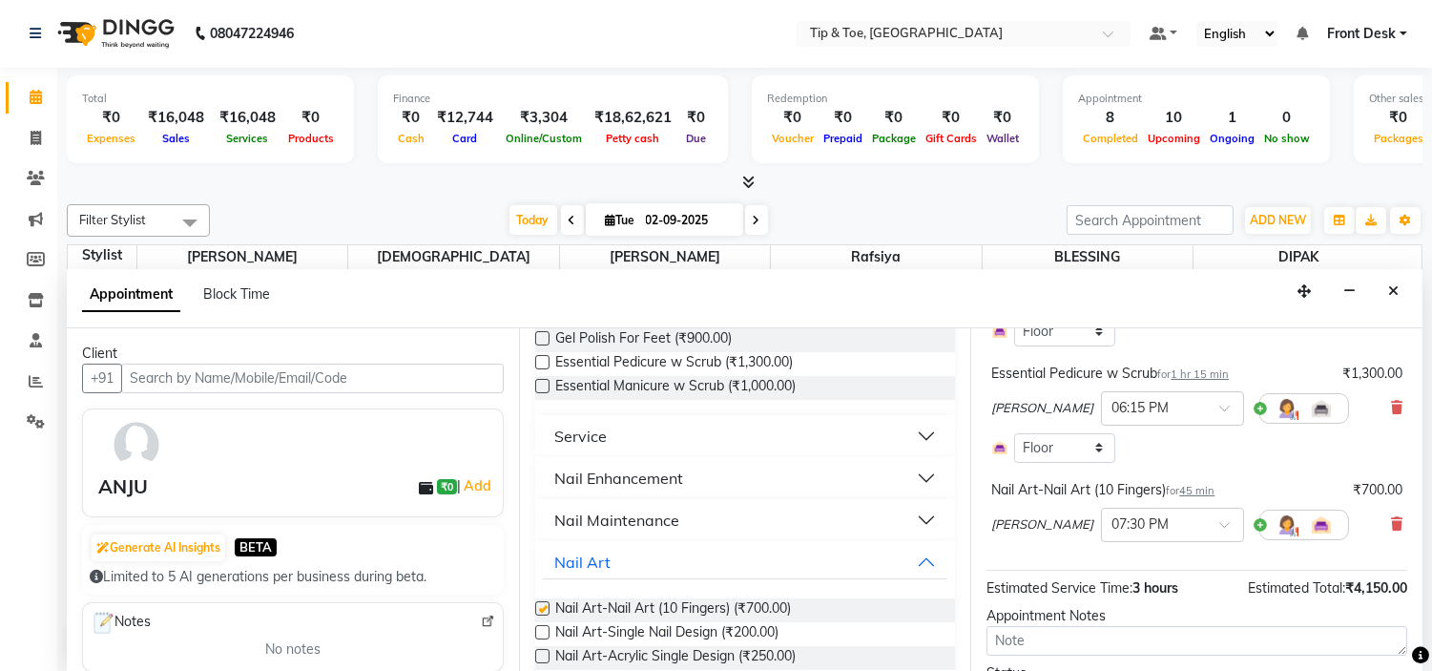
checkbox input "false"
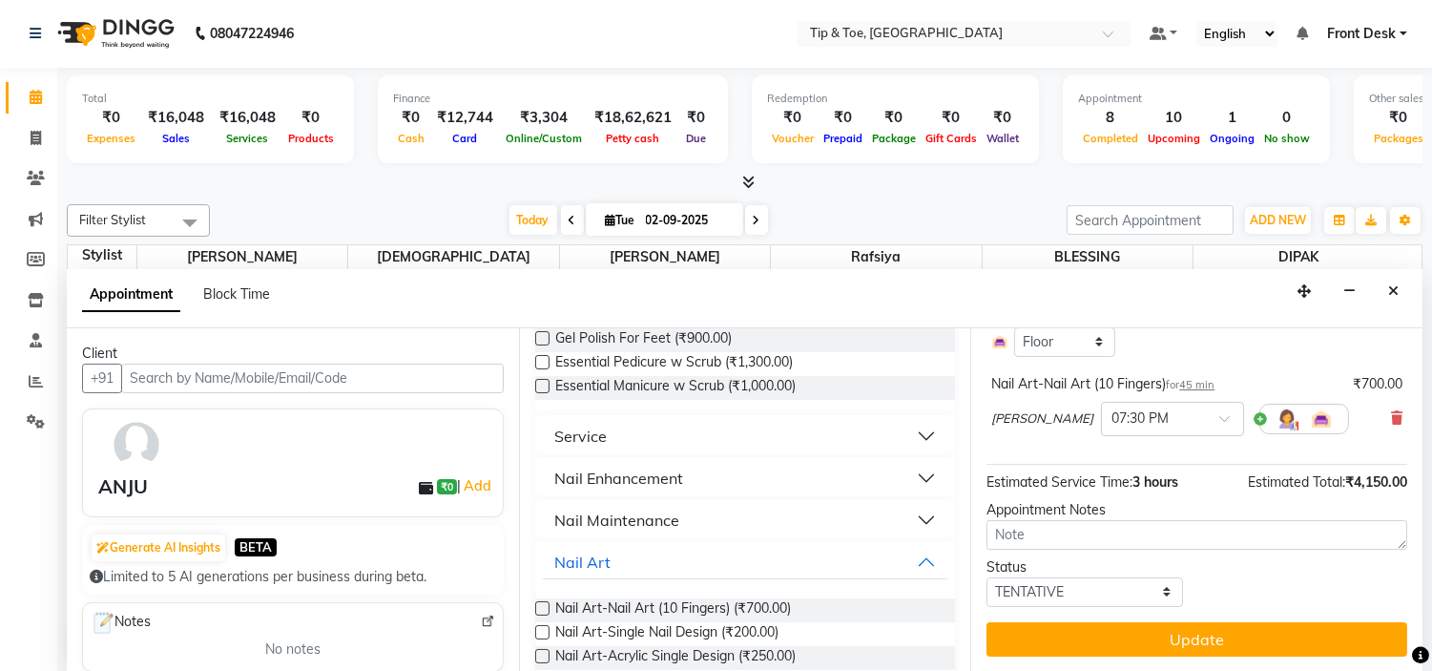
scroll to position [336, 0]
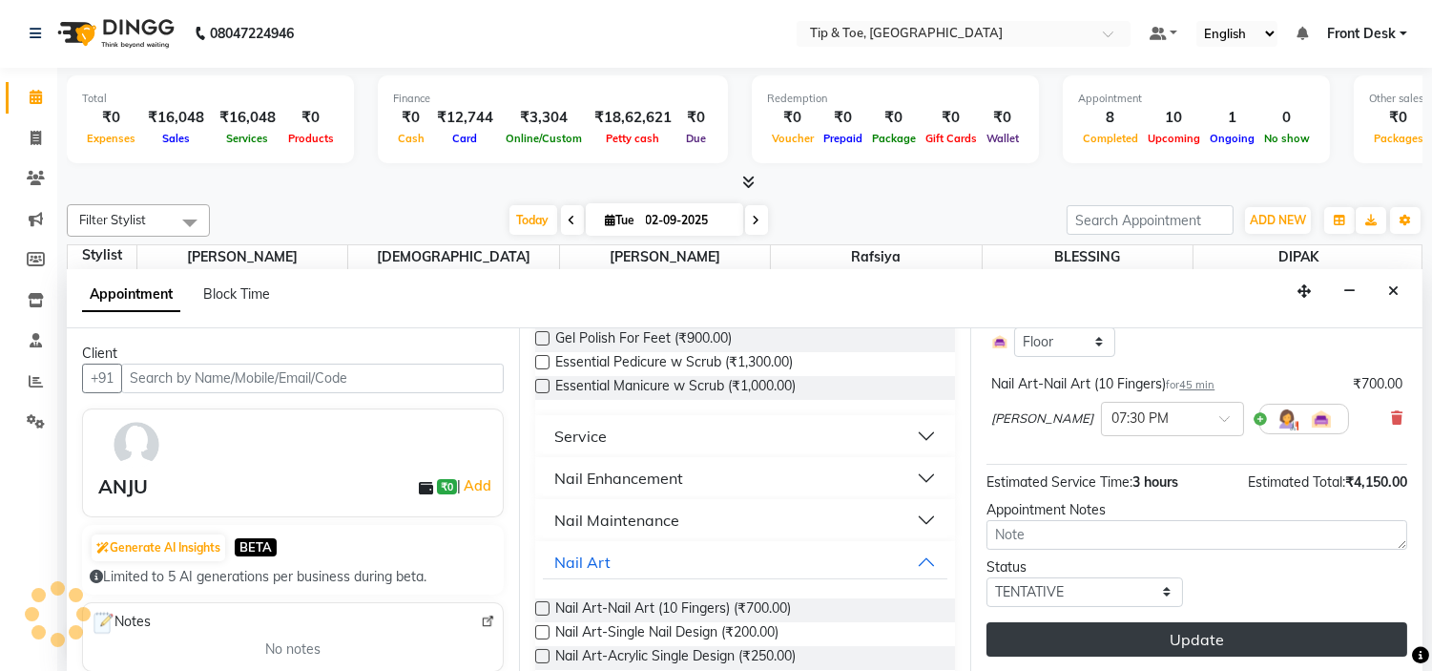
click at [1285, 642] on button "Update" at bounding box center [1197, 639] width 421 height 34
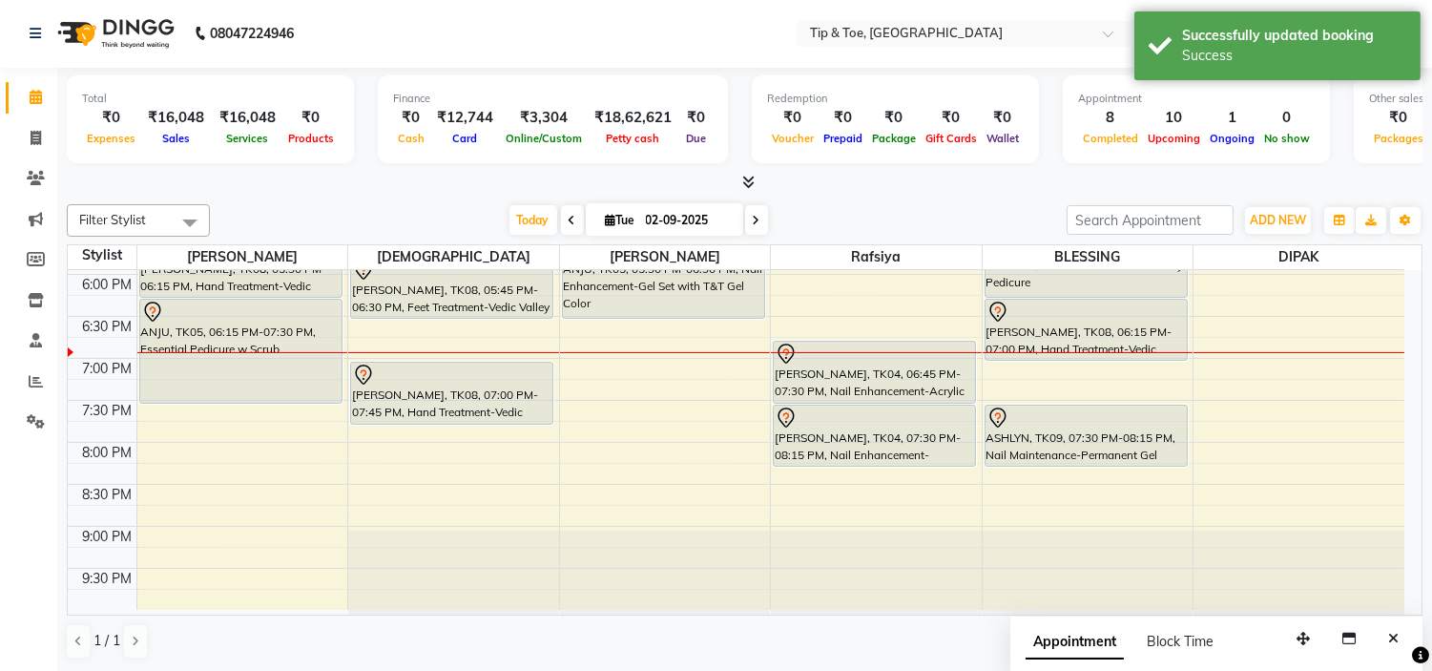
scroll to position [0, 0]
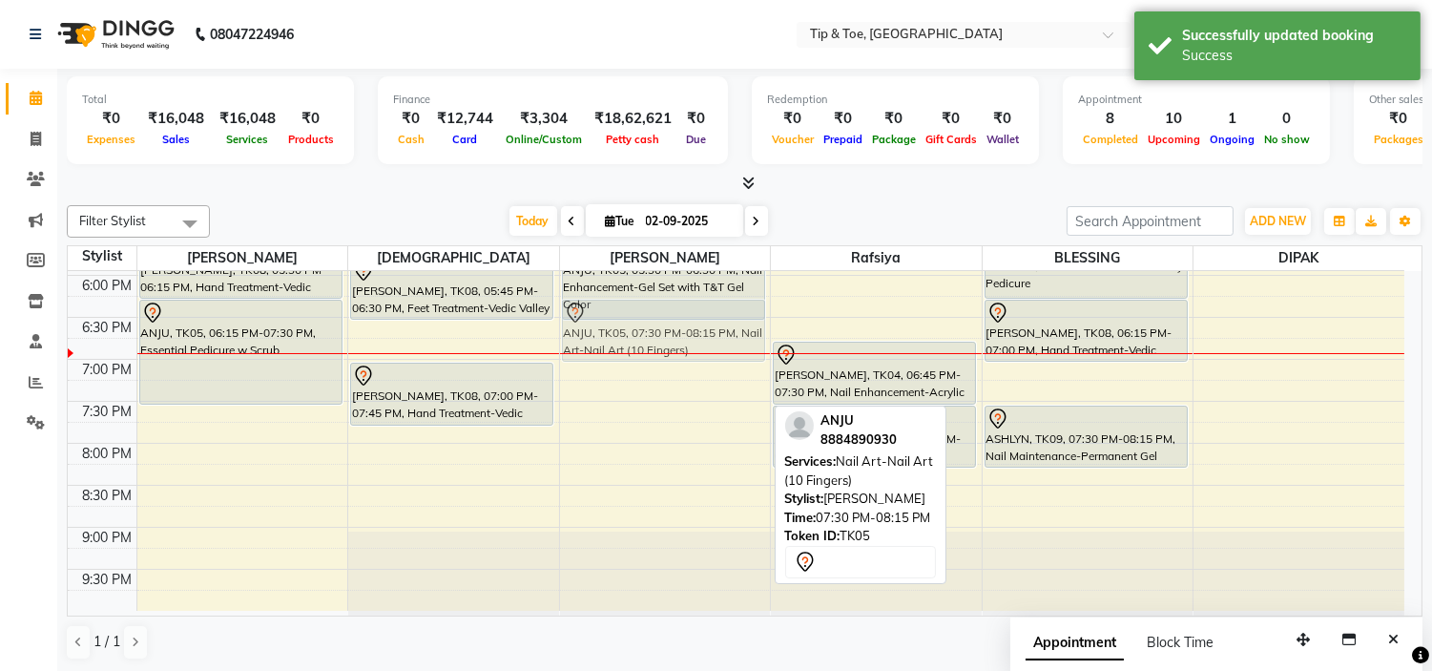
drag, startPoint x: 740, startPoint y: 433, endPoint x: 721, endPoint y: 335, distance: 100.1
click at [721, 335] on div "[PERSON_NAME], TK03, 02:00 PM-02:45 PM, Eyelashes-Single Line Lashes Extension …" at bounding box center [665, 65] width 211 height 1091
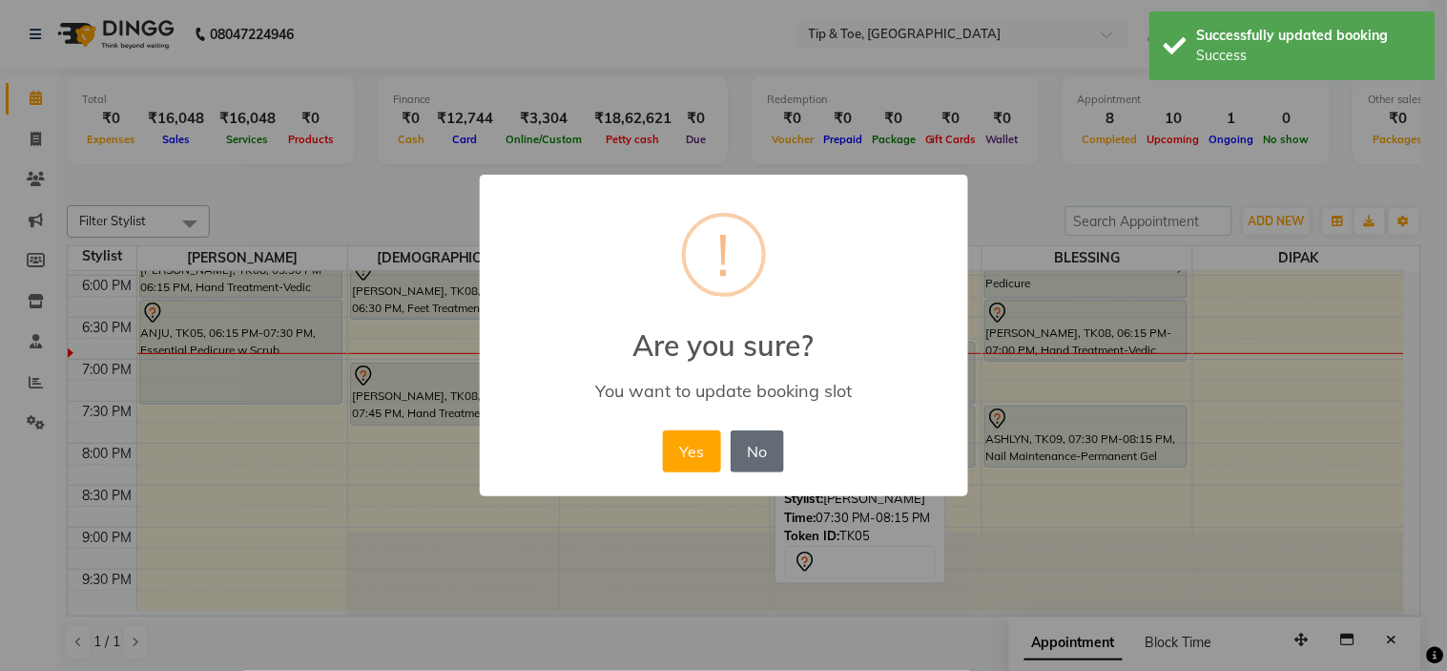
click at [740, 453] on button "No" at bounding box center [757, 451] width 53 height 42
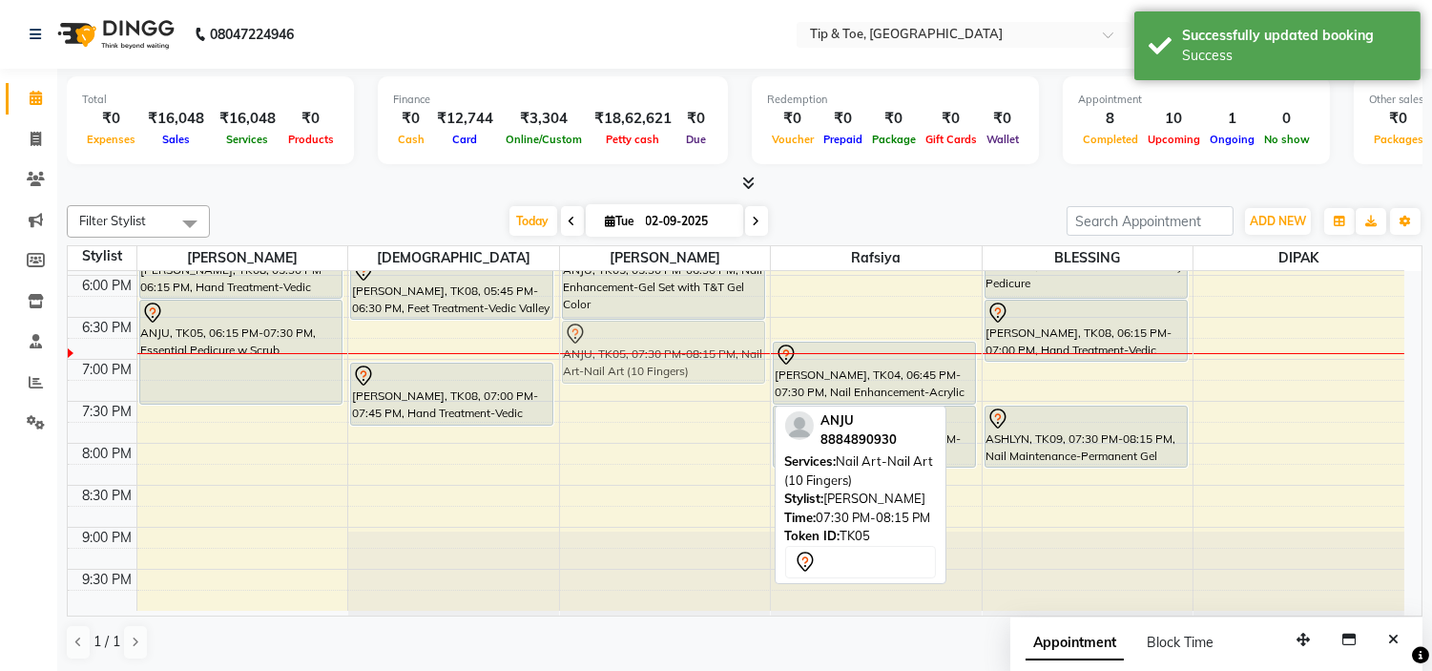
drag, startPoint x: 697, startPoint y: 433, endPoint x: 719, endPoint y: 359, distance: 77.9
click at [719, 359] on div "[PERSON_NAME], TK03, 02:00 PM-02:45 PM, Eyelashes-Single Line Lashes Extension …" at bounding box center [665, 65] width 211 height 1091
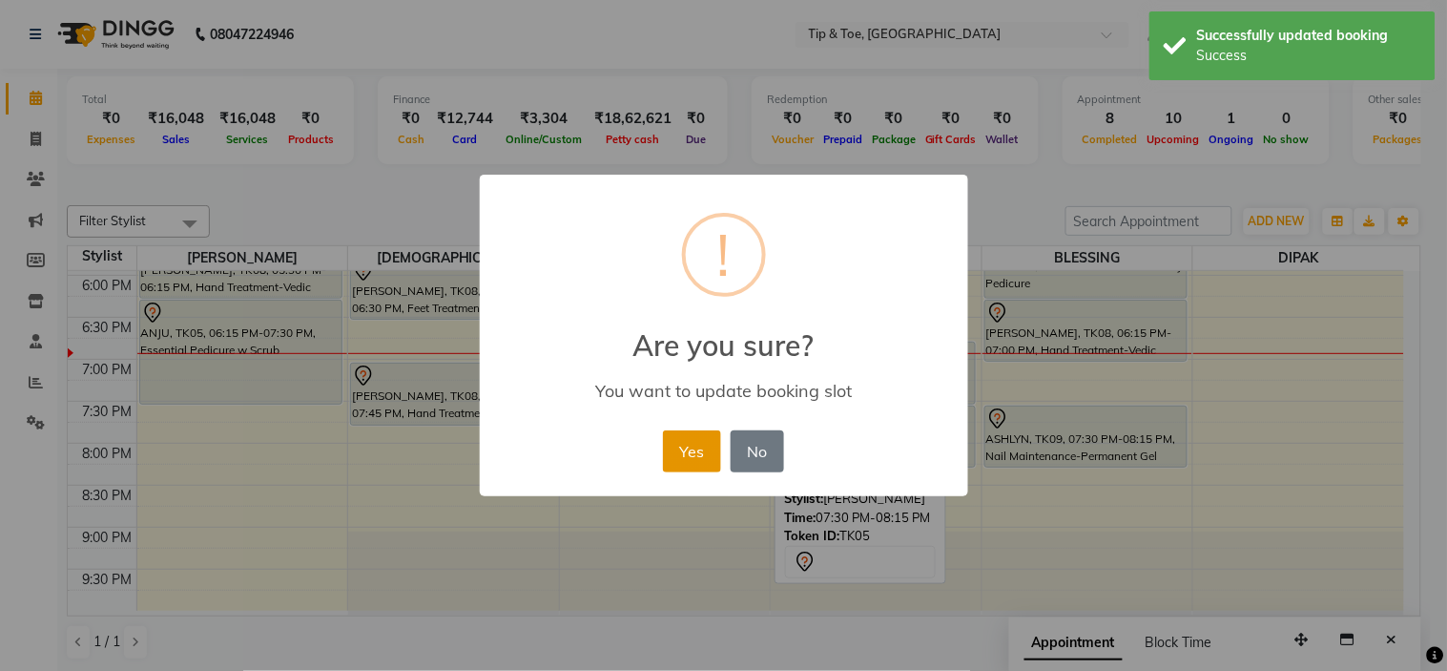
click at [709, 463] on button "Yes" at bounding box center [692, 451] width 58 height 42
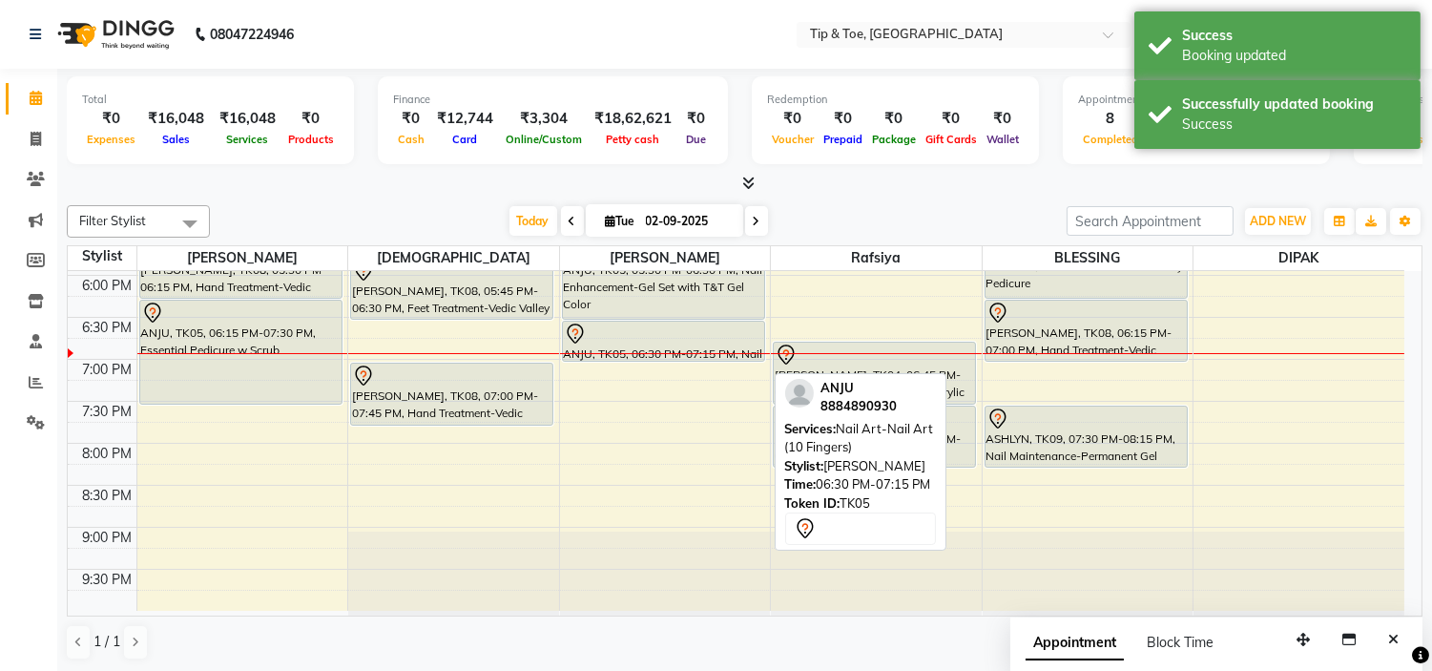
drag, startPoint x: 704, startPoint y: 380, endPoint x: 711, endPoint y: 356, distance: 24.8
click at [711, 356] on div "[PERSON_NAME], TK03, 02:00 PM-02:45 PM, Eyelashes-Single Line Lashes Extension …" at bounding box center [665, 65] width 211 height 1091
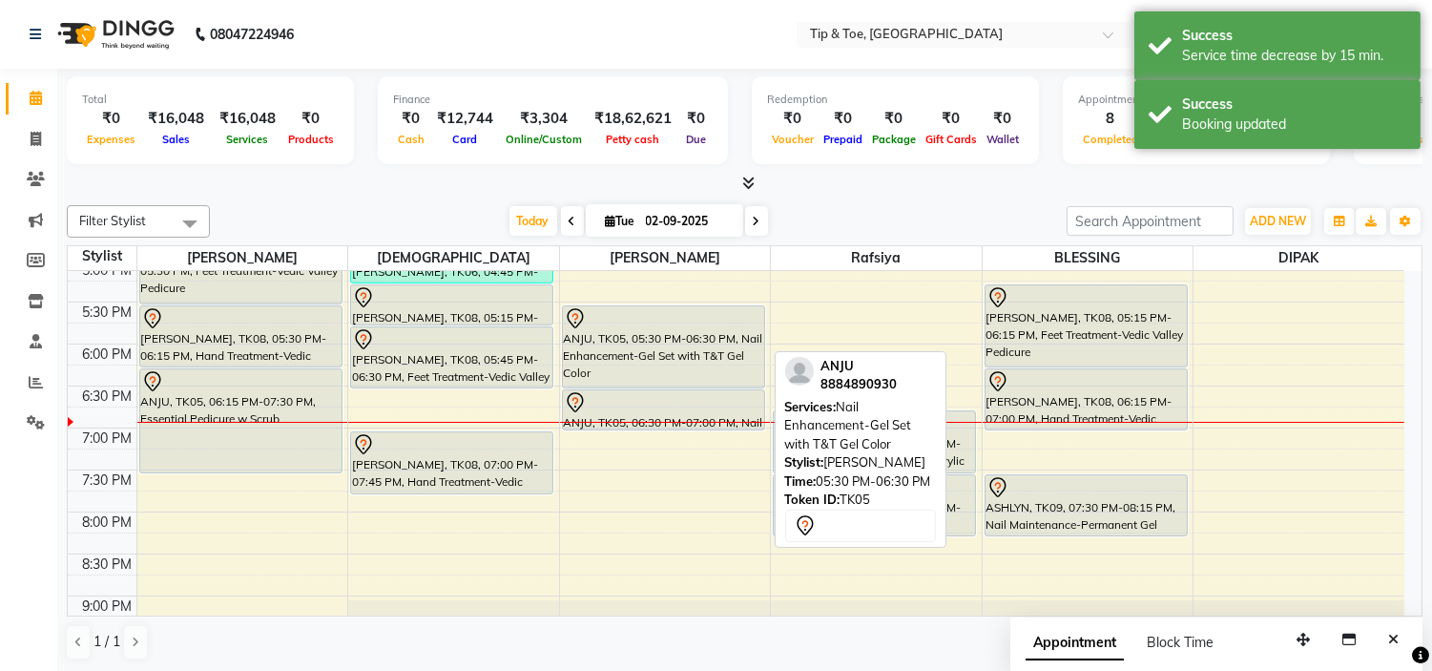
scroll to position [645, 0]
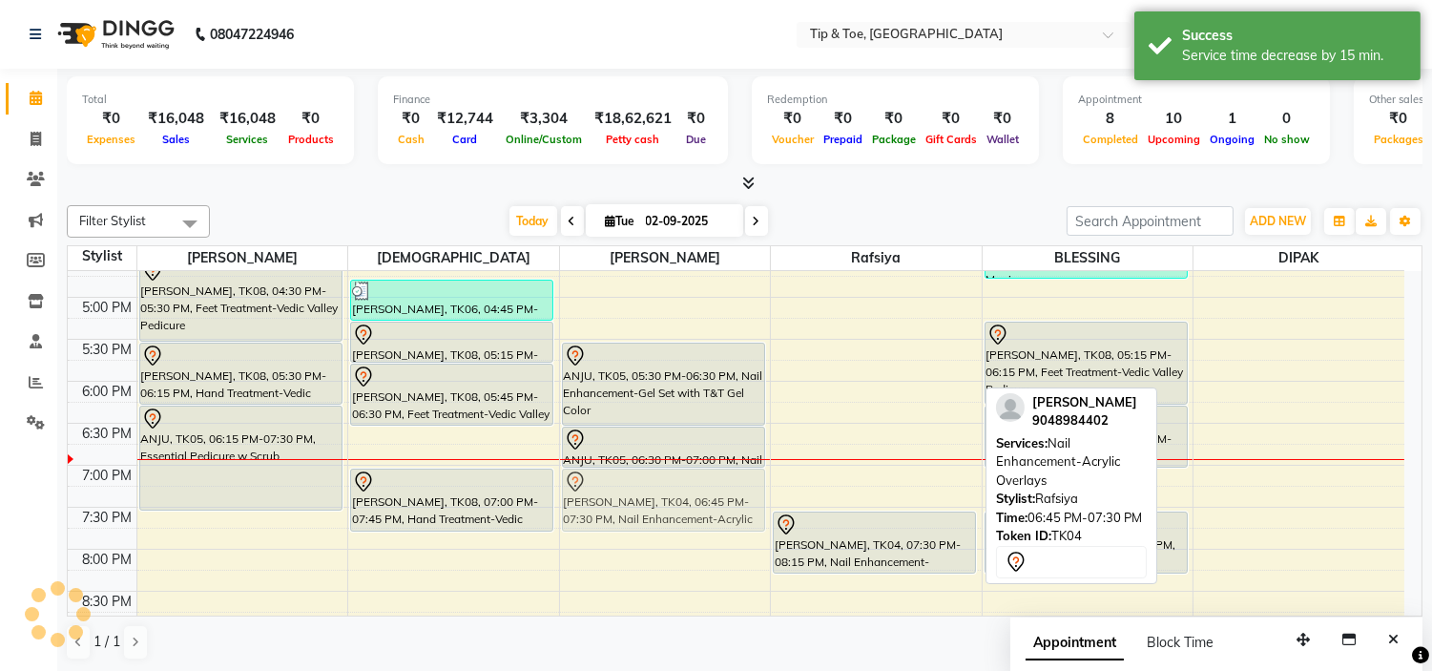
drag, startPoint x: 856, startPoint y: 490, endPoint x: 747, endPoint y: 504, distance: 109.6
click at [723, 510] on tr "NEHA, TK01, 02:00 PM-02:15 PM, Essential Pedicure w Scrub [PERSON_NAME], TK06, …" at bounding box center [736, 171] width 1337 height 1091
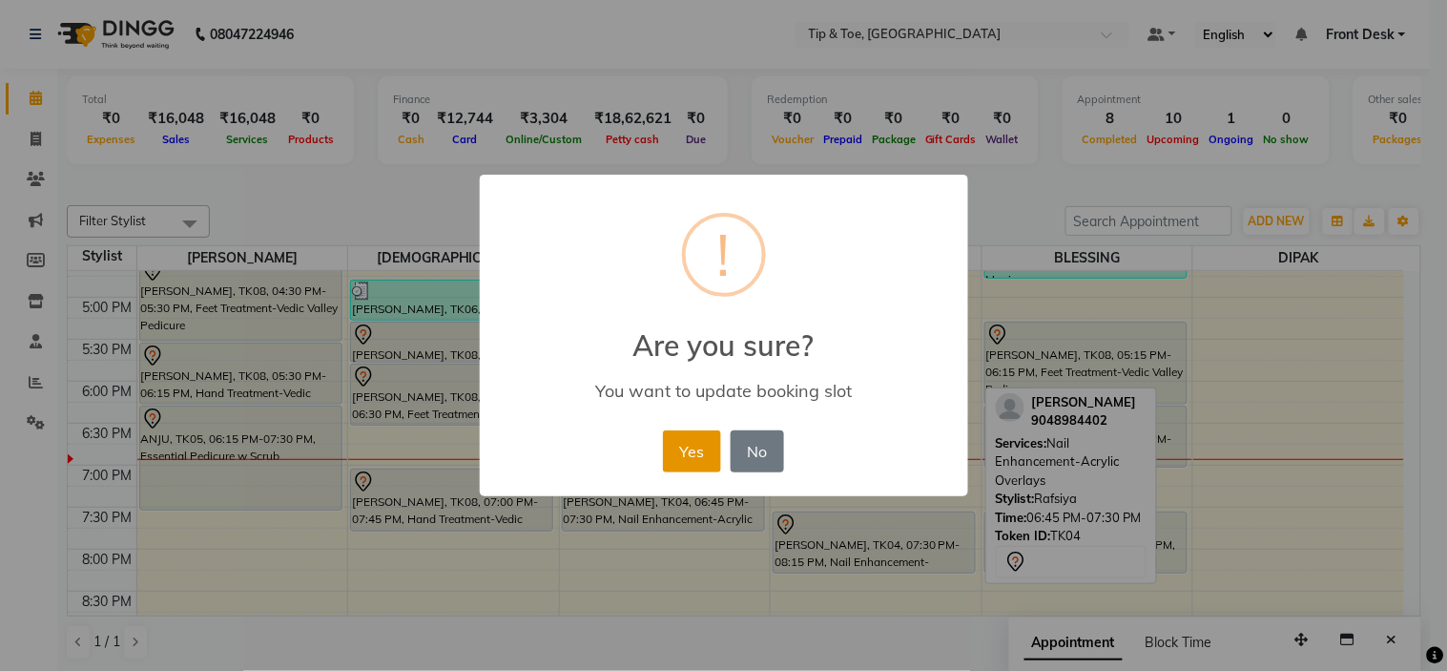
click at [692, 449] on button "Yes" at bounding box center [692, 451] width 58 height 42
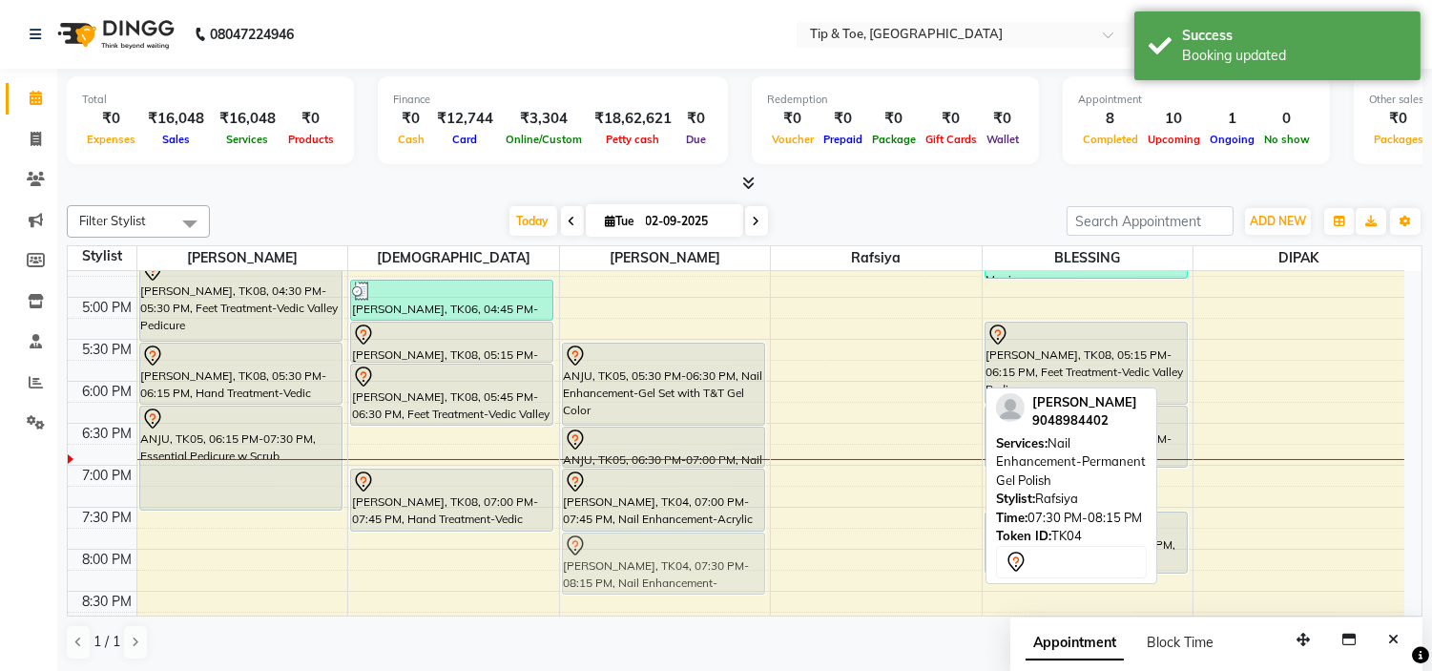
drag, startPoint x: 834, startPoint y: 555, endPoint x: 706, endPoint y: 570, distance: 128.7
click at [706, 570] on tr "NEHA, TK01, 02:00 PM-02:15 PM, Essential Pedicure w Scrub [PERSON_NAME], TK06, …" at bounding box center [736, 171] width 1337 height 1091
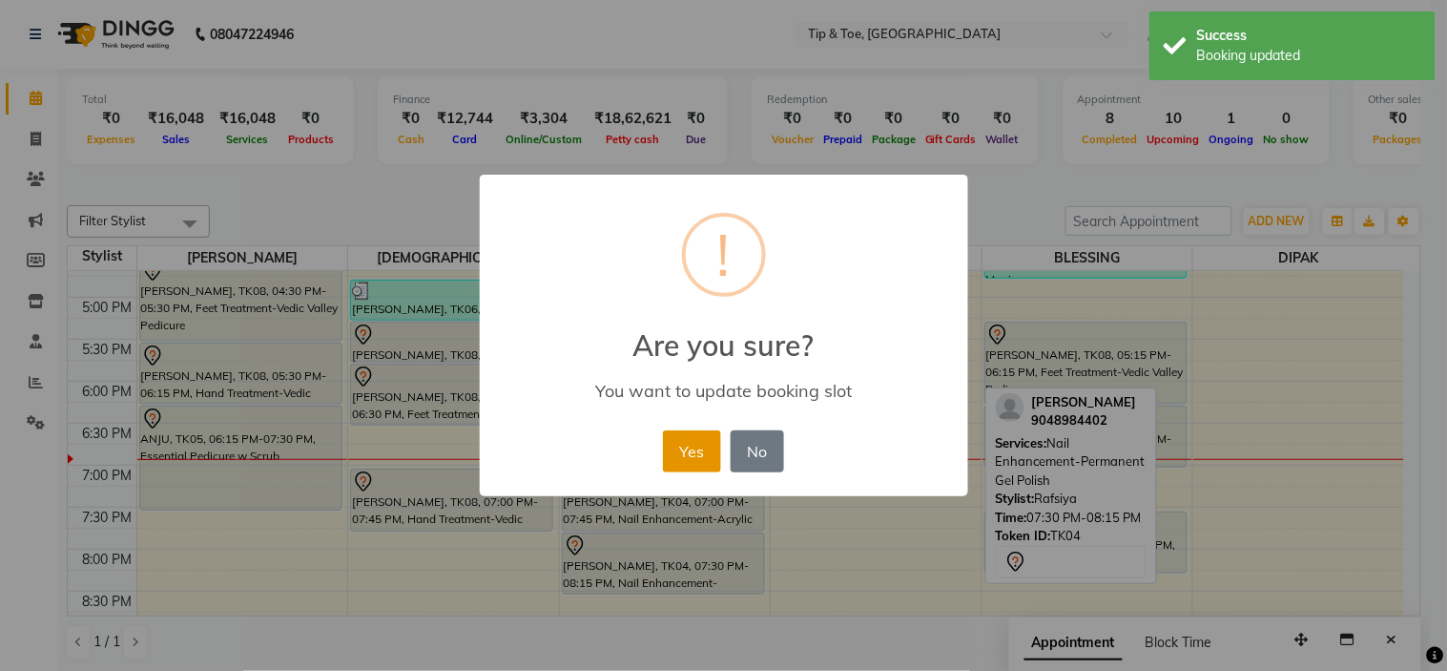
click at [701, 453] on button "Yes" at bounding box center [692, 451] width 58 height 42
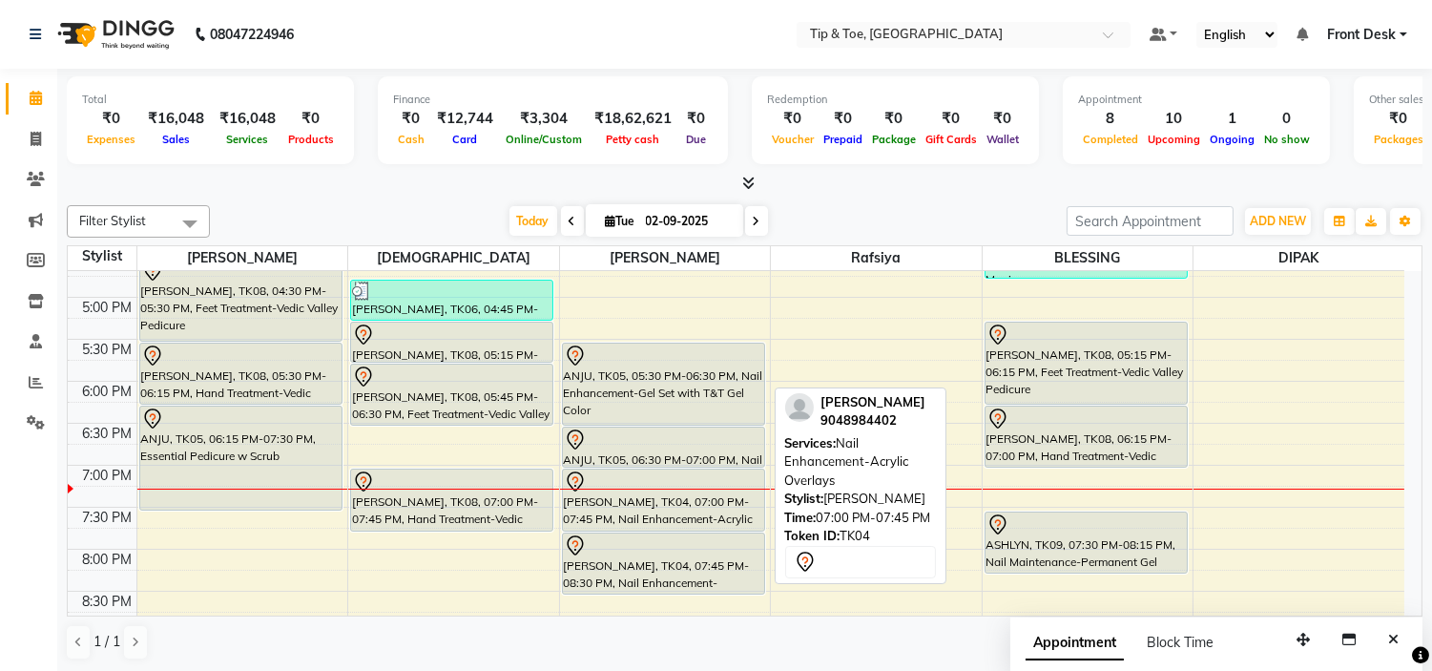
scroll to position [751, 0]
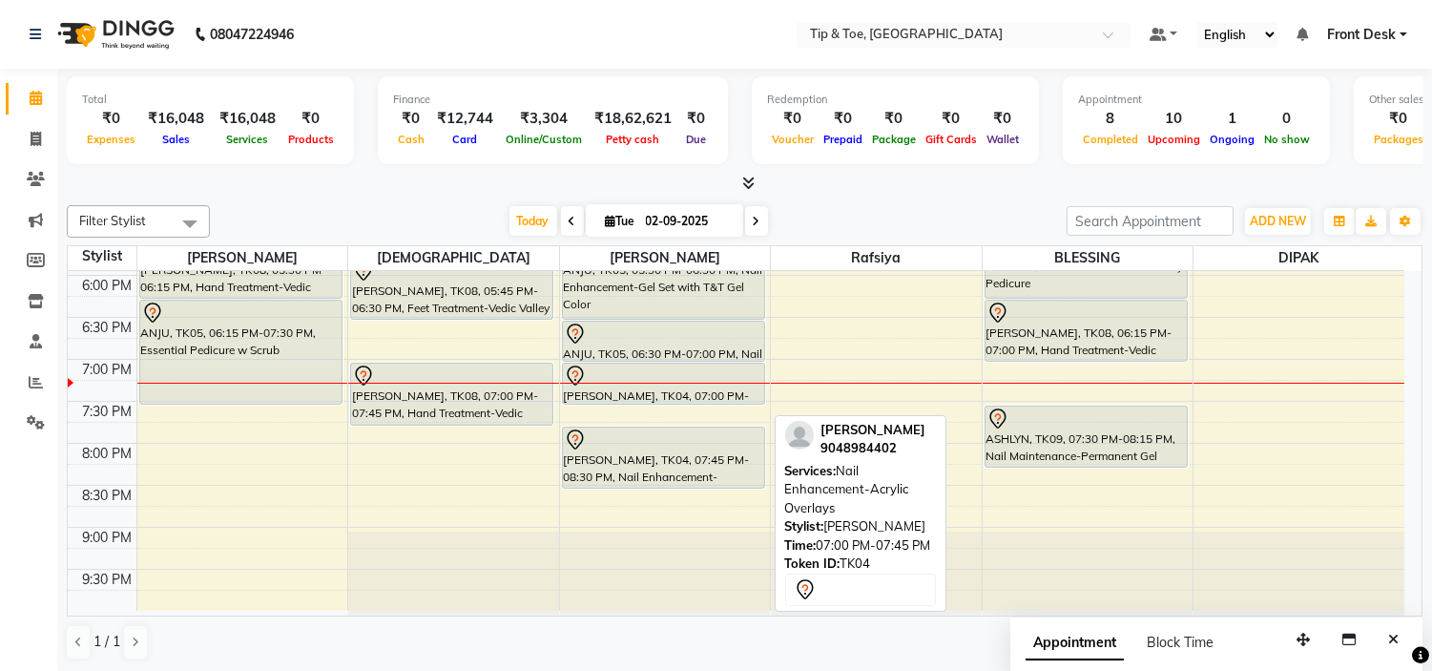
drag, startPoint x: 694, startPoint y: 421, endPoint x: 700, endPoint y: 385, distance: 35.9
click at [700, 385] on div "[PERSON_NAME], TK03, 02:00 PM-02:45 PM, Eyelashes-Single Line Lashes Extension …" at bounding box center [665, 65] width 211 height 1091
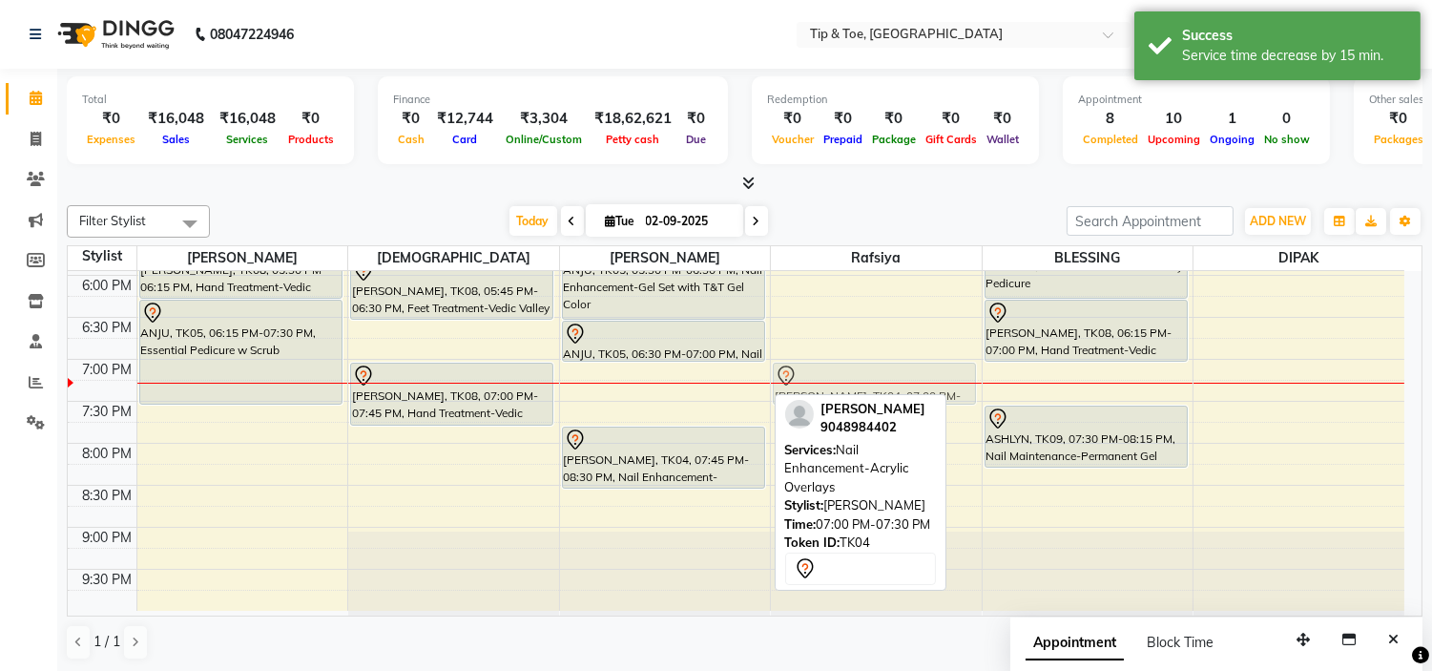
click at [856, 374] on tr "NEHA, TK01, 02:00 PM-02:15 PM, Essential Pedicure w Scrub [PERSON_NAME], TK06, …" at bounding box center [736, 65] width 1337 height 1091
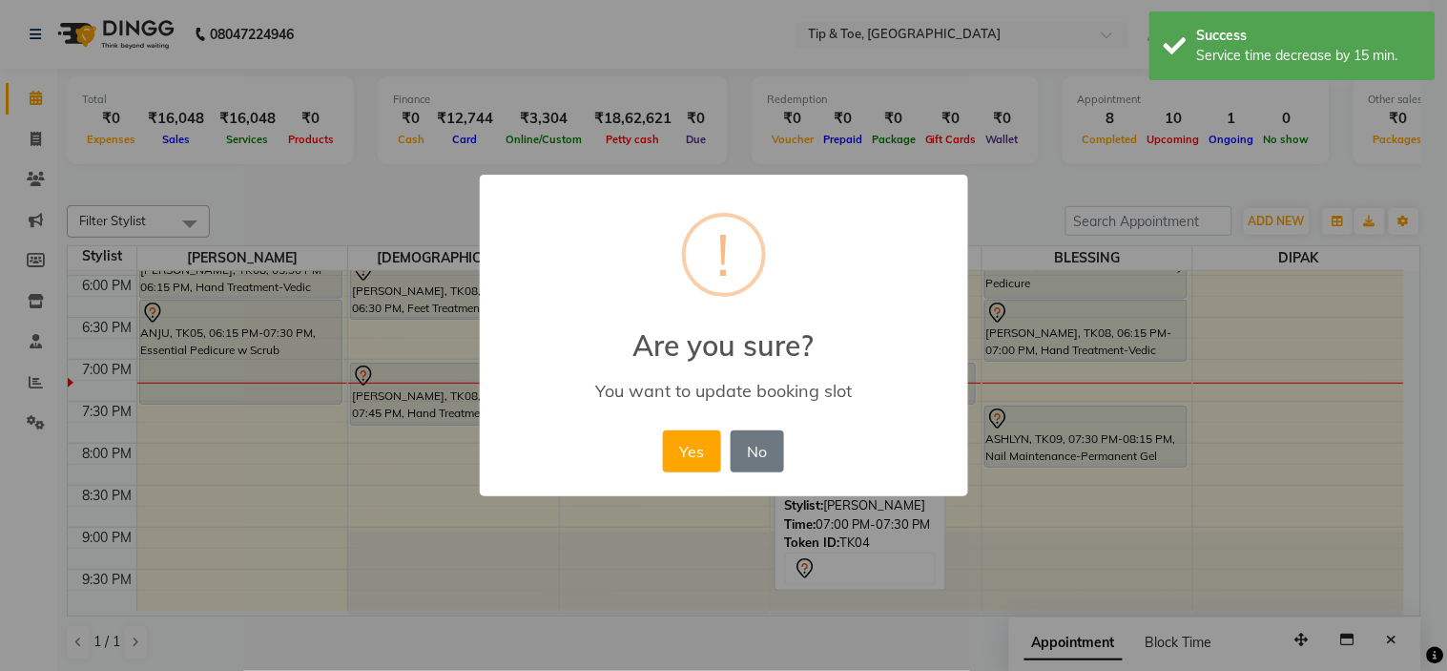
click at [685, 449] on button "Yes" at bounding box center [692, 451] width 58 height 42
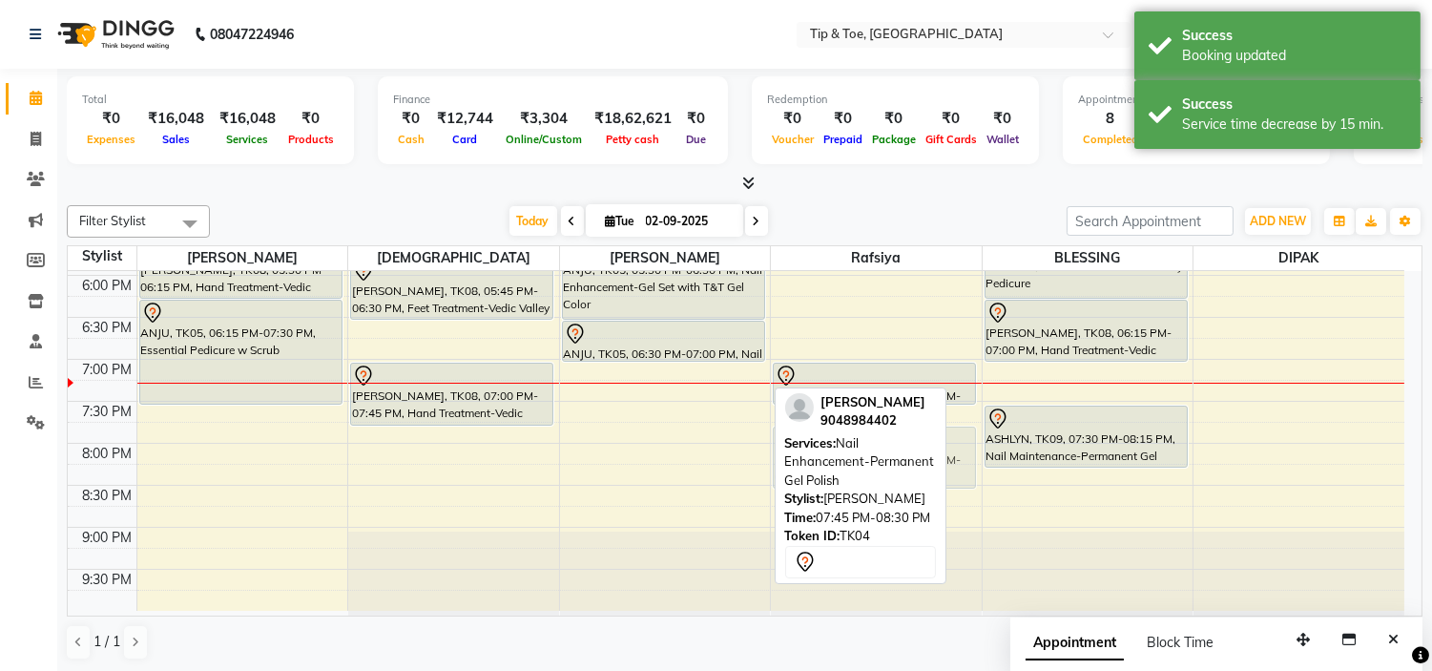
drag, startPoint x: 646, startPoint y: 459, endPoint x: 842, endPoint y: 449, distance: 195.8
click at [842, 449] on div "Filter Stylist Select All [PERSON_NAME] [PERSON_NAME] [PERSON_NAME] [DATE] [DAT…" at bounding box center [745, 433] width 1356 height 470
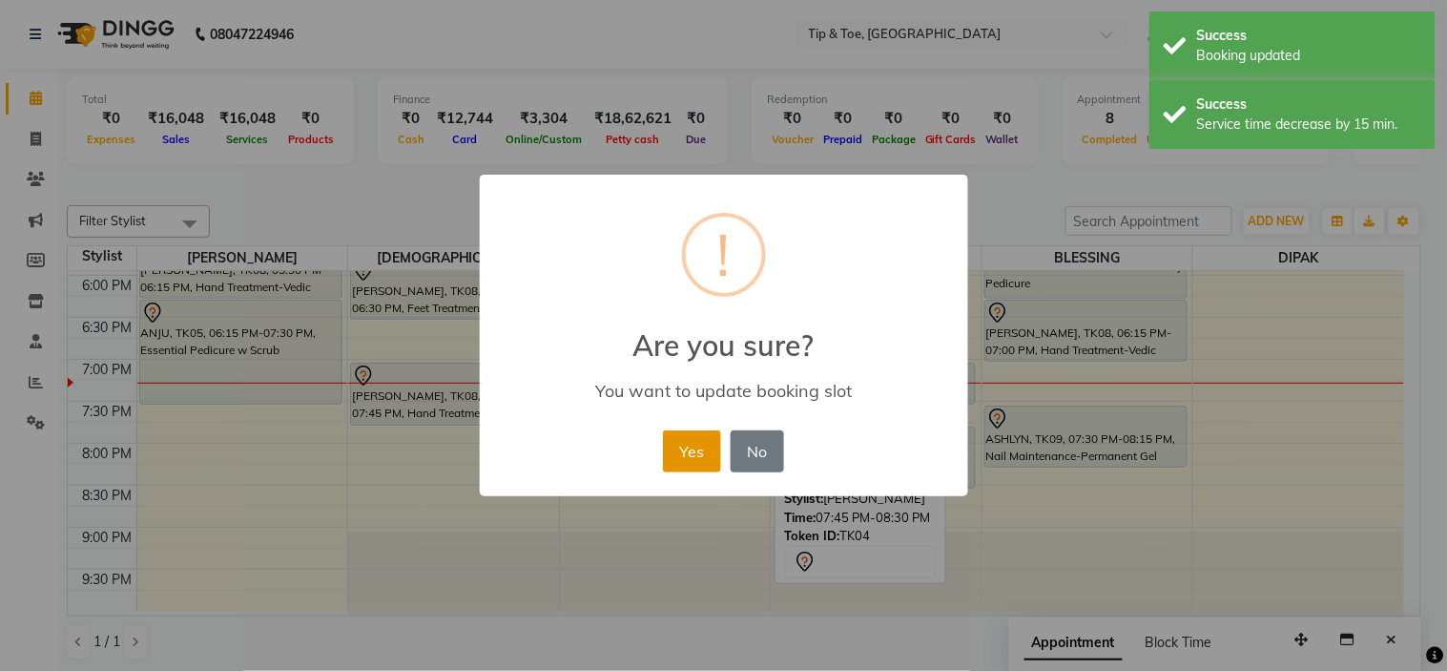
click at [687, 447] on button "Yes" at bounding box center [692, 451] width 58 height 42
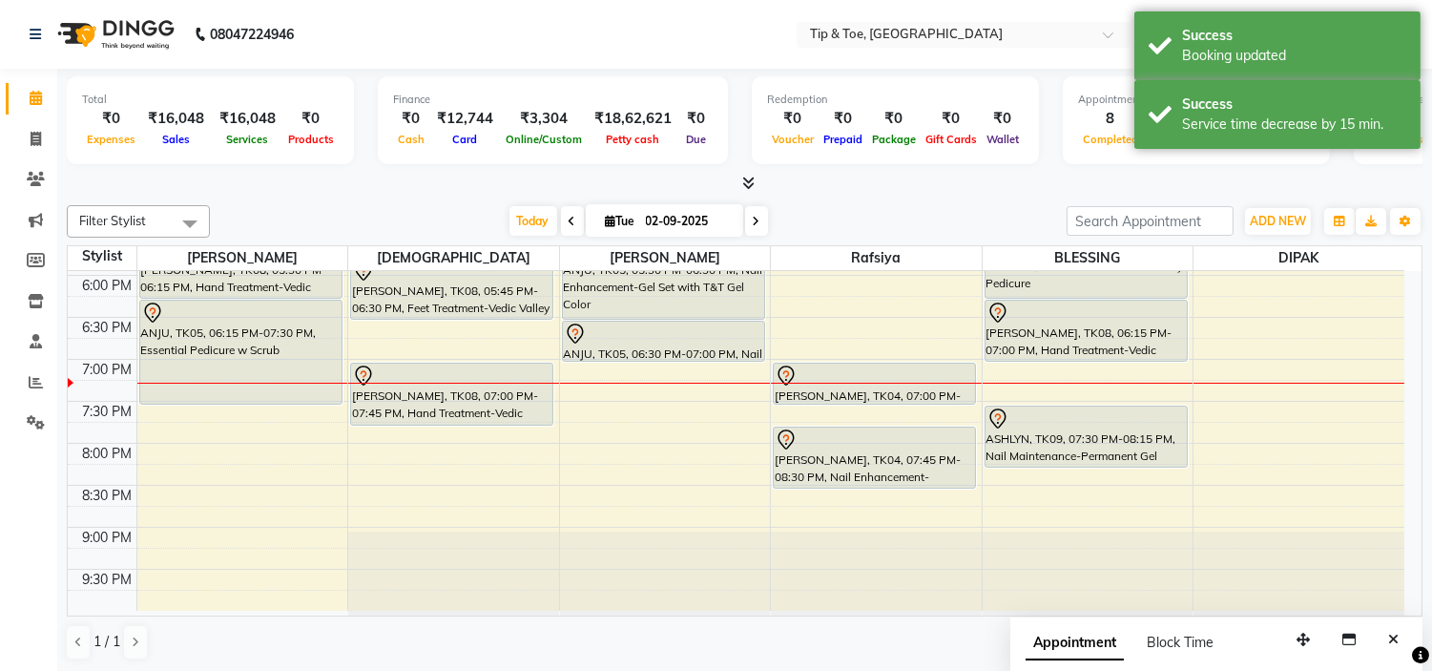
scroll to position [569, 0]
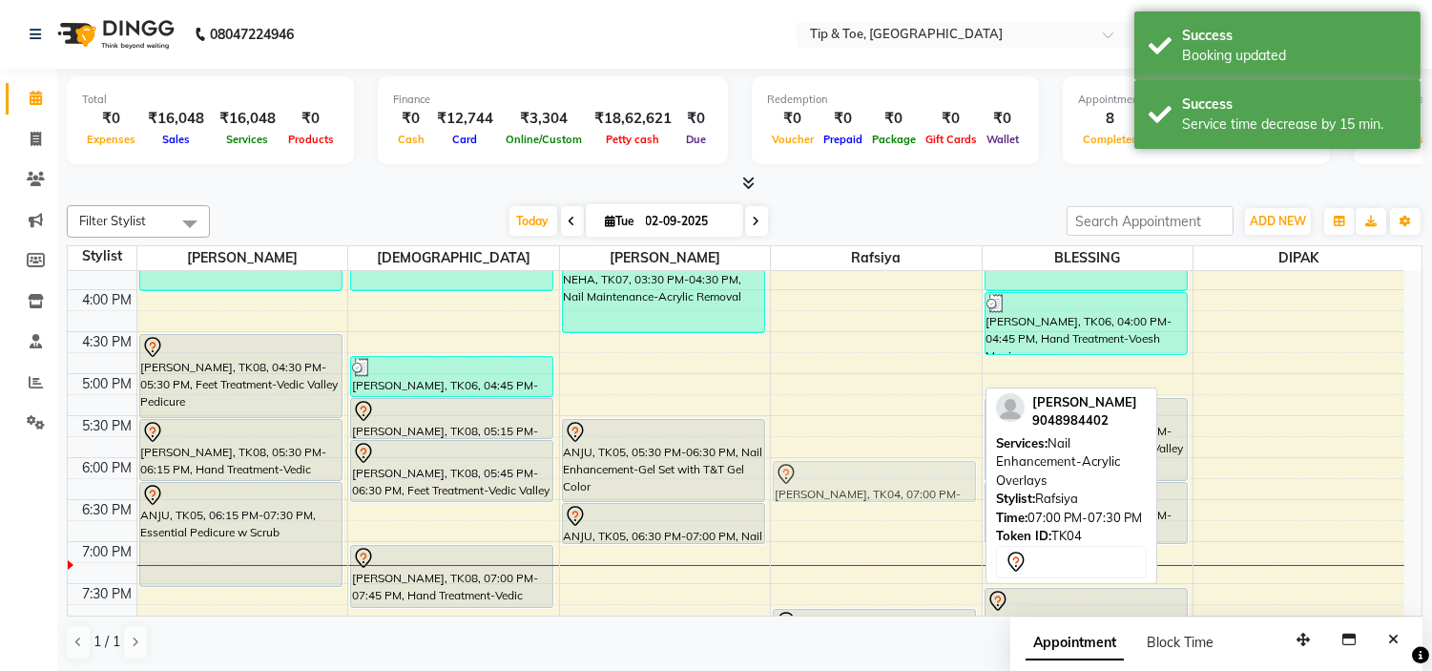
drag, startPoint x: 871, startPoint y: 553, endPoint x: 876, endPoint y: 471, distance: 82.2
click at [876, 471] on div "[PERSON_NAME], TK04, 07:00 PM-07:30 PM, Nail Enhancement-Acrylic Overlays [PERS…" at bounding box center [876, 247] width 211 height 1091
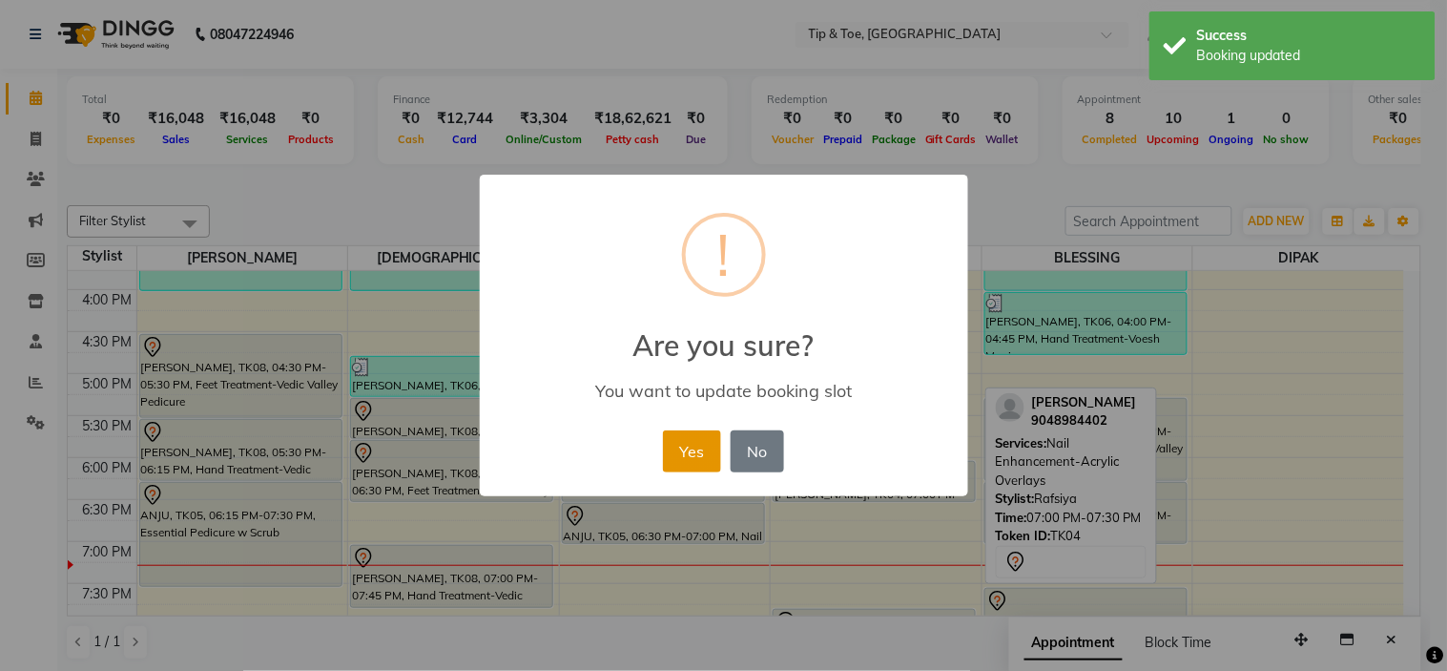
click at [687, 444] on button "Yes" at bounding box center [692, 451] width 58 height 42
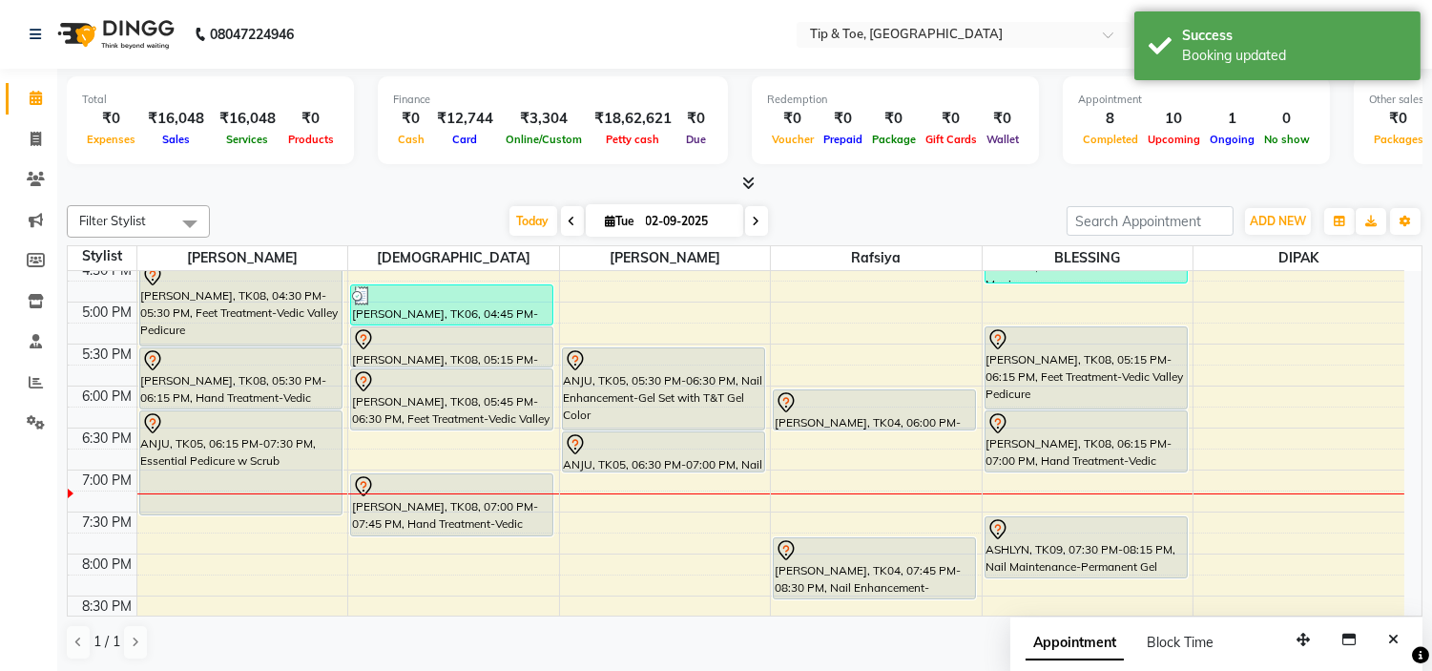
scroll to position [675, 0]
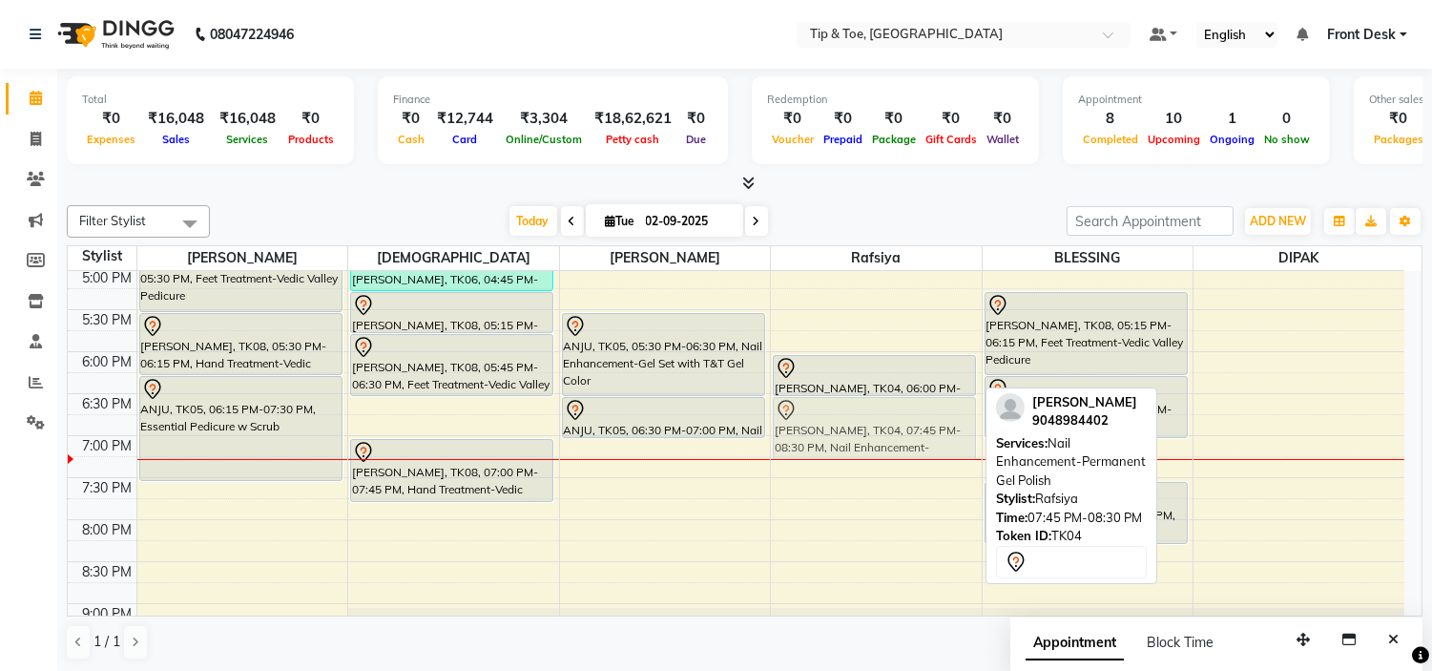
drag, startPoint x: 837, startPoint y: 527, endPoint x: 847, endPoint y: 418, distance: 109.3
click at [847, 418] on div "[PERSON_NAME], TK04, 06:00 PM-06:30 PM, Nail Enhancement-Acrylic Overlays [PERS…" at bounding box center [876, 141] width 211 height 1091
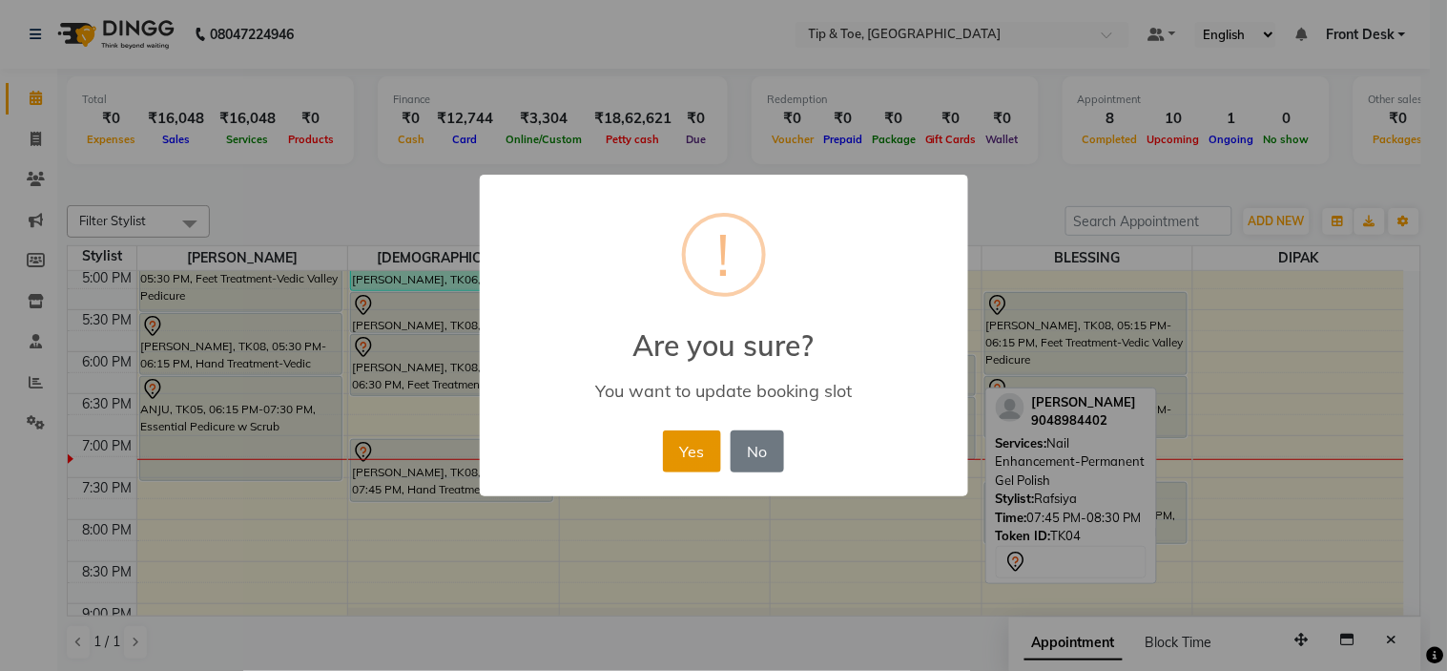
click at [691, 445] on button "Yes" at bounding box center [692, 451] width 58 height 42
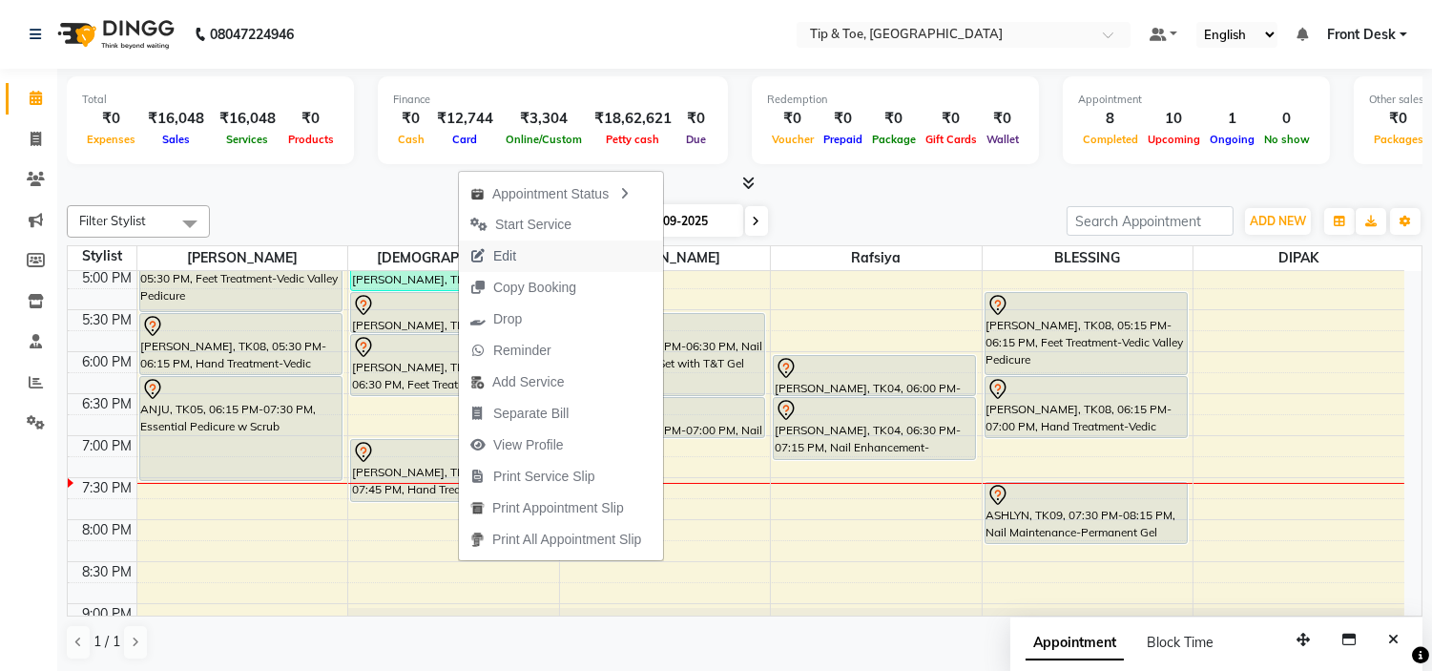
click at [540, 254] on button "Edit" at bounding box center [561, 255] width 204 height 31
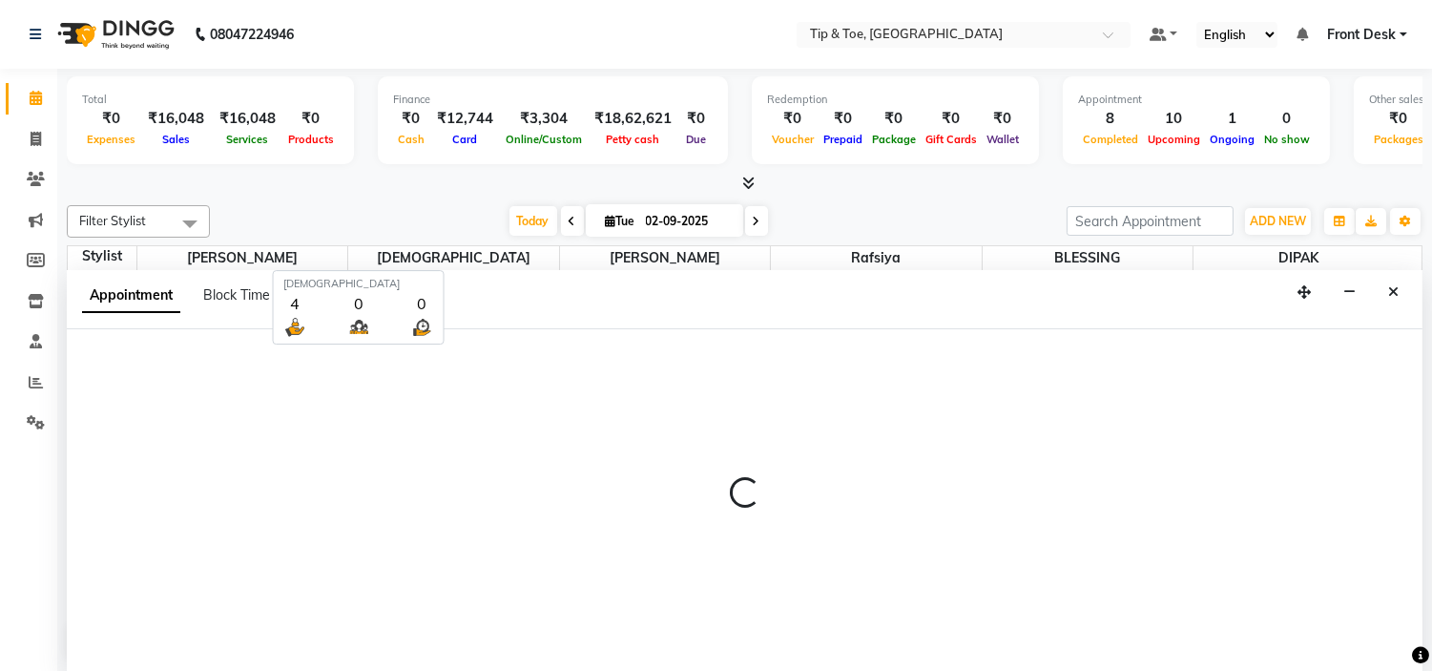
scroll to position [1, 0]
select select "tentative"
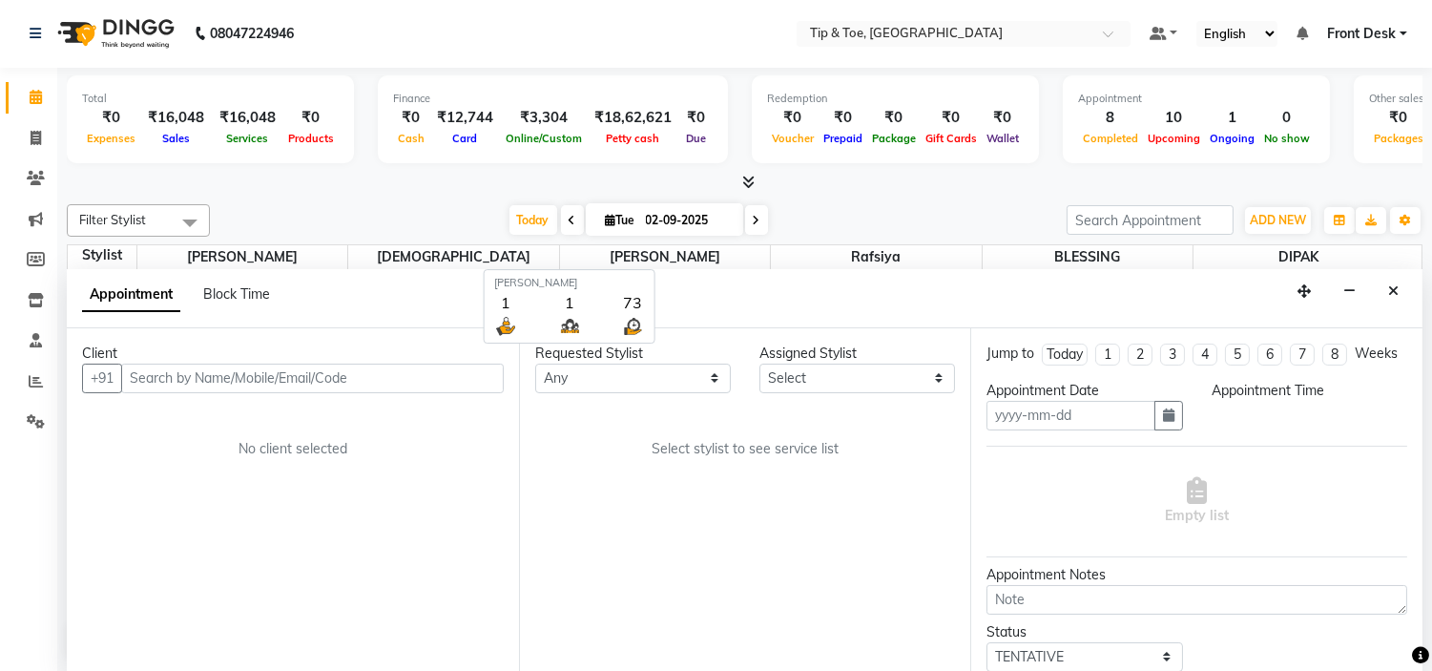
type input "02-09-2025"
select select "37611"
select select "990"
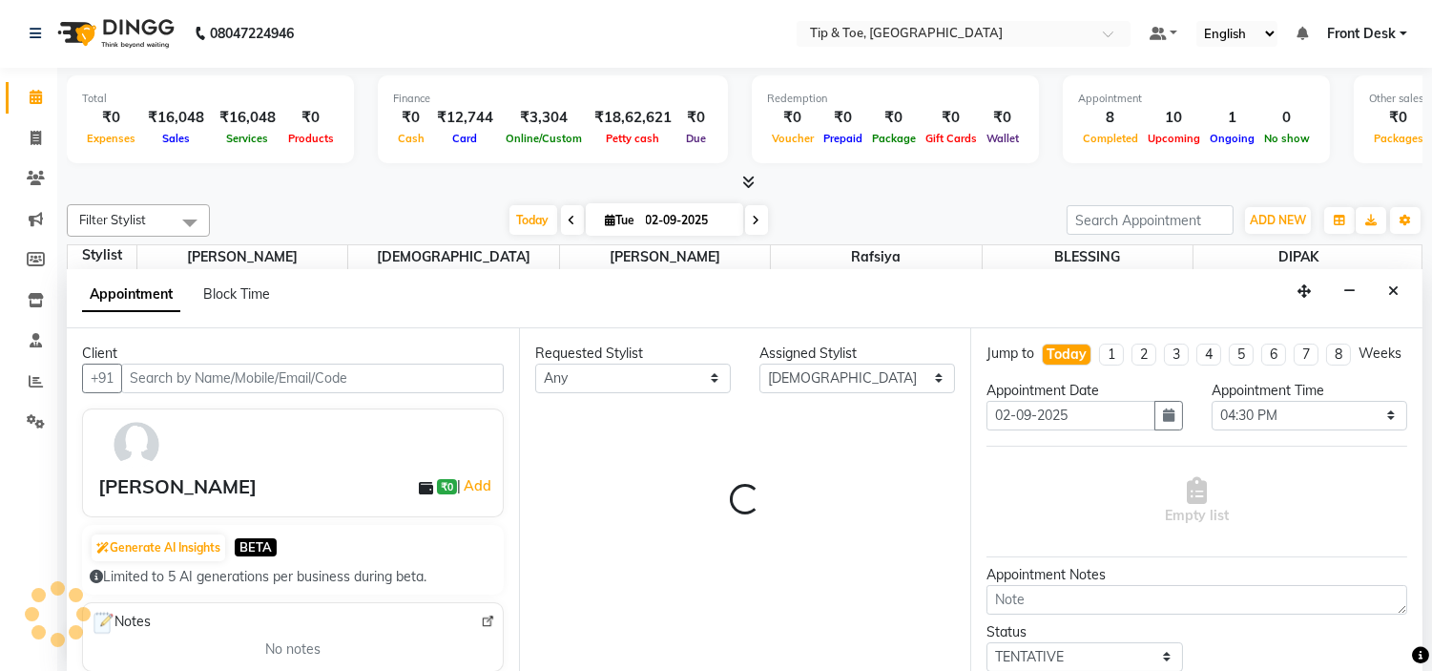
scroll to position [751, 0]
select select "2436"
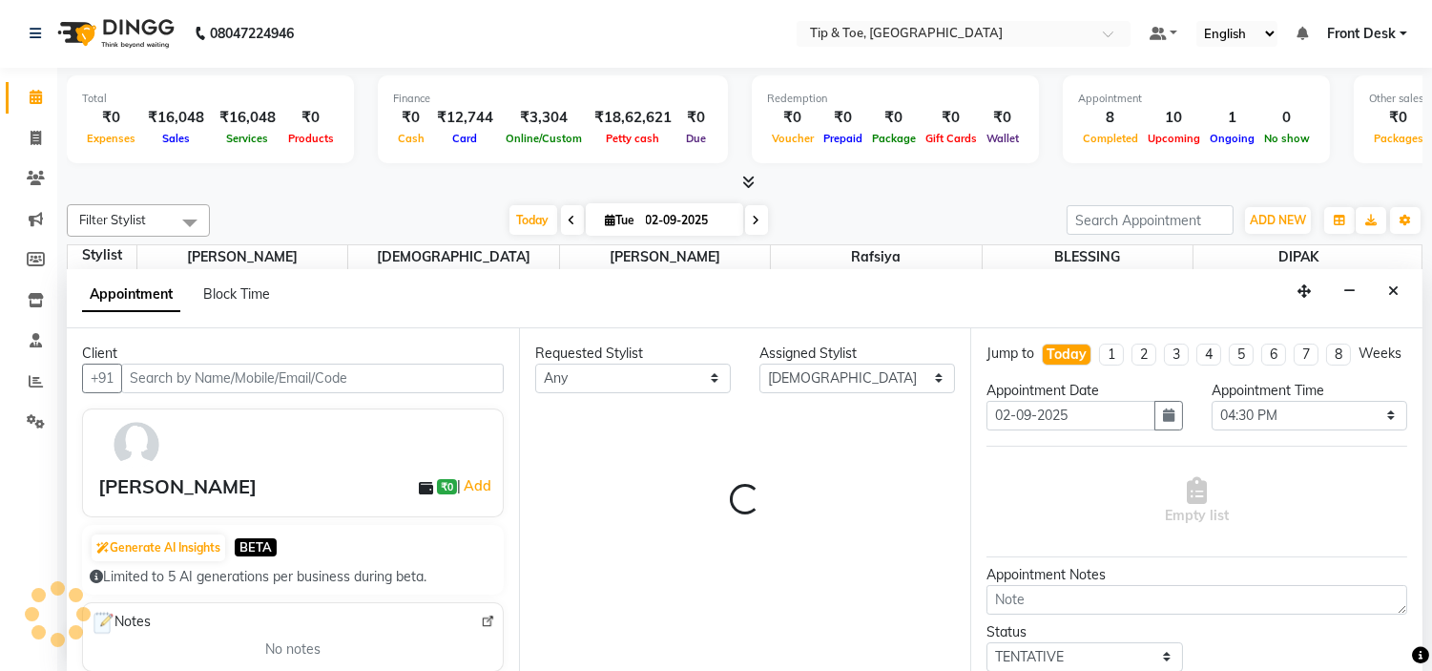
select select "2436"
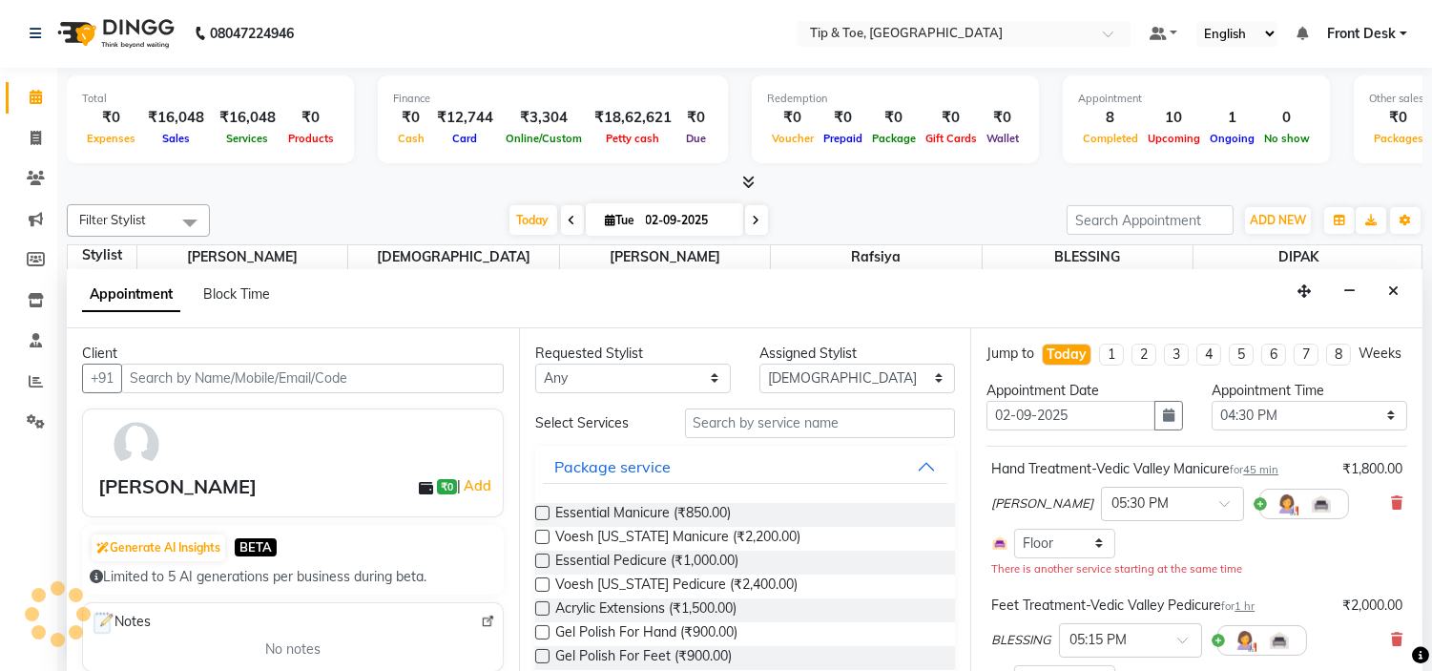
select select "2436"
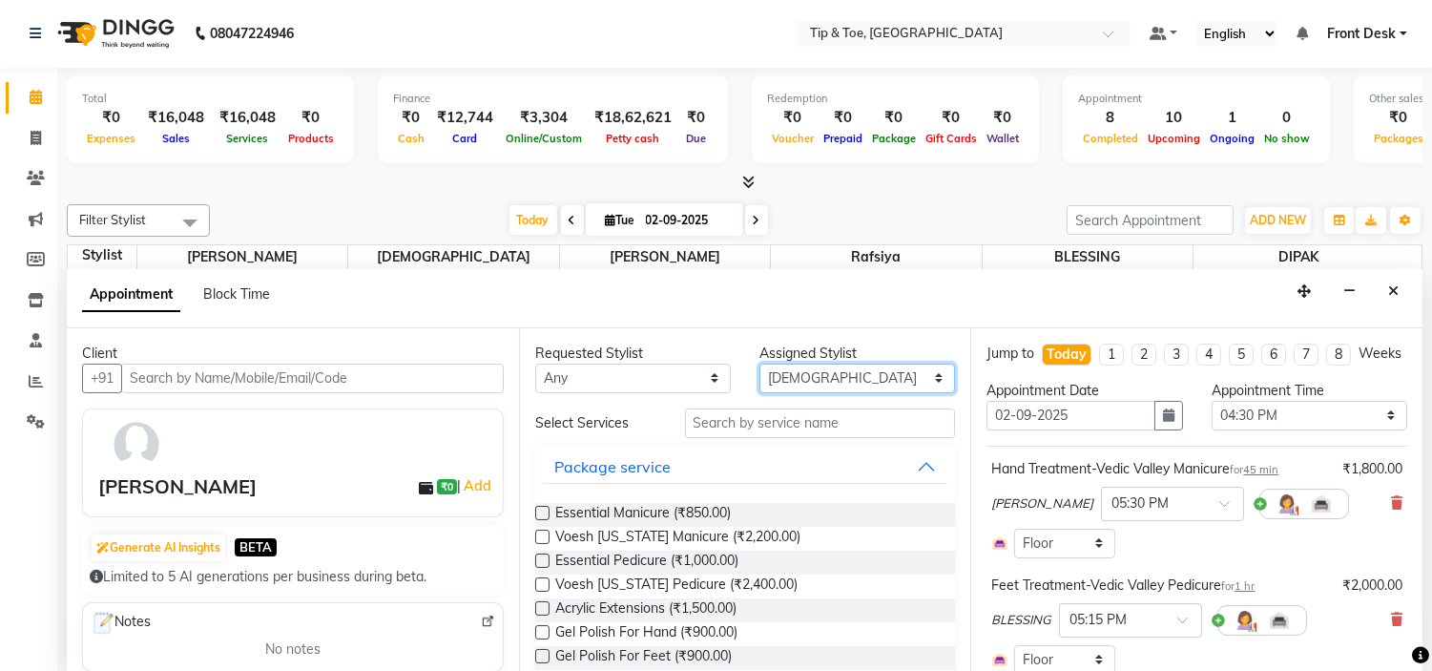
click at [875, 365] on select "Select [PERSON_NAME] [PERSON_NAME] Rafsiya [PERSON_NAME]" at bounding box center [857, 379] width 196 height 30
select select "46387"
click at [759, 364] on select "Select [PERSON_NAME] [PERSON_NAME] Rafsiya [PERSON_NAME]" at bounding box center [857, 379] width 196 height 30
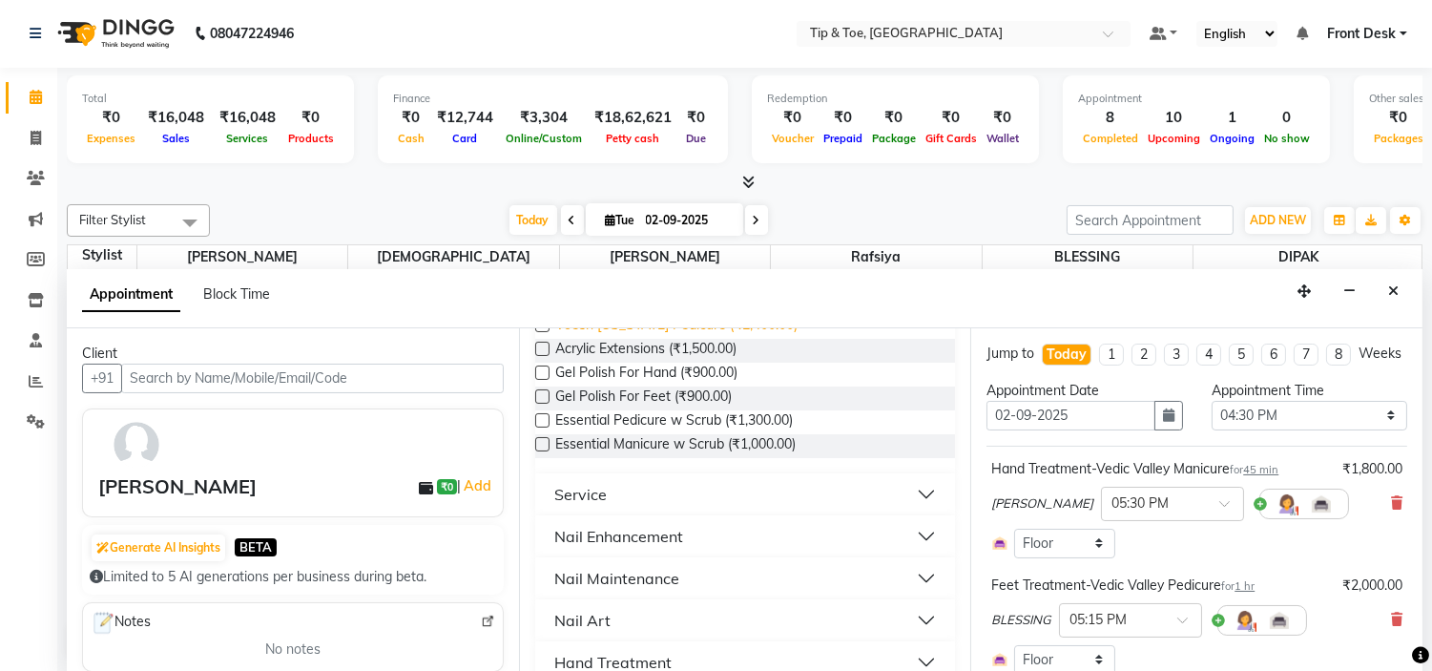
scroll to position [212, 0]
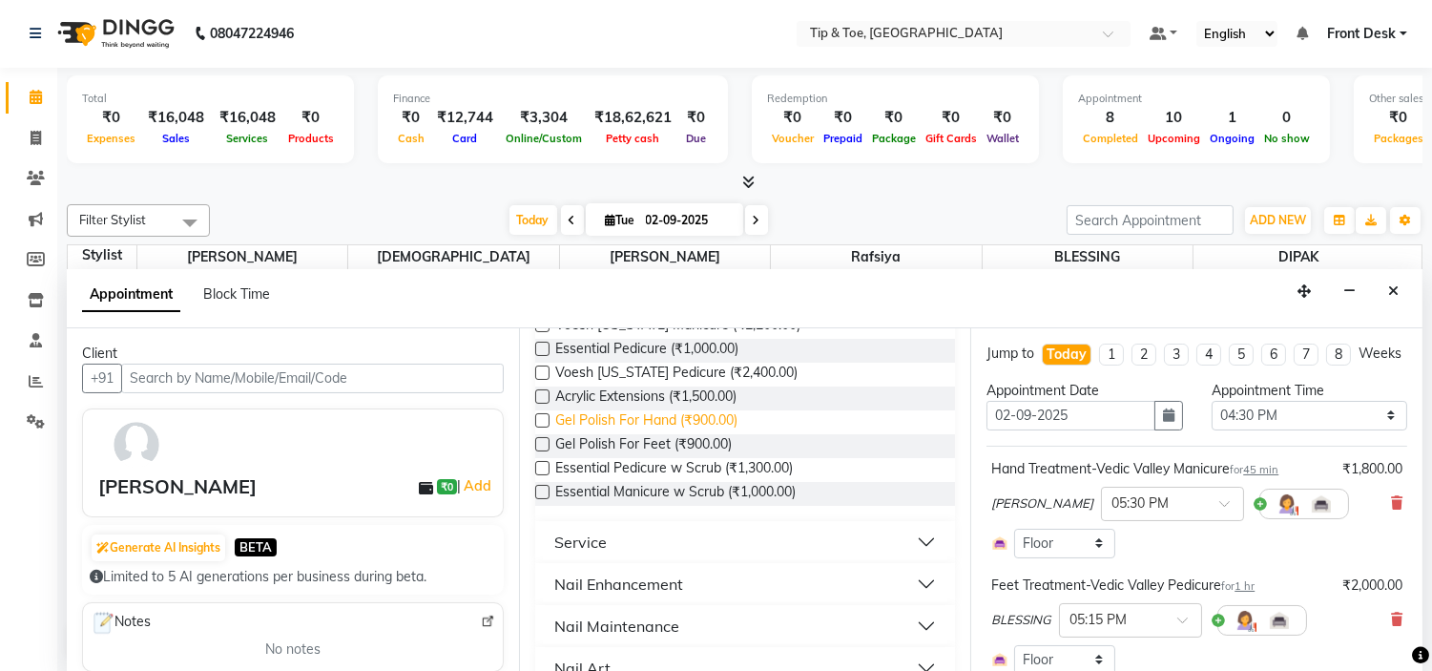
click at [727, 418] on span "Gel Polish For Hand (₹900.00)" at bounding box center [646, 422] width 182 height 24
checkbox input "false"
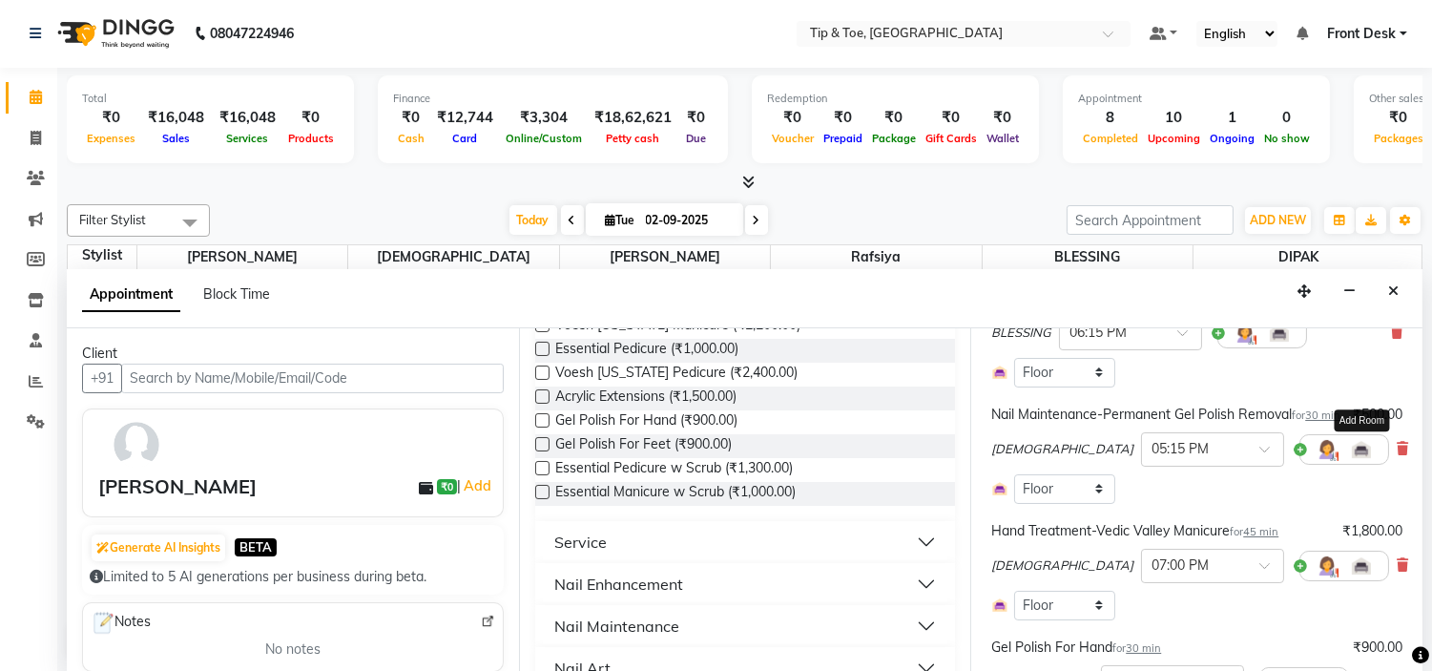
scroll to position [937, 0]
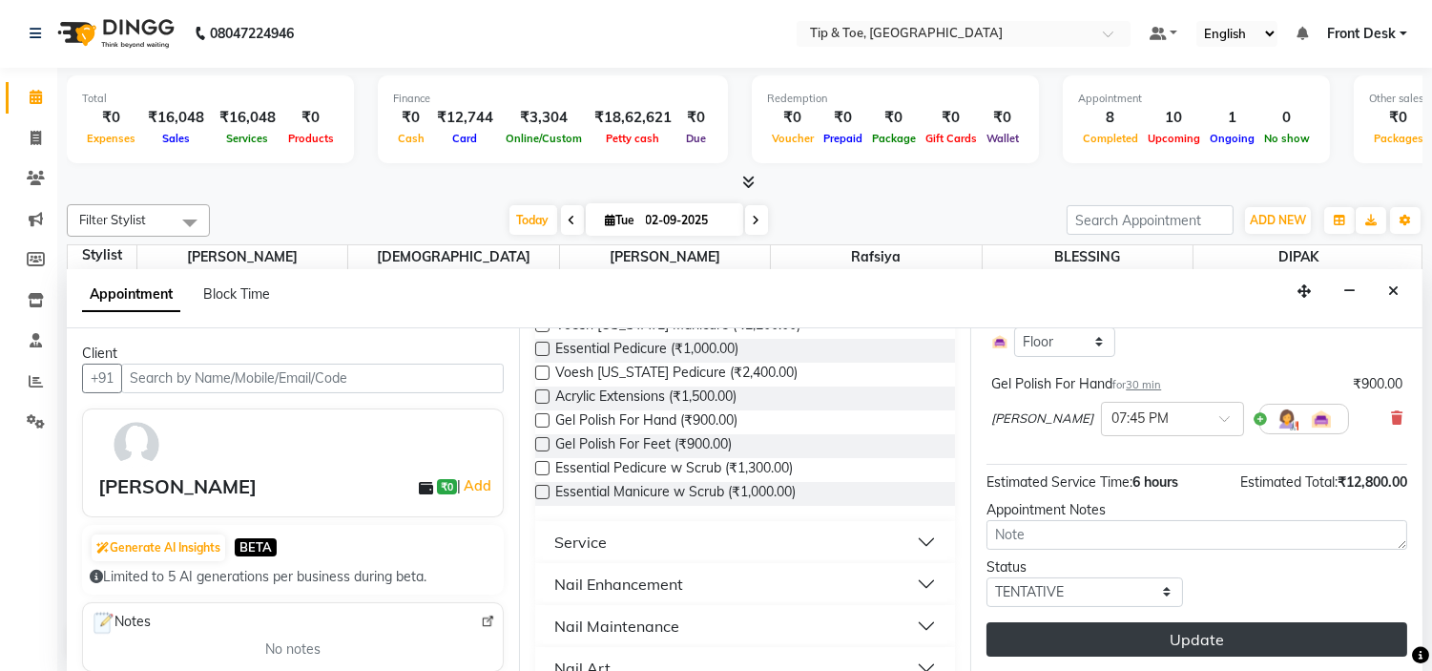
click at [1281, 632] on button "Update" at bounding box center [1197, 639] width 421 height 34
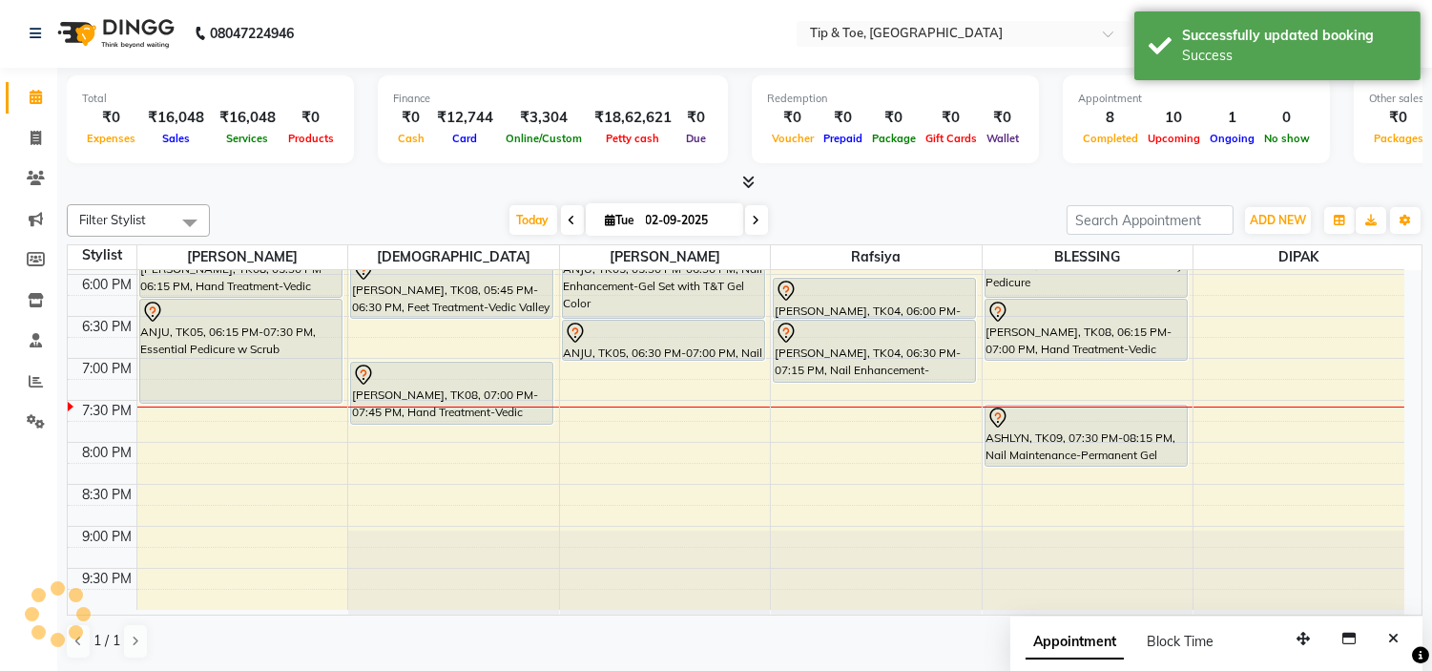
scroll to position [0, 0]
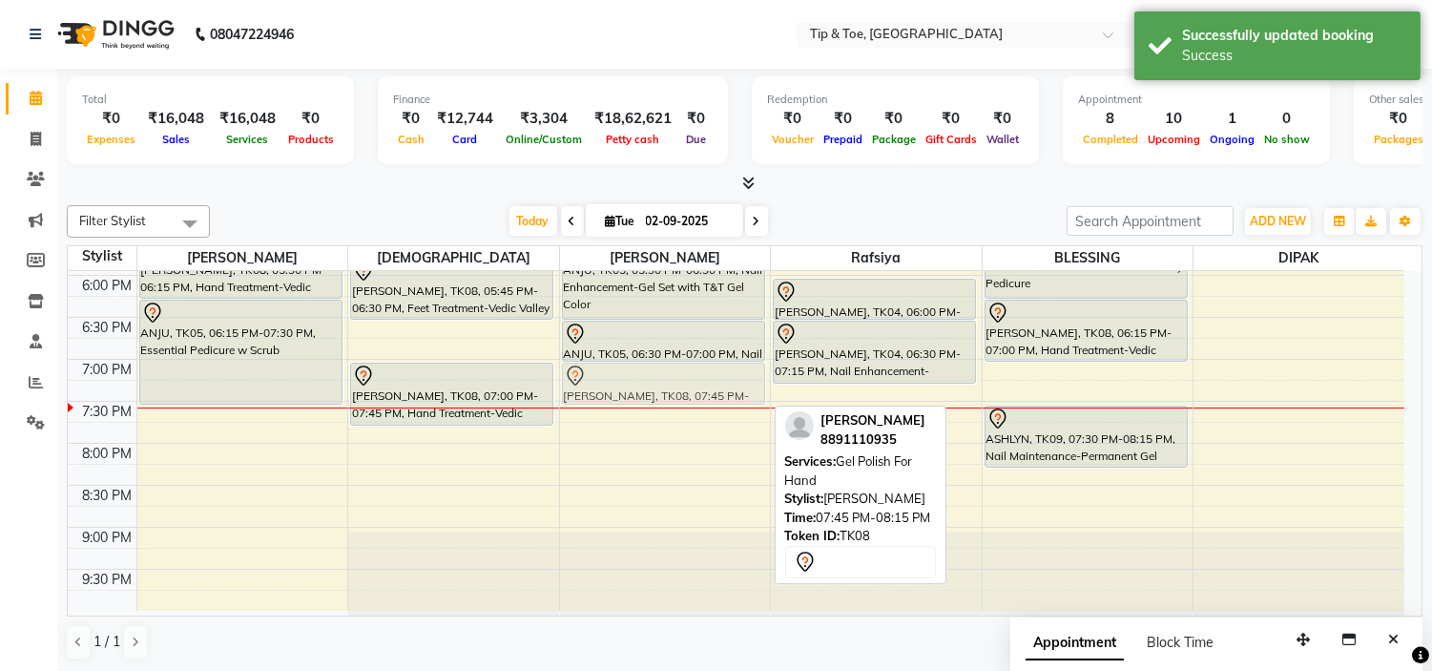
drag, startPoint x: 692, startPoint y: 443, endPoint x: 682, endPoint y: 382, distance: 61.8
click at [682, 382] on div "[PERSON_NAME], TK03, 02:00 PM-02:45 PM, Eyelashes-Single Line Lashes Extension …" at bounding box center [665, 65] width 211 height 1091
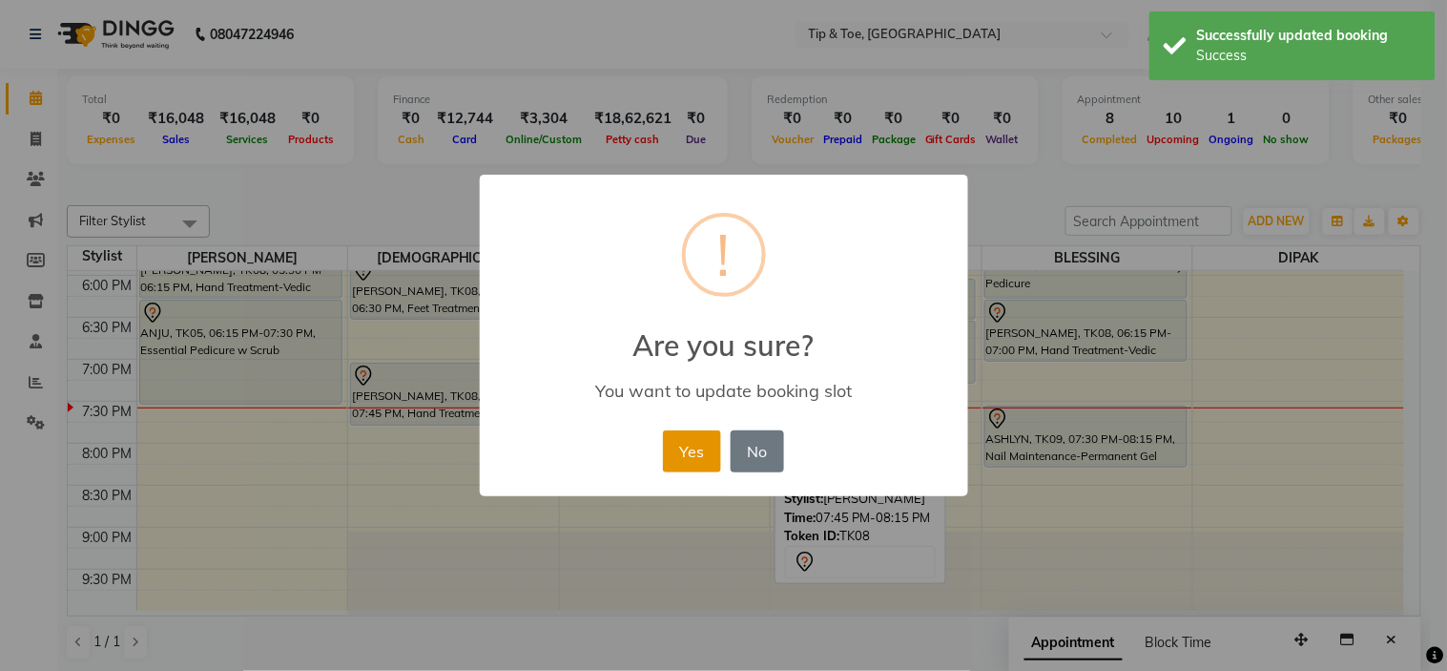
click at [707, 447] on button "Yes" at bounding box center [692, 451] width 58 height 42
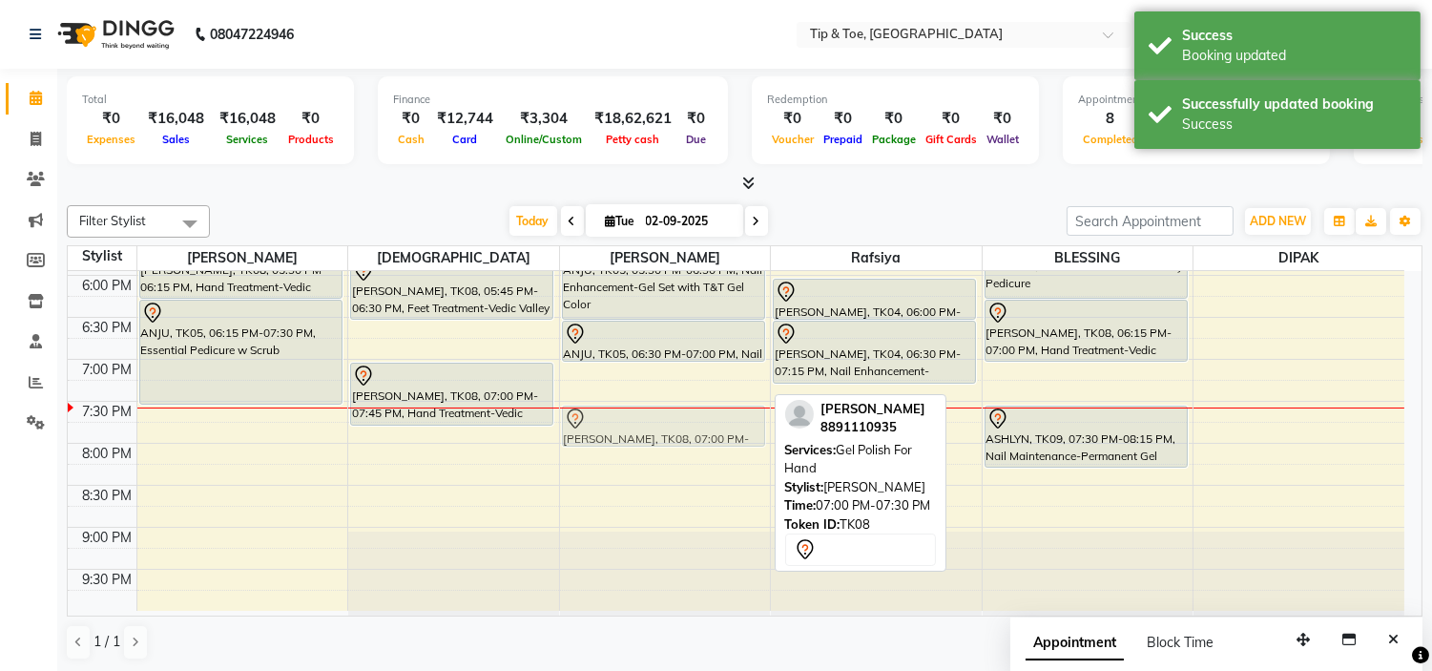
drag, startPoint x: 685, startPoint y: 374, endPoint x: 688, endPoint y: 410, distance: 36.4
click at [688, 410] on div "[PERSON_NAME], TK03, 02:00 PM-02:45 PM, Eyelashes-Single Line Lashes Extension …" at bounding box center [665, 65] width 211 height 1091
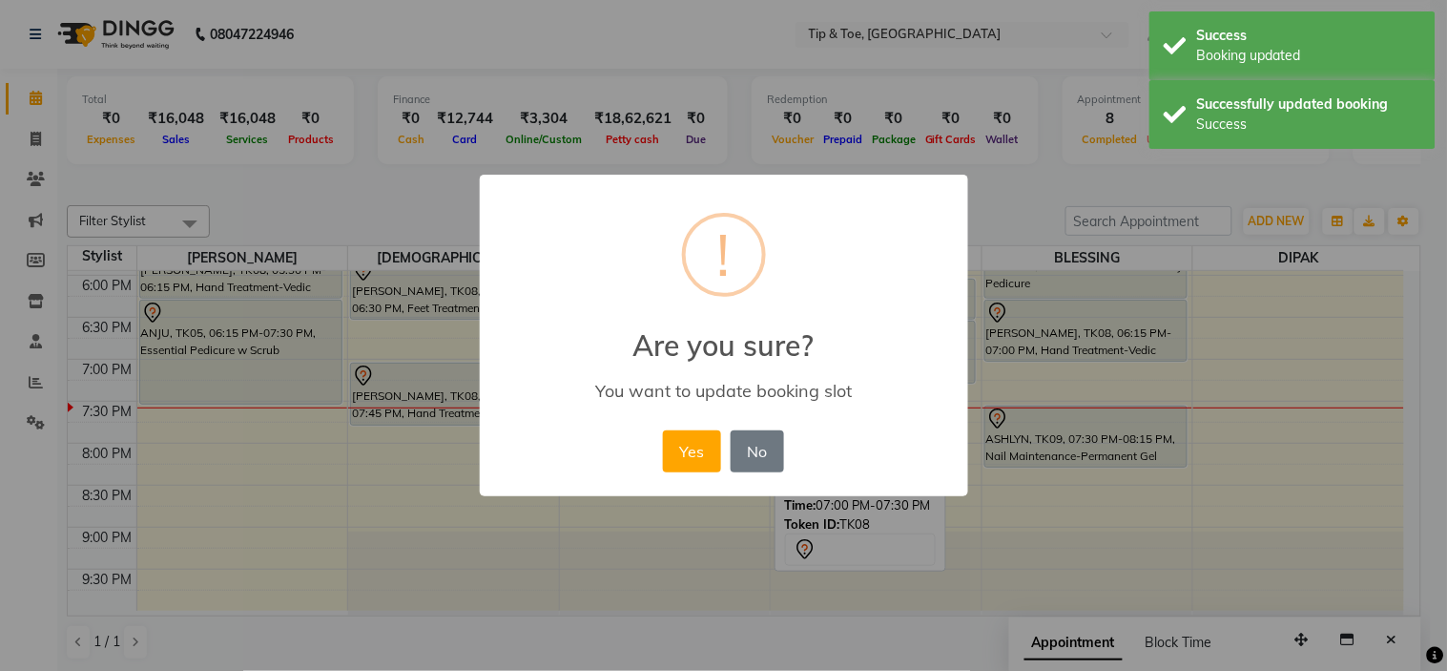
click at [698, 427] on div "Yes No No" at bounding box center [723, 452] width 131 height 52
click at [700, 448] on button "Yes" at bounding box center [692, 451] width 58 height 42
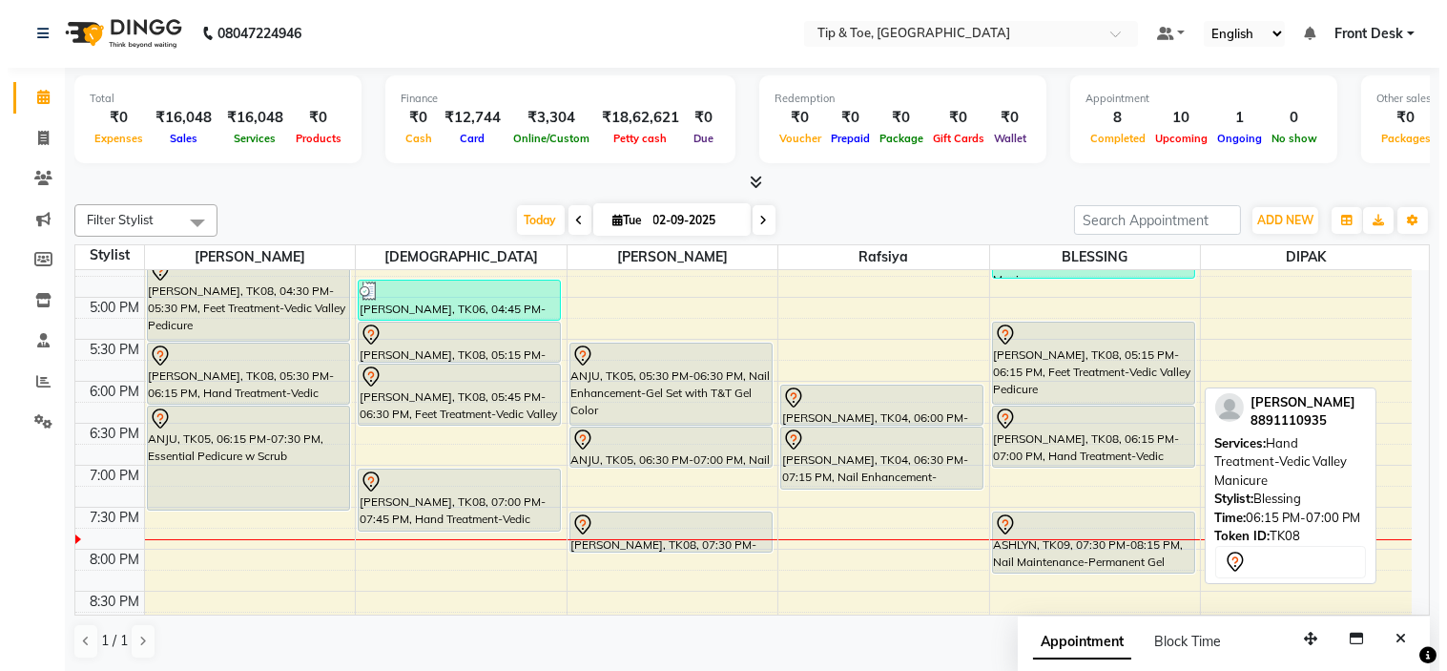
scroll to position [645, 0]
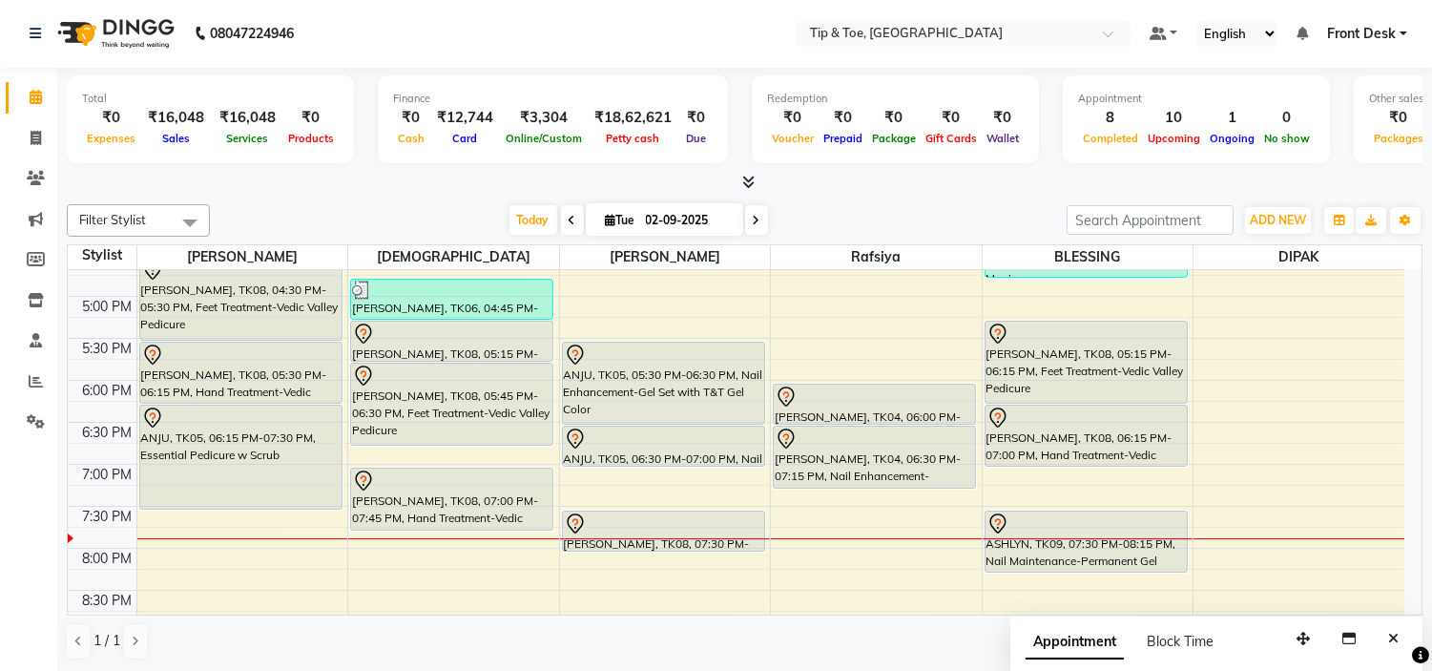
drag, startPoint x: 500, startPoint y: 422, endPoint x: 498, endPoint y: 443, distance: 21.1
click at [498, 443] on div "NAVAMI NAVI, TK02, 12:00 PM-01:00 PM, Nail Enhancement-Natural Acrylic Nail Set…" at bounding box center [453, 170] width 211 height 1091
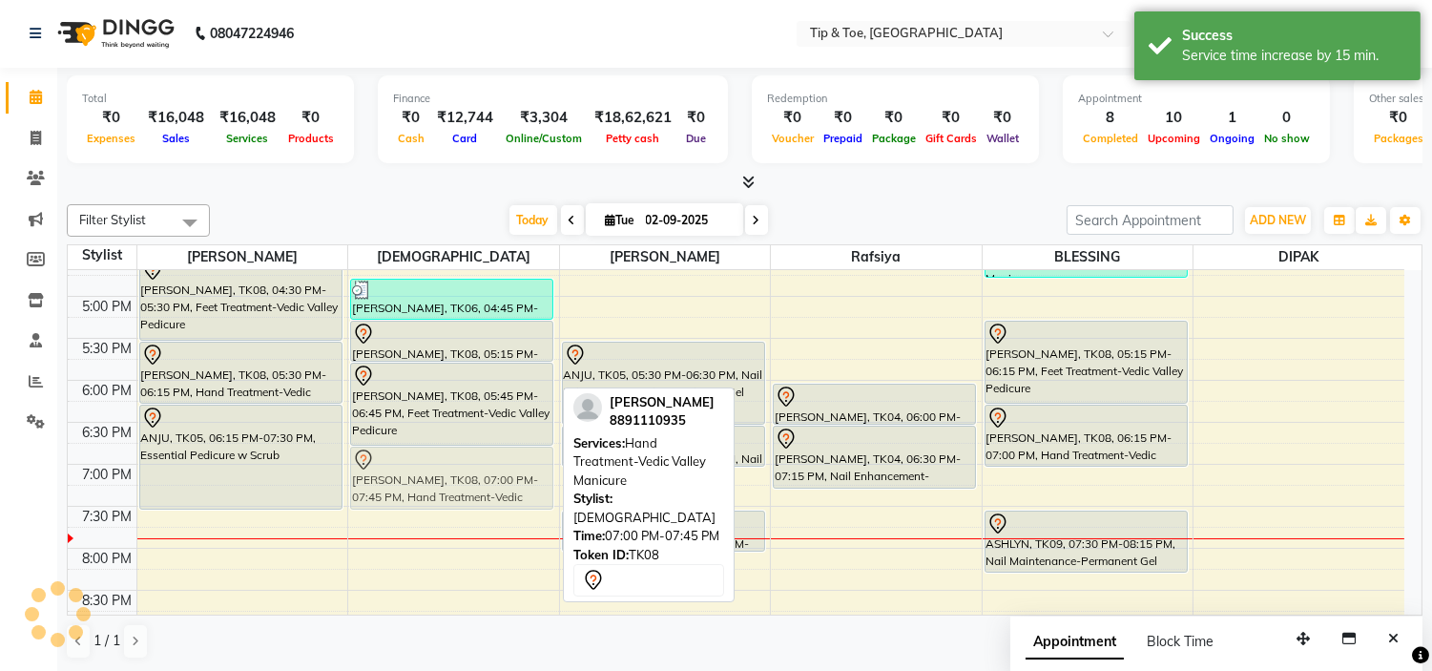
drag, startPoint x: 510, startPoint y: 493, endPoint x: 509, endPoint y: 480, distance: 13.4
click at [509, 480] on div "NAVAMI NAVI, TK02, 12:00 PM-01:00 PM, Nail Enhancement-Natural Acrylic Nail Set…" at bounding box center [453, 170] width 211 height 1091
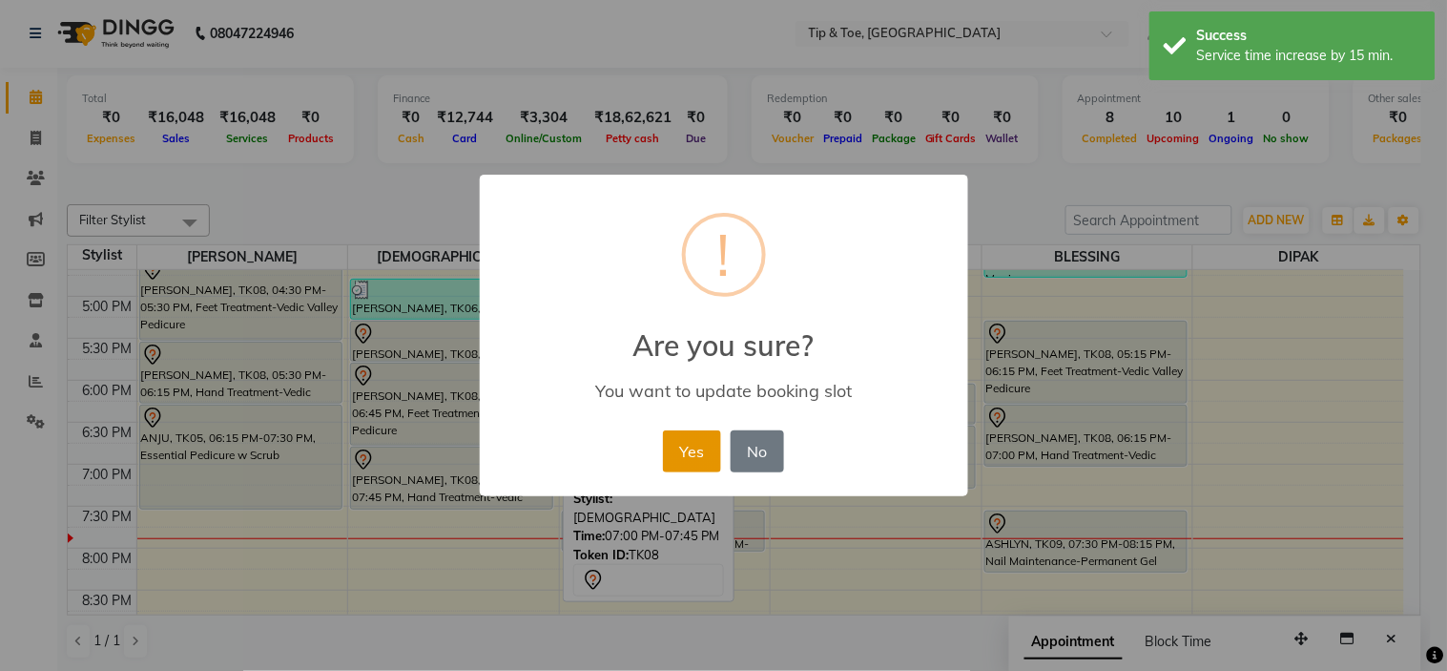
click at [710, 451] on button "Yes" at bounding box center [692, 451] width 58 height 42
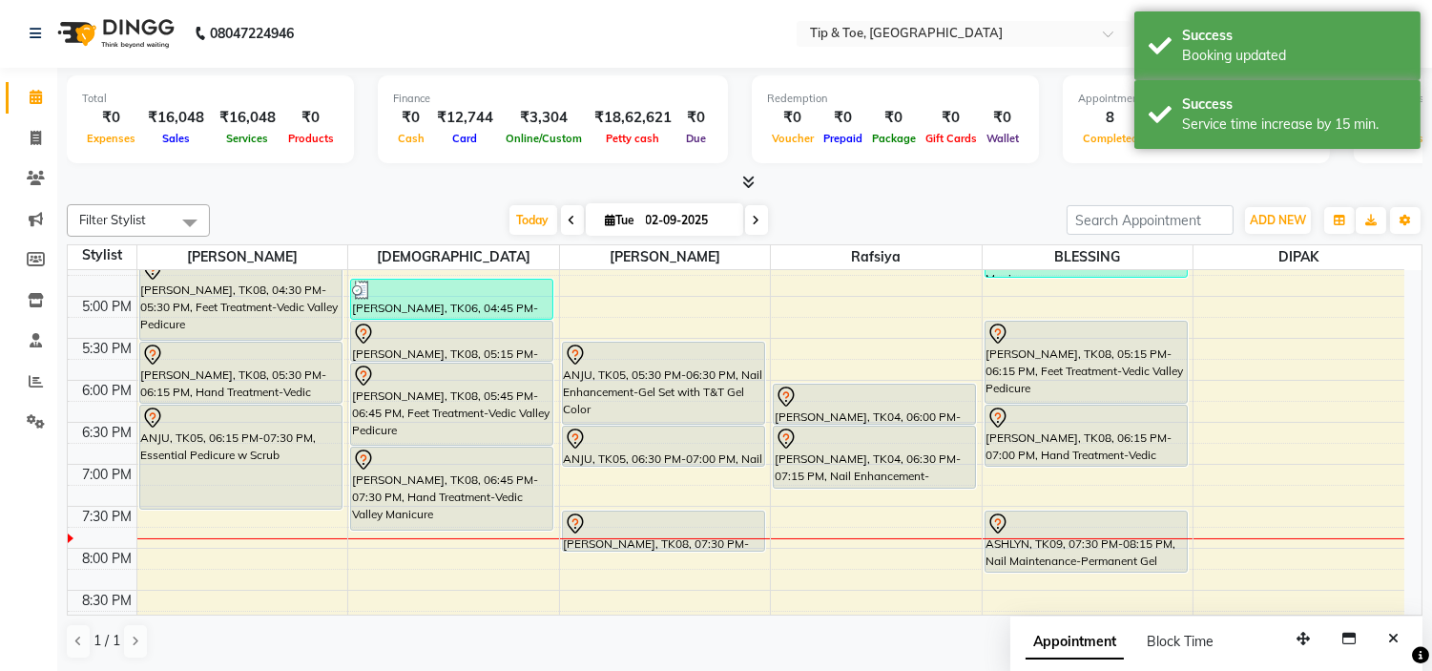
drag, startPoint x: 513, startPoint y: 510, endPoint x: 517, endPoint y: 537, distance: 27.9
click at [517, 537] on div "NAVAMI NAVI, TK02, 12:00 PM-01:00 PM, Nail Enhancement-Natural Acrylic Nail Set…" at bounding box center [453, 170] width 211 height 1091
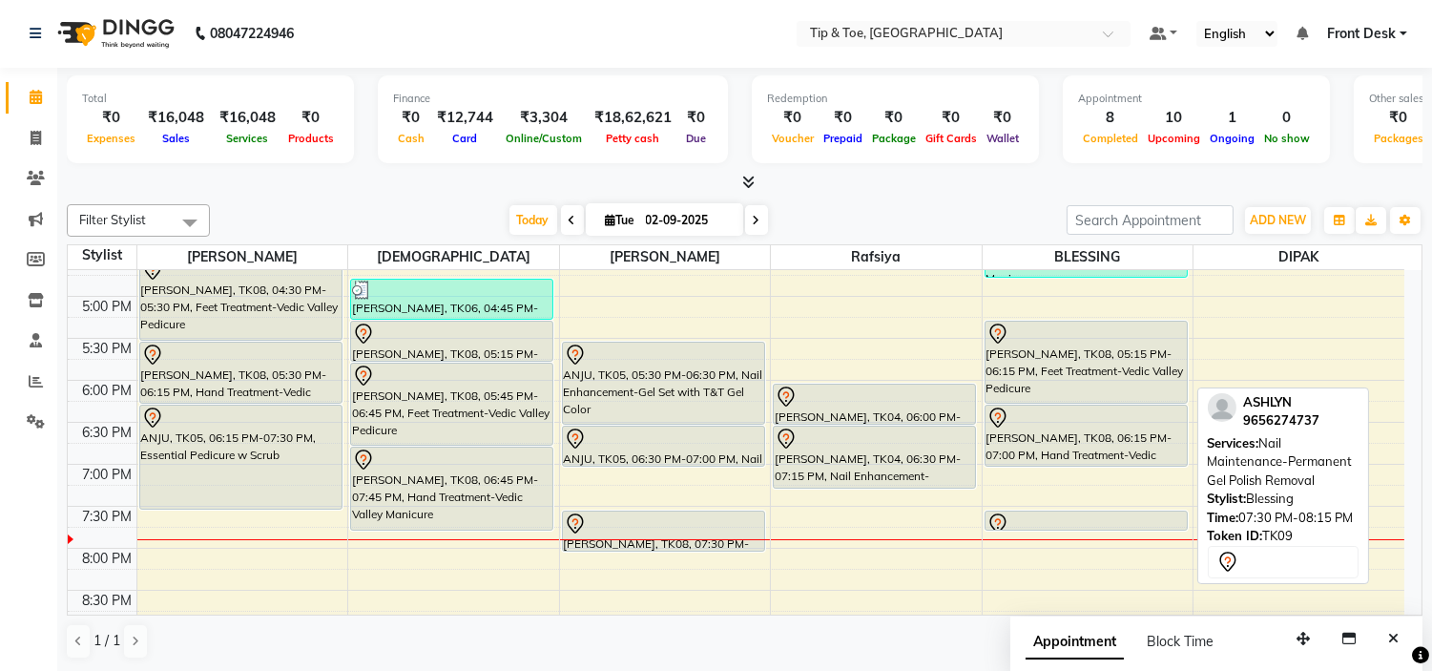
drag, startPoint x: 1069, startPoint y: 569, endPoint x: 1069, endPoint y: 519, distance: 49.6
click at [1069, 519] on div "NEHA, TK01, 02:15 PM-02:30 PM, Essential Pedicure w Scrub NEHA, TK01, 02:30 PM-…" at bounding box center [1088, 170] width 211 height 1091
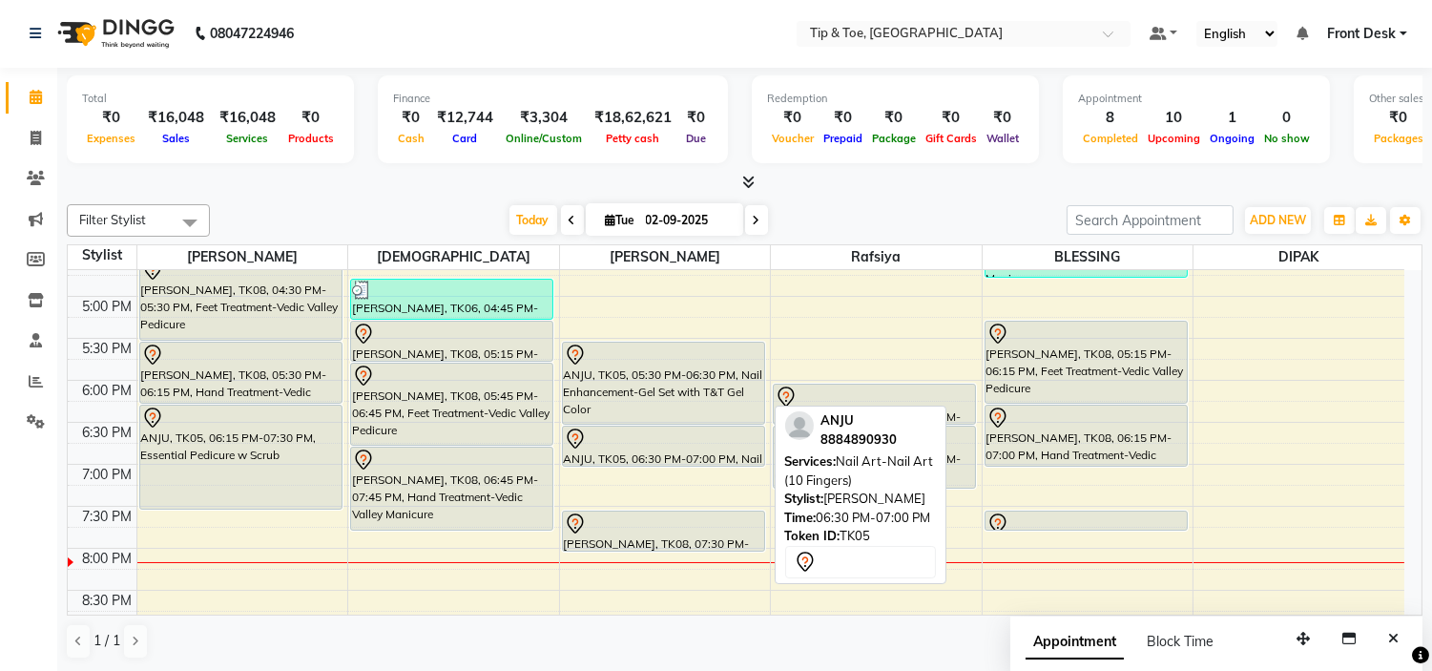
click at [669, 468] on div "[PERSON_NAME], TK03, 02:00 PM-02:45 PM, Eyelashes-Single Line Lashes Extension …" at bounding box center [665, 170] width 211 height 1091
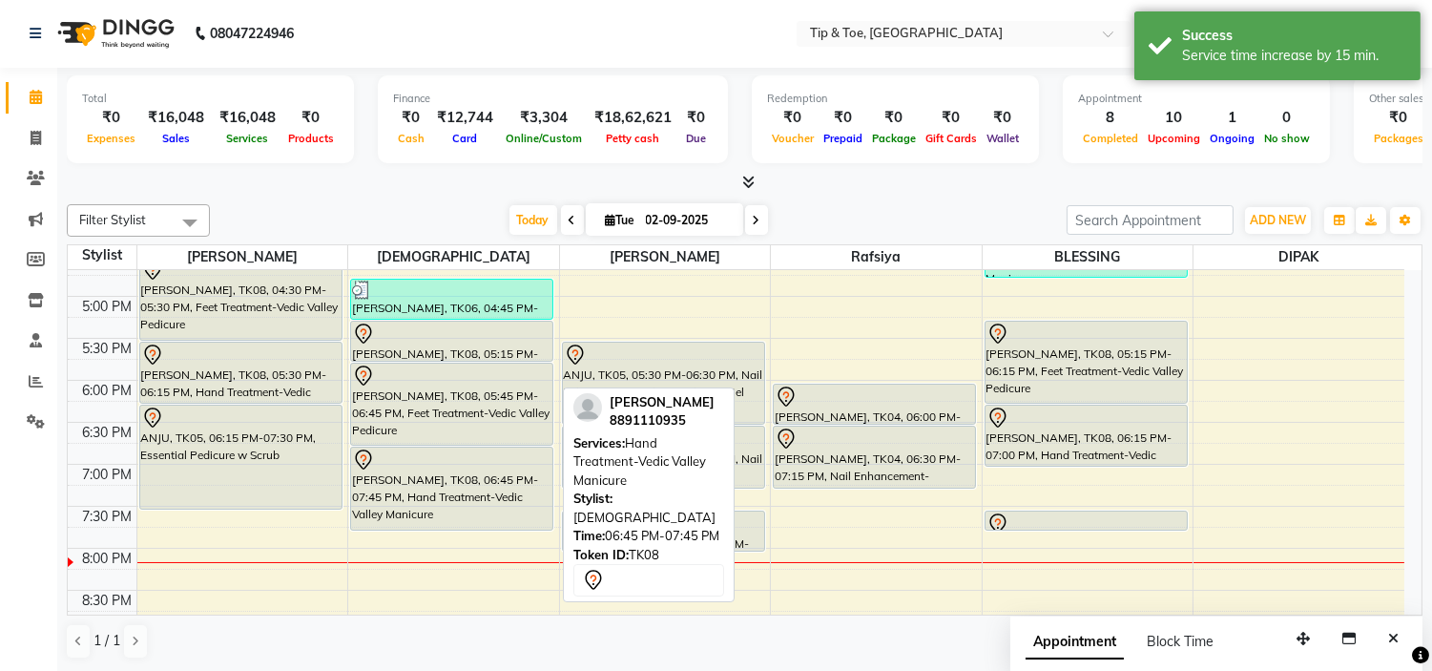
click at [515, 460] on div at bounding box center [451, 459] width 199 height 23
click at [519, 460] on div at bounding box center [451, 459] width 199 height 23
select select "7"
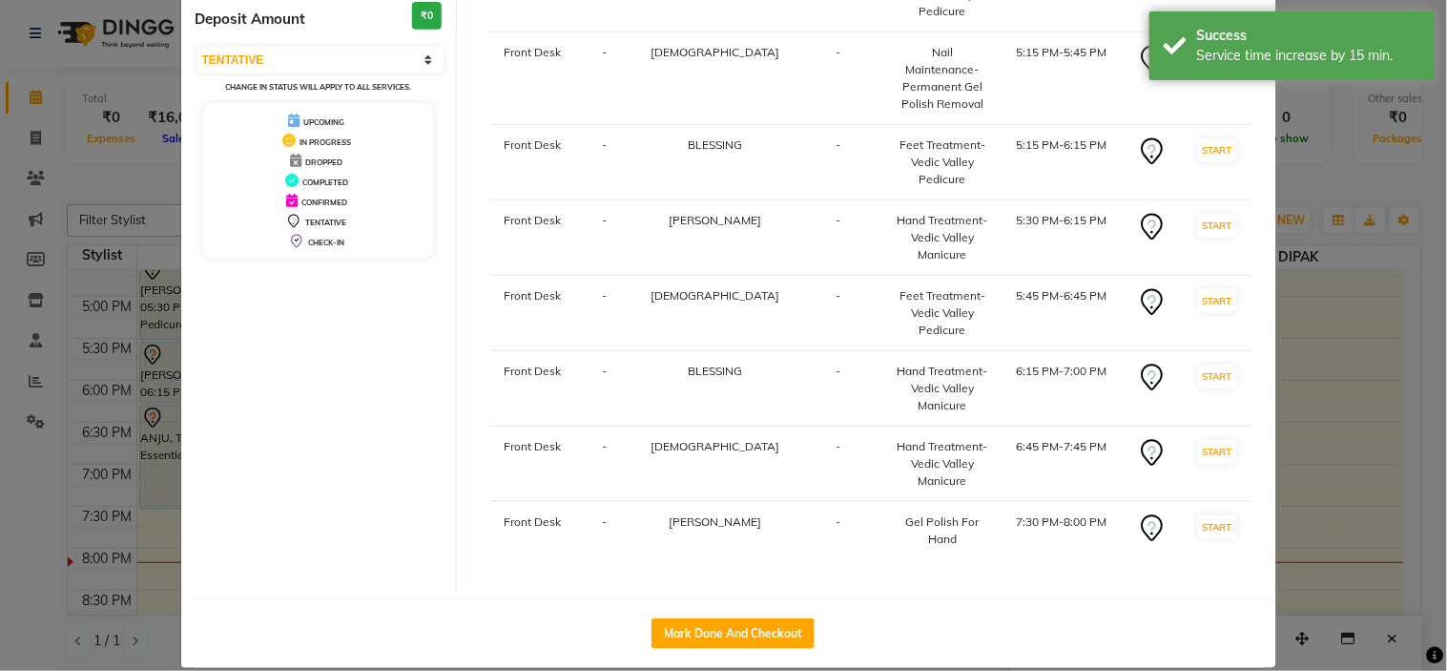
scroll to position [227, 0]
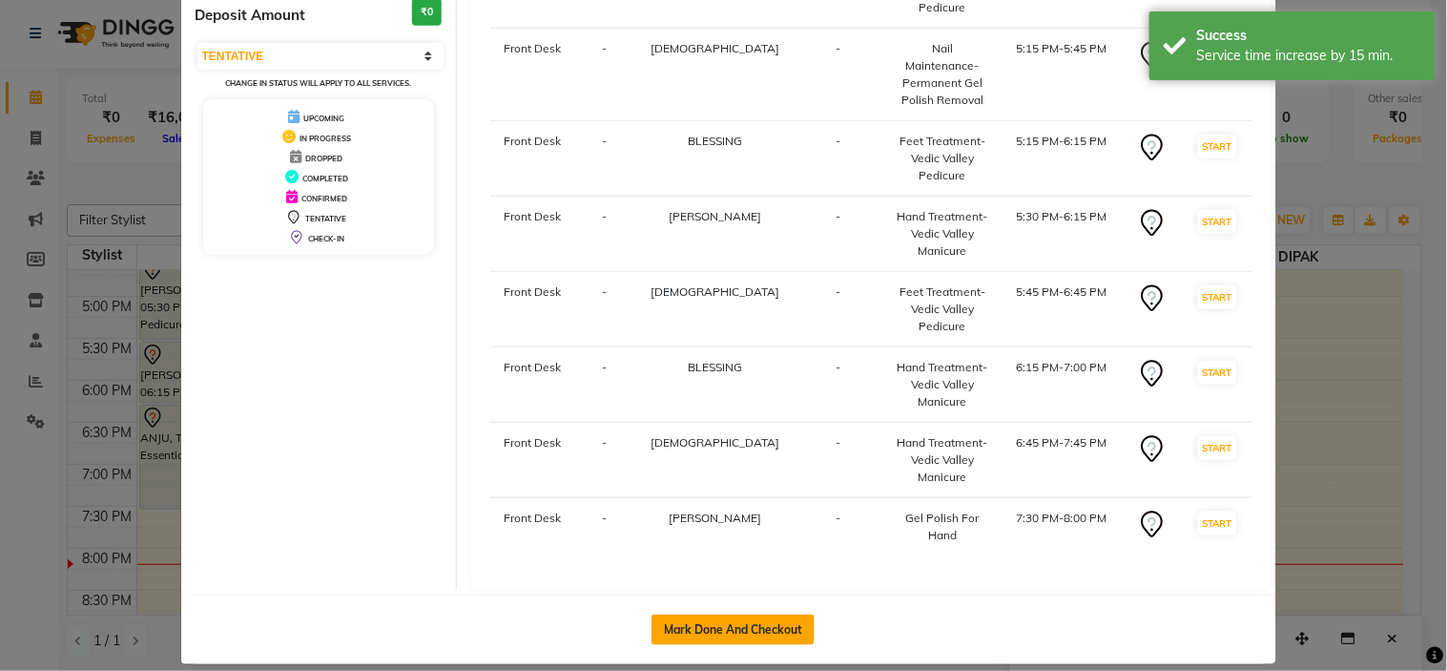
click at [758, 614] on button "Mark Done And Checkout" at bounding box center [733, 629] width 163 height 31
select select "service"
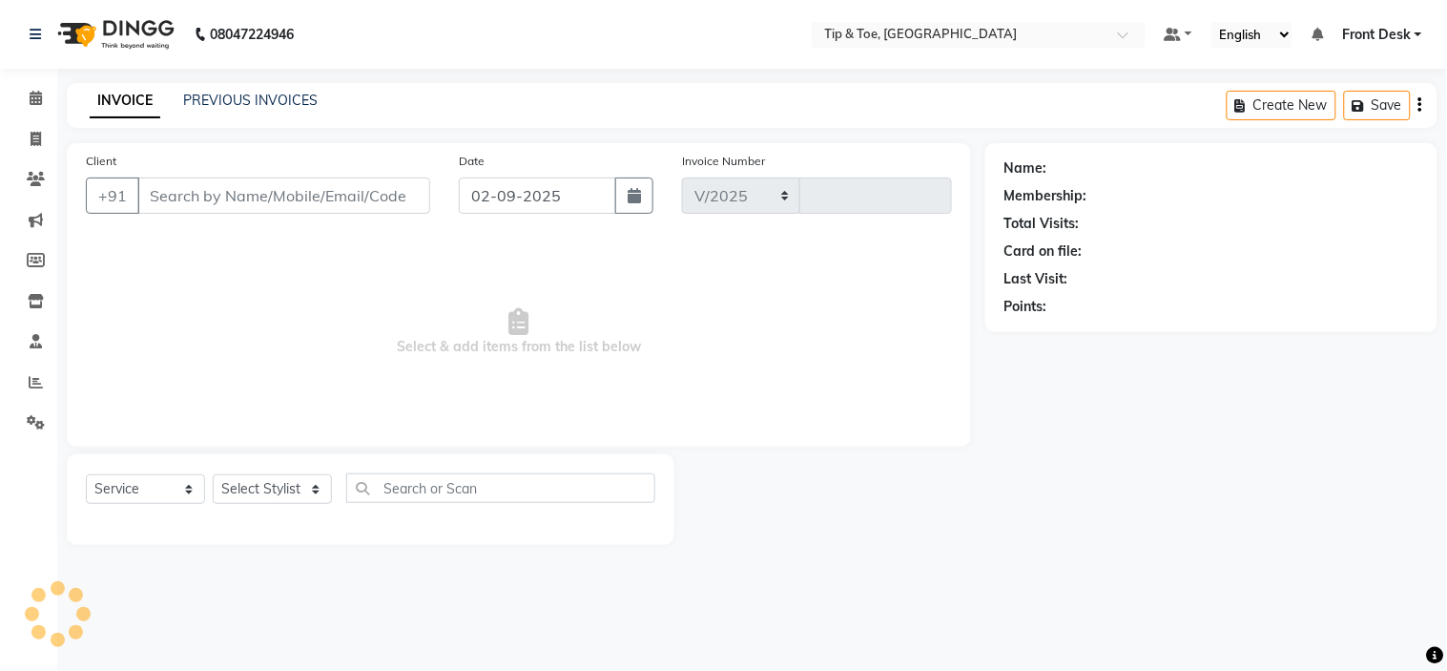
select select "5360"
type input "0997"
type input "8891110935"
select select "46387"
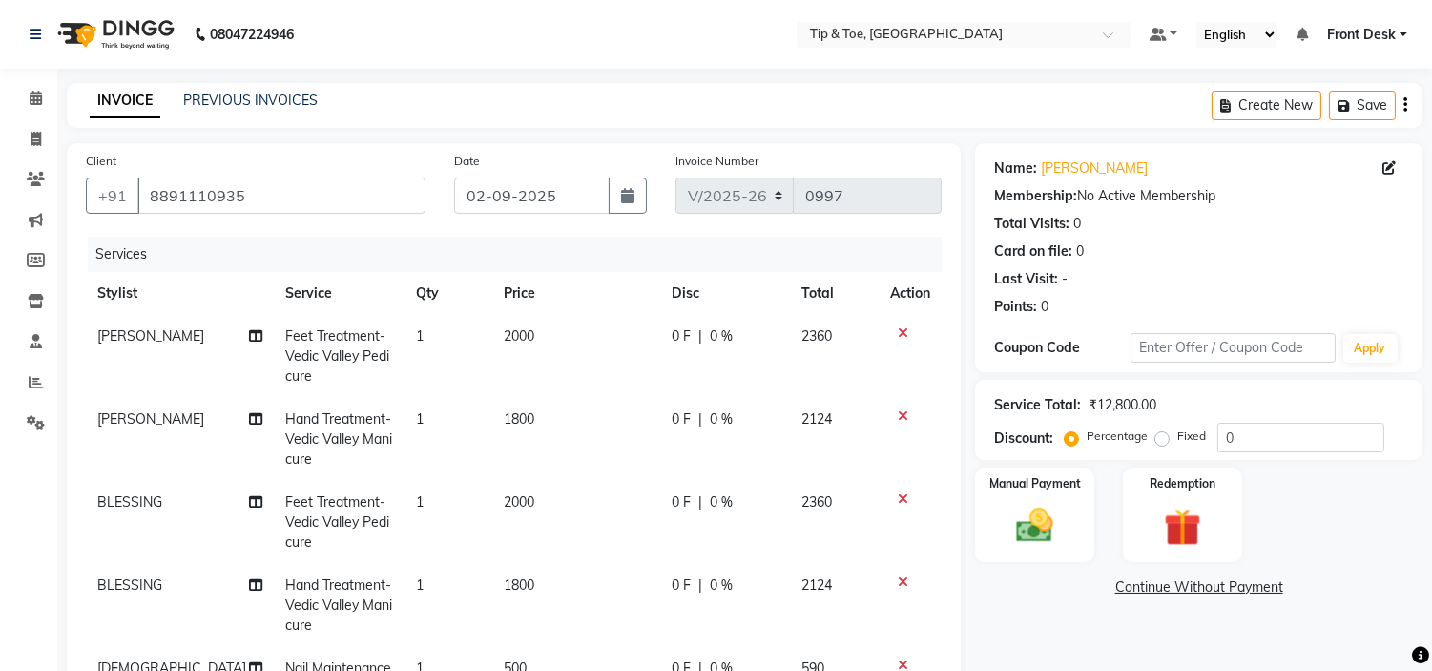
click at [559, 326] on td "2000" at bounding box center [576, 356] width 169 height 83
select select "35568"
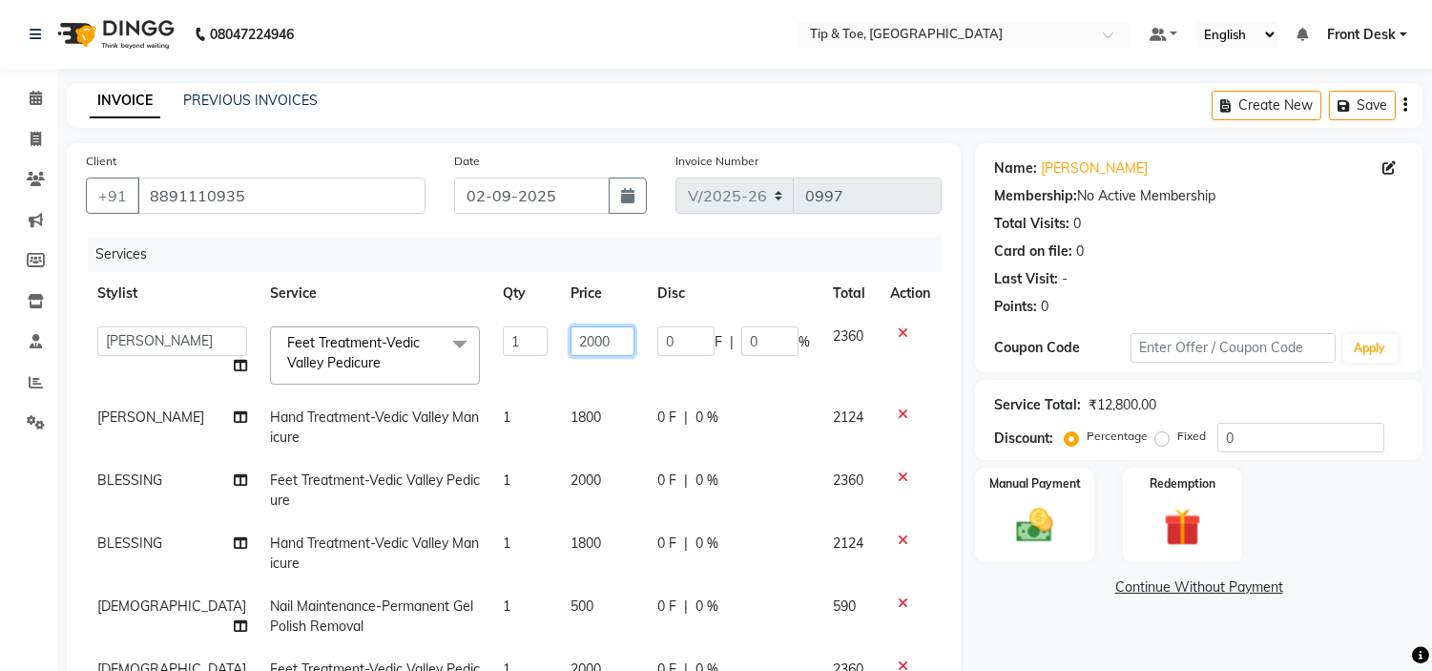
drag, startPoint x: 568, startPoint y: 336, endPoint x: 509, endPoint y: 339, distance: 59.2
click at [559, 339] on td "2000" at bounding box center [602, 355] width 87 height 81
type input "1500"
click at [559, 404] on td "1800" at bounding box center [602, 427] width 87 height 63
select select "35568"
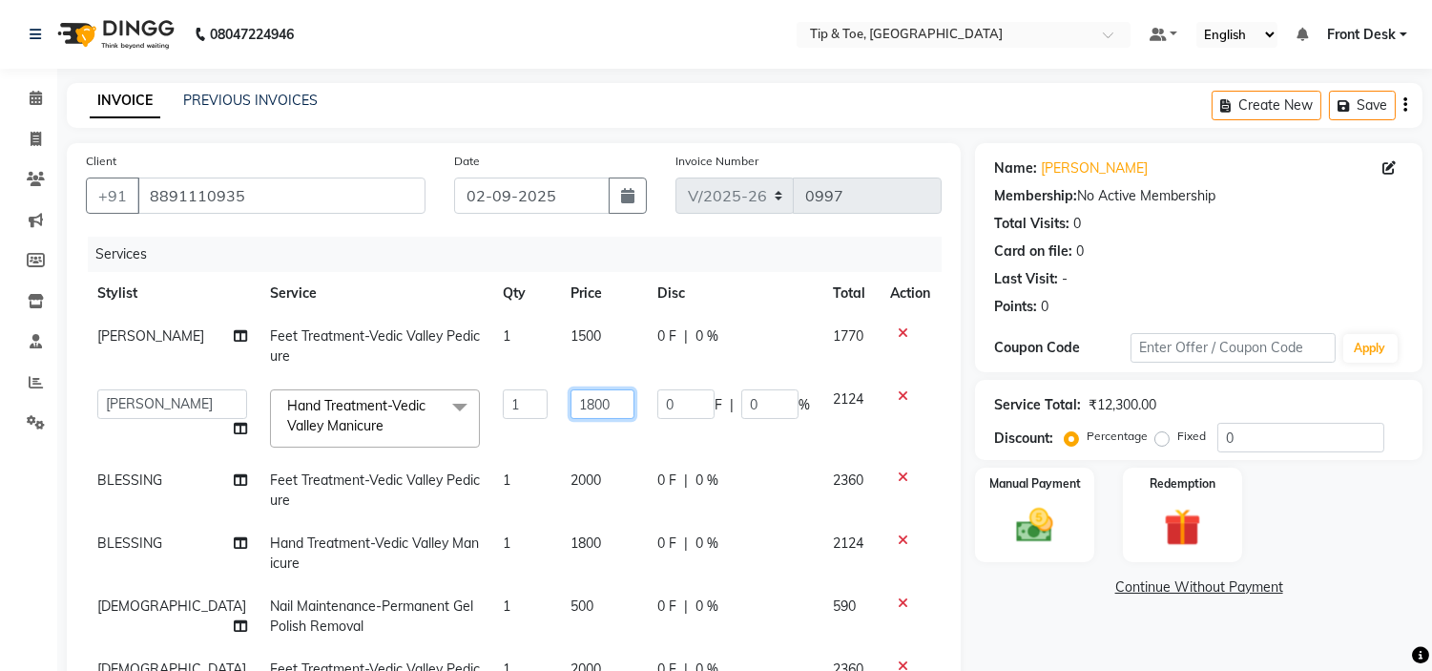
click at [571, 401] on input "1800" at bounding box center [603, 404] width 64 height 30
type input "1300"
click at [559, 480] on td "2000" at bounding box center [602, 490] width 87 height 63
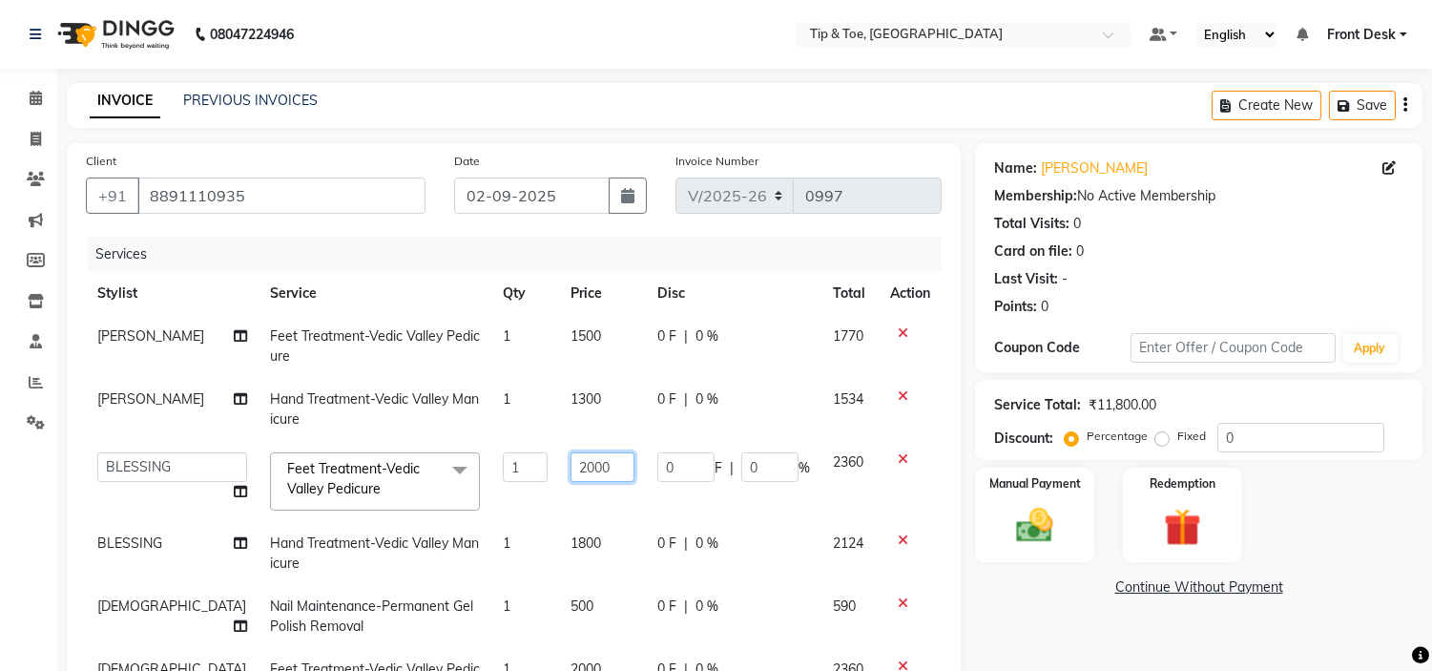
click at [571, 464] on input "2000" at bounding box center [603, 467] width 64 height 30
type input "2"
type input "1500"
click at [561, 551] on tbody "Khalid Feet Treatment-Vedic Valley Pedicure 1 1500 0 F | 0 % 1770 Khalid Hand T…" at bounding box center [514, 566] width 856 height 502
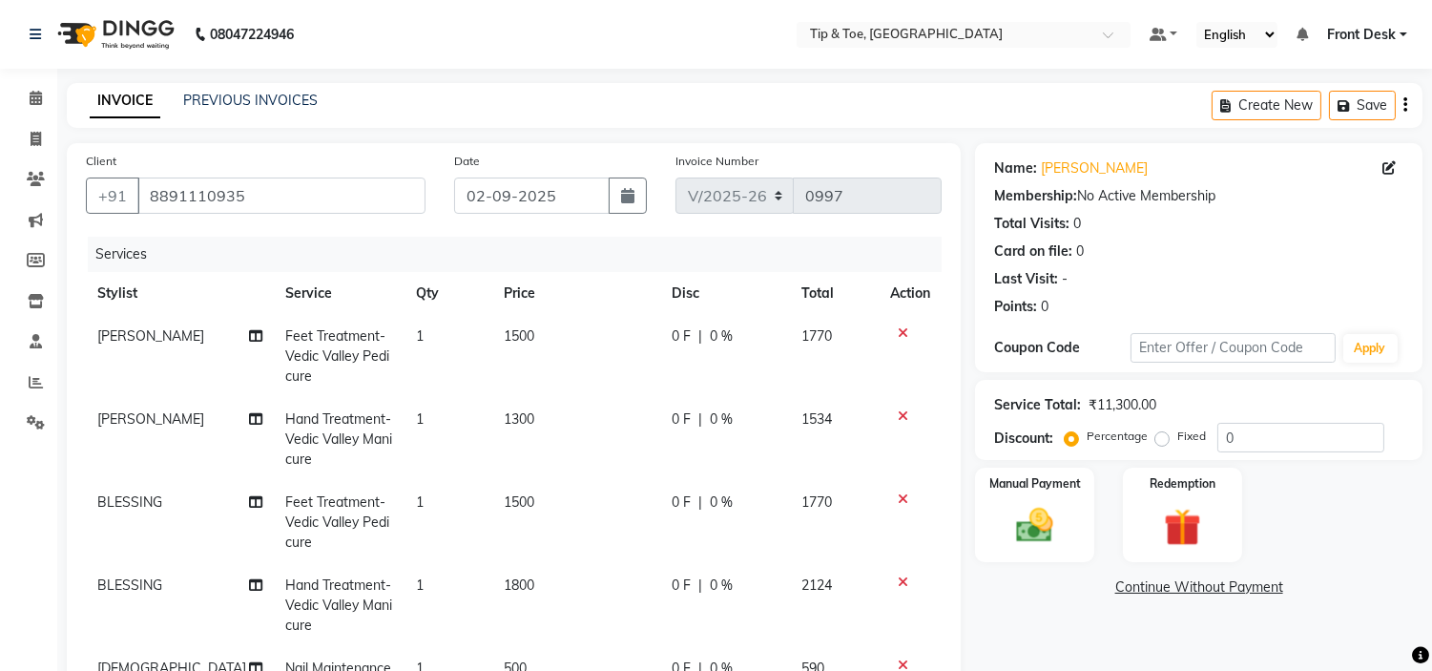
scroll to position [106, 0]
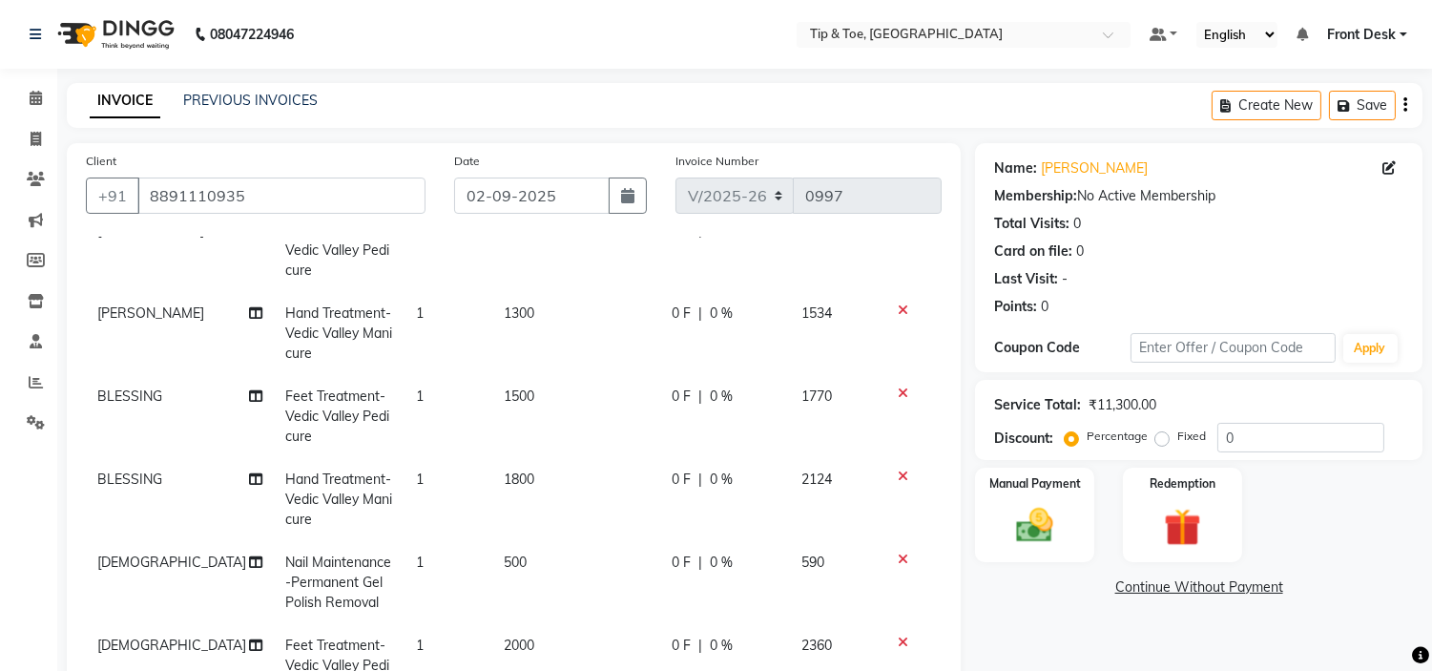
click at [504, 478] on span "1800" at bounding box center [519, 478] width 31 height 17
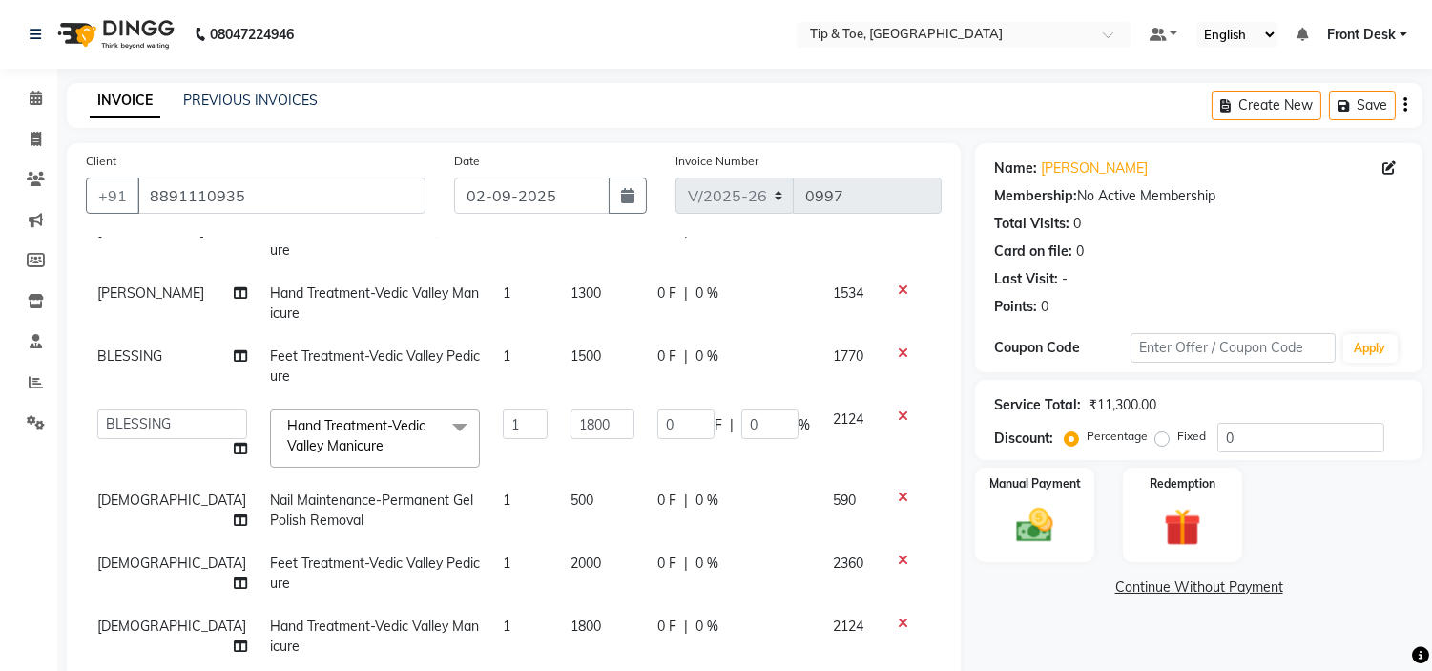
click at [585, 504] on td "500" at bounding box center [602, 510] width 87 height 63
select select "37611"
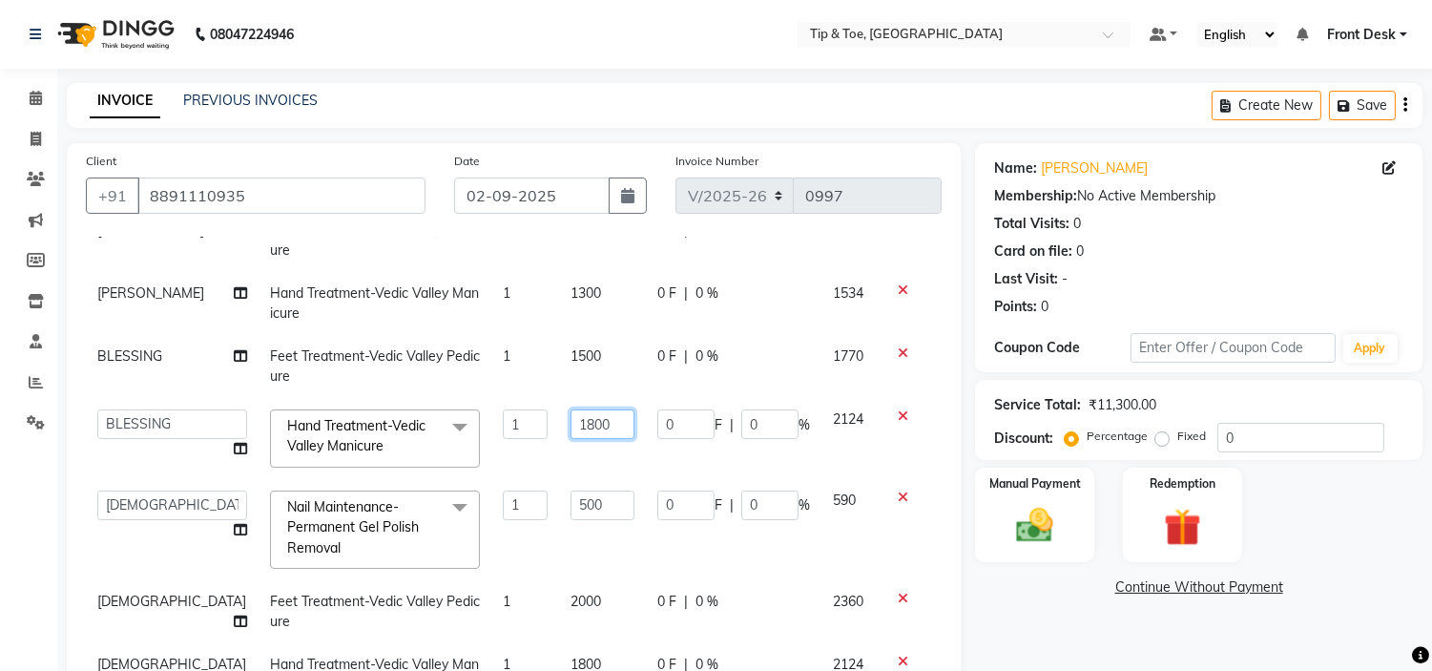
click at [571, 414] on input "1800" at bounding box center [603, 424] width 64 height 30
type input "1300"
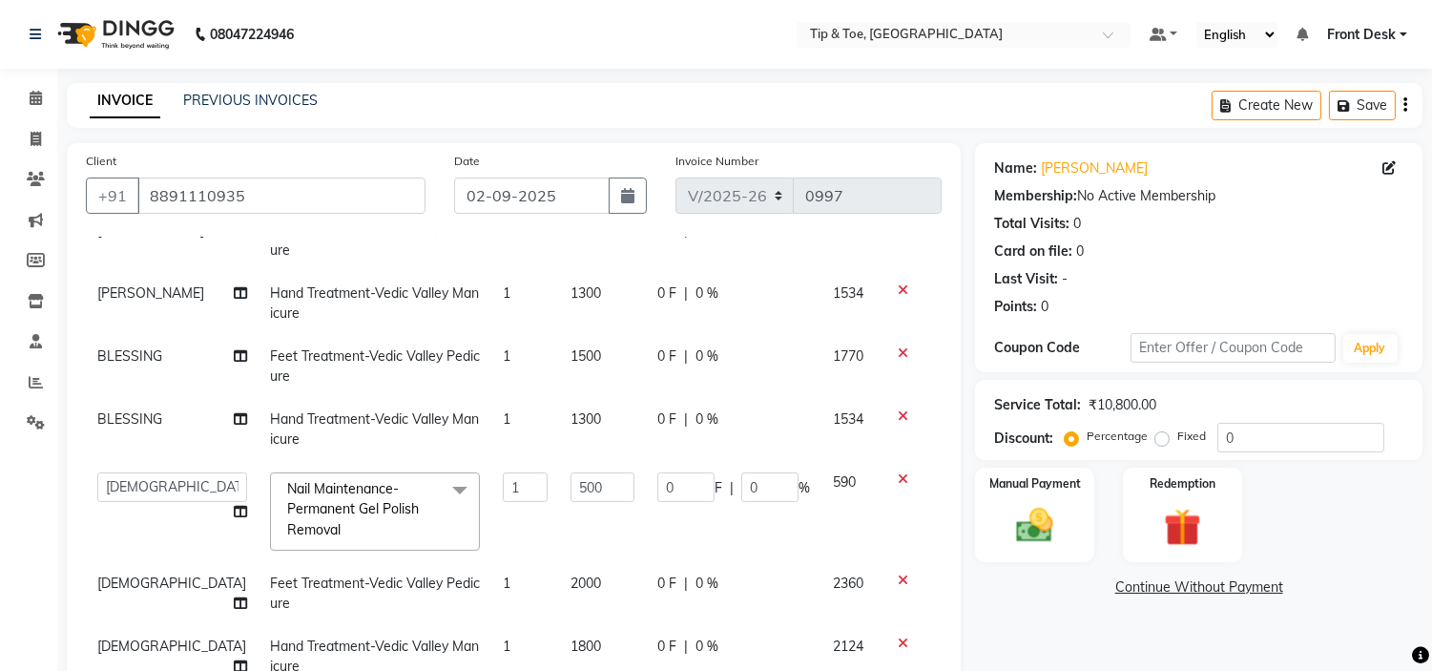
click at [584, 473] on tbody "Khalid Feet Treatment-Vedic Valley Pedicure 1 1500 0 F | 0 % 1770 Khalid Hand T…" at bounding box center [514, 470] width 856 height 522
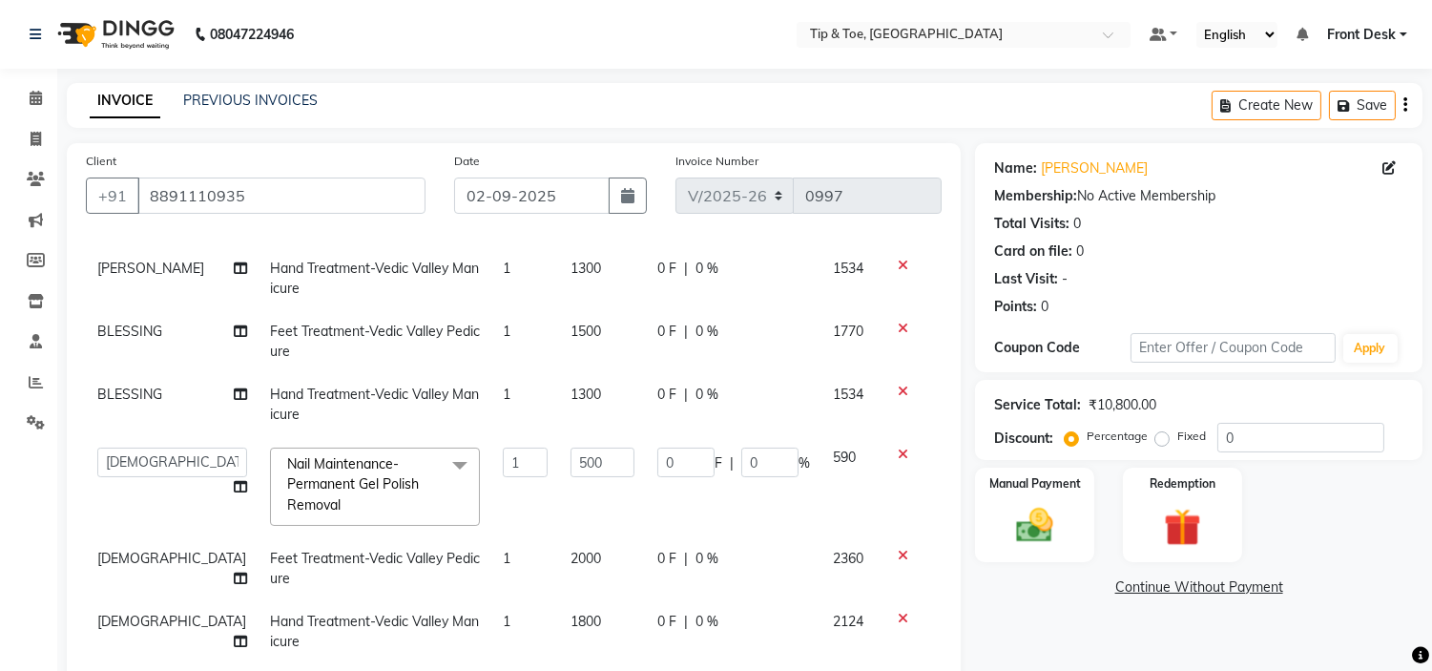
scroll to position [155, 0]
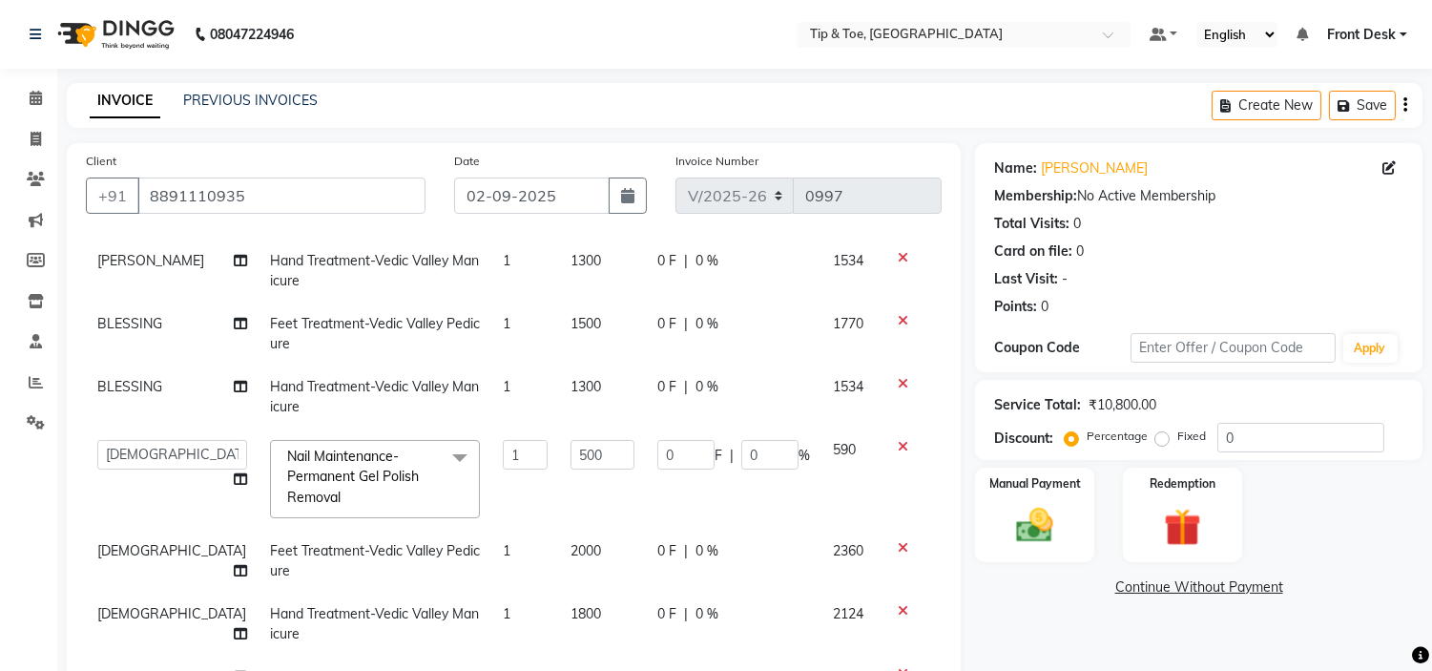
click at [582, 530] on td "2000" at bounding box center [602, 561] width 87 height 63
select select "37611"
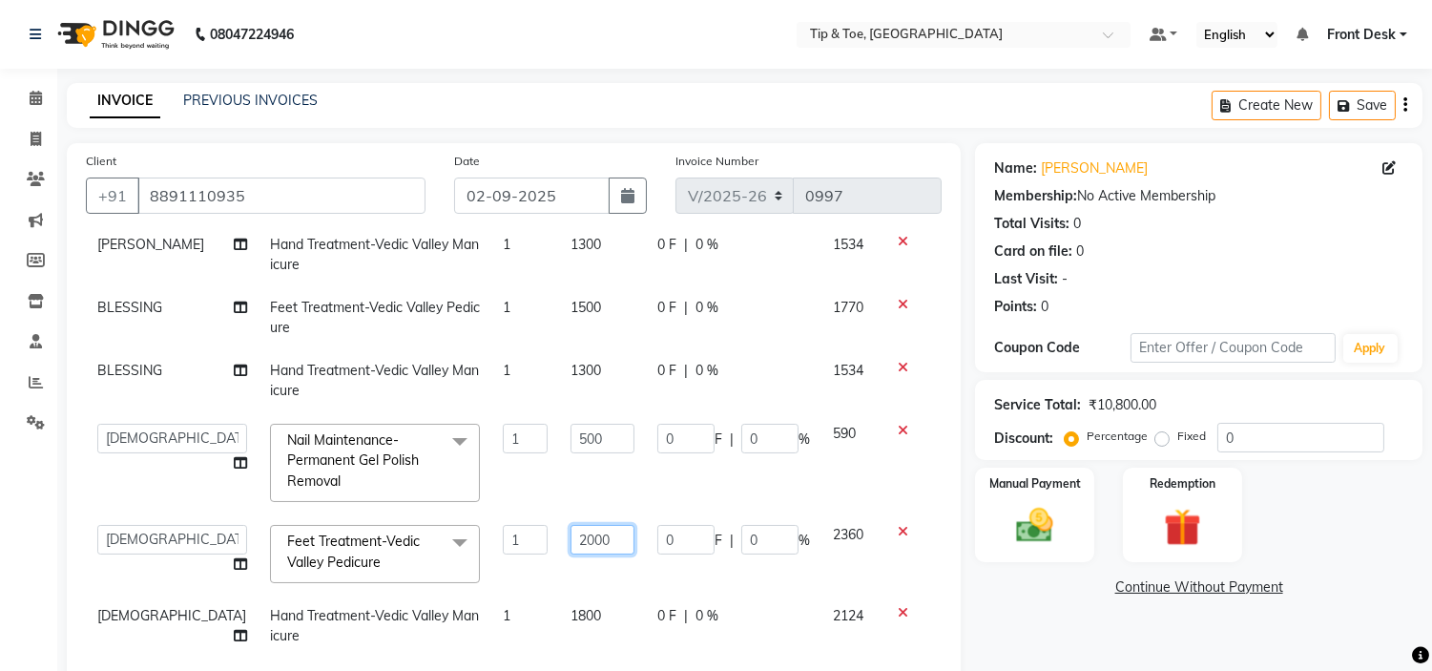
click at [593, 530] on input "2000" at bounding box center [603, 540] width 64 height 30
type input "2"
type input "1500"
click at [585, 601] on td "1800" at bounding box center [602, 625] width 87 height 63
select select "37611"
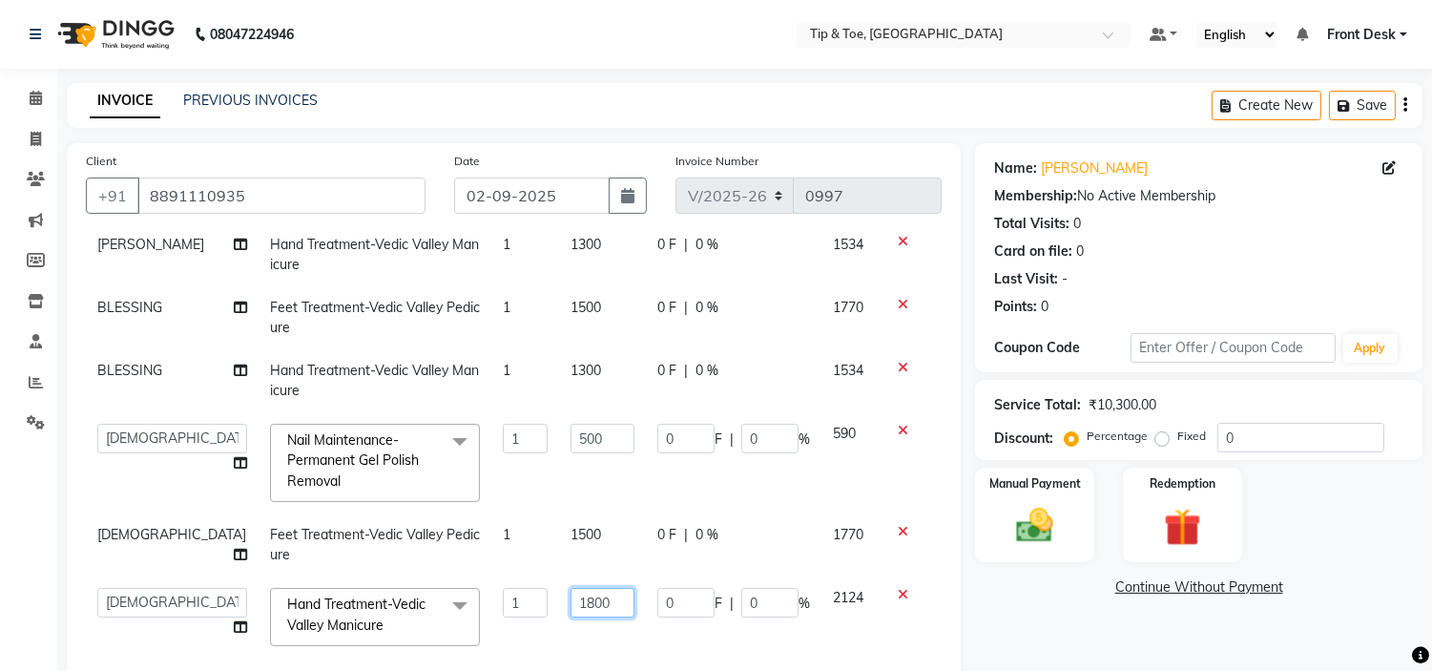
click at [571, 602] on input "1800" at bounding box center [603, 603] width 64 height 30
type input "1300"
click at [568, 559] on td "1500" at bounding box center [602, 544] width 87 height 63
select select "37611"
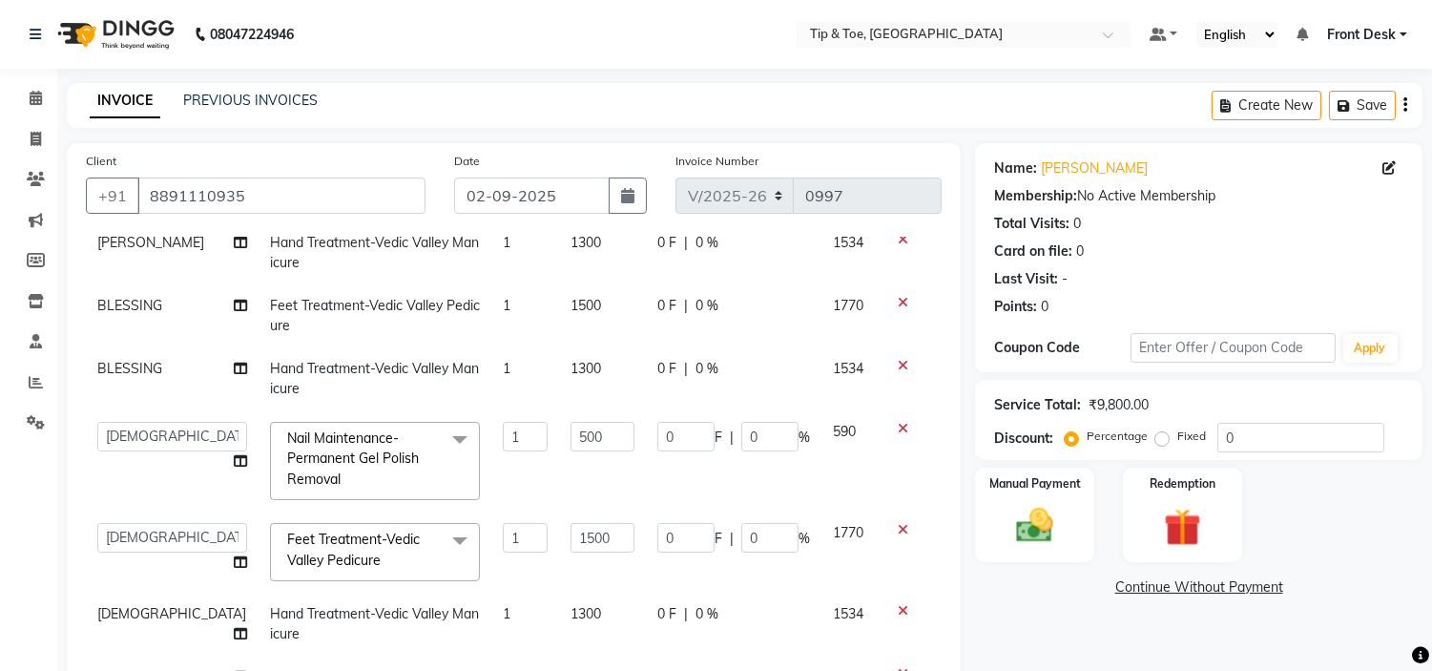
scroll to position [212, 0]
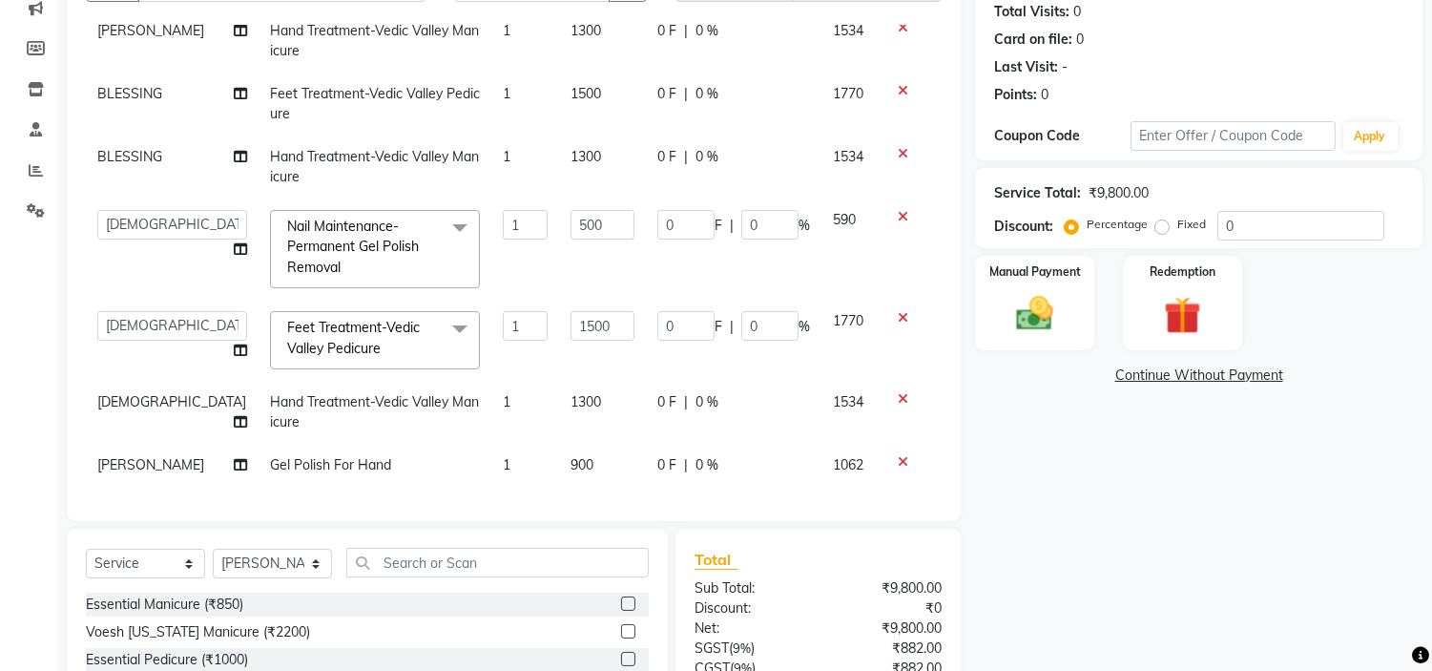
click at [572, 458] on td "900" at bounding box center [602, 465] width 87 height 43
select select "46387"
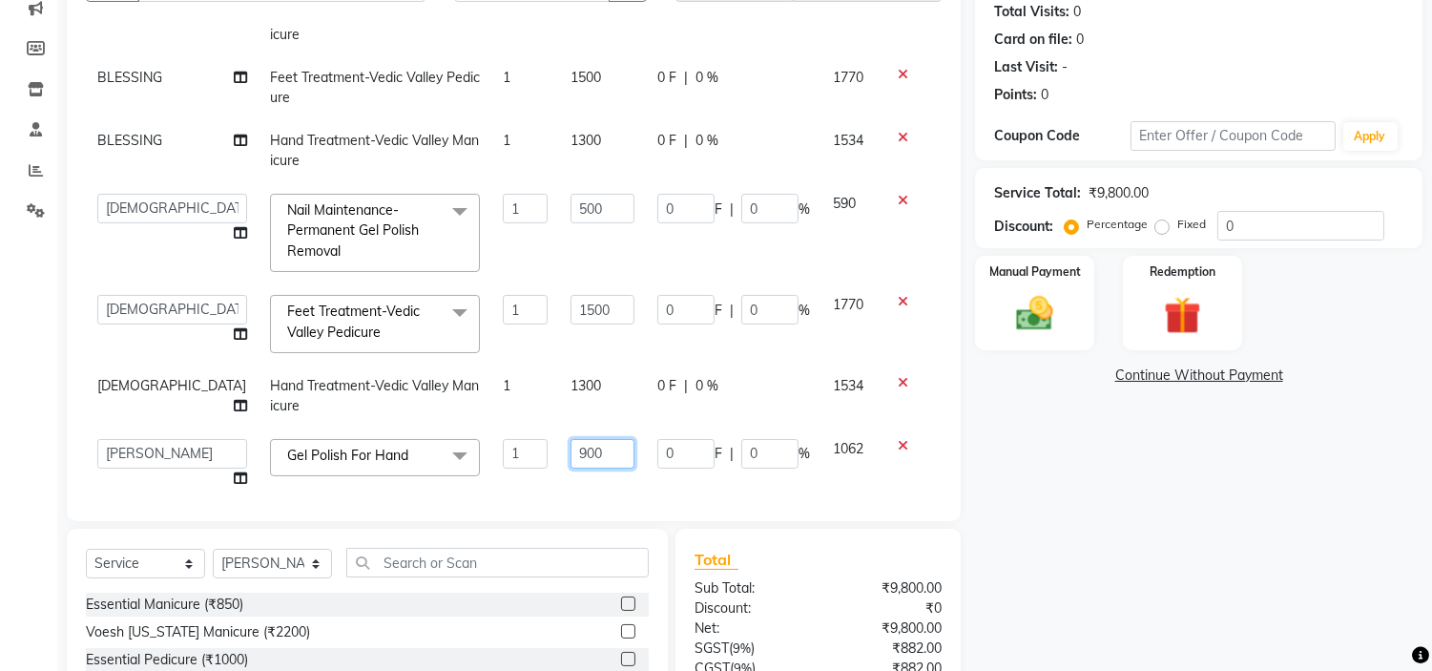
click at [571, 453] on input "900" at bounding box center [603, 454] width 64 height 30
type input "9"
type input "450"
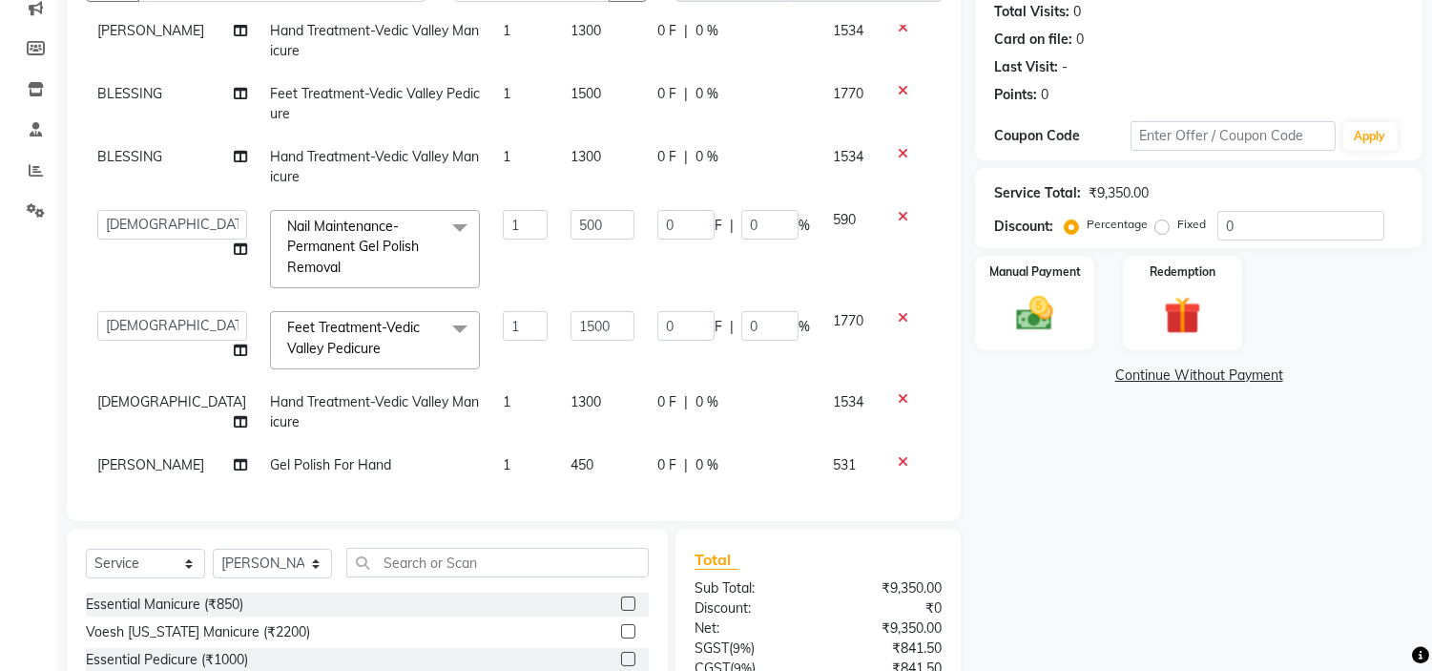
click at [1019, 466] on div "Name: [PERSON_NAME] Membership: No Active Membership Total Visits: 0 Card on fi…" at bounding box center [1206, 370] width 462 height 879
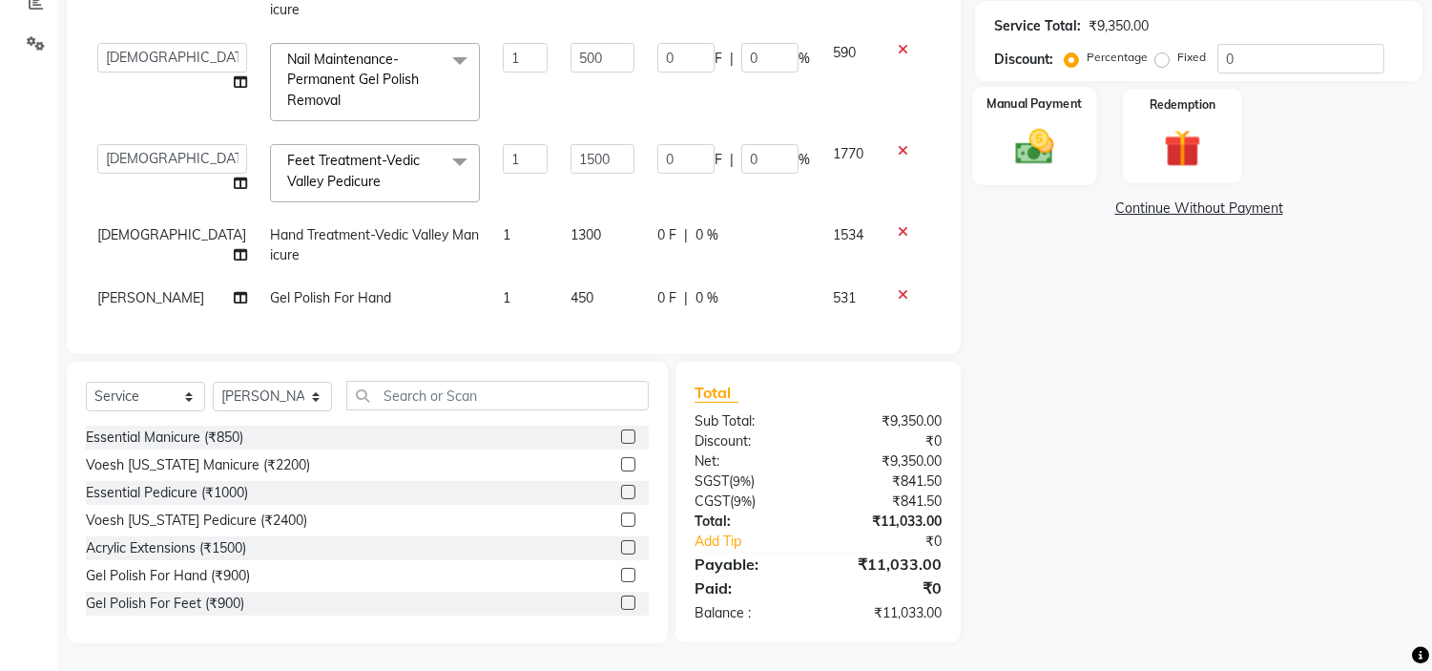
click at [1067, 174] on div "Manual Payment" at bounding box center [1035, 135] width 124 height 97
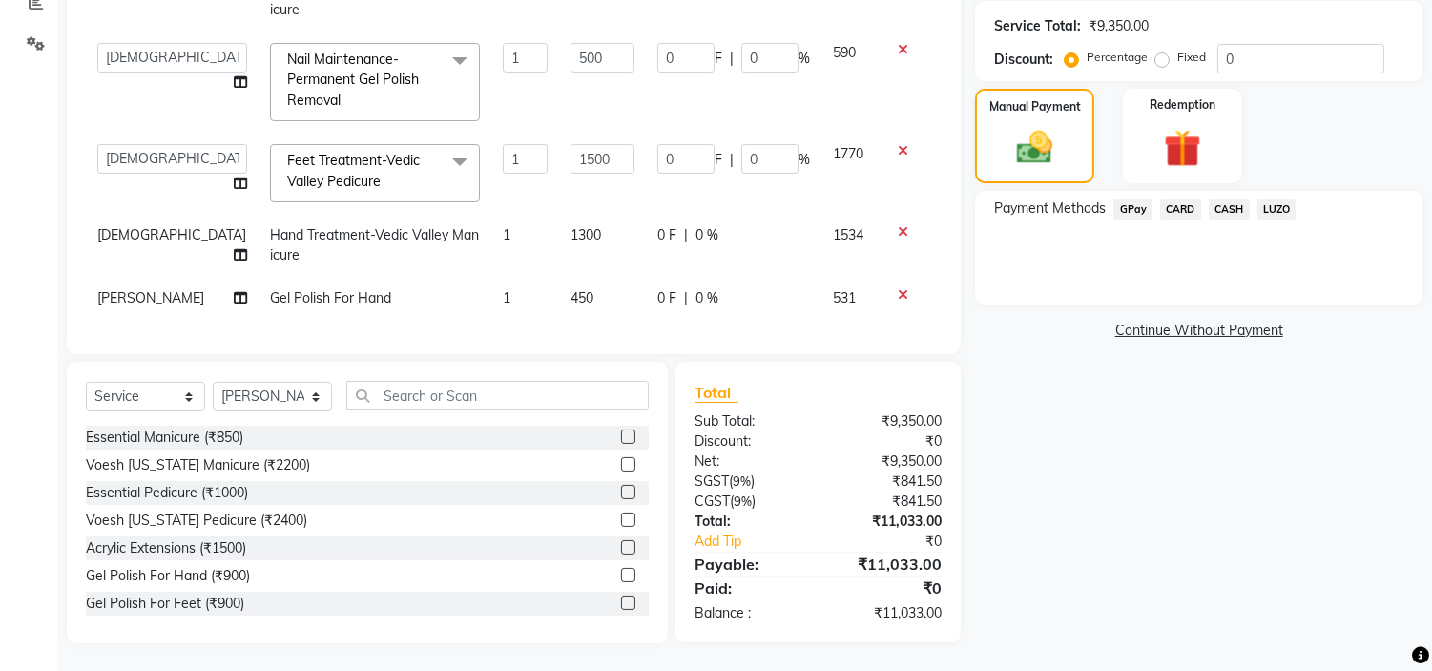
click at [1132, 205] on span "GPay" at bounding box center [1132, 209] width 39 height 22
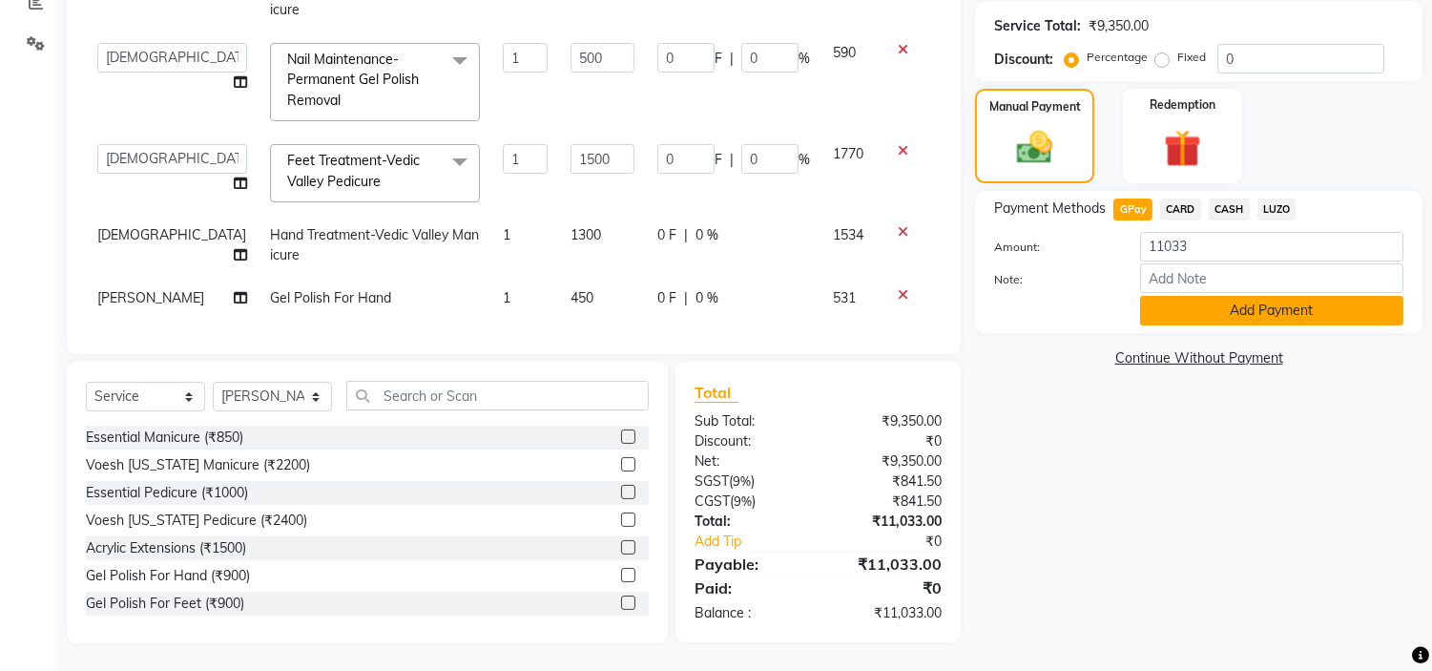
click at [1240, 312] on button "Add Payment" at bounding box center [1271, 311] width 263 height 30
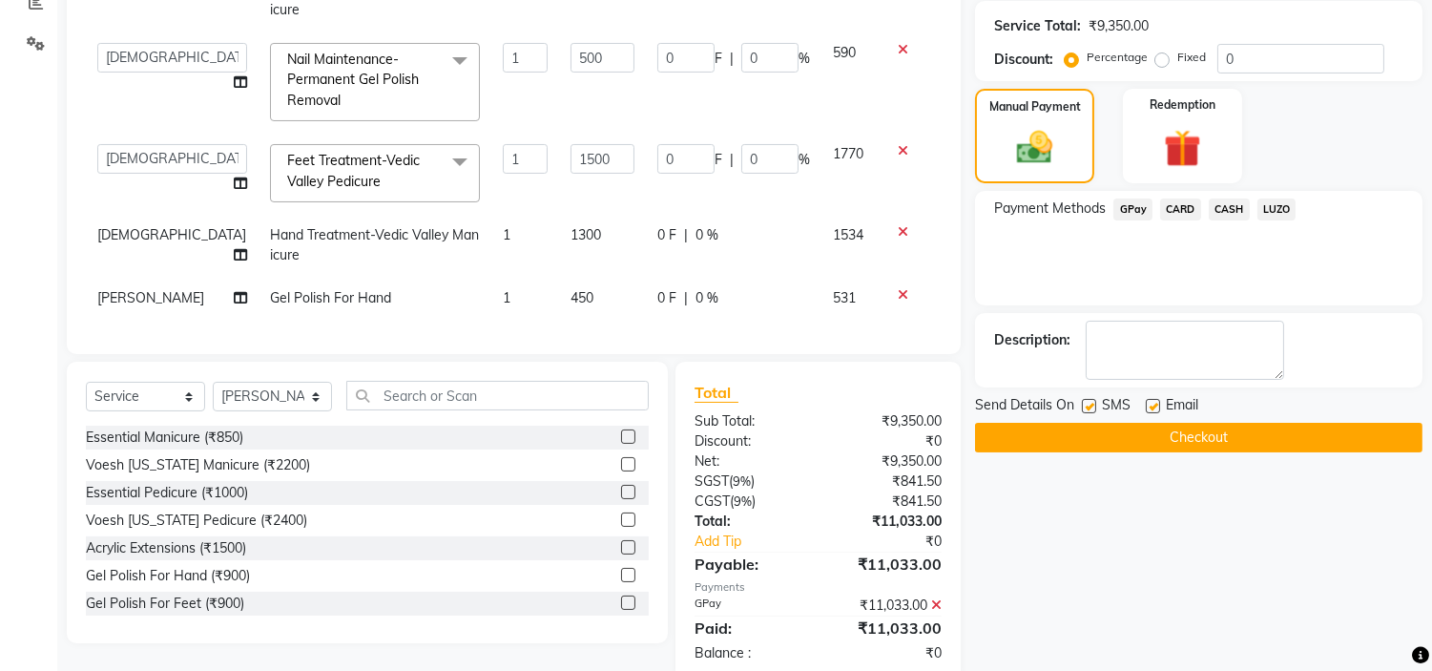
scroll to position [418, 0]
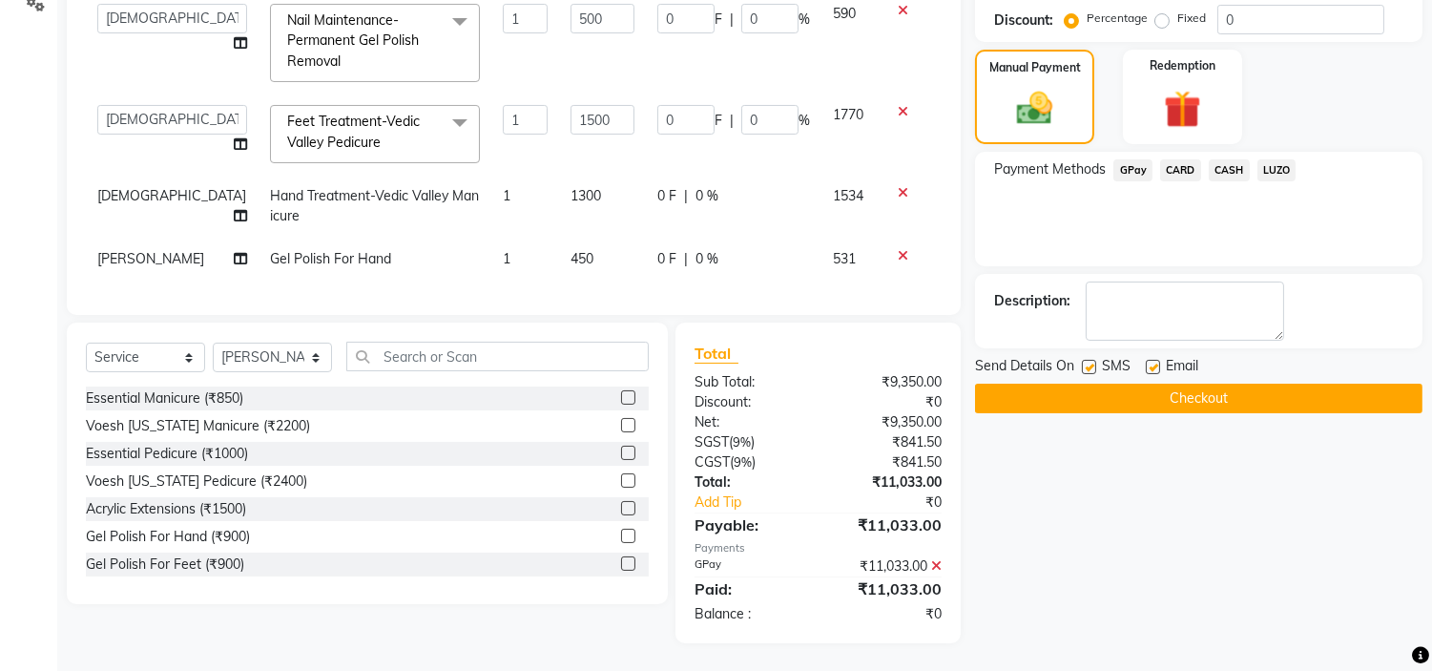
click at [1157, 364] on label at bounding box center [1153, 367] width 14 height 14
click at [1157, 364] on input "checkbox" at bounding box center [1152, 368] width 12 height 12
checkbox input "false"
click at [937, 565] on icon at bounding box center [936, 565] width 10 height 13
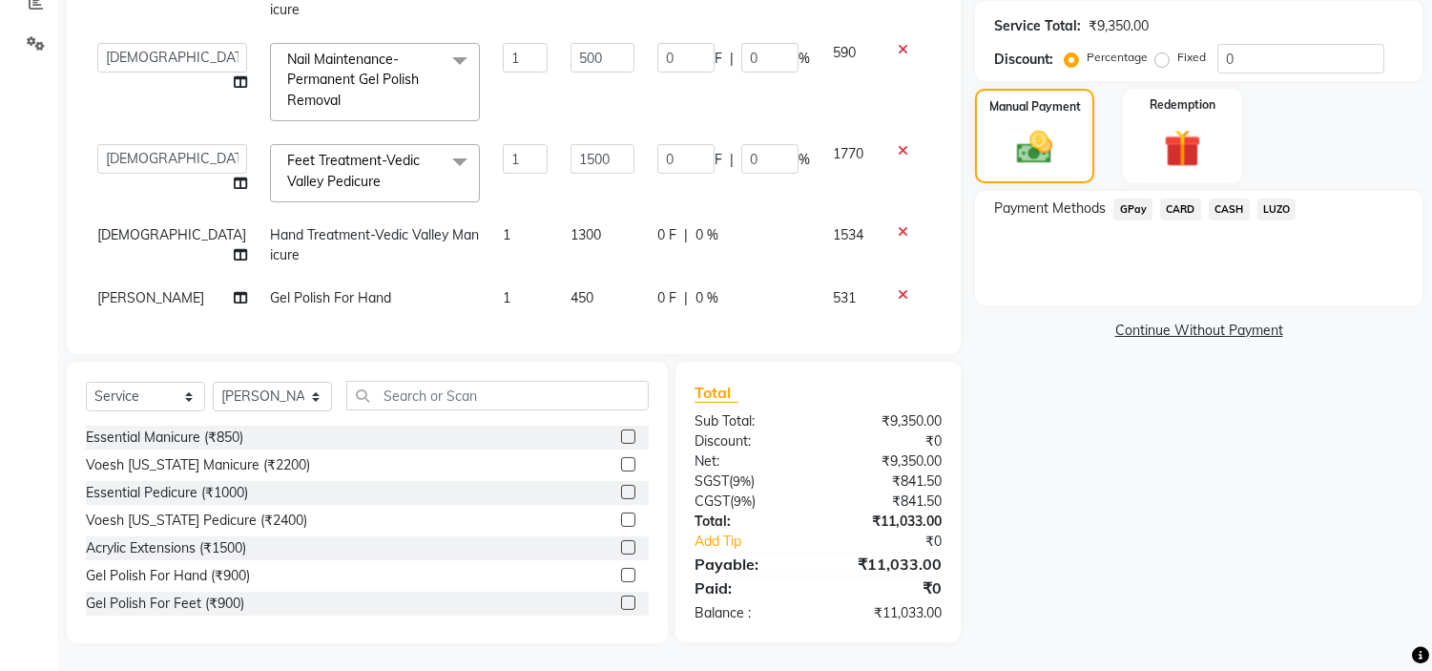
click at [1165, 208] on span "CARD" at bounding box center [1180, 209] width 41 height 22
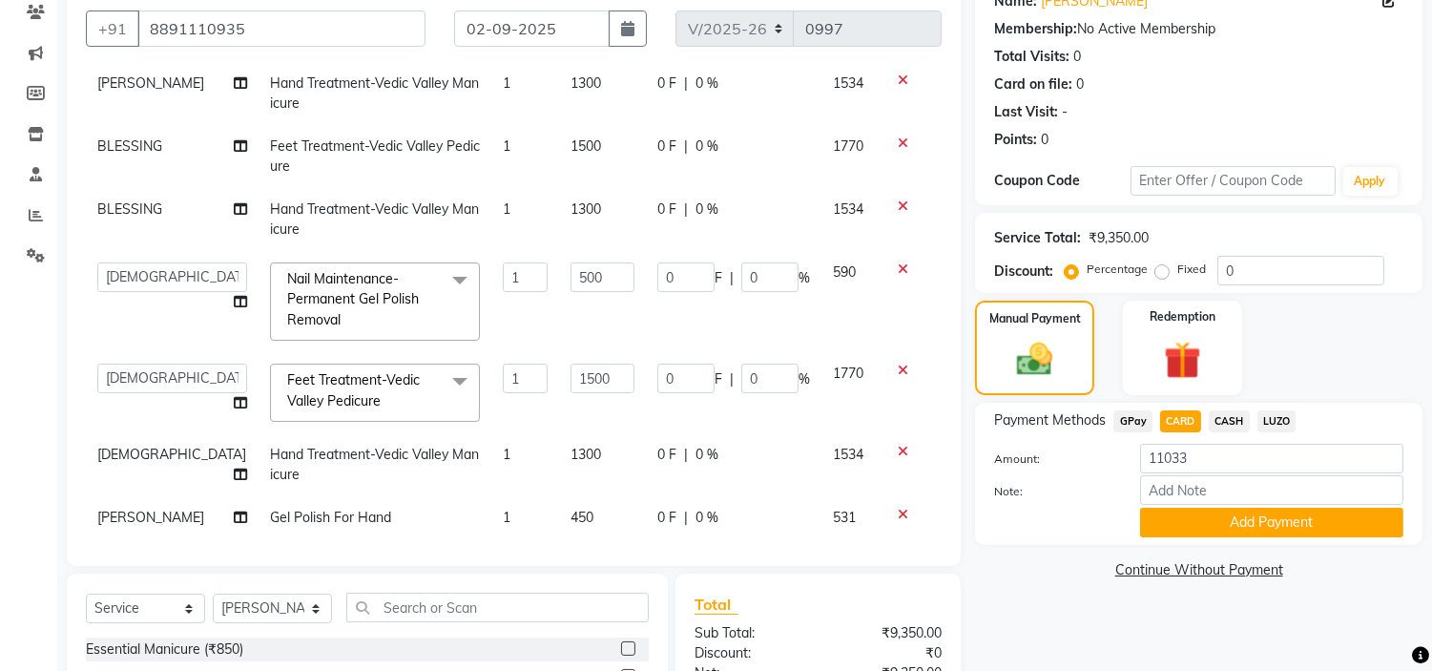
scroll to position [173, 0]
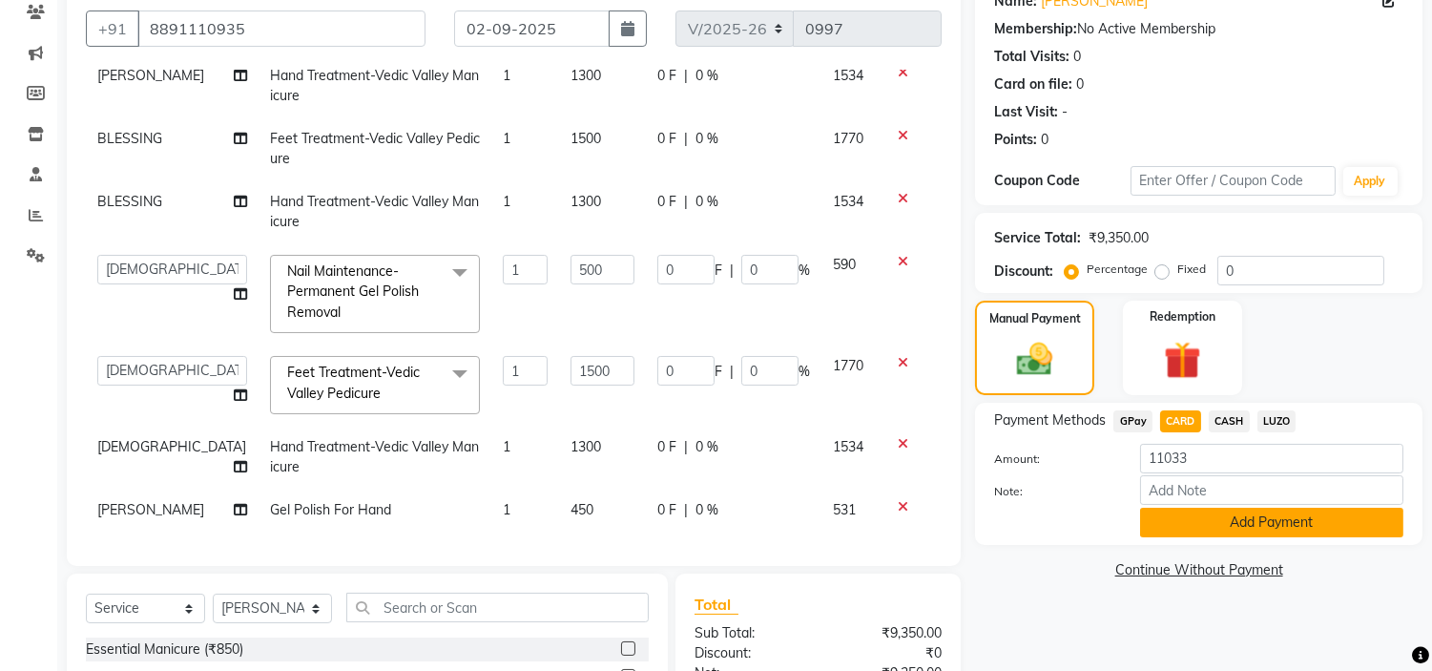
click at [1146, 518] on button "Add Payment" at bounding box center [1271, 523] width 263 height 30
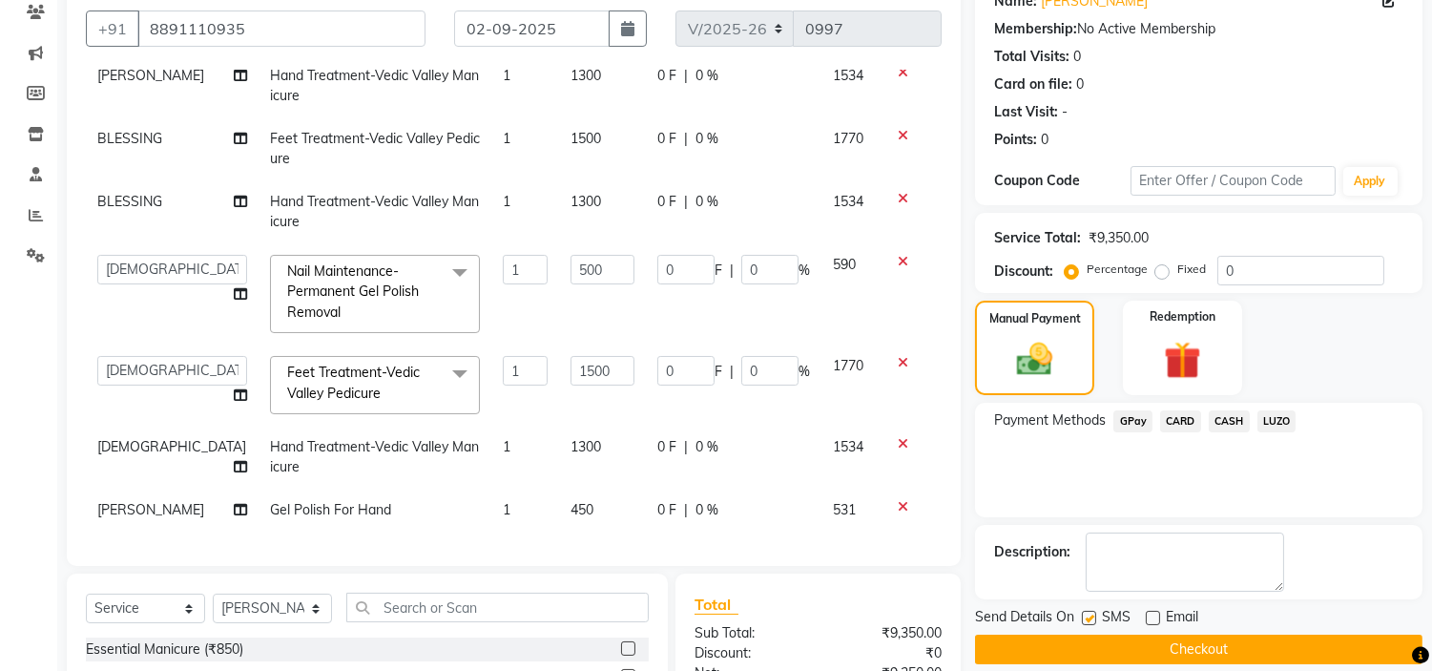
click at [1161, 651] on button "Checkout" at bounding box center [1198, 650] width 447 height 30
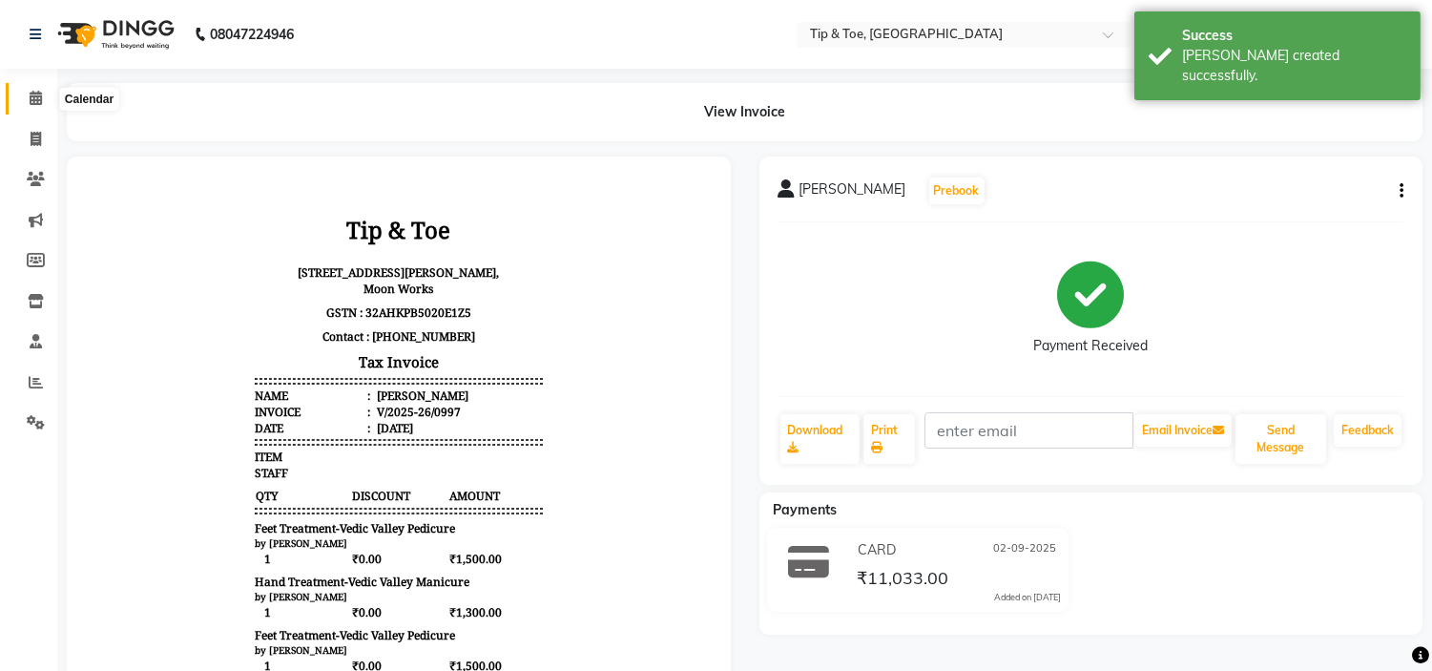
click at [19, 91] on span at bounding box center [35, 99] width 33 height 22
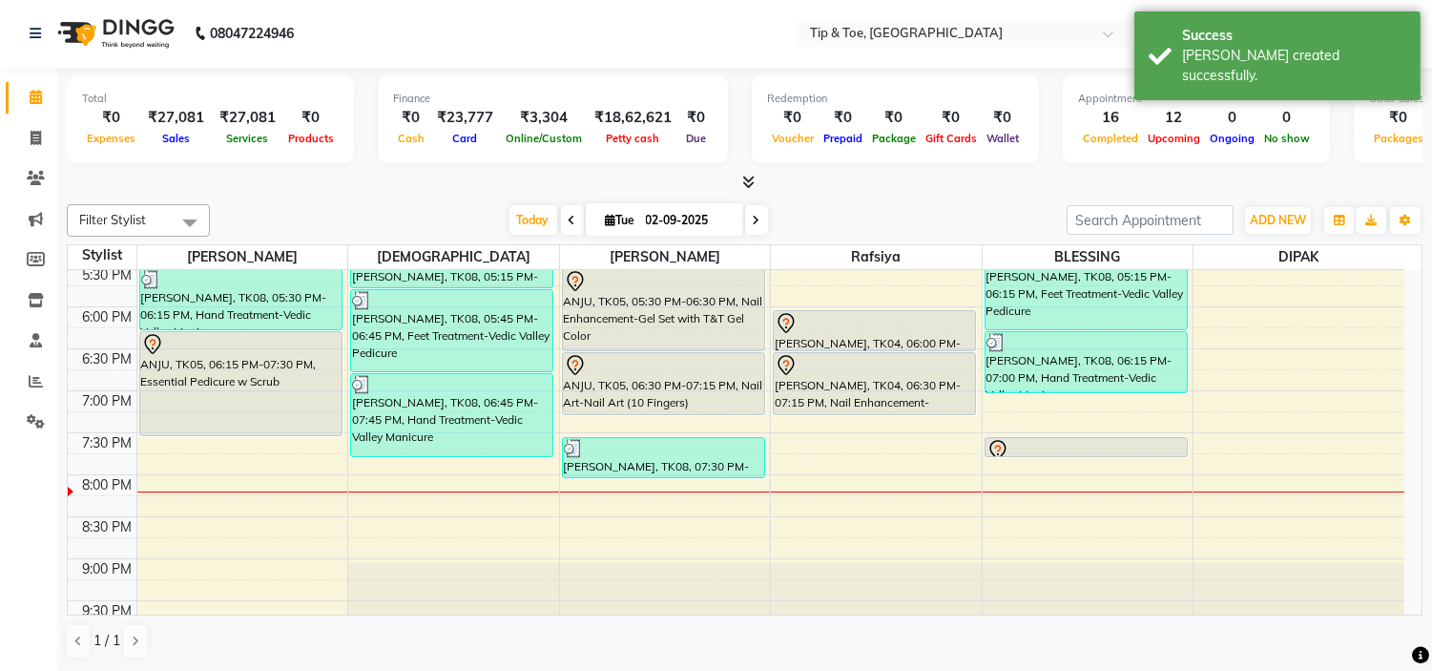
scroll to position [741, 0]
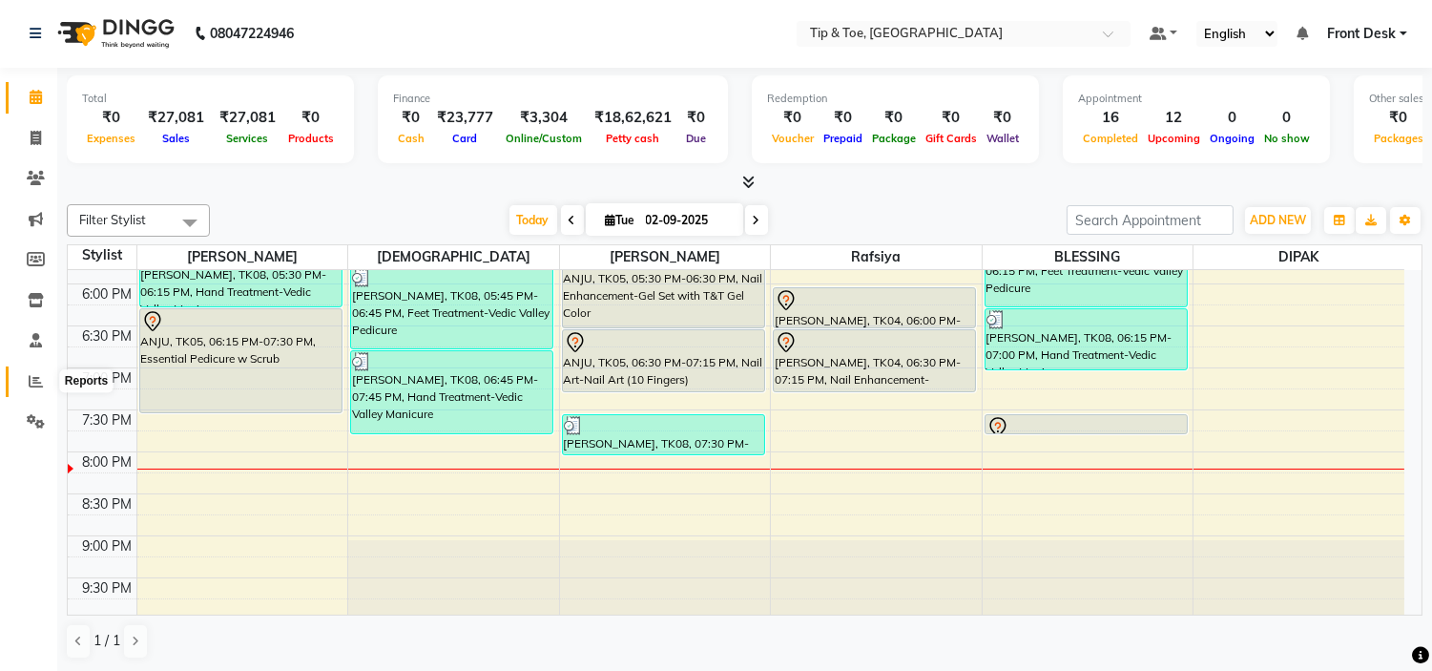
click at [44, 383] on span at bounding box center [35, 382] width 33 height 22
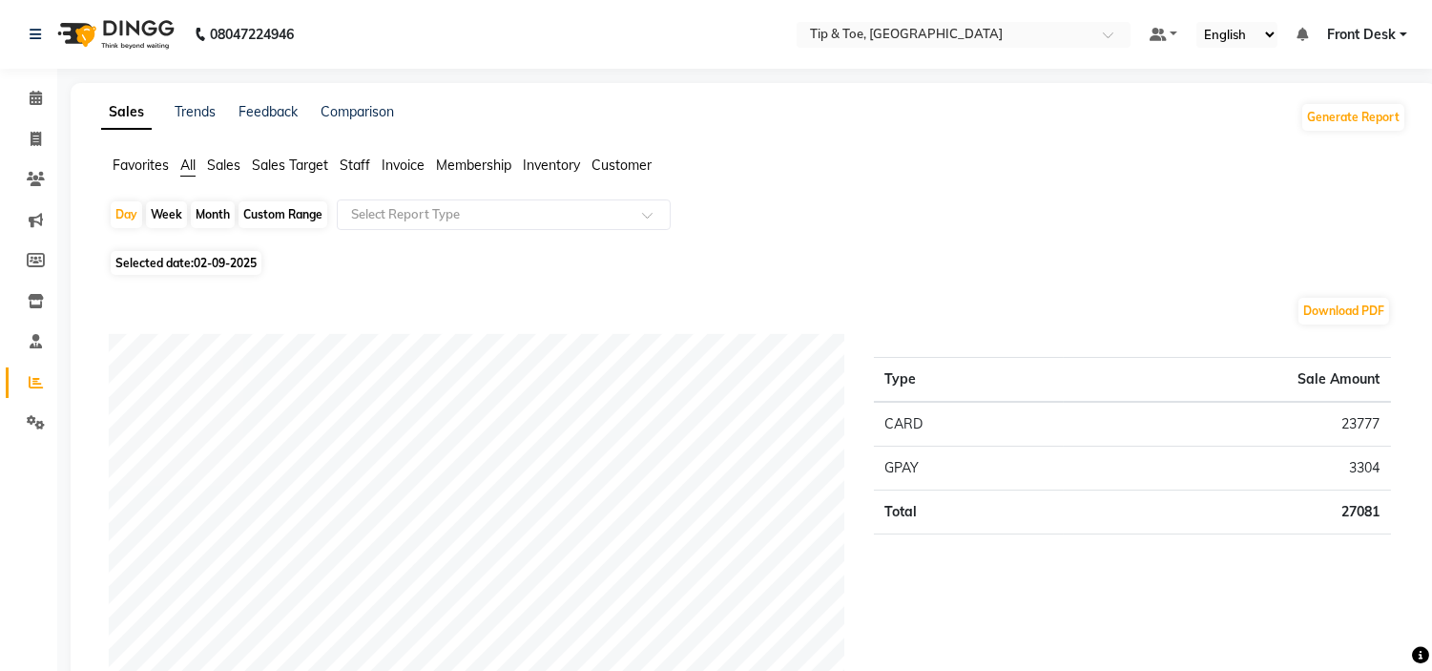
click at [354, 163] on span "Staff" at bounding box center [355, 164] width 31 height 17
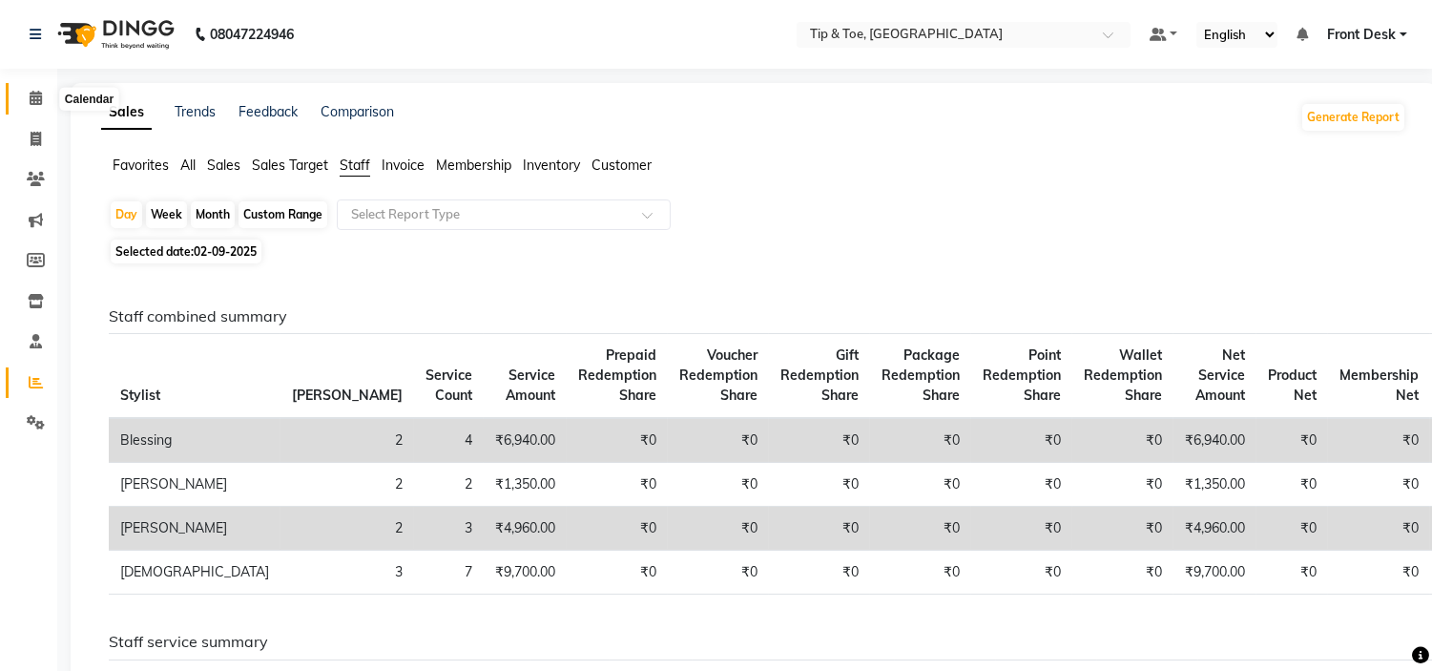
click at [48, 95] on span at bounding box center [35, 99] width 33 height 22
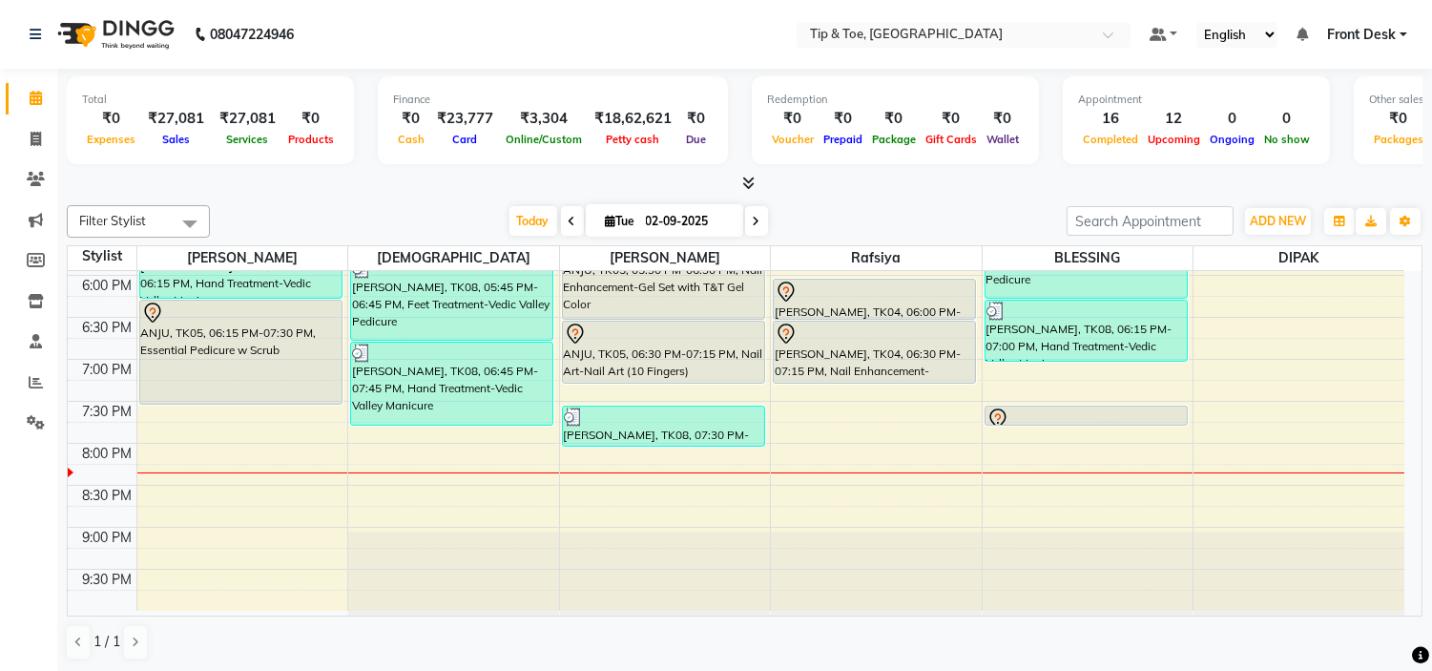
scroll to position [645, 0]
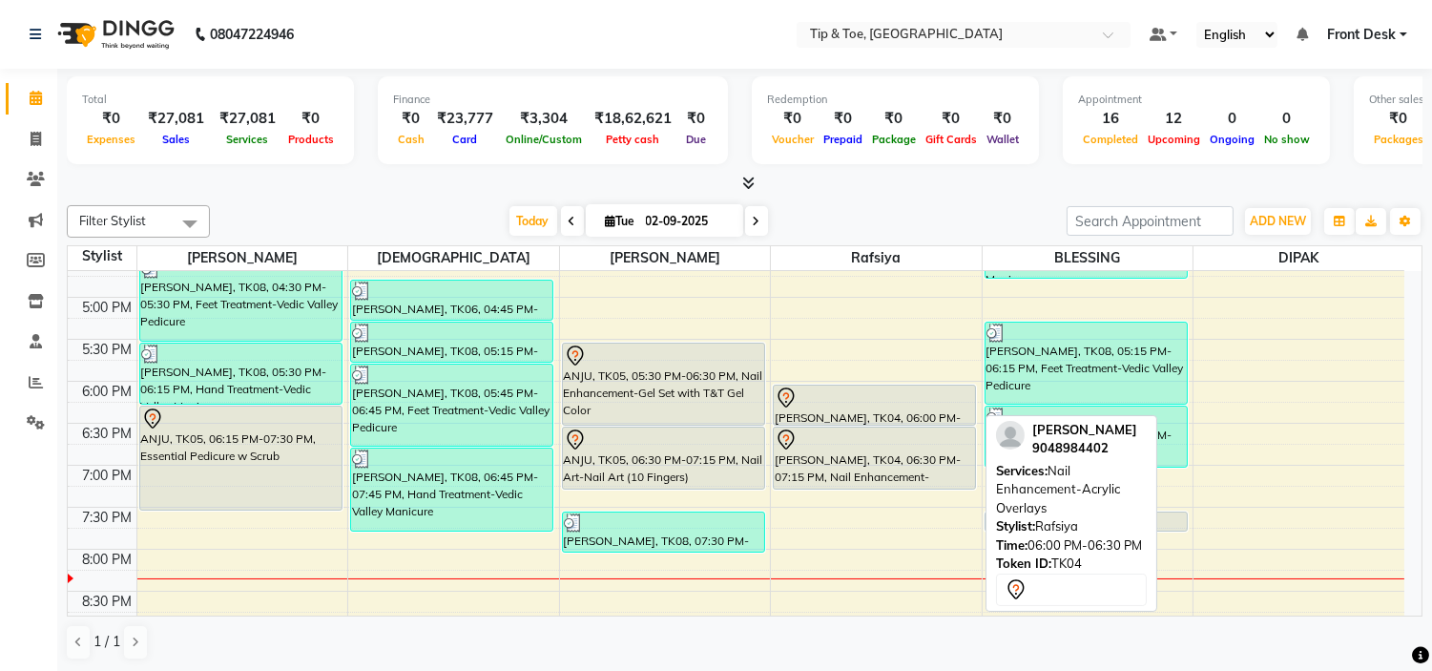
click at [916, 416] on div "[PERSON_NAME], TK04, 06:00 PM-06:30 PM, Nail Enhancement-Acrylic Overlays" at bounding box center [874, 404] width 201 height 39
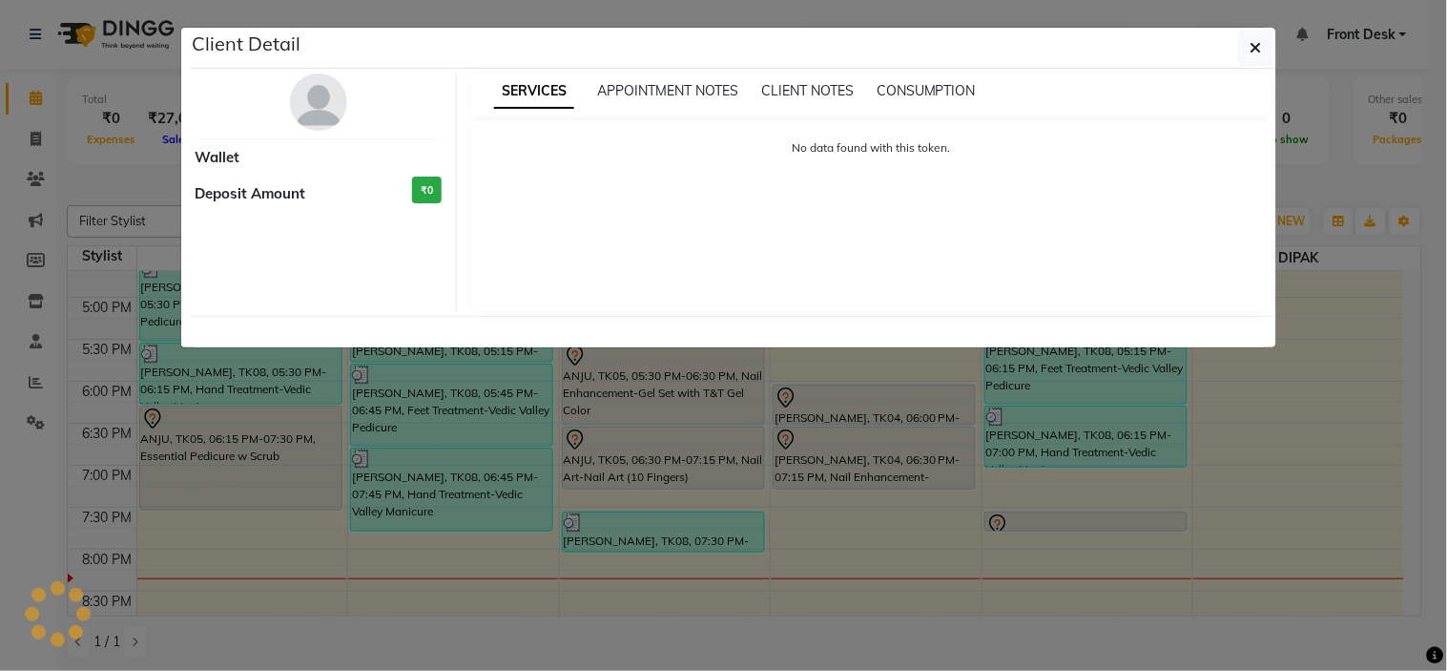
select select "7"
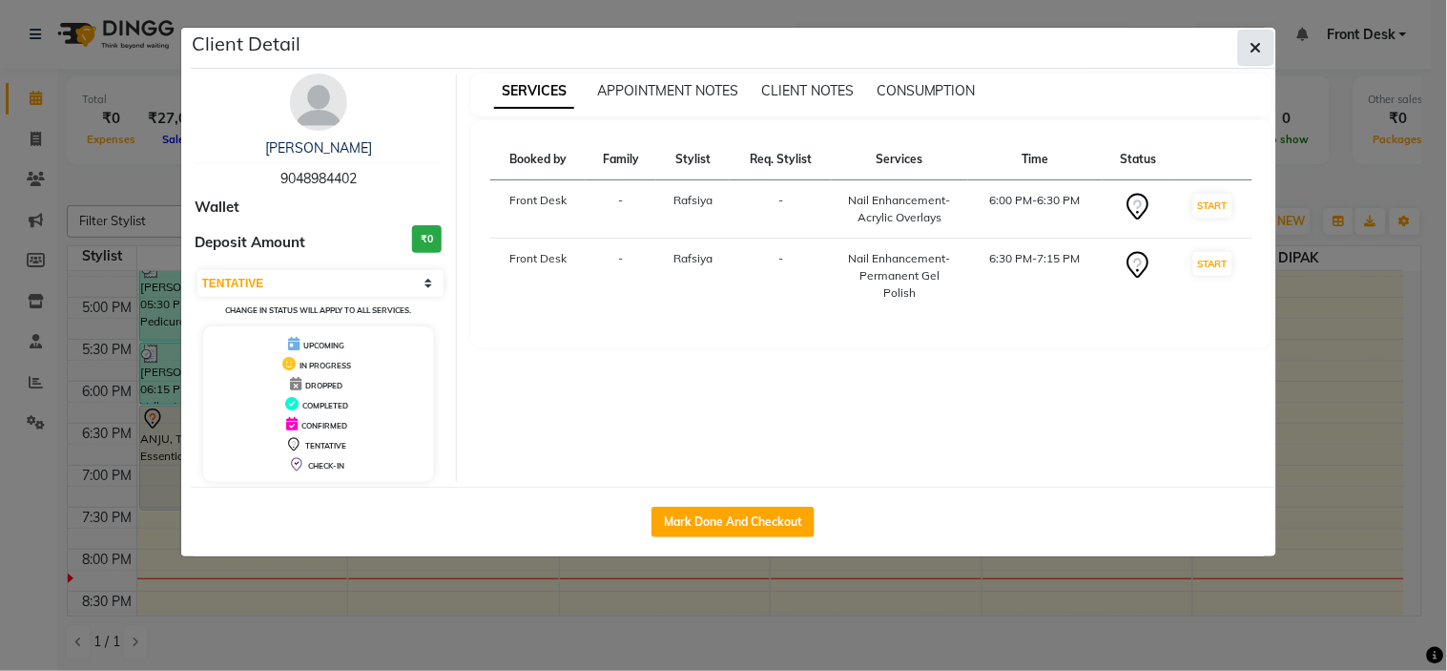
click at [1253, 38] on span "button" at bounding box center [1256, 47] width 11 height 19
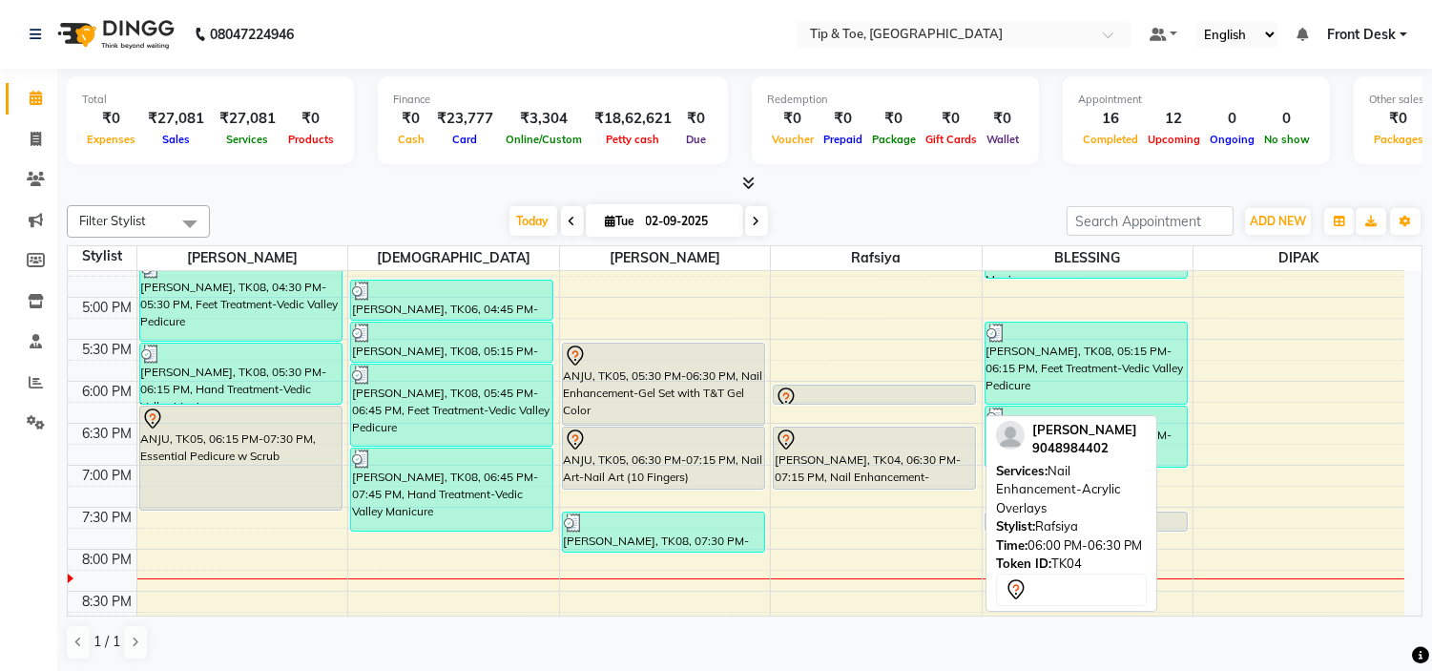
drag, startPoint x: 892, startPoint y: 420, endPoint x: 898, endPoint y: 401, distance: 19.9
click at [898, 401] on div "[PERSON_NAME], TK04, 06:00 PM-06:30 PM, Nail Enhancement-Acrylic Overlays [PERS…" at bounding box center [876, 171] width 211 height 1091
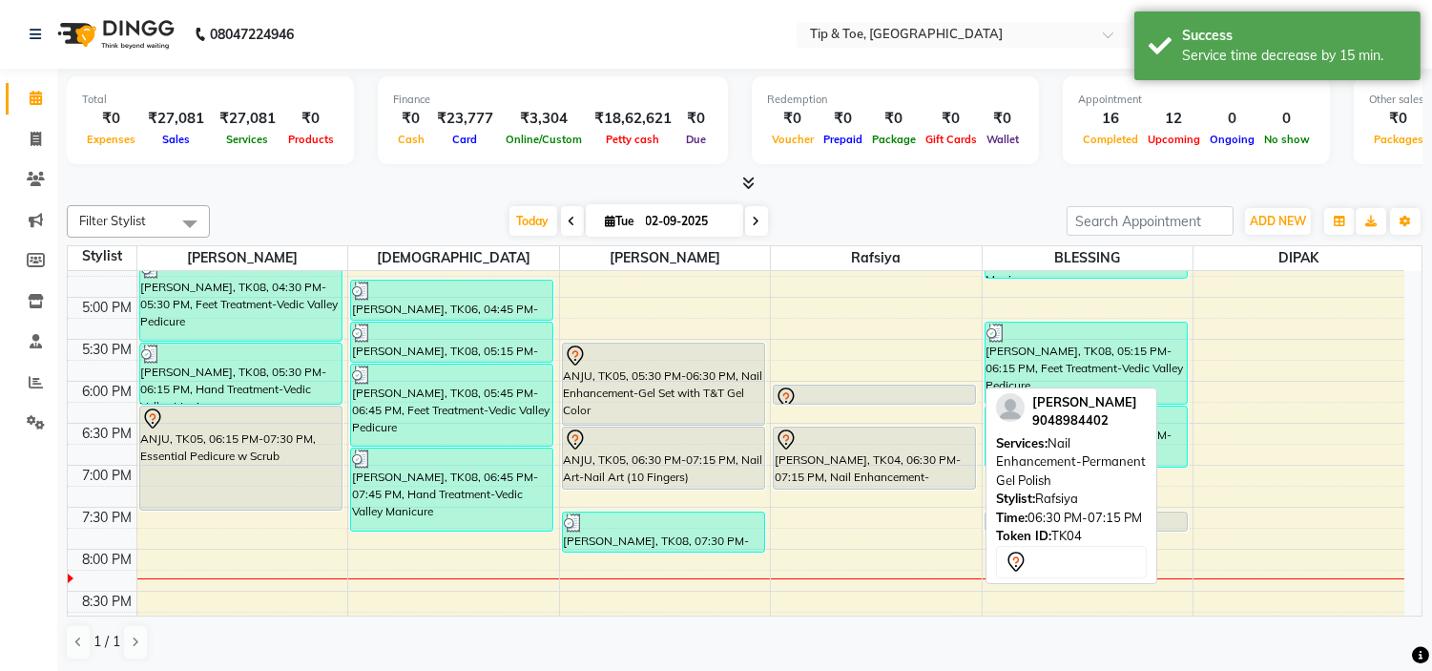
click at [913, 480] on div "[PERSON_NAME], TK04, 06:30 PM-07:15 PM, Nail Enhancement-Permanent Gel Polish" at bounding box center [874, 457] width 201 height 61
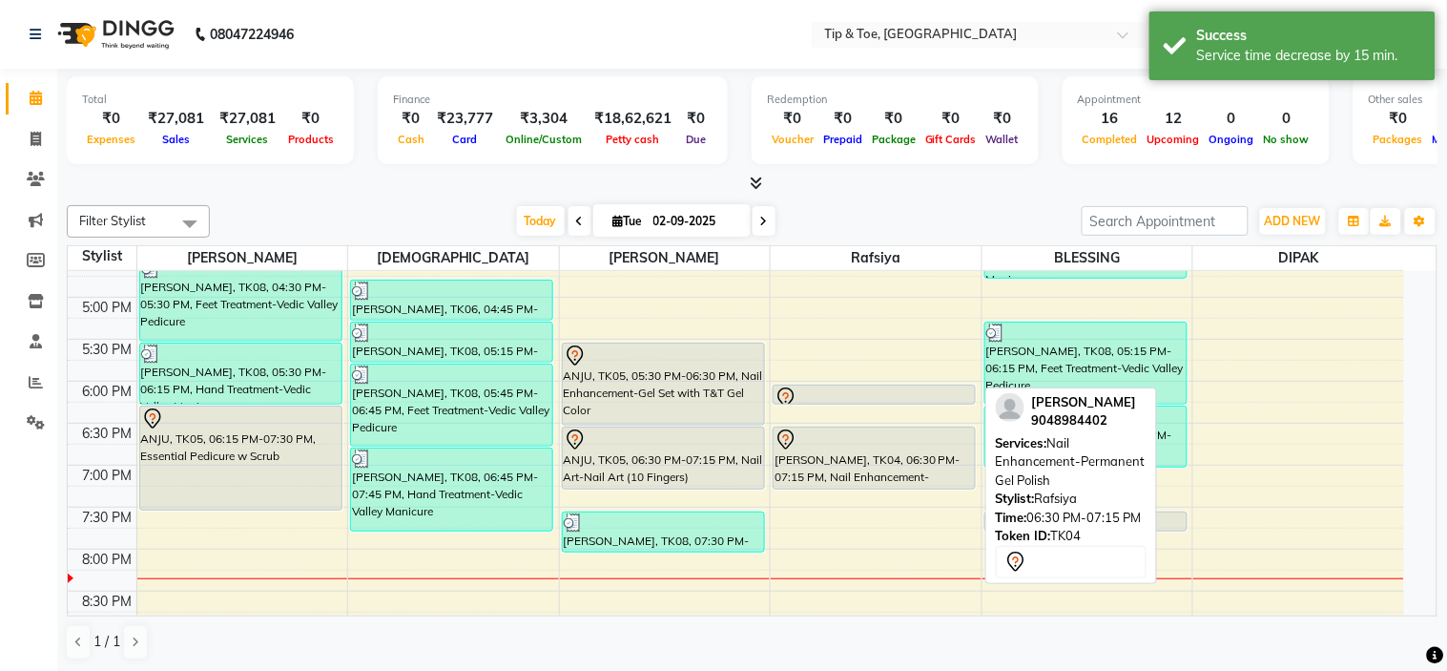
select select "7"
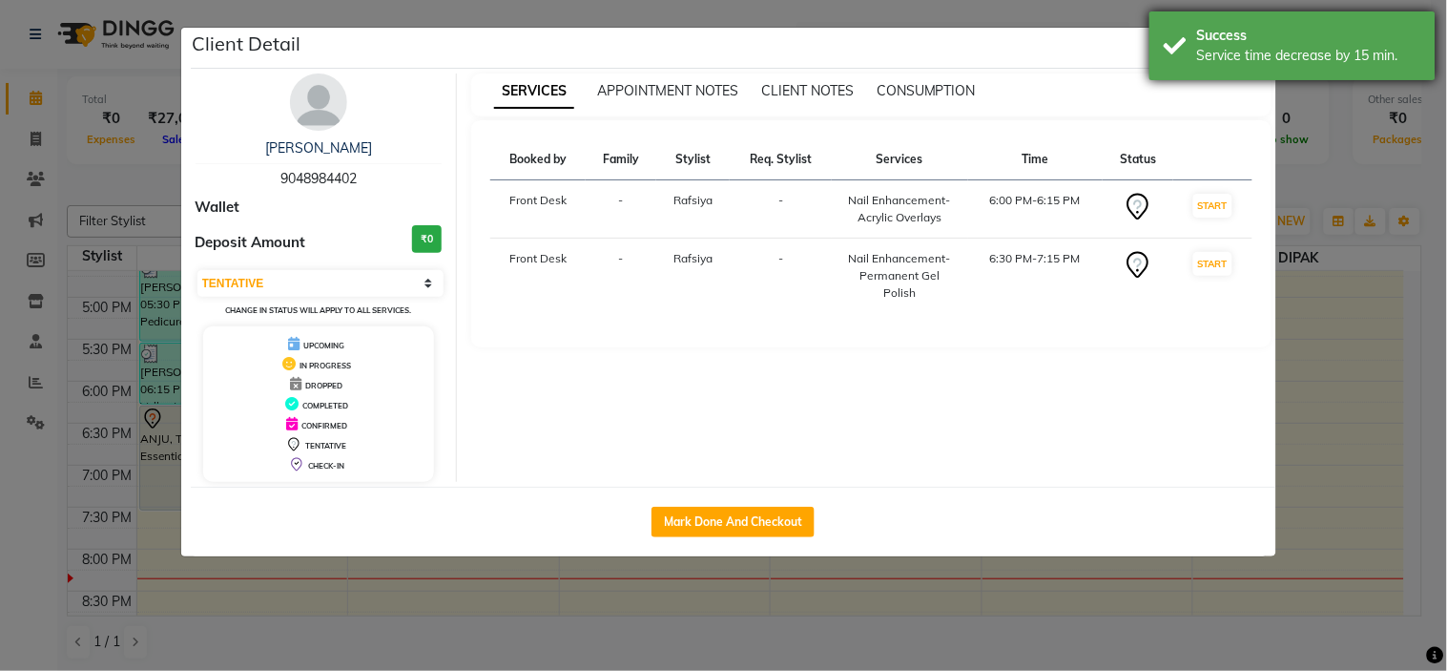
drag, startPoint x: 1262, startPoint y: 19, endPoint x: 1259, endPoint y: 42, distance: 23.1
click at [1262, 20] on div "Success Service time decrease by 15 min." at bounding box center [1293, 45] width 286 height 69
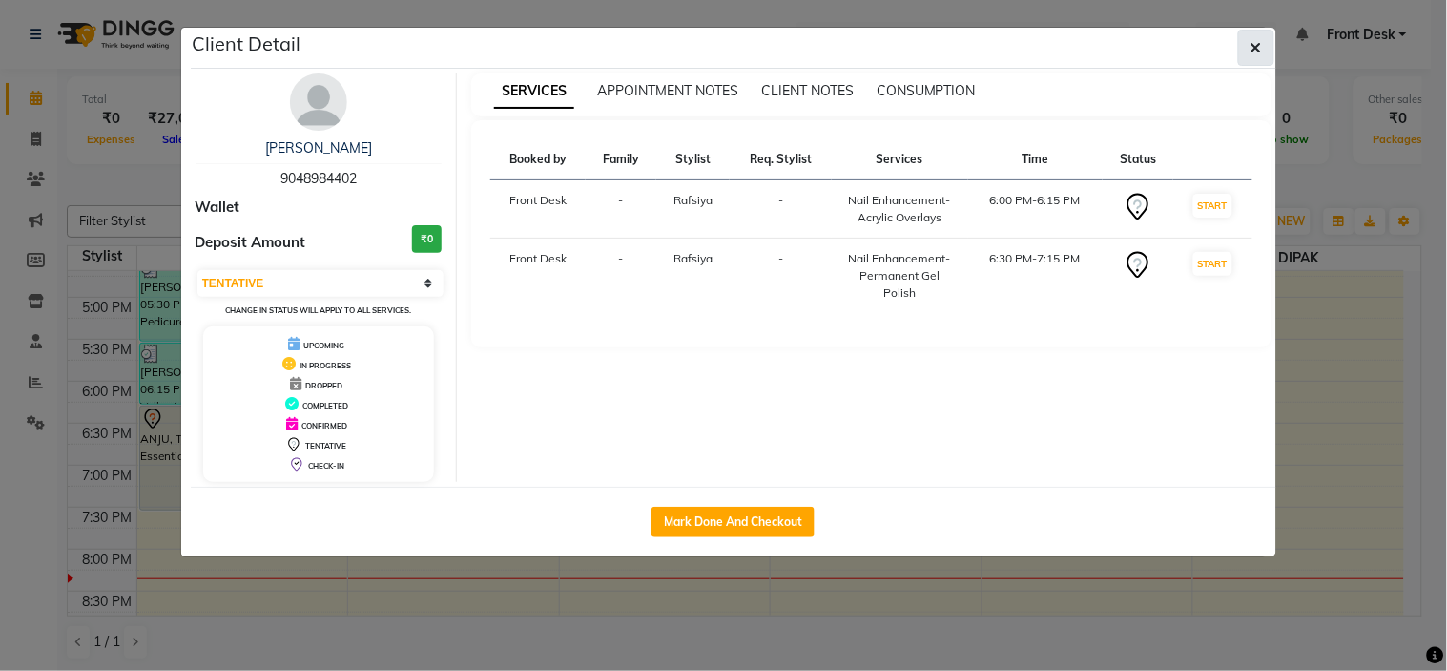
click at [1258, 43] on icon "button" at bounding box center [1256, 47] width 11 height 15
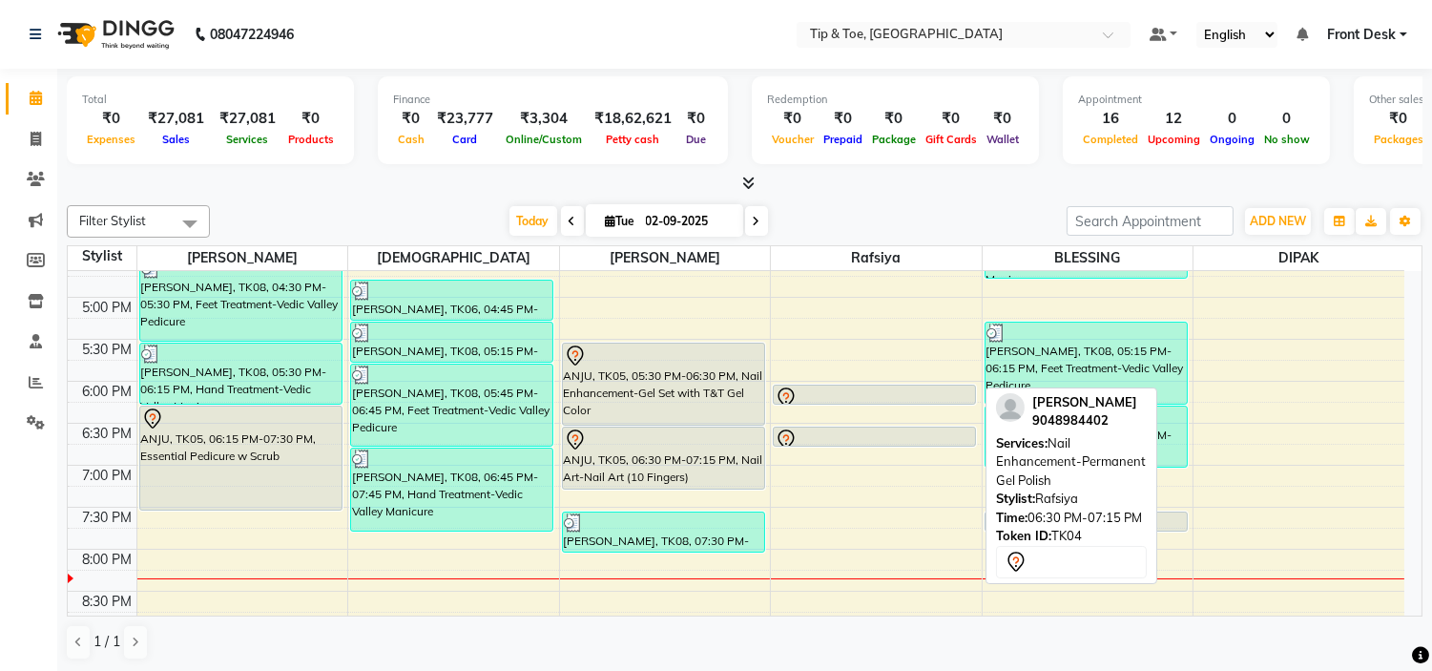
drag, startPoint x: 913, startPoint y: 483, endPoint x: 922, endPoint y: 445, distance: 39.1
click at [922, 445] on div "[PERSON_NAME], TK04, 06:00 PM-06:15 PM, Nail Enhancement-Acrylic Overlays [PERS…" at bounding box center [876, 171] width 211 height 1091
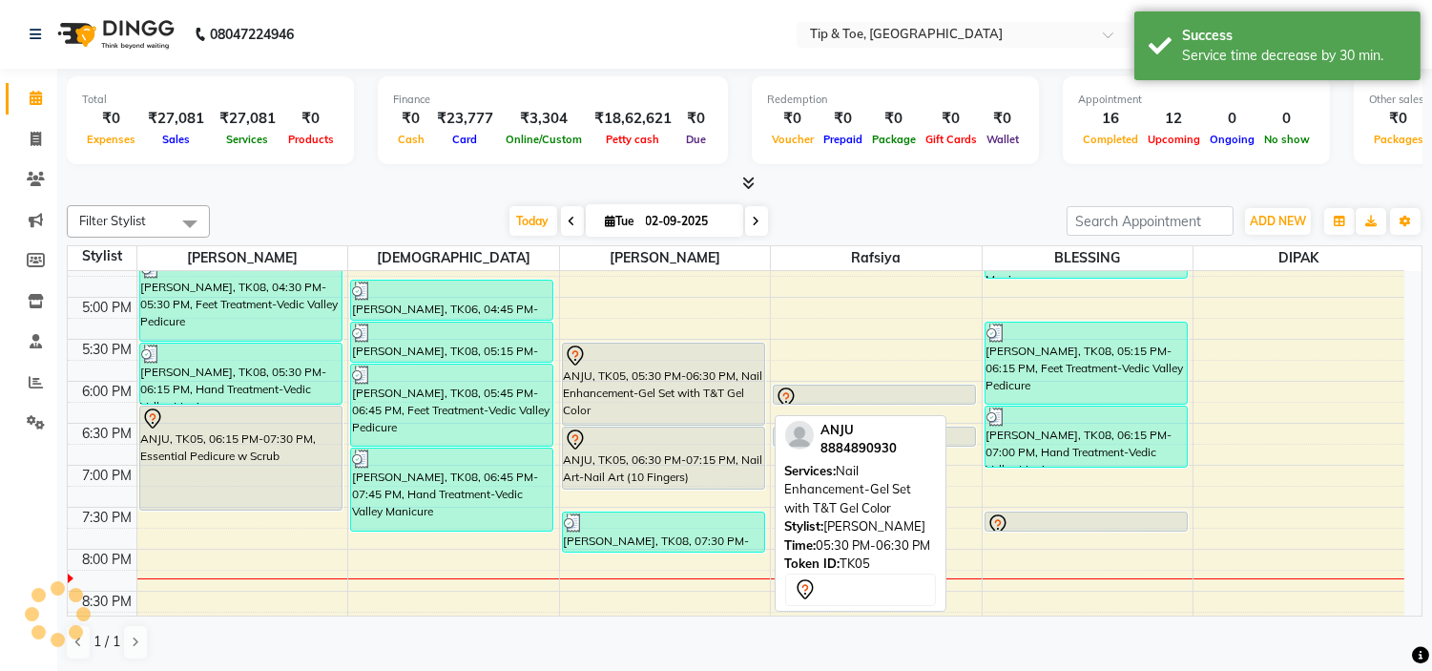
click at [709, 421] on div at bounding box center [663, 425] width 201 height 8
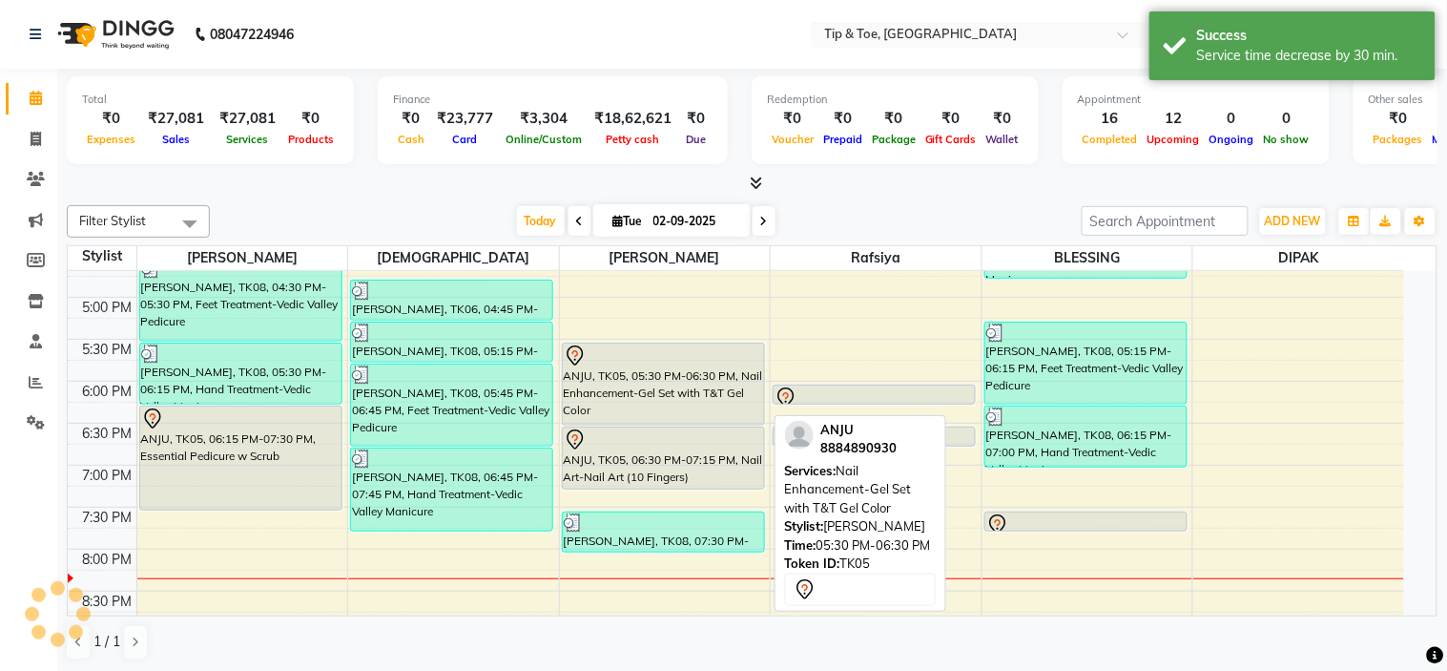
select select "7"
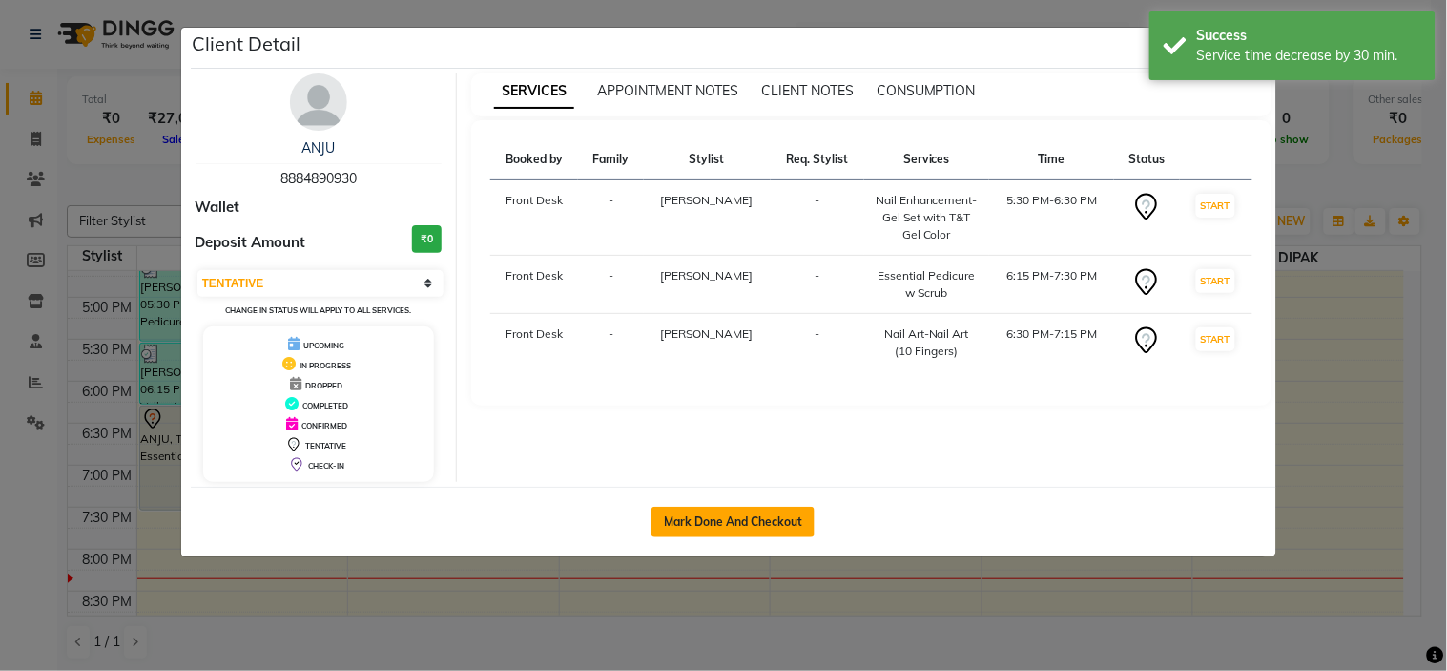
click at [728, 515] on button "Mark Done And Checkout" at bounding box center [733, 522] width 163 height 31
select select "5360"
select select "service"
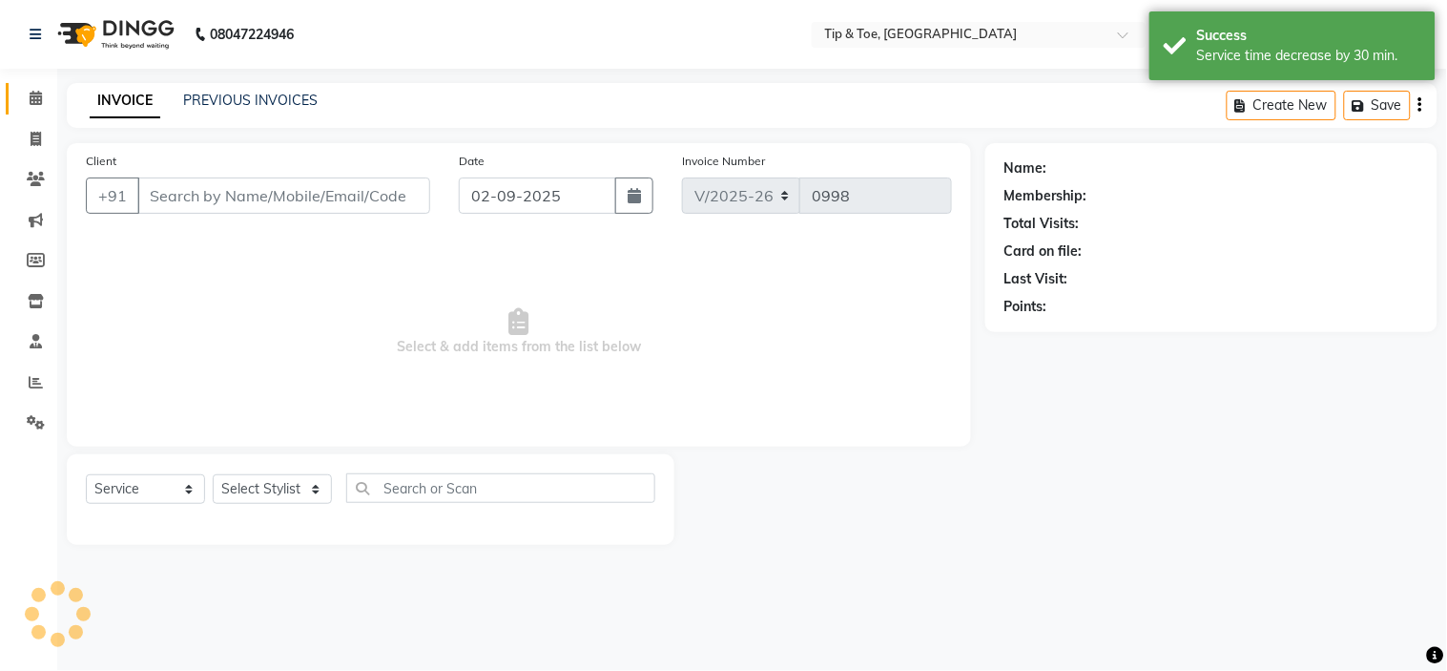
type input "8884890930"
select select "46387"
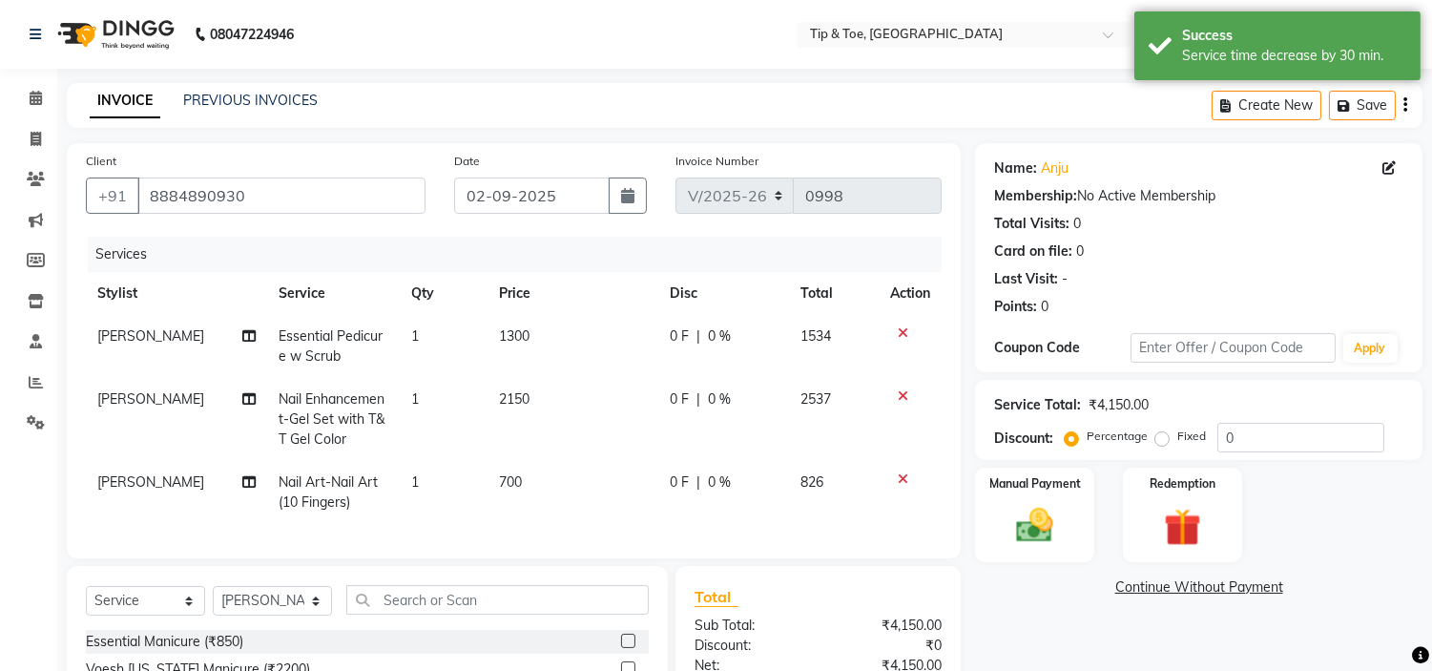
click at [513, 401] on span "2150" at bounding box center [514, 398] width 31 height 17
select select "46387"
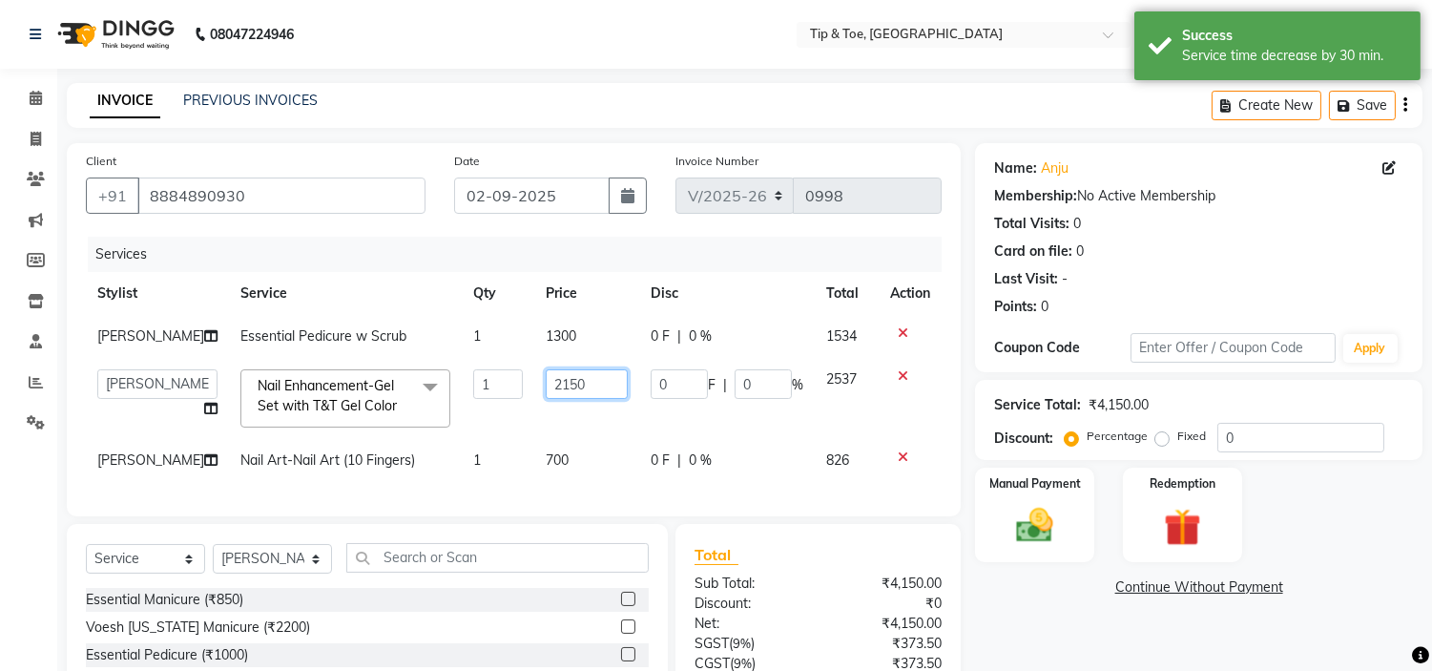
click at [575, 380] on input "2150" at bounding box center [587, 384] width 82 height 30
type input "2"
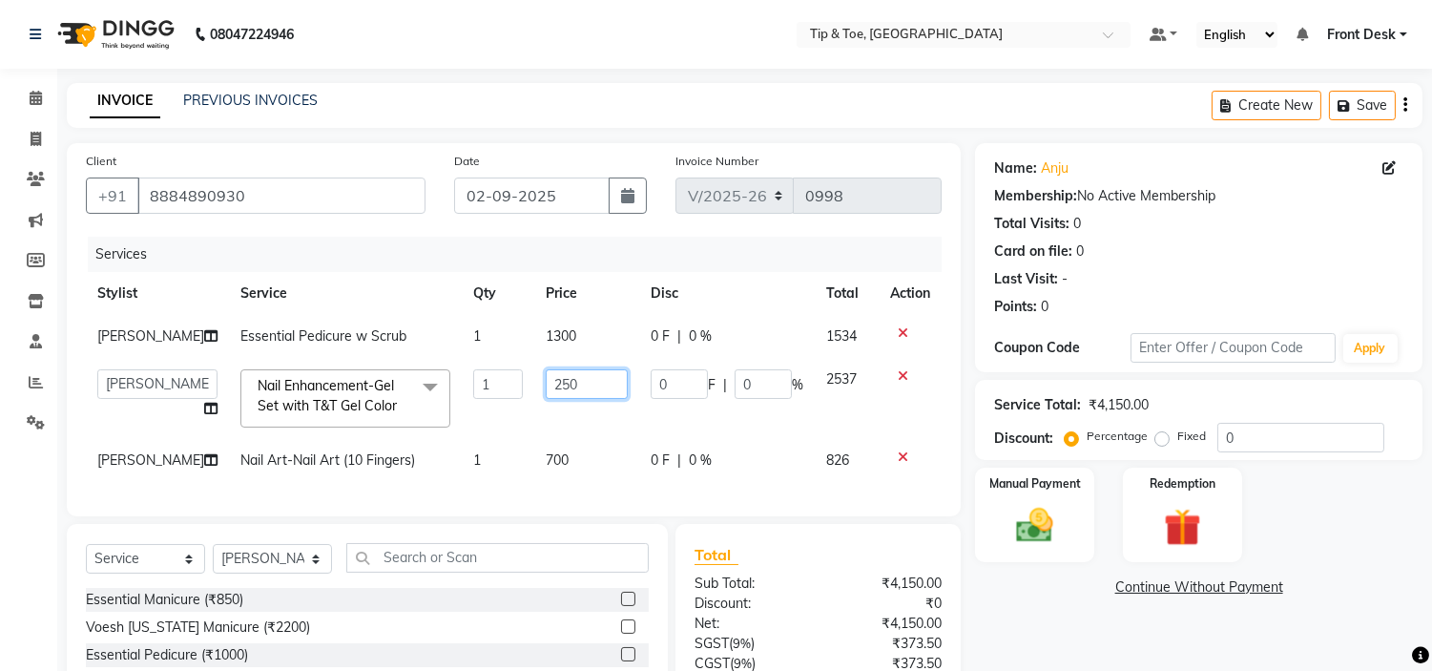
type input "2500"
drag, startPoint x: 520, startPoint y: 447, endPoint x: 534, endPoint y: 449, distance: 14.6
click at [532, 449] on tbody "Khalid Essential Pedicure w Scrub 1 1300 0 F | 0 % 1534 [PERSON_NAME] Front Des…" at bounding box center [514, 398] width 856 height 167
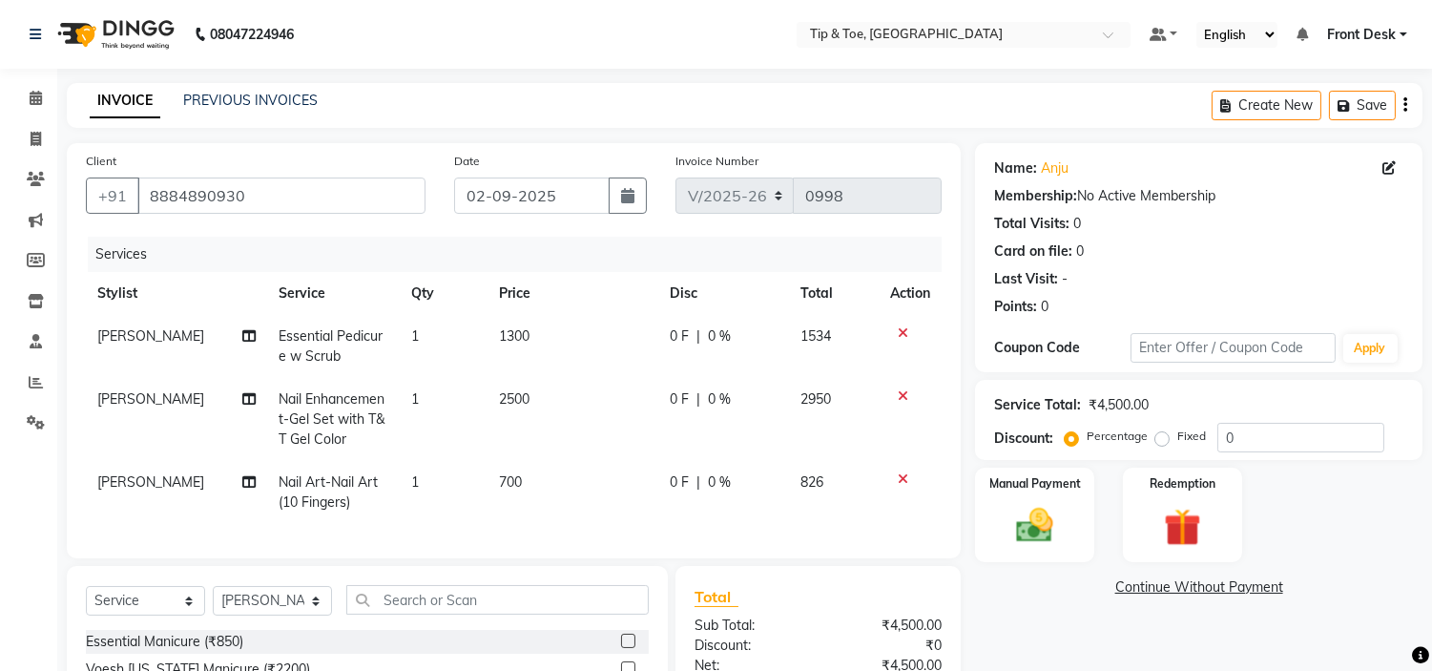
click at [516, 474] on span "700" at bounding box center [510, 481] width 23 height 17
select select "46387"
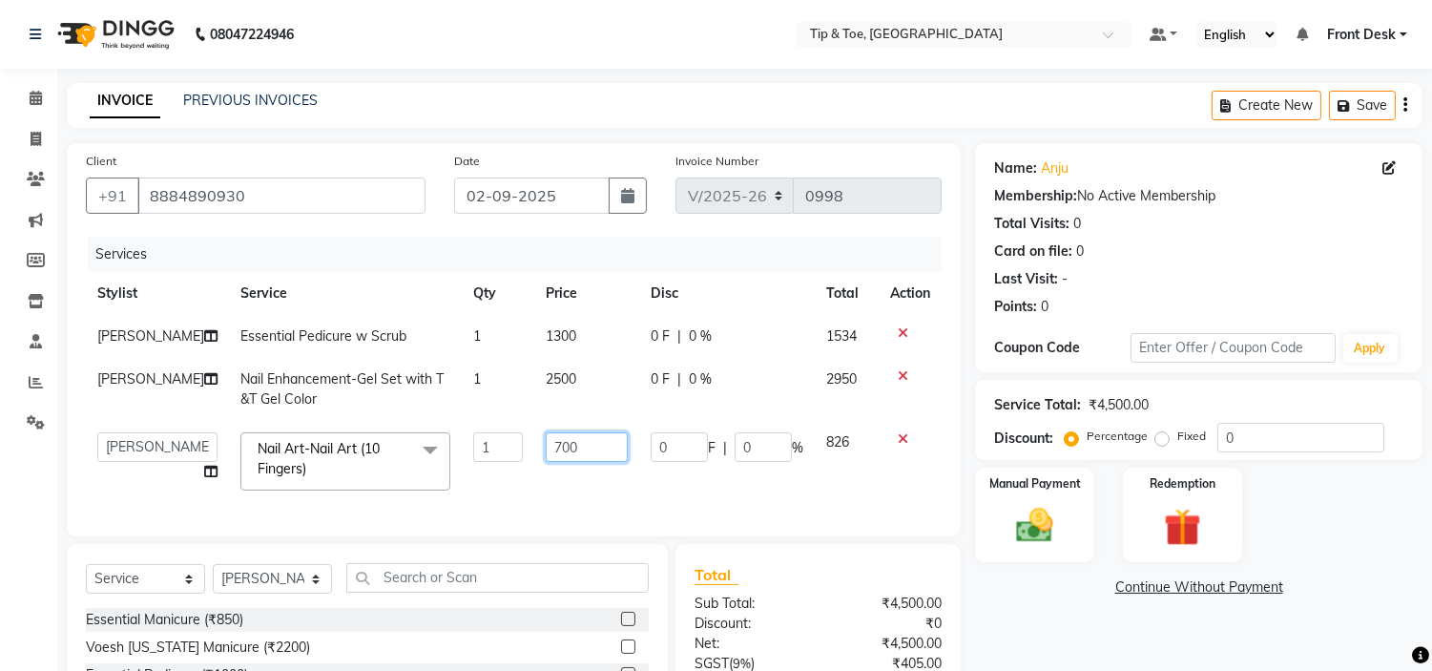
click at [546, 444] on input "700" at bounding box center [587, 447] width 82 height 30
type input "300"
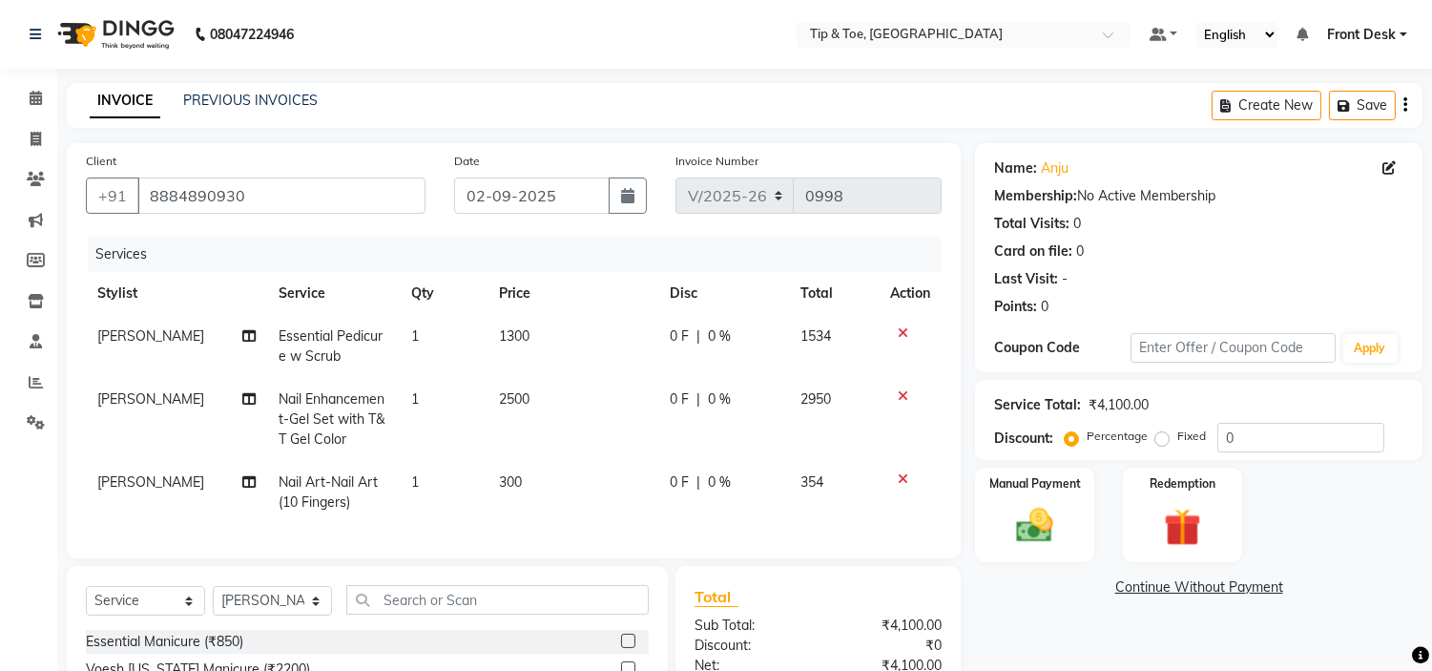
click at [605, 510] on div "Services Stylist Service Qty Price Disc Total Action Khalid Essential Pedicure …" at bounding box center [514, 388] width 856 height 302
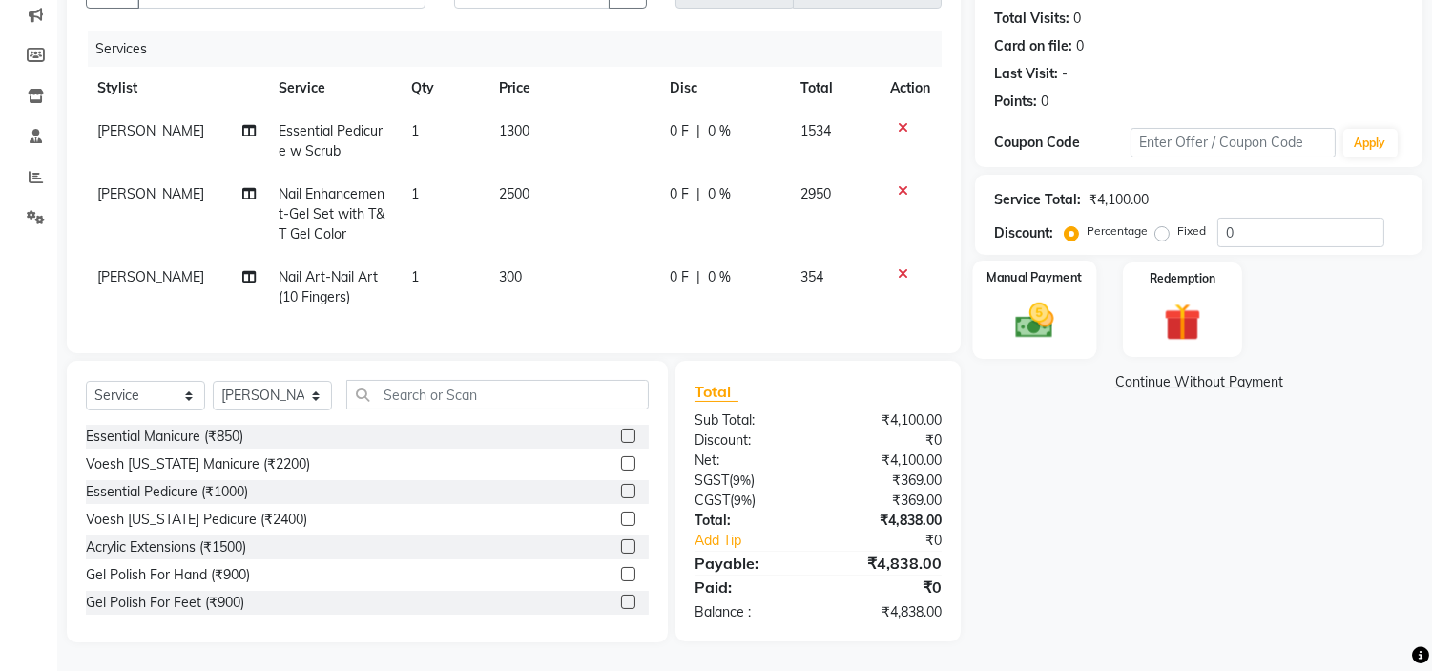
click at [1045, 312] on img at bounding box center [1035, 321] width 63 height 45
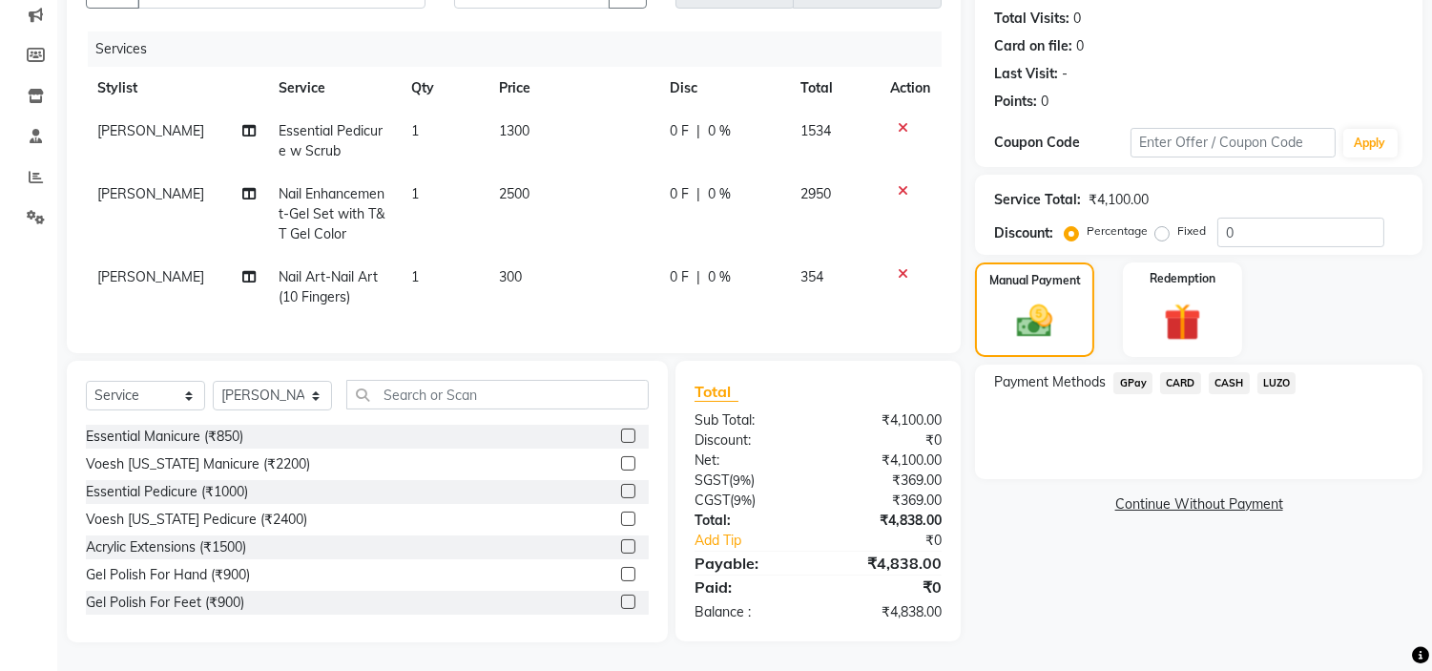
click at [1130, 372] on span "GPay" at bounding box center [1132, 383] width 39 height 22
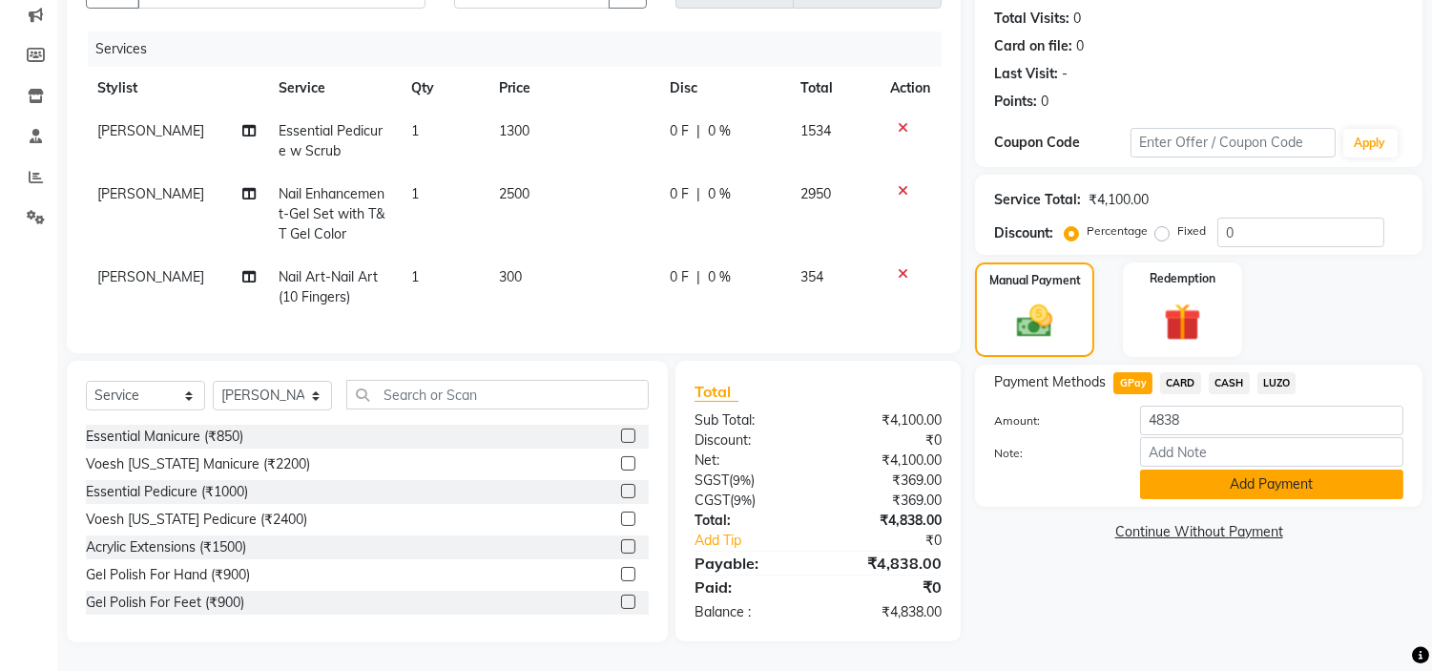
click at [1214, 478] on button "Add Payment" at bounding box center [1271, 484] width 263 height 30
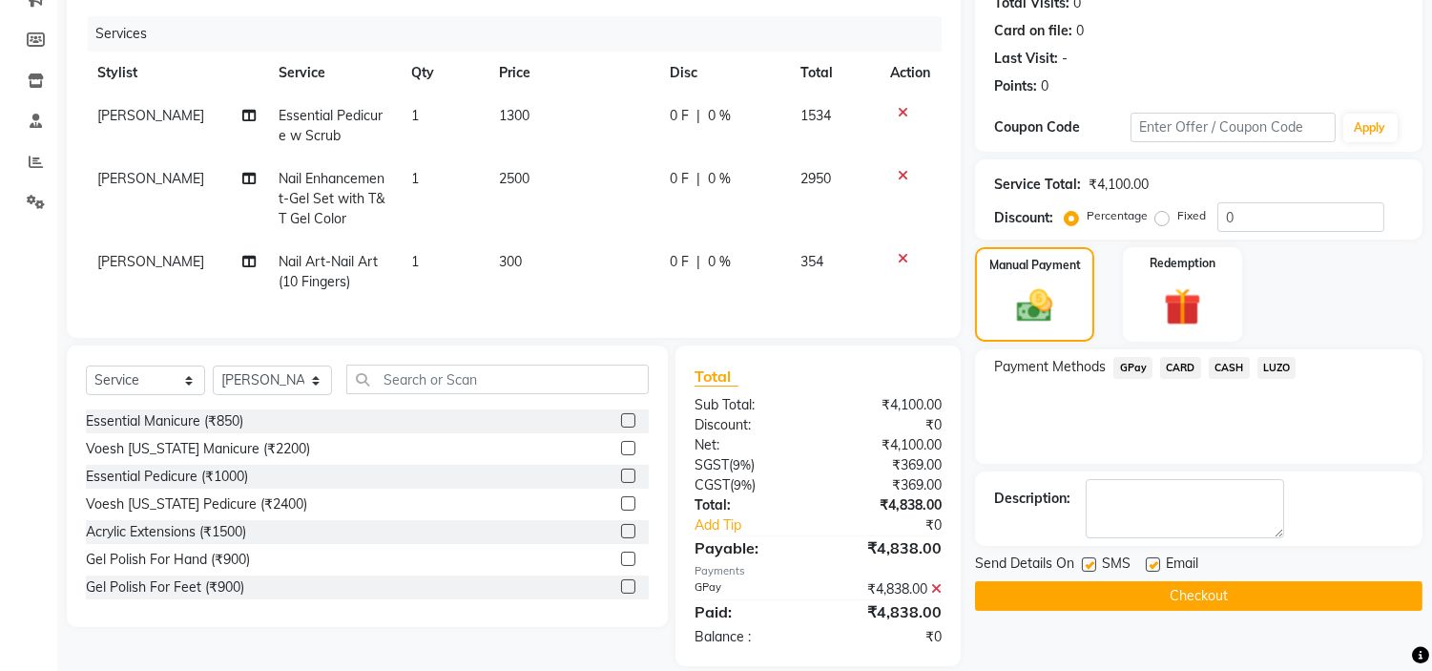
click at [1146, 560] on label at bounding box center [1153, 564] width 14 height 14
click at [1146, 560] on input "checkbox" at bounding box center [1152, 565] width 12 height 12
checkbox input "false"
click at [1183, 593] on button "Checkout" at bounding box center [1198, 596] width 447 height 30
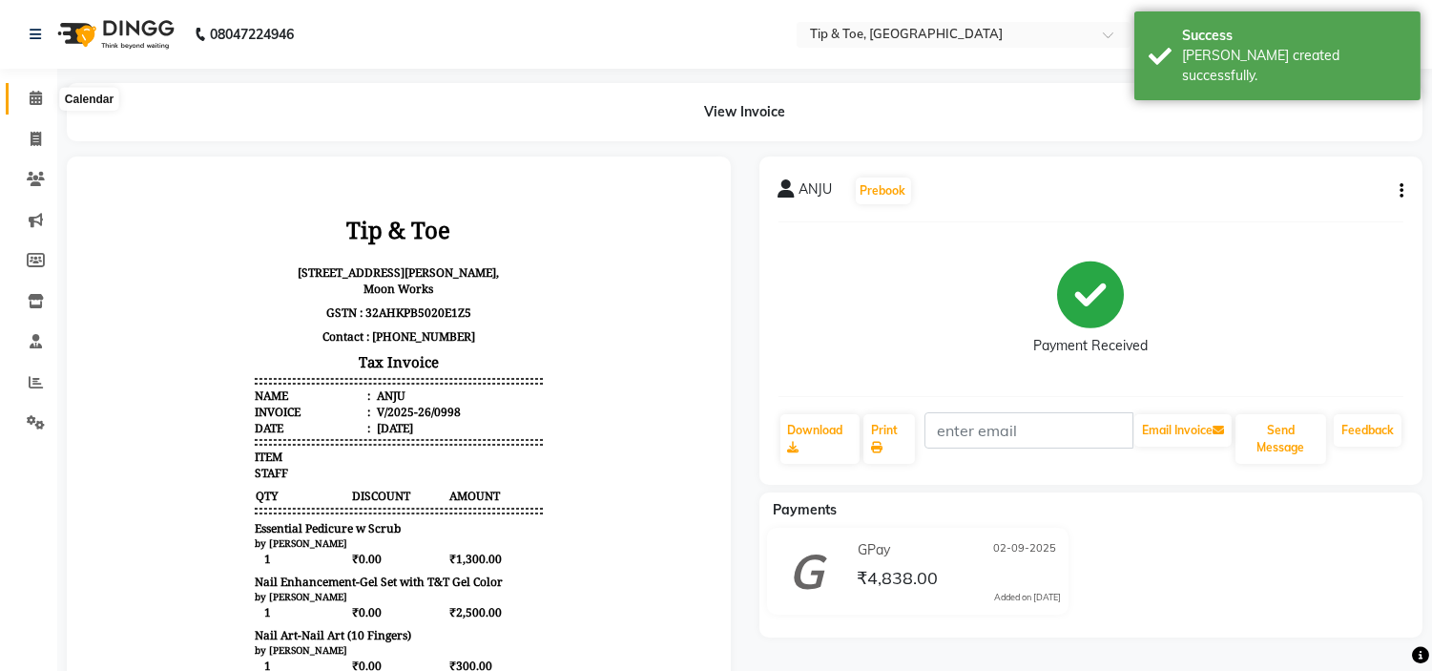
drag, startPoint x: 38, startPoint y: 93, endPoint x: 48, endPoint y: 94, distance: 9.6
click at [38, 93] on icon at bounding box center [36, 98] width 12 height 14
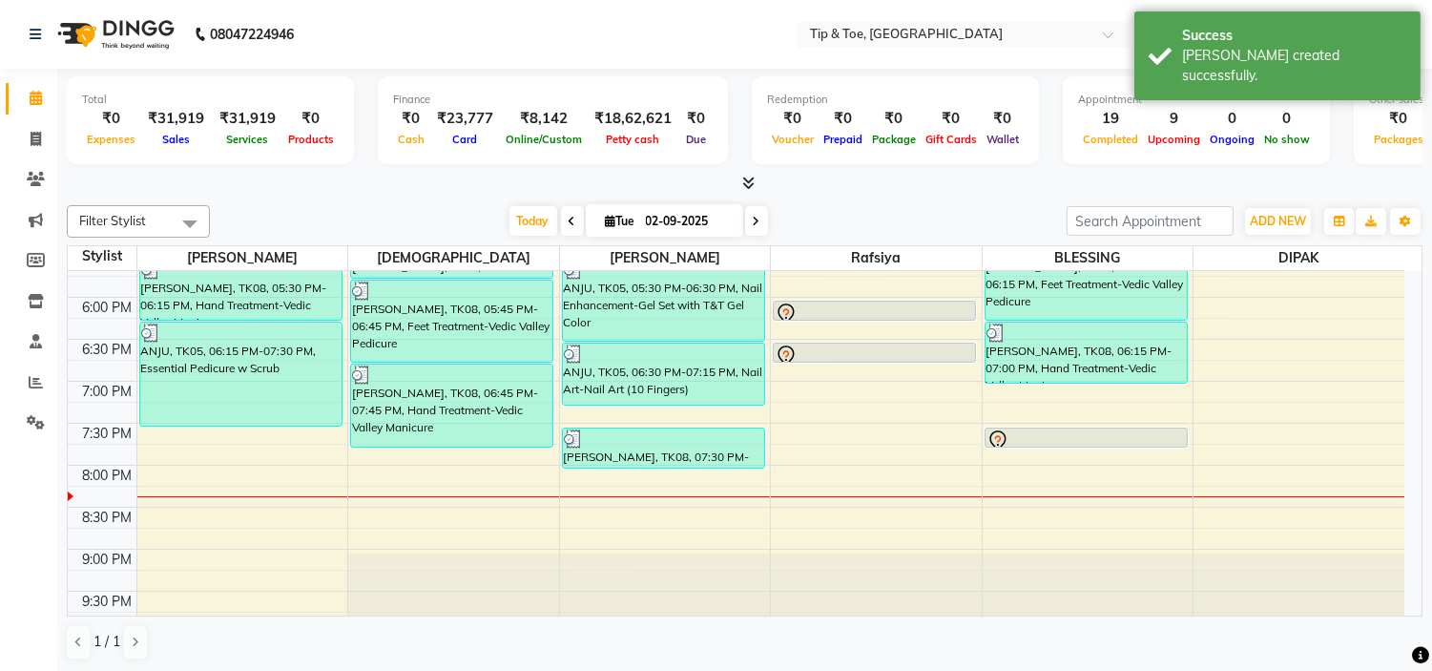
scroll to position [741, 0]
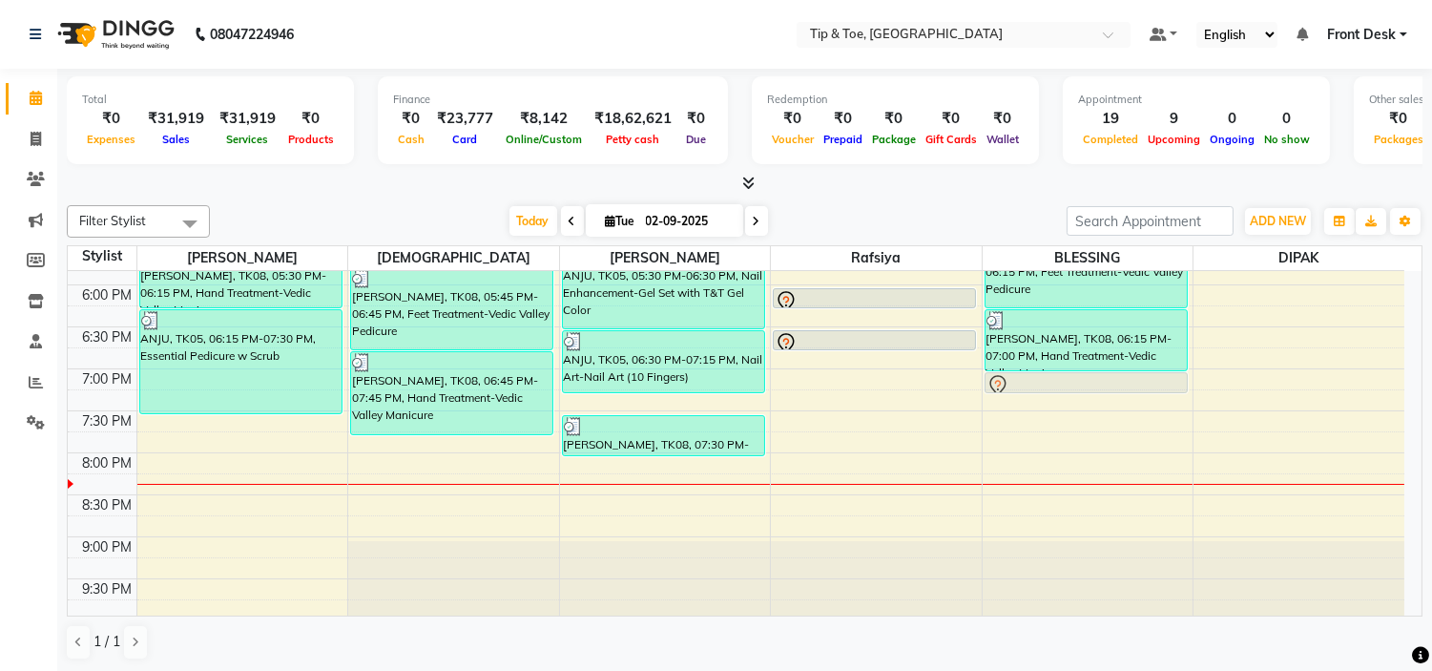
drag, startPoint x: 1044, startPoint y: 414, endPoint x: 1050, endPoint y: 383, distance: 32.0
click at [1050, 379] on div "NEHA, TK01, 02:15 PM-02:30 PM, Essential Pedicure w Scrub NEHA, TK01, 02:30 PM-…" at bounding box center [1088, 75] width 211 height 1091
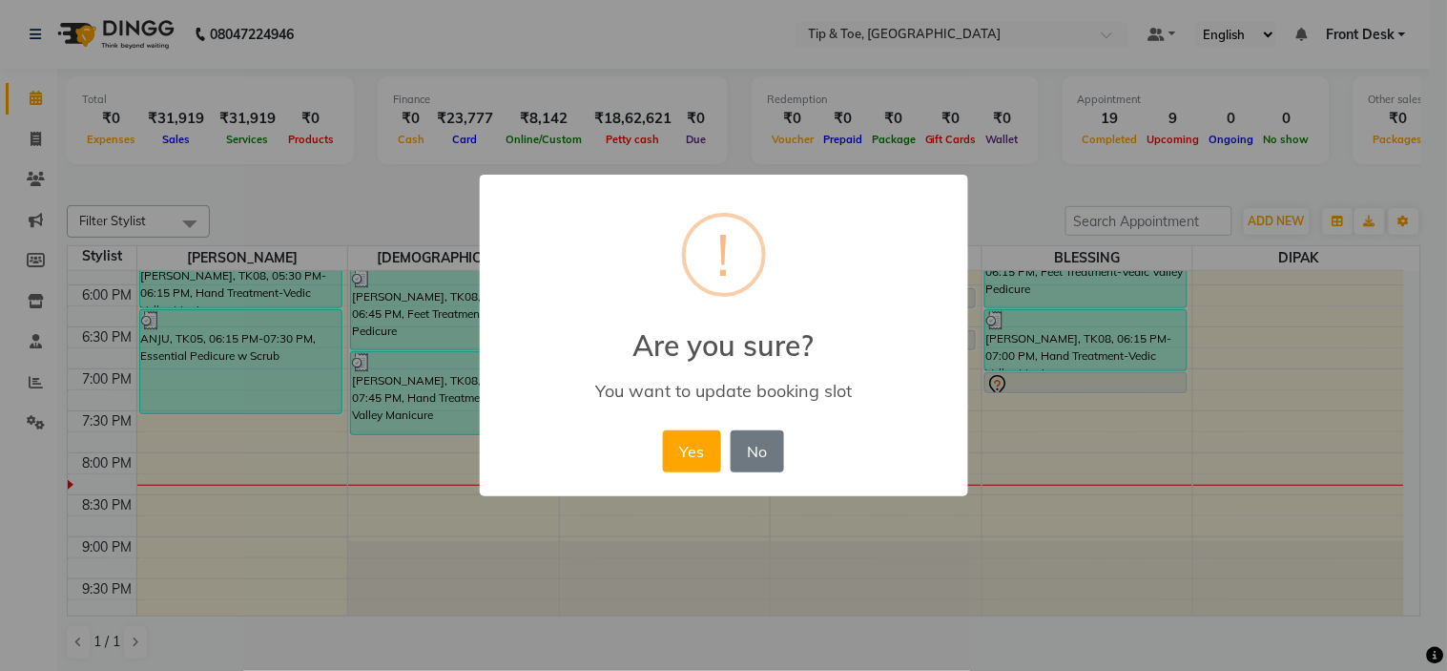
click at [700, 448] on button "Yes" at bounding box center [692, 451] width 58 height 42
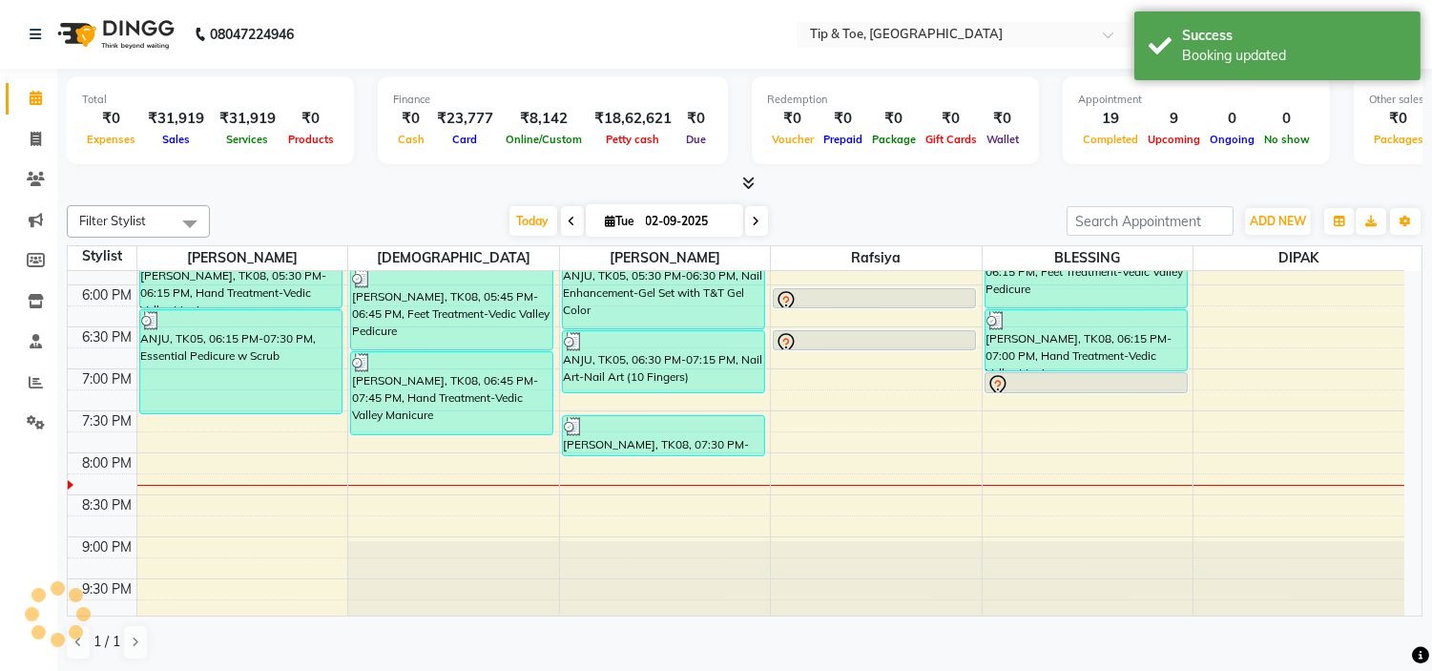
click at [1029, 408] on div "9:00 AM 9:30 AM 10:00 AM 10:30 AM 11:00 AM 11:30 AM 12:00 PM 12:30 PM 1:00 PM 1…" at bounding box center [736, 75] width 1337 height 1091
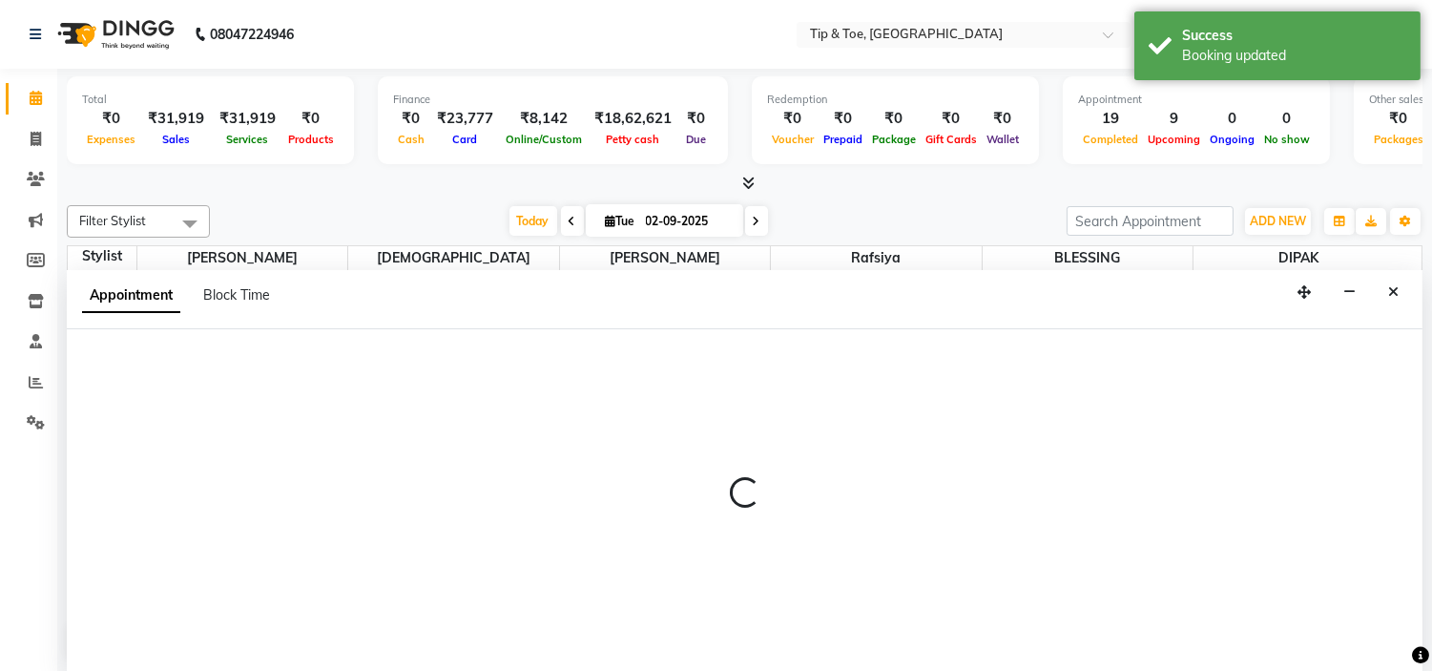
select select "50942"
select select "tentative"
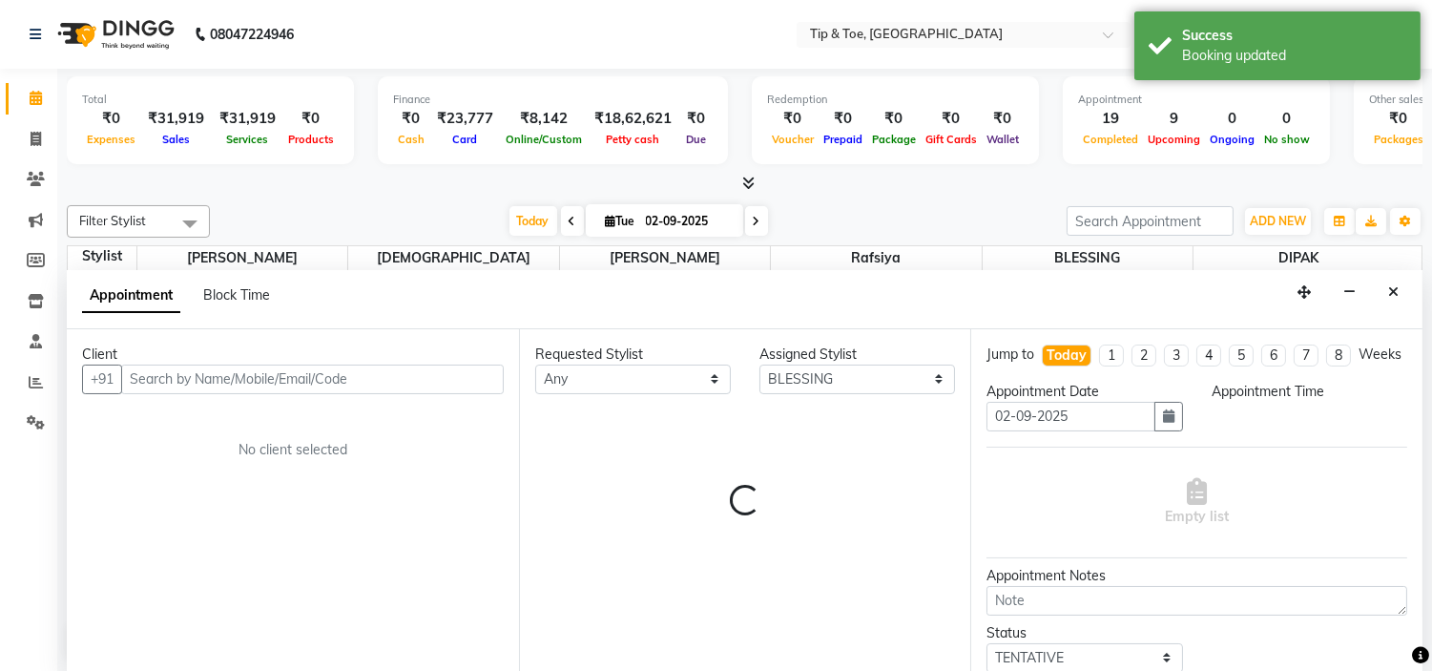
scroll to position [1, 0]
select select "1155"
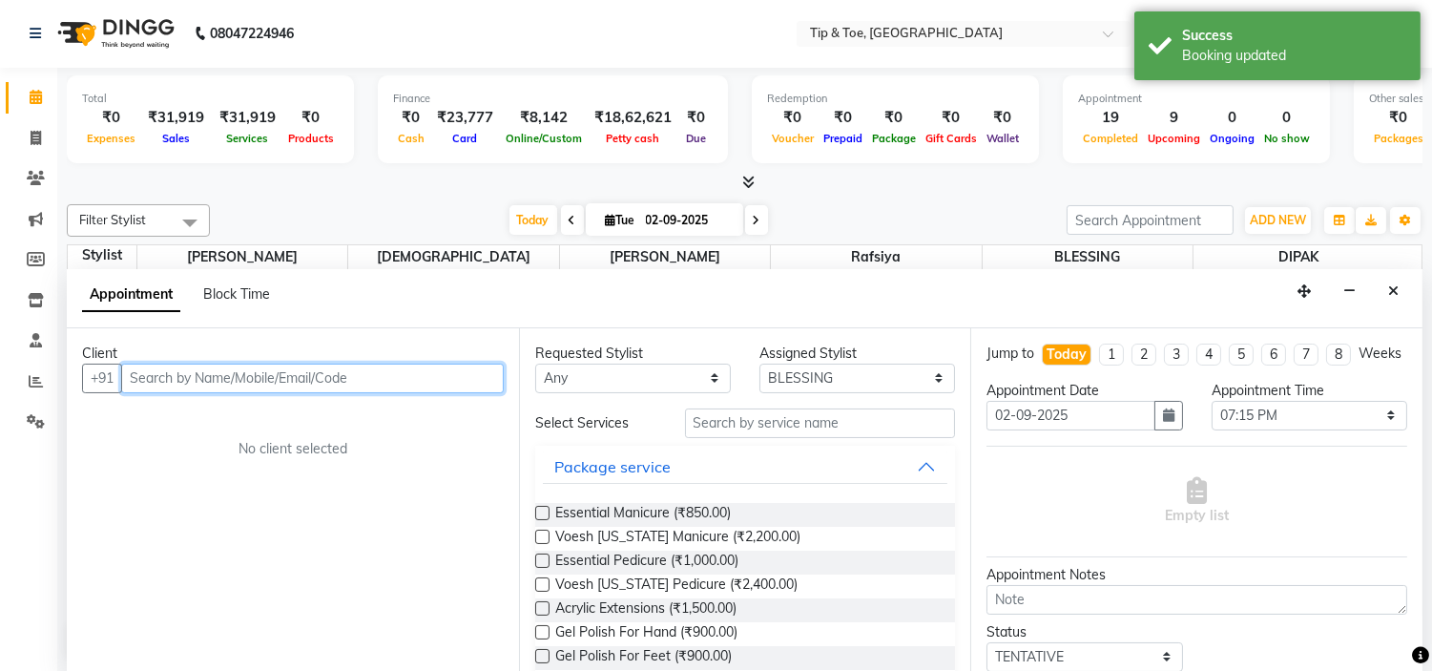
click at [385, 372] on input "text" at bounding box center [312, 379] width 383 height 30
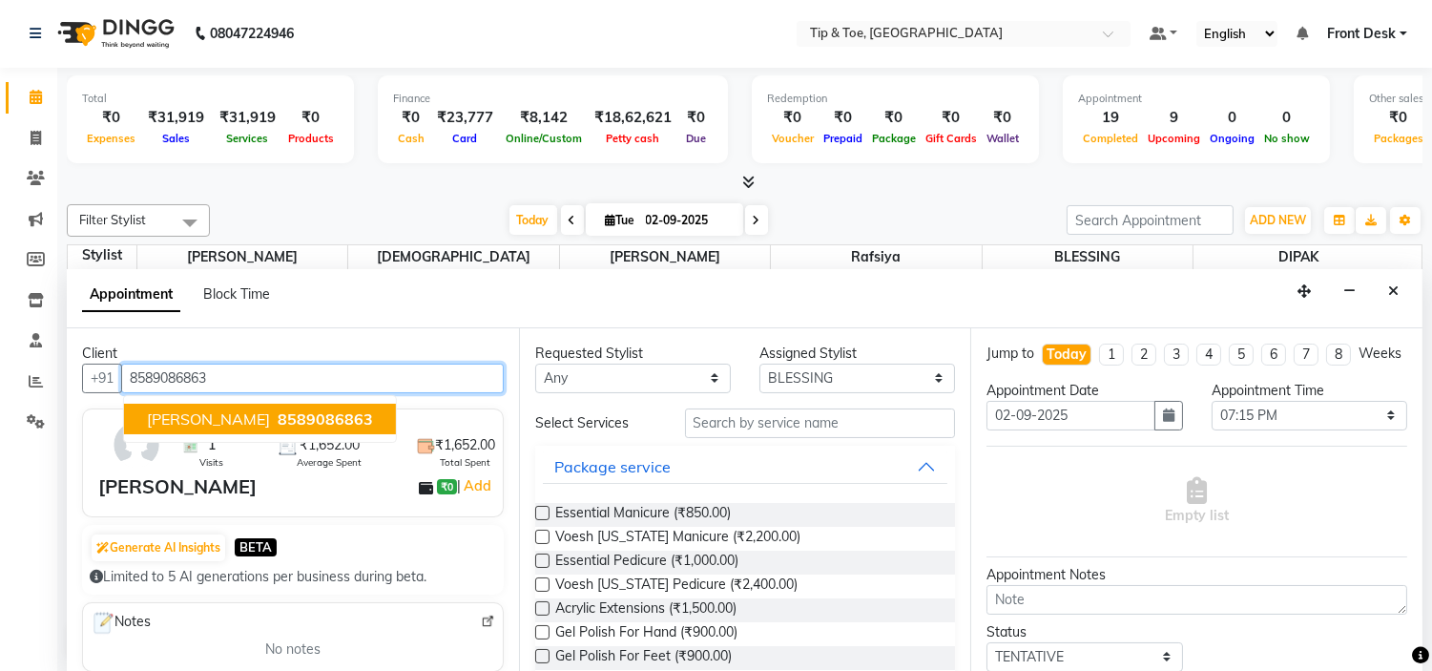
click at [278, 421] on span "8589086863" at bounding box center [325, 418] width 95 height 19
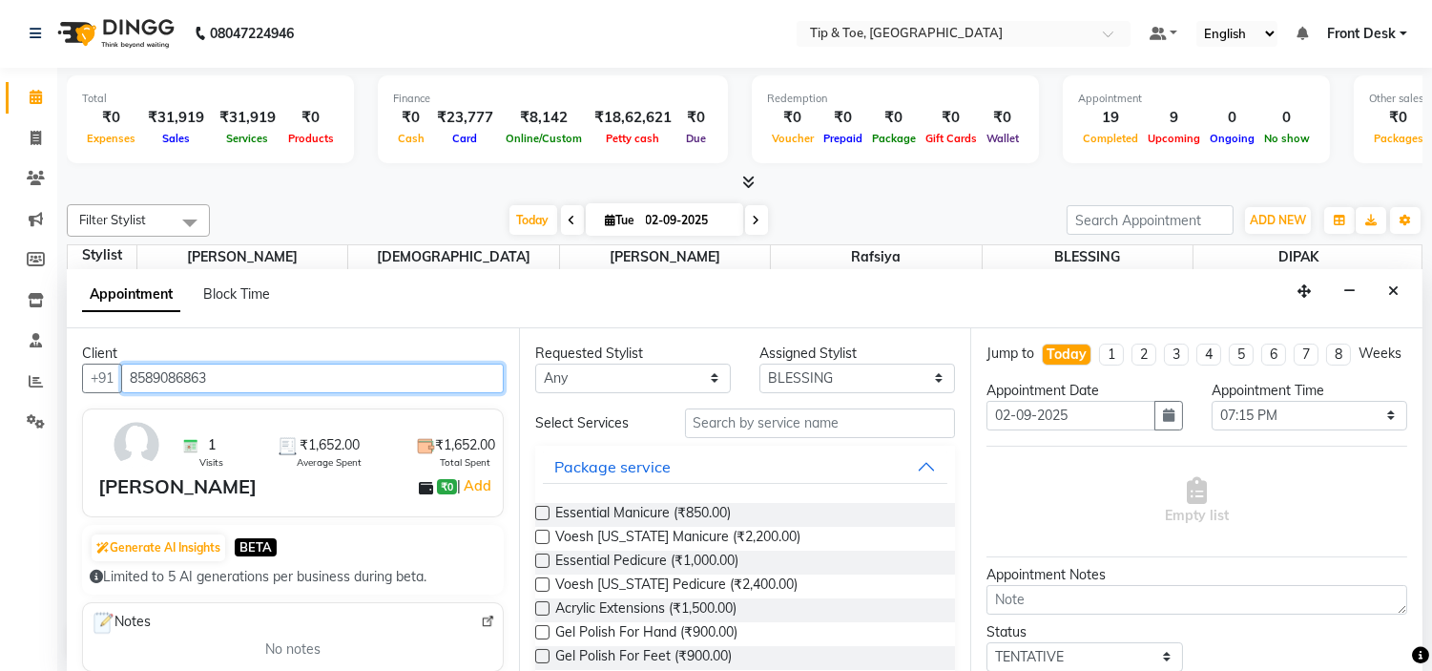
type input "8589086863"
click at [330, 332] on div "Client +91 8589086863 1 Visits ₹1,652.00 Average Spent ₹1,652.00 Total Spent [P…" at bounding box center [293, 499] width 452 height 343
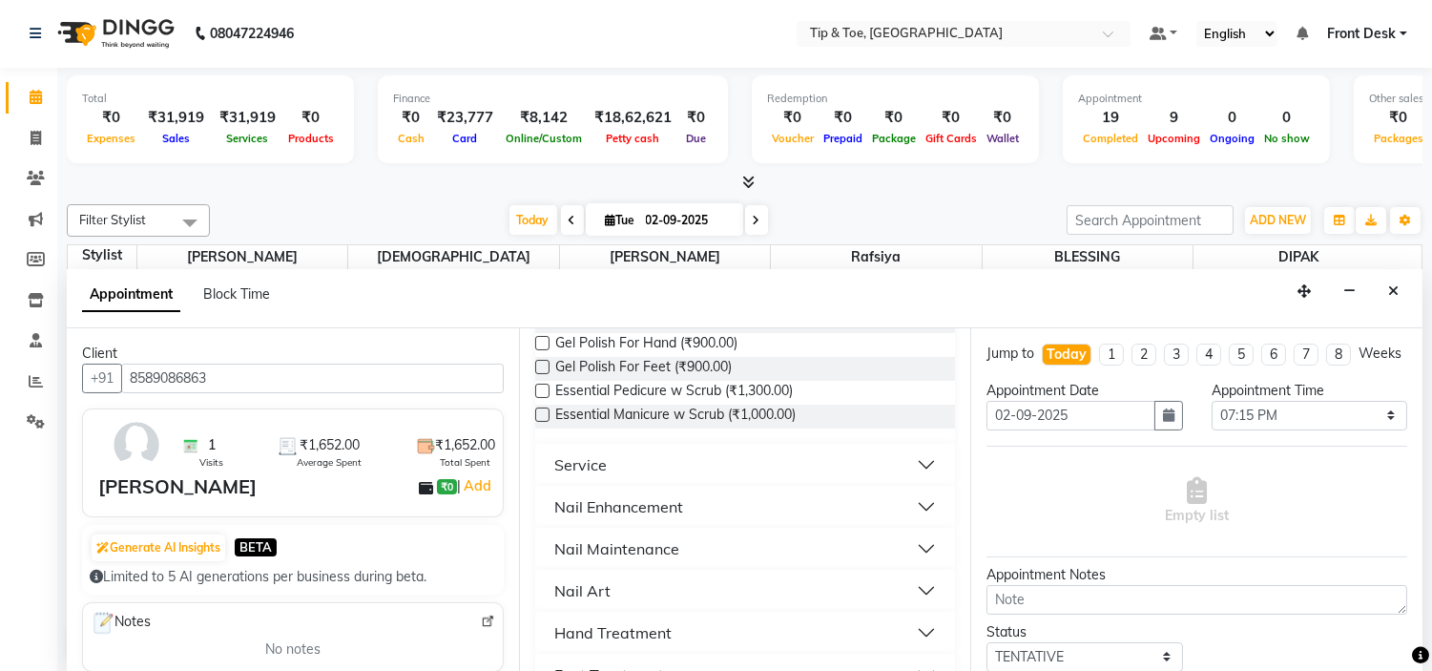
scroll to position [318, 0]
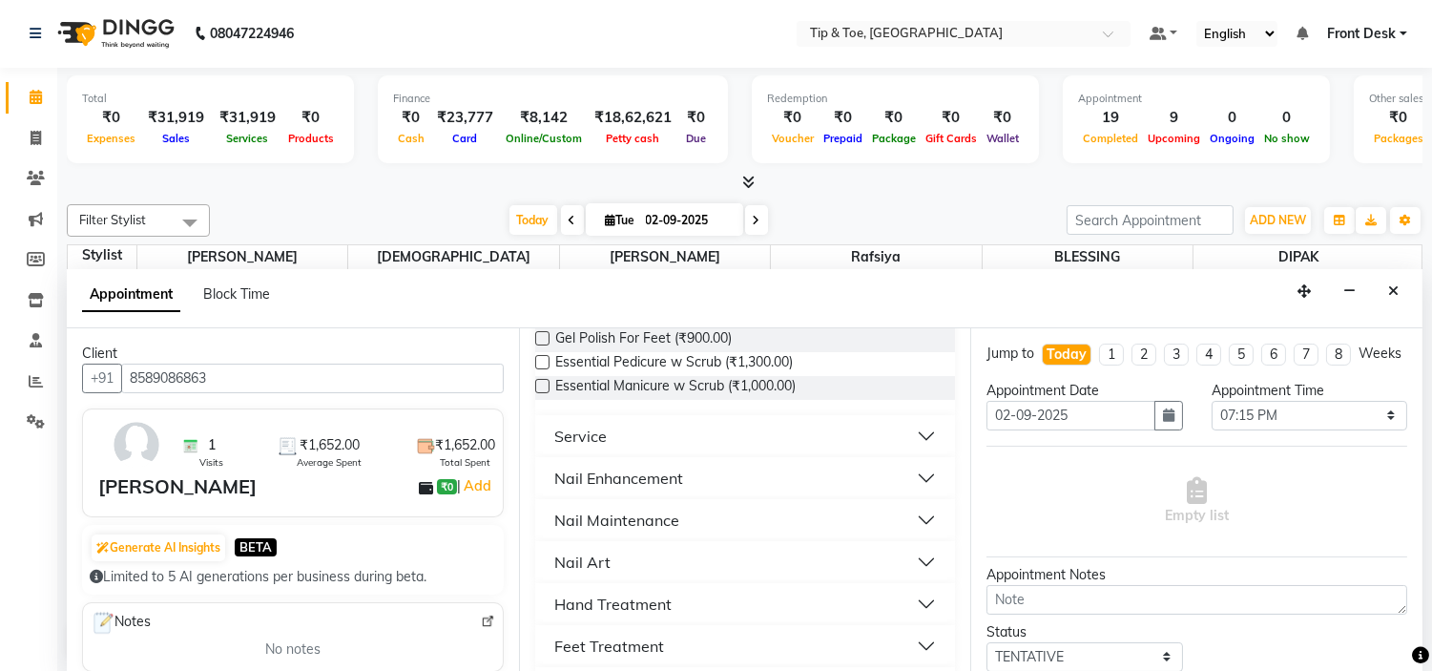
click at [826, 302] on div "Appointment Block Time" at bounding box center [745, 298] width 1356 height 59
click at [782, 364] on span "Essential Pedicure w Scrub (₹1,300.00)" at bounding box center [674, 364] width 238 height 24
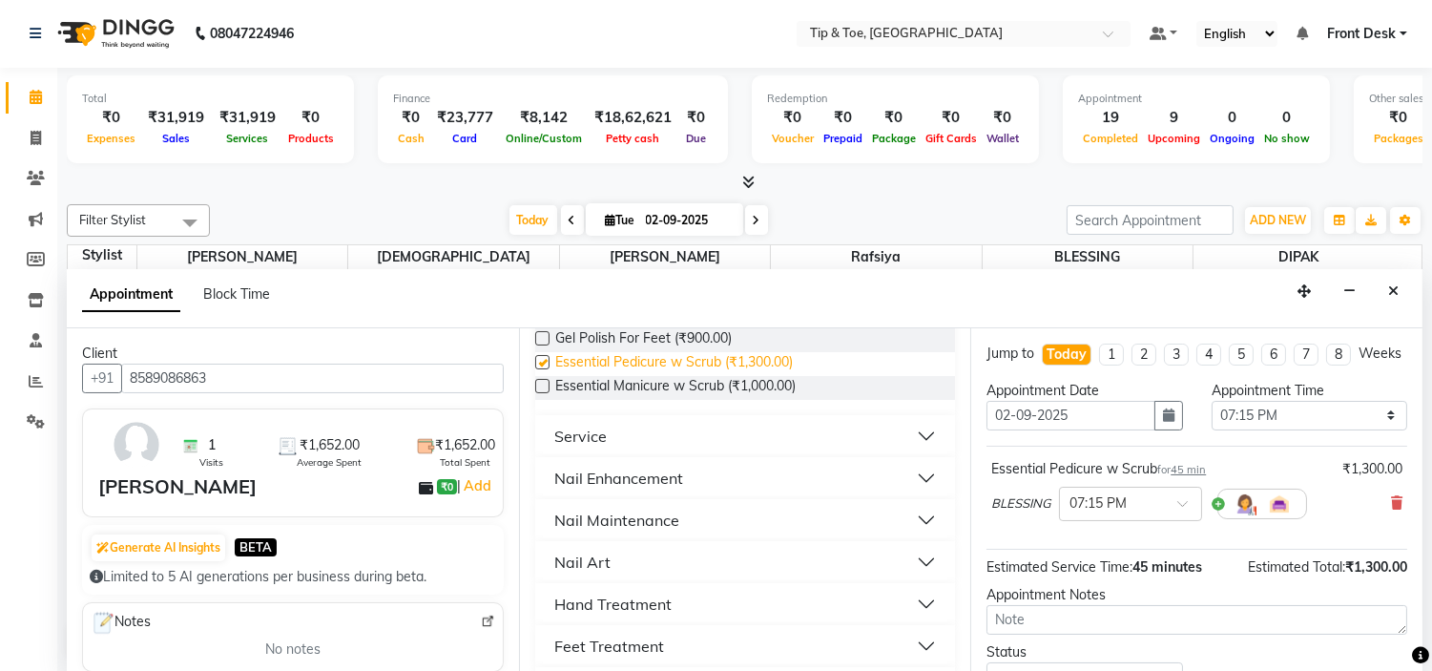
checkbox input "false"
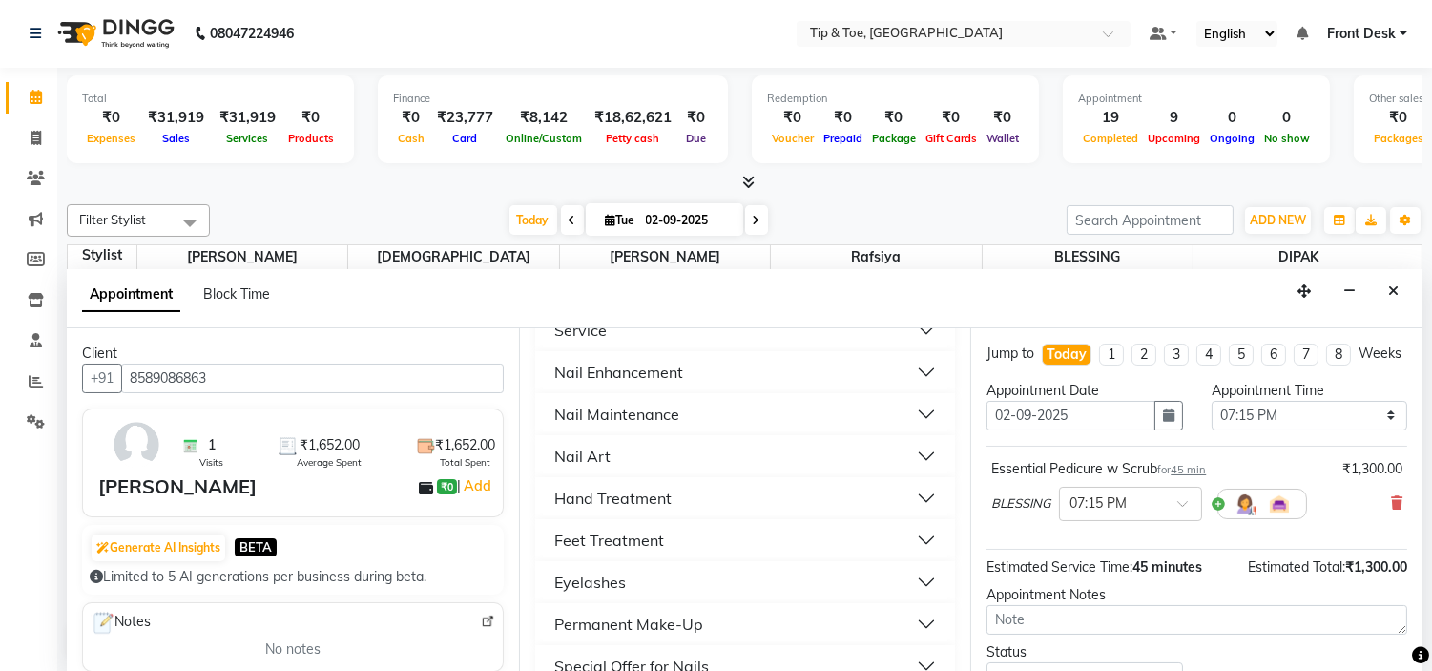
click at [663, 494] on div "Hand Treatment" at bounding box center [612, 498] width 117 height 23
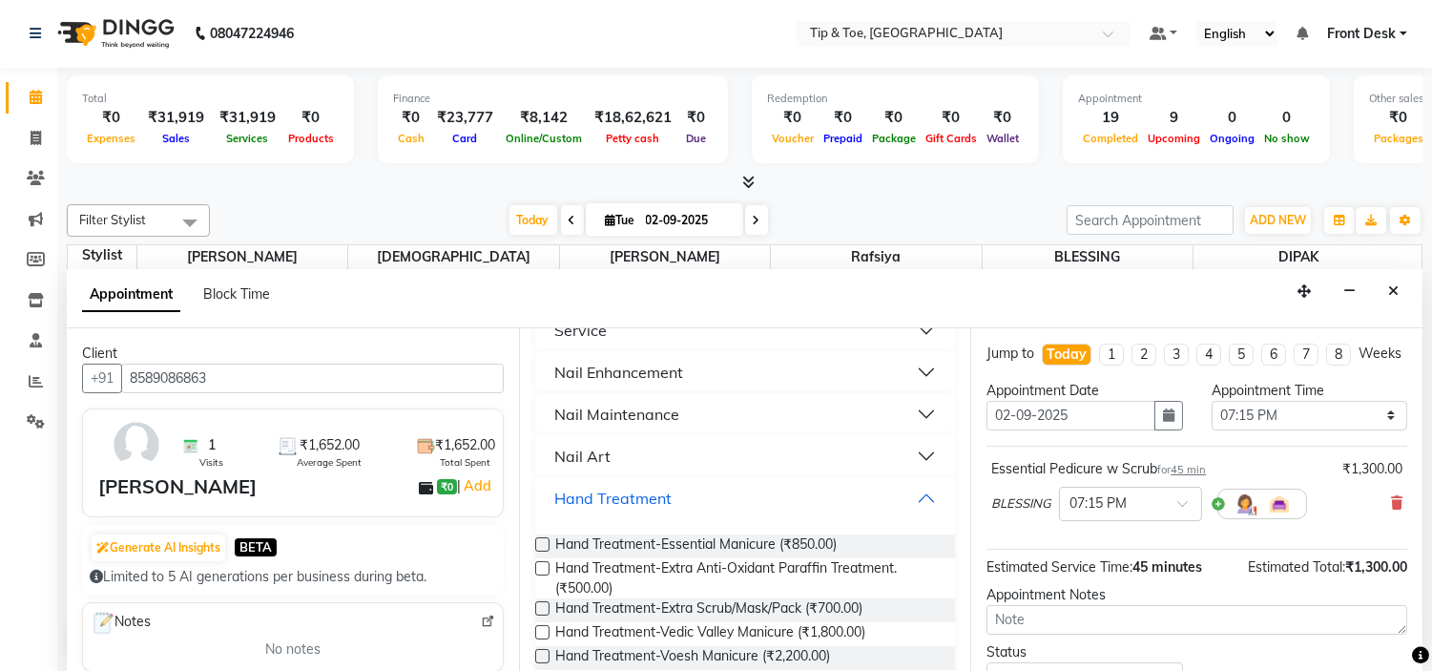
click at [663, 494] on div "Hand Treatment" at bounding box center [612, 498] width 117 height 23
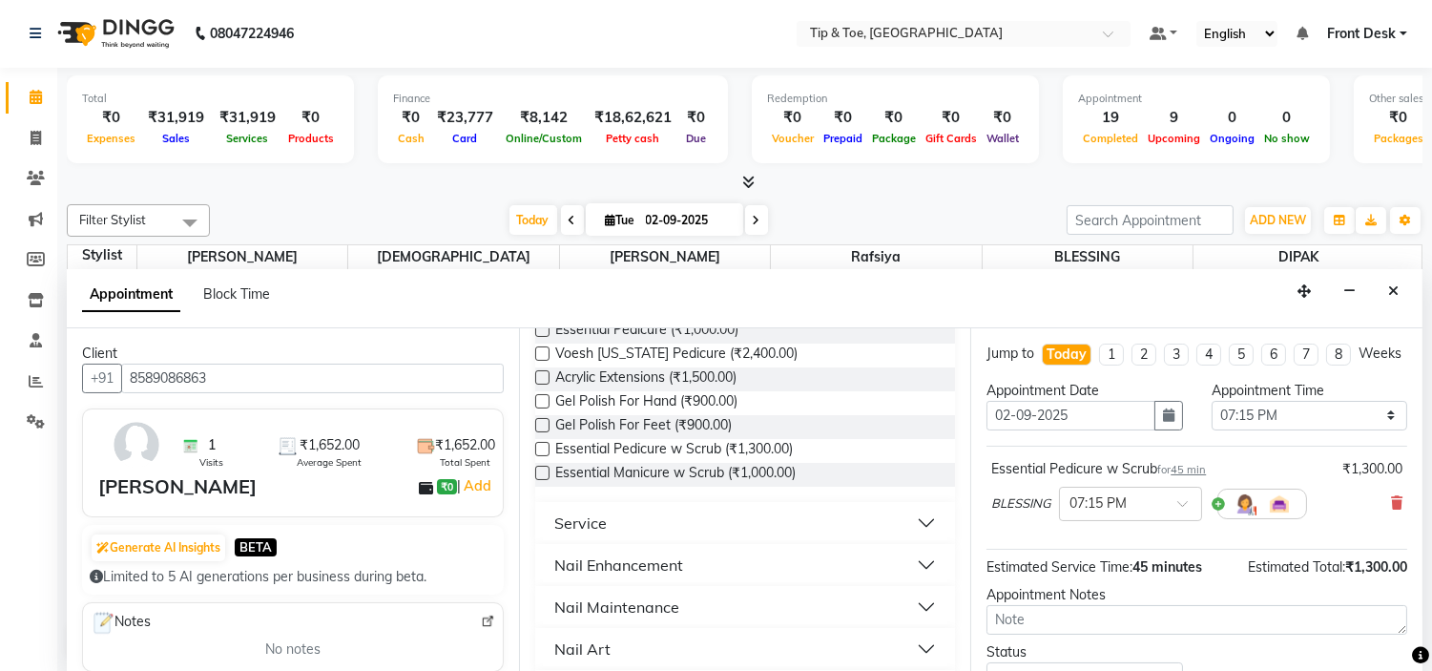
scroll to position [212, 0]
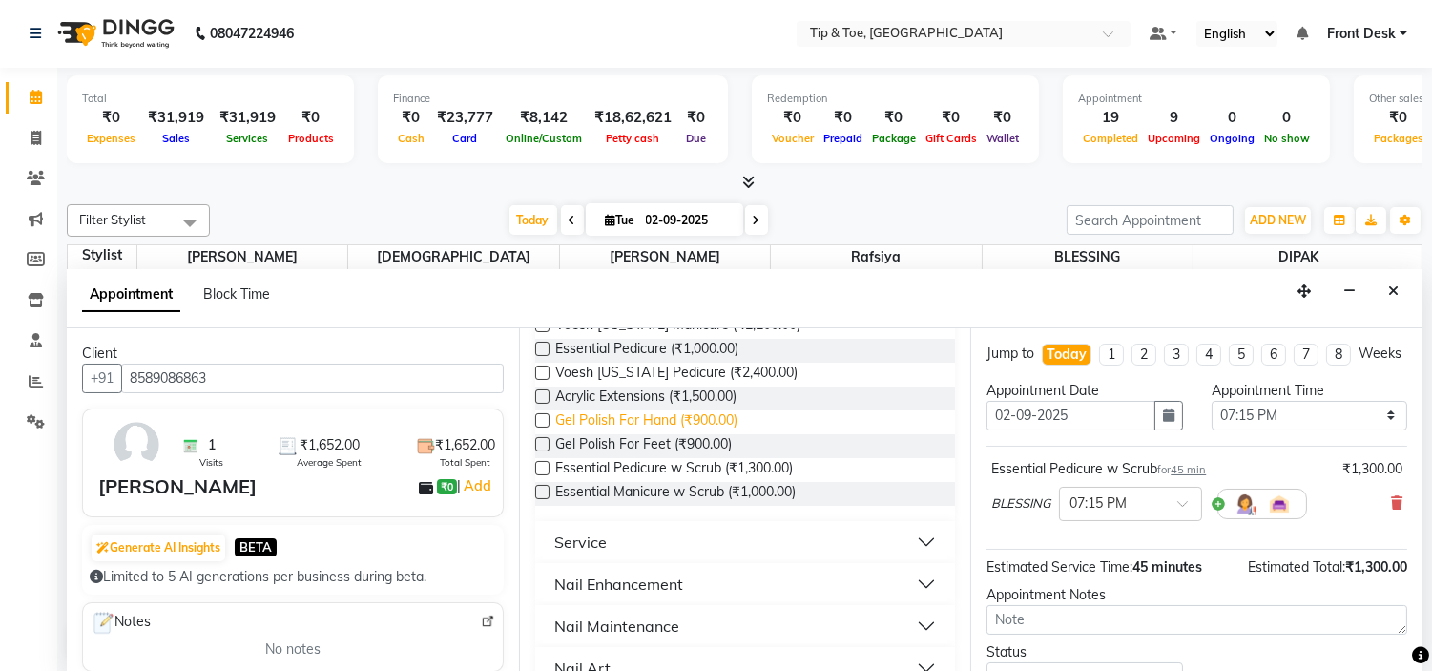
click at [673, 423] on span "Gel Polish For Hand (₹900.00)" at bounding box center [646, 422] width 182 height 24
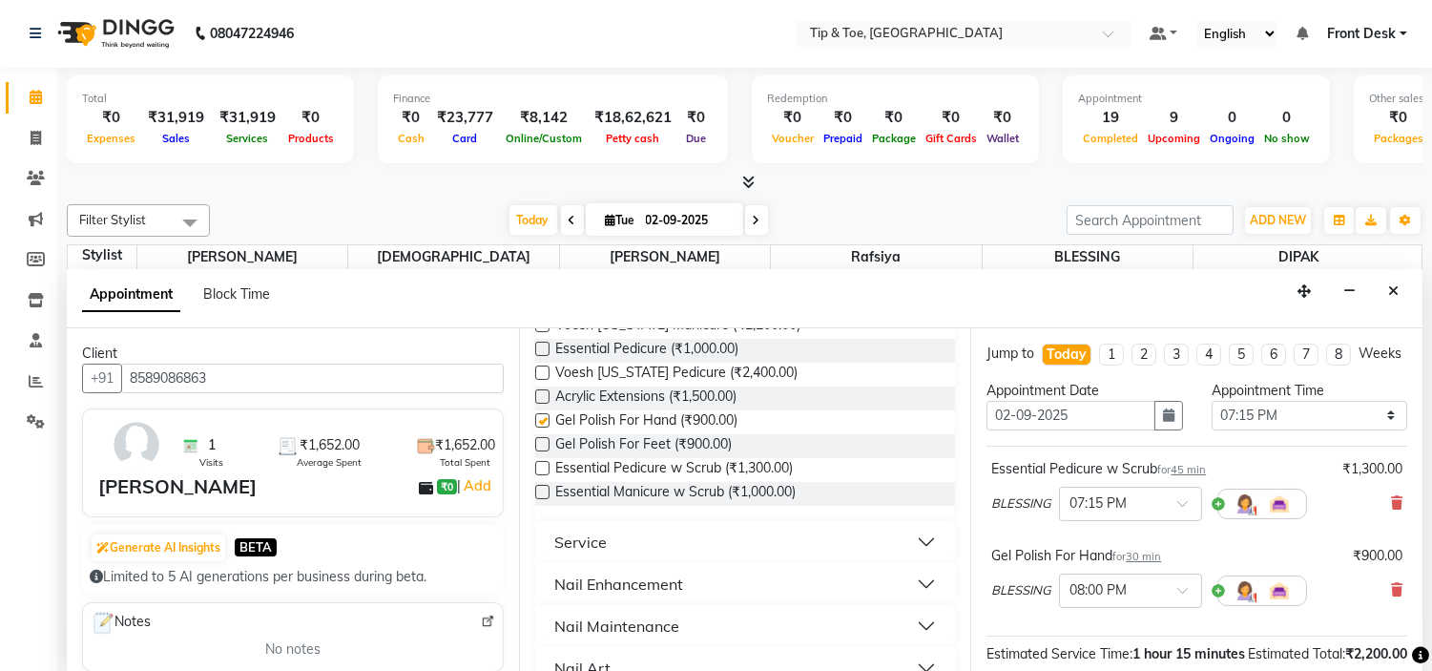
checkbox input "false"
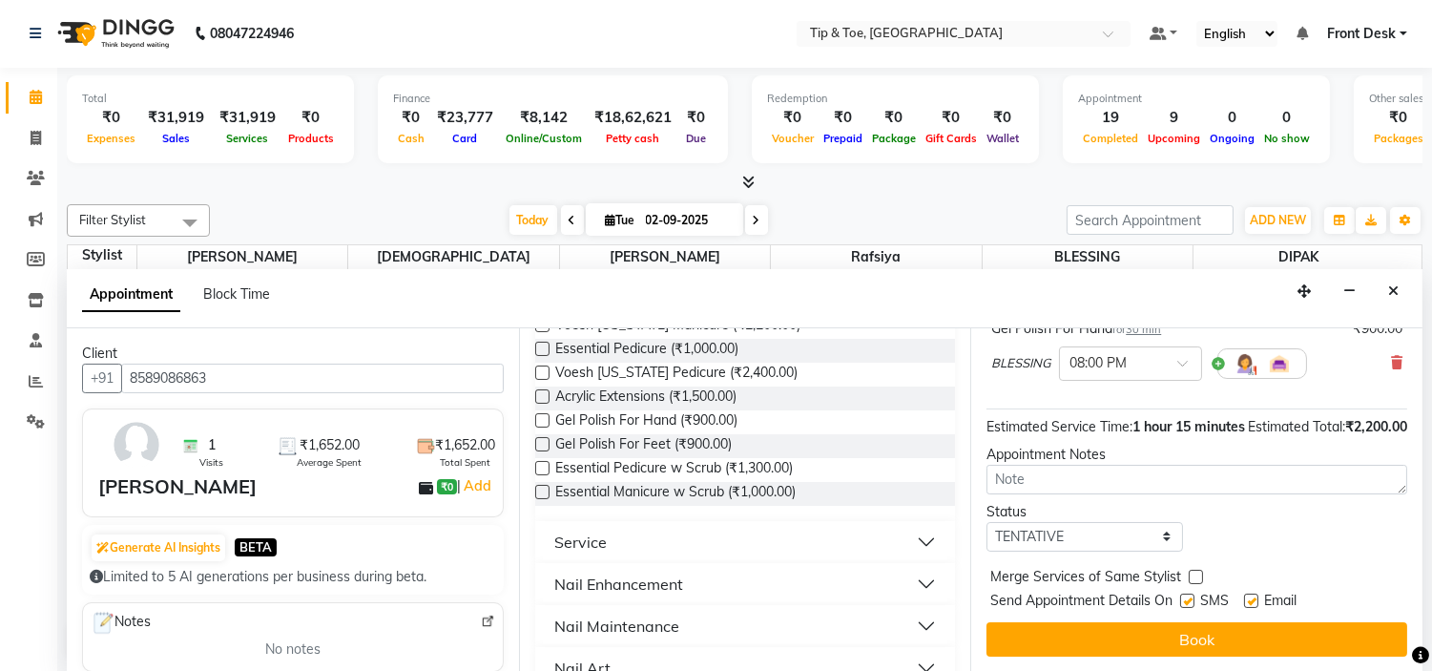
scroll to position [264, 0]
click at [1261, 604] on div "Email" at bounding box center [1278, 603] width 68 height 24
click at [1258, 602] on label at bounding box center [1251, 600] width 14 height 14
click at [1257, 602] on input "checkbox" at bounding box center [1250, 602] width 12 height 12
checkbox input "false"
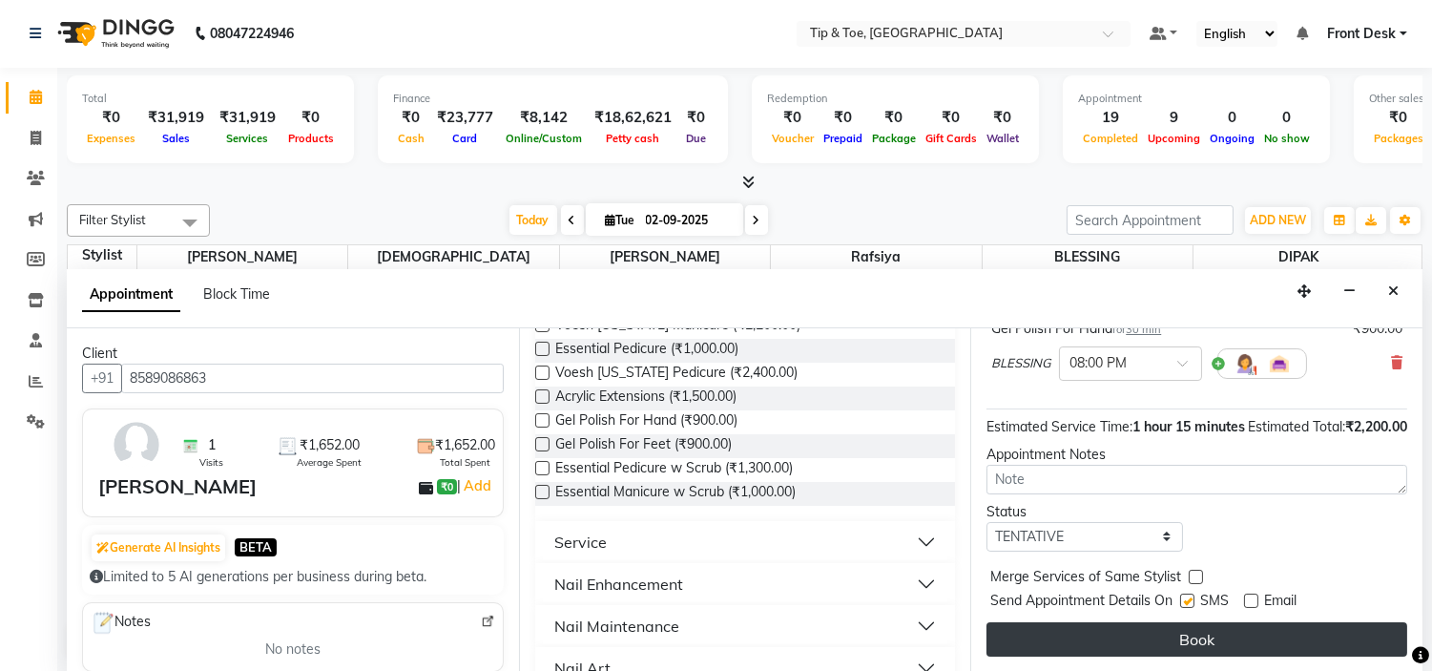
click at [1263, 622] on button "Book" at bounding box center [1197, 639] width 421 height 34
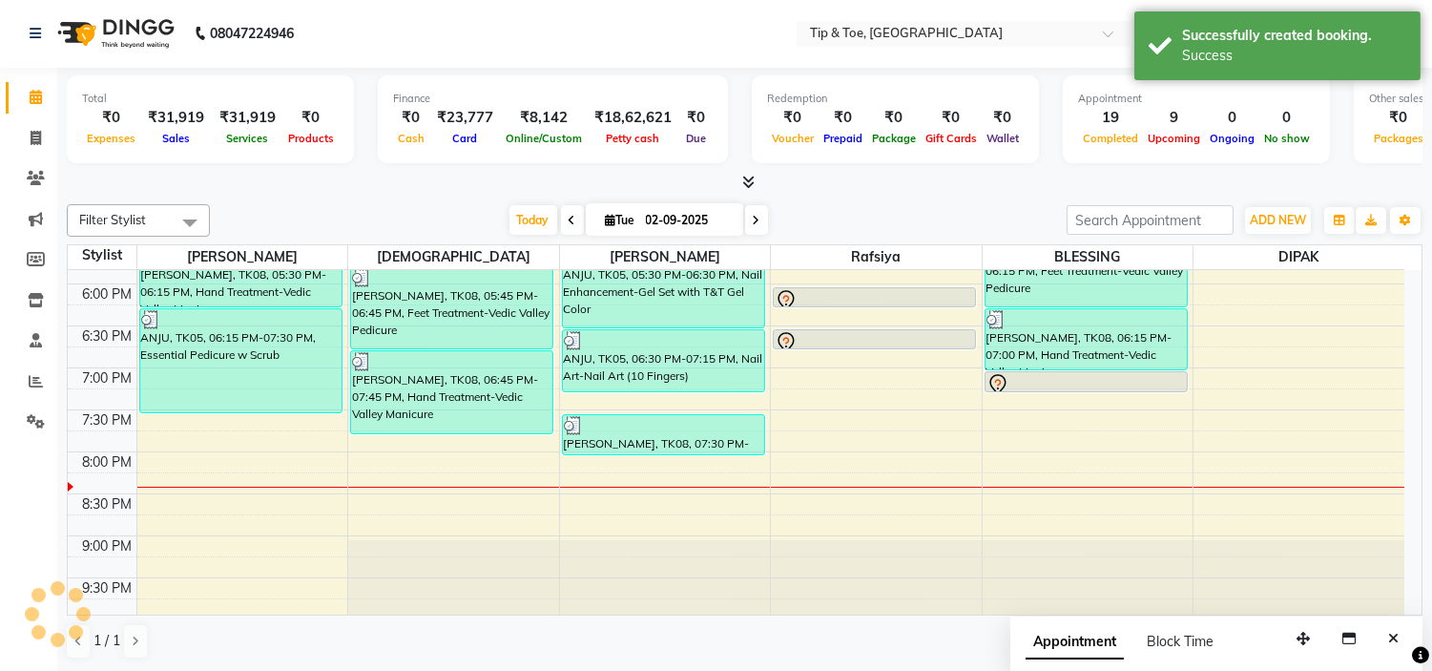
scroll to position [0, 0]
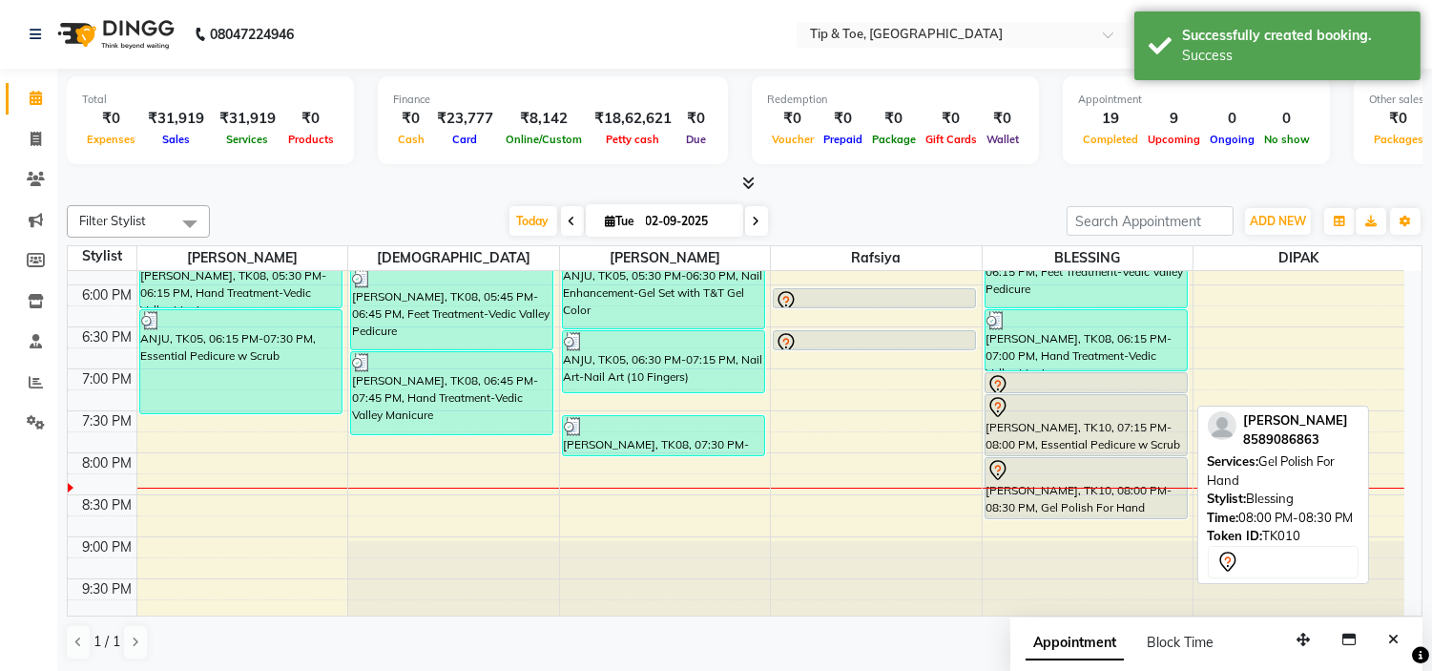
click at [1133, 502] on div "NEHA, TK01, 02:15 PM-02:30 PM, Essential Pedicure w Scrub NEHA, TK01, 02:30 PM-…" at bounding box center [1088, 75] width 211 height 1091
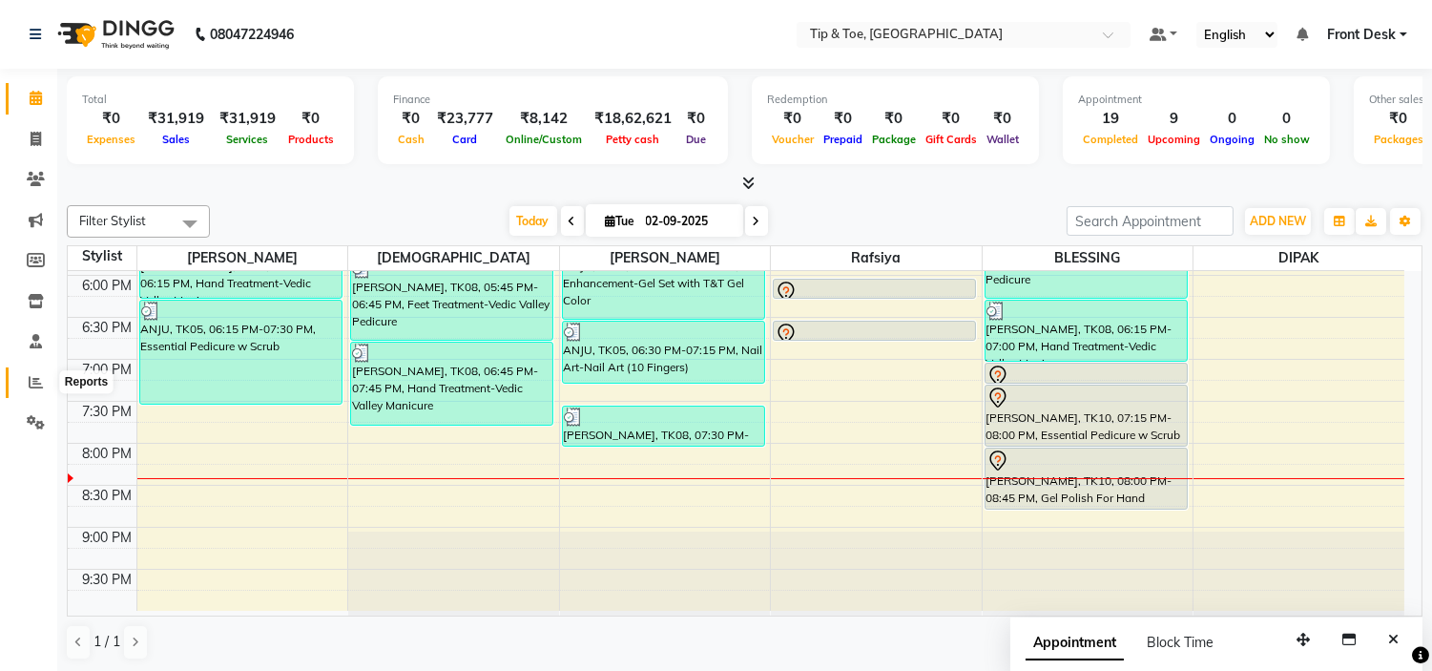
click at [42, 380] on span at bounding box center [35, 383] width 33 height 22
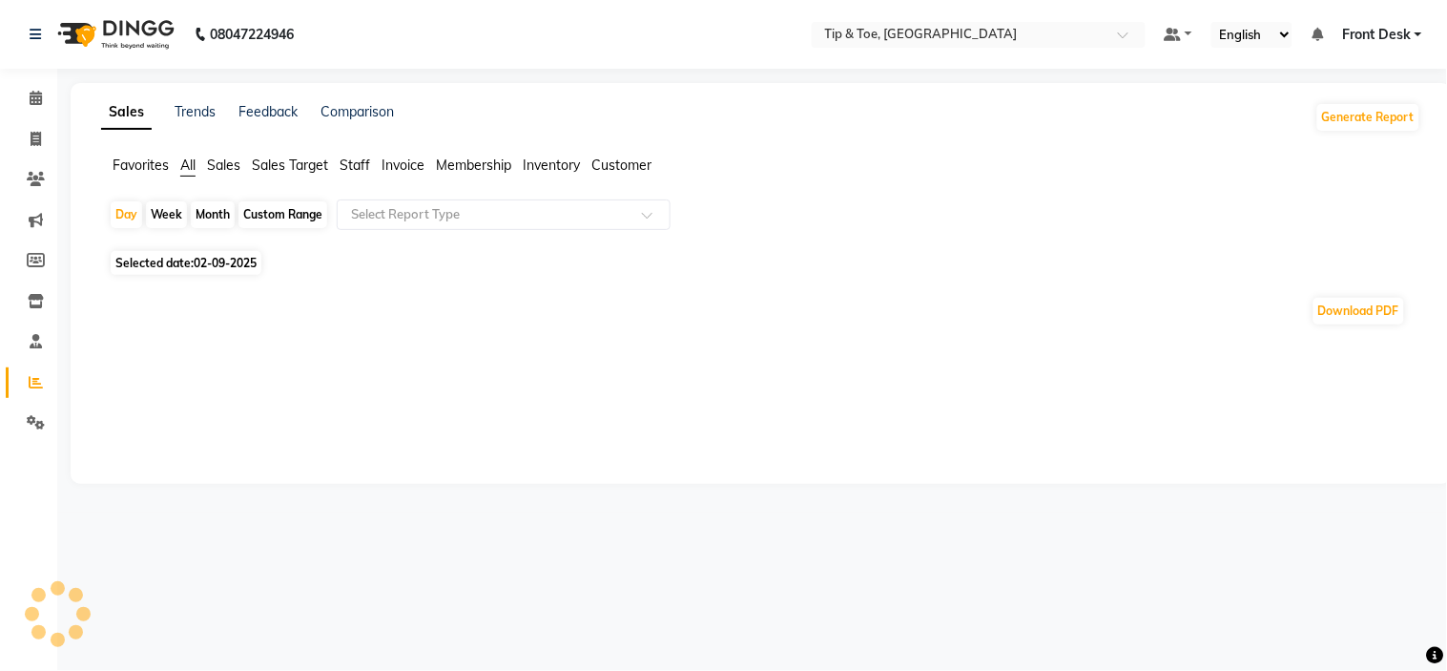
click at [376, 159] on ul "Favorites All Sales Sales Target Staff Invoice Membership Inventory Customer" at bounding box center [761, 166] width 1321 height 21
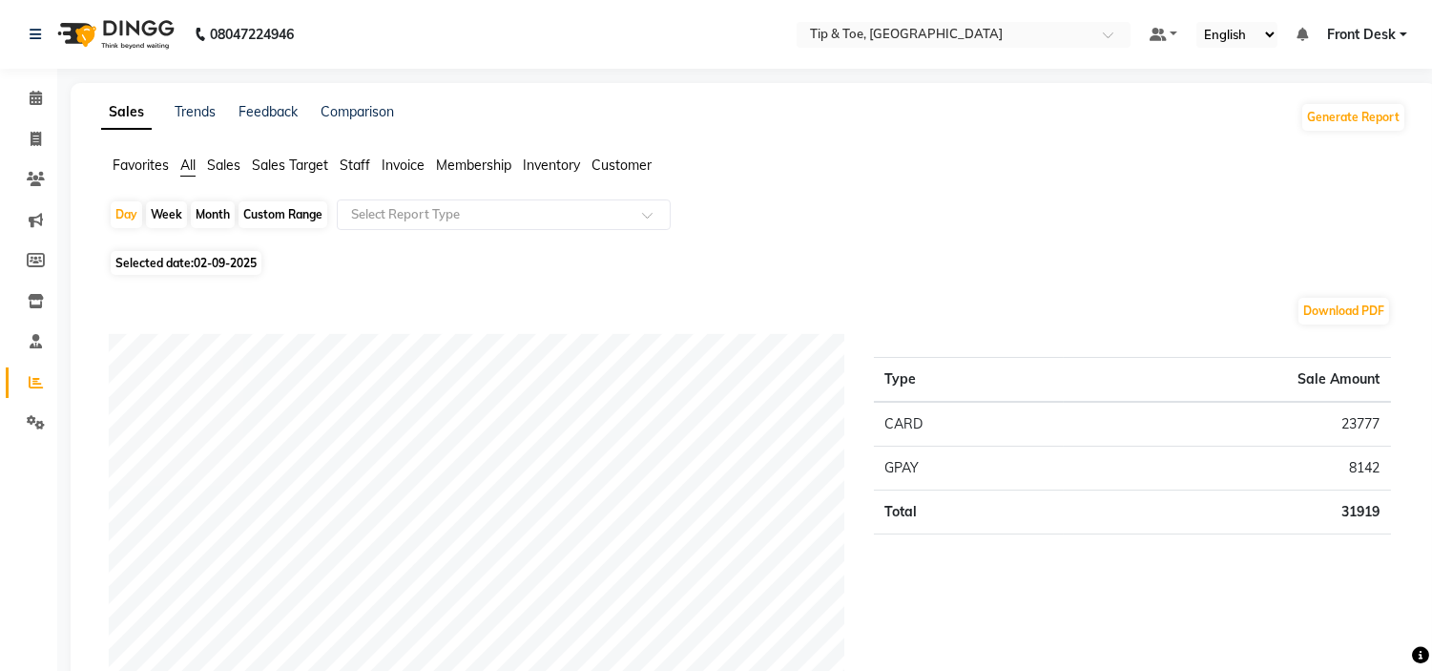
drag, startPoint x: 346, startPoint y: 170, endPoint x: 357, endPoint y: 167, distance: 10.9
click at [356, 168] on span "Staff" at bounding box center [355, 164] width 31 height 17
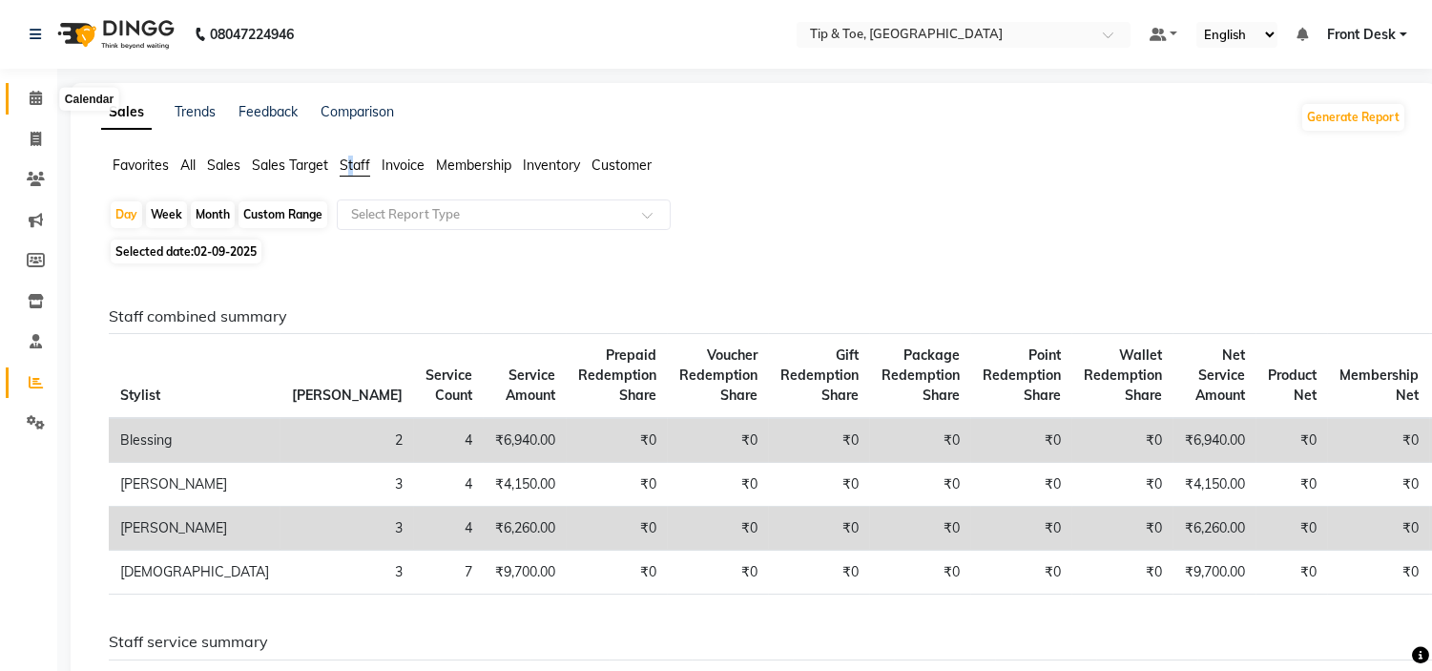
click at [30, 101] on icon at bounding box center [36, 98] width 12 height 14
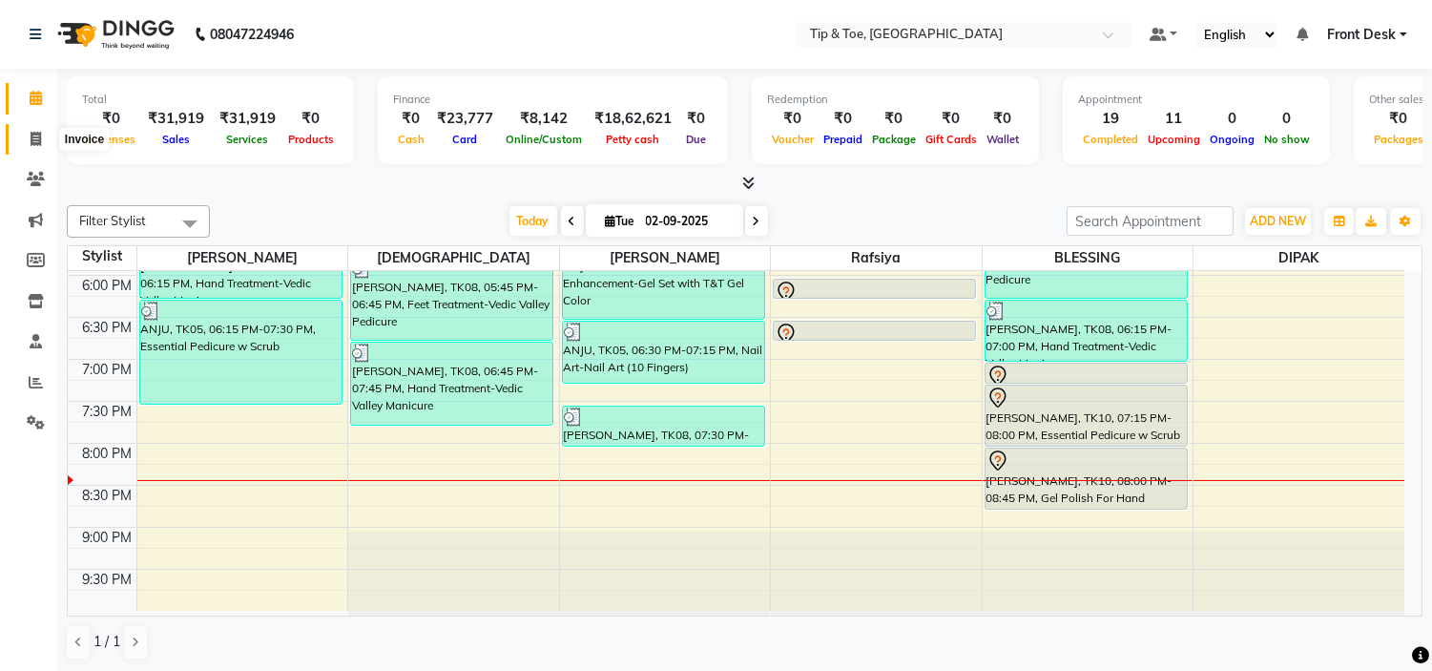
click at [32, 132] on icon at bounding box center [36, 139] width 10 height 14
select select "service"
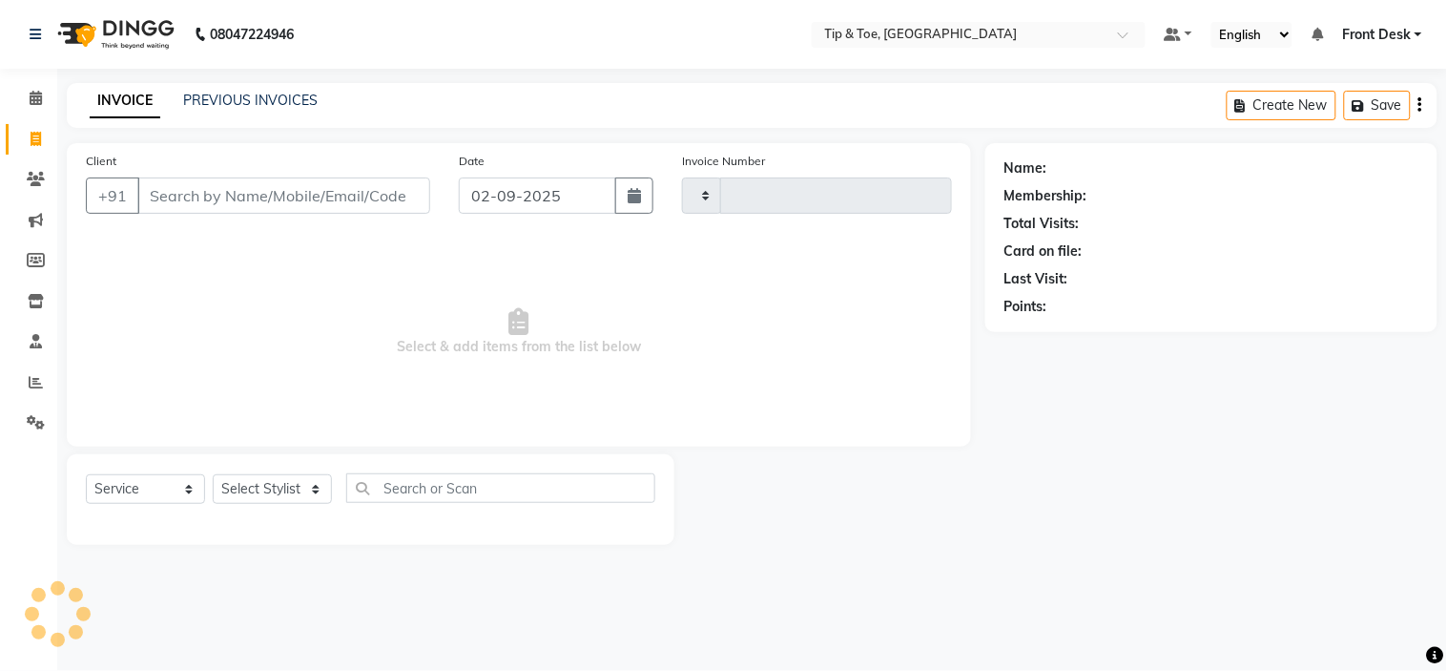
type input "0999"
select select "5360"
click at [251, 95] on link "PREVIOUS INVOICES" at bounding box center [250, 100] width 135 height 17
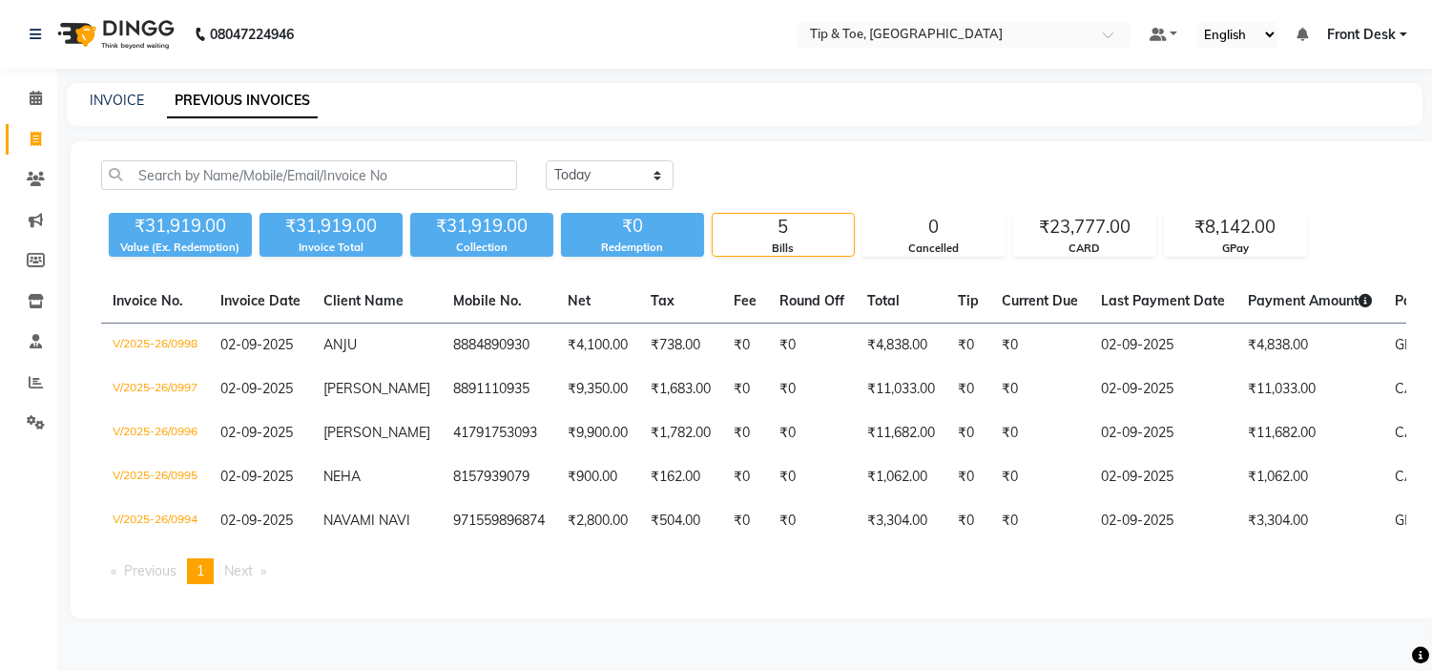
scroll to position [49, 0]
